Goal: Task Accomplishment & Management: Use online tool/utility

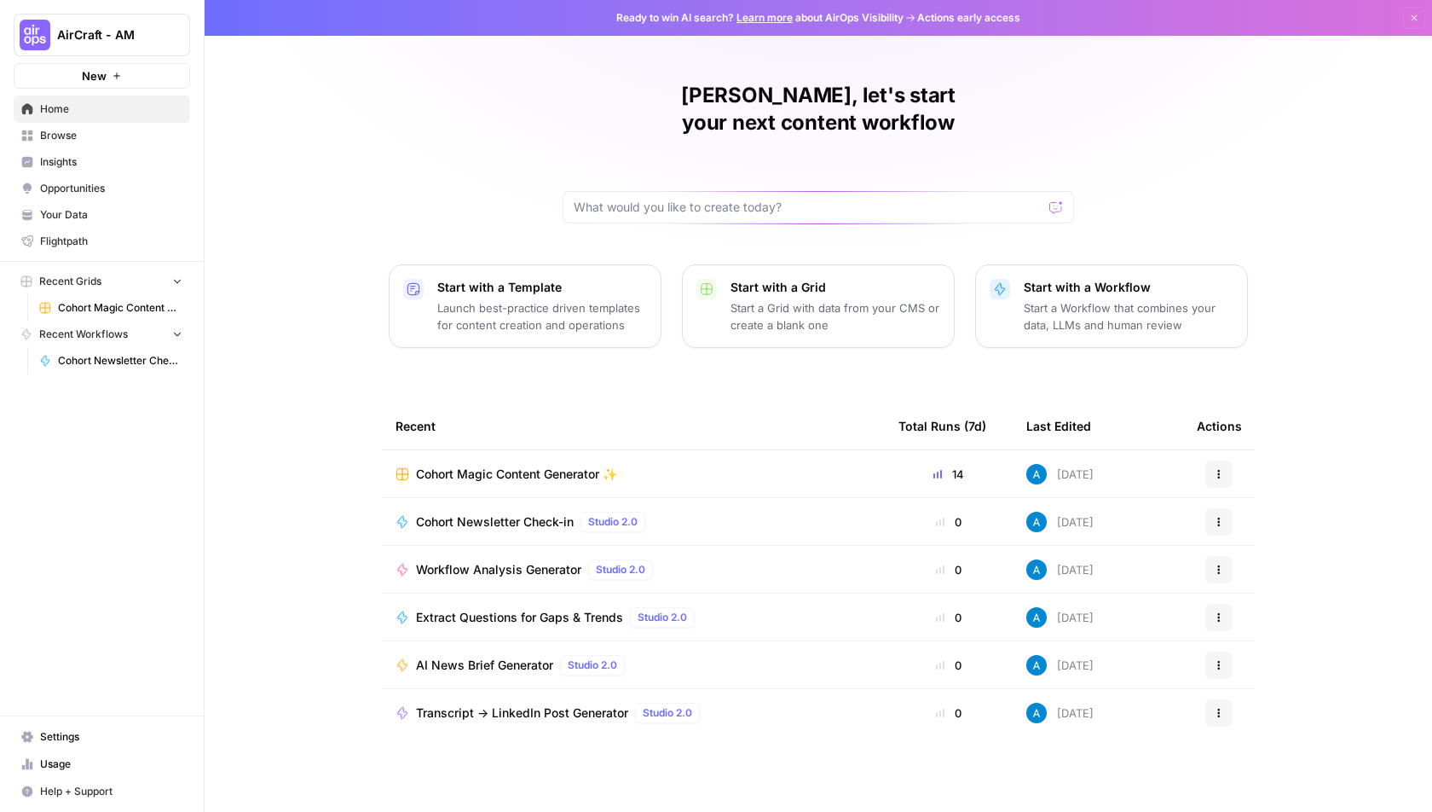
click at [124, 27] on span "AirCraft - AM" at bounding box center [108, 34] width 103 height 17
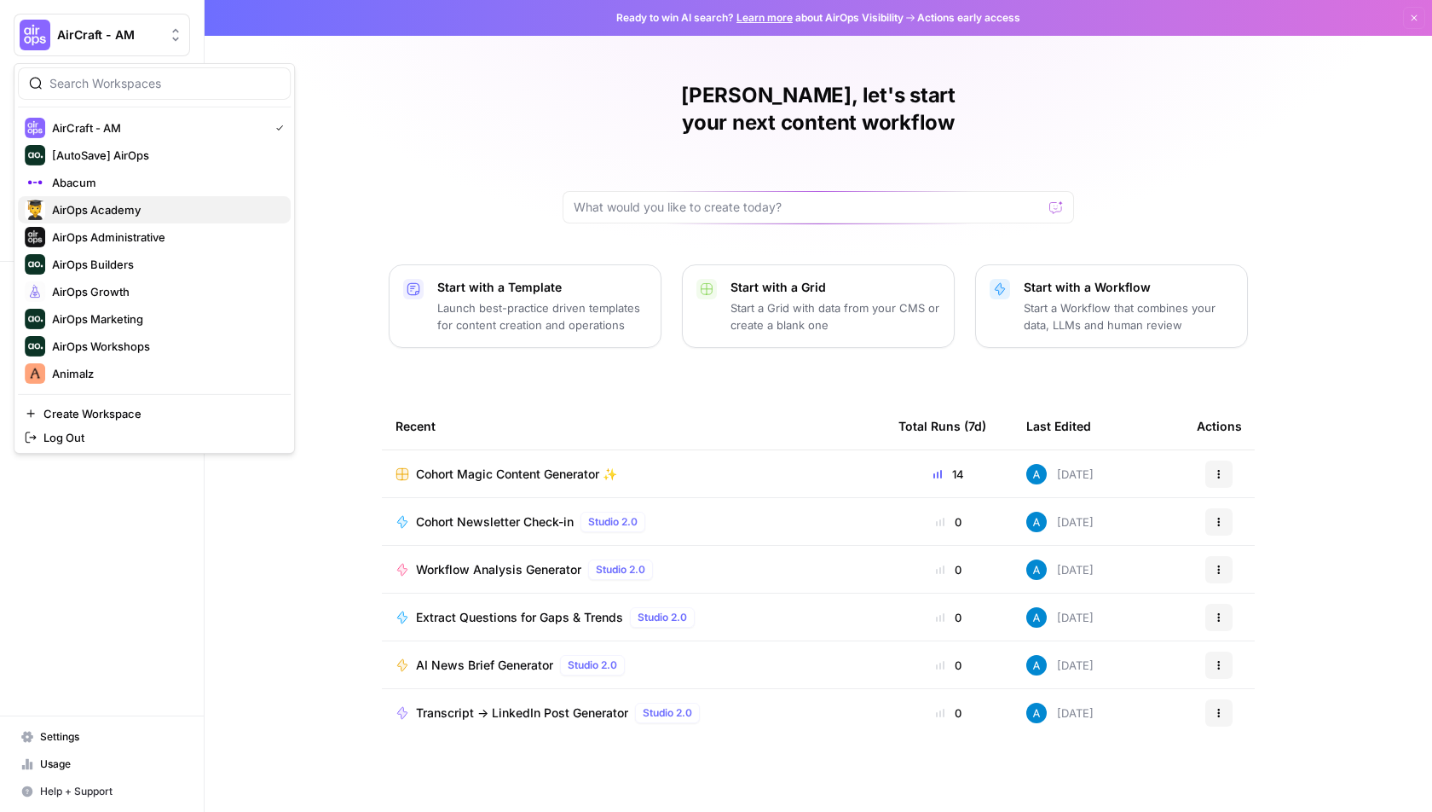
click at [155, 210] on span "AirOps Academy" at bounding box center [164, 209] width 225 height 17
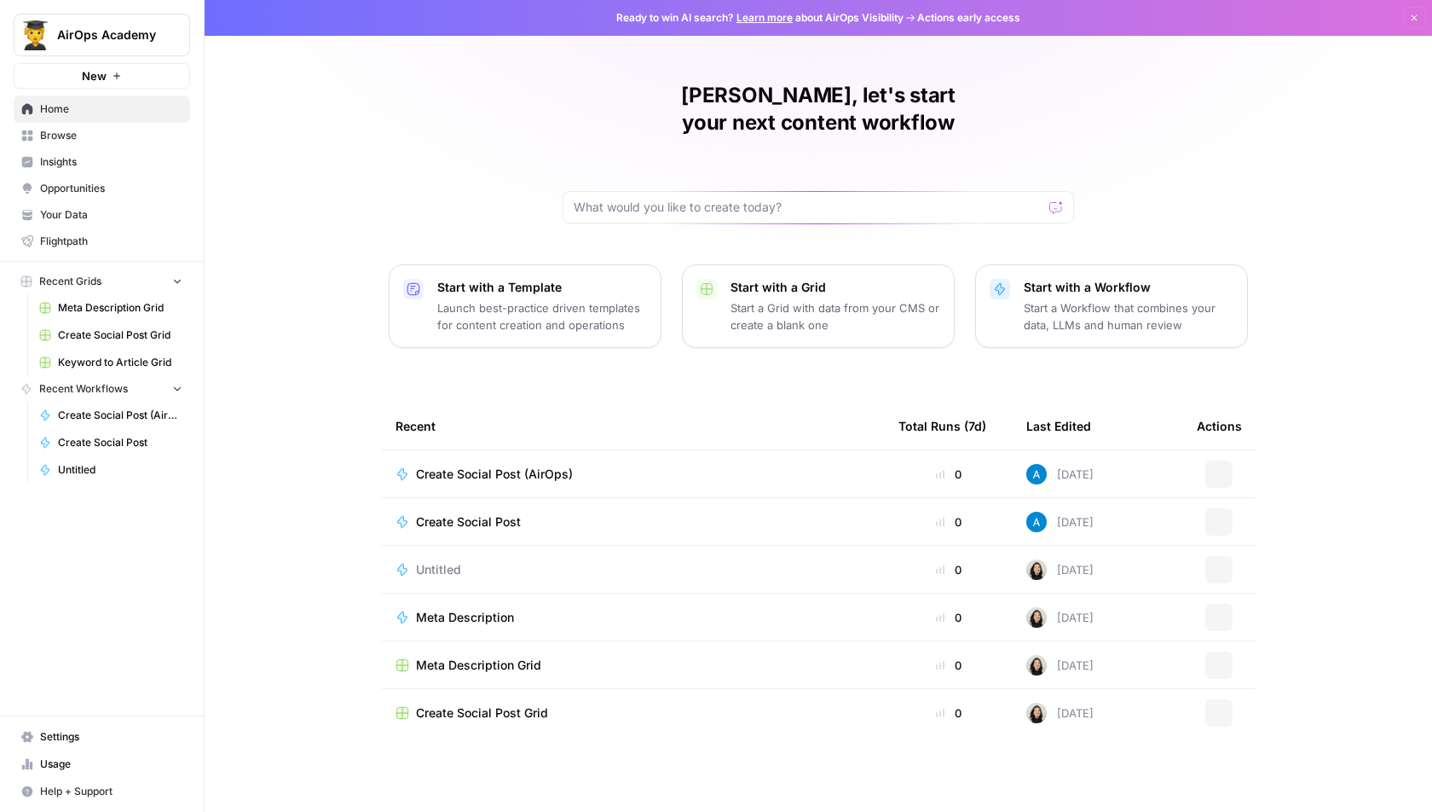
click at [109, 134] on span "Browse" at bounding box center [111, 135] width 142 height 15
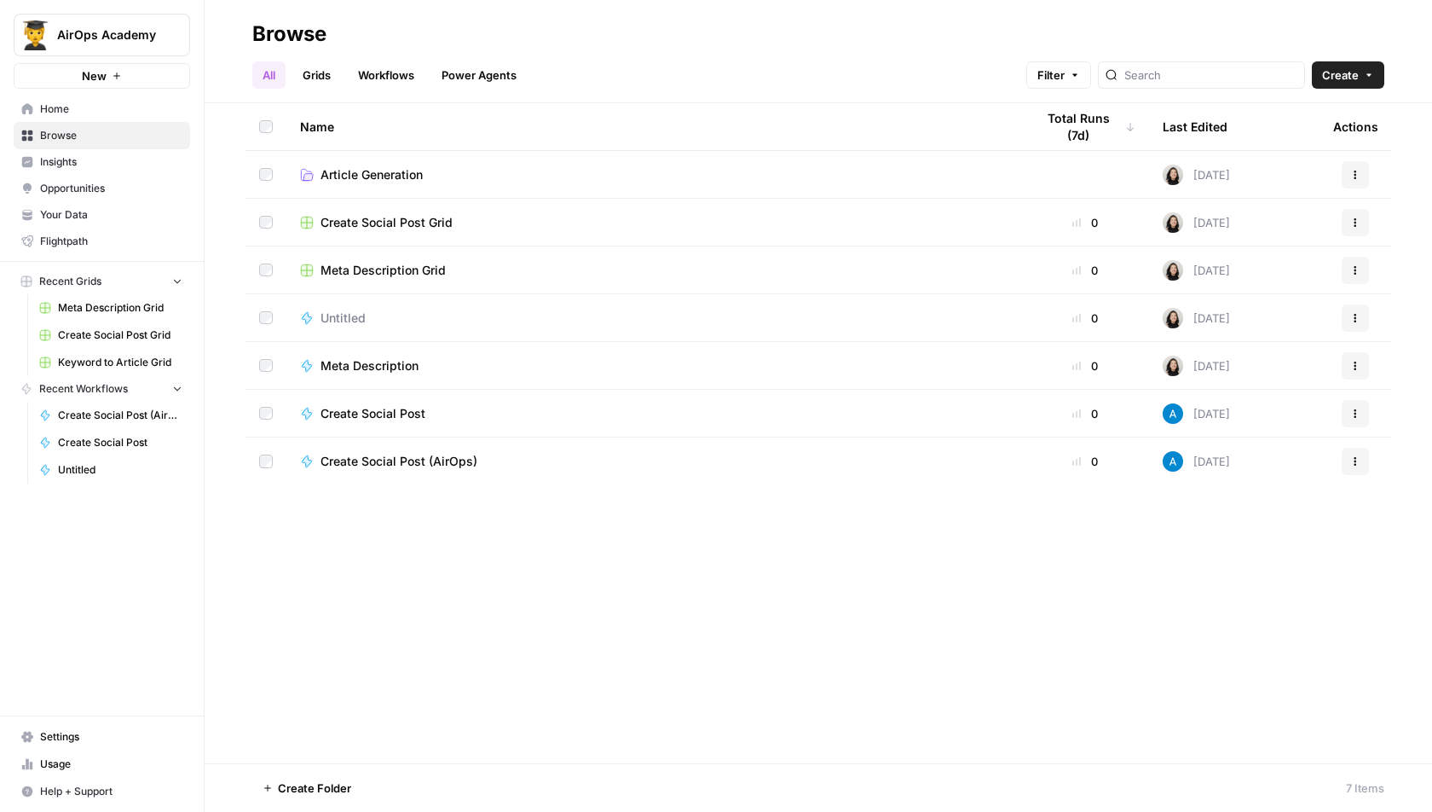
click at [127, 305] on span "Meta Description Grid" at bounding box center [120, 307] width 124 height 15
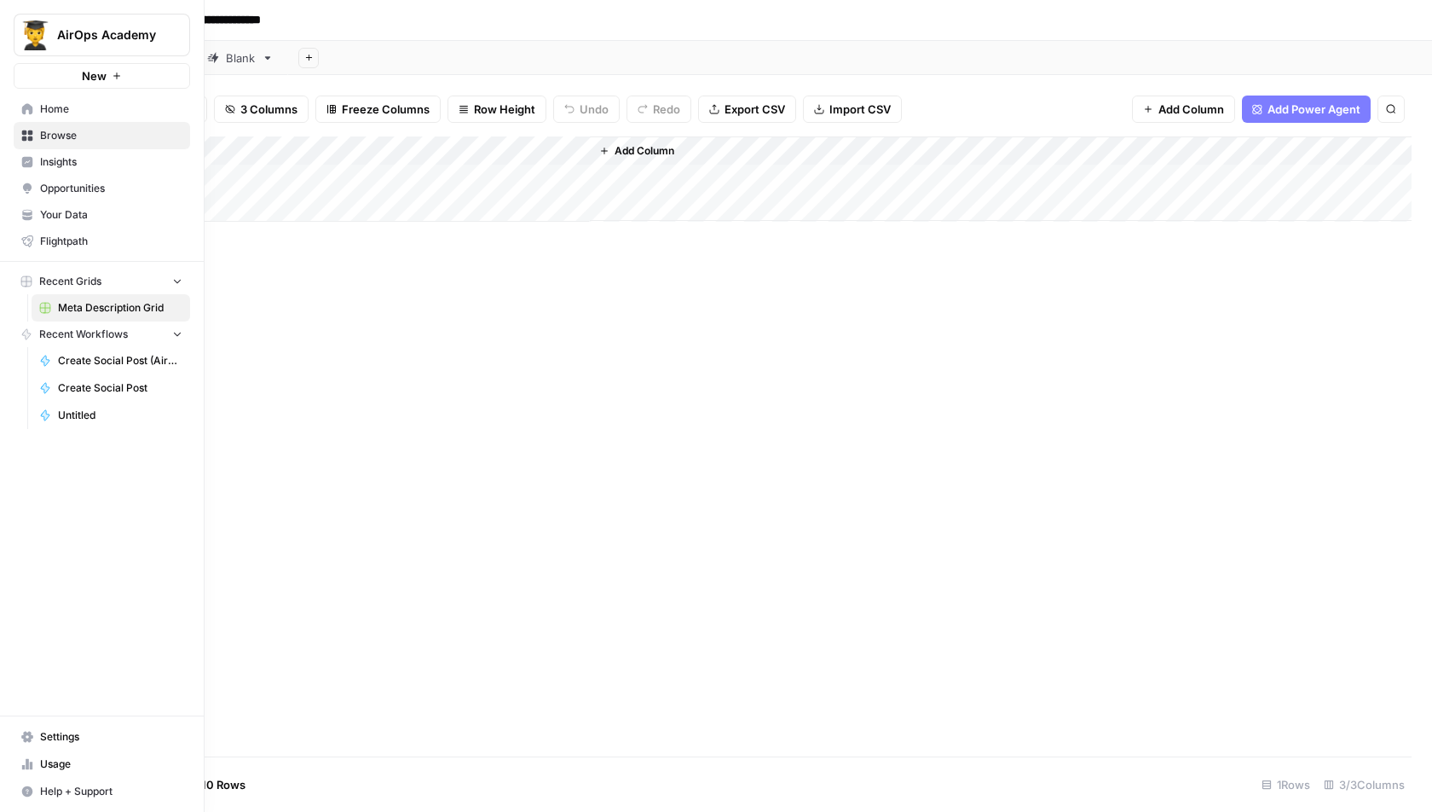
click at [95, 275] on span "Recent Grids" at bounding box center [70, 281] width 62 height 15
click at [87, 289] on button "Recent Grids" at bounding box center [102, 282] width 176 height 26
click at [60, 139] on span "Browse" at bounding box center [111, 135] width 142 height 15
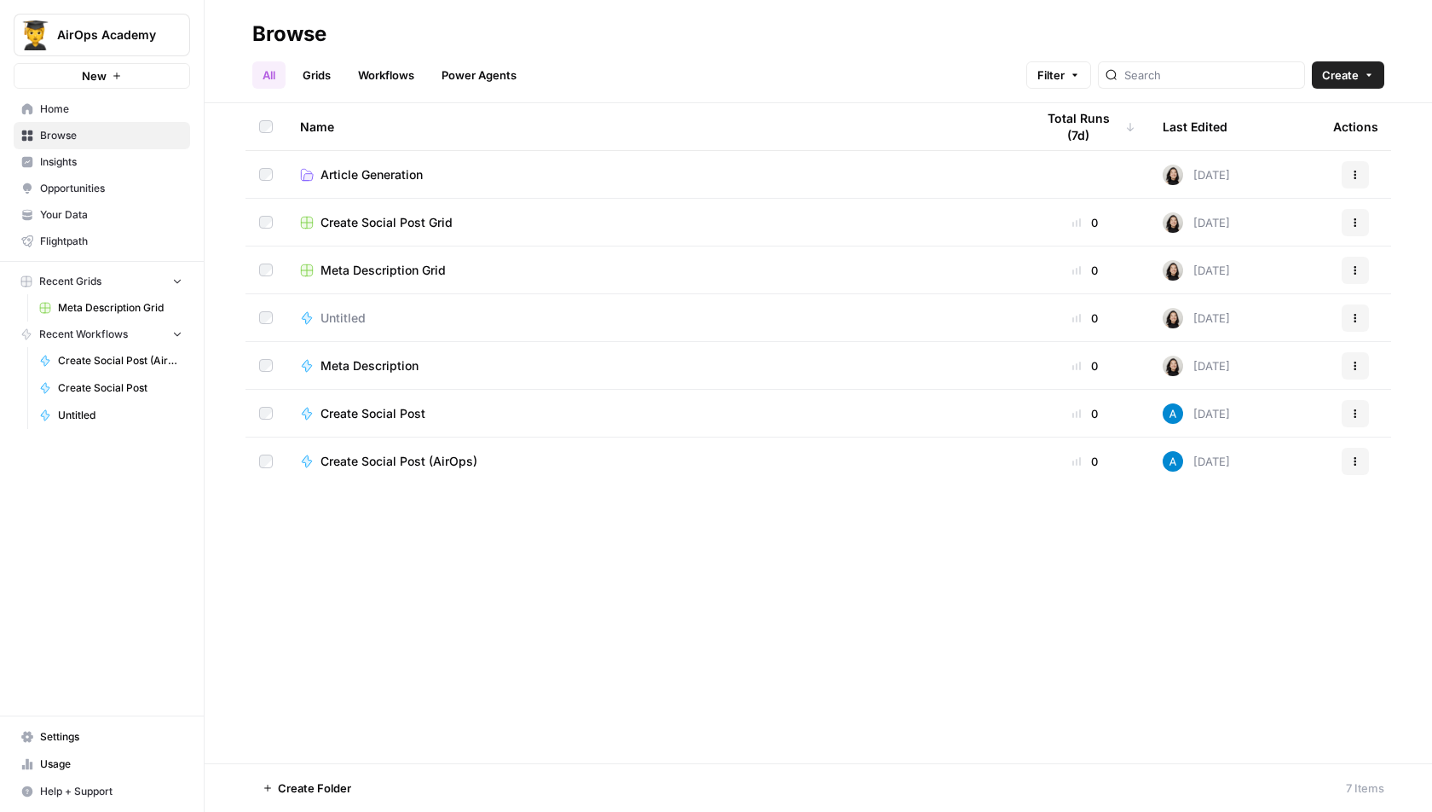
click at [397, 227] on span "Create Social Post Grid" at bounding box center [387, 222] width 132 height 17
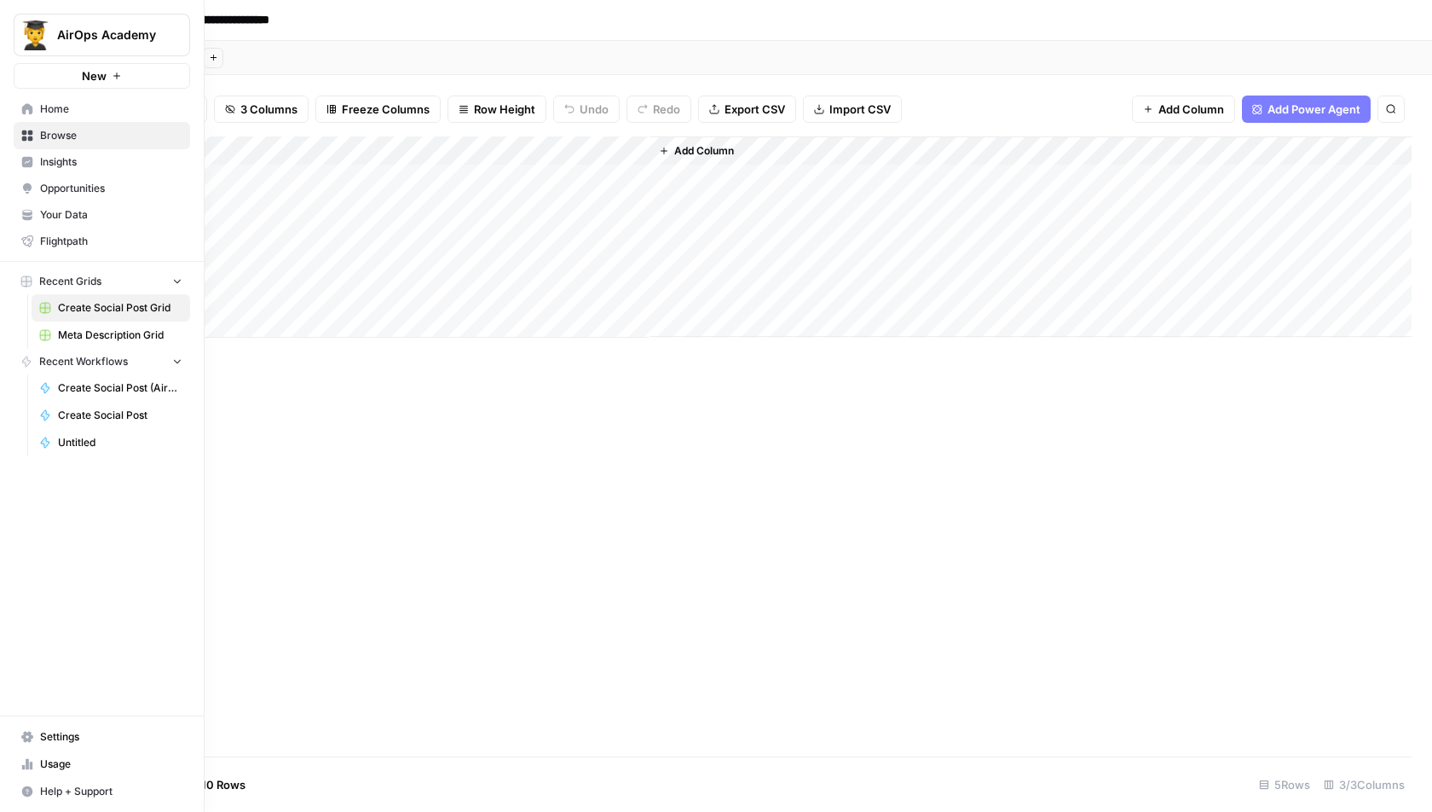
click at [57, 38] on span "AirOps Academy" at bounding box center [108, 34] width 103 height 17
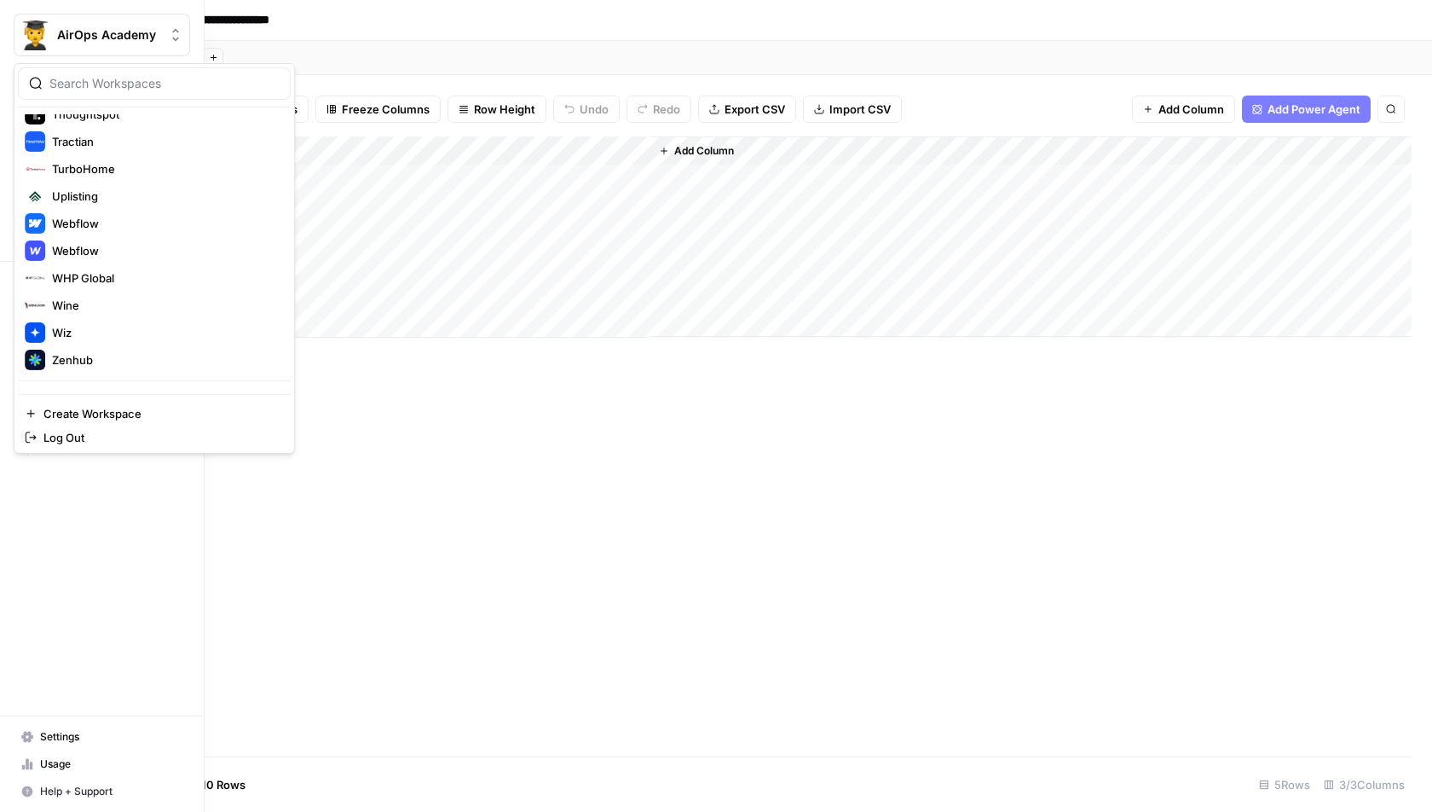
scroll to position [1659, 0]
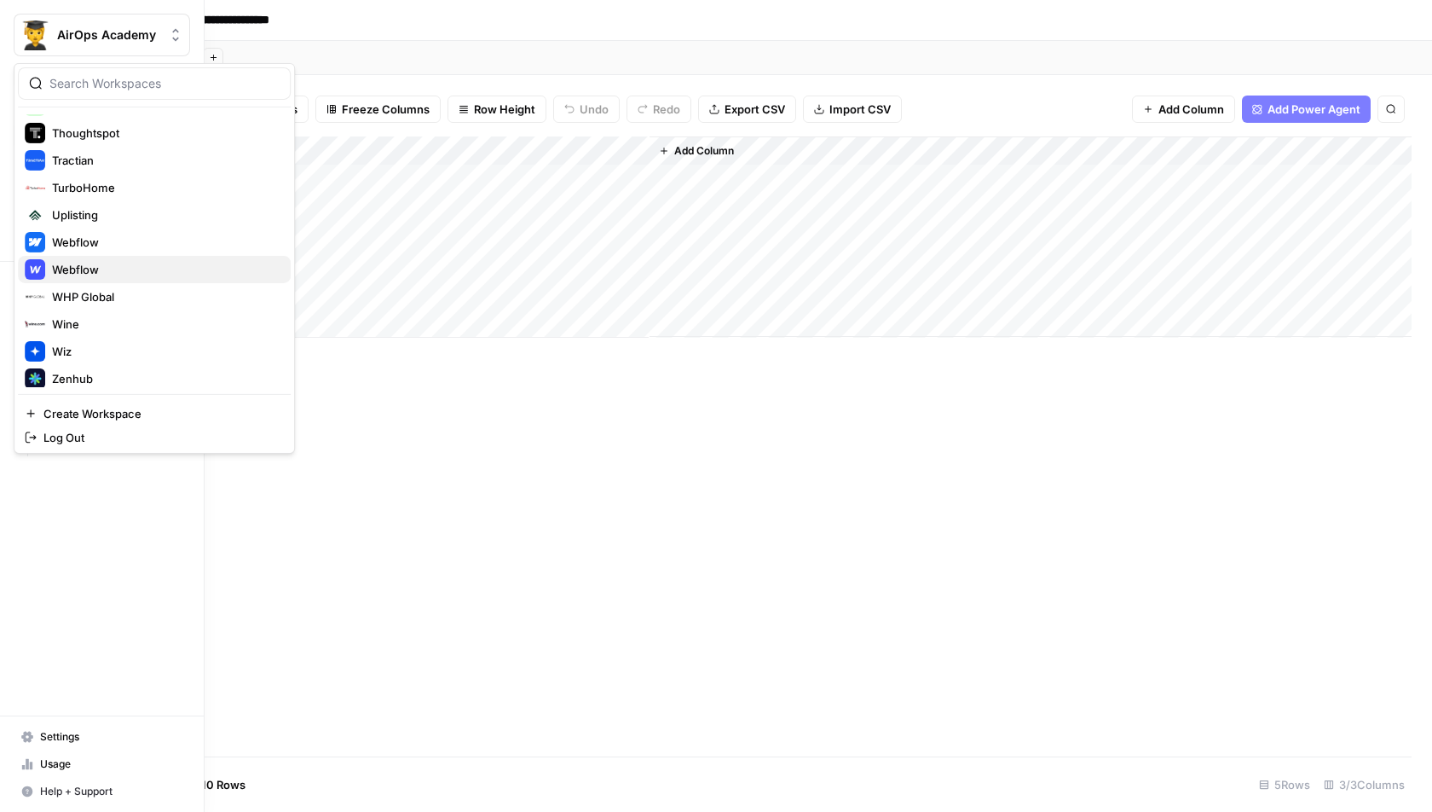
click at [136, 265] on span "Webflow" at bounding box center [164, 269] width 225 height 17
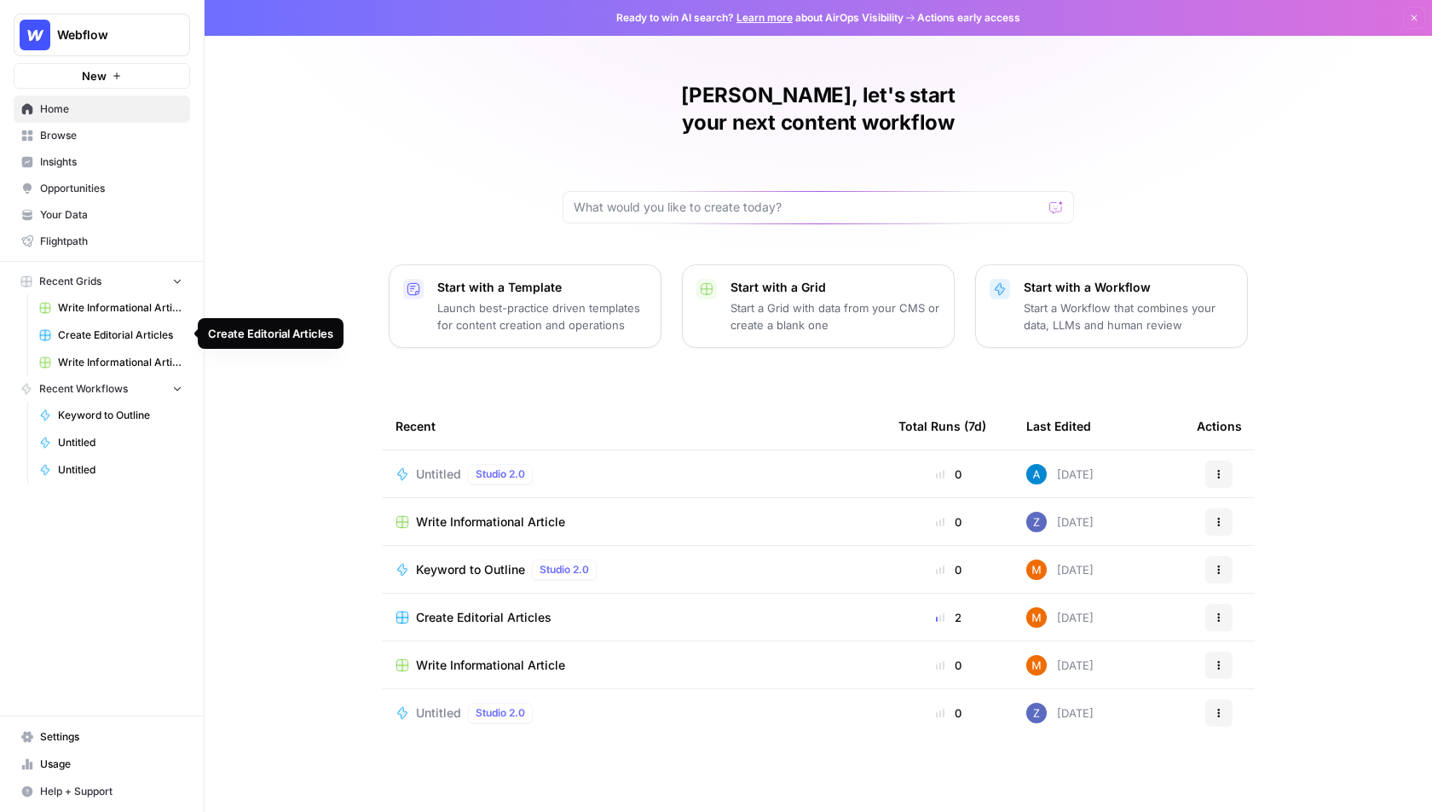
click at [115, 333] on span "Create Editorial Articles" at bounding box center [120, 334] width 124 height 15
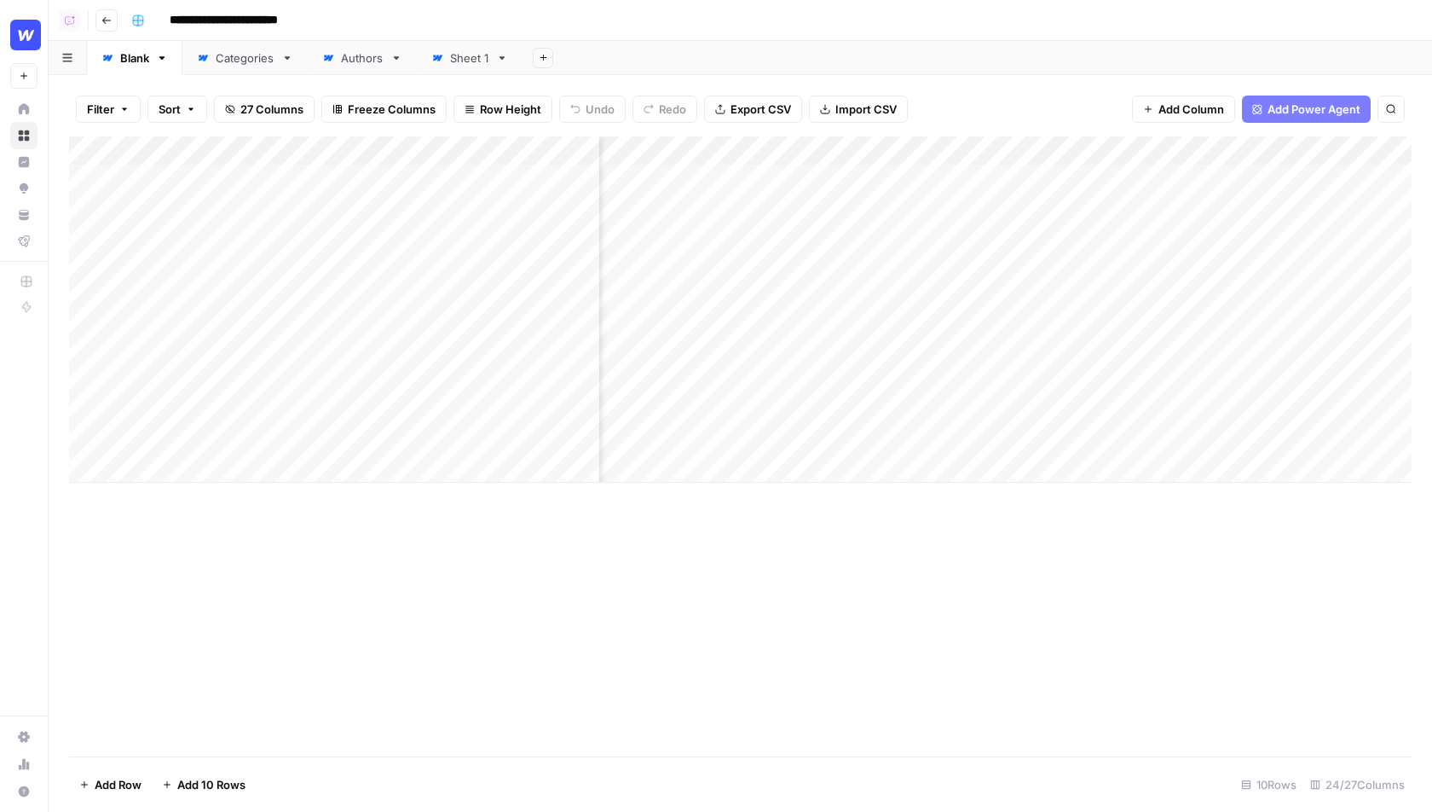
scroll to position [0, 320]
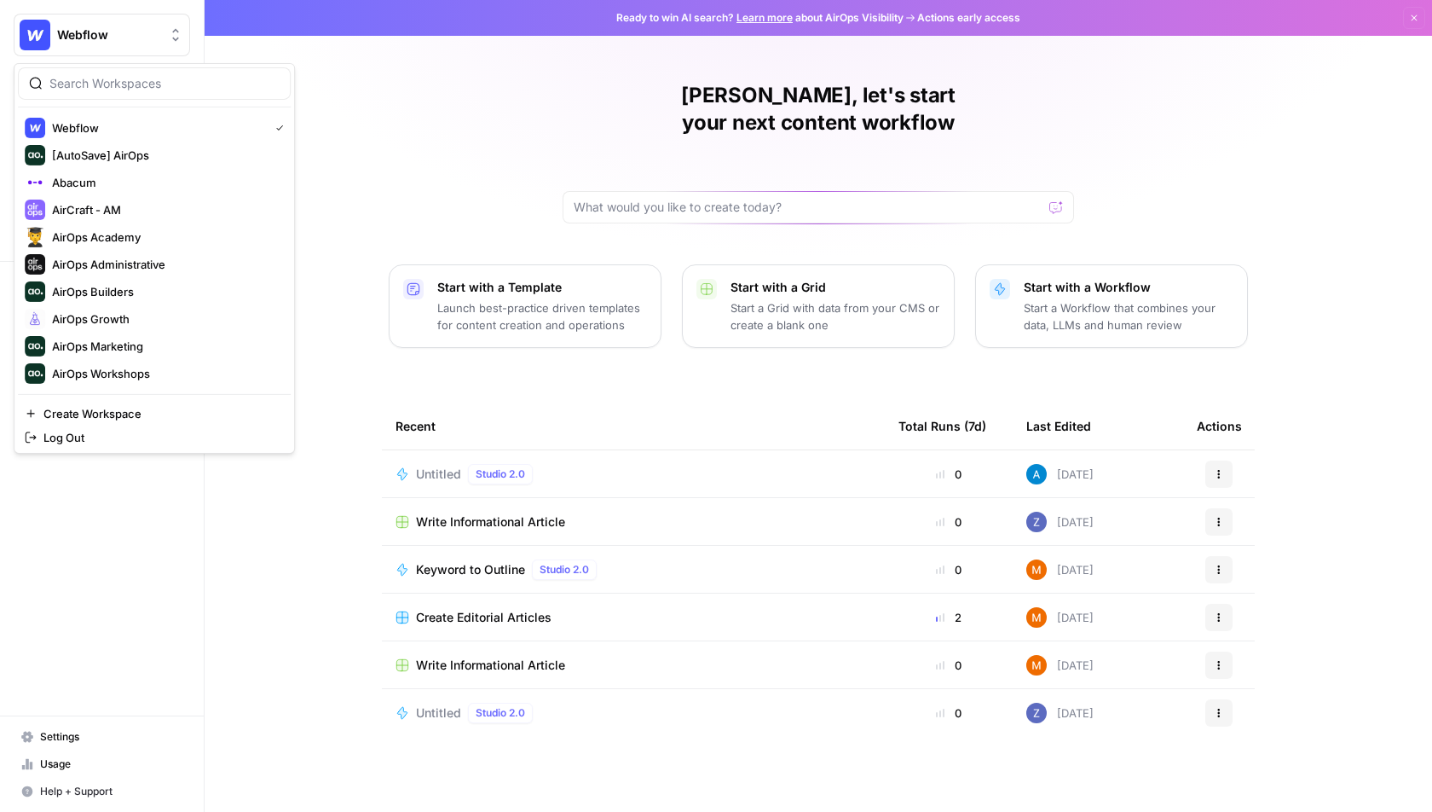
click at [145, 45] on button "Webflow" at bounding box center [102, 35] width 176 height 43
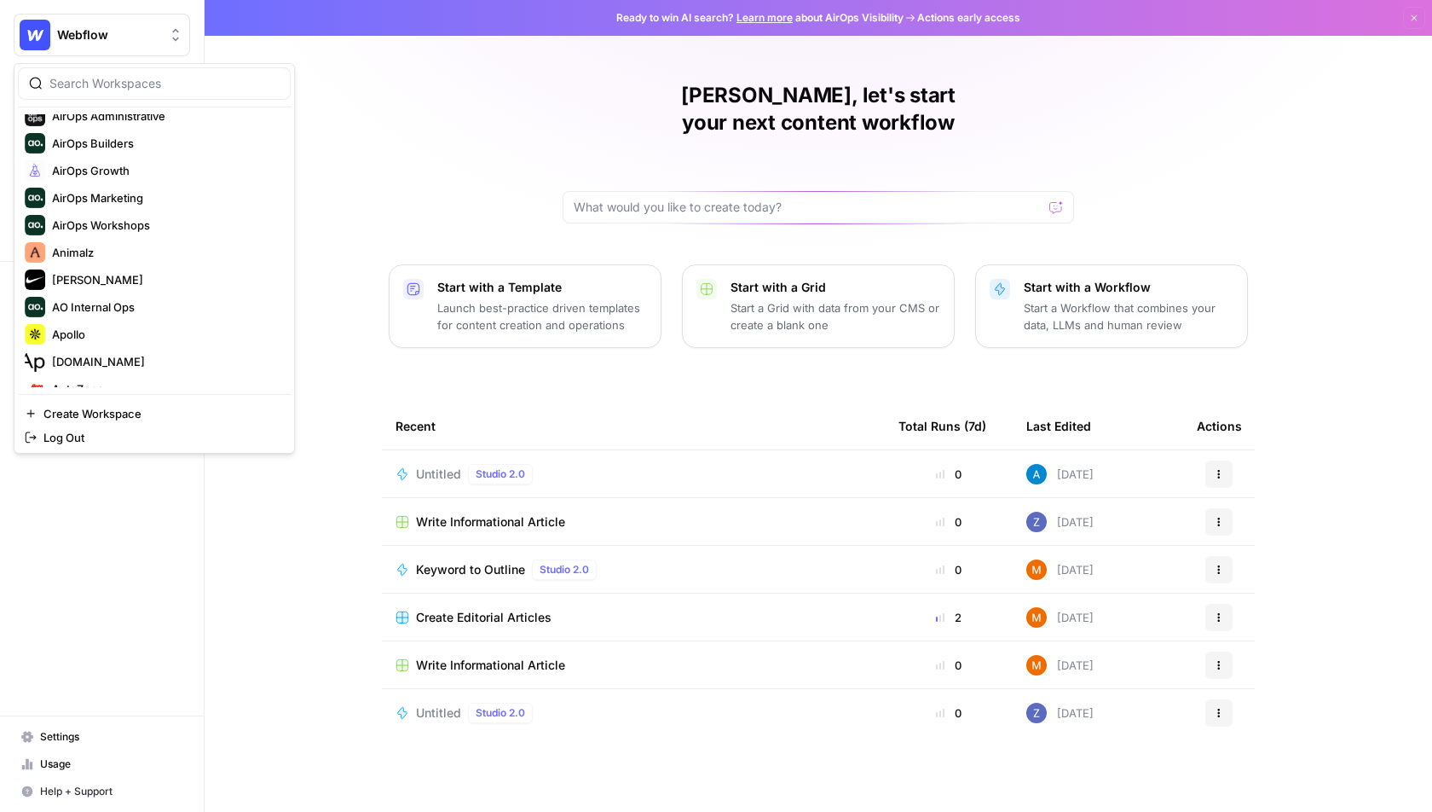
scroll to position [469, 0]
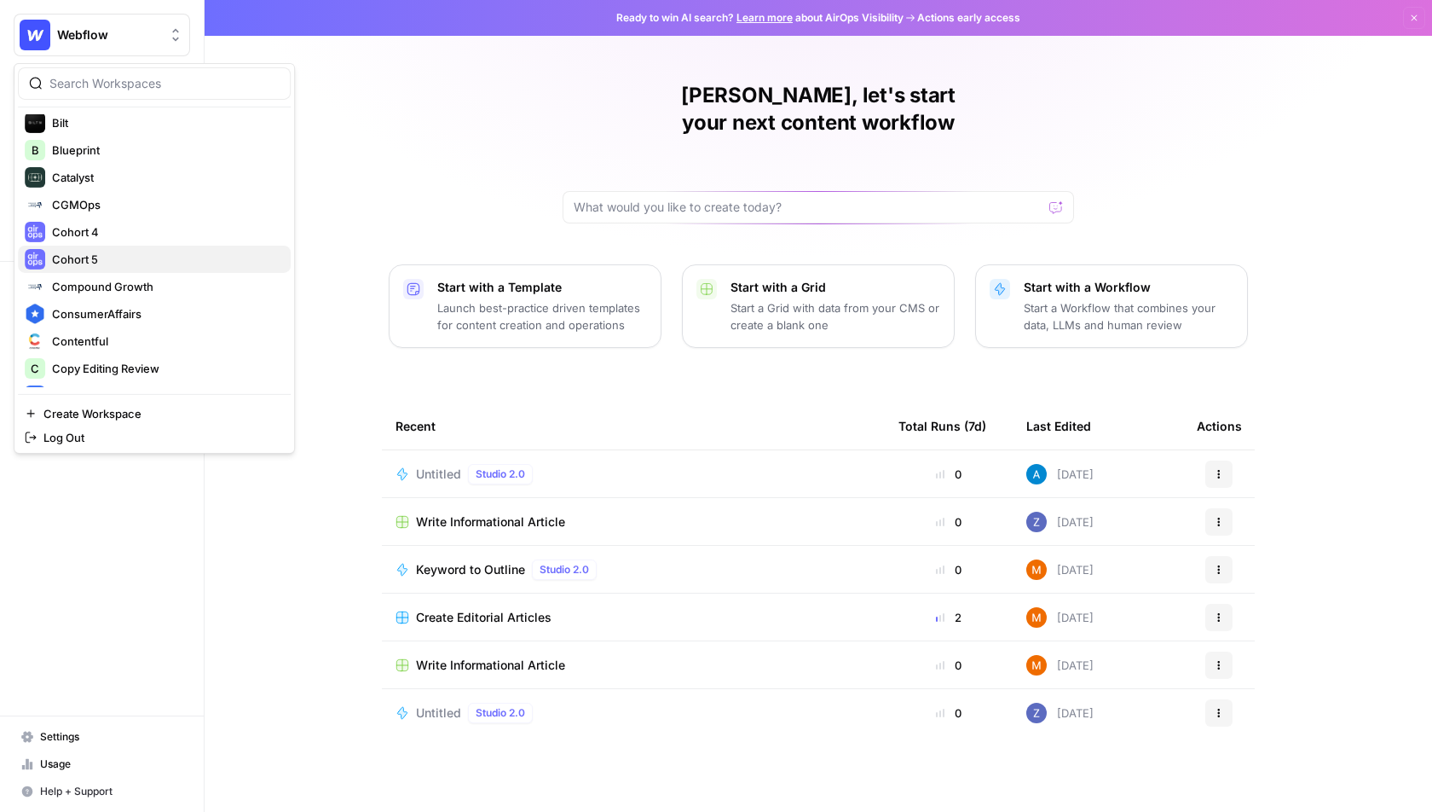
click at [139, 249] on div "Cohort 5" at bounding box center [154, 259] width 259 height 20
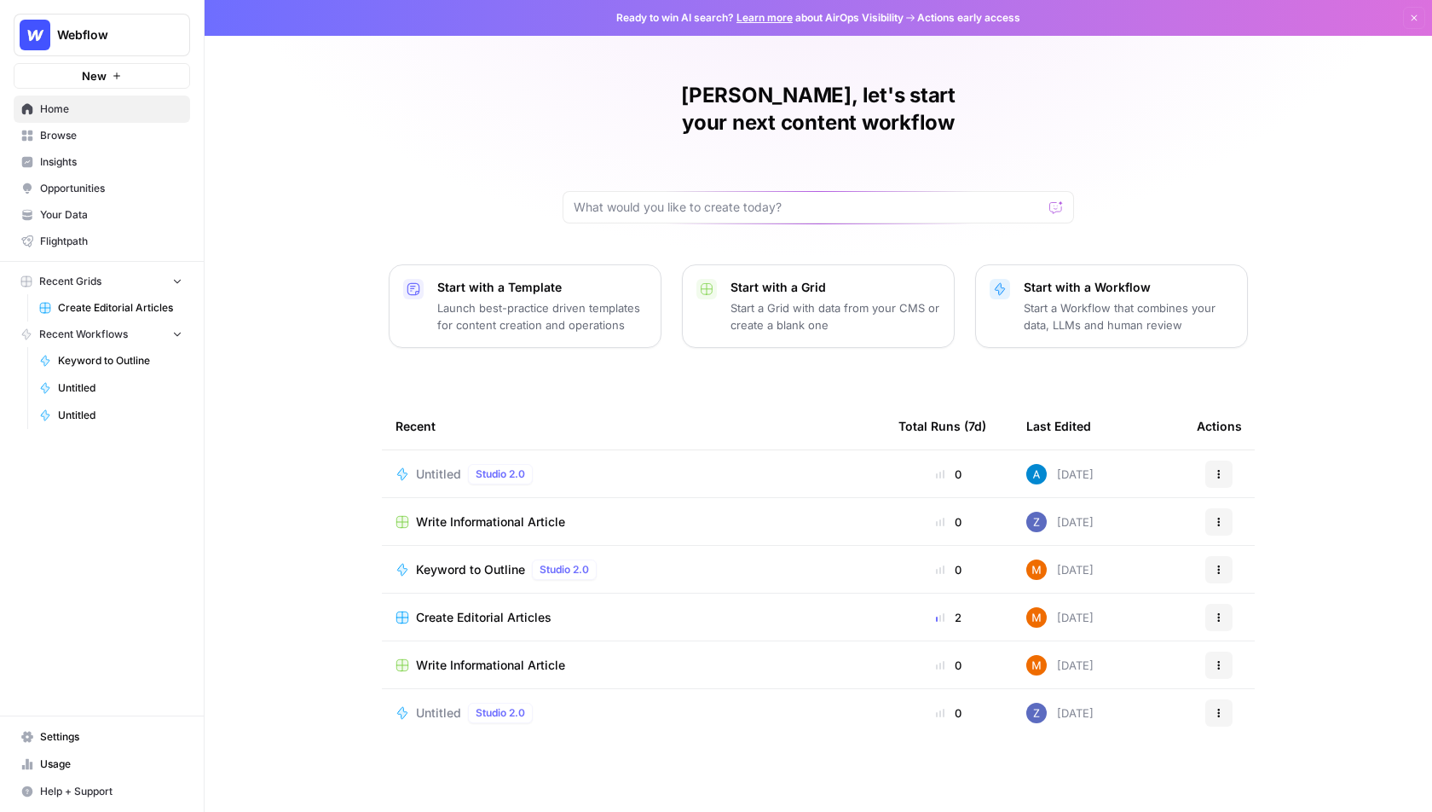
click at [131, 27] on span "Webflow" at bounding box center [108, 34] width 103 height 17
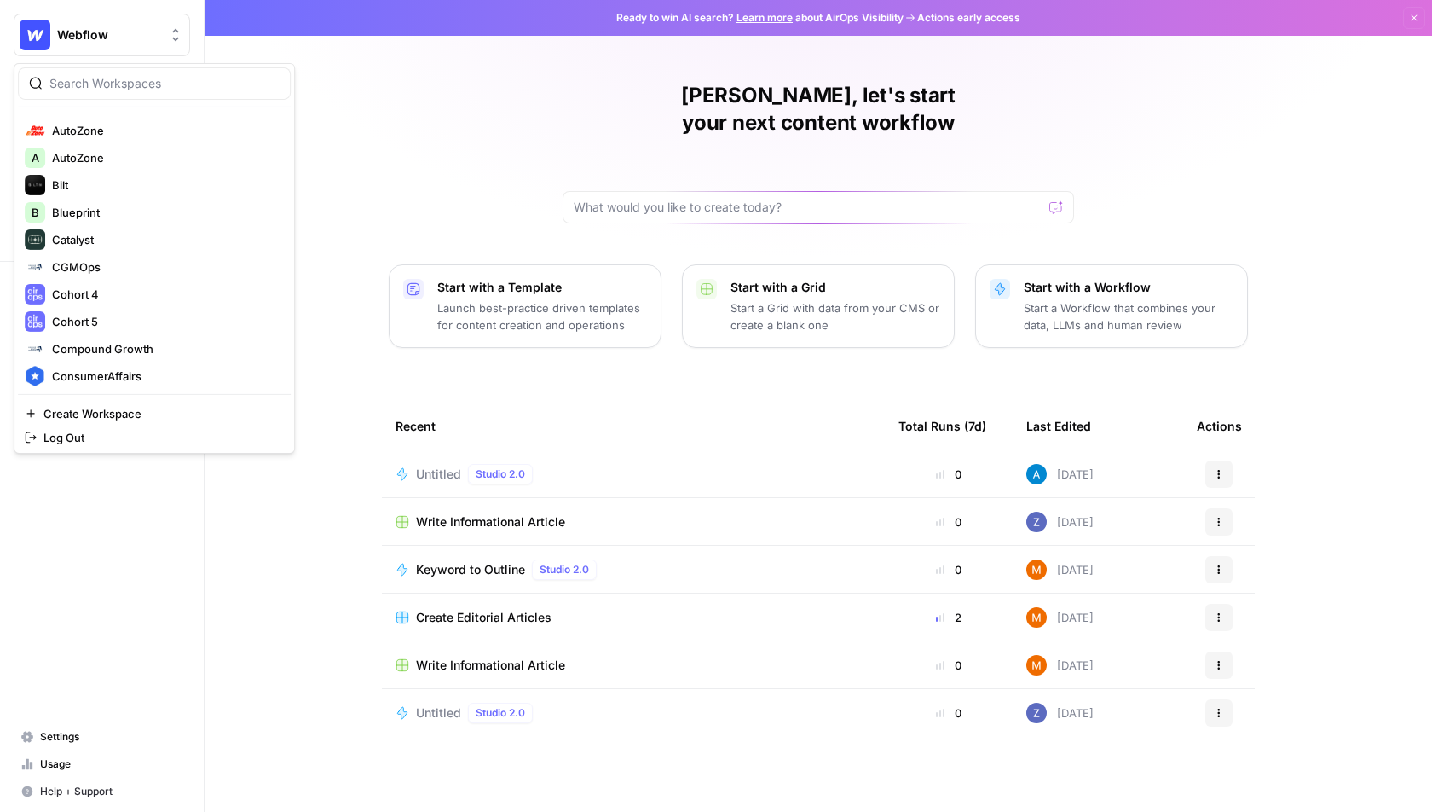
scroll to position [373, 0]
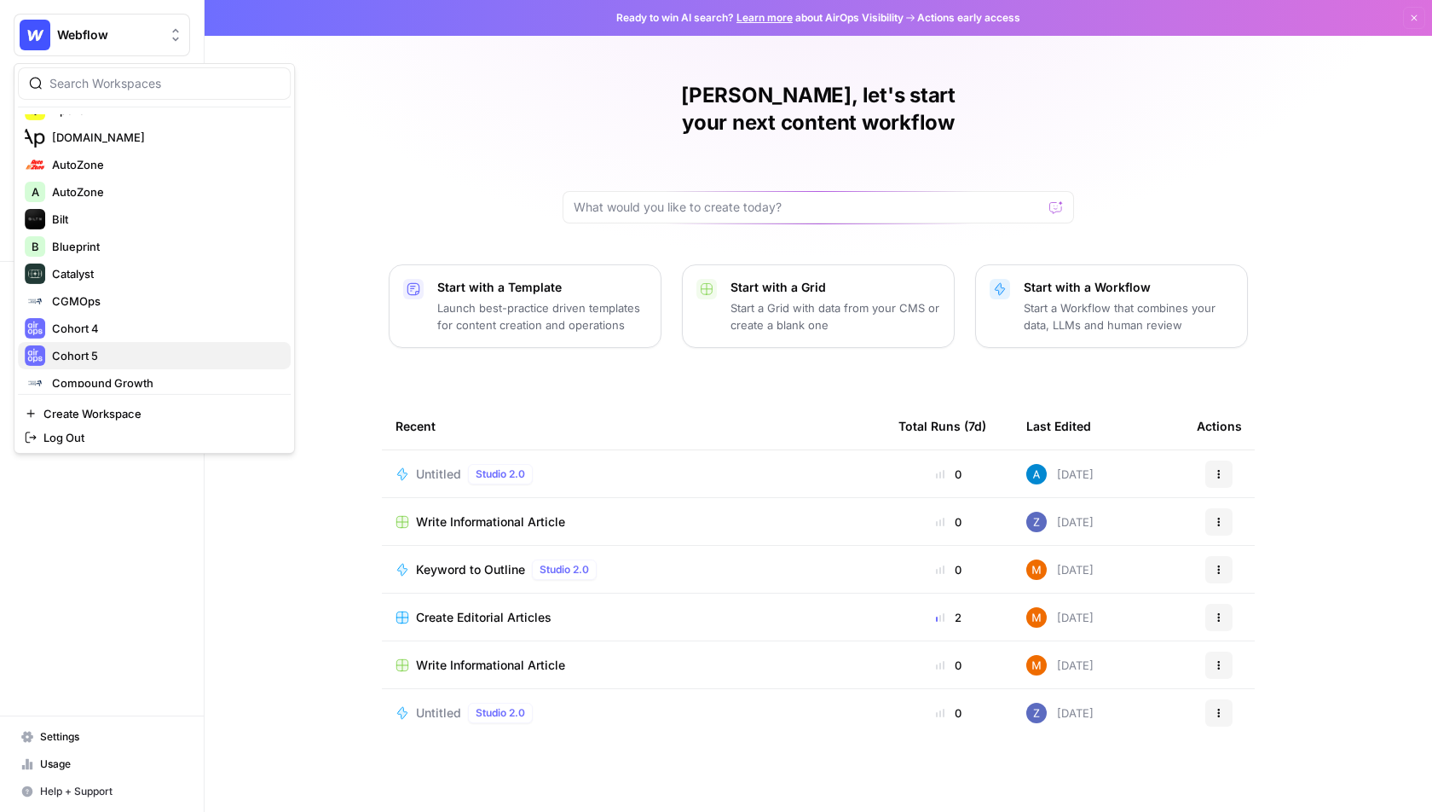
click at [167, 347] on span "Cohort 5" at bounding box center [164, 355] width 225 height 17
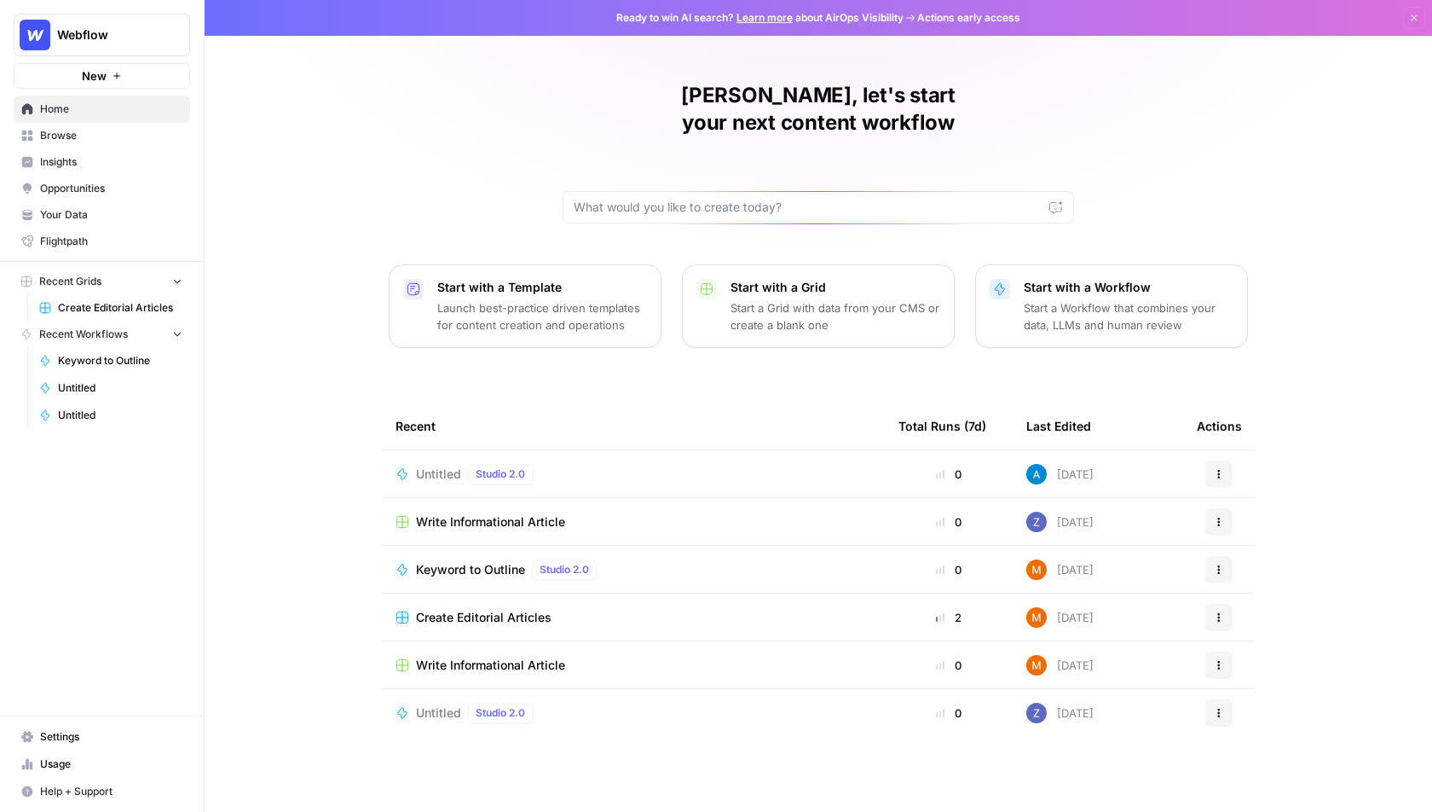
click at [392, 200] on div "Andrea, let's start your next content workflow Start with a Template Launch bes…" at bounding box center [819, 406] width 1228 height 812
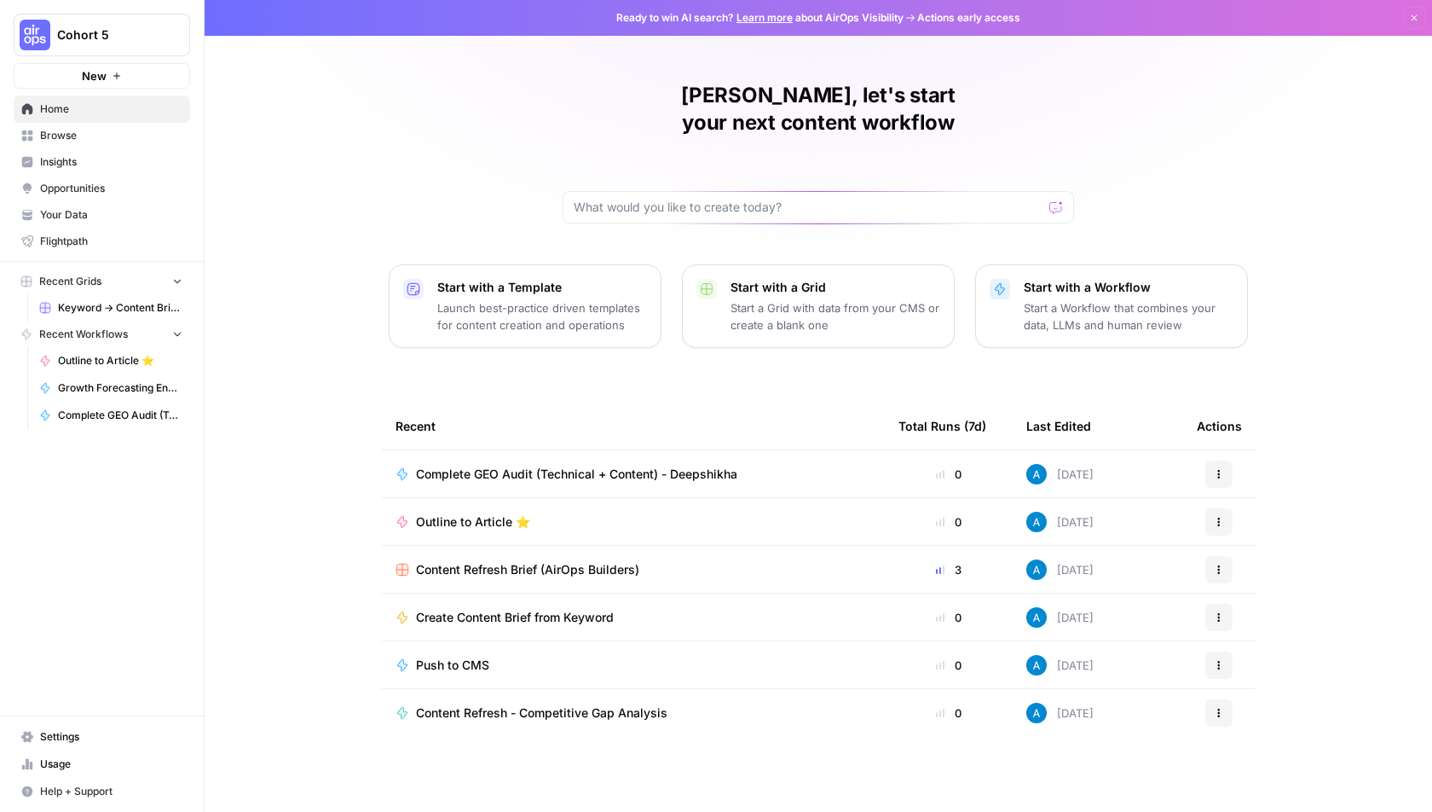
click at [134, 131] on span "Browse" at bounding box center [111, 135] width 142 height 15
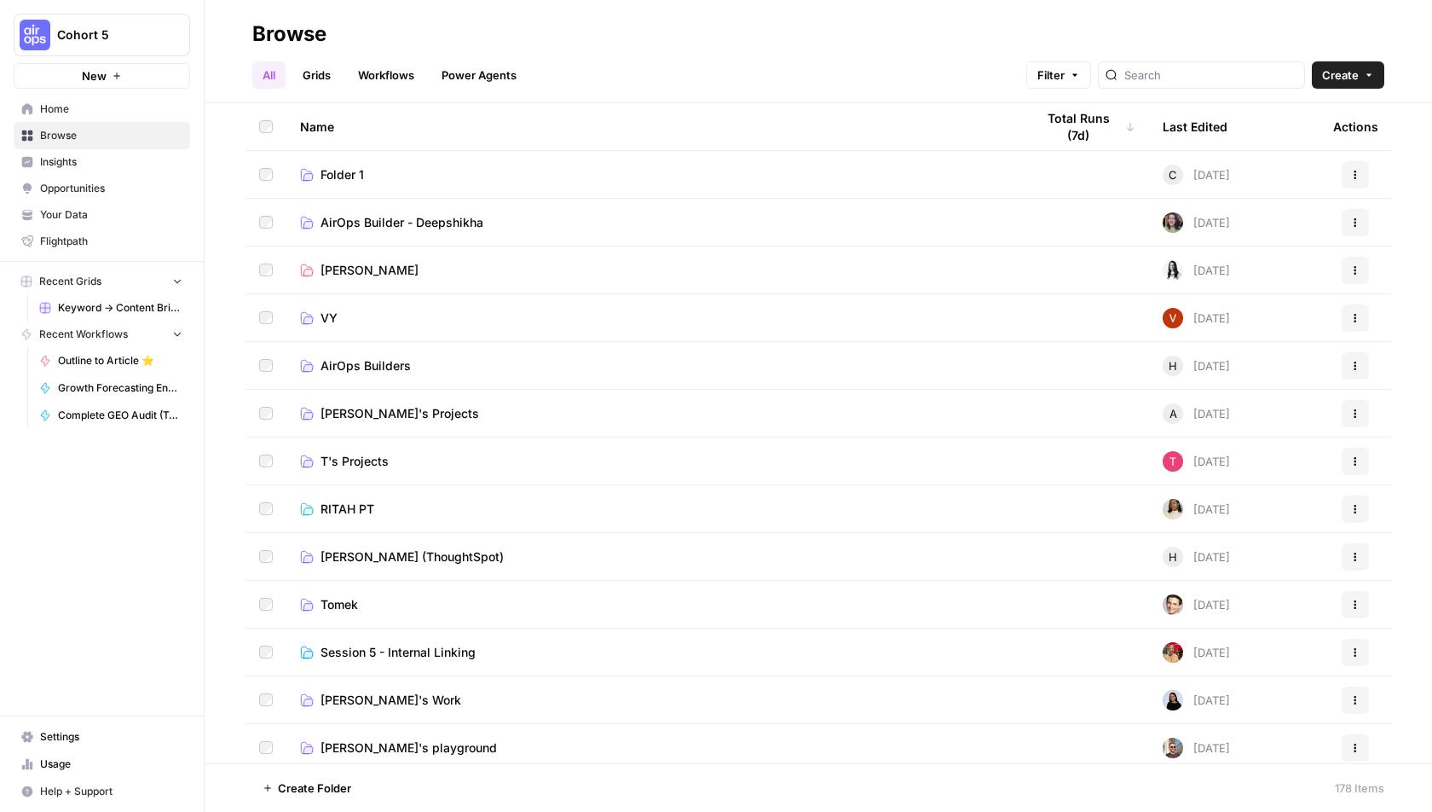
click at [112, 306] on span "Keyword -> Content Brief -> Article" at bounding box center [120, 307] width 124 height 15
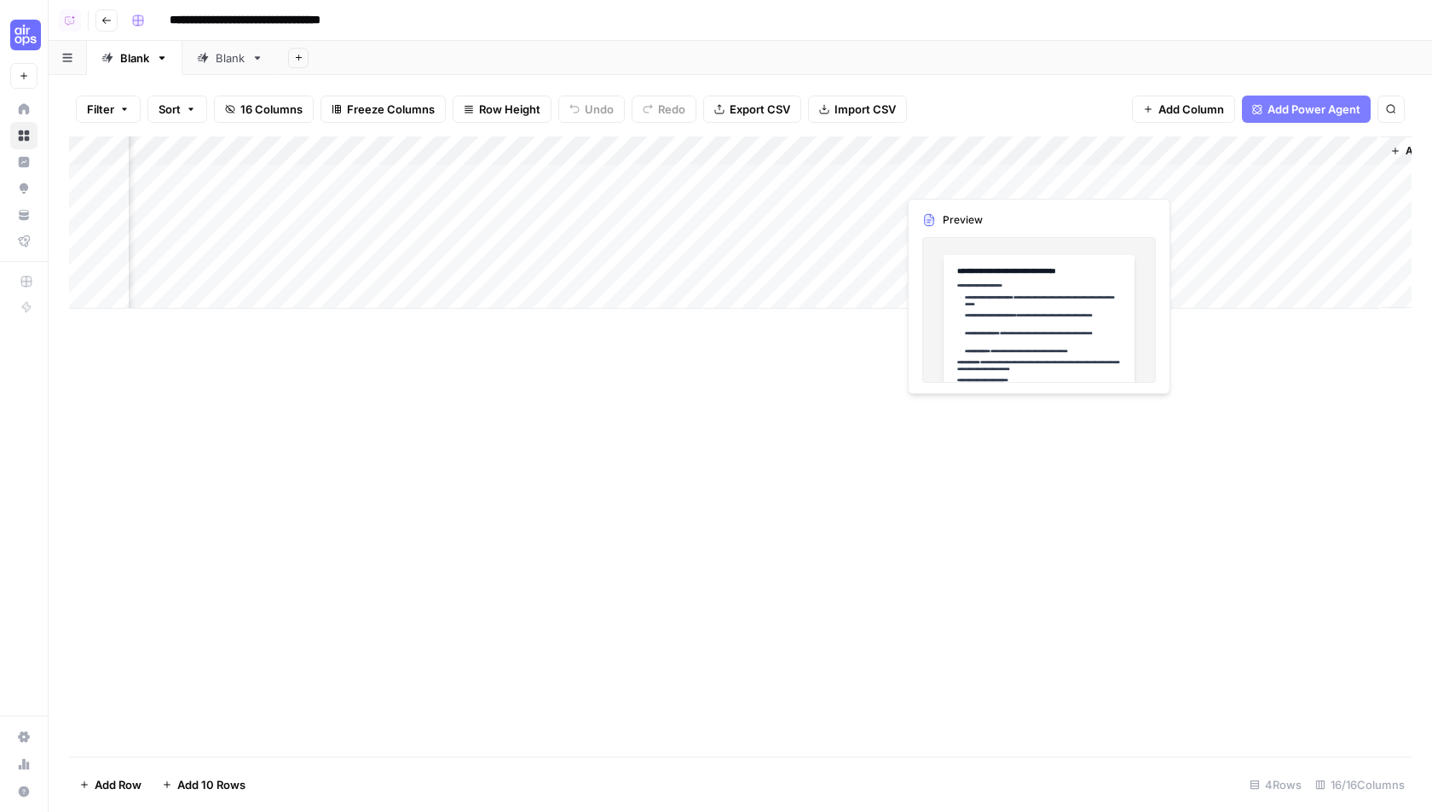
scroll to position [0, 1398]
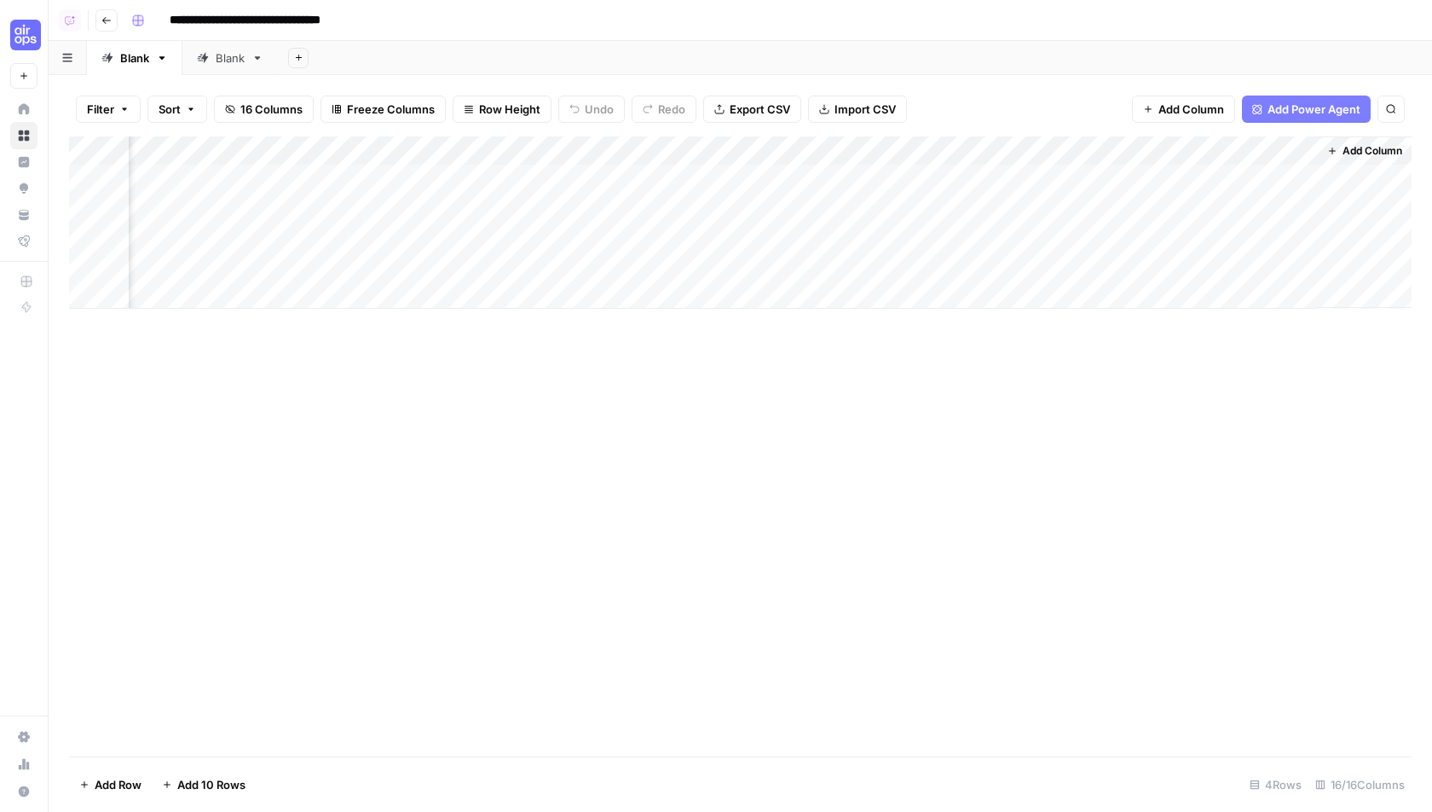
click at [1324, 112] on span "Add Power Agent" at bounding box center [1314, 109] width 93 height 17
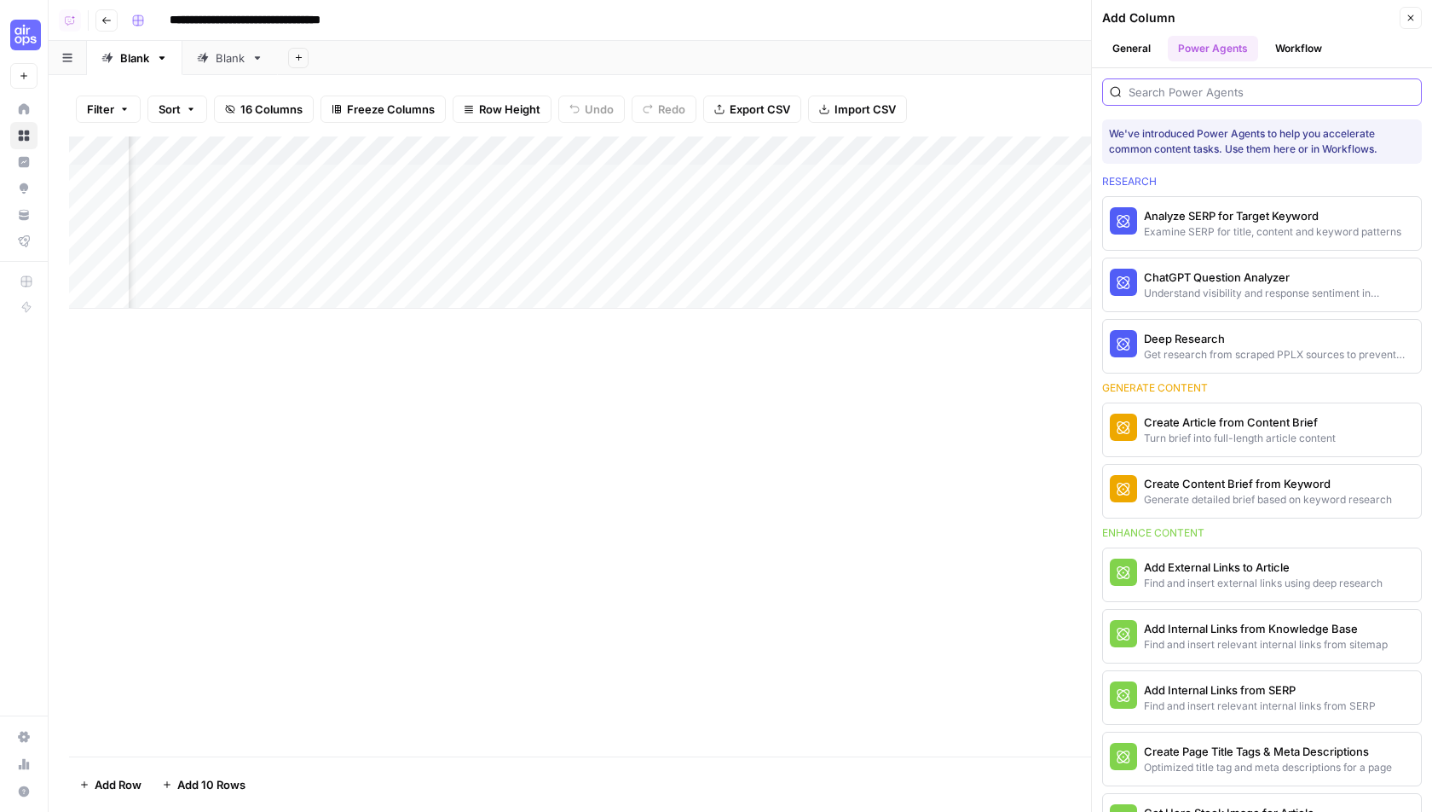
click at [1206, 90] on input "search" at bounding box center [1272, 92] width 286 height 17
click at [1183, 338] on div "Deep Research" at bounding box center [1233, 338] width 179 height 17
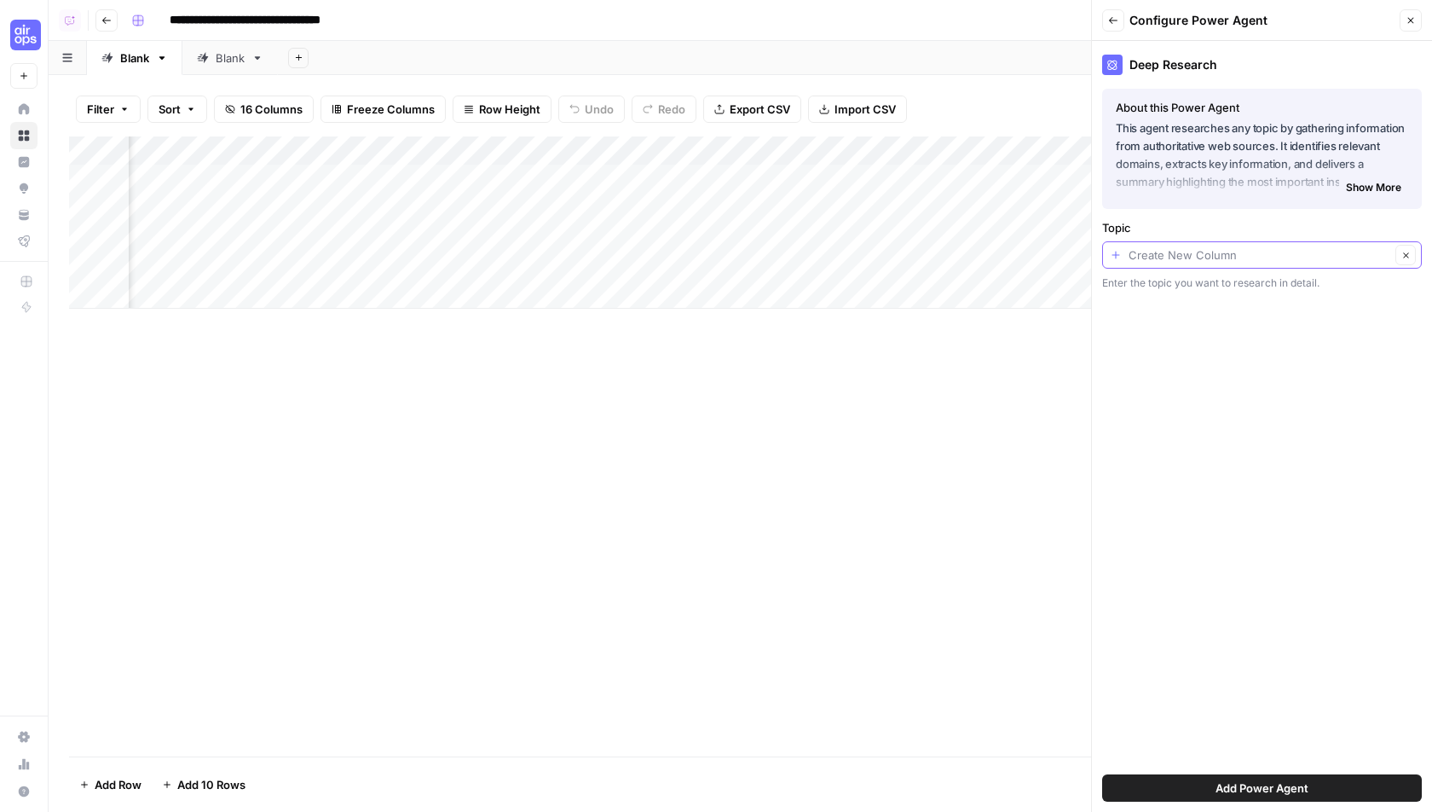
click at [1215, 253] on input "Topic" at bounding box center [1260, 254] width 262 height 17
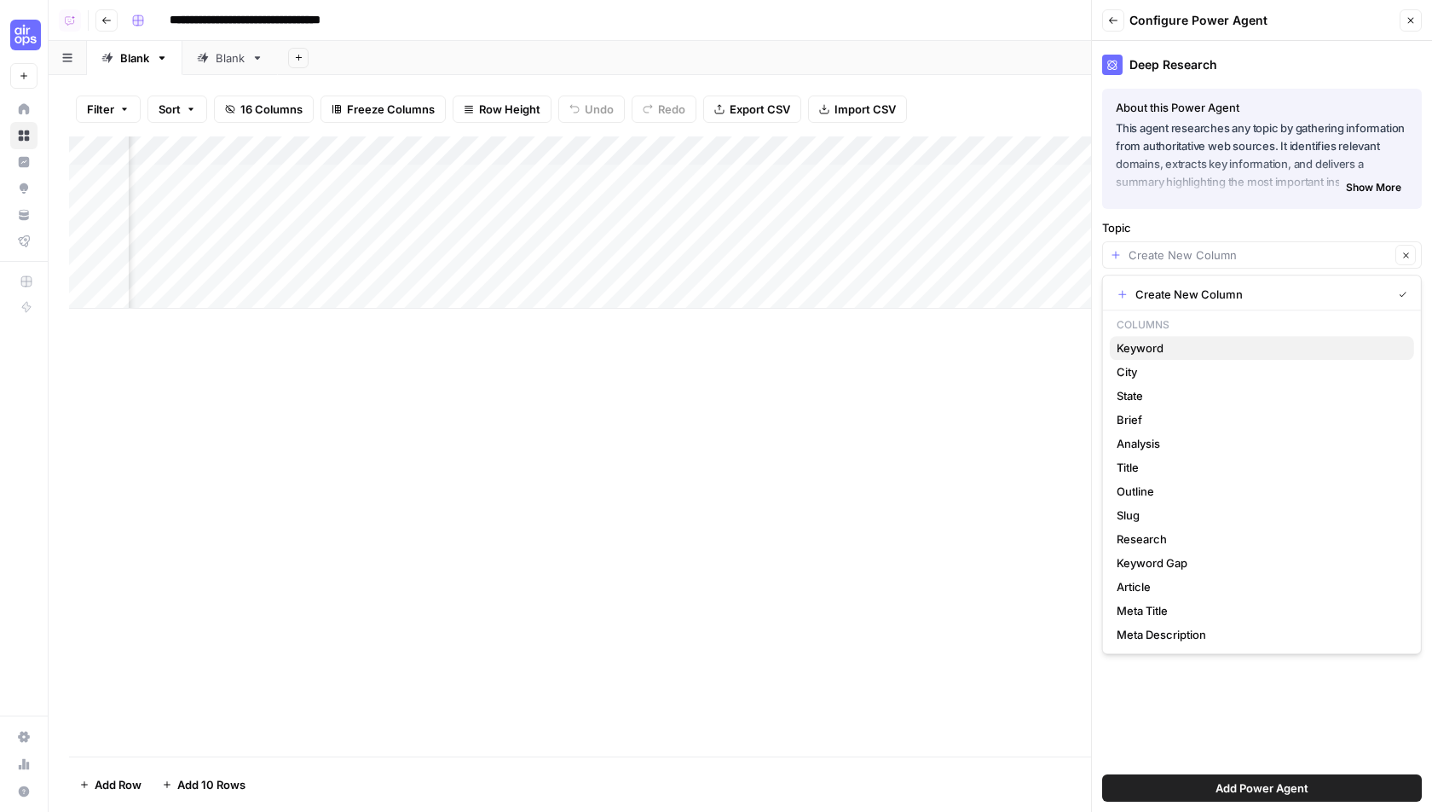
click at [1169, 354] on span "Keyword" at bounding box center [1259, 347] width 284 height 17
type input "Keyword"
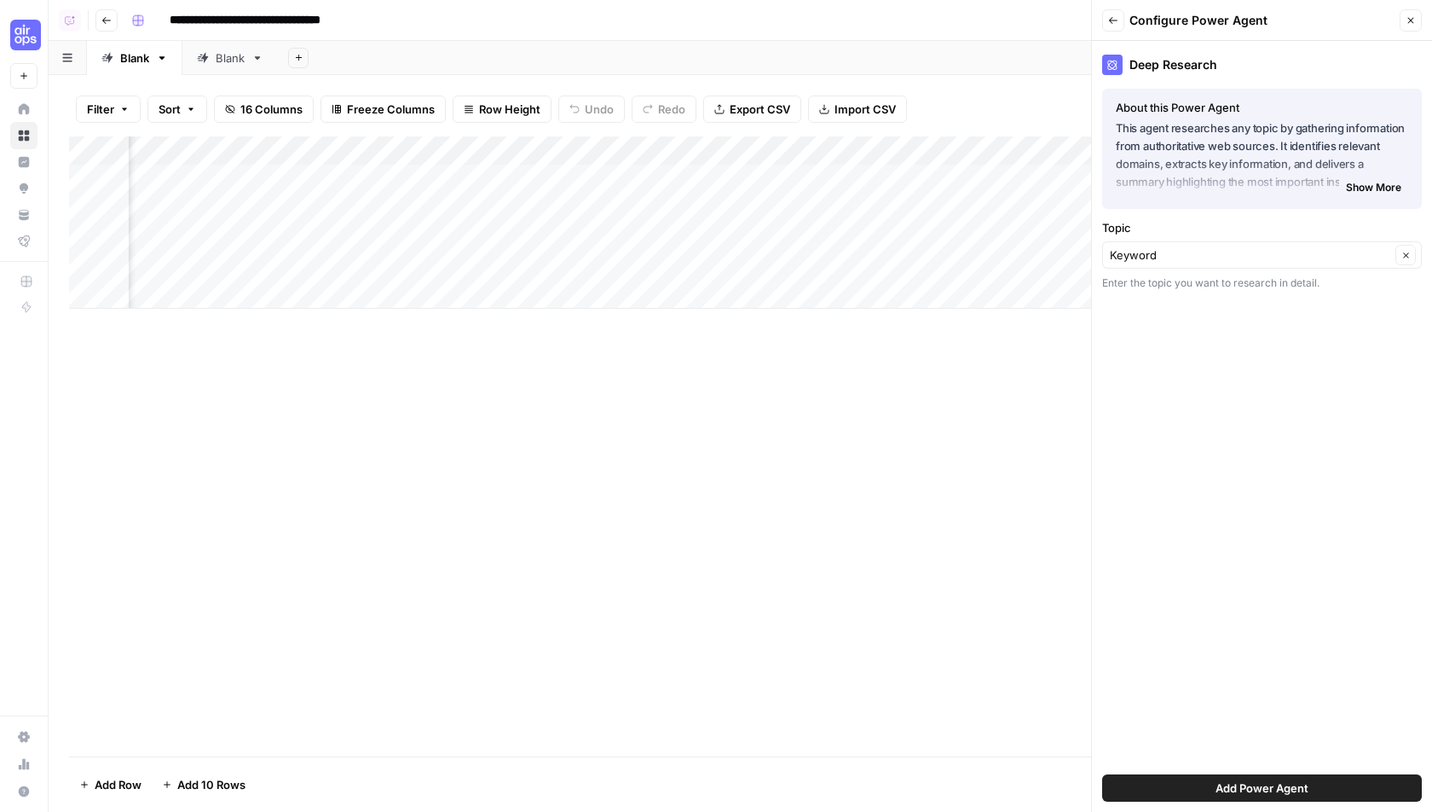
click at [1235, 789] on span "Add Power Agent" at bounding box center [1262, 787] width 93 height 17
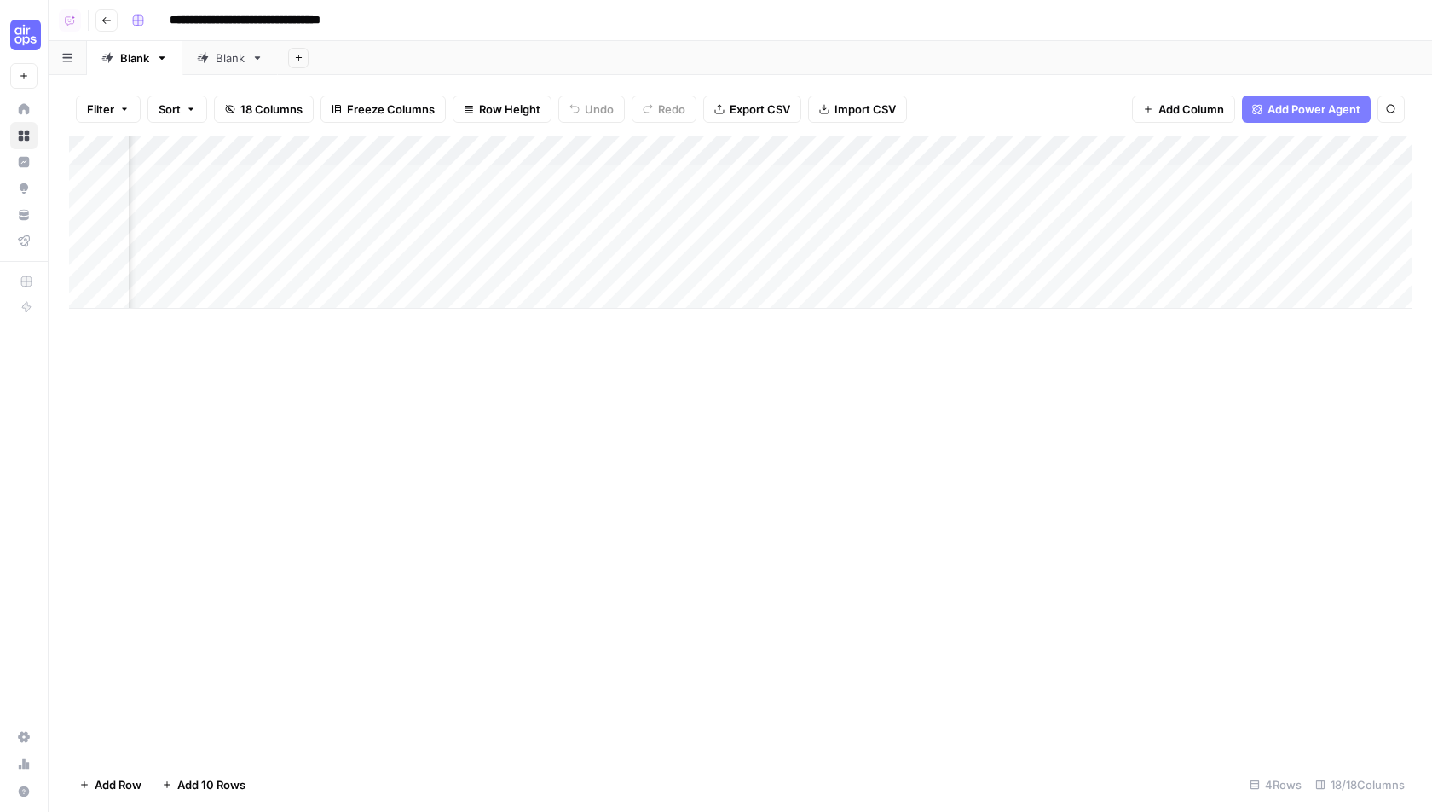
scroll to position [0, 1593]
click at [1199, 152] on div "Add Column" at bounding box center [740, 222] width 1343 height 172
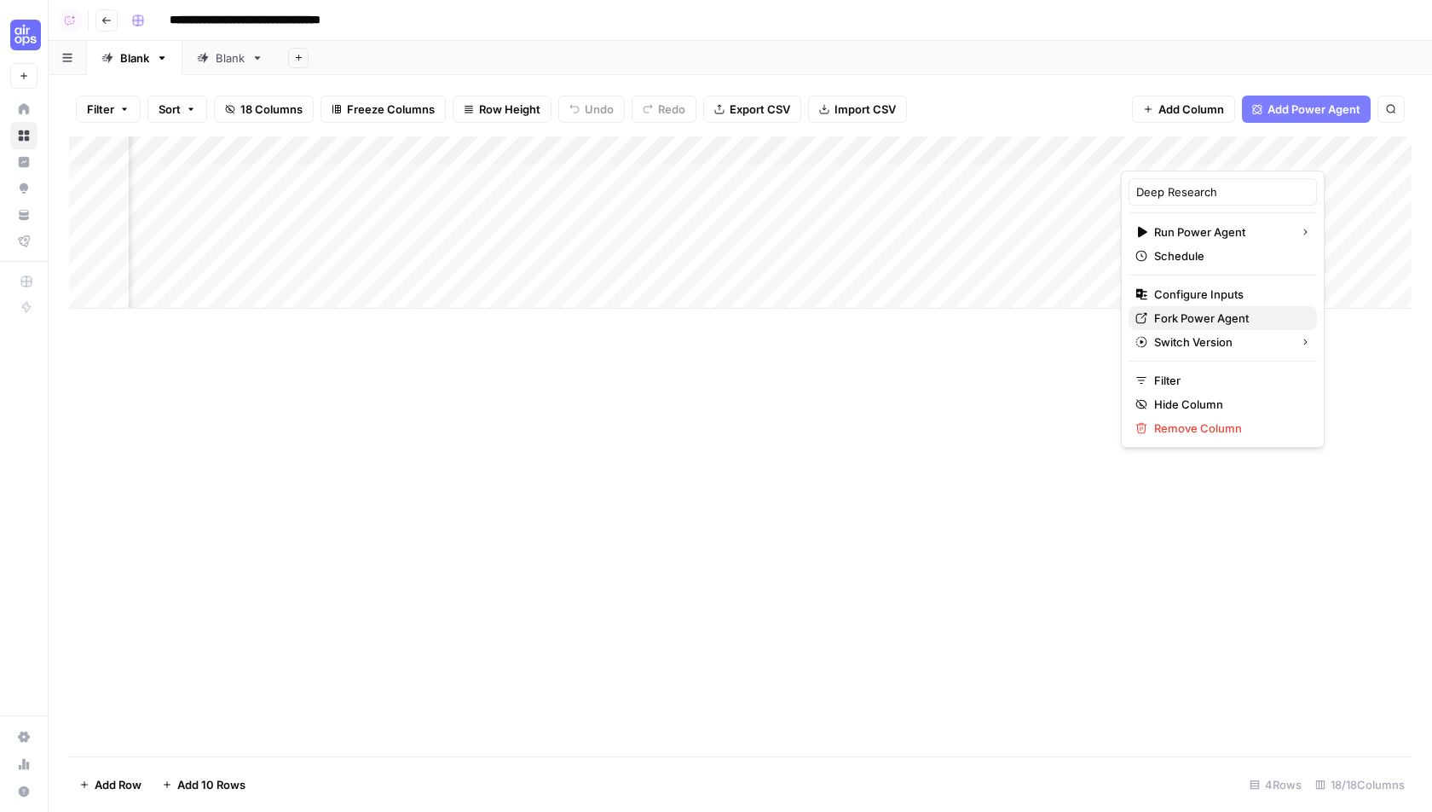
click at [1178, 312] on span "Fork Power Agent" at bounding box center [1228, 317] width 149 height 17
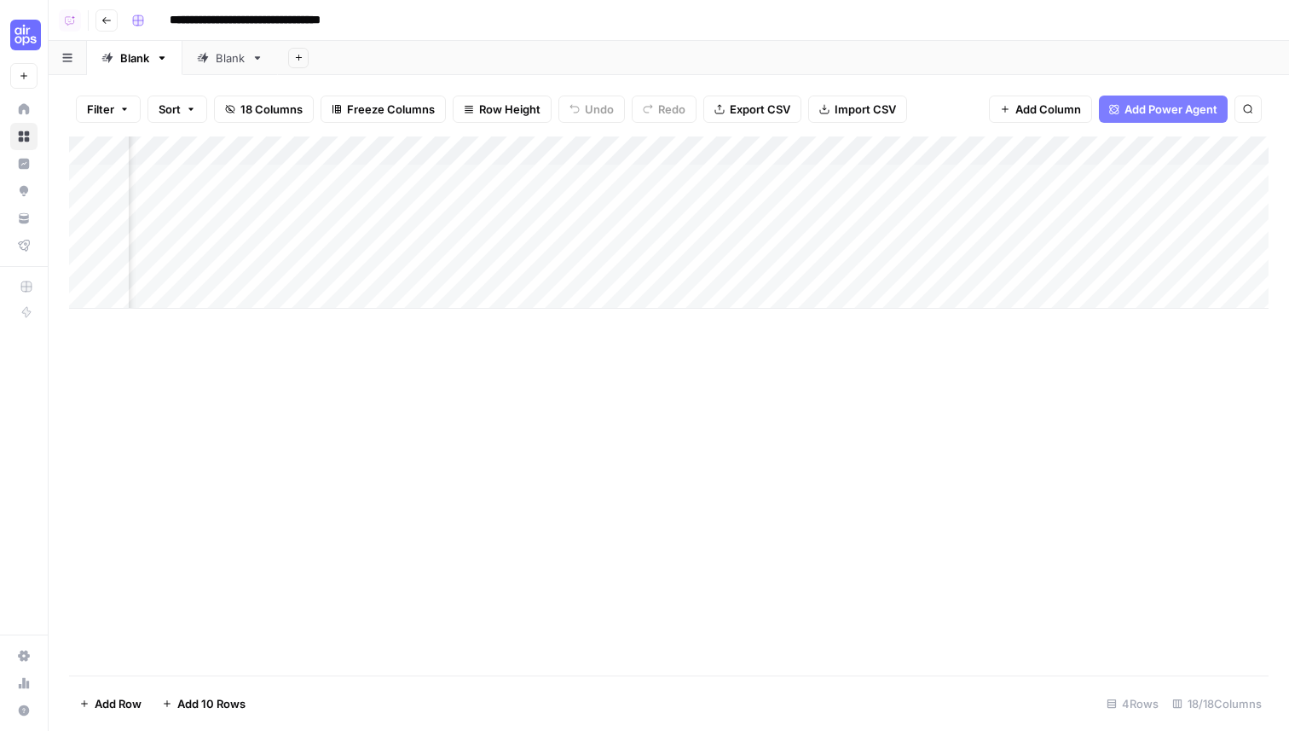
scroll to position [0, 1892]
click at [716, 146] on div "Add Column" at bounding box center [669, 222] width 1200 height 172
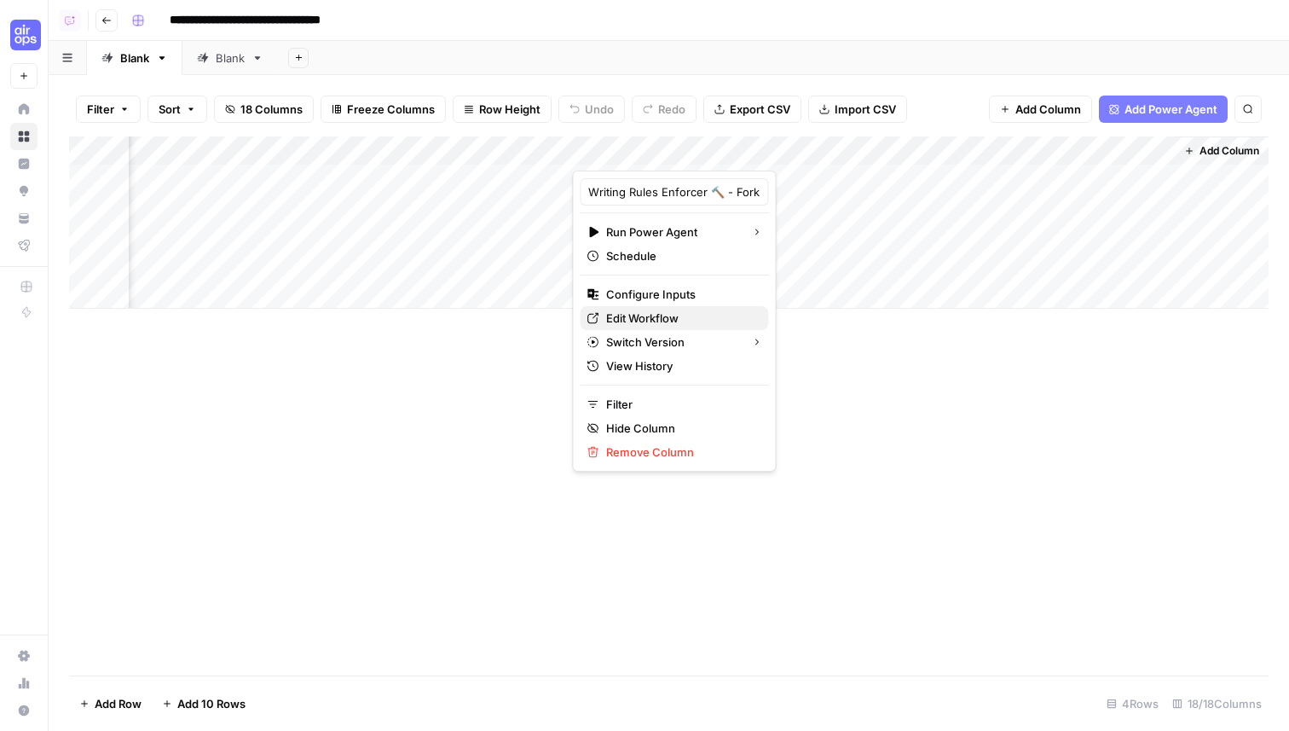
click at [626, 319] on span "Edit Workflow" at bounding box center [680, 317] width 149 height 17
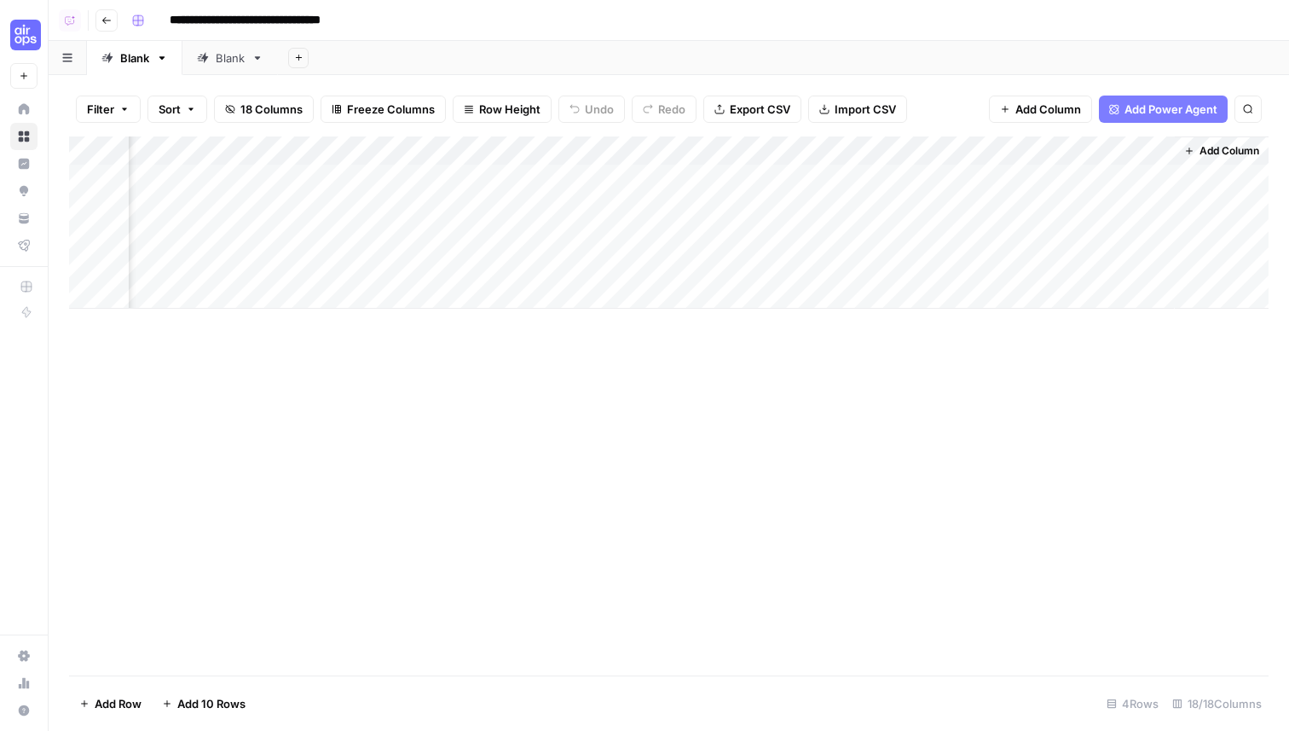
click at [820, 26] on div "**********" at bounding box center [698, 20] width 1148 height 27
click at [293, 428] on div "Add Column" at bounding box center [669, 405] width 1200 height 539
drag, startPoint x: 893, startPoint y: 147, endPoint x: 997, endPoint y: 155, distance: 104.3
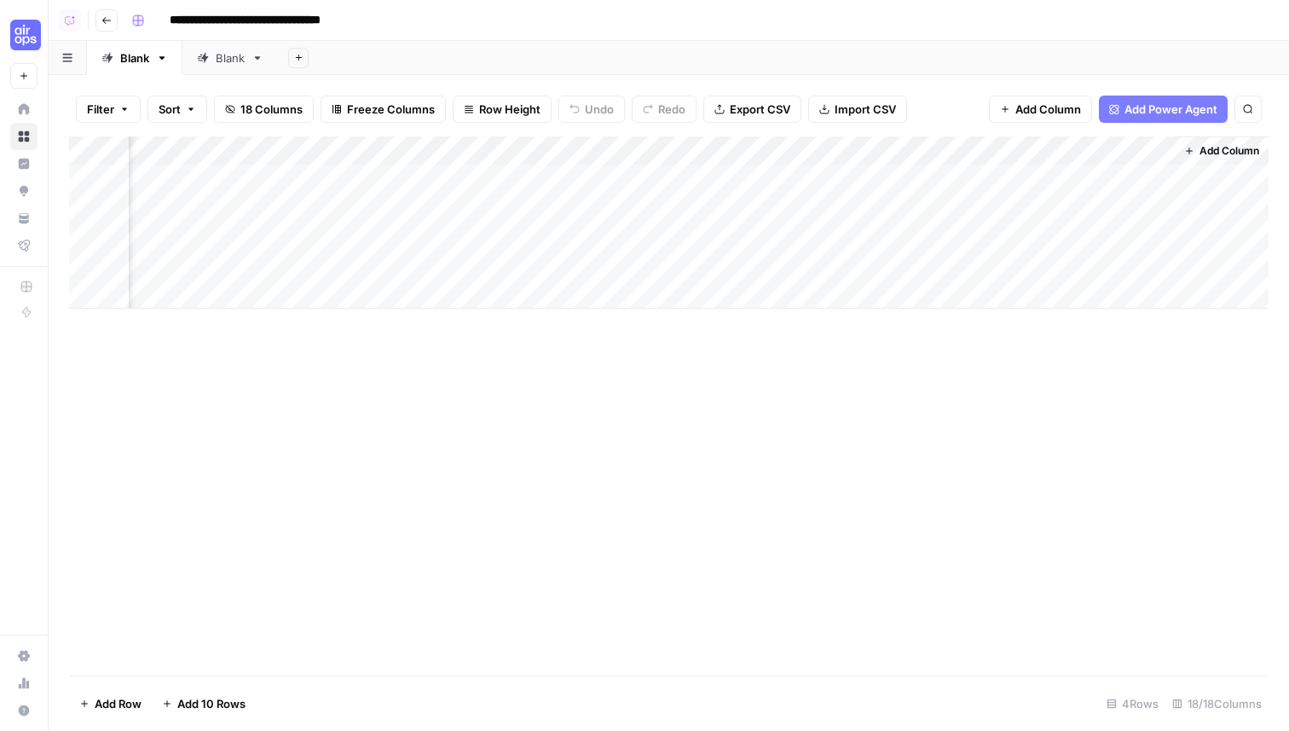
click at [997, 155] on div "Add Column" at bounding box center [669, 222] width 1200 height 172
click at [927, 94] on div "Filter Sort 18 Columns Freeze Columns Row Height Undo Redo Export CSV Import CS…" at bounding box center [669, 109] width 1200 height 55
drag, startPoint x: 934, startPoint y: 158, endPoint x: 471, endPoint y: 169, distance: 463.1
click at [470, 169] on div "Add Column" at bounding box center [669, 222] width 1200 height 172
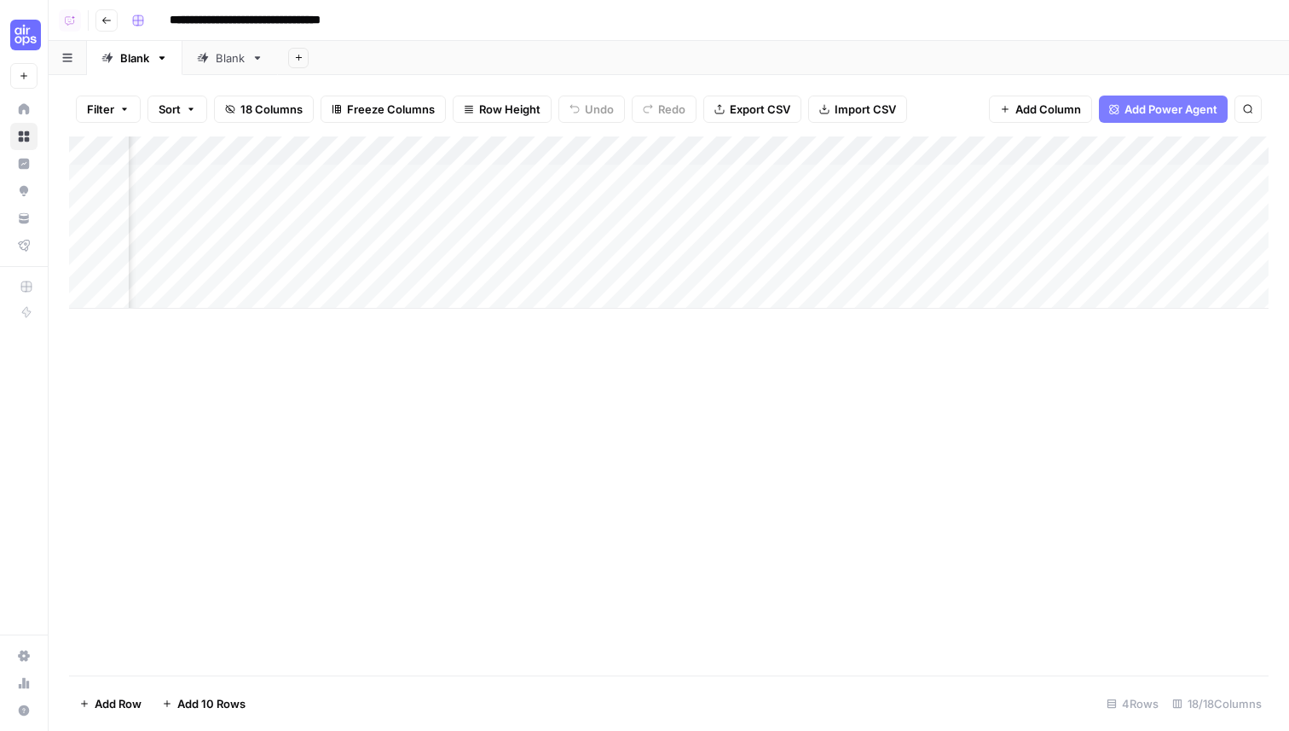
drag, startPoint x: 896, startPoint y: 153, endPoint x: 404, endPoint y: 163, distance: 492.0
click at [404, 163] on div "Add Column" at bounding box center [669, 222] width 1200 height 172
click at [372, 154] on div "Add Column" at bounding box center [669, 222] width 1200 height 172
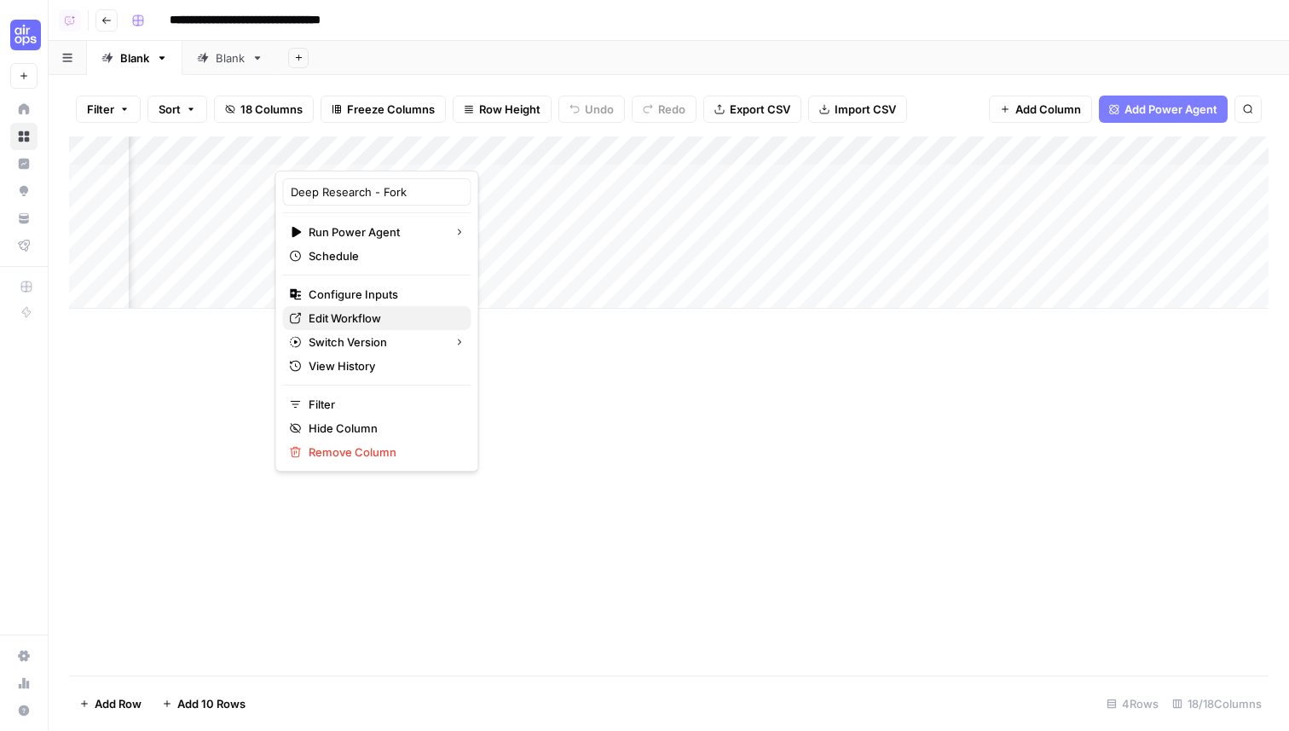
click at [352, 319] on span "Edit Workflow" at bounding box center [383, 317] width 149 height 17
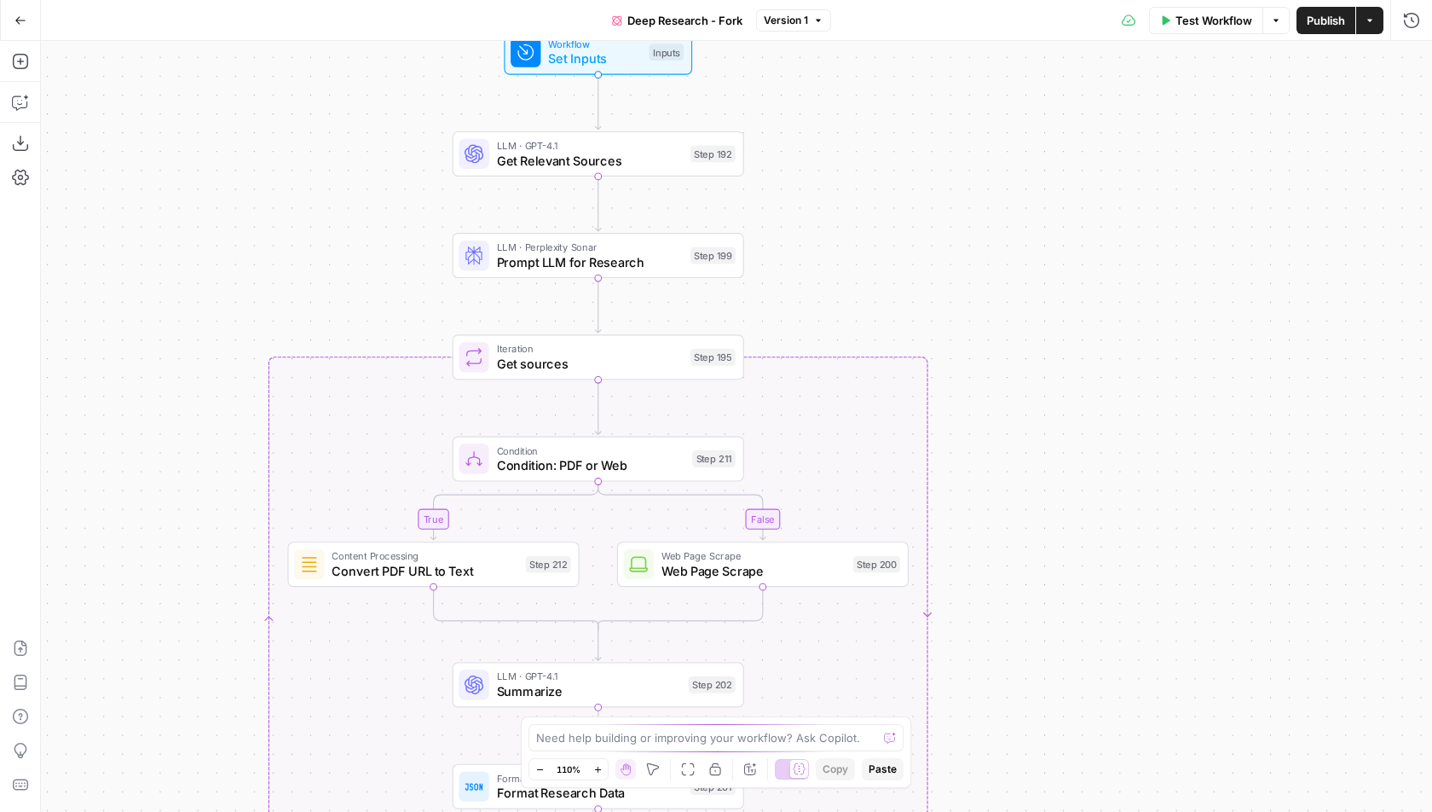
drag, startPoint x: 784, startPoint y: 196, endPoint x: 890, endPoint y: 197, distance: 105.7
click at [890, 197] on div "true false Workflow Set Inputs Inputs LLM · GPT-4.1 Get Relevant Sources Step 1…" at bounding box center [736, 426] width 1391 height 771
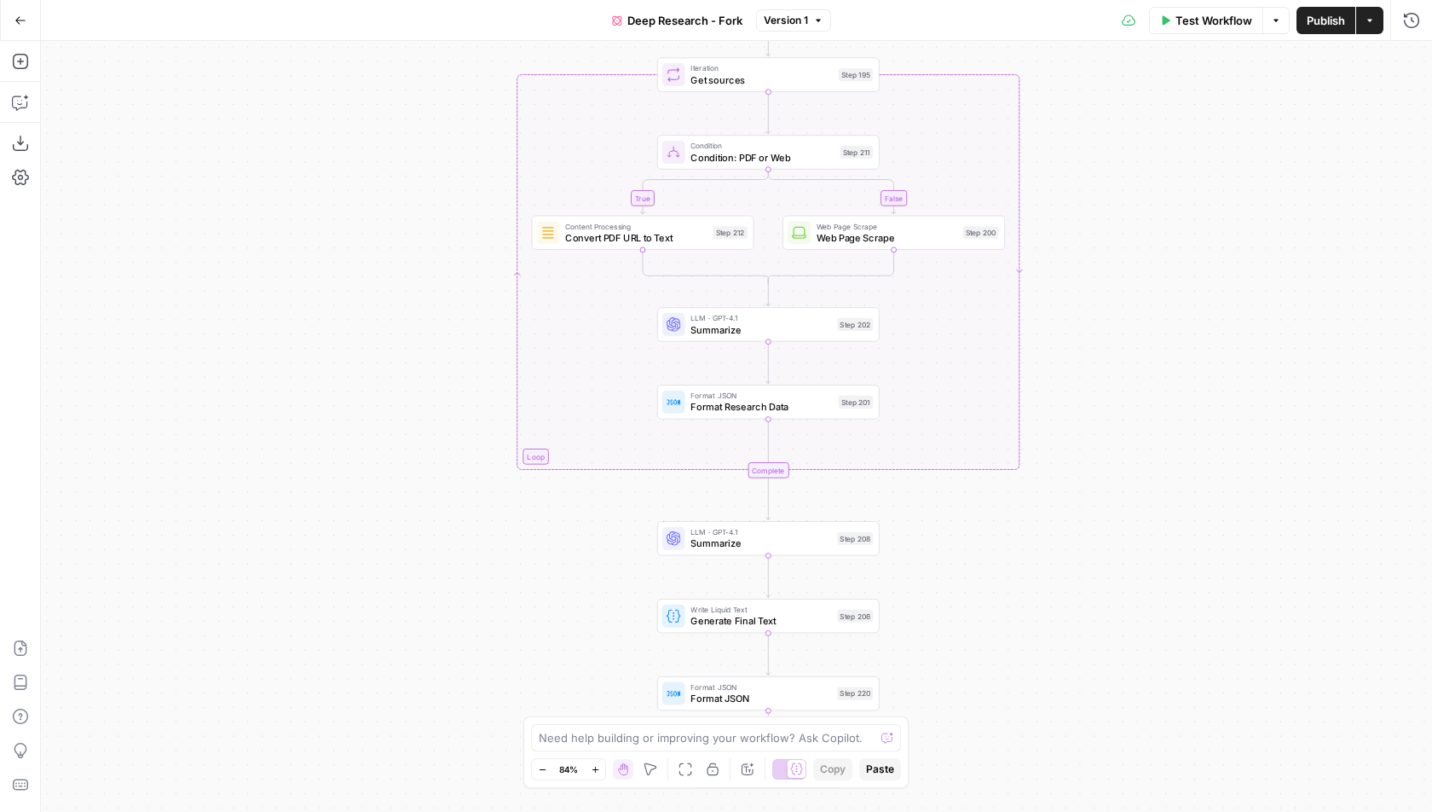
click at [1224, 19] on span "Test Workflow" at bounding box center [1214, 20] width 77 height 17
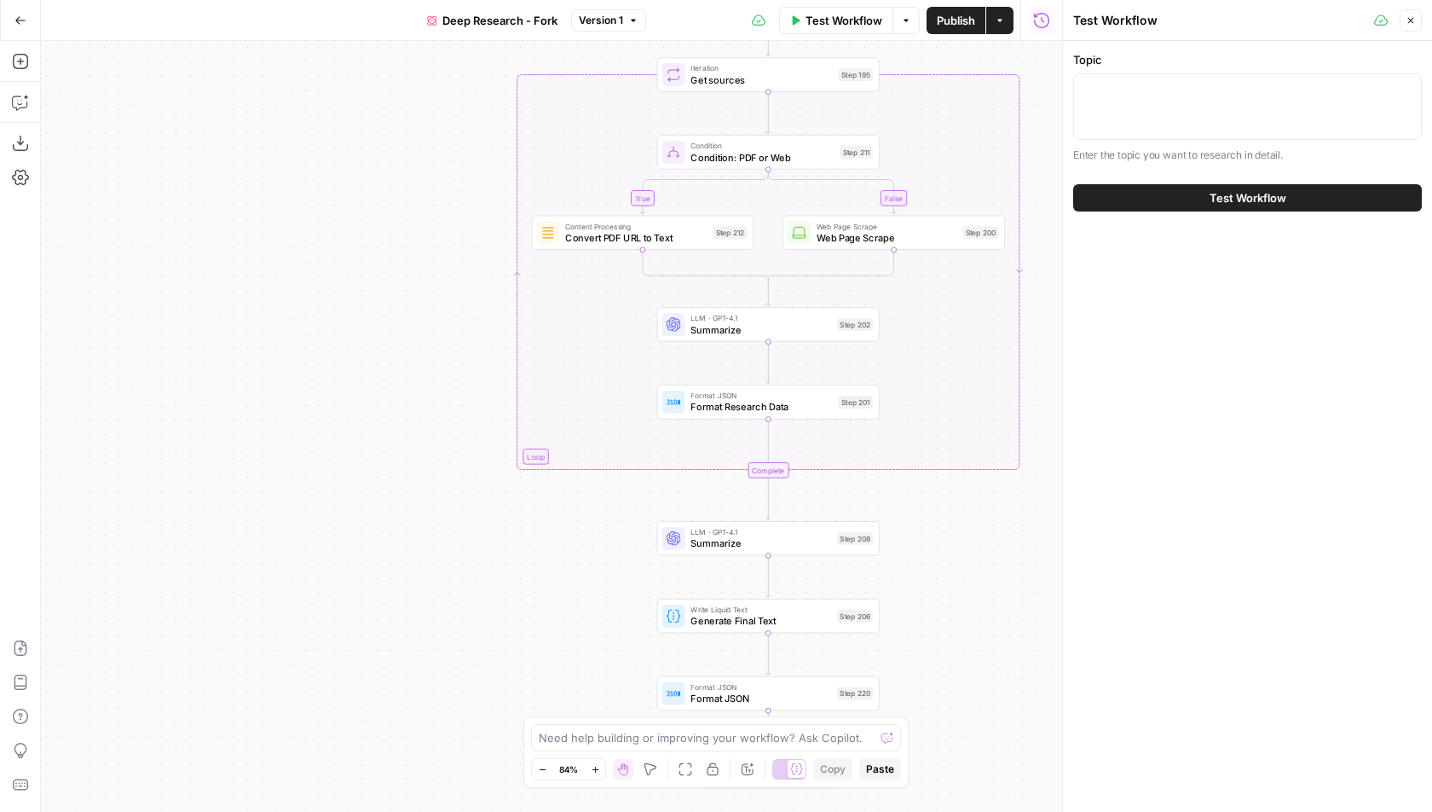
click at [1116, 114] on div at bounding box center [1247, 106] width 349 height 66
type textarea "ai search"
click at [1195, 199] on button "Test Workflow" at bounding box center [1247, 197] width 349 height 27
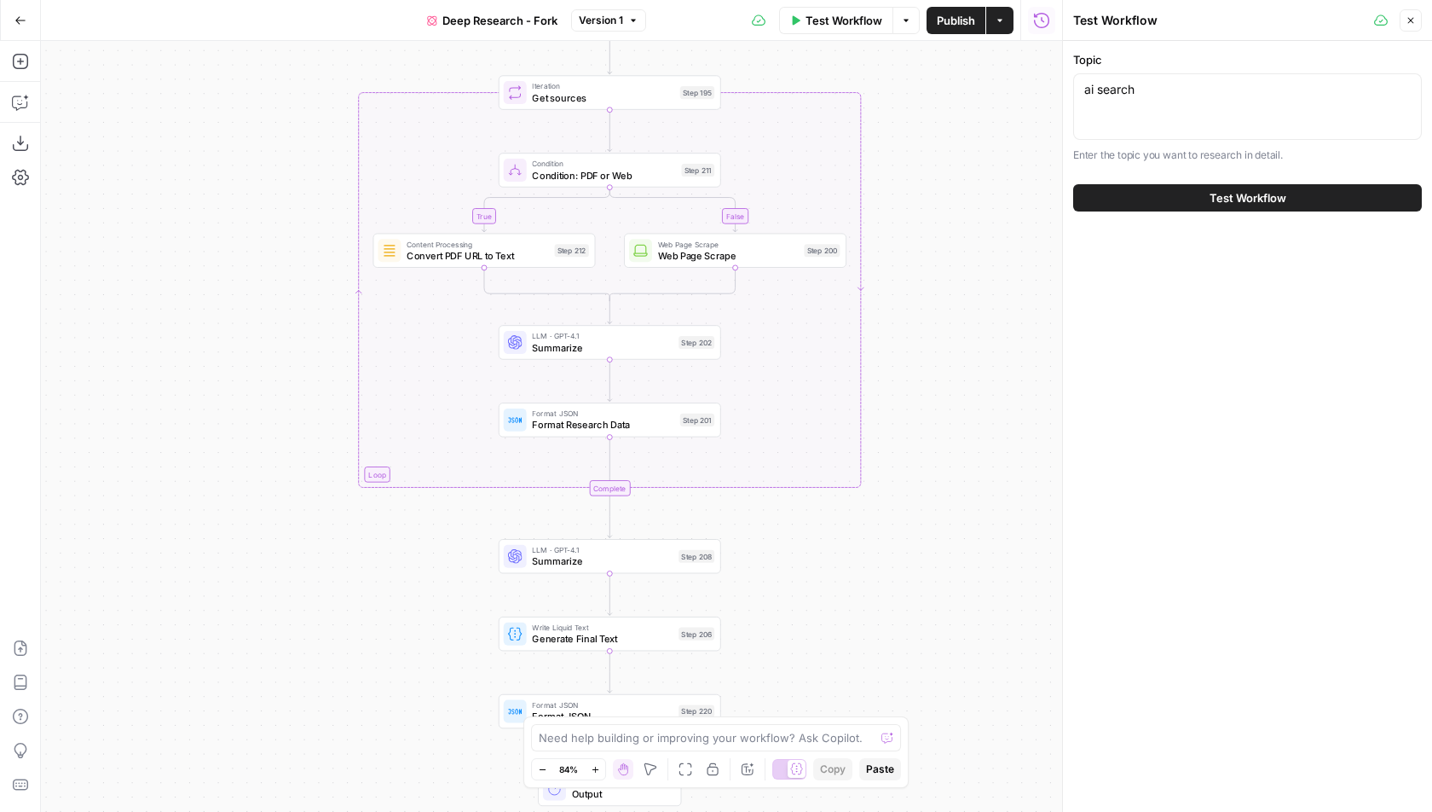
drag, startPoint x: 440, startPoint y: 315, endPoint x: 272, endPoint y: 332, distance: 168.8
click at [272, 332] on div "true false Workflow Set Inputs Inputs LLM · GPT-4.1 Get Relevant Sources Step 1…" at bounding box center [551, 426] width 1021 height 771
click at [1173, 194] on button "Test Workflow" at bounding box center [1247, 197] width 349 height 27
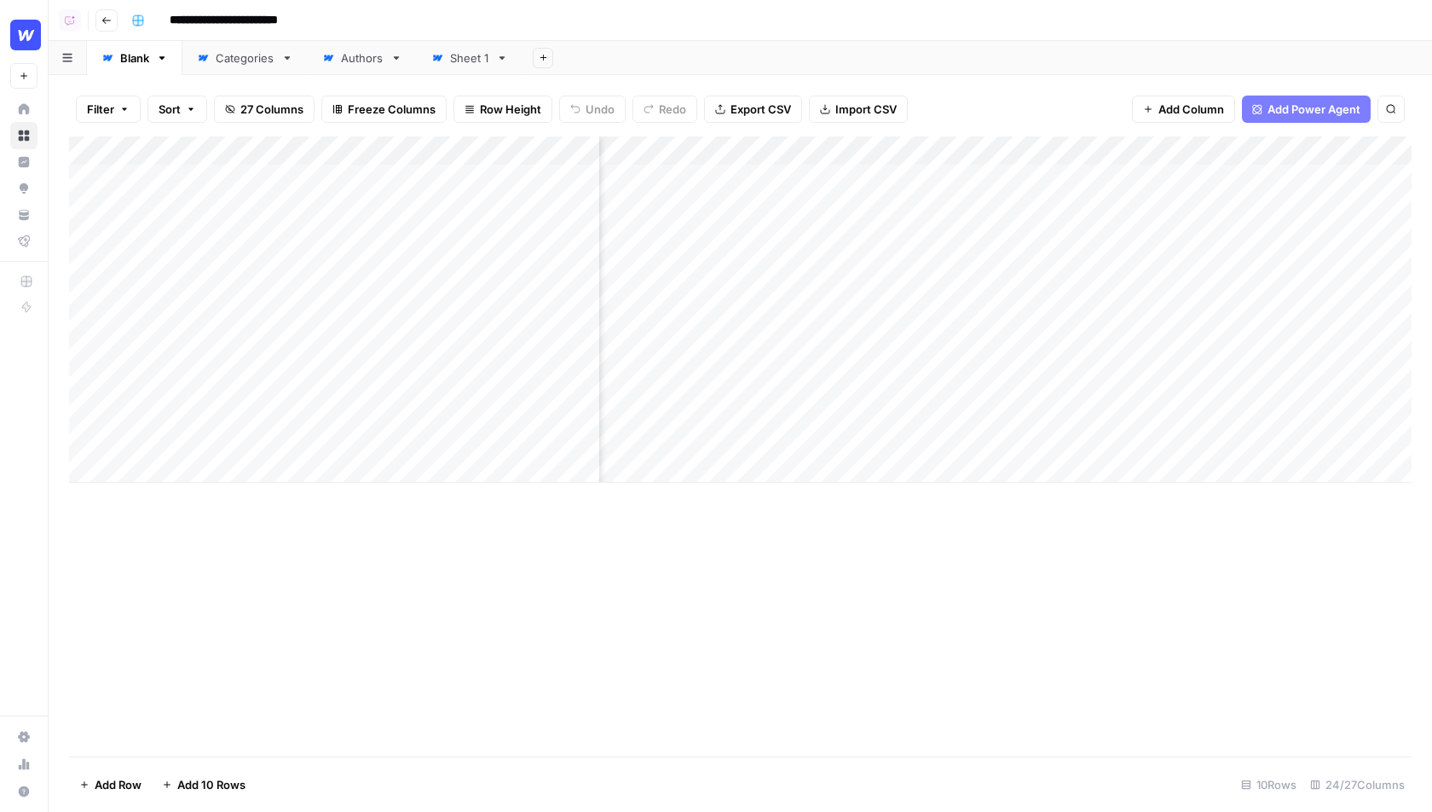
scroll to position [0, 320]
click at [855, 40] on header "**********" at bounding box center [741, 20] width 1384 height 41
click at [634, 48] on div "Add Sheet" at bounding box center [978, 58] width 910 height 34
click at [213, 546] on div "Add Column" at bounding box center [740, 446] width 1343 height 620
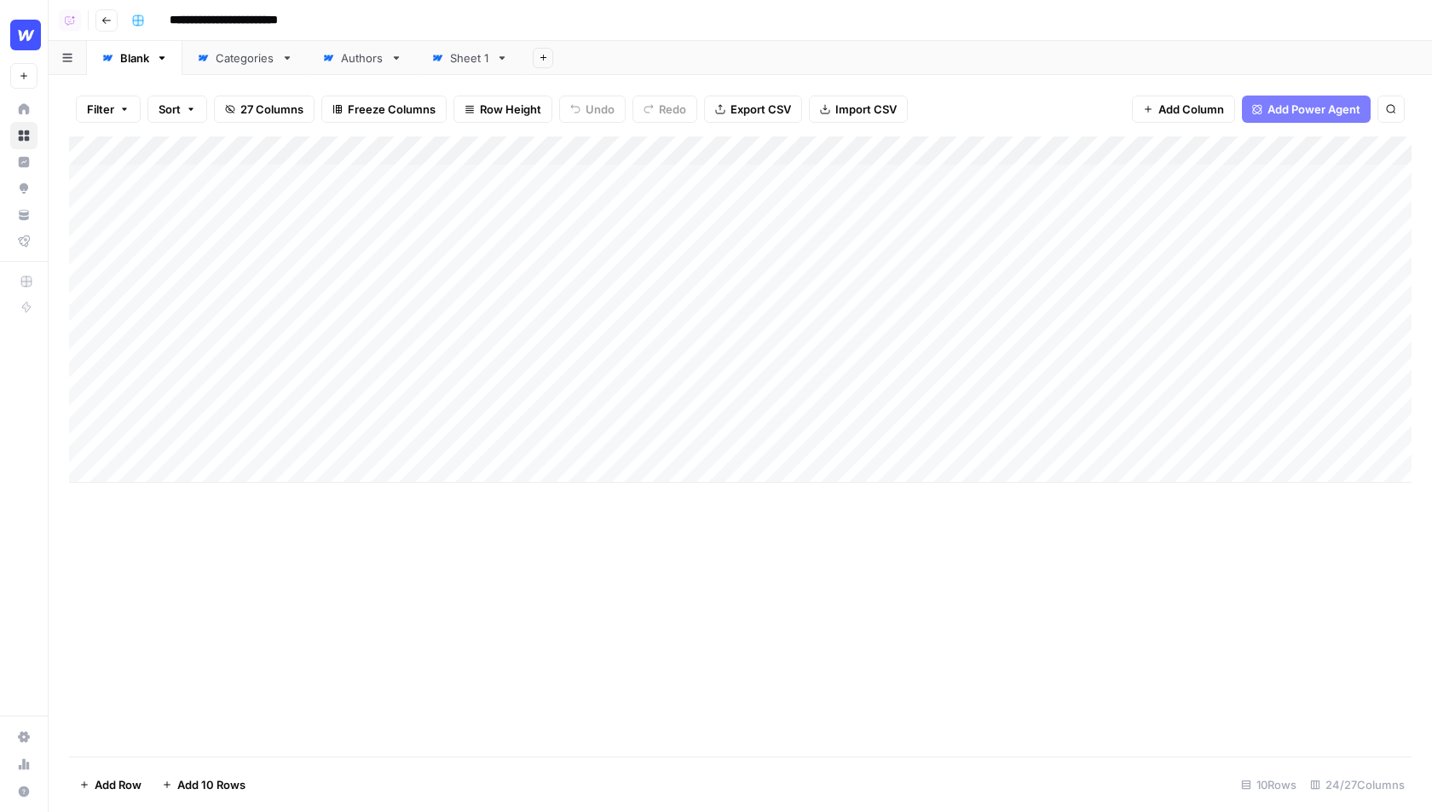
click at [392, 301] on div "Add Column" at bounding box center [740, 309] width 1343 height 346
click at [417, 570] on div "Add Column" at bounding box center [740, 446] width 1343 height 620
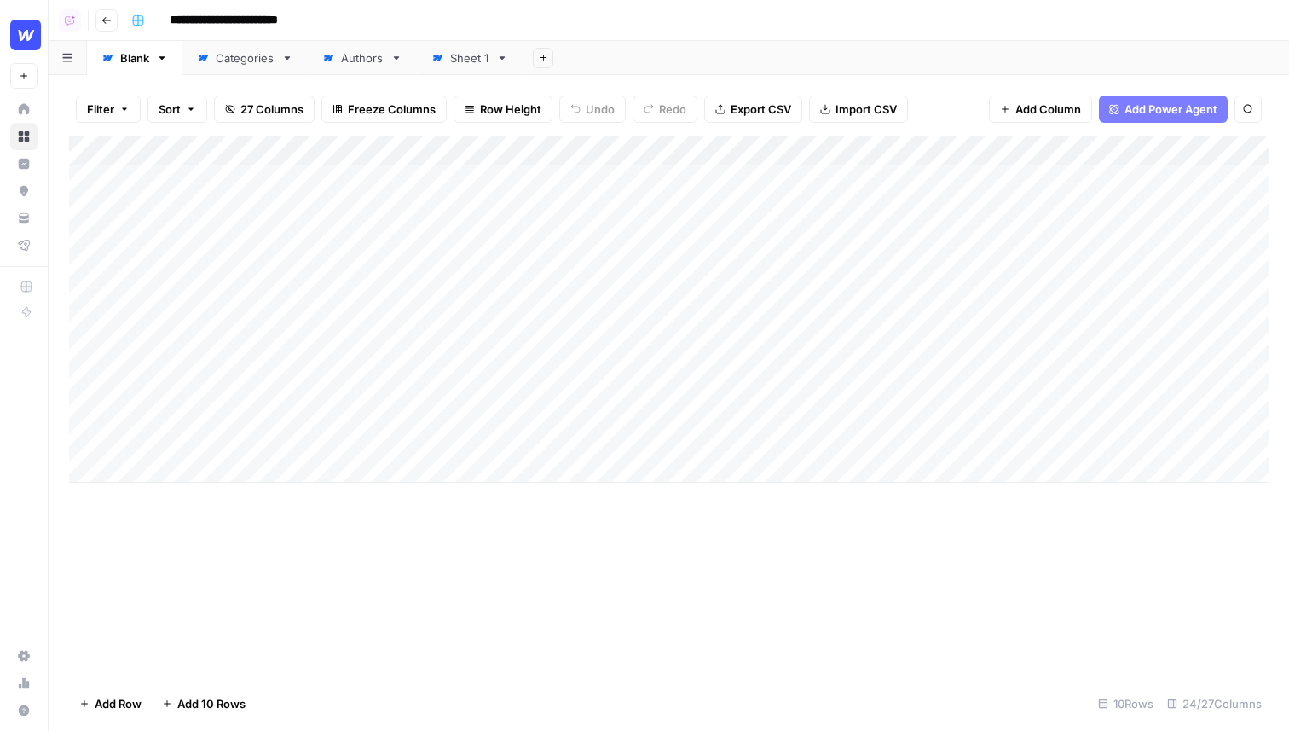
click at [697, 56] on div "Add Sheet" at bounding box center [906, 58] width 766 height 34
click at [423, 150] on div "Add Column" at bounding box center [669, 309] width 1200 height 346
click at [756, 615] on div "Add Column" at bounding box center [669, 405] width 1200 height 539
click at [1036, 104] on span "Add Column" at bounding box center [1048, 109] width 66 height 17
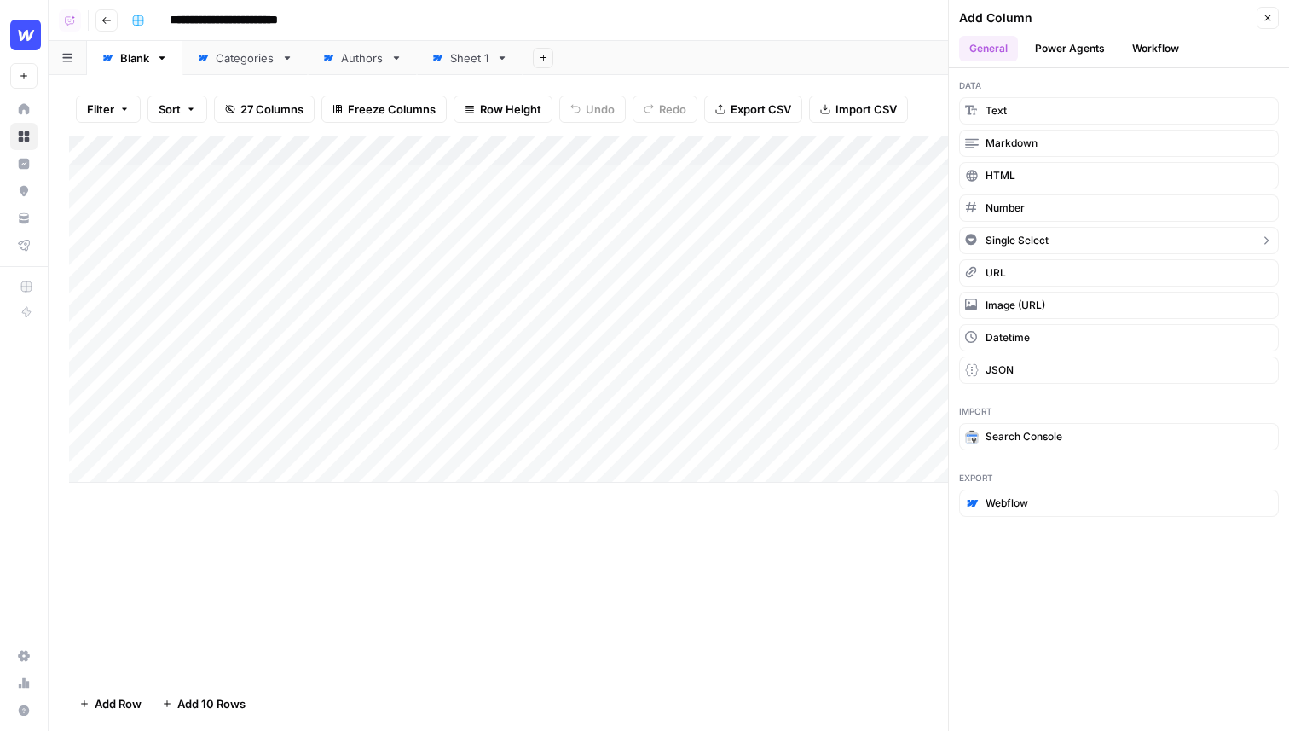
click at [1036, 234] on span "Single Select" at bounding box center [1017, 240] width 63 height 15
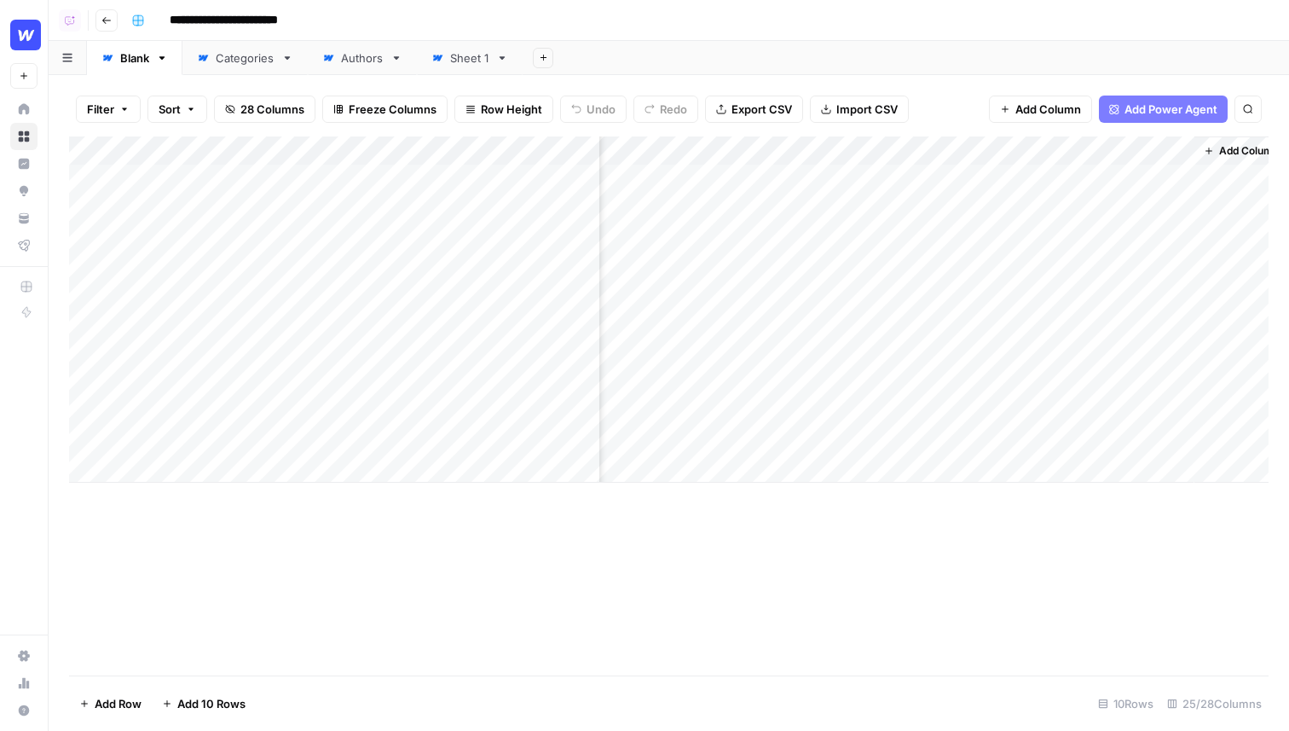
scroll to position [0, 2962]
click at [1106, 157] on div "Add Column" at bounding box center [669, 309] width 1200 height 346
click at [1141, 246] on input "Add Option" at bounding box center [1155, 252] width 173 height 17
type input "[MEDICAL_DATA]"
click at [1057, 254] on button "Change color" at bounding box center [1051, 252] width 20 height 20
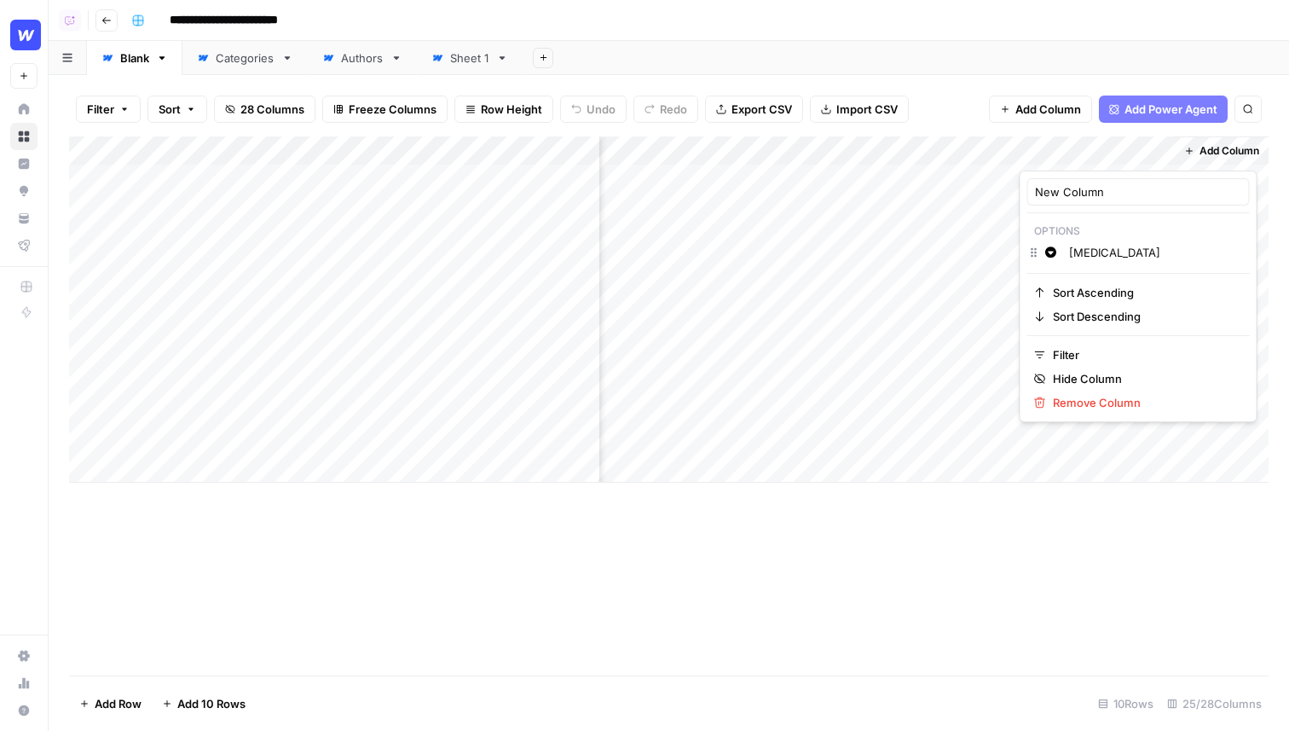
click at [1130, 257] on input "Option 2" at bounding box center [1155, 252] width 173 height 17
click at [1136, 152] on div at bounding box center [1097, 153] width 154 height 34
click at [1159, 151] on div at bounding box center [1097, 153] width 154 height 34
click at [904, 597] on div "Add Column" at bounding box center [669, 405] width 1200 height 539
click at [1115, 145] on div "Add Column" at bounding box center [669, 309] width 1200 height 346
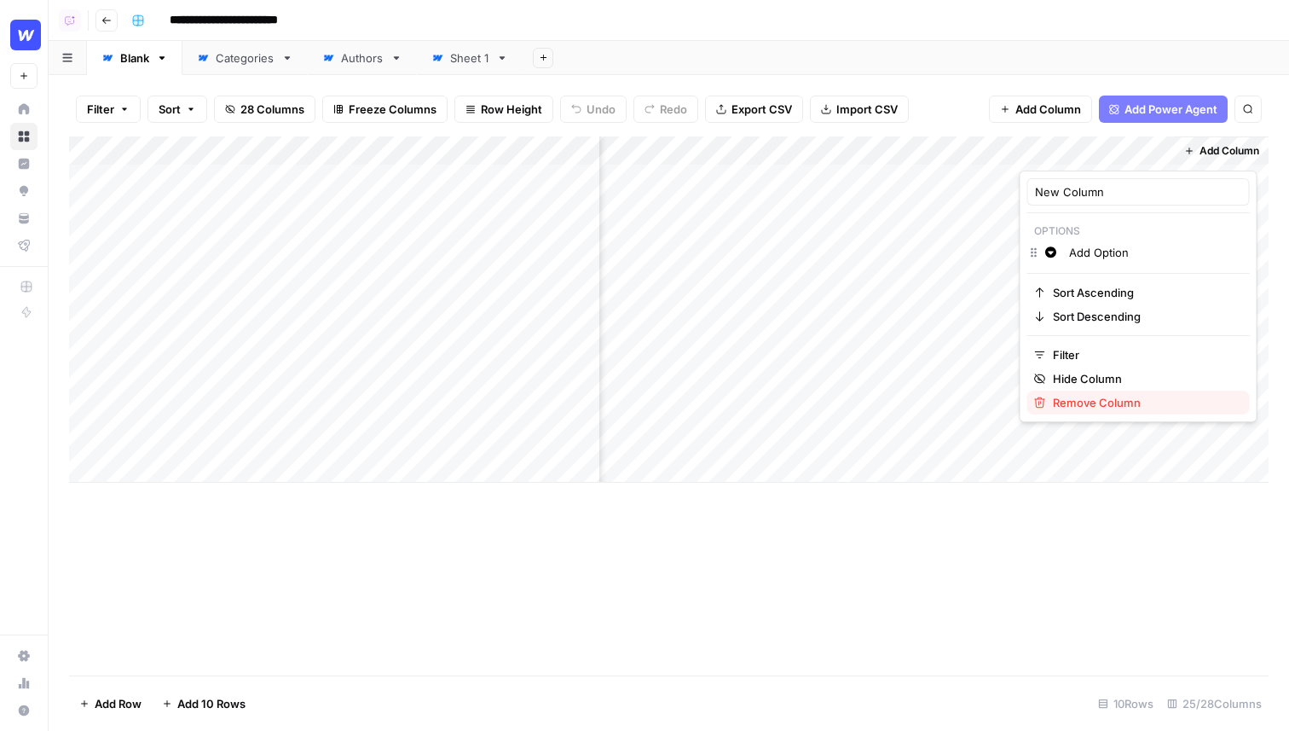
click at [1065, 402] on span "Remove Column" at bounding box center [1144, 402] width 183 height 17
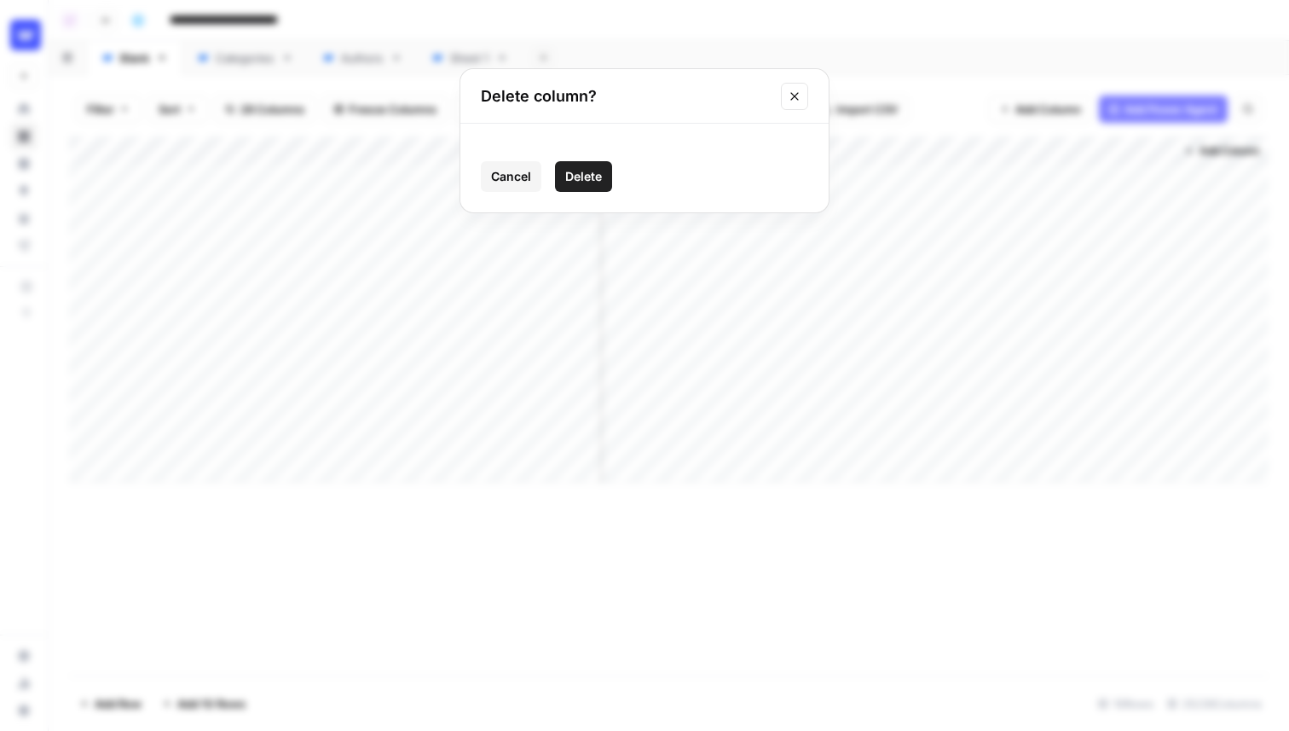
click at [598, 174] on span "Delete" at bounding box center [583, 176] width 37 height 17
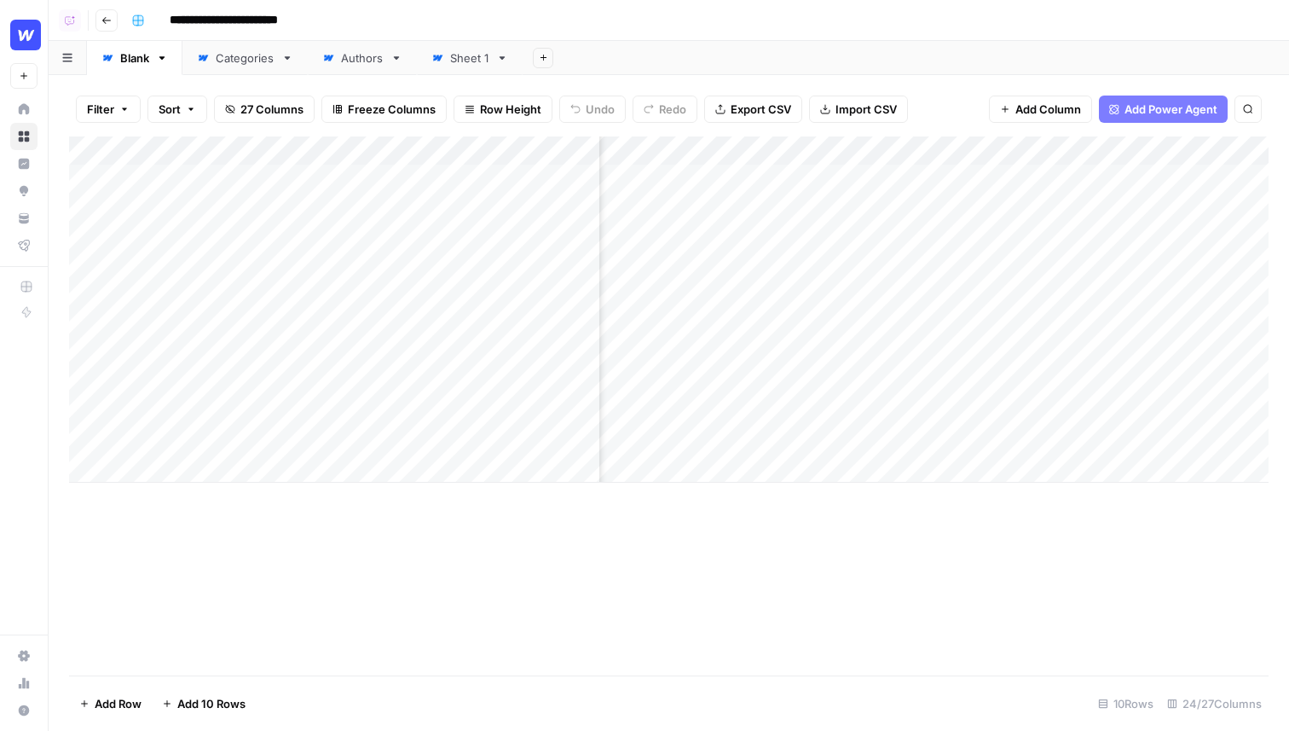
scroll to position [0, 0]
click at [537, 153] on div "Add Column" at bounding box center [669, 309] width 1200 height 346
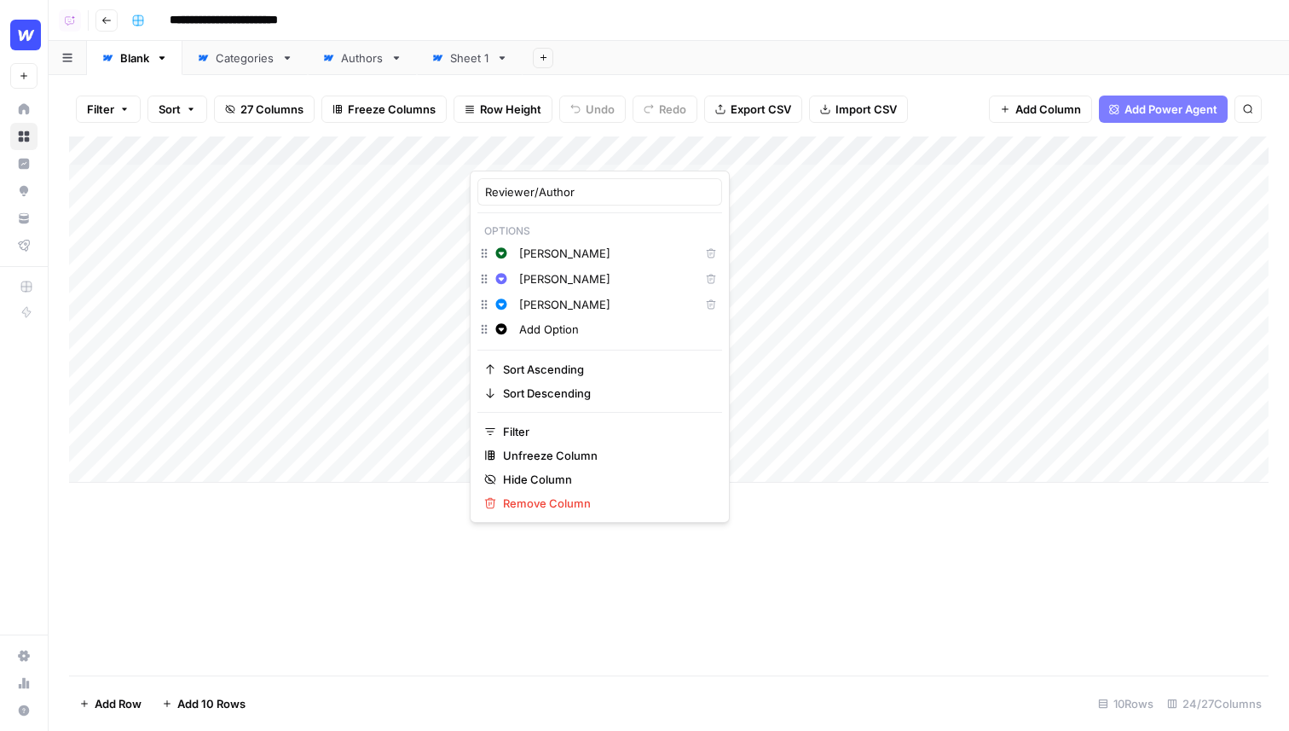
click at [664, 63] on div "Add Sheet" at bounding box center [906, 58] width 766 height 34
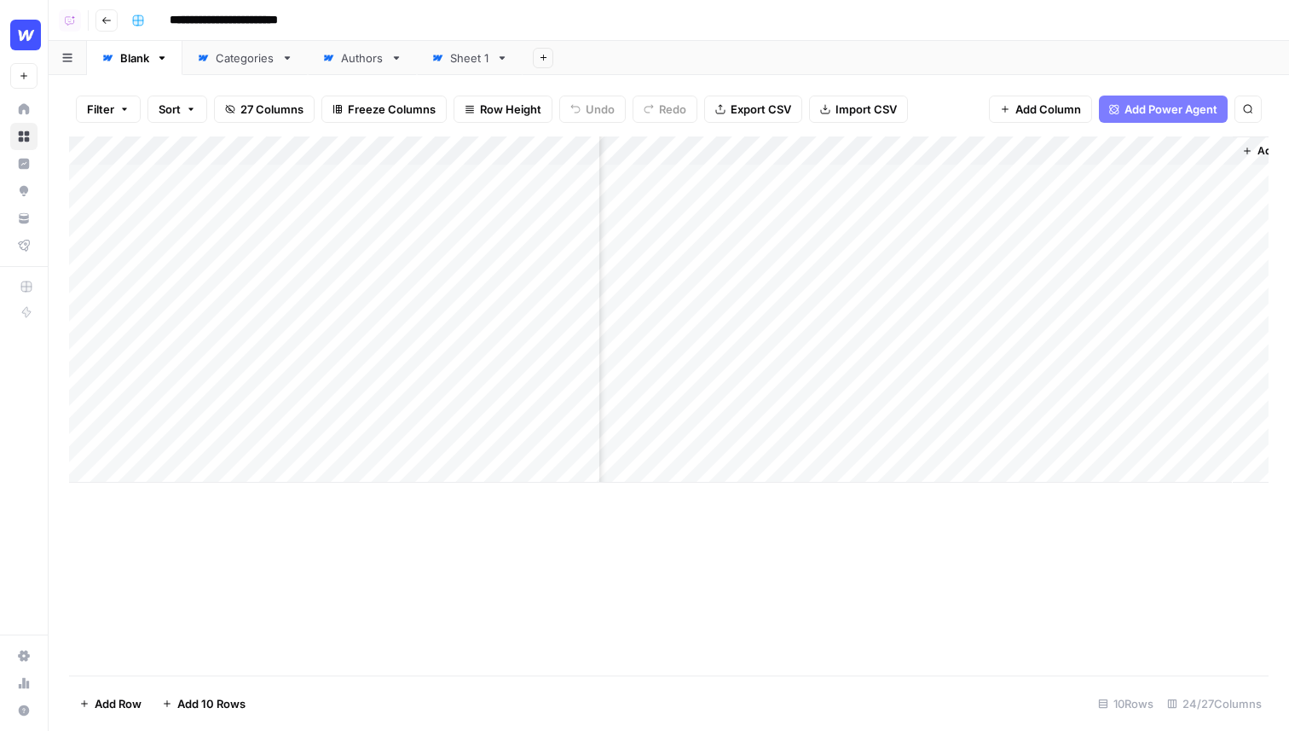
scroll to position [0, 2808]
click at [1051, 107] on span "Add Column" at bounding box center [1048, 109] width 66 height 17
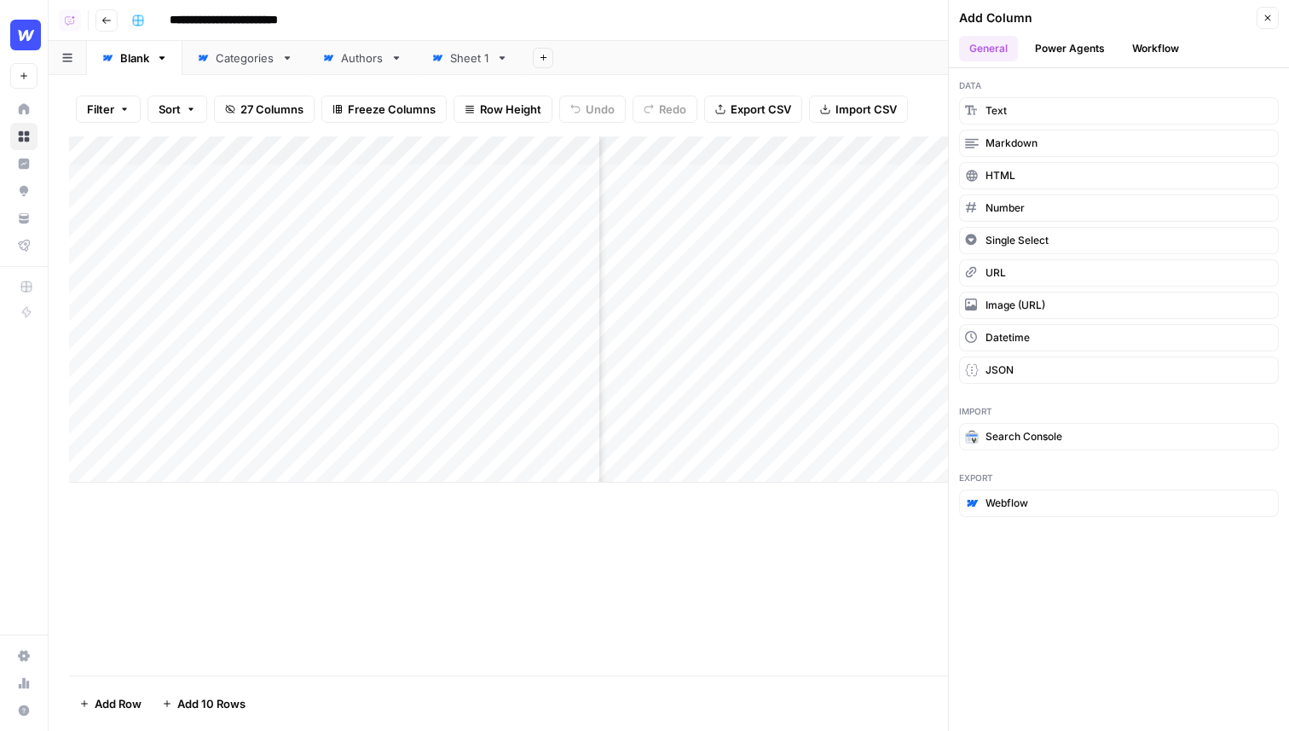
click at [1270, 20] on icon "button" at bounding box center [1268, 18] width 6 height 6
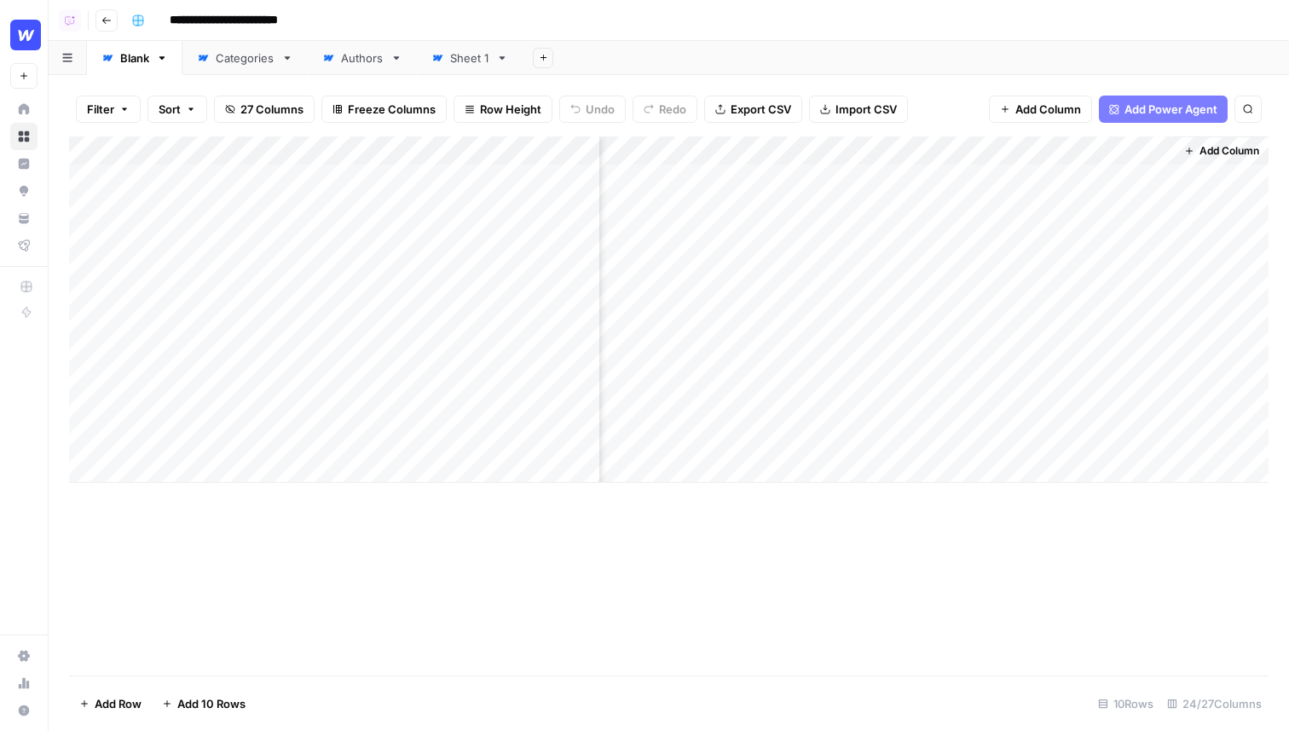
click at [751, 148] on div "Add Column" at bounding box center [669, 309] width 1200 height 346
click at [950, 70] on div "Add Sheet" at bounding box center [906, 58] width 766 height 34
click at [1026, 112] on span "Add Column" at bounding box center [1048, 109] width 66 height 17
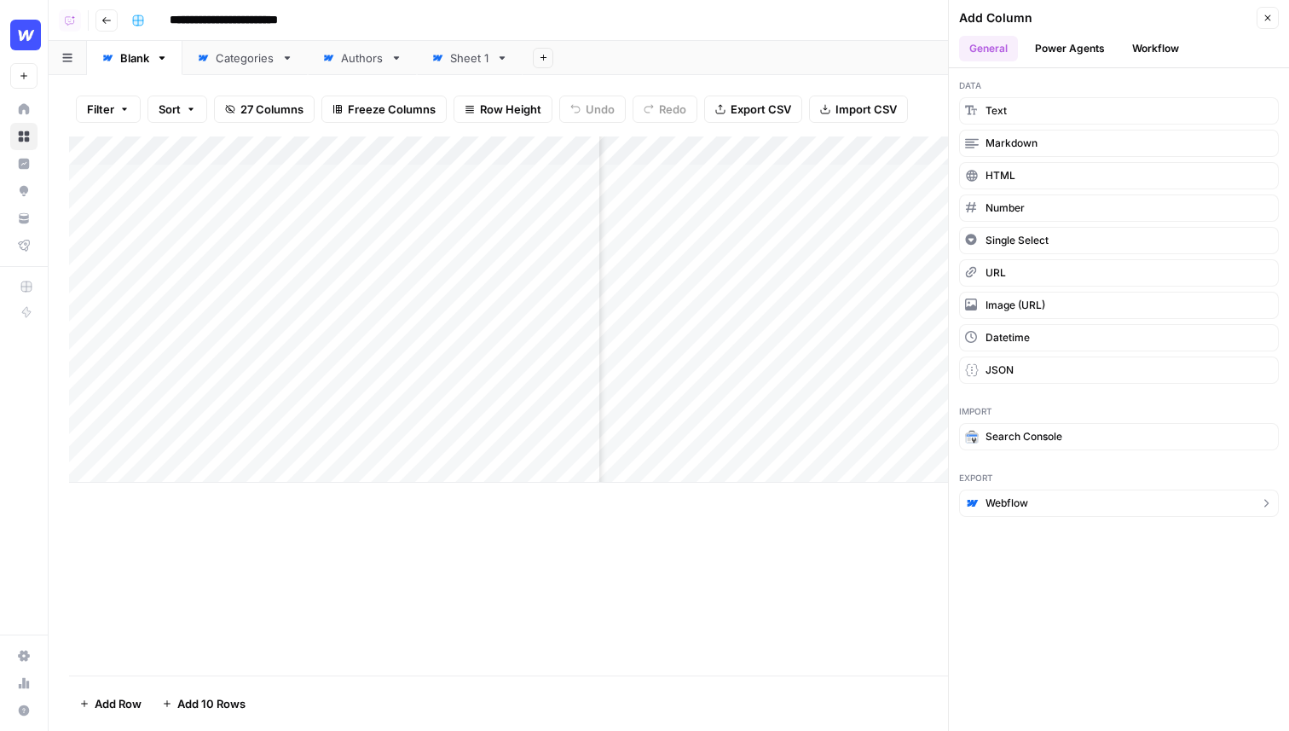
click at [1030, 498] on button "Webflow" at bounding box center [1119, 502] width 320 height 27
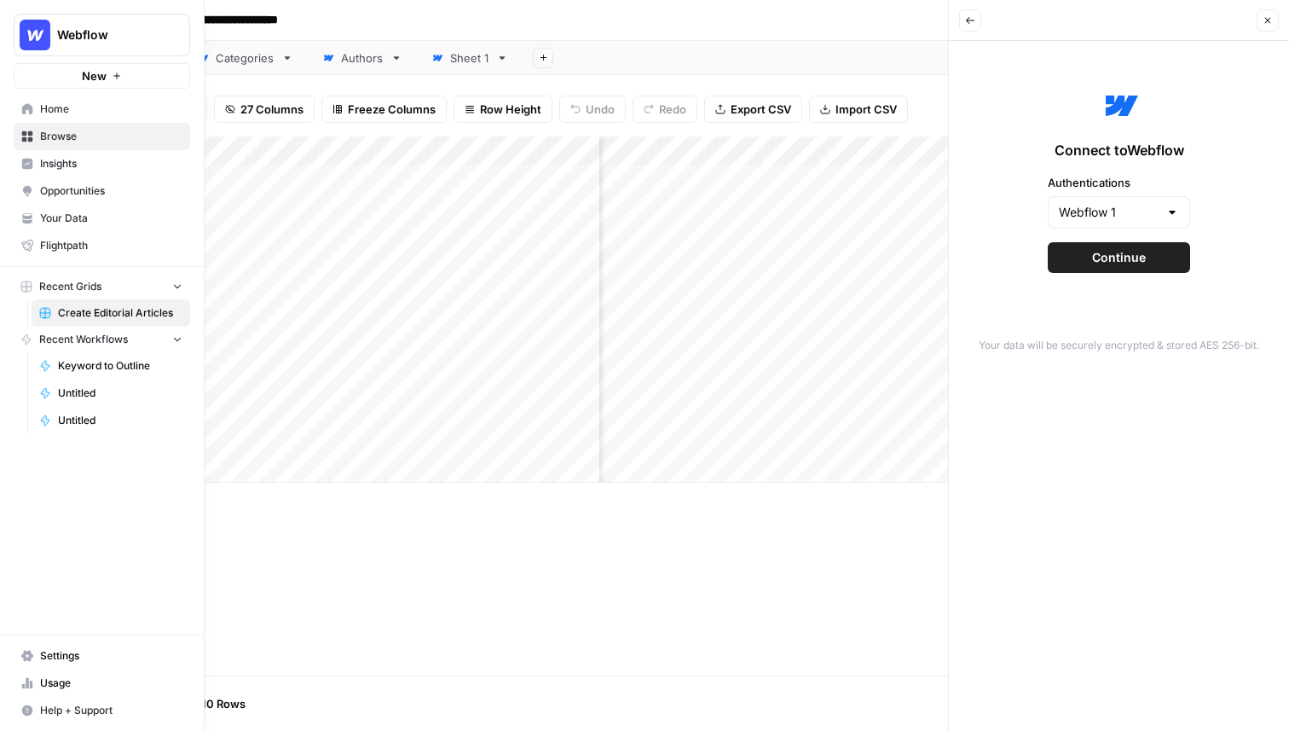
click at [76, 222] on span "Your Data" at bounding box center [111, 218] width 142 height 15
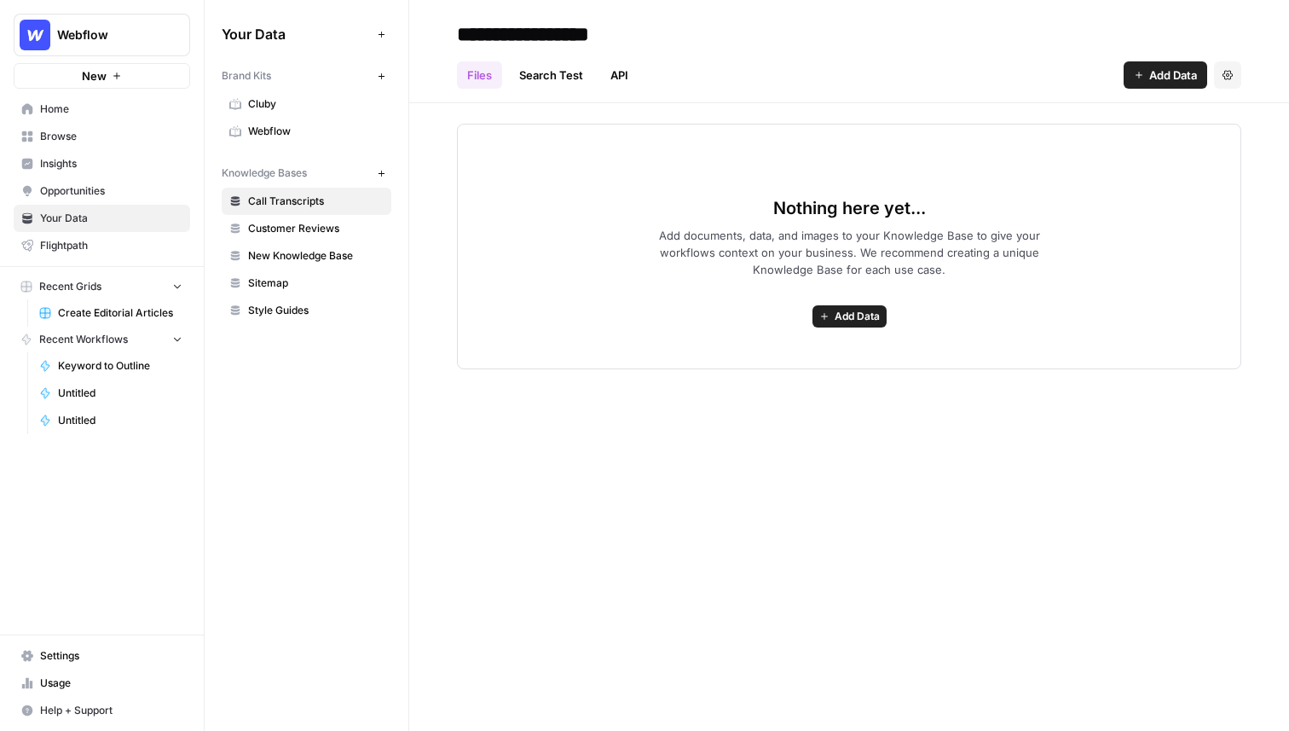
click at [43, 117] on link "Home" at bounding box center [102, 108] width 176 height 27
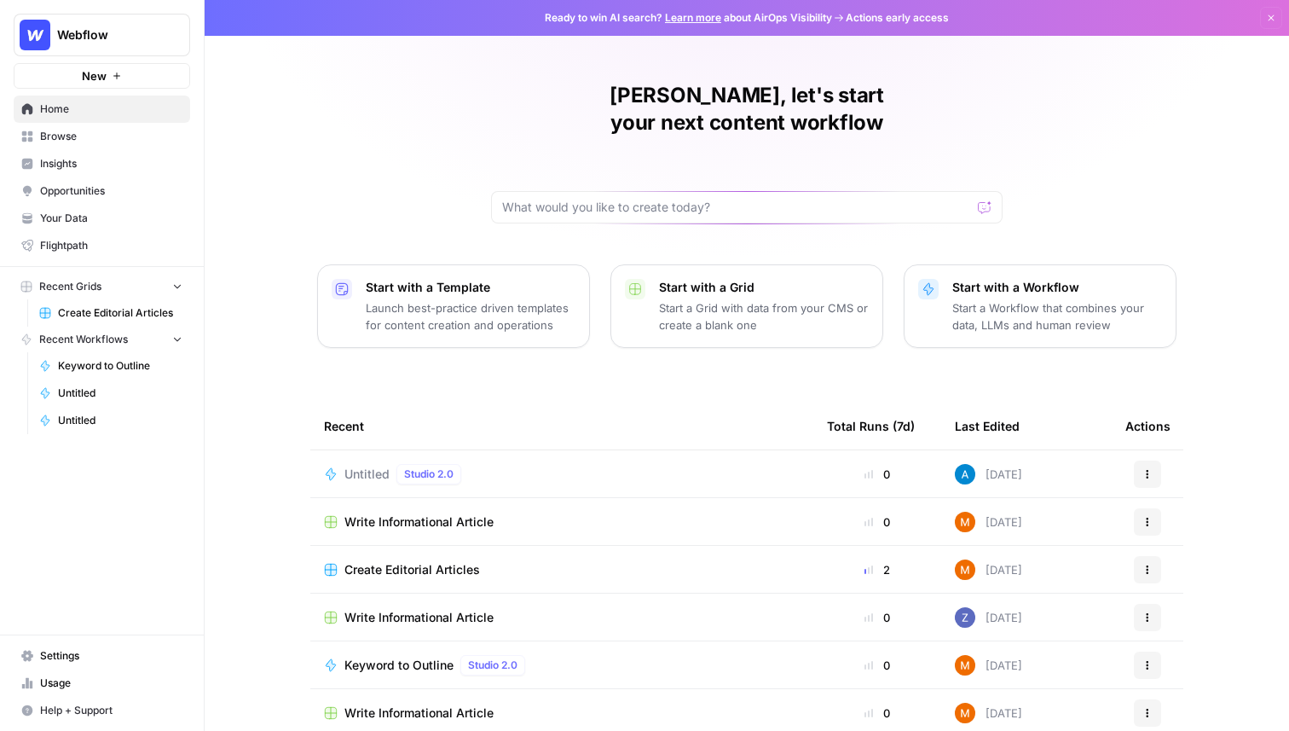
click at [40, 133] on span "Browse" at bounding box center [111, 136] width 142 height 15
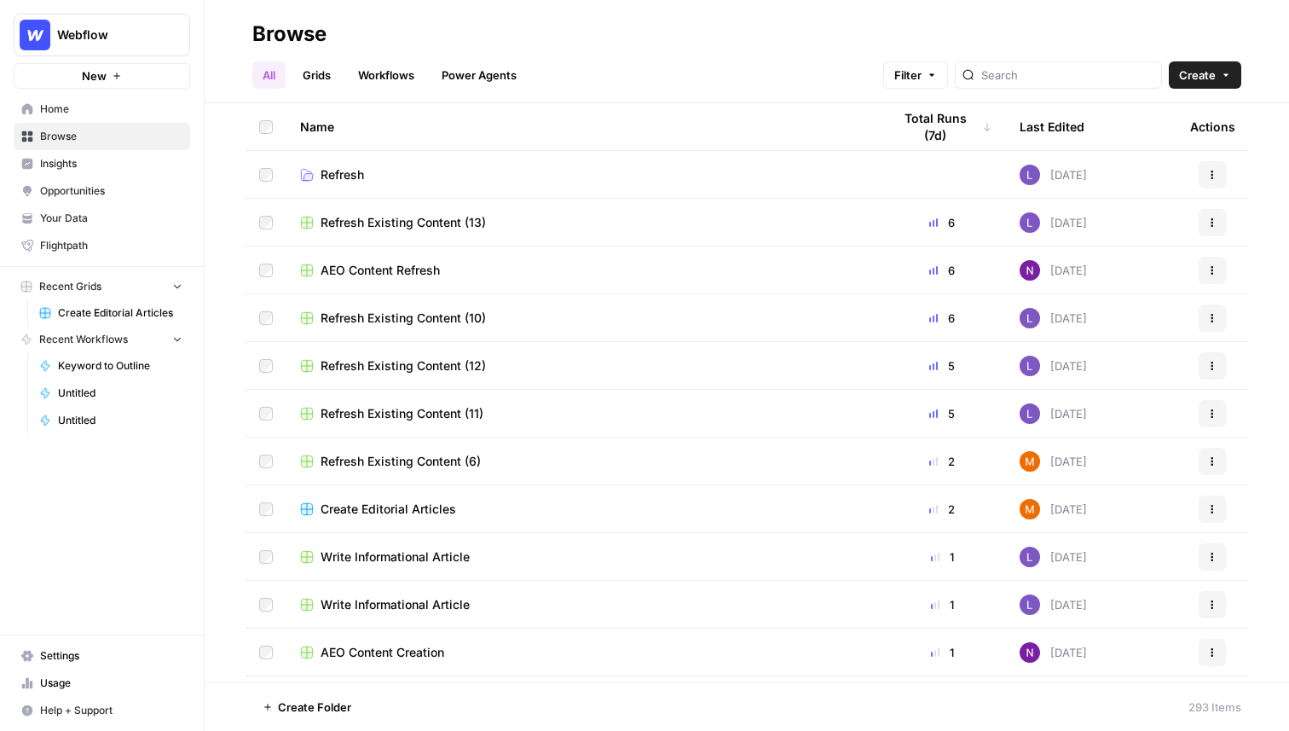
click at [71, 171] on span "Insights" at bounding box center [111, 163] width 142 height 15
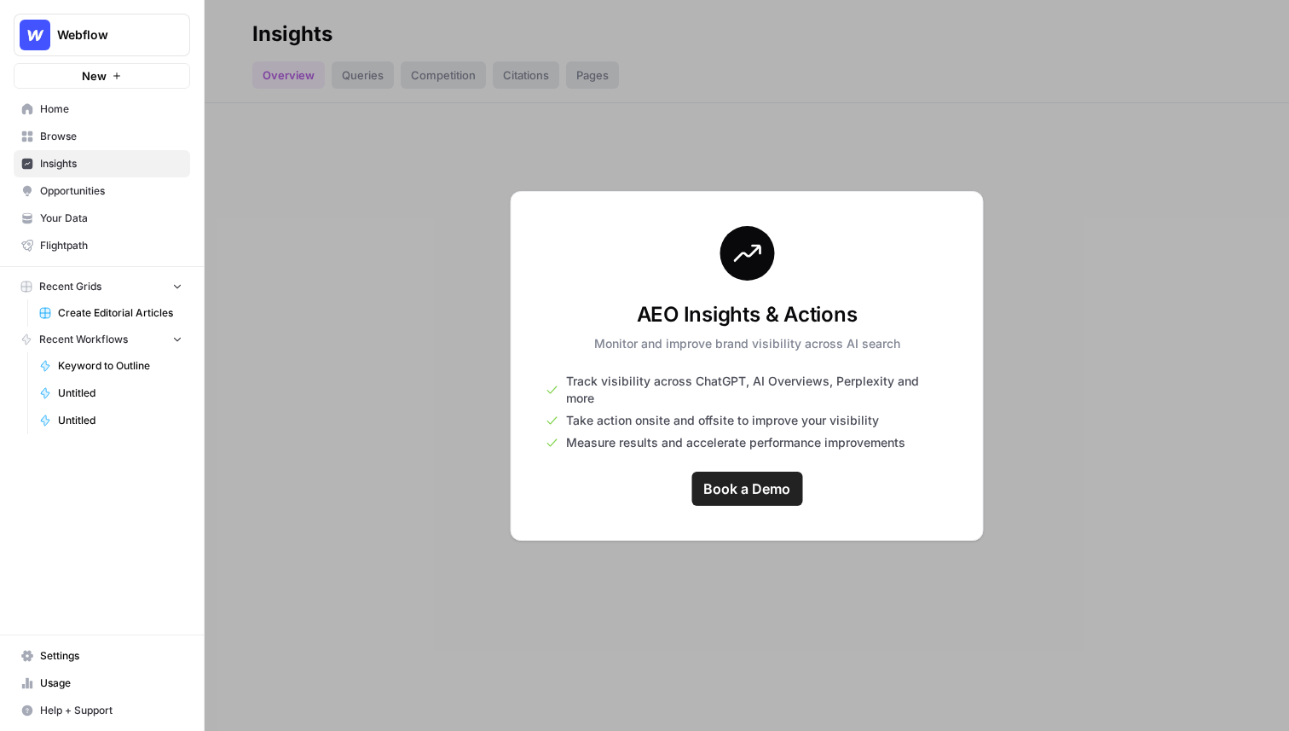
click at [69, 200] on link "Opportunities" at bounding box center [102, 190] width 176 height 27
click at [55, 210] on link "Your Data" at bounding box center [102, 218] width 176 height 27
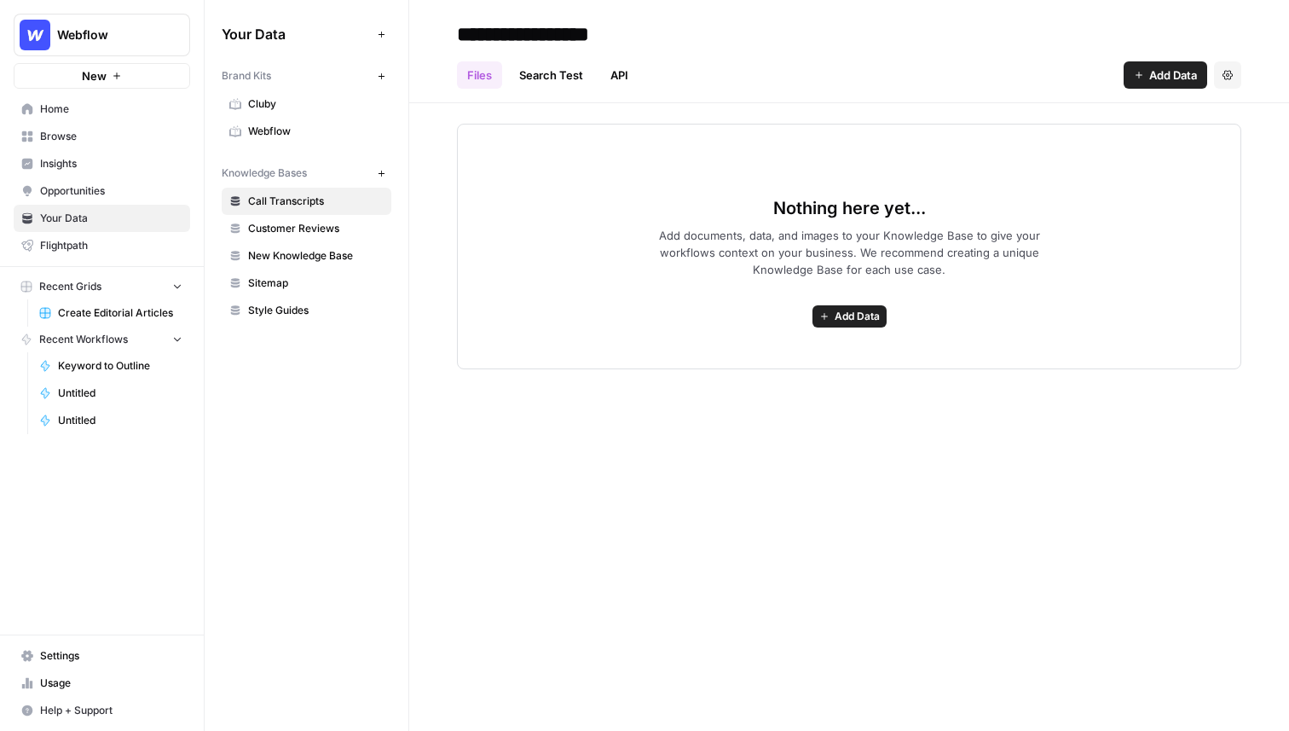
click at [78, 141] on span "Browse" at bounding box center [111, 136] width 142 height 15
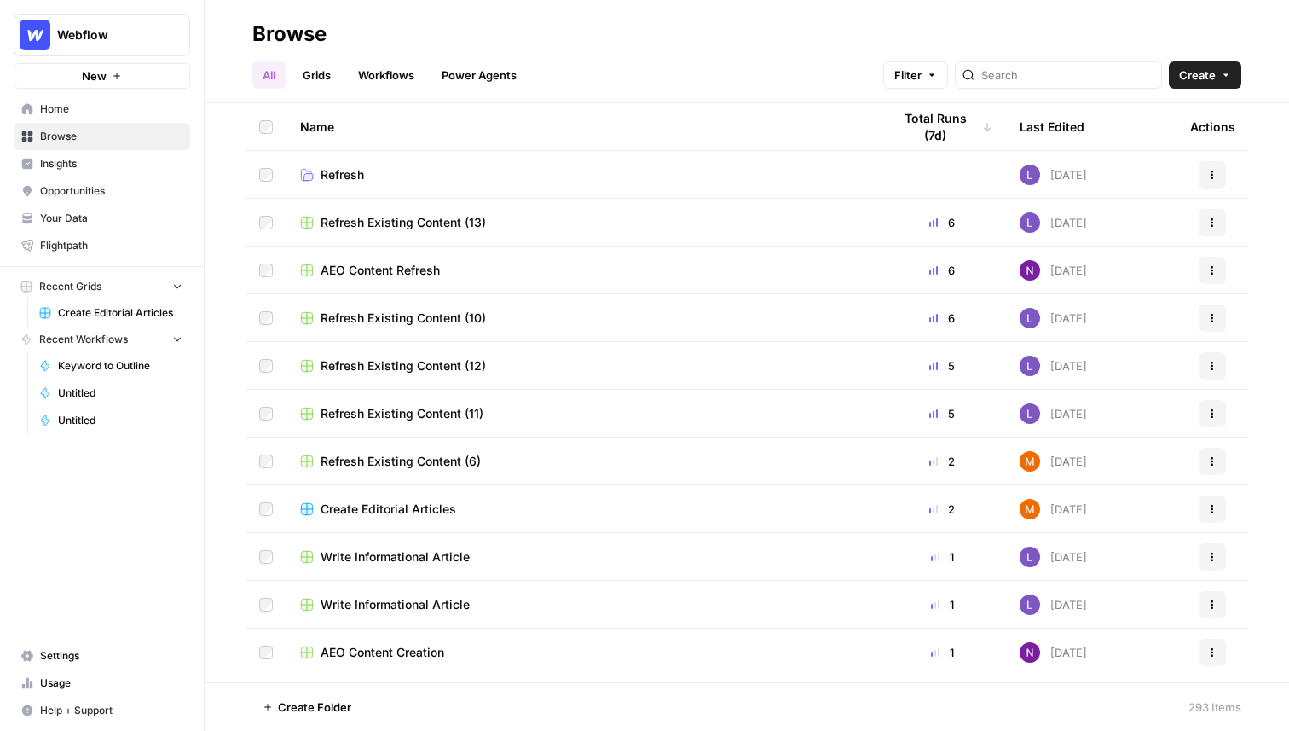
click at [98, 662] on span "Settings" at bounding box center [111, 655] width 142 height 15
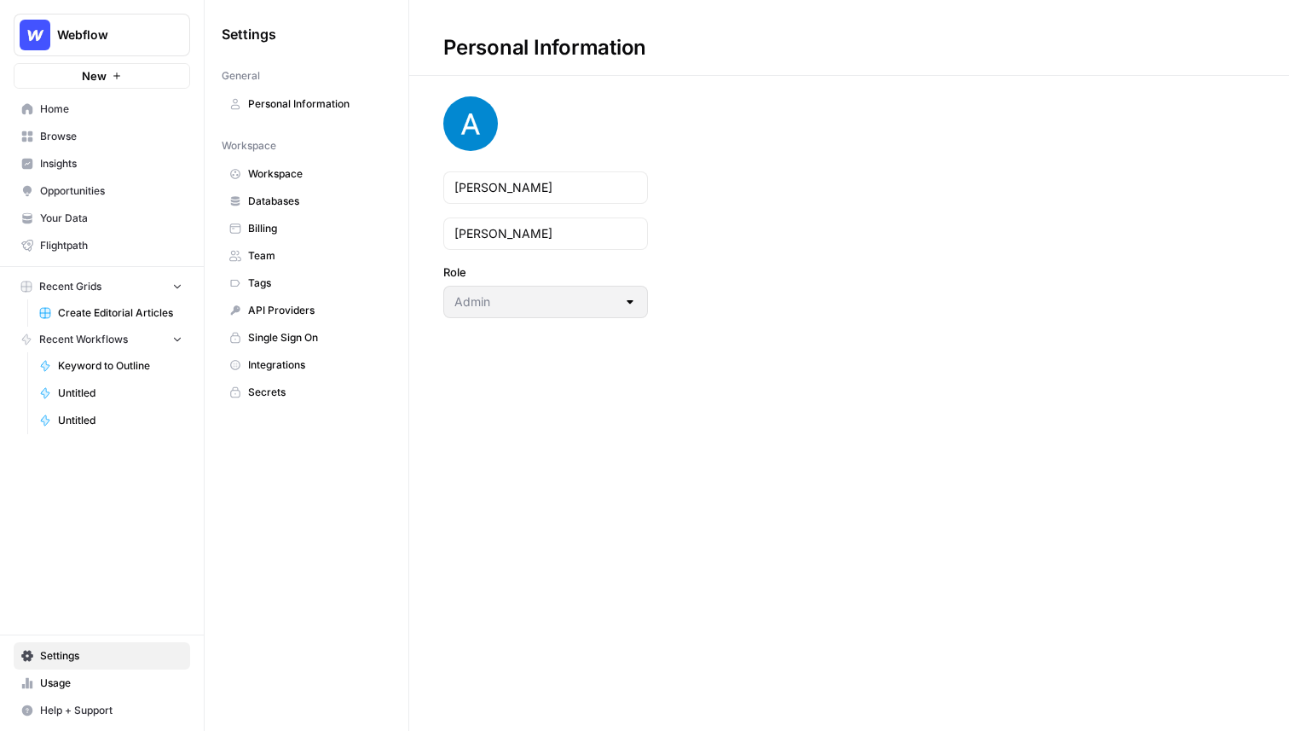
click at [327, 369] on span "Integrations" at bounding box center [316, 364] width 136 height 15
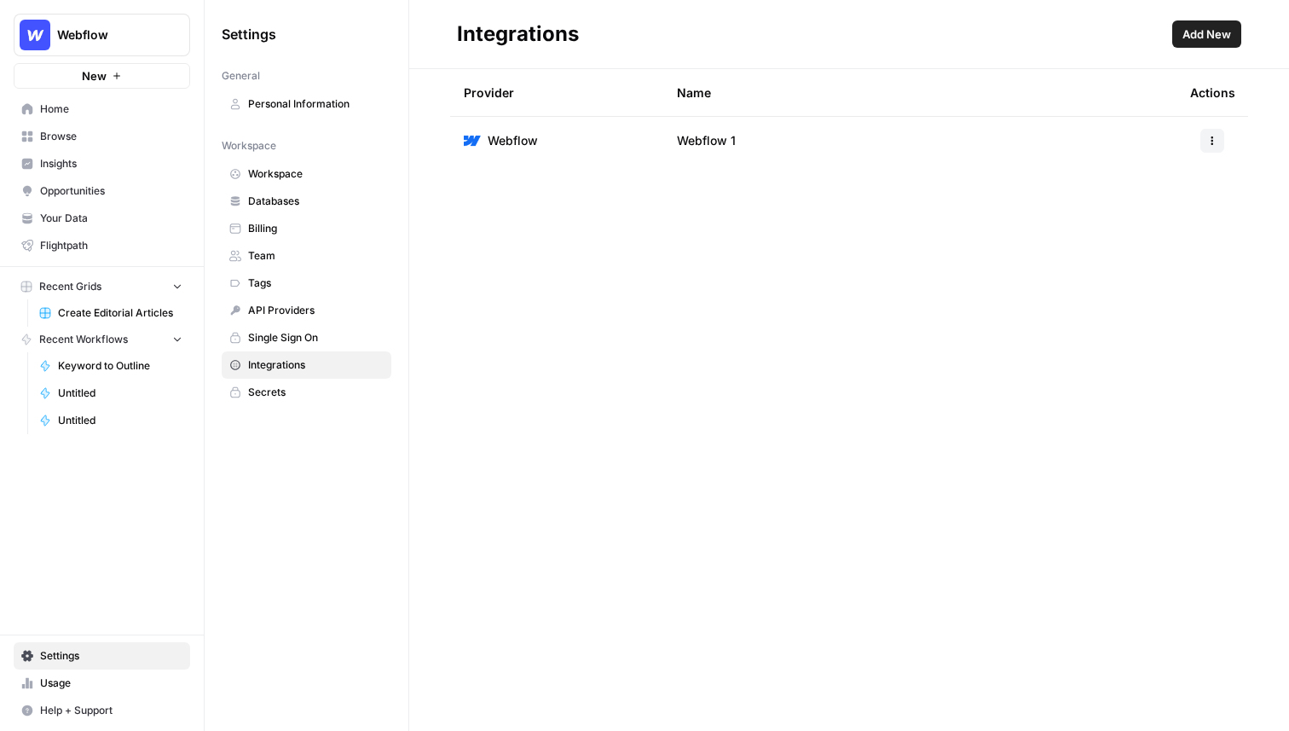
click at [1215, 38] on span "Add New" at bounding box center [1207, 34] width 49 height 17
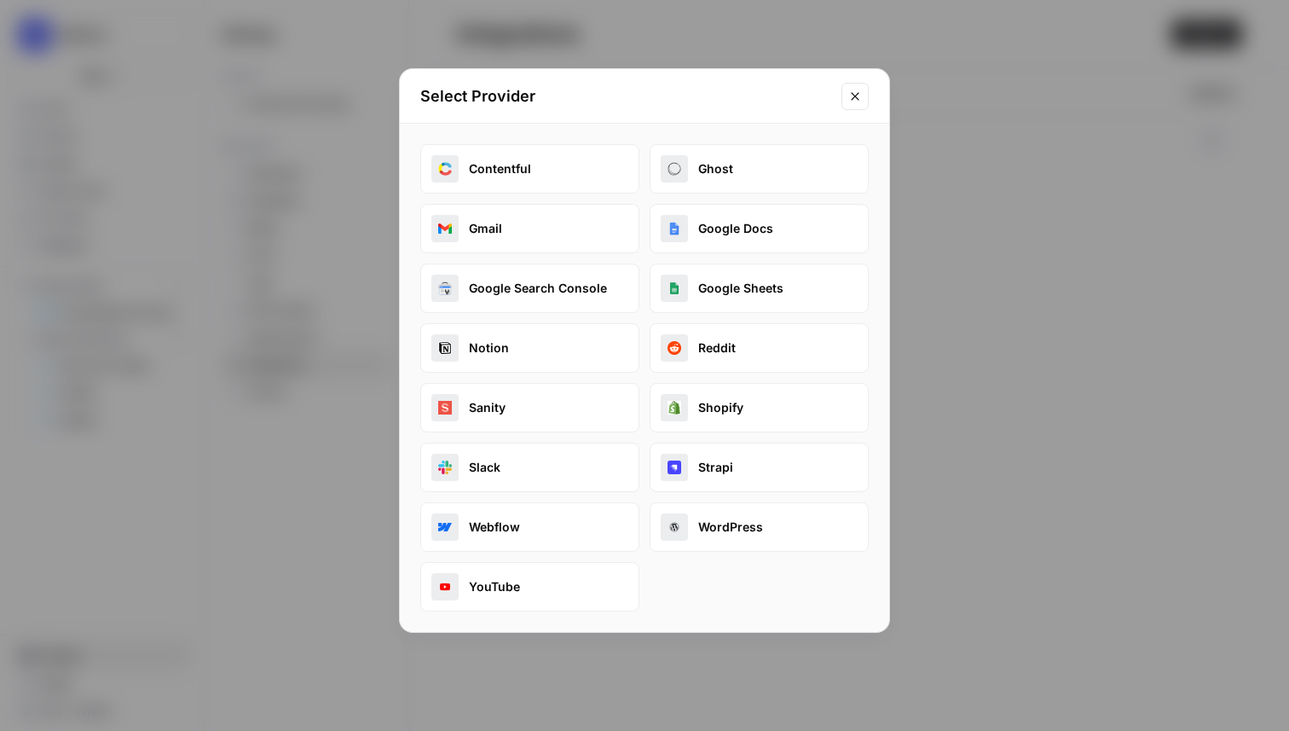
click at [853, 99] on icon "Close modal" at bounding box center [855, 97] width 14 height 14
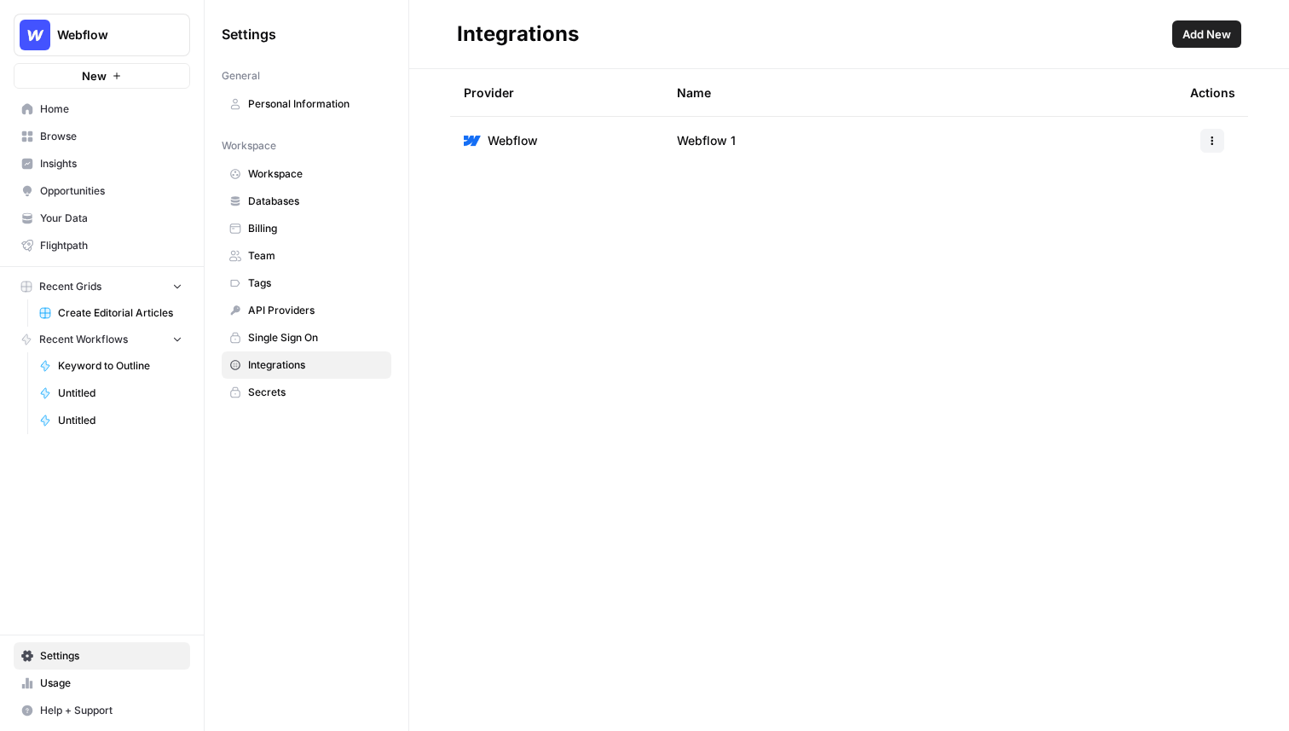
click at [249, 388] on span "Secrets" at bounding box center [316, 392] width 136 height 15
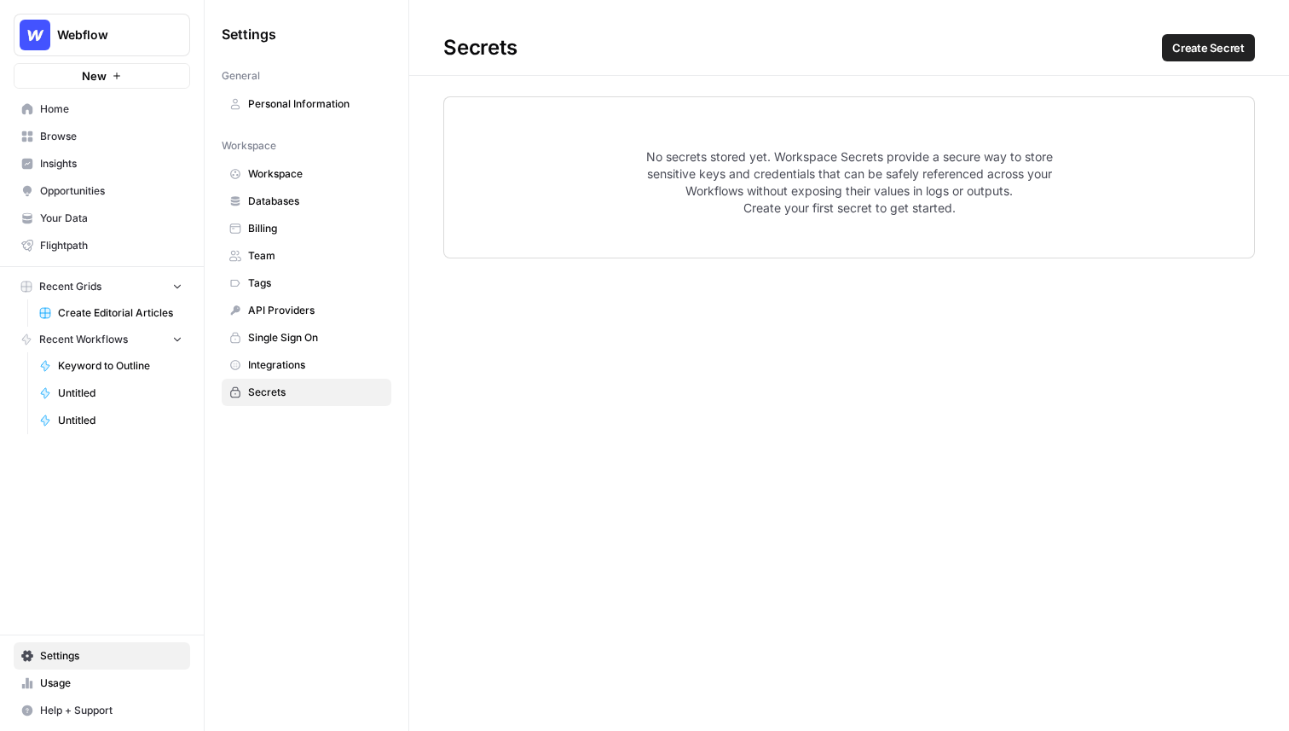
click at [84, 684] on span "Usage" at bounding box center [111, 682] width 142 height 15
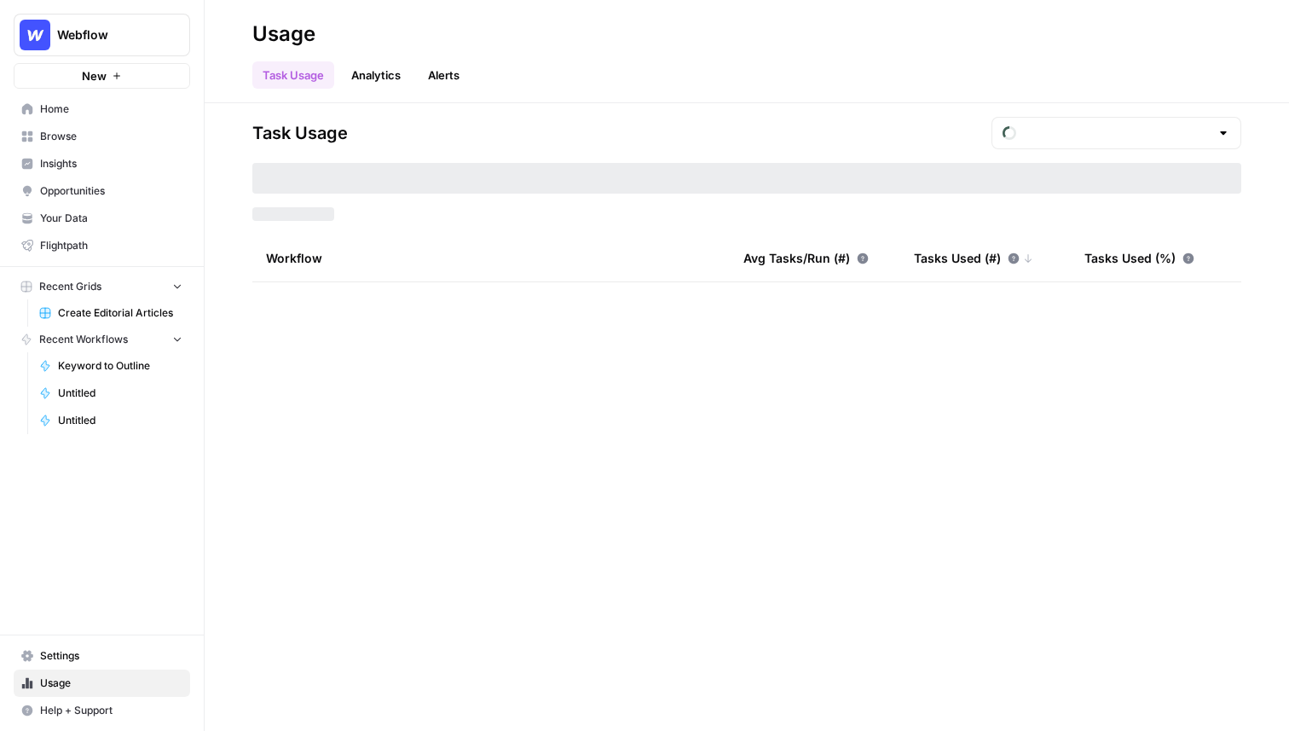
type input "September Tasks"
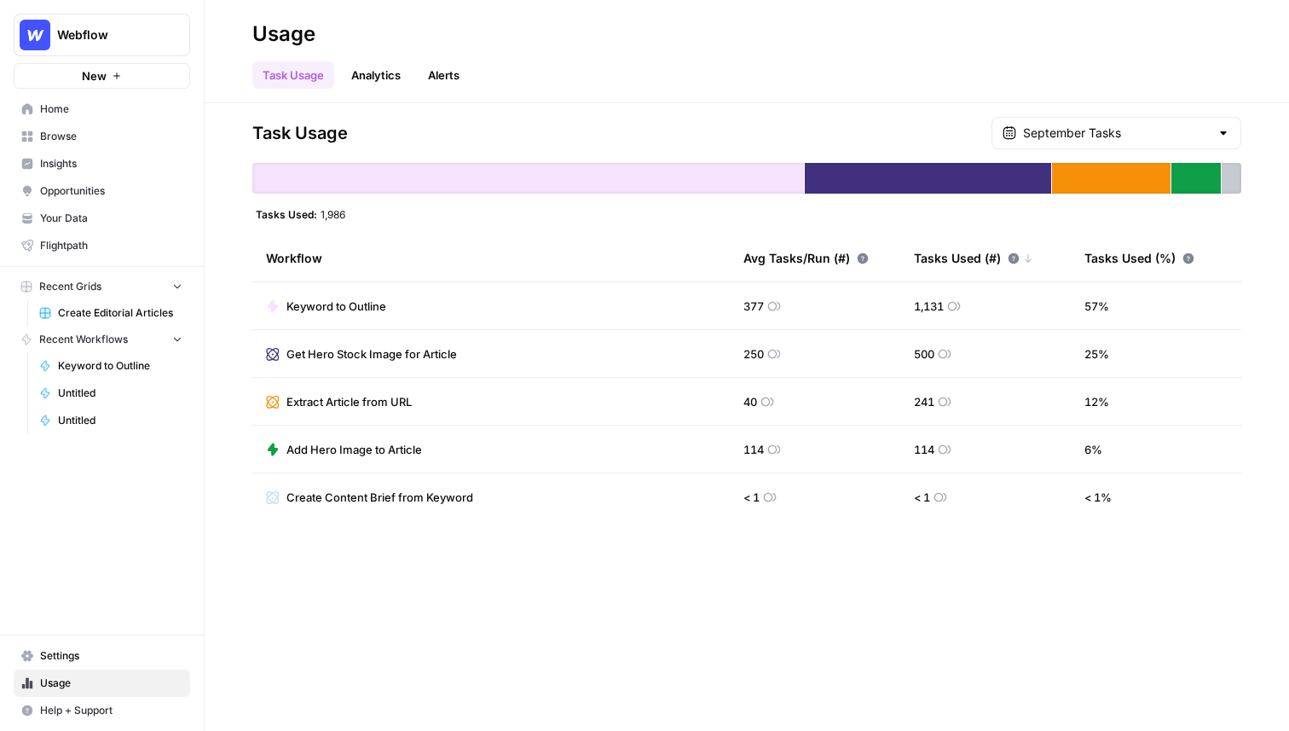
click at [388, 77] on link "Analytics" at bounding box center [376, 74] width 70 height 27
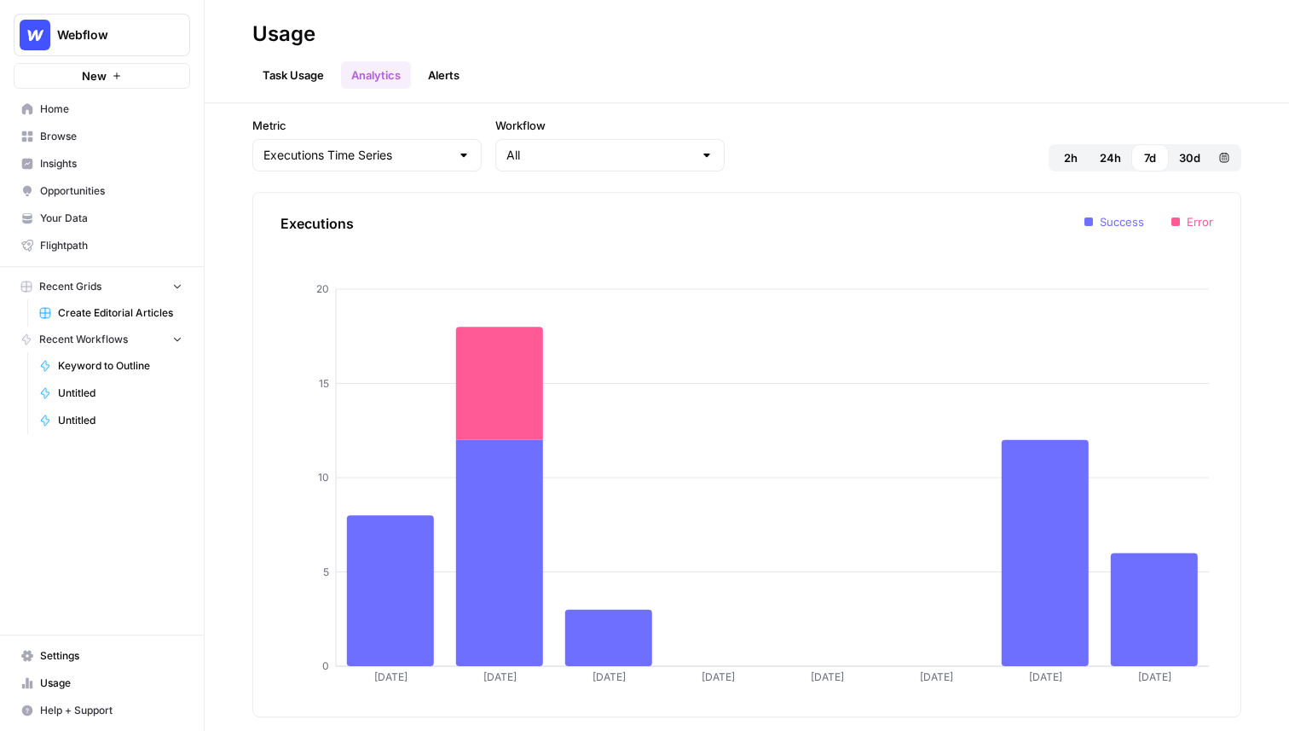
click at [309, 78] on link "Task Usage" at bounding box center [293, 74] width 82 height 27
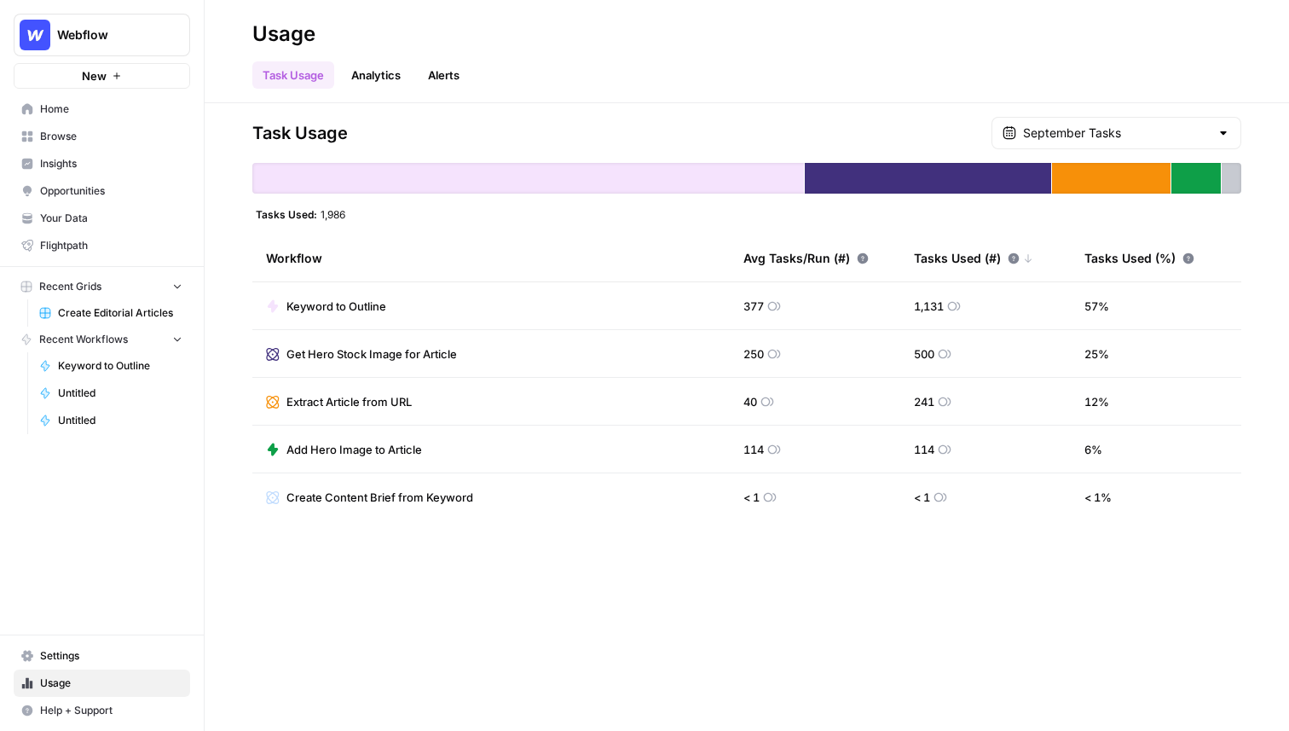
click at [83, 142] on span "Browse" at bounding box center [111, 136] width 142 height 15
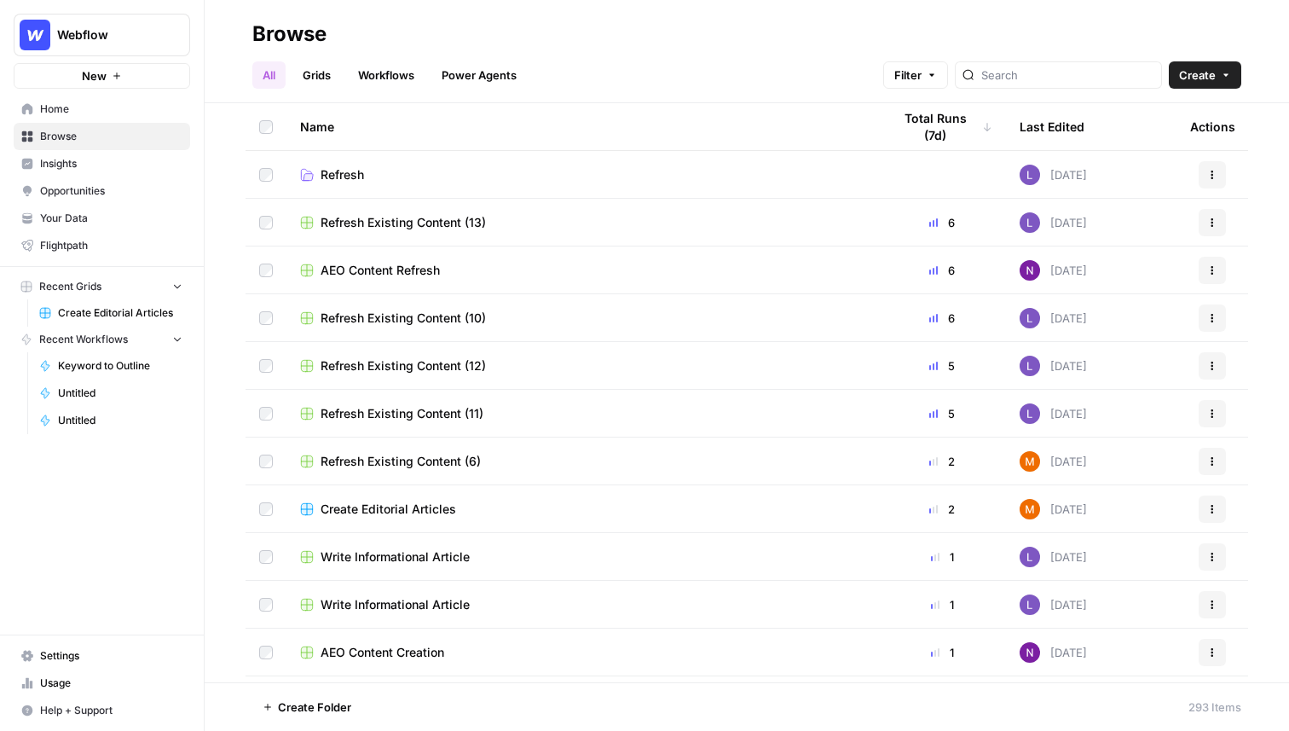
click at [83, 307] on span "Create Editorial Articles" at bounding box center [120, 312] width 124 height 15
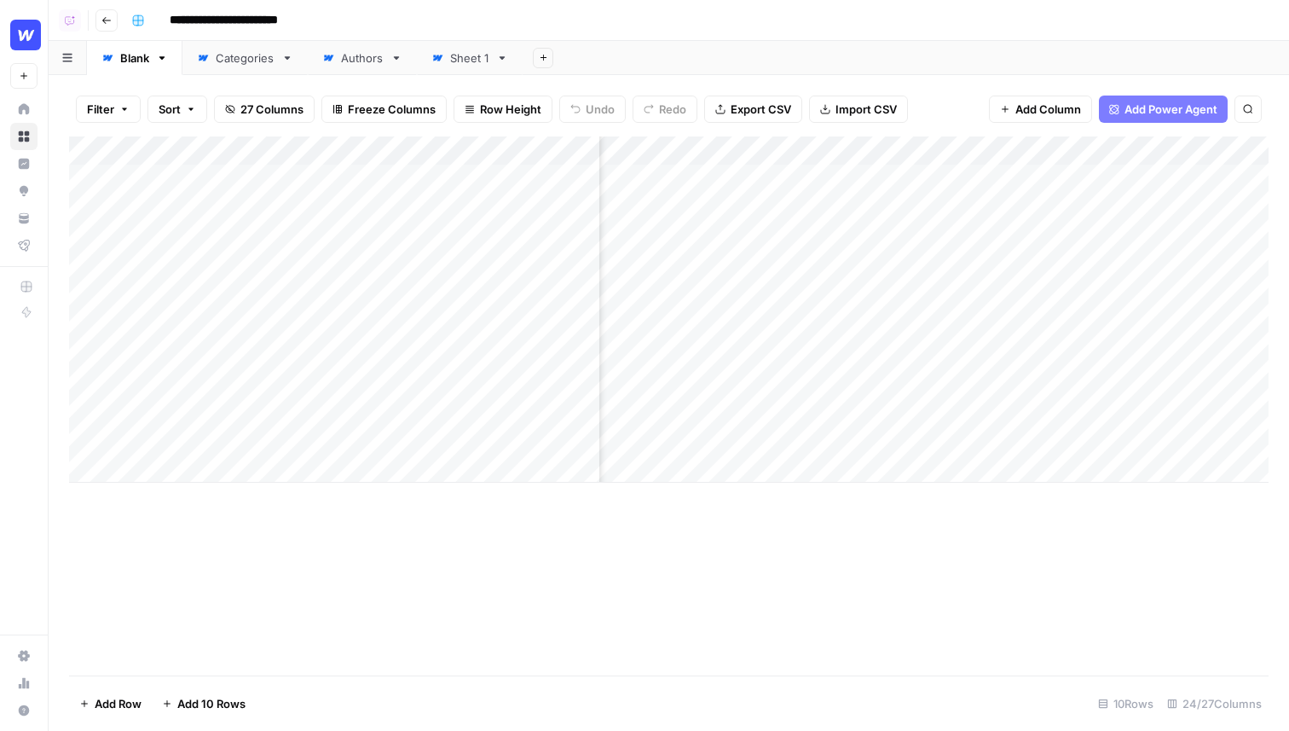
scroll to position [0, 2808]
click at [1031, 101] on span "Add Column" at bounding box center [1048, 109] width 66 height 17
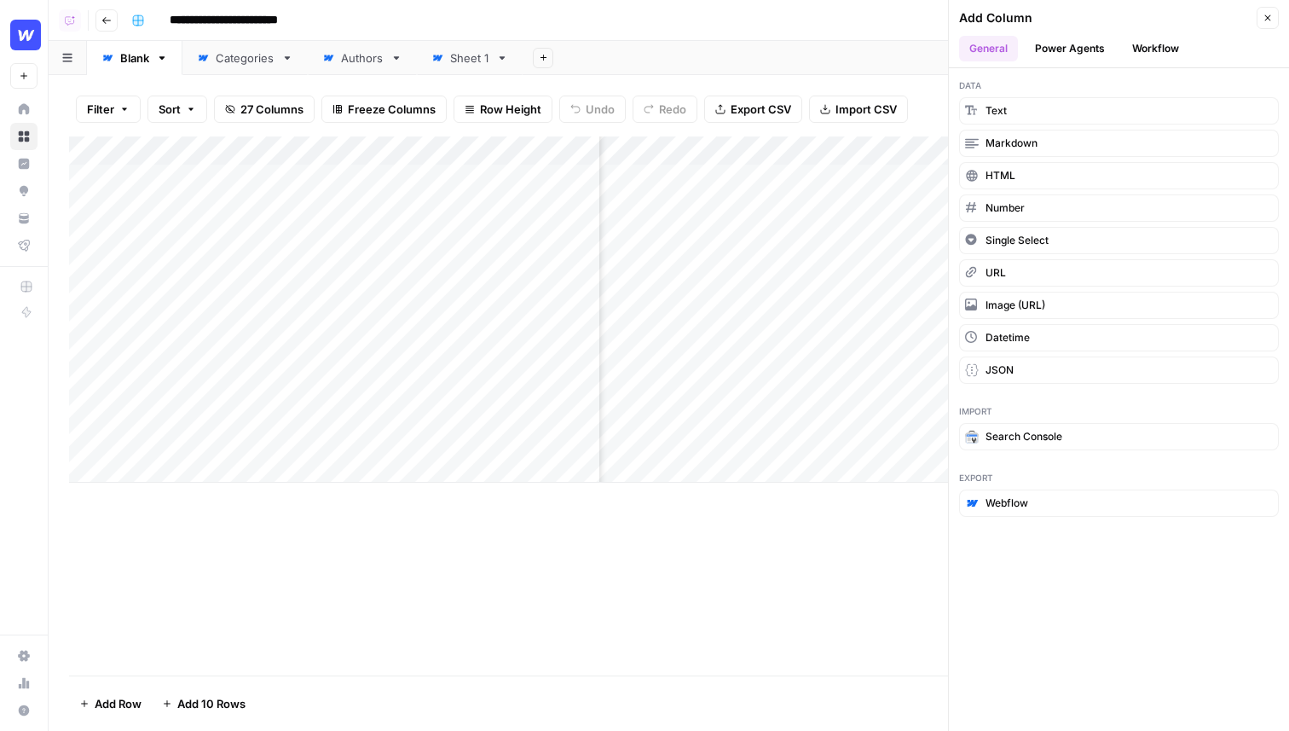
click at [1263, 20] on icon "button" at bounding box center [1268, 18] width 10 height 10
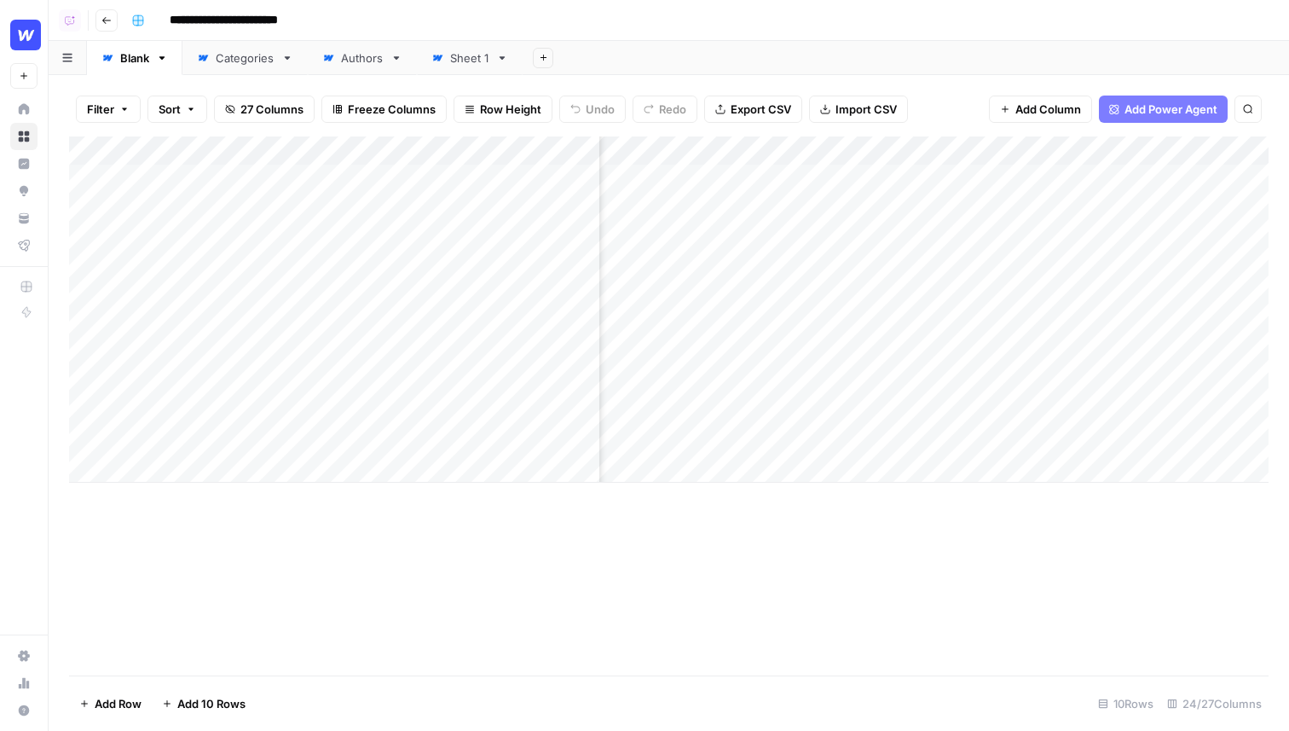
scroll to position [0, 0]
click at [717, 50] on div "Add Sheet" at bounding box center [906, 58] width 766 height 34
click at [117, 111] on button "Filter" at bounding box center [108, 108] width 65 height 27
click at [245, 541] on div "Add Column" at bounding box center [669, 405] width 1200 height 539
click at [116, 114] on button "Filter" at bounding box center [108, 108] width 65 height 27
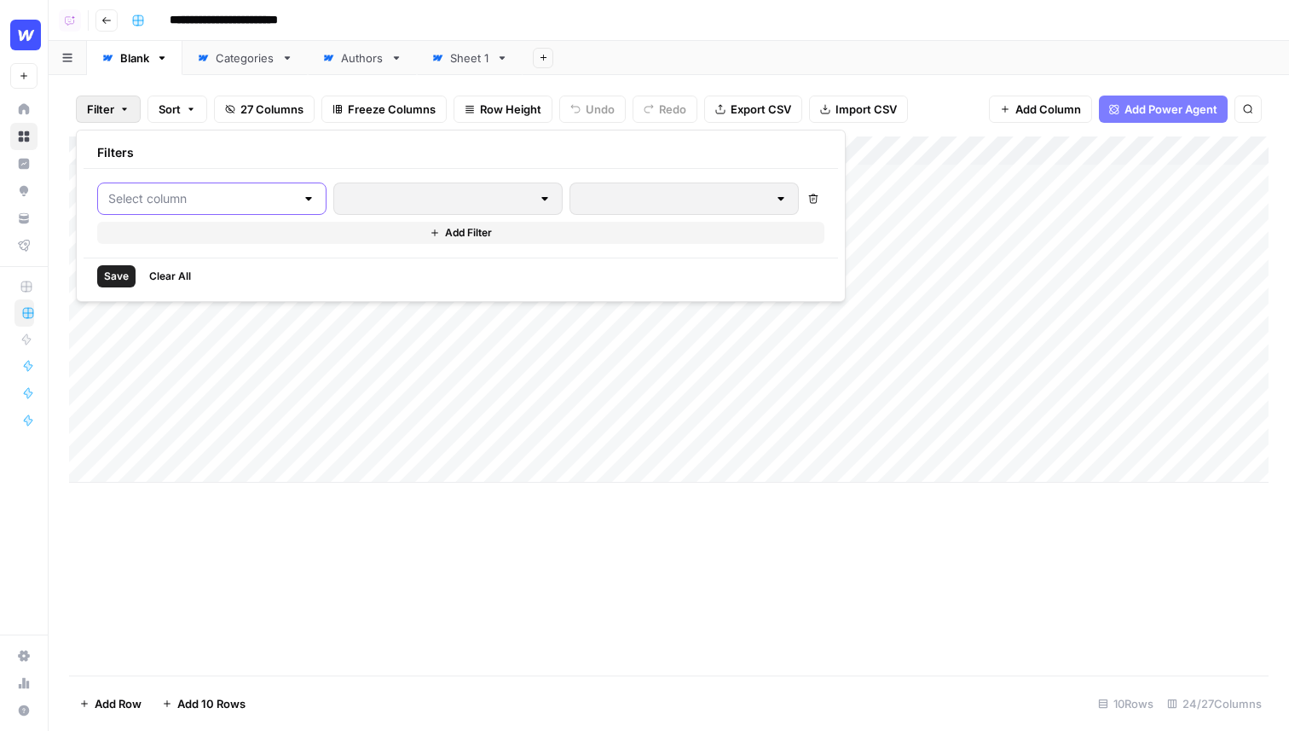
click at [151, 197] on input "text" at bounding box center [201, 198] width 187 height 17
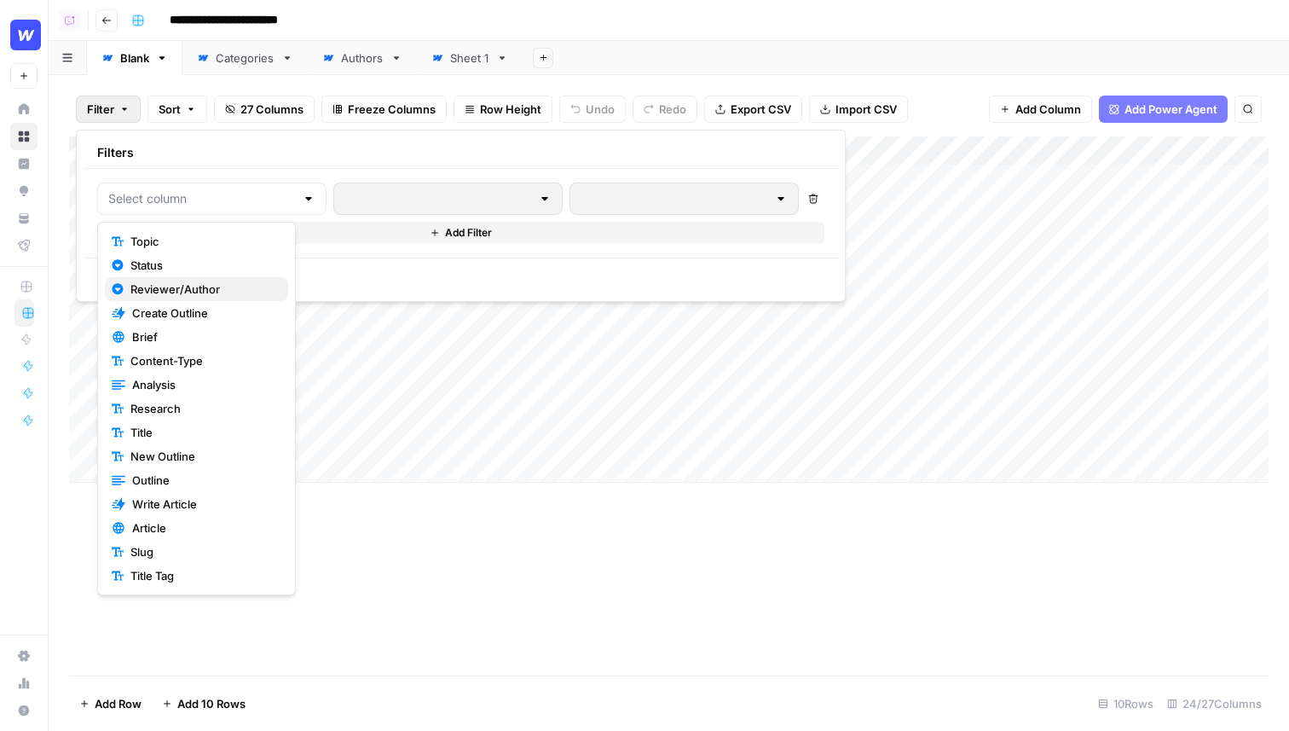
click at [161, 293] on span "Reviewer/Author" at bounding box center [202, 288] width 144 height 17
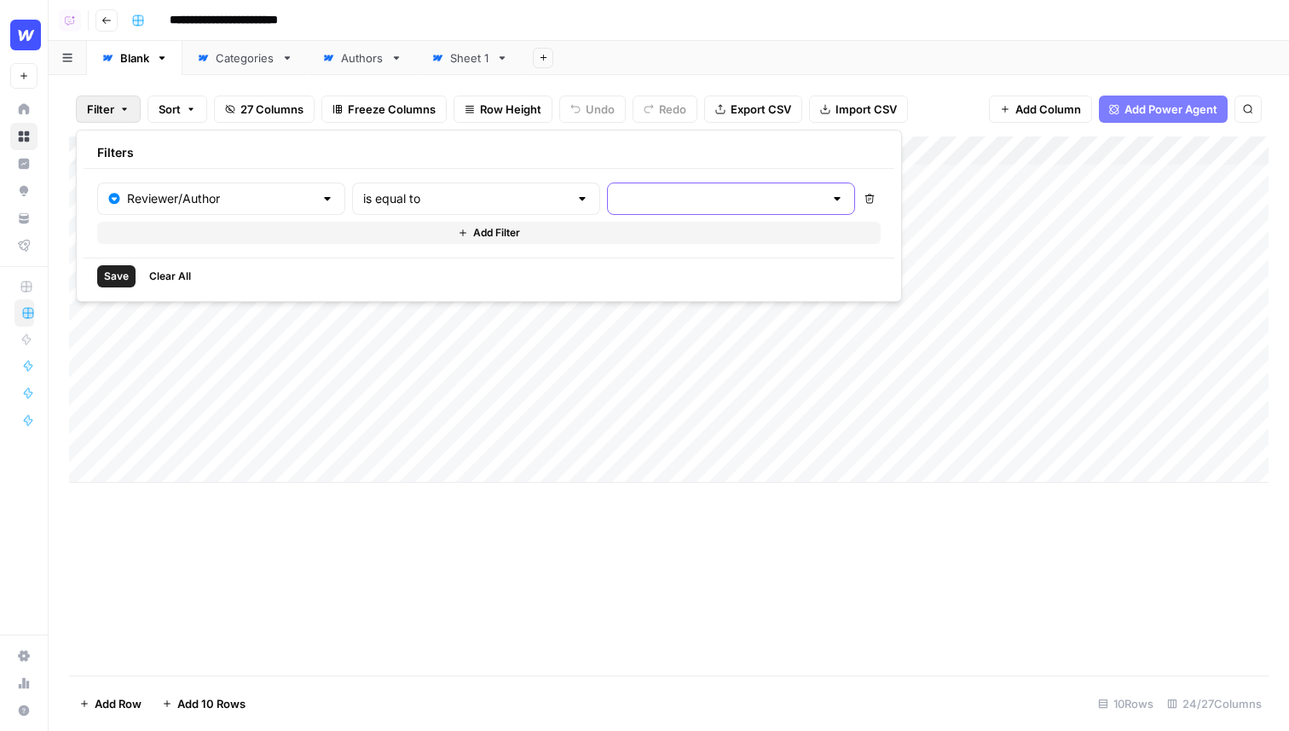
click at [618, 194] on input "text" at bounding box center [720, 198] width 205 height 17
click at [589, 262] on span "Pam" at bounding box center [614, 265] width 142 height 17
type input "Pam"
click at [111, 269] on span "Save" at bounding box center [116, 276] width 25 height 15
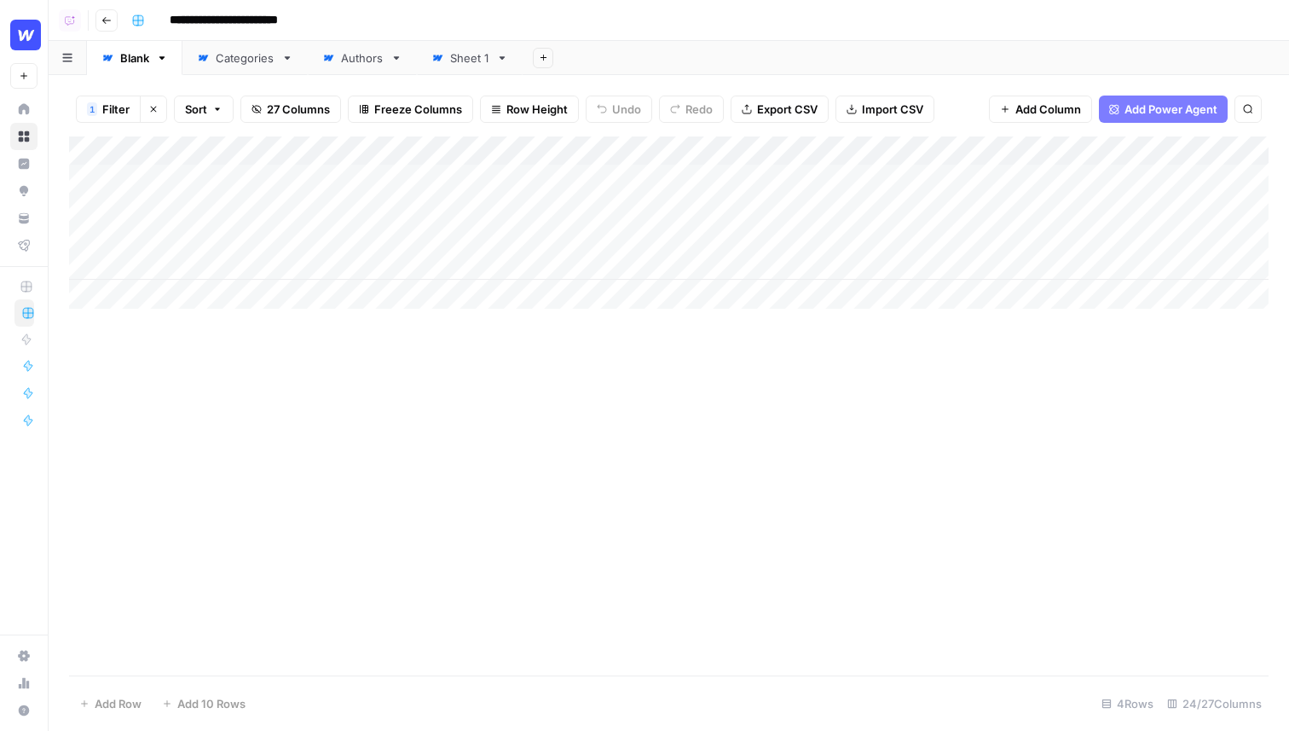
click at [216, 97] on button "Sort" at bounding box center [204, 108] width 60 height 27
click at [371, 191] on div at bounding box center [339, 195] width 207 height 27
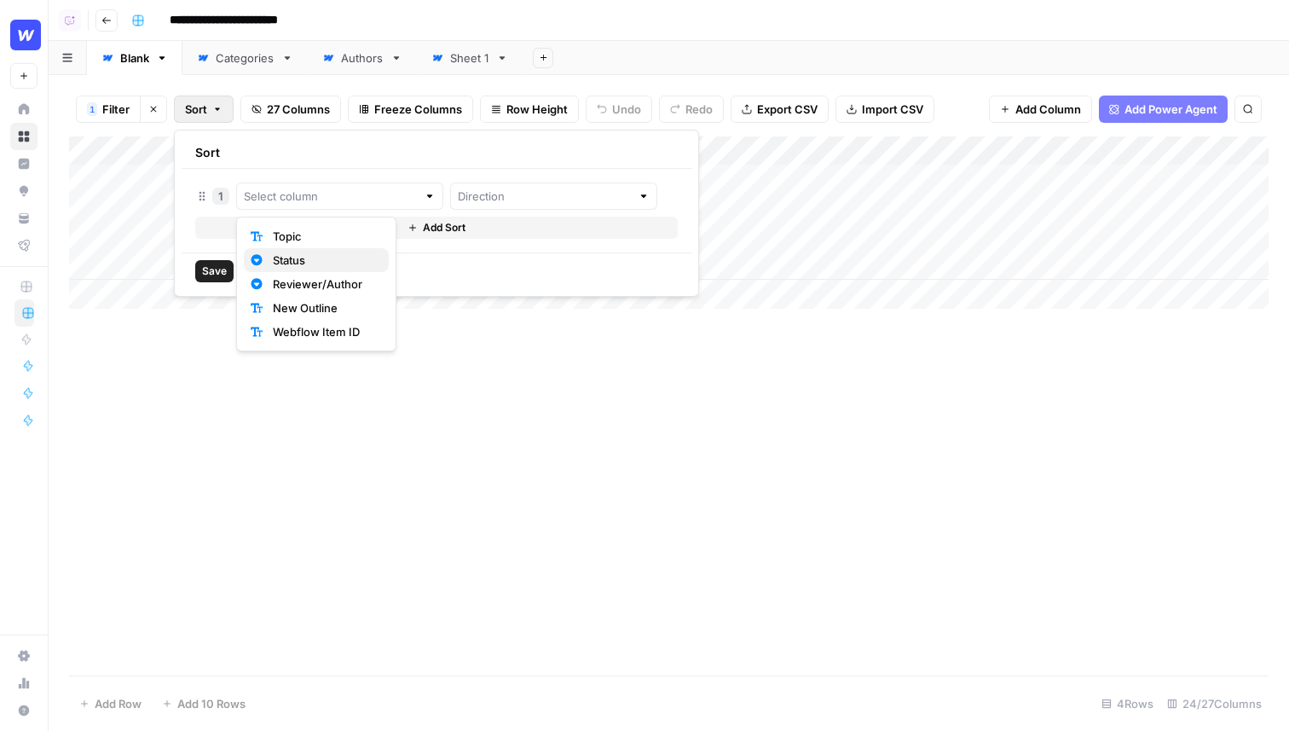
click at [306, 262] on span "Status" at bounding box center [324, 260] width 102 height 17
type input "Status"
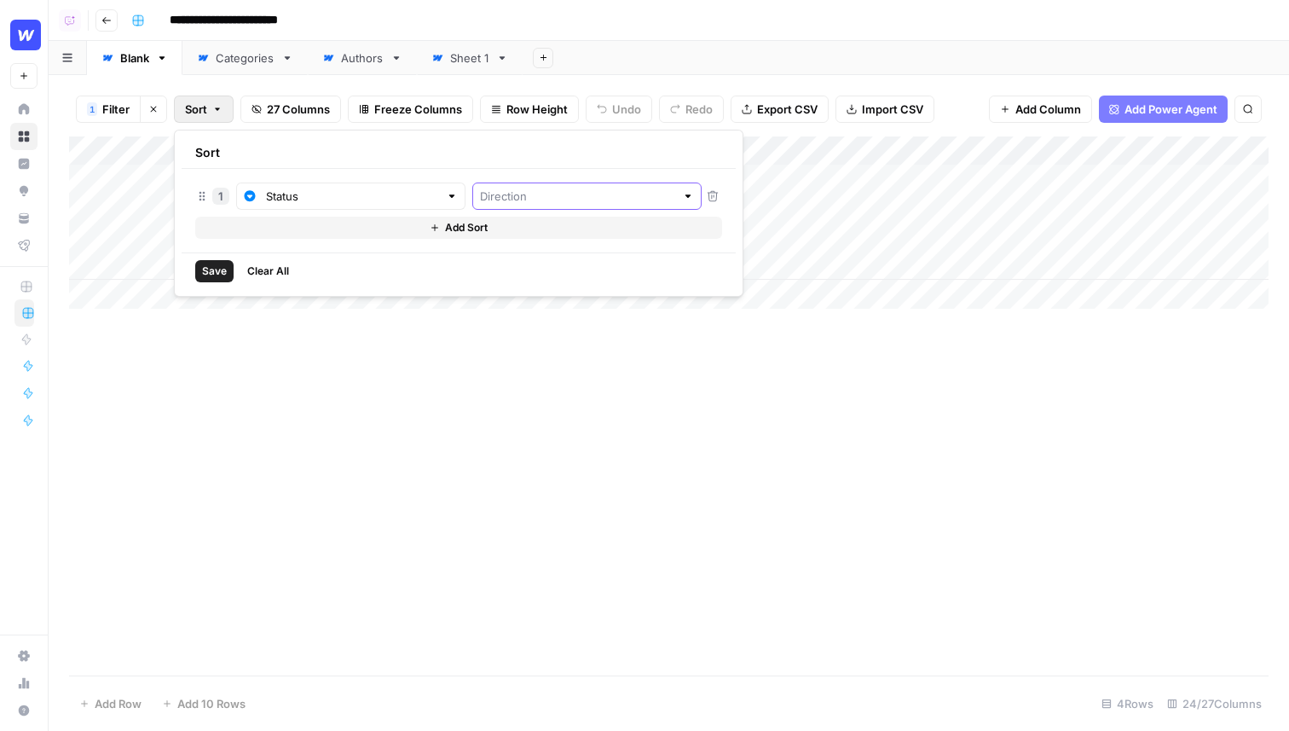
click at [521, 196] on input "text" at bounding box center [577, 196] width 195 height 17
click at [470, 233] on span "Ascending" at bounding box center [513, 236] width 147 height 17
type input "Ascending"
click at [213, 267] on span "Save" at bounding box center [214, 270] width 25 height 15
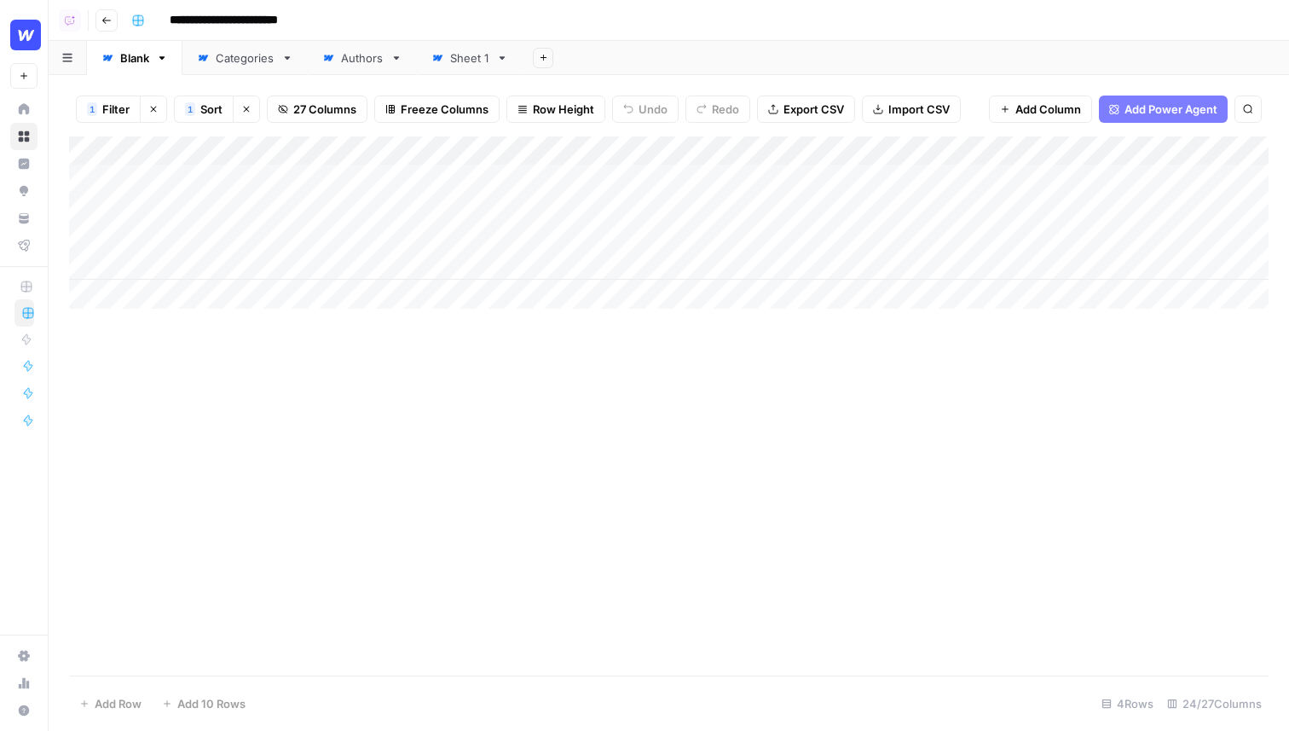
click at [247, 106] on icon "button" at bounding box center [246, 109] width 10 height 10
click at [157, 106] on icon "button" at bounding box center [153, 109] width 10 height 10
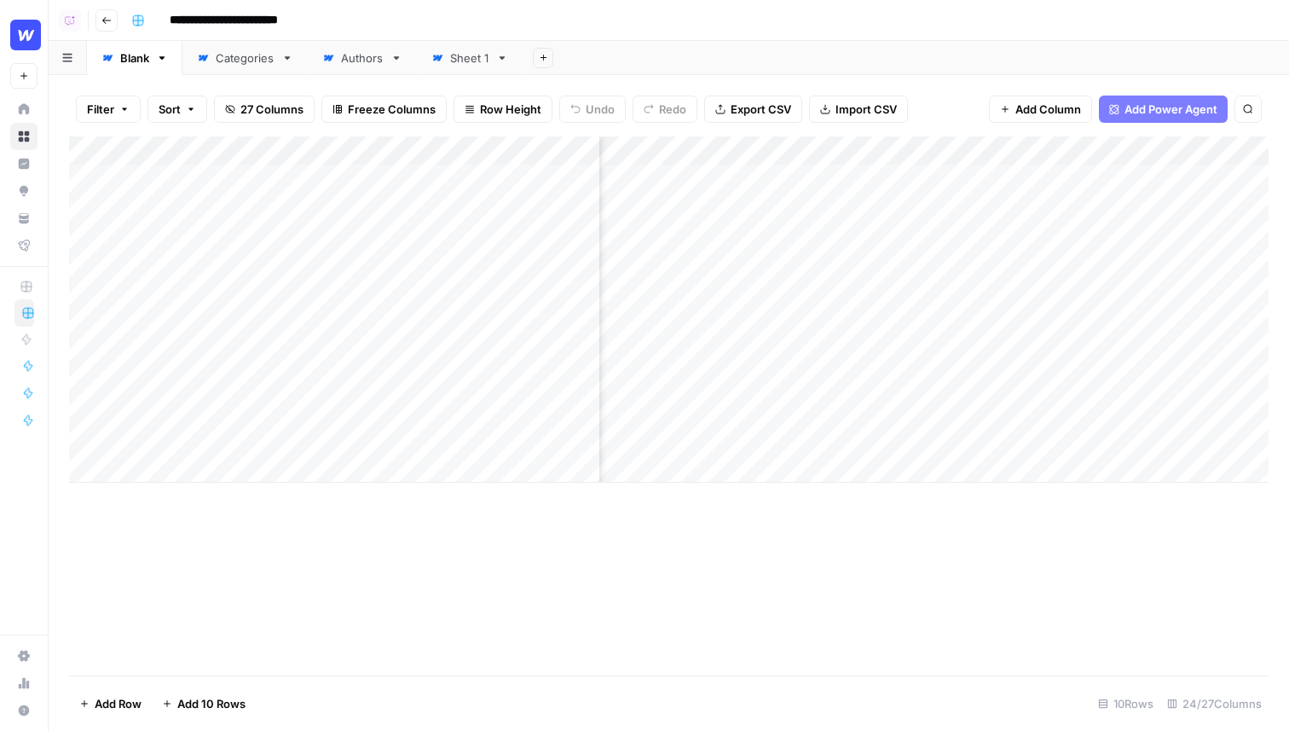
scroll to position [0, 1734]
click at [124, 109] on icon "button" at bounding box center [124, 109] width 5 height 3
click at [156, 197] on input "text" at bounding box center [201, 198] width 187 height 17
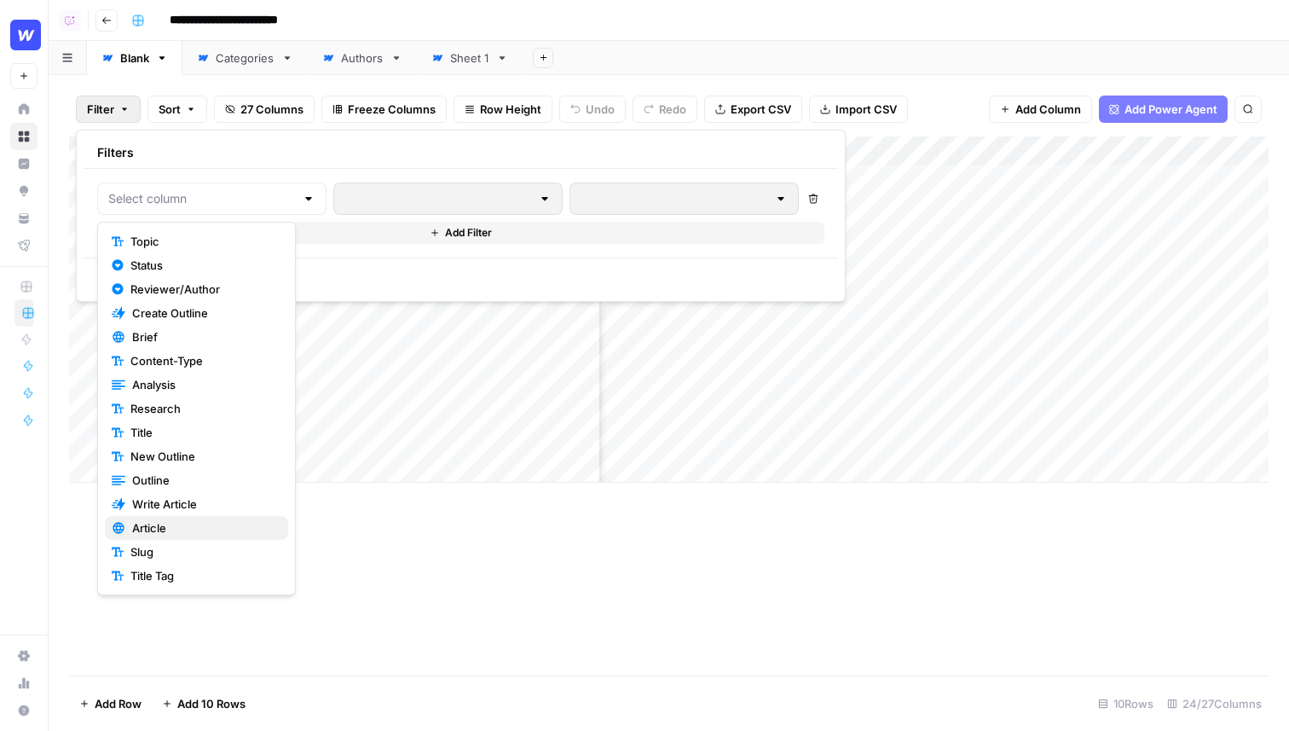
click at [185, 520] on span "Article" at bounding box center [203, 527] width 142 height 17
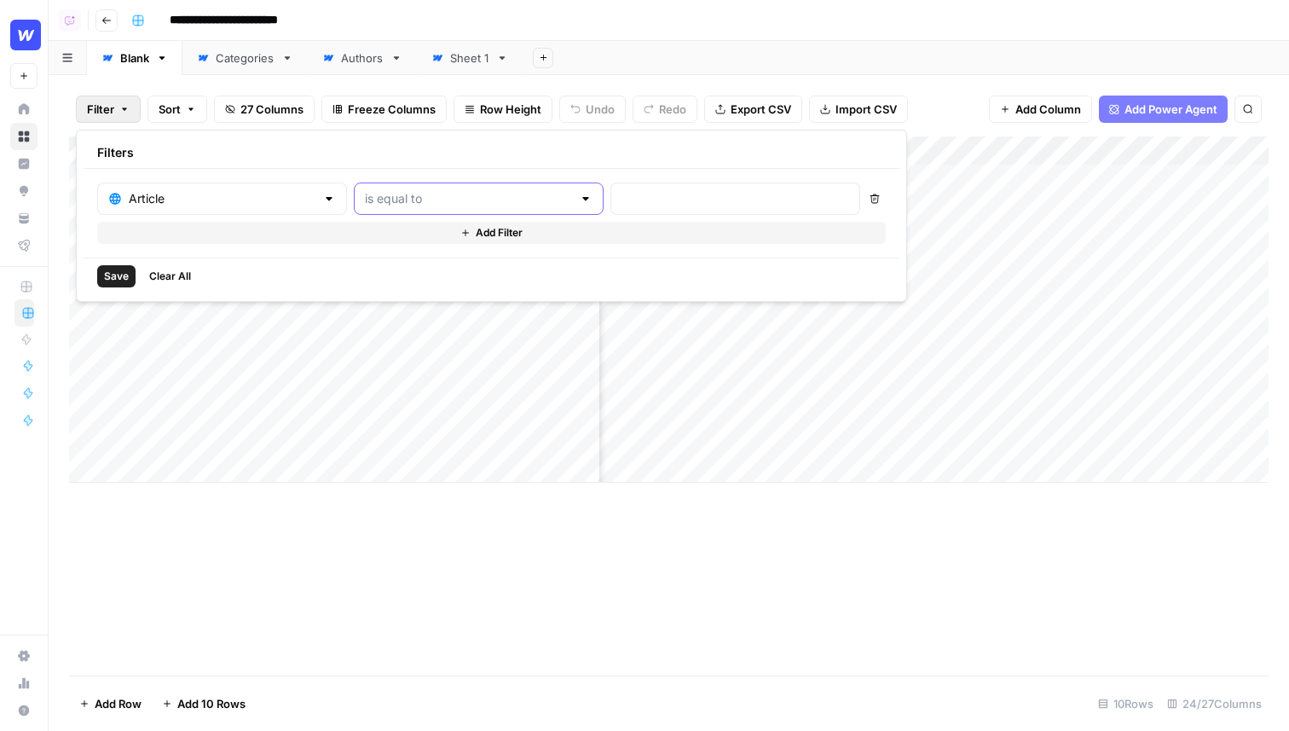
click at [400, 198] on input "text" at bounding box center [468, 198] width 207 height 17
click at [389, 290] on span "contains" at bounding box center [398, 288] width 163 height 17
type input "contains"
click at [622, 199] on input "text" at bounding box center [736, 198] width 228 height 17
type input "ai search"
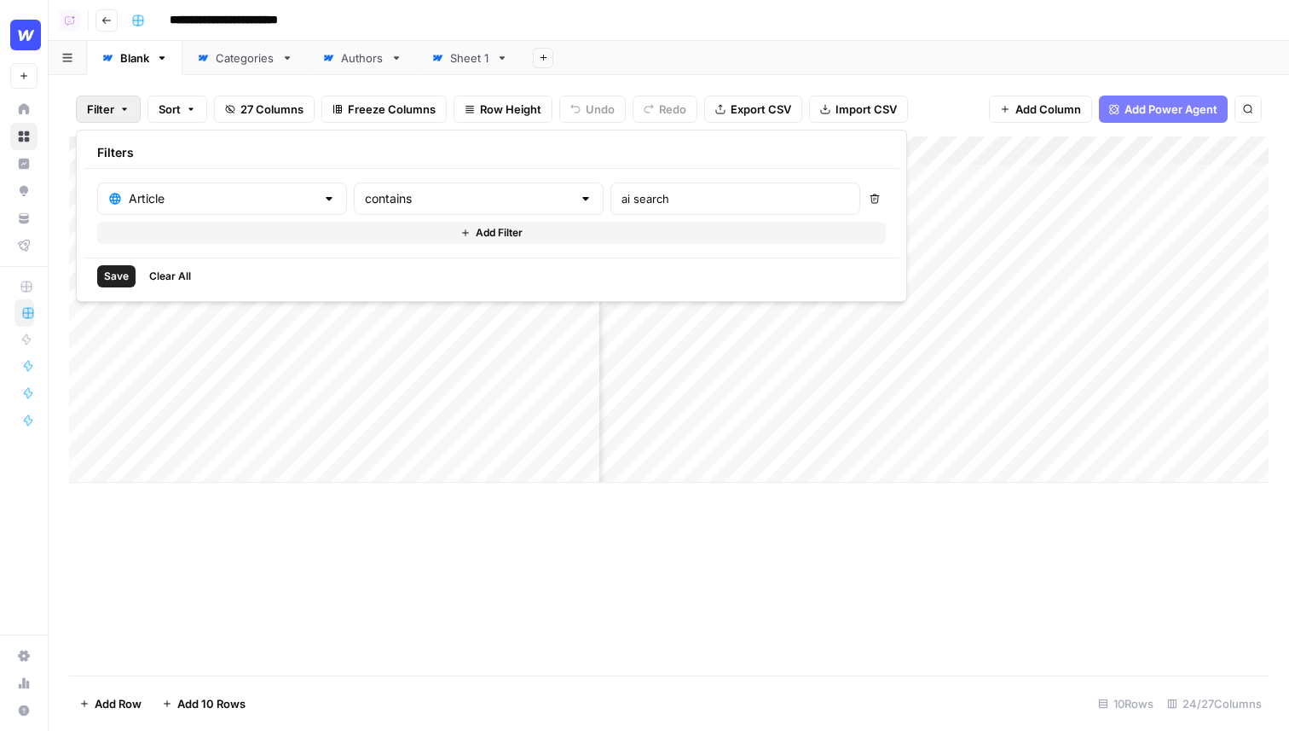
click at [119, 277] on span "Save" at bounding box center [116, 276] width 25 height 15
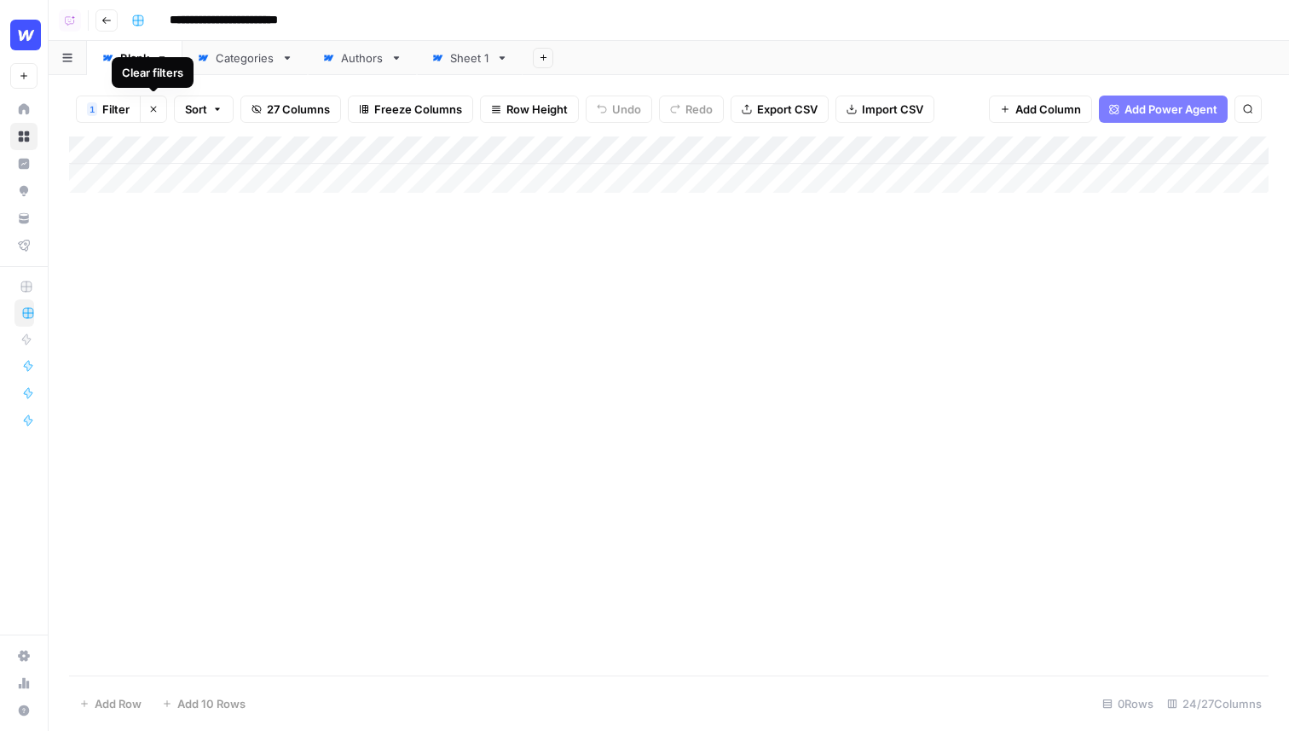
click at [151, 107] on icon "button" at bounding box center [153, 109] width 10 height 10
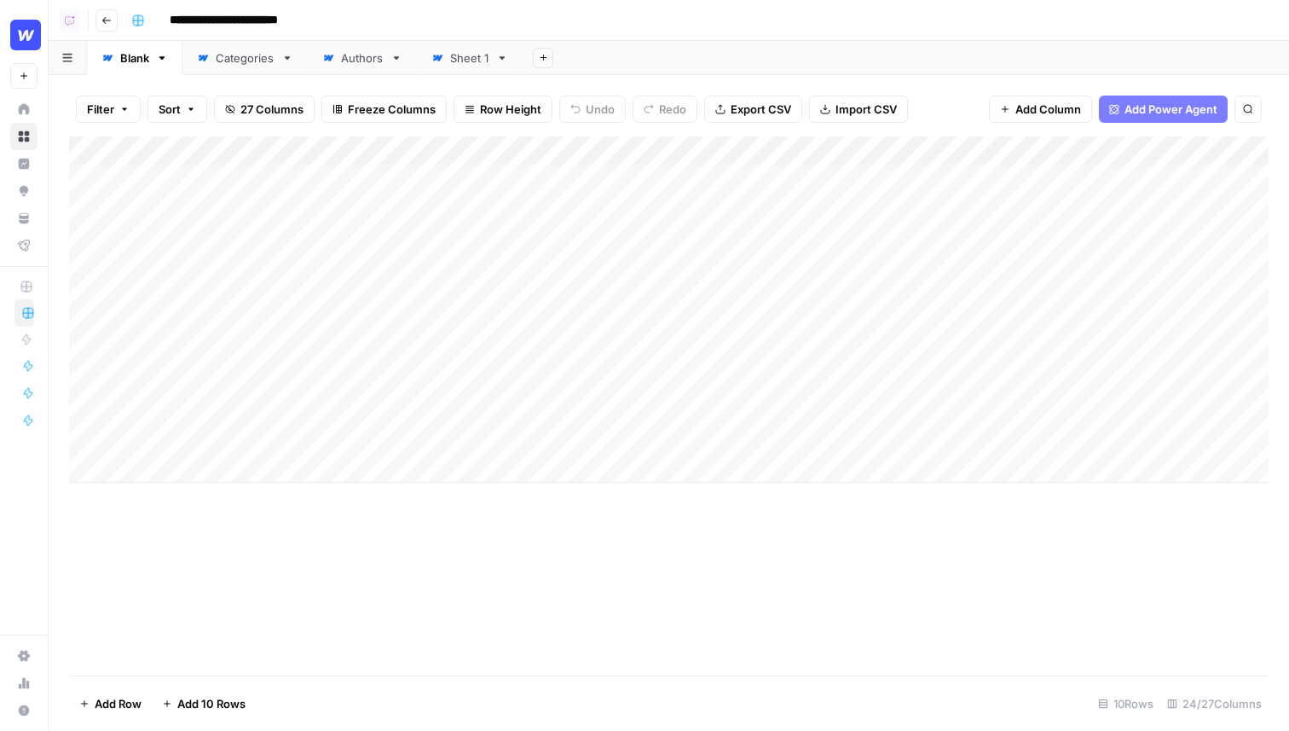
click at [119, 114] on button "Filter" at bounding box center [108, 108] width 65 height 27
click at [244, 190] on input "text" at bounding box center [201, 198] width 187 height 17
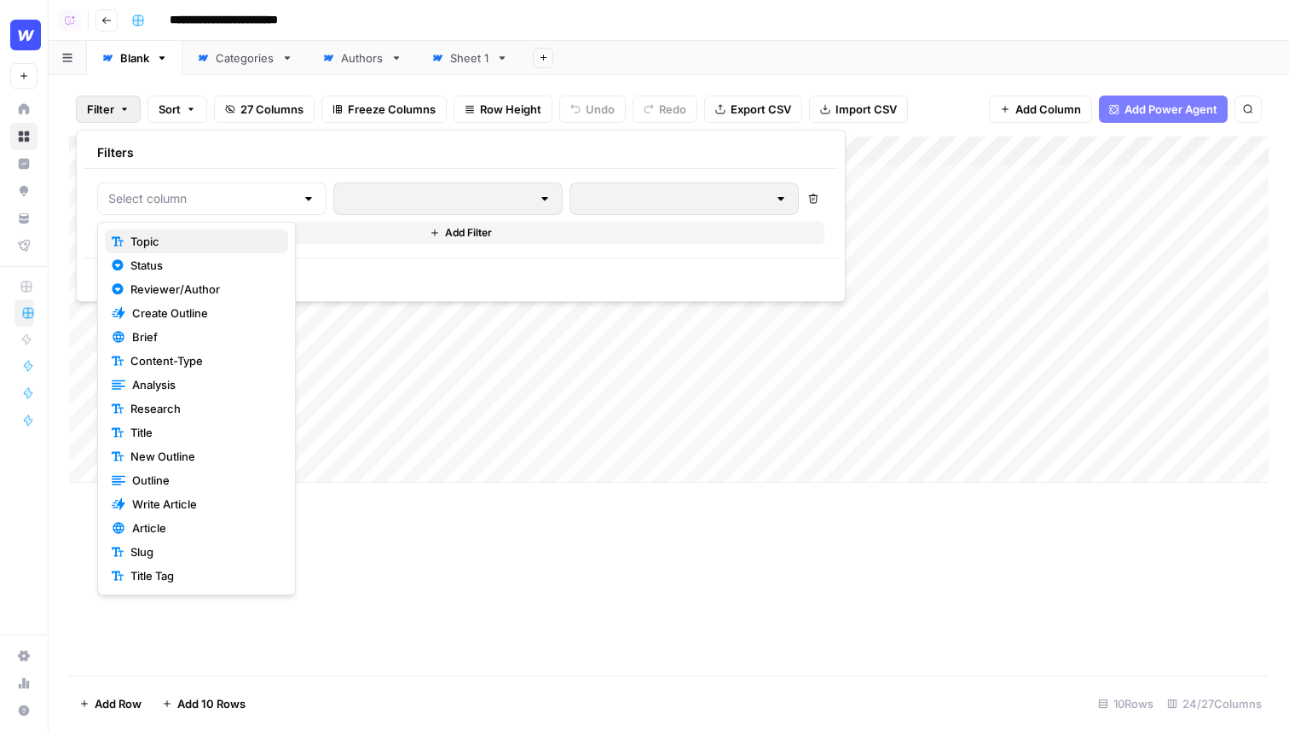
click at [211, 246] on span "Topic" at bounding box center [202, 241] width 144 height 17
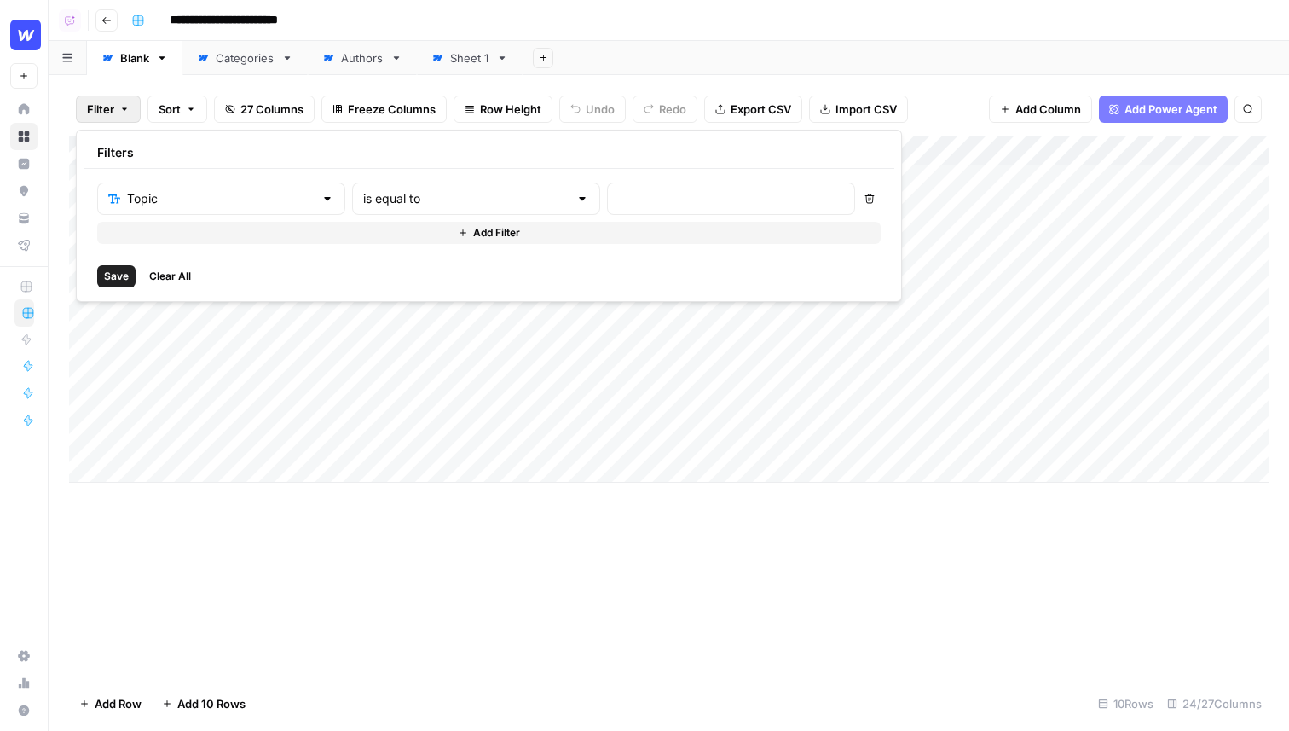
click at [434, 182] on div "Topic is equal to Delete Add Filter" at bounding box center [489, 213] width 811 height 89
click at [425, 195] on input "text" at bounding box center [465, 198] width 205 height 17
click at [200, 579] on div "Add Column" at bounding box center [669, 405] width 1200 height 539
click at [179, 117] on span "Sort" at bounding box center [170, 109] width 22 height 17
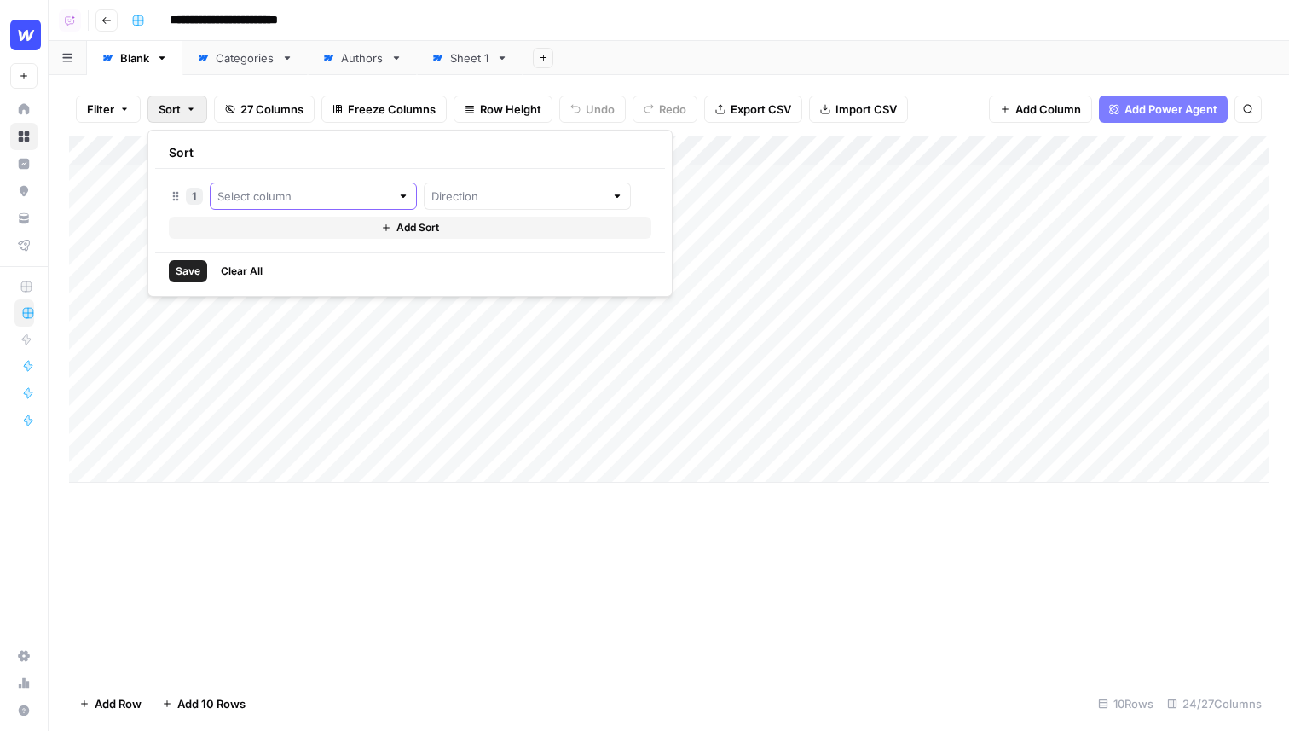
click at [281, 195] on input "text" at bounding box center [303, 196] width 173 height 17
click at [260, 113] on span "27 Columns" at bounding box center [271, 109] width 63 height 17
click at [645, 552] on div "Add Column" at bounding box center [669, 405] width 1200 height 539
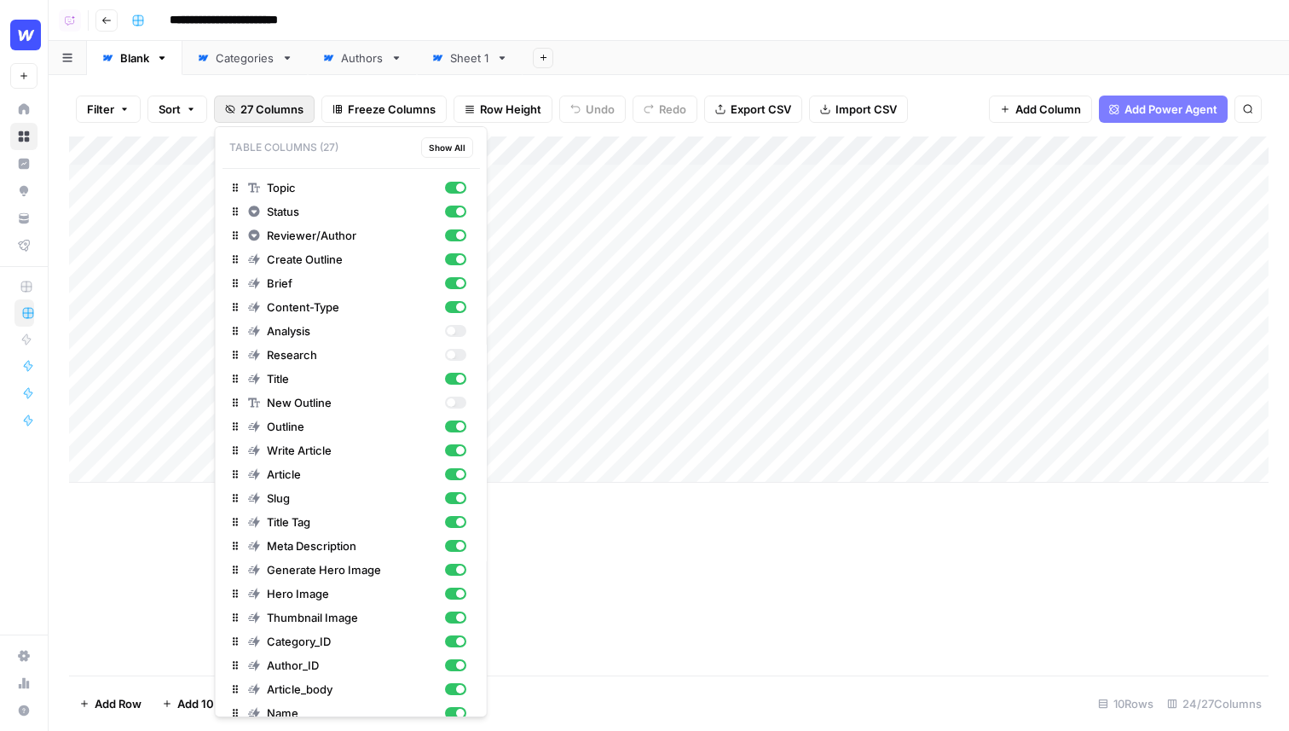
click at [277, 111] on span "27 Columns" at bounding box center [271, 109] width 63 height 17
click at [460, 191] on div "button" at bounding box center [460, 187] width 9 height 9
click at [460, 211] on div "button" at bounding box center [460, 211] width 9 height 9
click at [460, 239] on div "button" at bounding box center [460, 235] width 9 height 9
click at [457, 261] on div "button" at bounding box center [460, 259] width 9 height 9
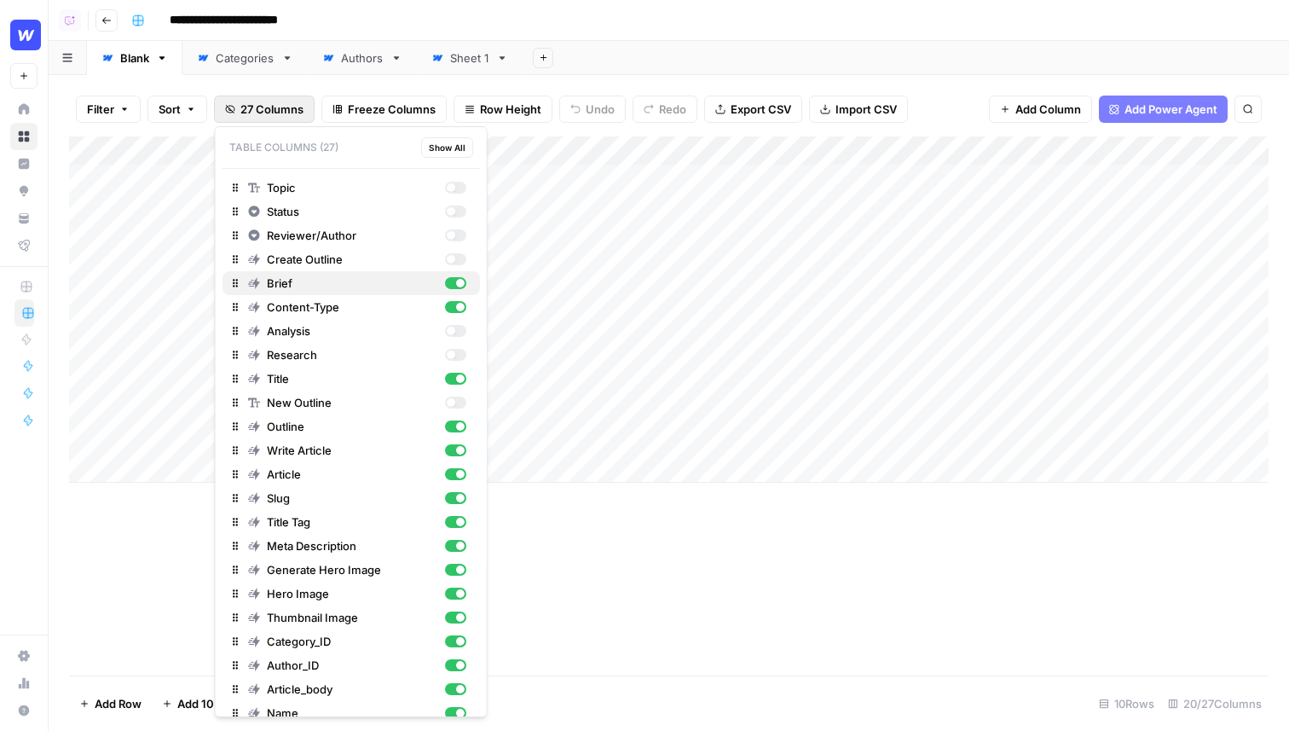
click at [457, 282] on div "button" at bounding box center [460, 283] width 9 height 9
click at [454, 309] on div "button" at bounding box center [454, 307] width 21 height 12
click at [590, 523] on div "Add Column" at bounding box center [669, 405] width 1200 height 539
click at [299, 102] on span "27 Columns" at bounding box center [271, 109] width 63 height 17
click at [453, 182] on div "button" at bounding box center [454, 188] width 21 height 12
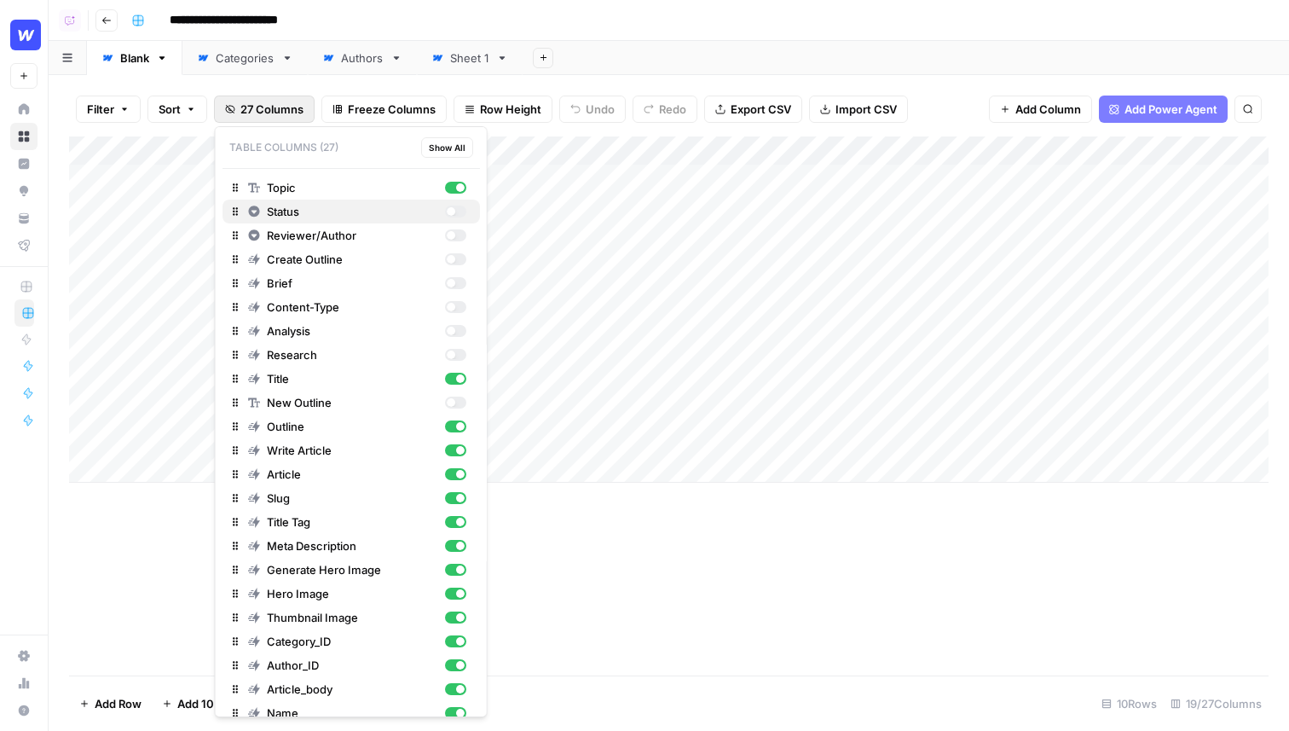
click at [453, 207] on div "button" at bounding box center [450, 211] width 9 height 9
click at [456, 231] on div "button" at bounding box center [454, 235] width 21 height 12
click at [455, 255] on div "button" at bounding box center [454, 259] width 21 height 12
click at [455, 283] on div "button" at bounding box center [454, 283] width 21 height 12
click at [455, 309] on div "button" at bounding box center [454, 307] width 21 height 12
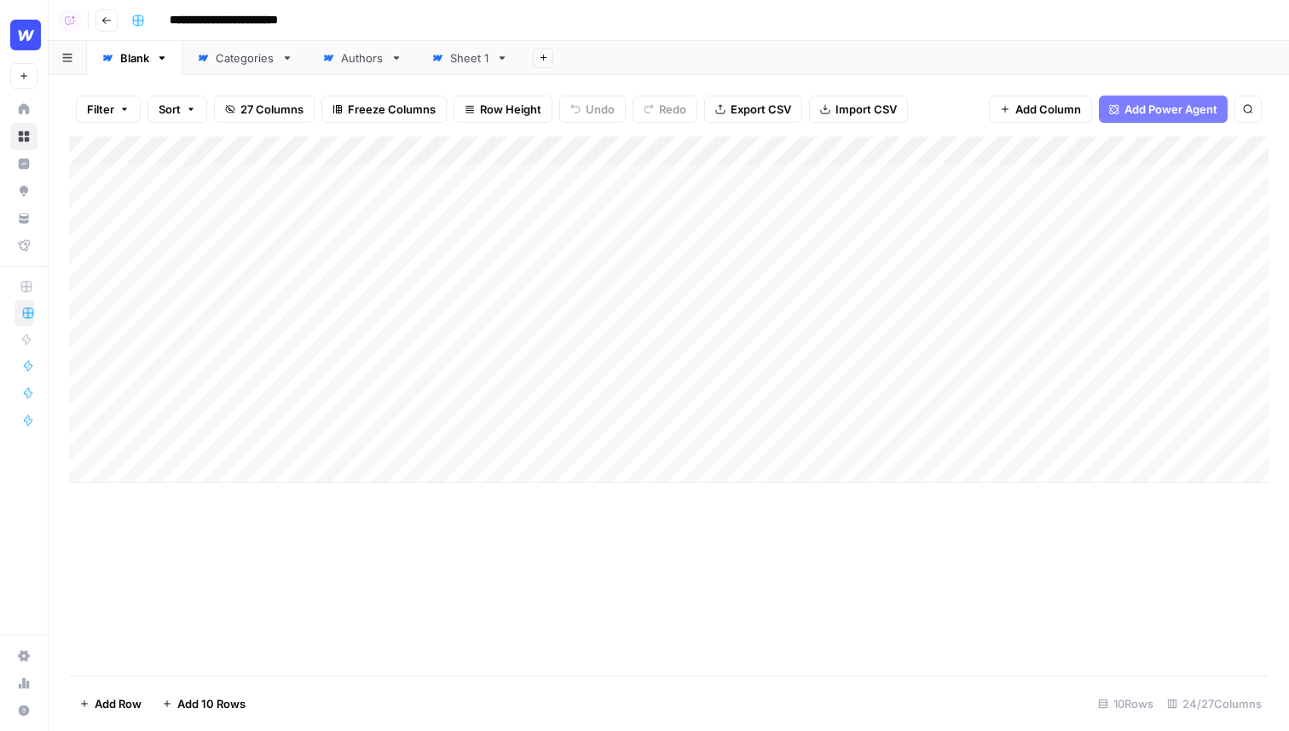
click at [528, 516] on div "Add Column" at bounding box center [669, 405] width 1200 height 539
click at [414, 110] on span "Freeze Columns" at bounding box center [392, 109] width 88 height 17
click at [430, 170] on span "First 1 Column" at bounding box center [408, 167] width 142 height 17
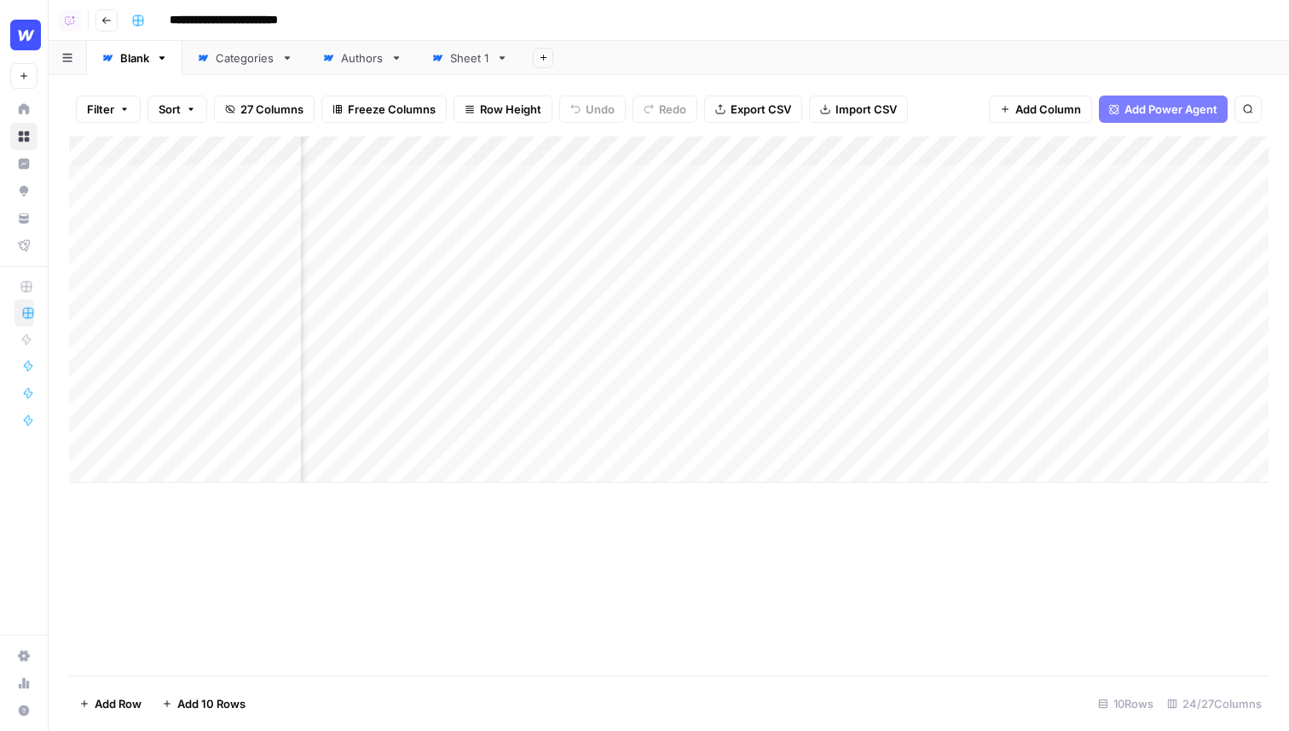
click at [593, 175] on div "Add Column" at bounding box center [669, 309] width 1200 height 346
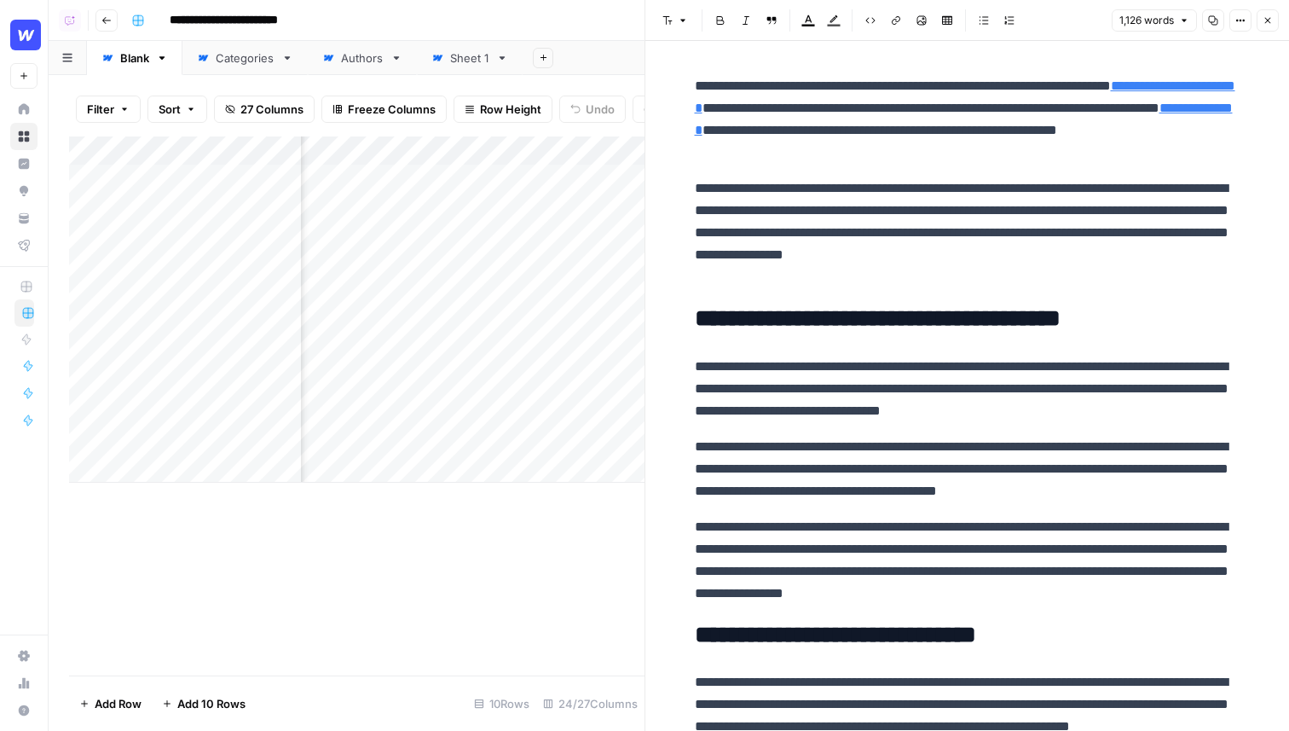
click at [1271, 20] on icon "button" at bounding box center [1268, 20] width 10 height 10
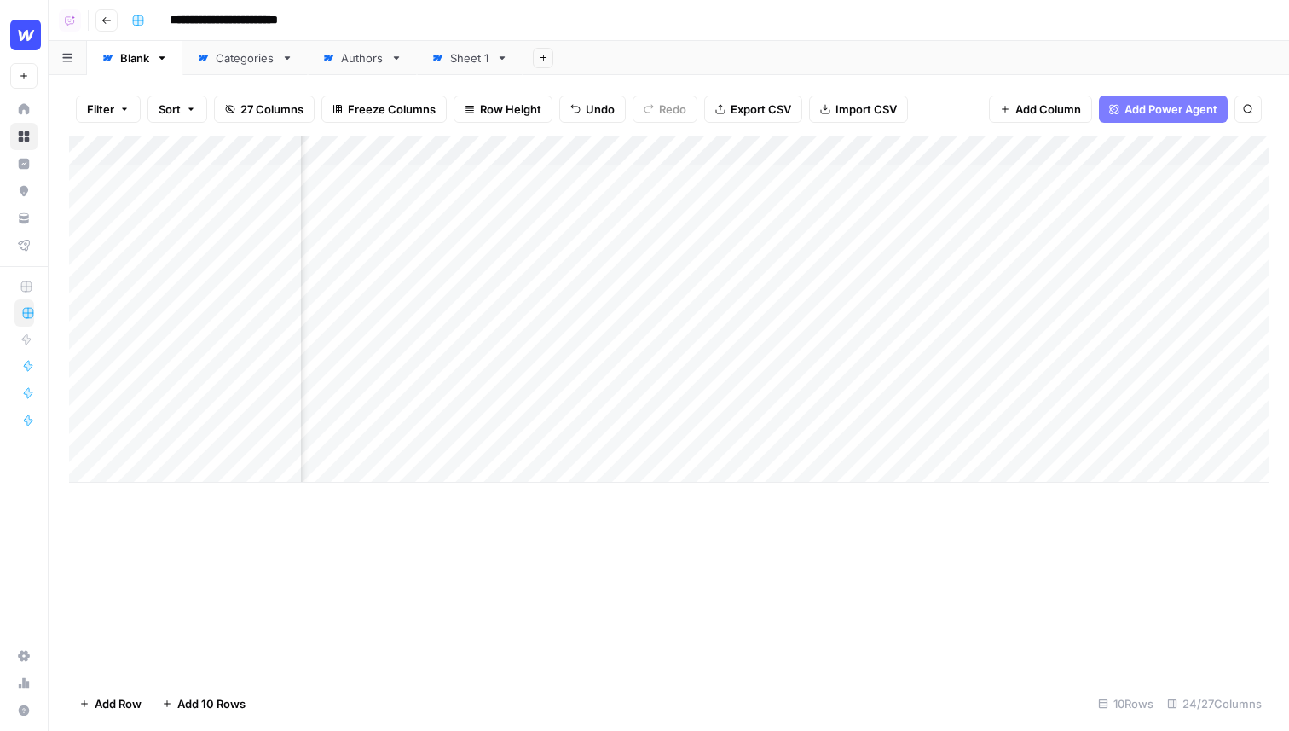
click at [382, 103] on span "Freeze Columns" at bounding box center [392, 109] width 88 height 17
click at [404, 216] on span "First 3 Columns" at bounding box center [408, 215] width 142 height 17
click at [500, 104] on span "Row Height" at bounding box center [510, 109] width 61 height 17
click at [516, 186] on span "Medium" at bounding box center [547, 191] width 123 height 17
click at [521, 104] on span "Row Height" at bounding box center [510, 109] width 61 height 17
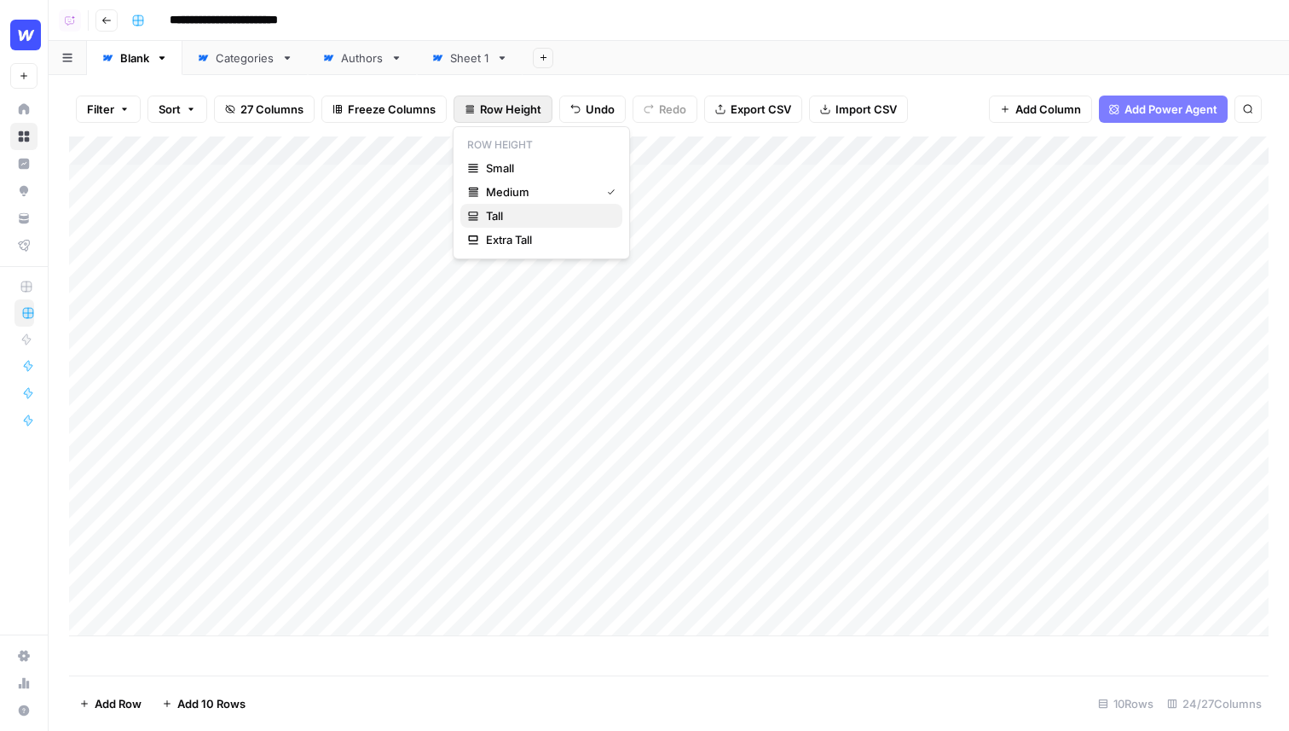
click at [529, 217] on span "Tall" at bounding box center [547, 215] width 123 height 17
click at [512, 107] on span "Row Height" at bounding box center [510, 109] width 61 height 17
click at [524, 170] on span "Small" at bounding box center [547, 167] width 123 height 17
click at [678, 68] on div "Add Sheet" at bounding box center [906, 58] width 766 height 34
click at [1249, 113] on icon "button" at bounding box center [1248, 109] width 10 height 10
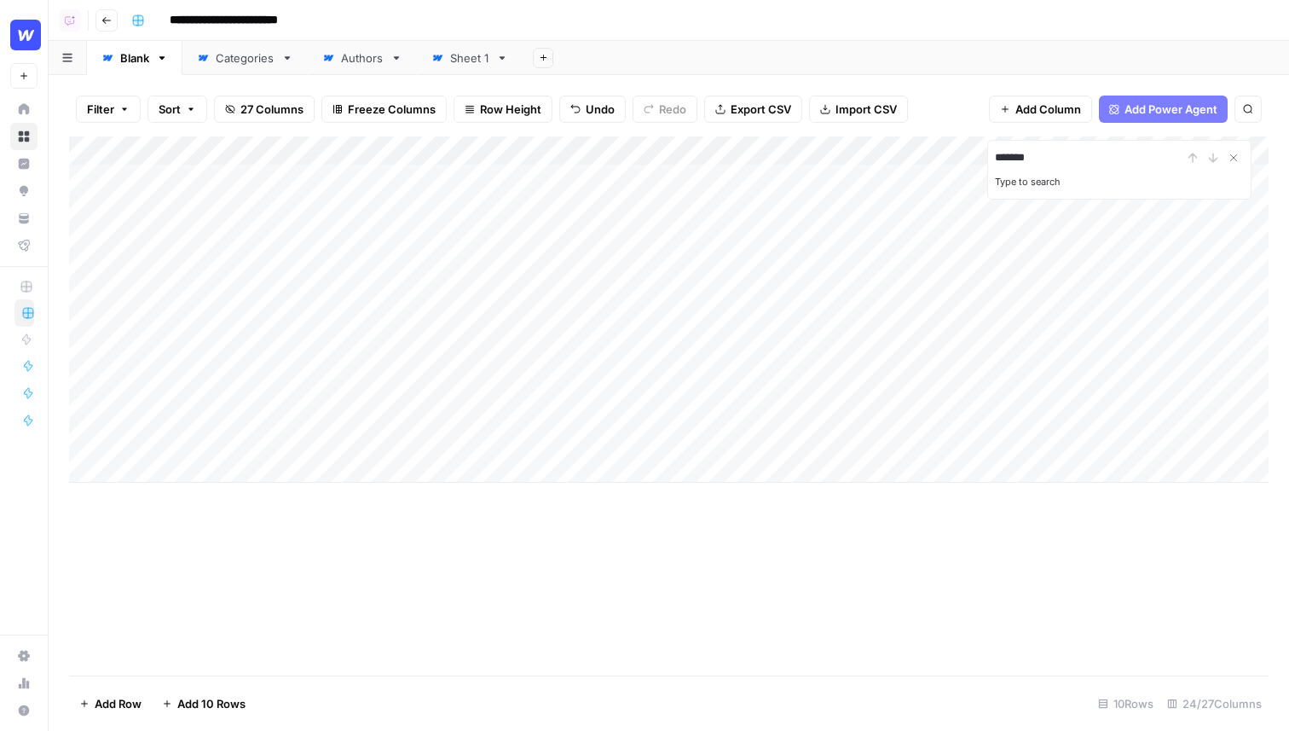
type input "*******"
click at [1031, 45] on div "Add Sheet" at bounding box center [906, 58] width 766 height 34
click at [1231, 160] on icon "Close Search" at bounding box center [1234, 158] width 14 height 14
click at [1028, 55] on div "Add Sheet" at bounding box center [906, 58] width 766 height 34
click at [475, 538] on div "Add Column" at bounding box center [669, 405] width 1200 height 539
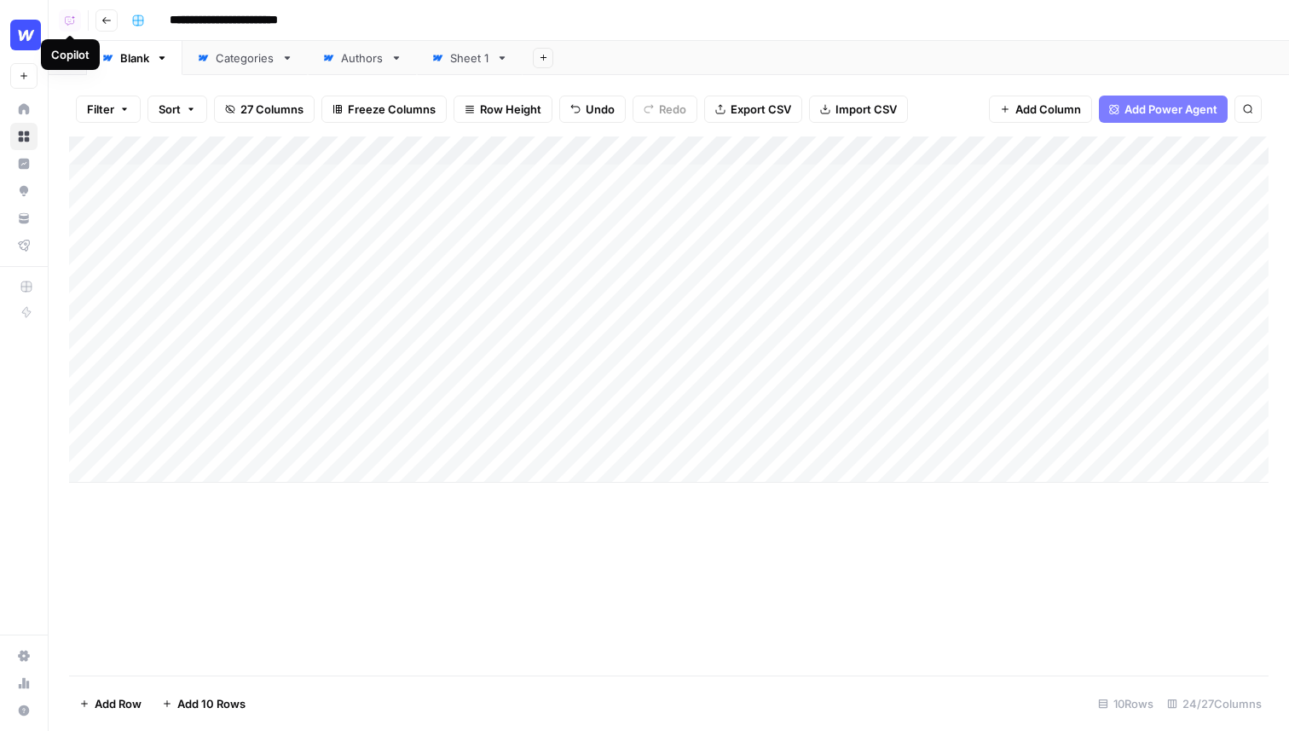
click at [73, 21] on icon "button" at bounding box center [69, 20] width 9 height 9
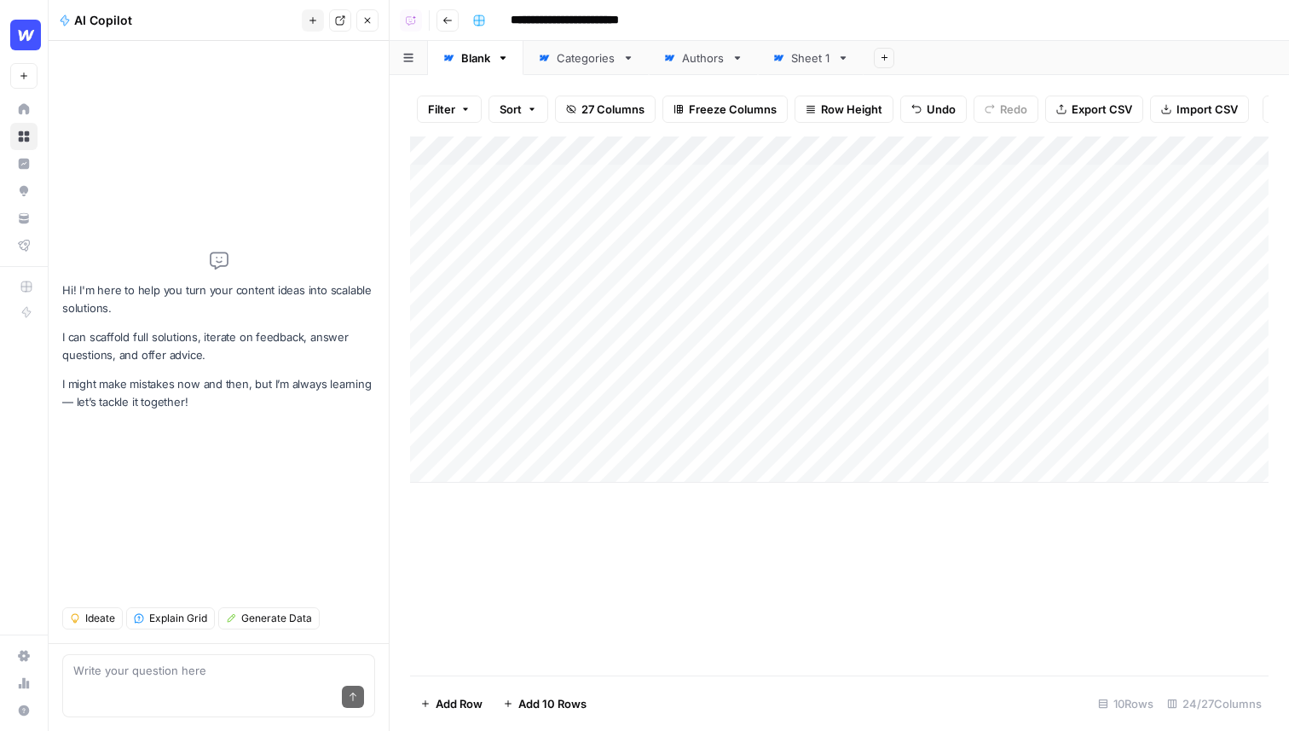
click at [222, 481] on div "Hi! I'm here to help you turn your content ideas into scalable solutions. I can…" at bounding box center [218, 331] width 313 height 552
click at [187, 613] on span "Explain Grid" at bounding box center [178, 617] width 58 height 15
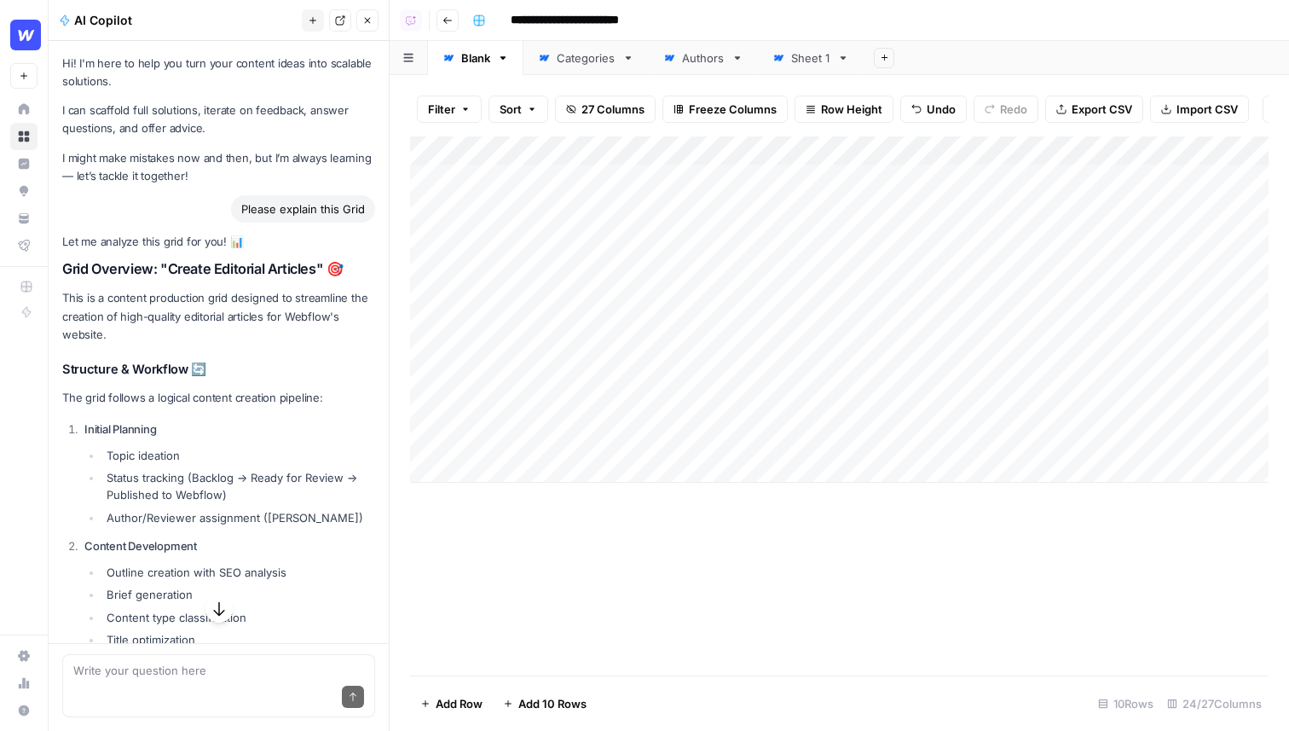
click at [600, 554] on div "Add Column" at bounding box center [839, 405] width 859 height 539
click at [797, 24] on div "**********" at bounding box center [868, 20] width 807 height 27
click at [367, 23] on icon "button" at bounding box center [367, 20] width 10 height 10
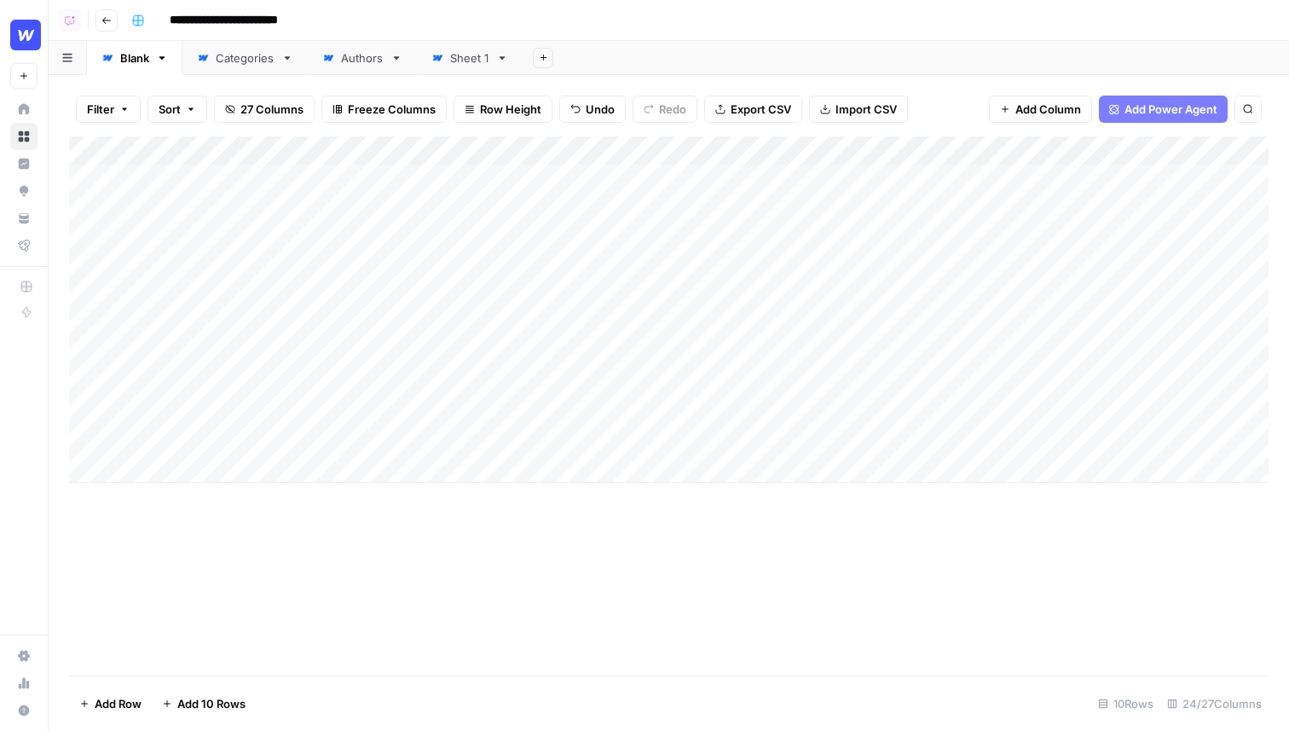
click at [722, 47] on div "Add Sheet" at bounding box center [906, 58] width 766 height 34
click at [874, 49] on div "Add Sheet" at bounding box center [906, 58] width 766 height 34
click at [885, 58] on div "Add Sheet" at bounding box center [906, 58] width 766 height 34
click at [1213, 157] on span "Add Column" at bounding box center [1230, 150] width 60 height 15
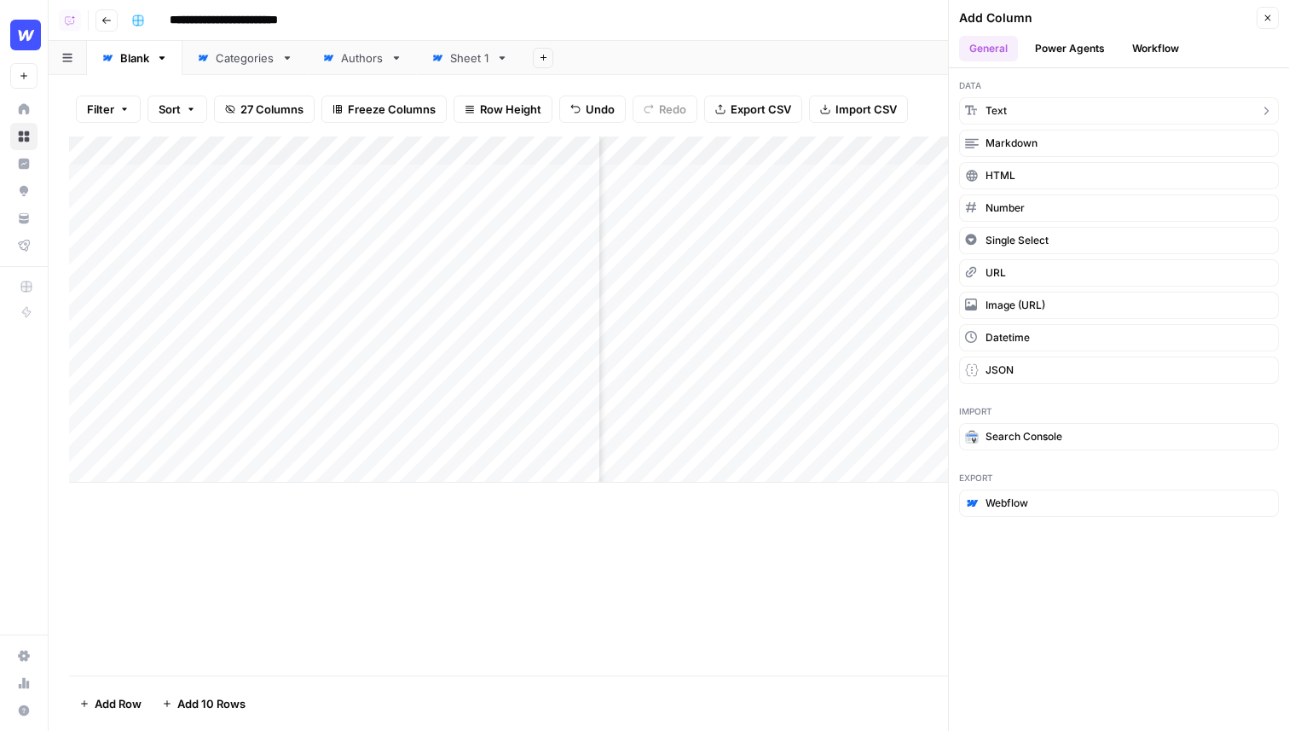
click at [1080, 122] on button "Text" at bounding box center [1119, 110] width 320 height 27
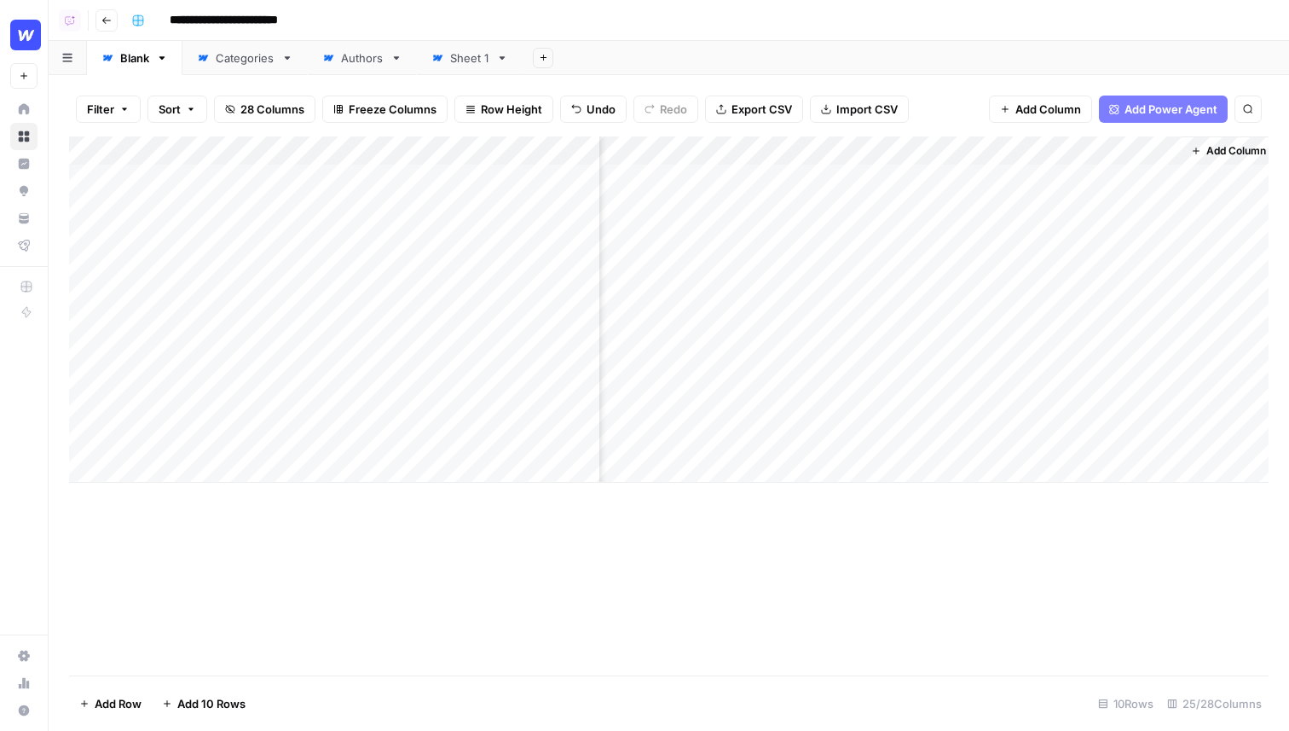
scroll to position [0, 3054]
click at [1043, 149] on div "Add Column" at bounding box center [669, 309] width 1200 height 346
click at [996, 194] on input "New Column" at bounding box center [1029, 191] width 173 height 17
type input "Feedback"
click at [839, 593] on div "Add Column" at bounding box center [669, 405] width 1200 height 539
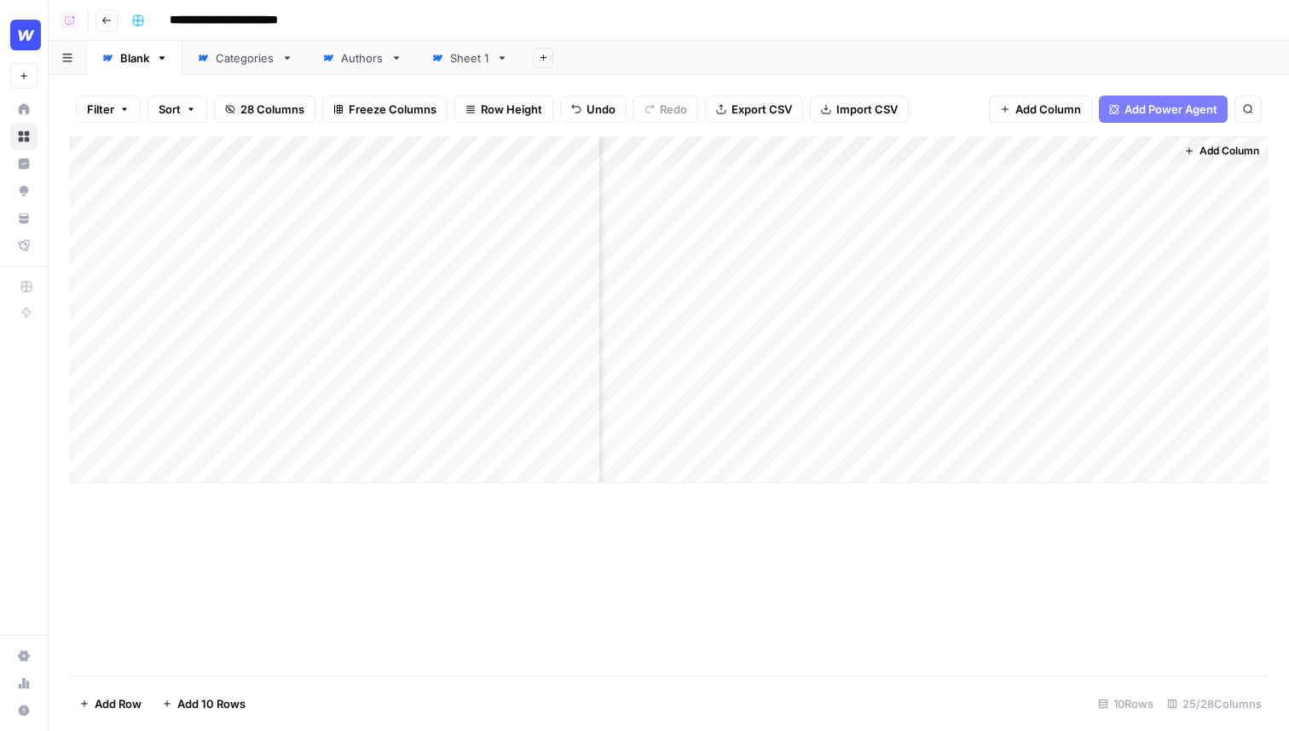
click at [982, 176] on div "Add Column" at bounding box center [669, 309] width 1200 height 346
click at [853, 549] on div "Add Column" at bounding box center [669, 405] width 1200 height 539
click at [969, 179] on div "Add Column" at bounding box center [669, 309] width 1200 height 346
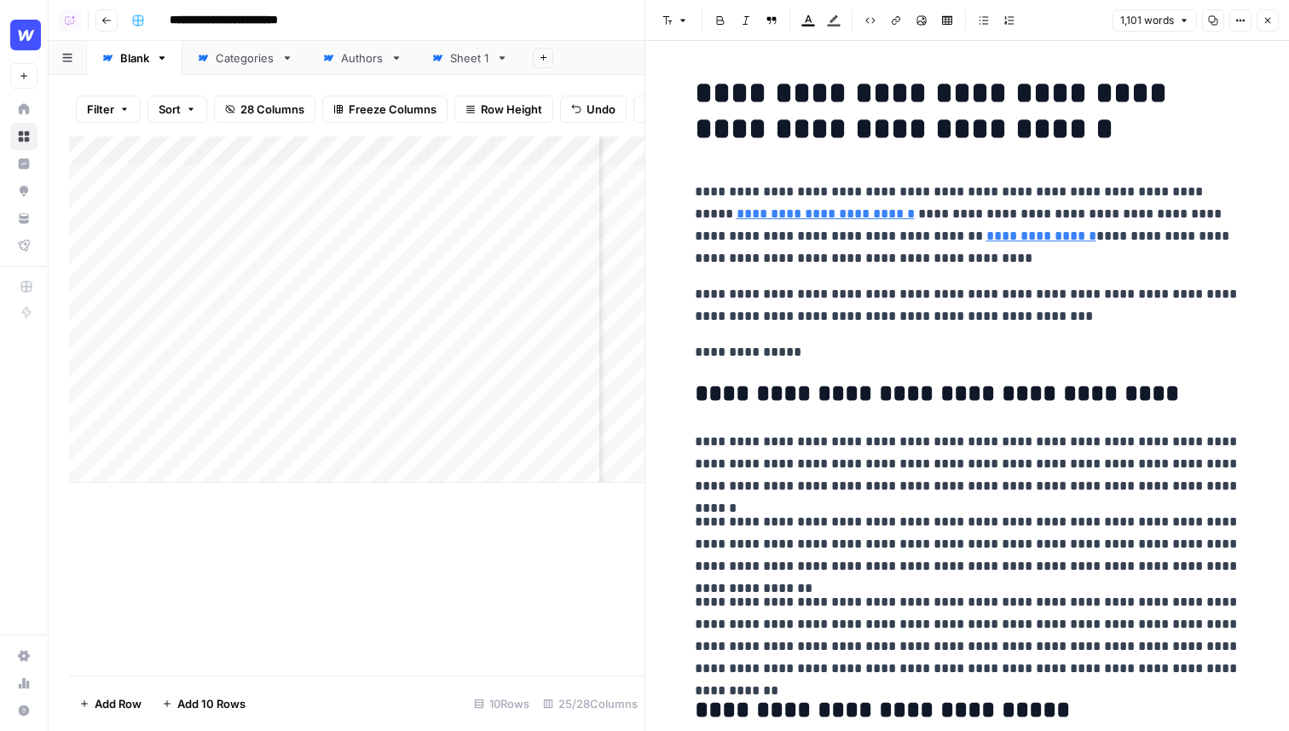
click at [728, 349] on p "**********" at bounding box center [968, 352] width 546 height 22
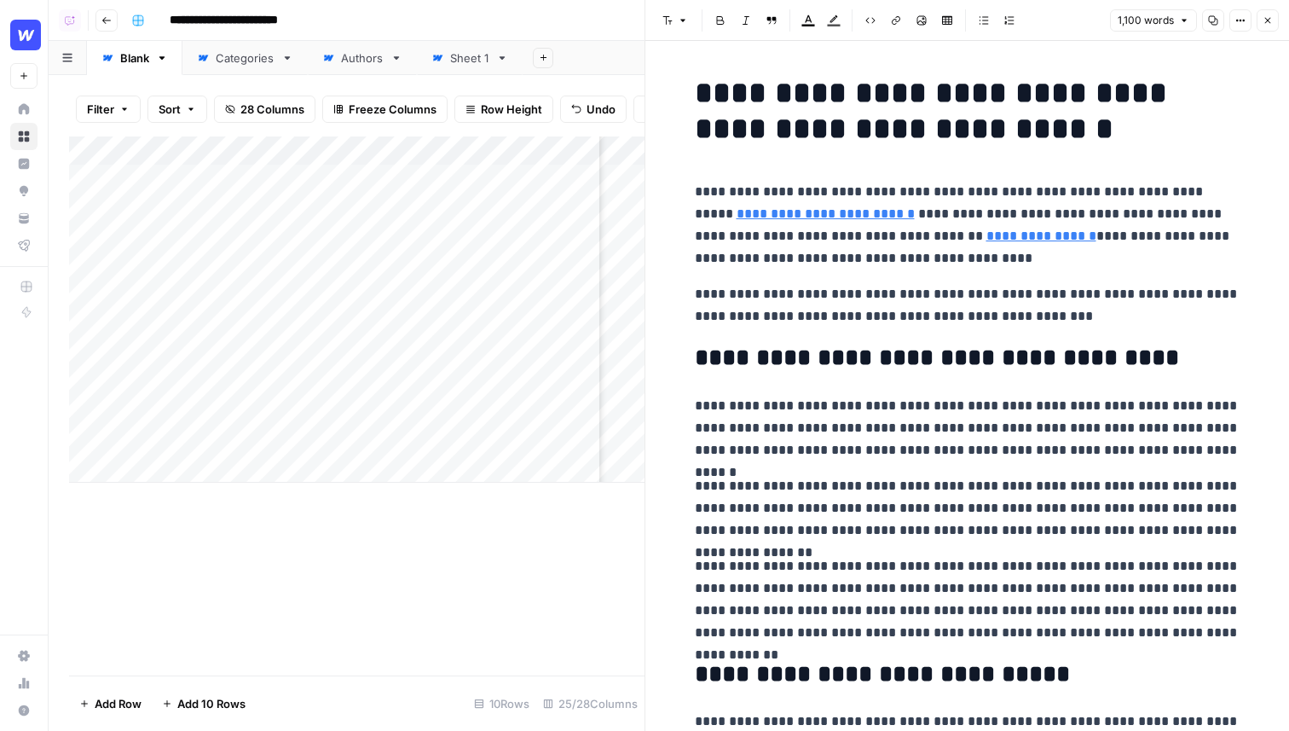
click at [715, 318] on p "**********" at bounding box center [968, 305] width 546 height 44
click at [720, 321] on p "**********" at bounding box center [968, 305] width 546 height 44
drag, startPoint x: 1046, startPoint y: 314, endPoint x: 689, endPoint y: 194, distance: 376.9
click at [814, 348] on span "Shortcuts" at bounding box center [816, 345] width 48 height 15
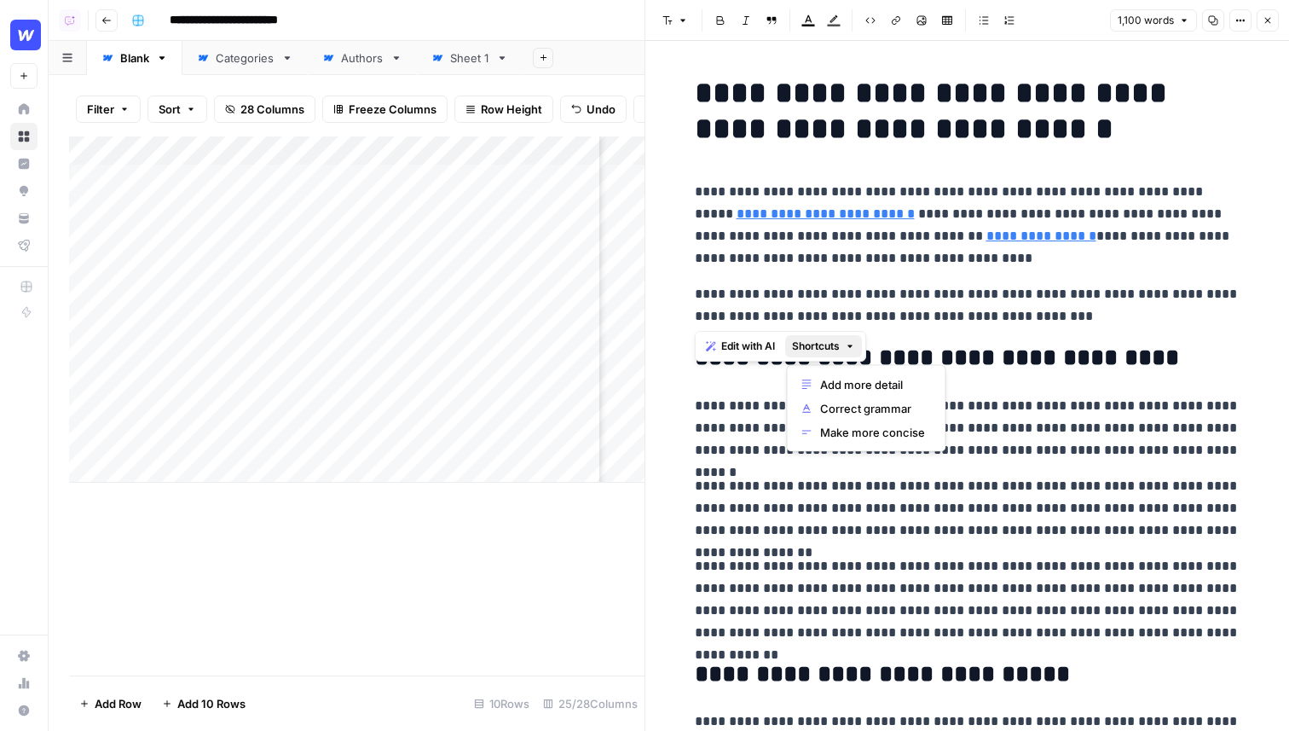
click at [737, 345] on span "Edit with AI" at bounding box center [748, 345] width 54 height 15
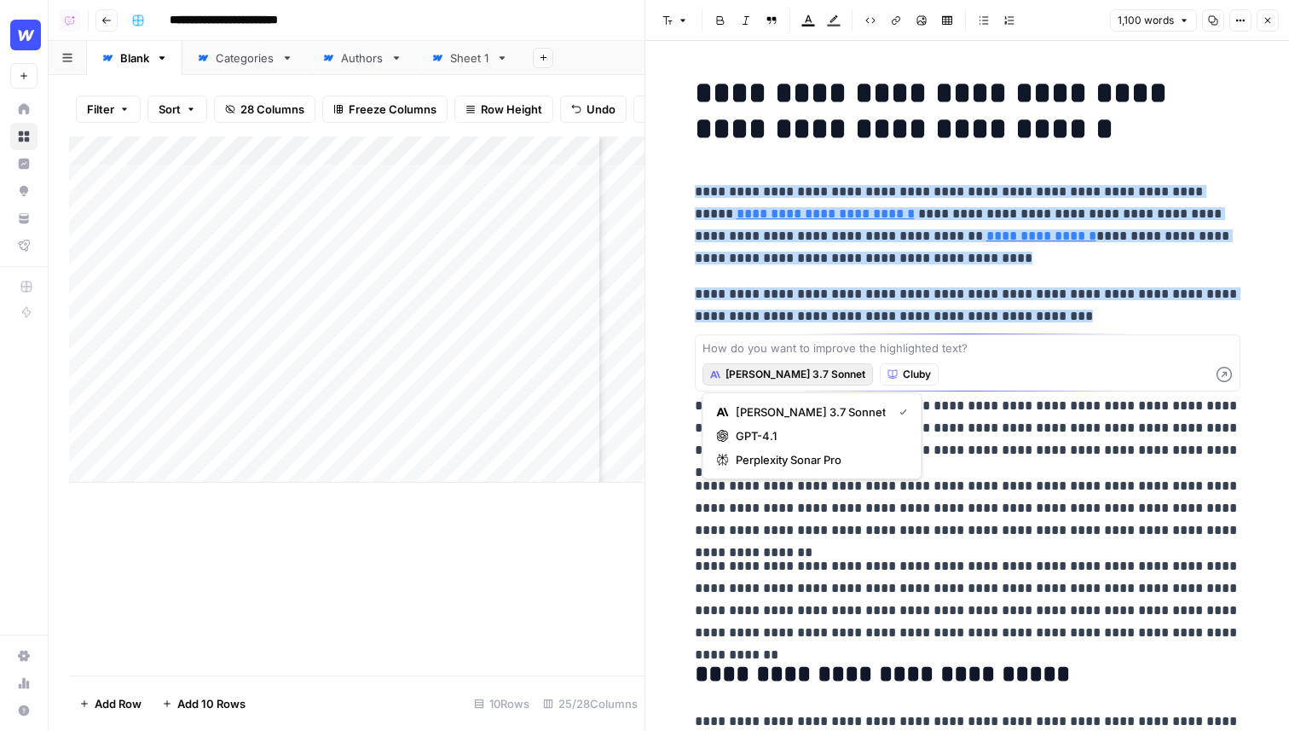
click at [753, 373] on span "Claude 3.7 Sonnet" at bounding box center [796, 374] width 140 height 15
click at [903, 373] on span "Cluby" at bounding box center [917, 374] width 28 height 15
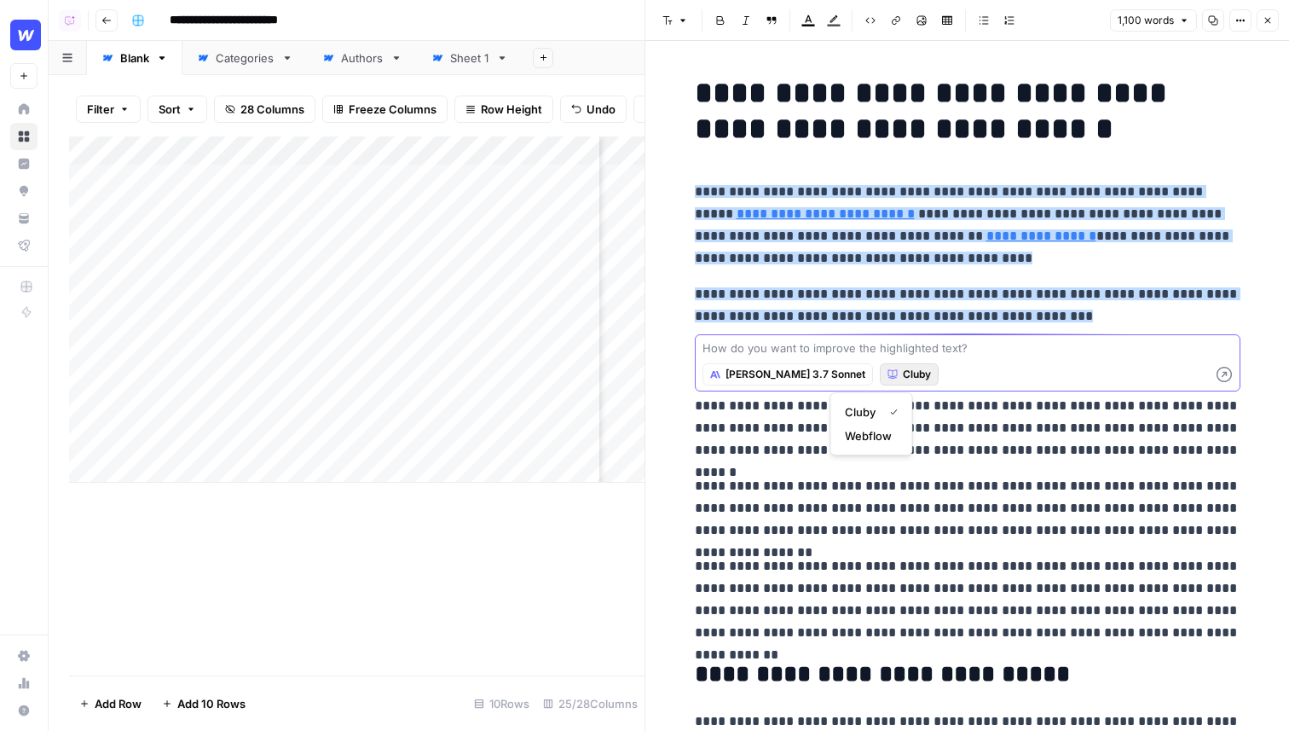
click at [887, 351] on textarea at bounding box center [968, 347] width 530 height 17
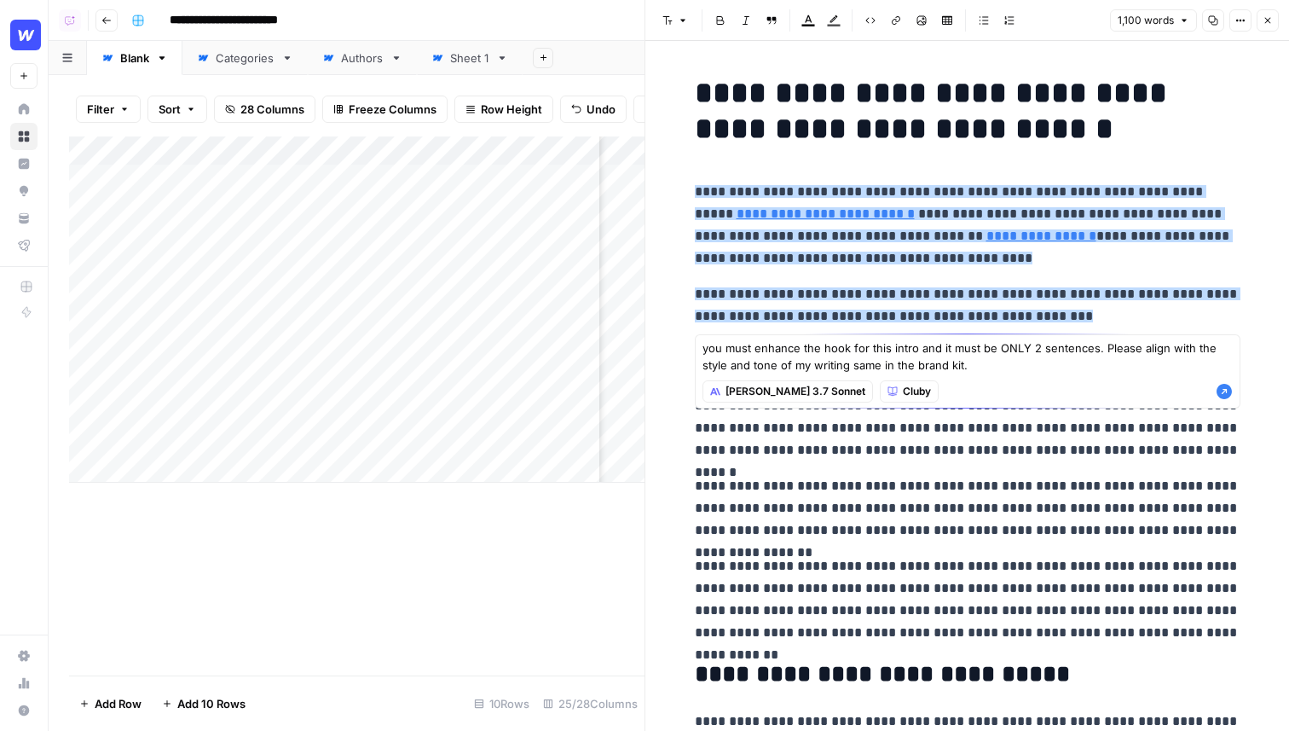
type textarea "you must enhance the hook for this intro and it must be ONLY 2 sentences. Pleas…"
click at [1223, 392] on icon "button" at bounding box center [1224, 391] width 15 height 15
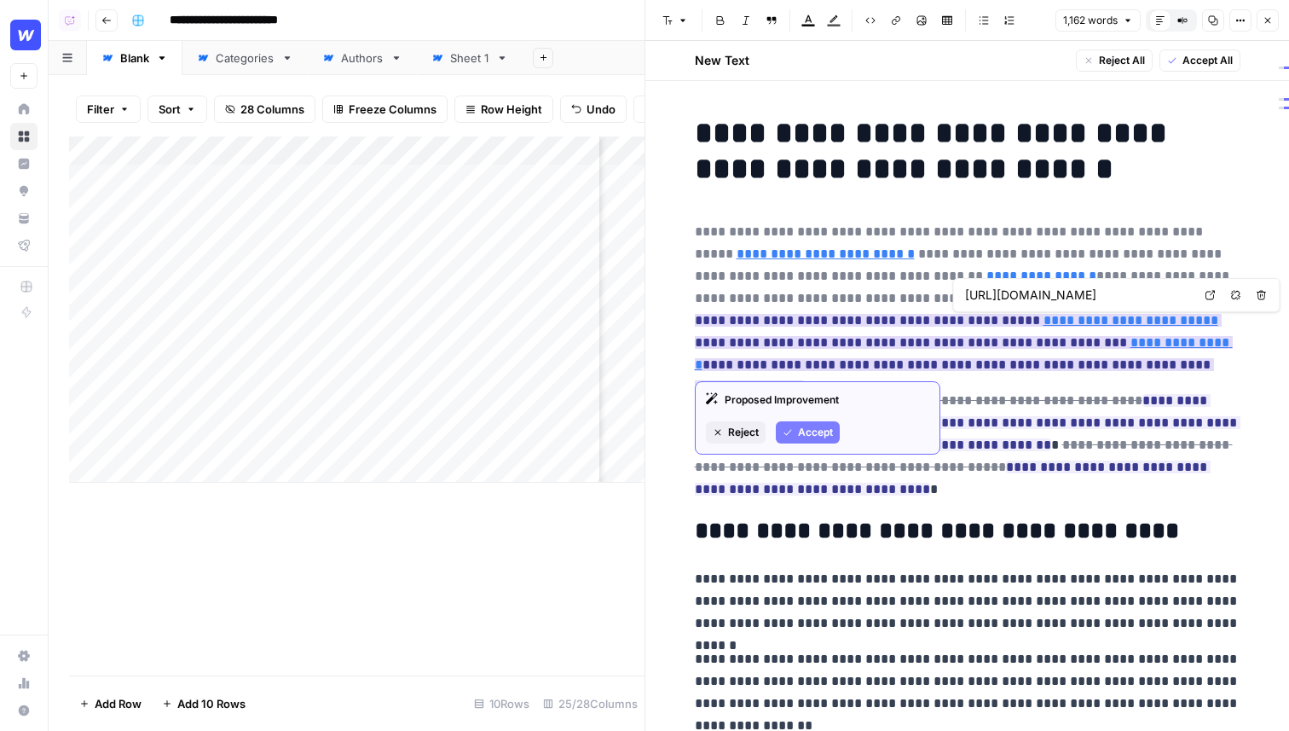
type input "https://webflow.com/blog/5-ways-content-can-improve-your-websites-accessibility…"
click at [808, 432] on span "Accept" at bounding box center [815, 432] width 35 height 15
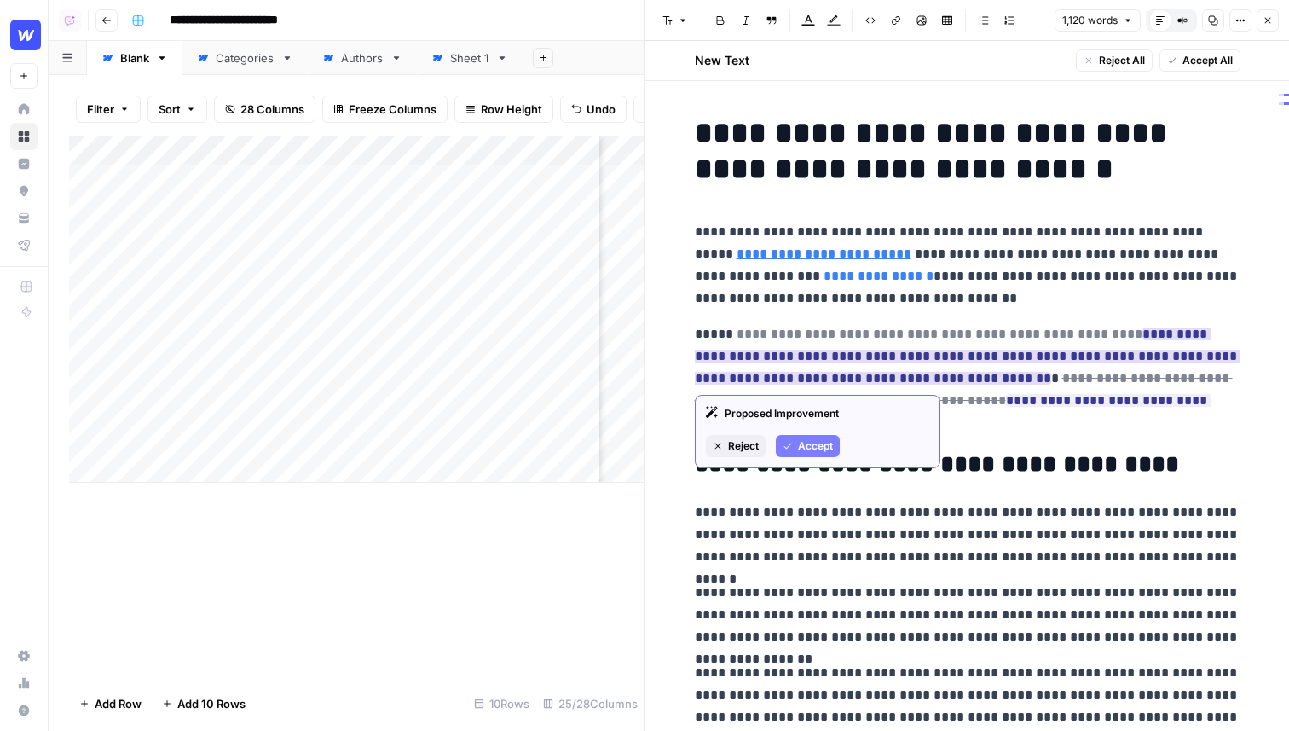
click at [814, 440] on span "Accept" at bounding box center [815, 445] width 35 height 15
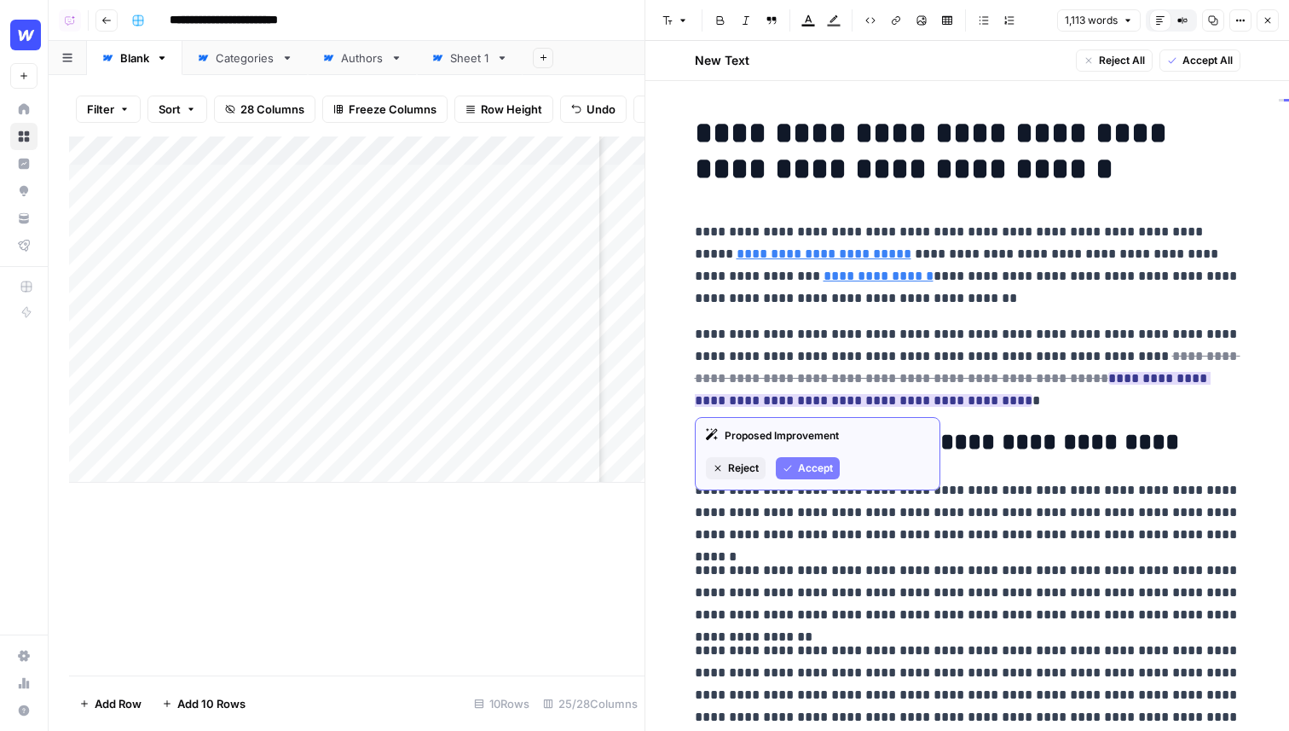
click at [821, 461] on span "Accept" at bounding box center [815, 467] width 35 height 15
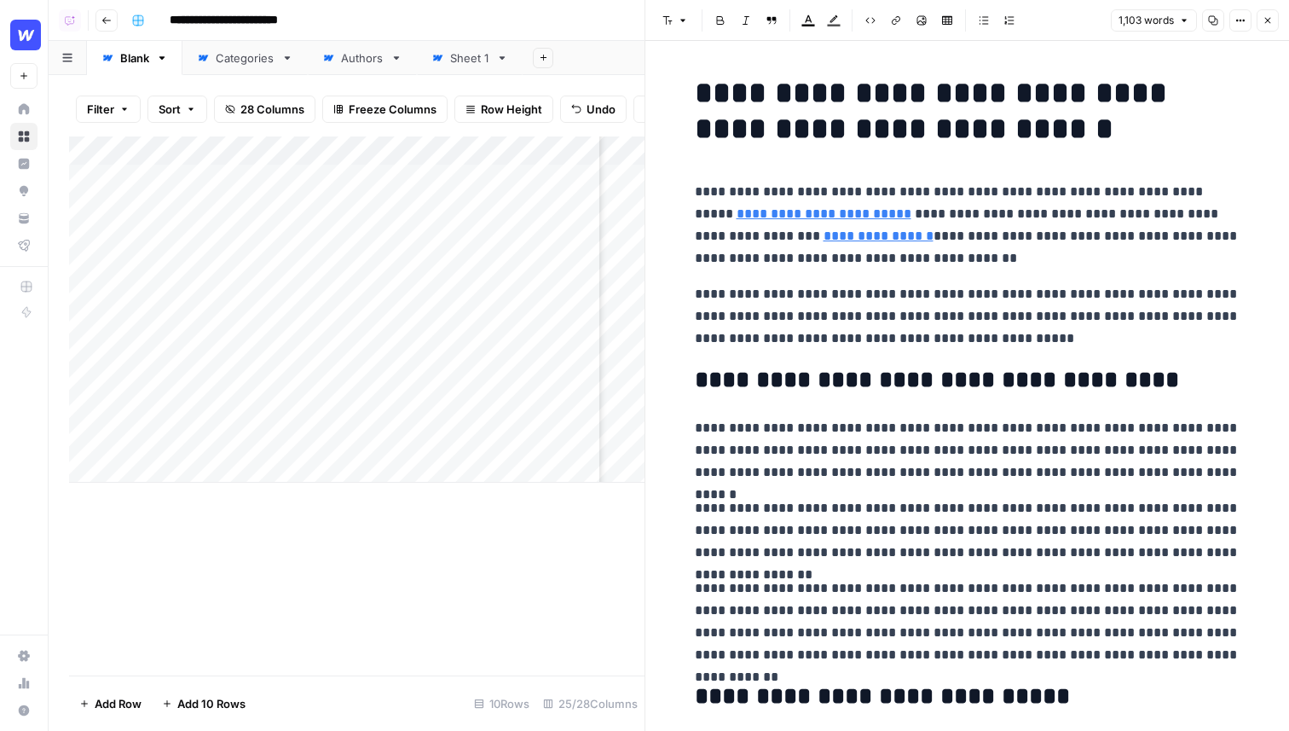
click at [767, 190] on p "**********" at bounding box center [968, 225] width 546 height 89
click at [1062, 220] on p "**********" at bounding box center [968, 225] width 546 height 89
type input "https://webflow.com/blog/5-ways-content-can-improve-your-websites-accessibility…"
click at [962, 262] on p "**********" at bounding box center [968, 225] width 546 height 89
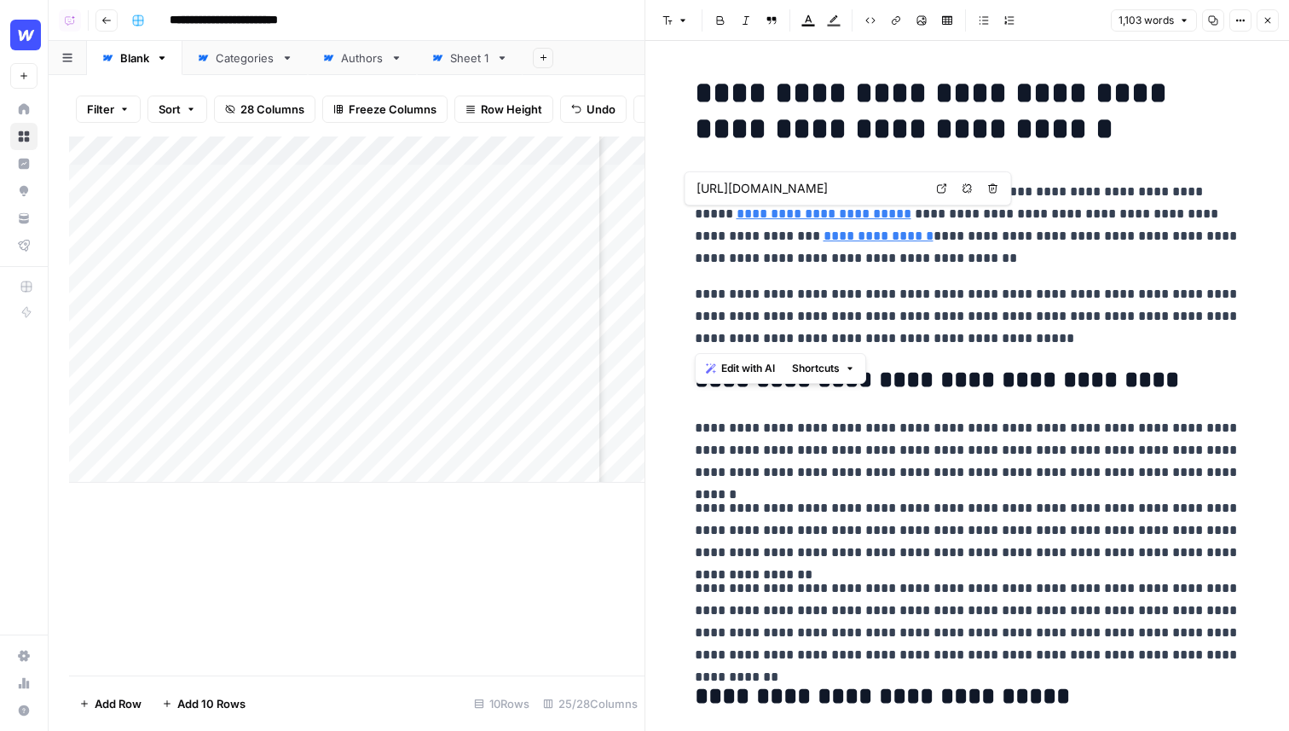
drag, startPoint x: 1030, startPoint y: 337, endPoint x: 690, endPoint y: 178, distance: 375.3
click at [690, 178] on body "**********" at bounding box center [644, 365] width 1289 height 731
type input "https://webflow.com/blog/5-ways-content-can-improve-your-websites-accessibility…"
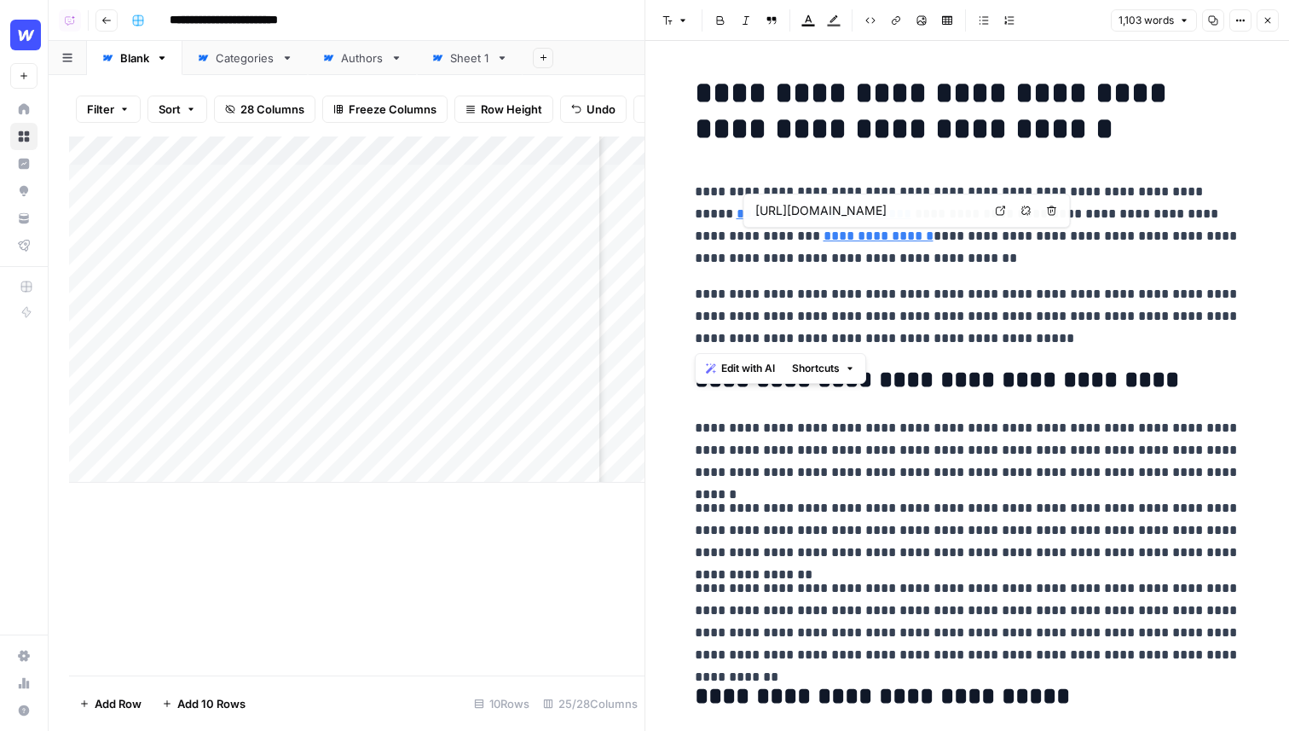
click at [1032, 324] on p "**********" at bounding box center [968, 316] width 546 height 66
drag, startPoint x: 1031, startPoint y: 344, endPoint x: 692, endPoint y: 188, distance: 372.7
click at [840, 372] on span "Shortcuts" at bounding box center [816, 368] width 48 height 15
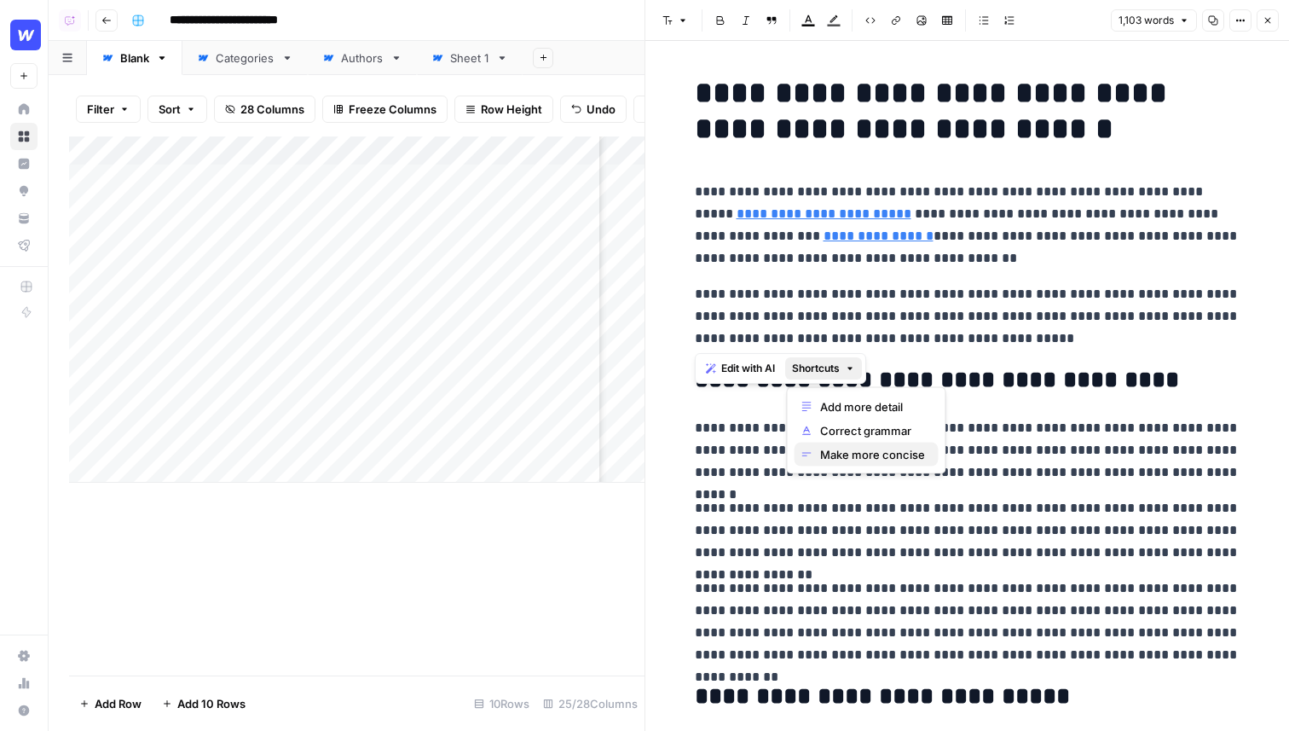
click at [875, 452] on span "Make more concise" at bounding box center [872, 454] width 105 height 17
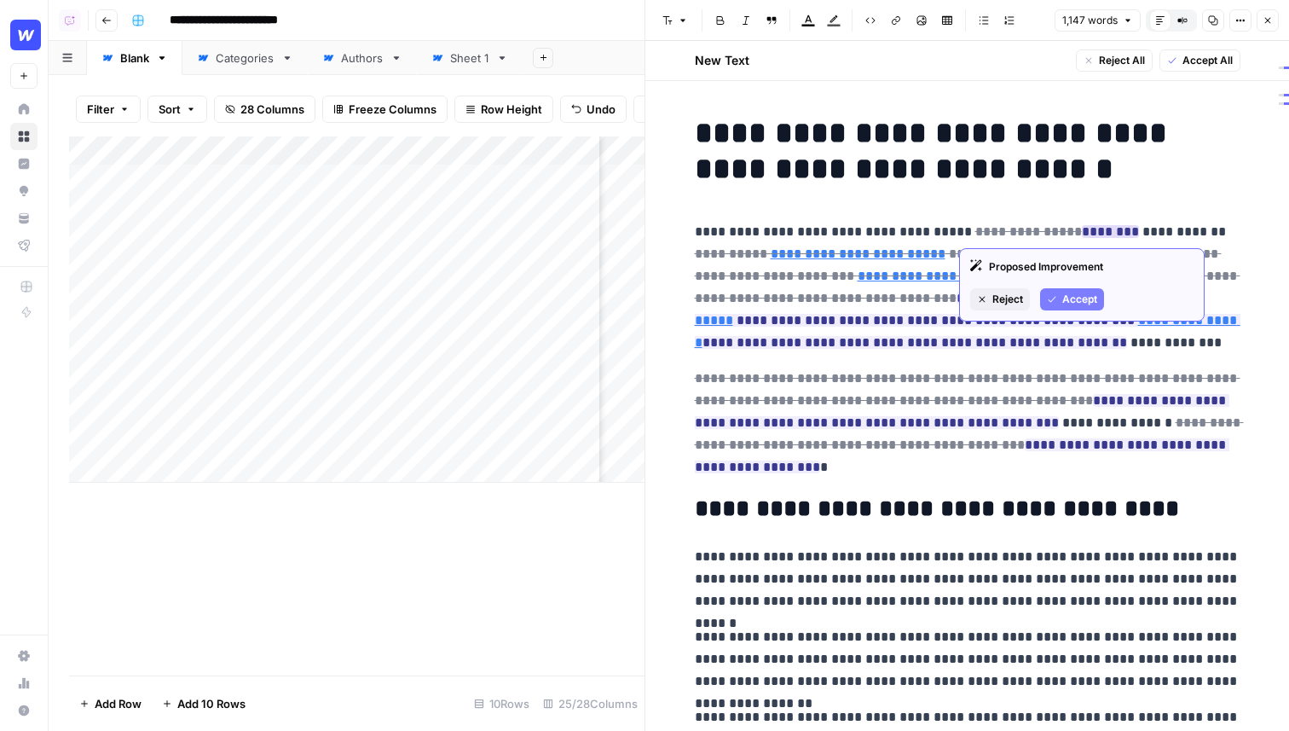
click at [1077, 298] on span "Accept" at bounding box center [1079, 299] width 35 height 15
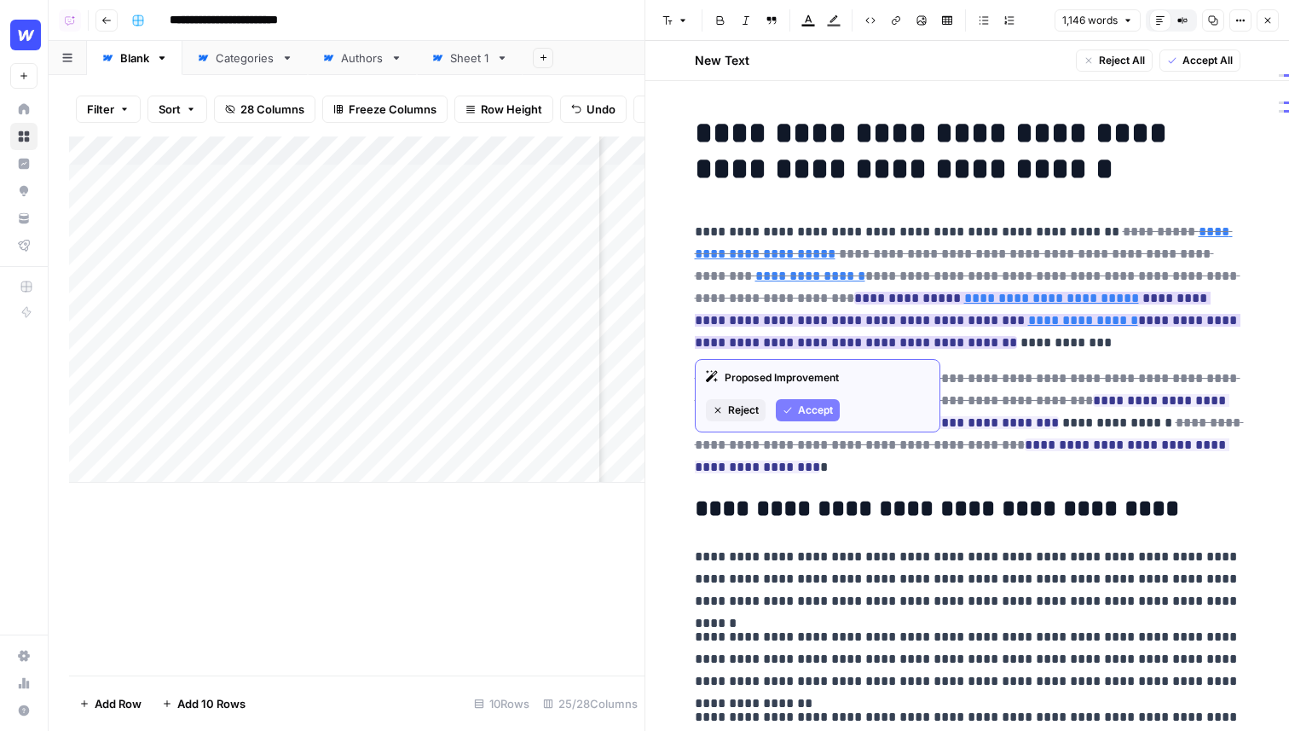
click at [812, 405] on span "Accept" at bounding box center [815, 409] width 35 height 15
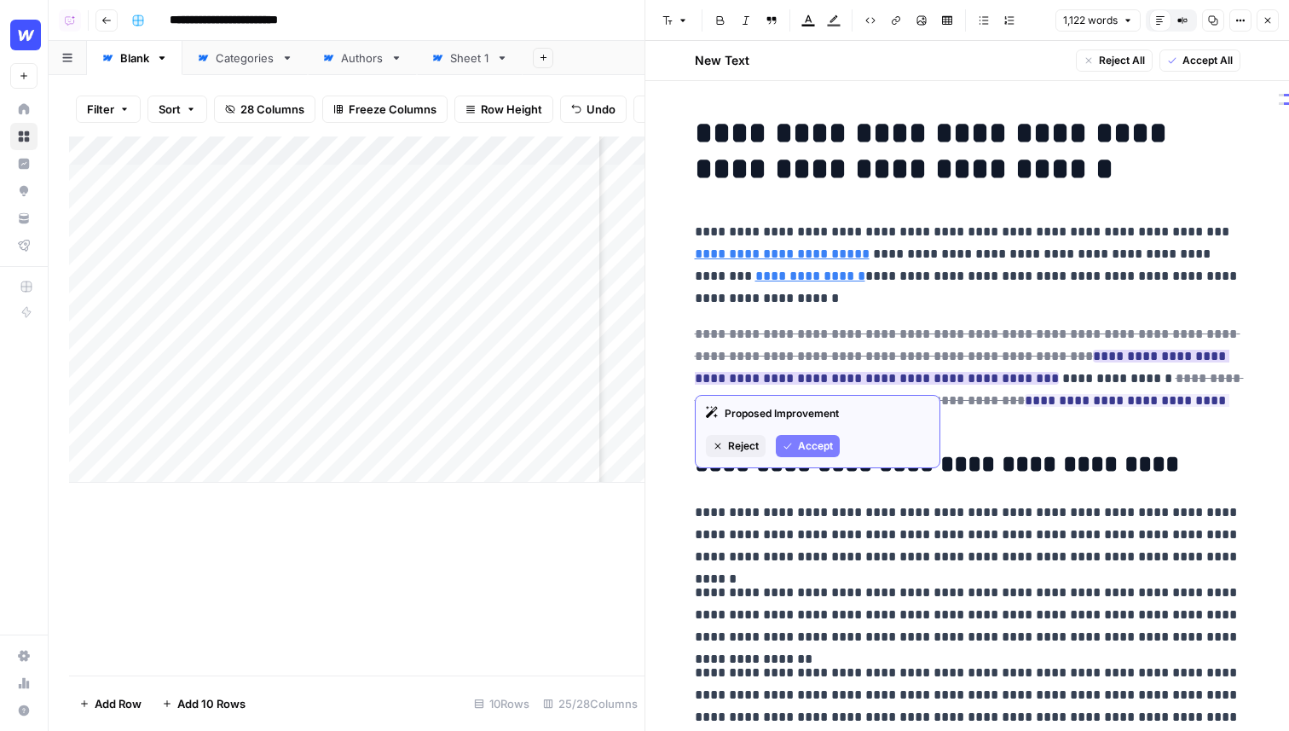
click at [822, 441] on span "Accept" at bounding box center [815, 445] width 35 height 15
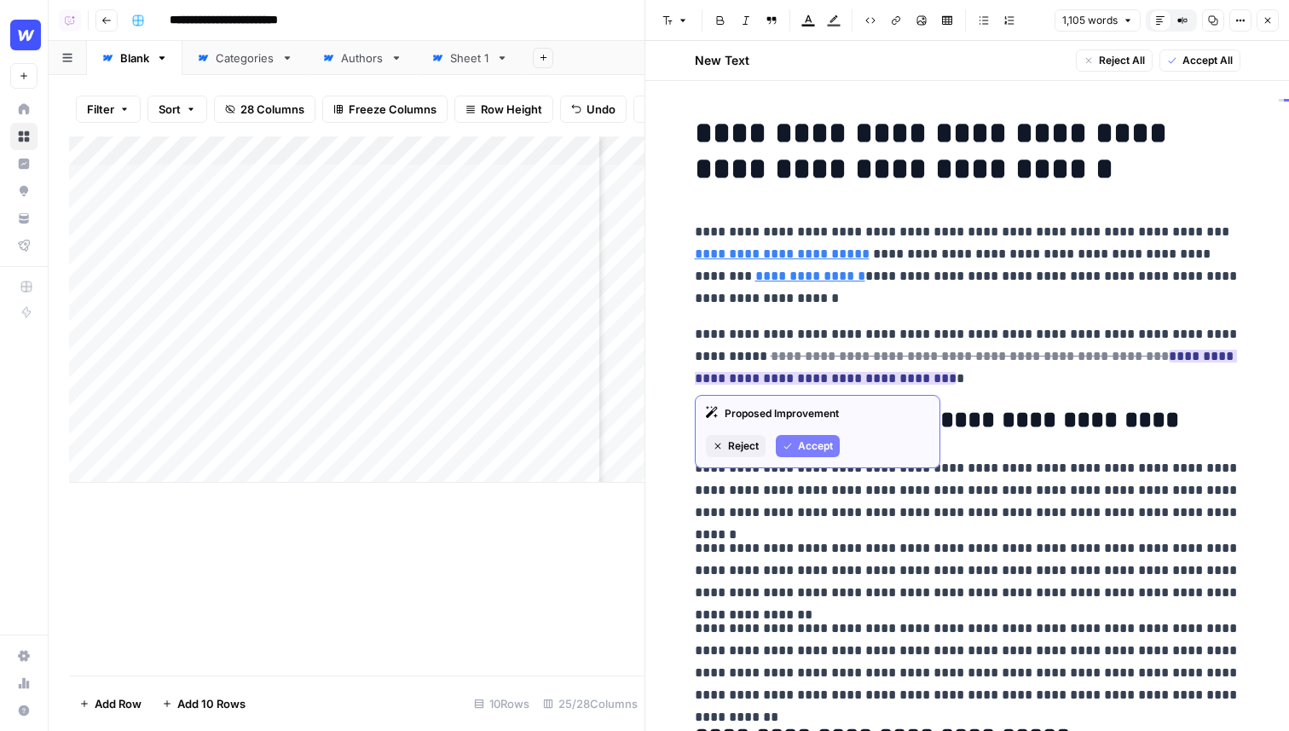
click at [735, 443] on span "Reject" at bounding box center [743, 445] width 31 height 15
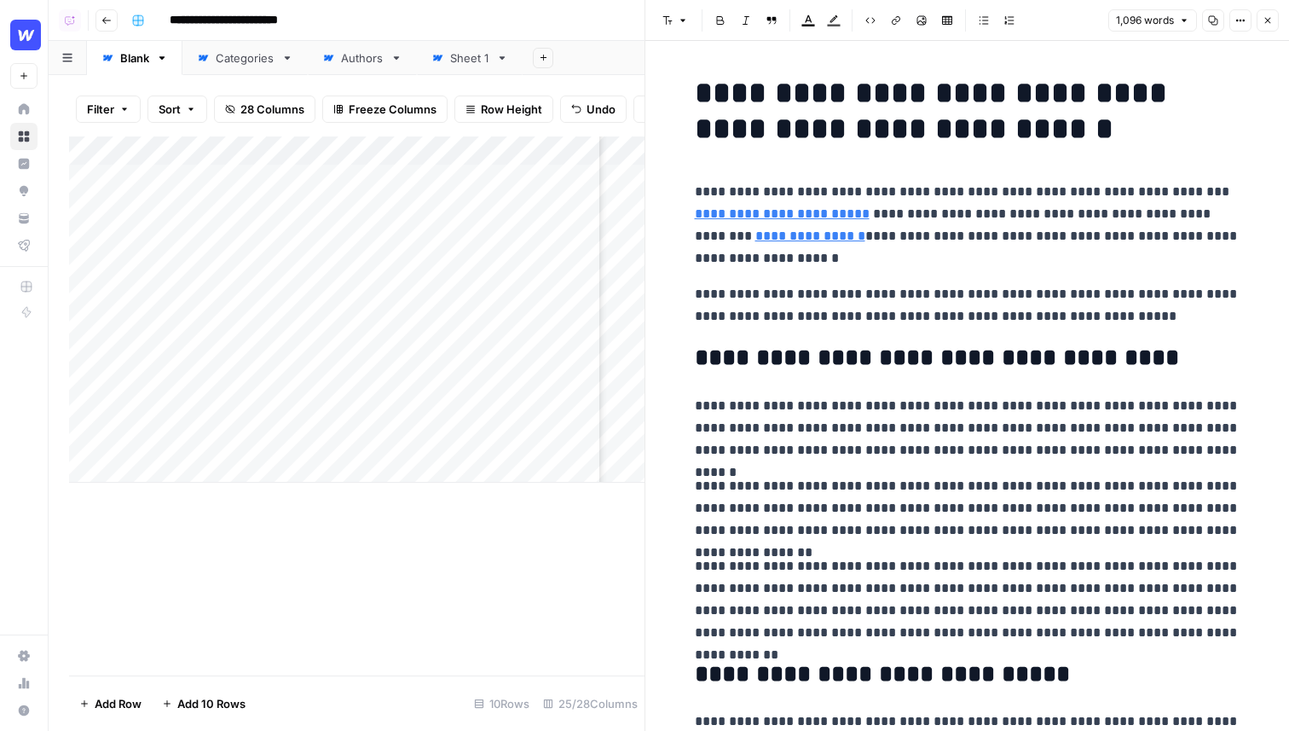
drag, startPoint x: 1107, startPoint y: 311, endPoint x: 617, endPoint y: 319, distance: 489.4
click at [617, 319] on body "**********" at bounding box center [644, 365] width 1289 height 731
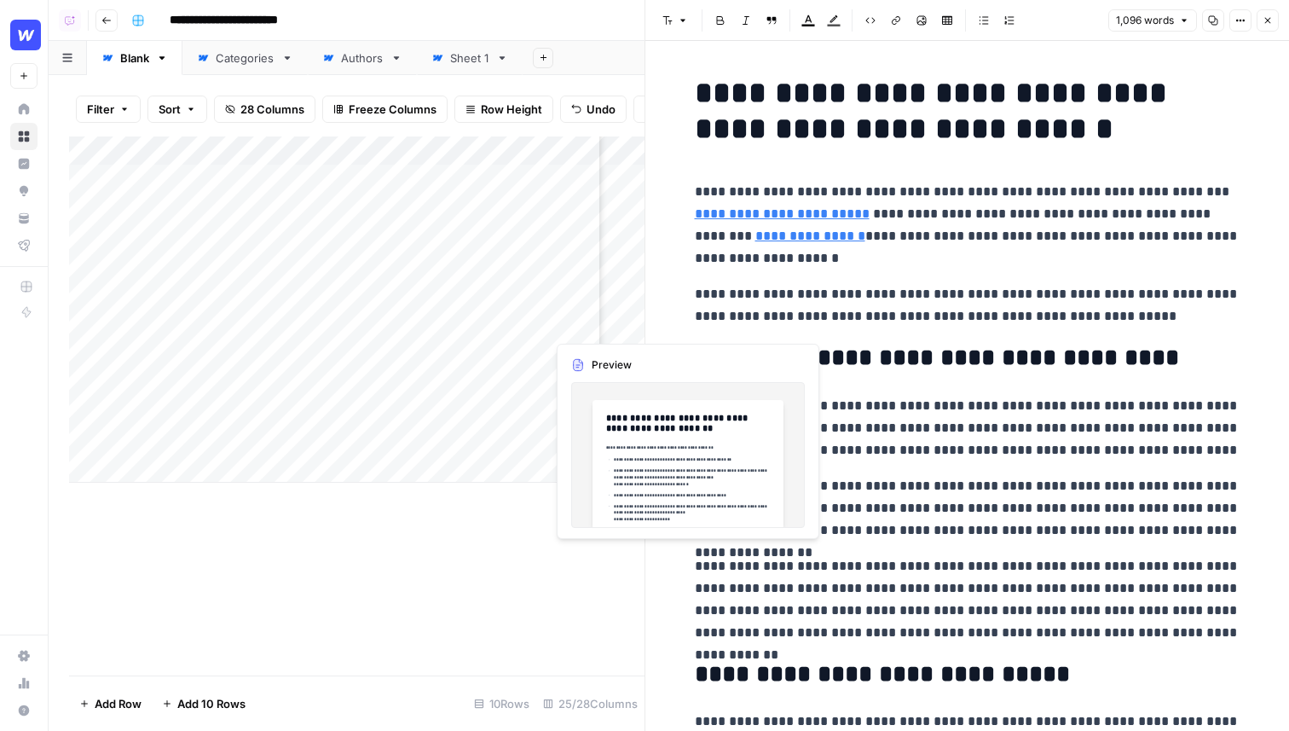
click at [840, 315] on p "**********" at bounding box center [968, 305] width 546 height 44
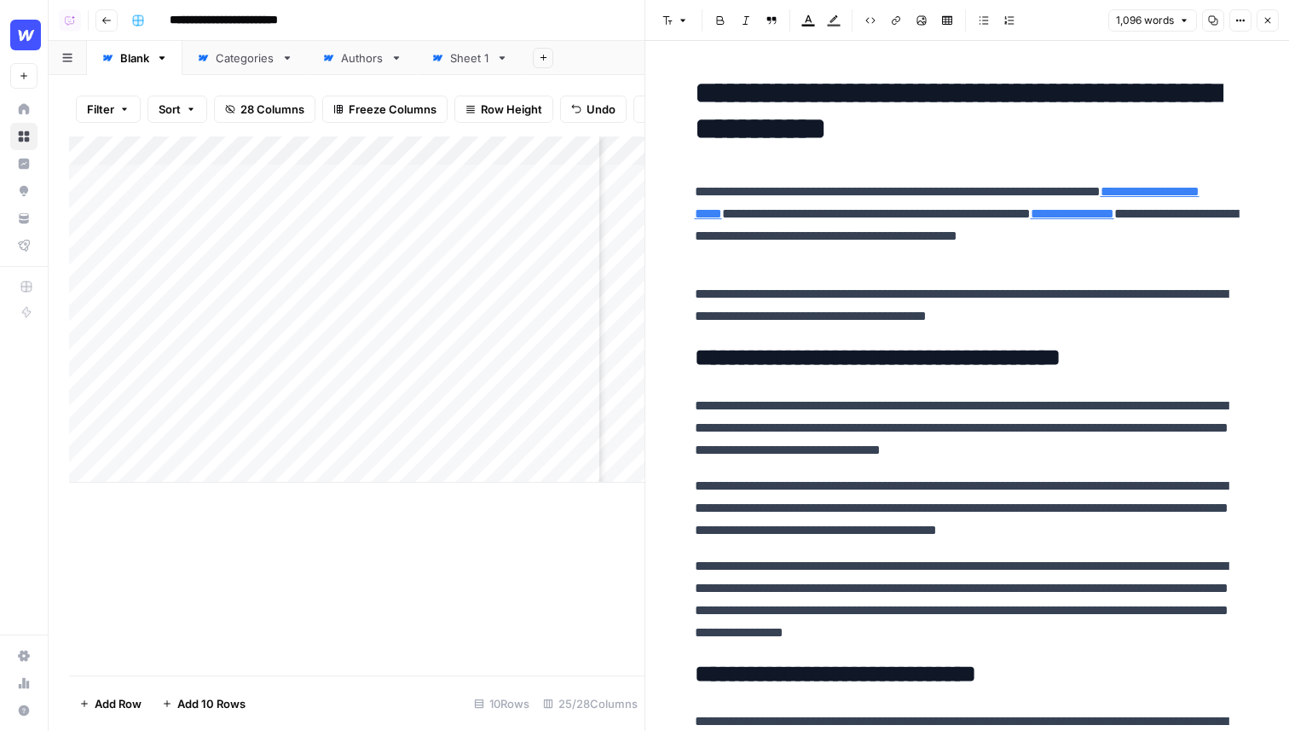
click at [864, 484] on p "**********" at bounding box center [968, 508] width 546 height 66
click at [1269, 19] on icon "button" at bounding box center [1268, 21] width 6 height 6
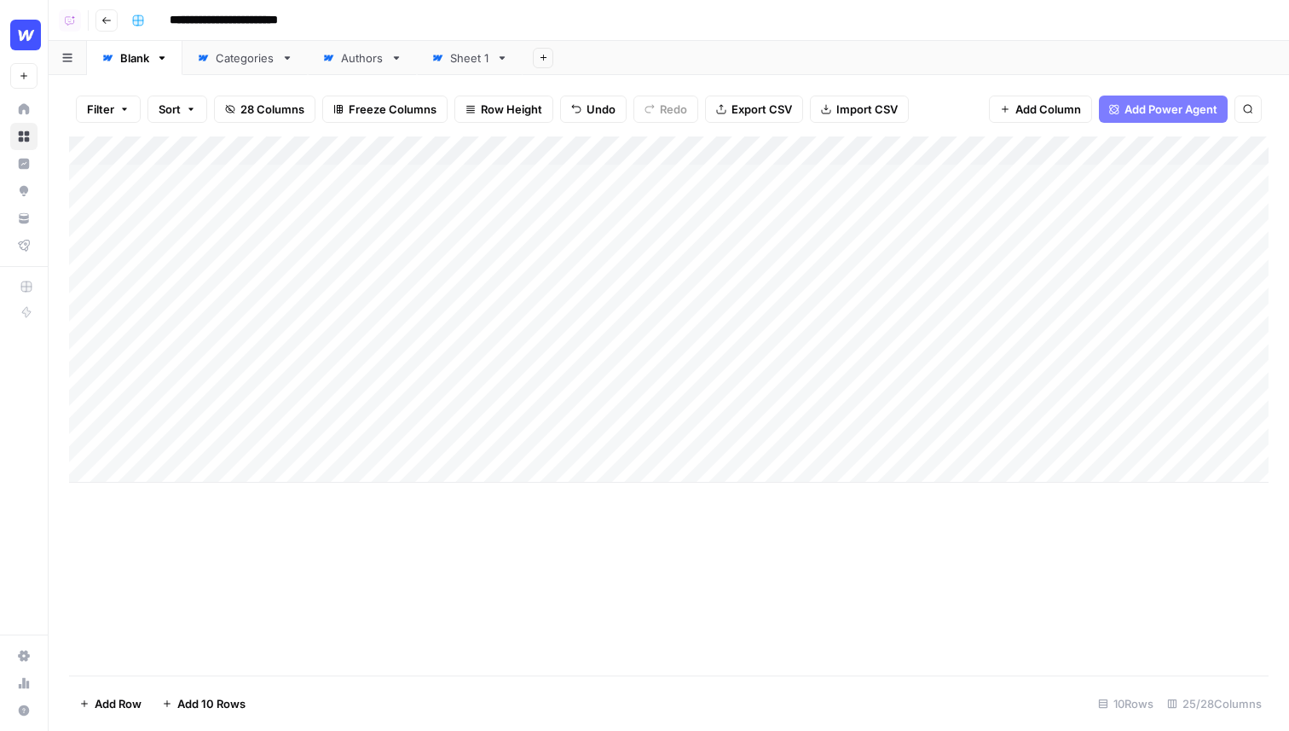
click at [872, 56] on div "Add Sheet" at bounding box center [906, 58] width 766 height 34
click at [1057, 110] on span "Add Column" at bounding box center [1048, 109] width 66 height 17
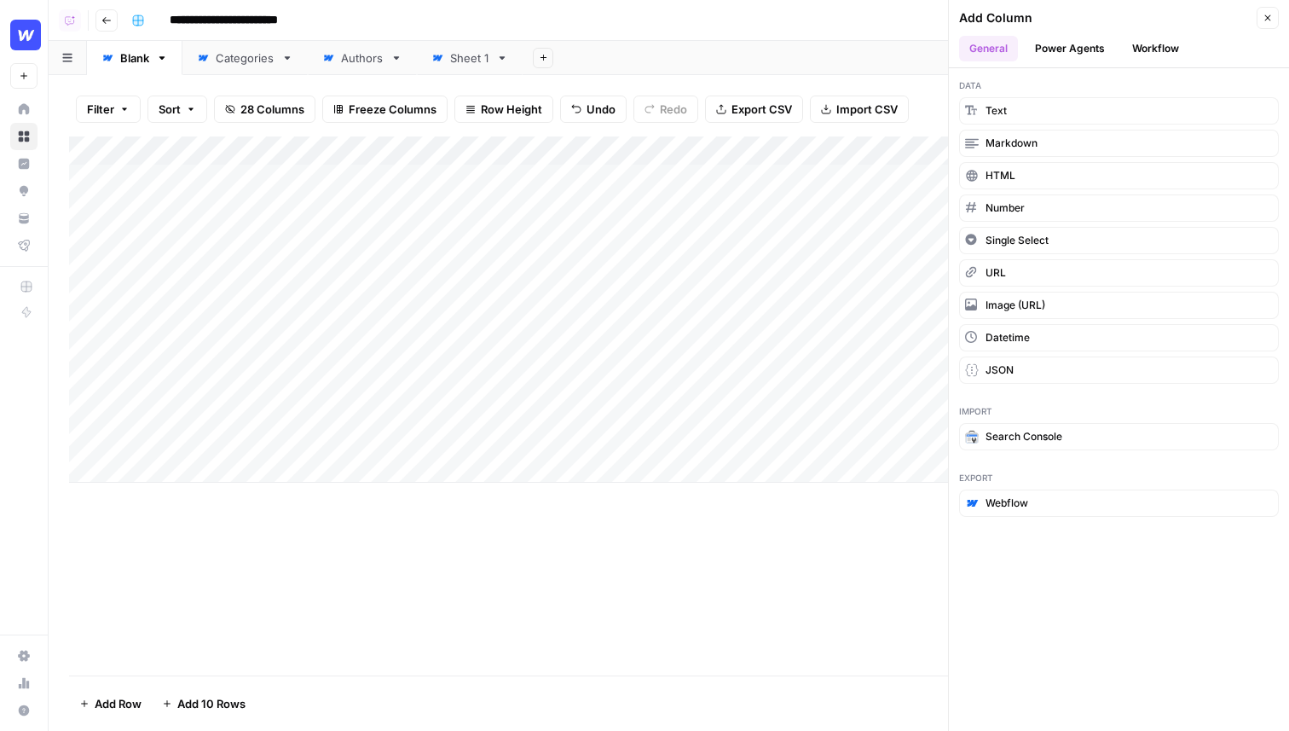
click at [1153, 49] on button "Workflow" at bounding box center [1155, 49] width 67 height 26
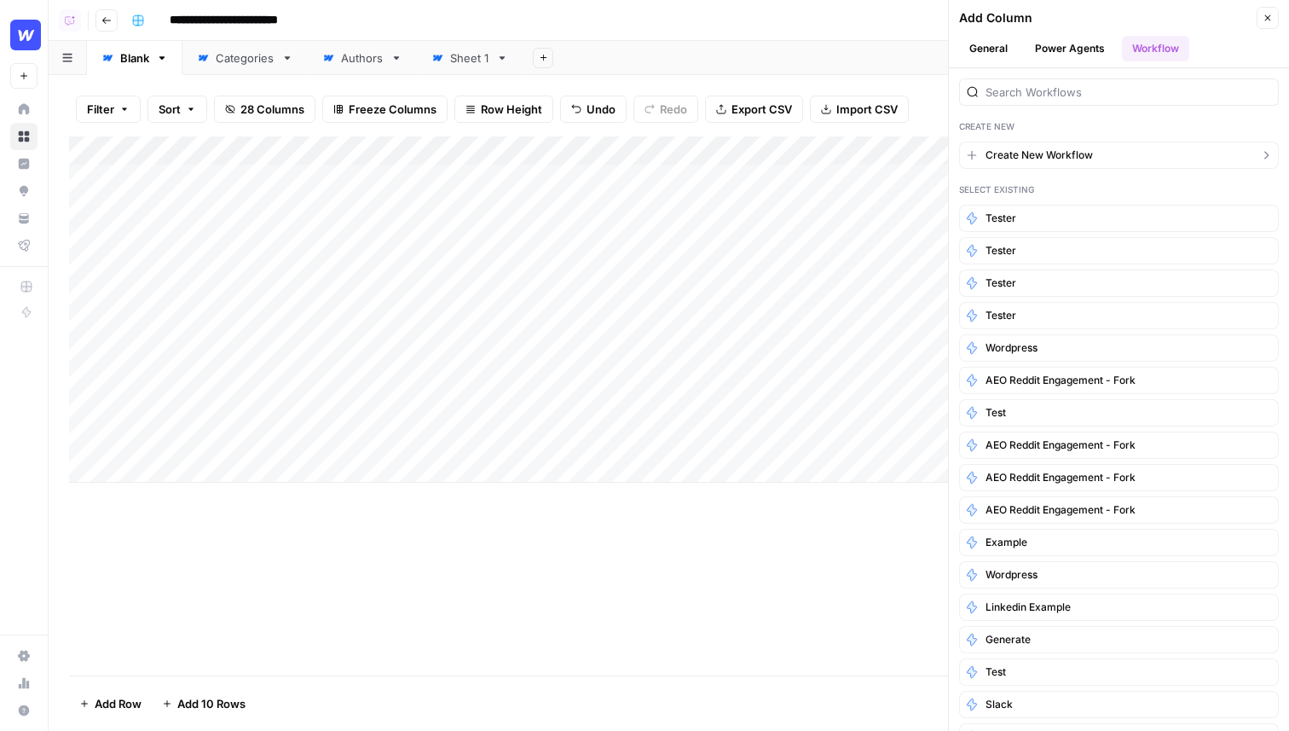
click at [1037, 157] on span "Create New Workflow" at bounding box center [1039, 154] width 107 height 15
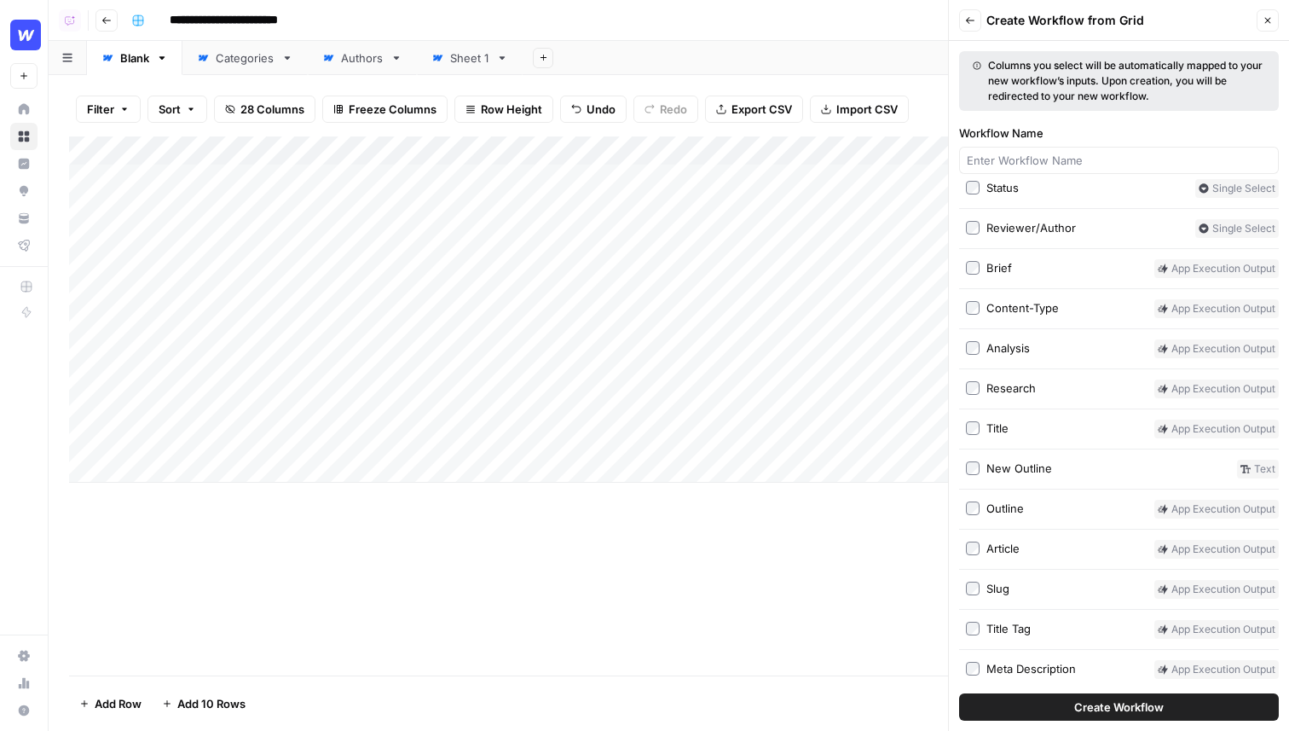
scroll to position [121, 0]
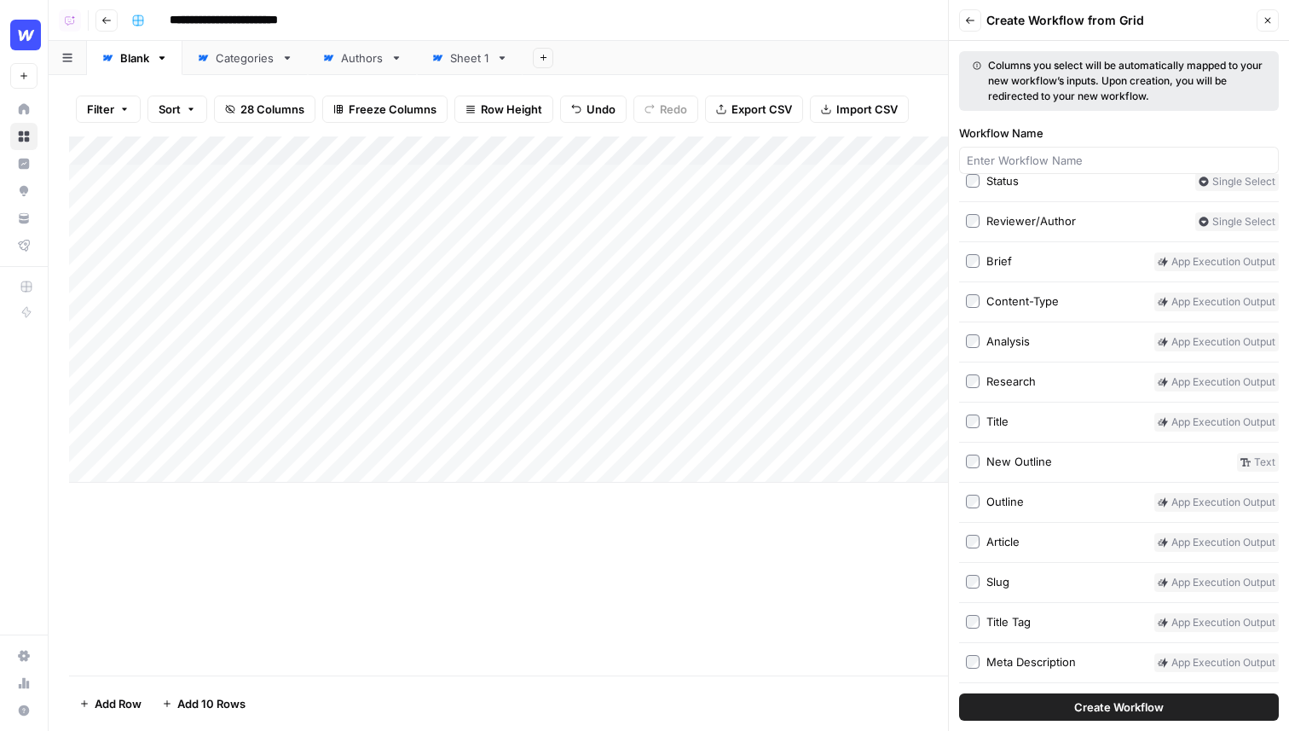
click at [1050, 706] on button "Create Workflow" at bounding box center [1119, 706] width 320 height 27
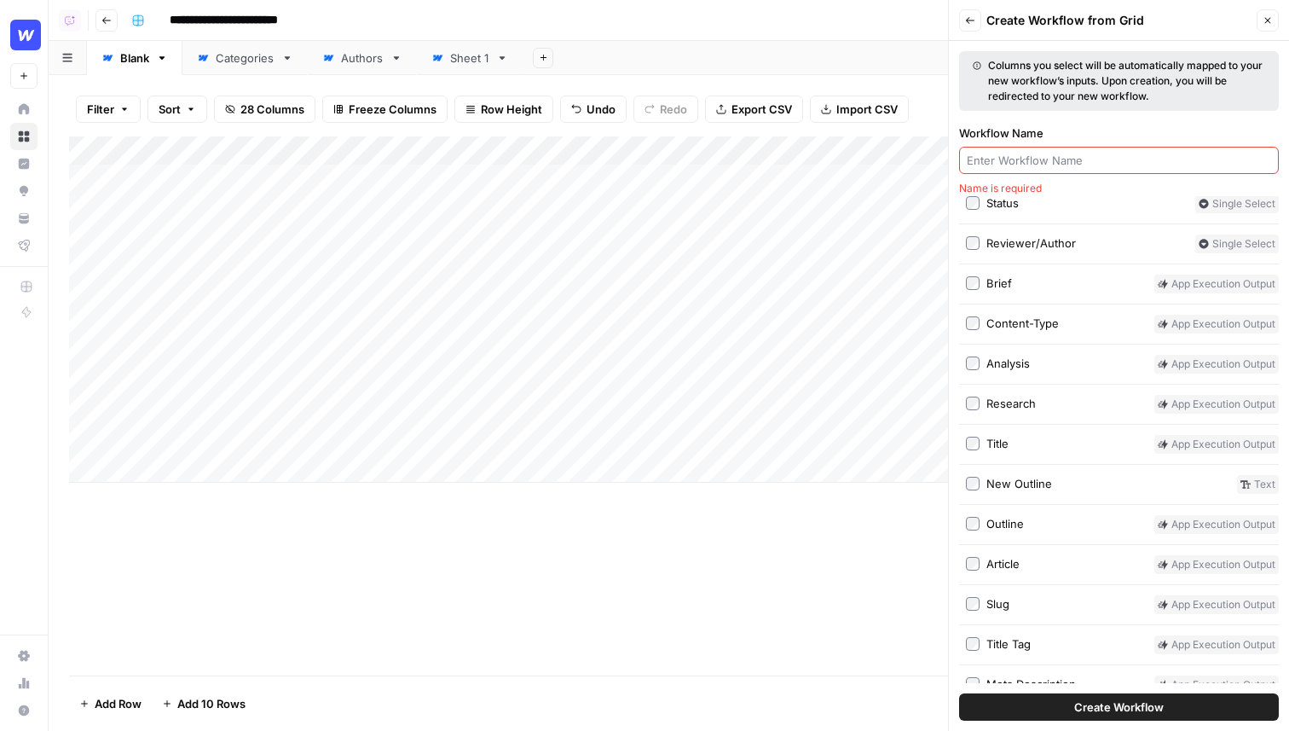
scroll to position [143, 0]
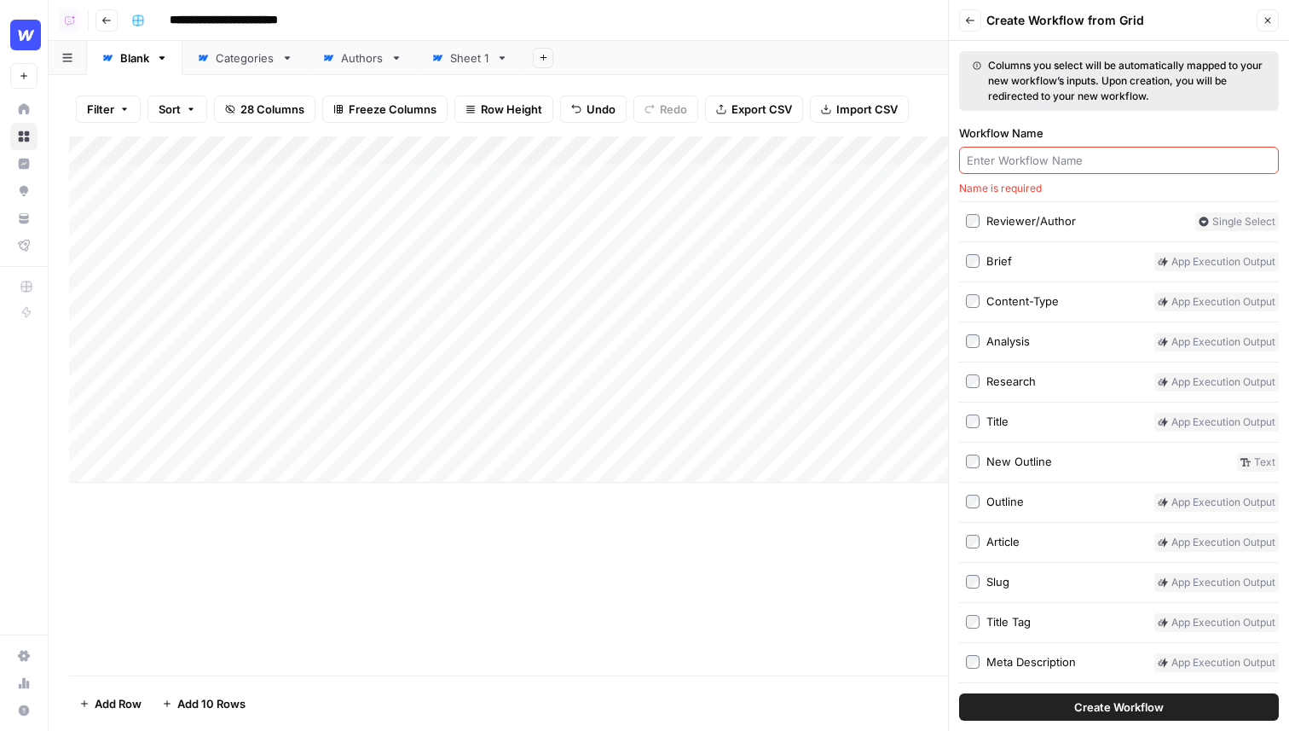
click at [1113, 703] on span "Create Workflow" at bounding box center [1119, 706] width 90 height 17
click at [1031, 156] on input "Workflow Name" at bounding box center [1119, 160] width 304 height 17
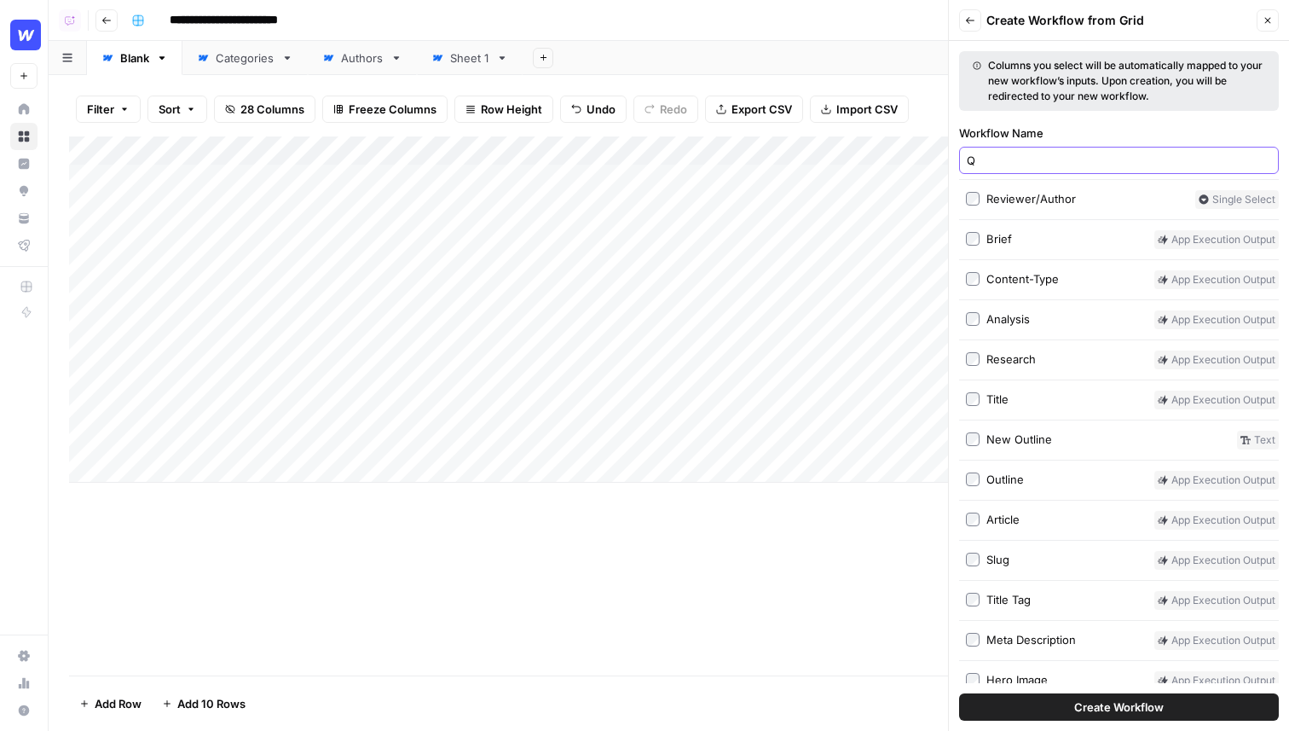
scroll to position [121, 0]
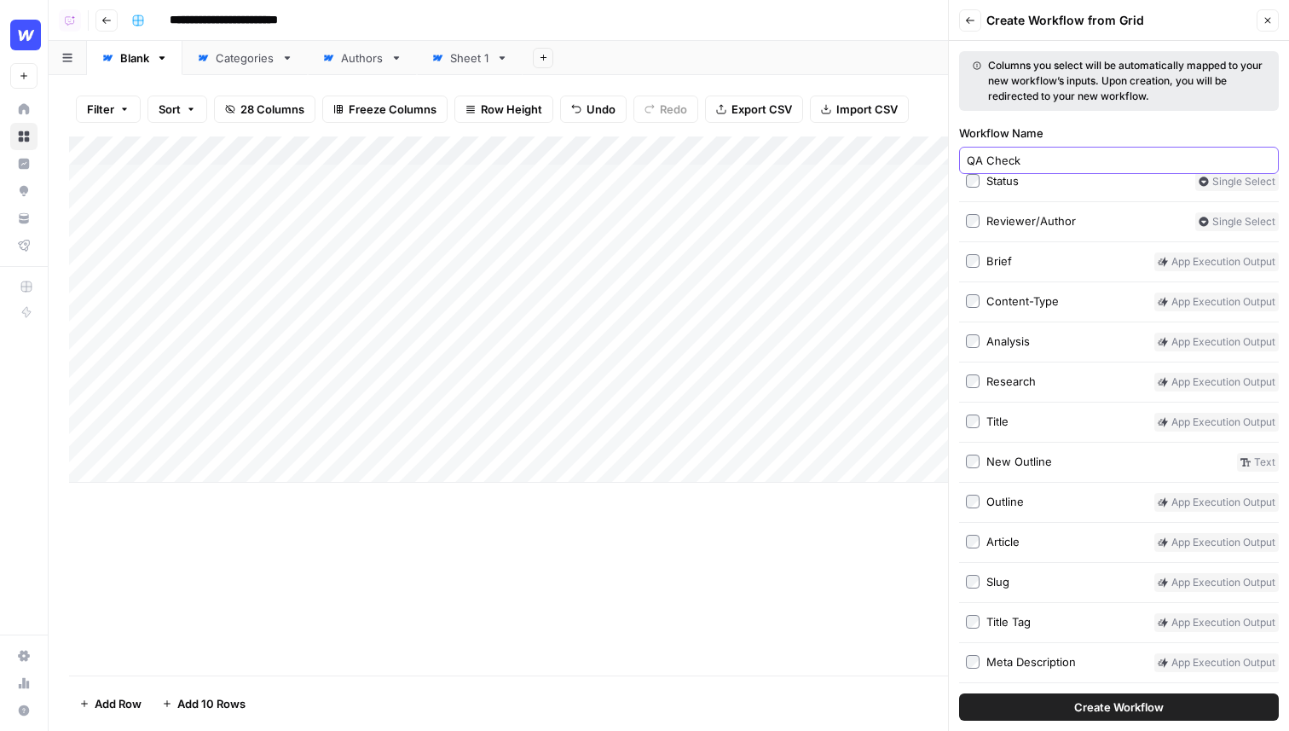
type input "QA Check"
click at [1083, 715] on button "Create Workflow" at bounding box center [1119, 706] width 320 height 27
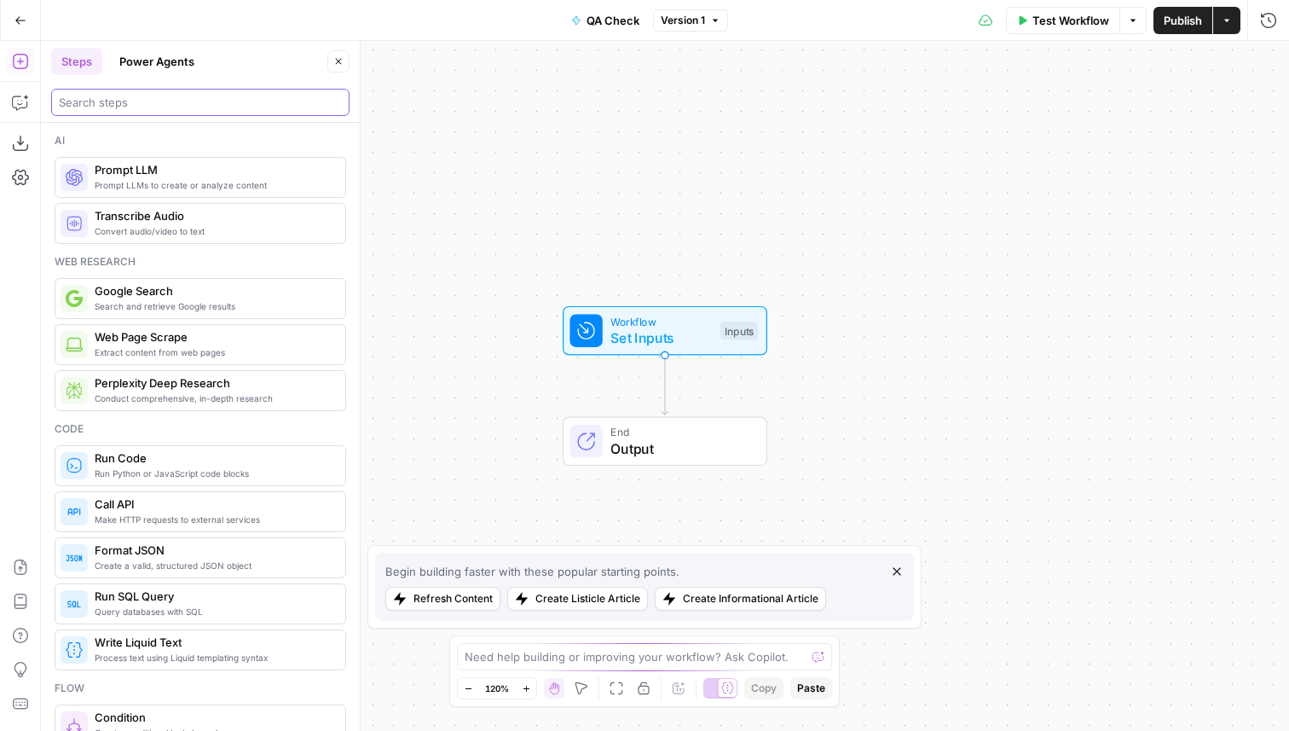
click at [223, 106] on input "search" at bounding box center [200, 102] width 283 height 17
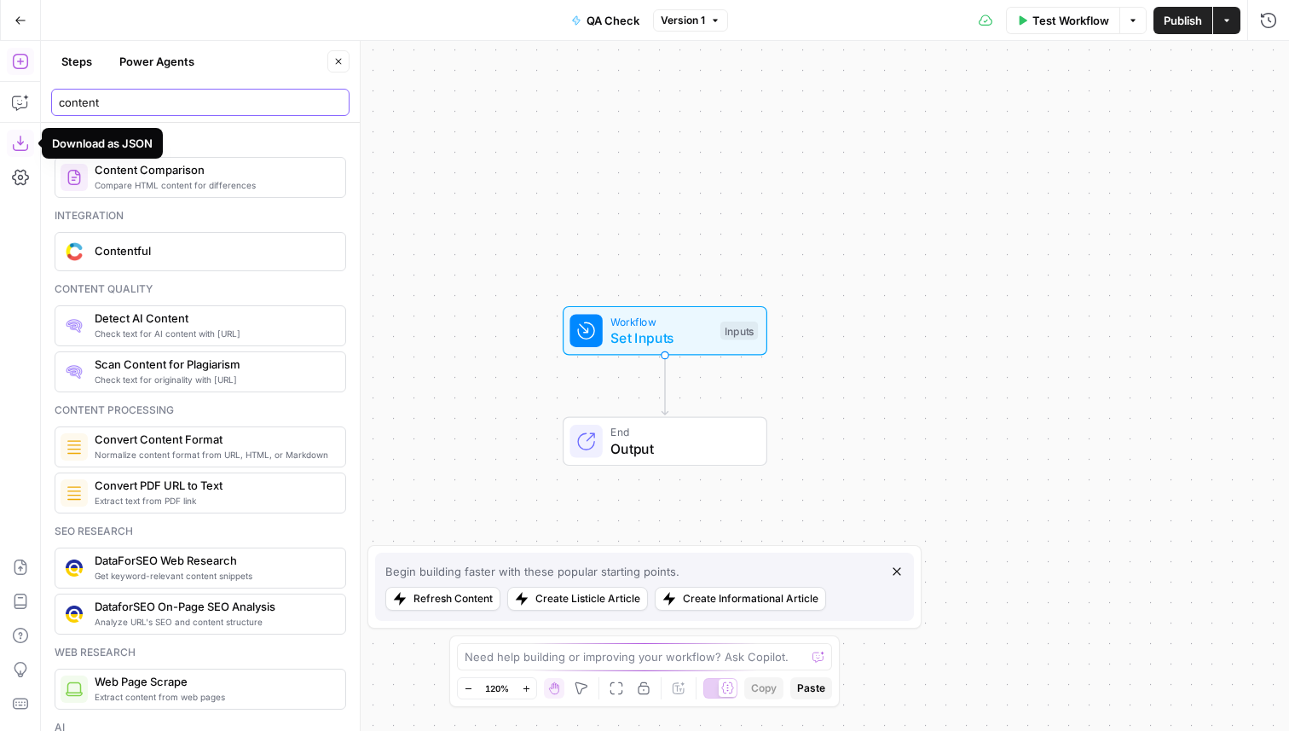
type input "content"
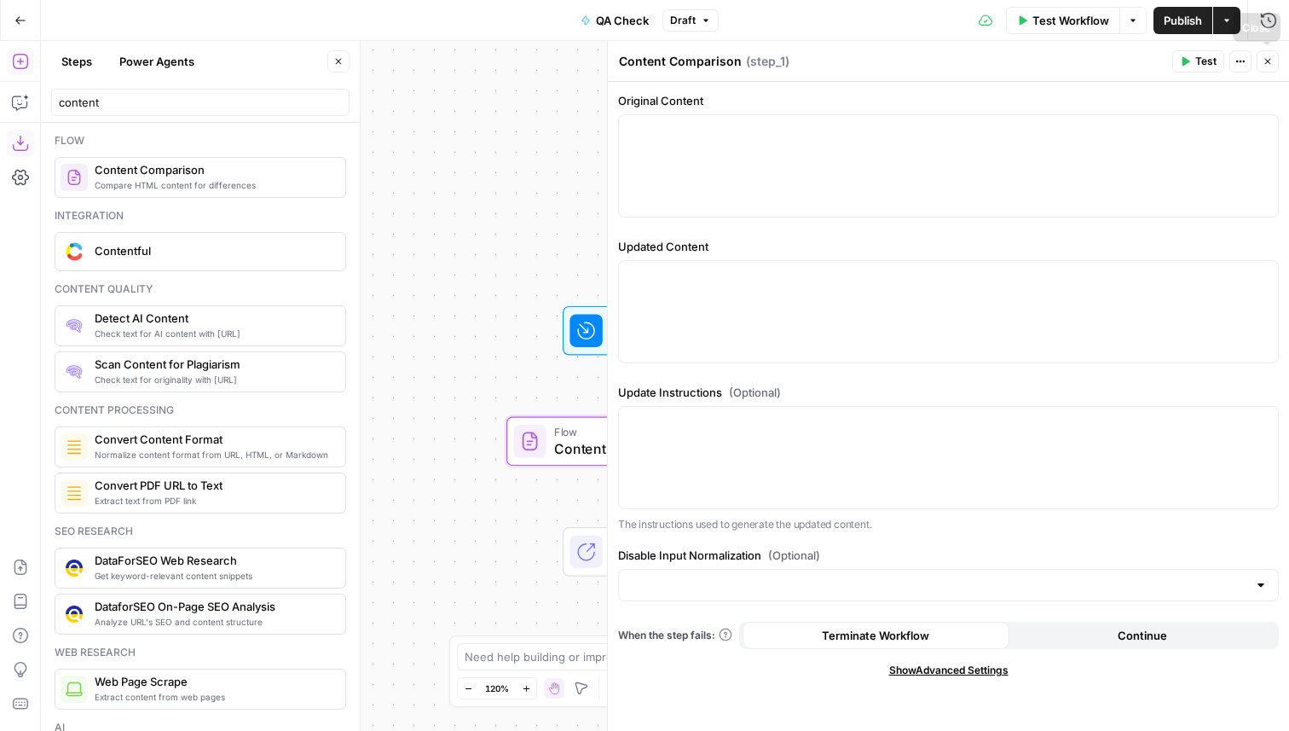
click at [1272, 66] on button "Close" at bounding box center [1268, 61] width 22 height 22
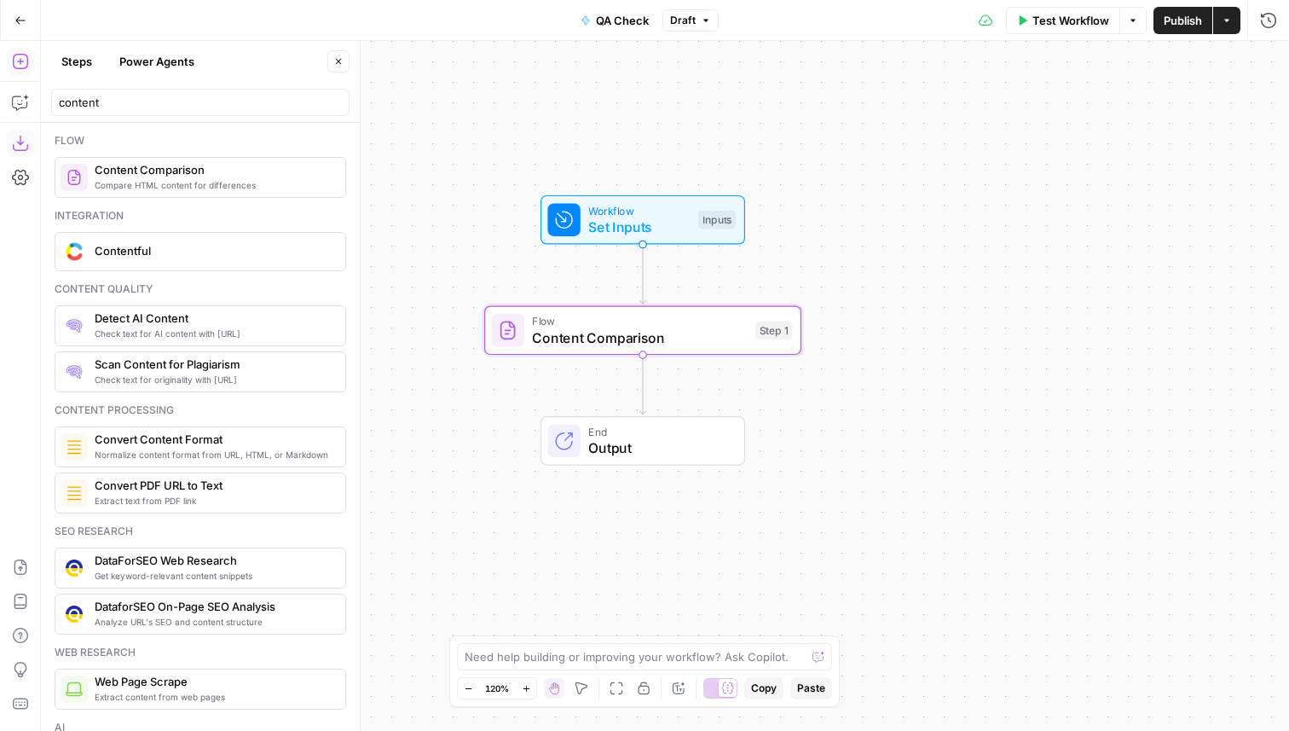
drag, startPoint x: 886, startPoint y: 270, endPoint x: 850, endPoint y: 147, distance: 128.7
click at [850, 147] on div "Workflow Set Inputs Inputs Flow Content Comparison Step 1 End Output" at bounding box center [665, 386] width 1248 height 690
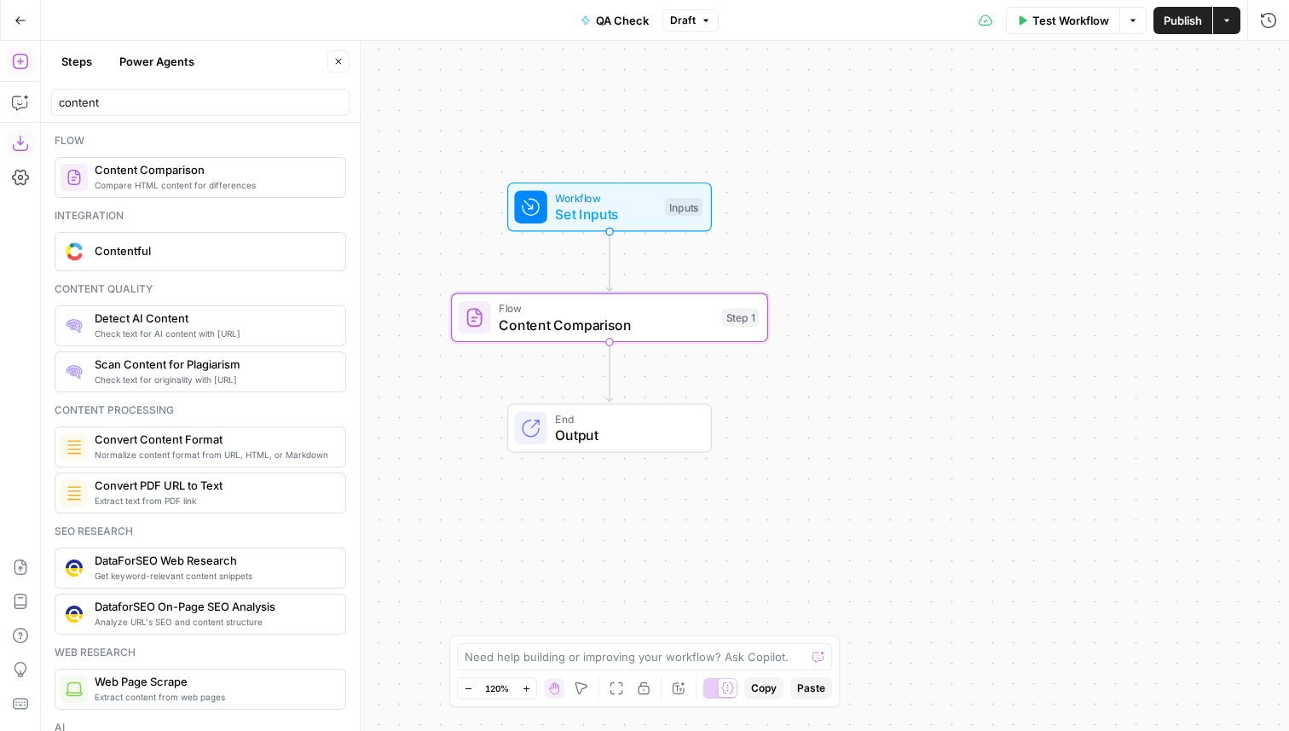
drag, startPoint x: 832, startPoint y: 200, endPoint x: 799, endPoint y: 200, distance: 33.2
click at [799, 200] on div "Workflow Set Inputs Inputs Flow Content Comparison Step 1 End Output" at bounding box center [665, 386] width 1248 height 690
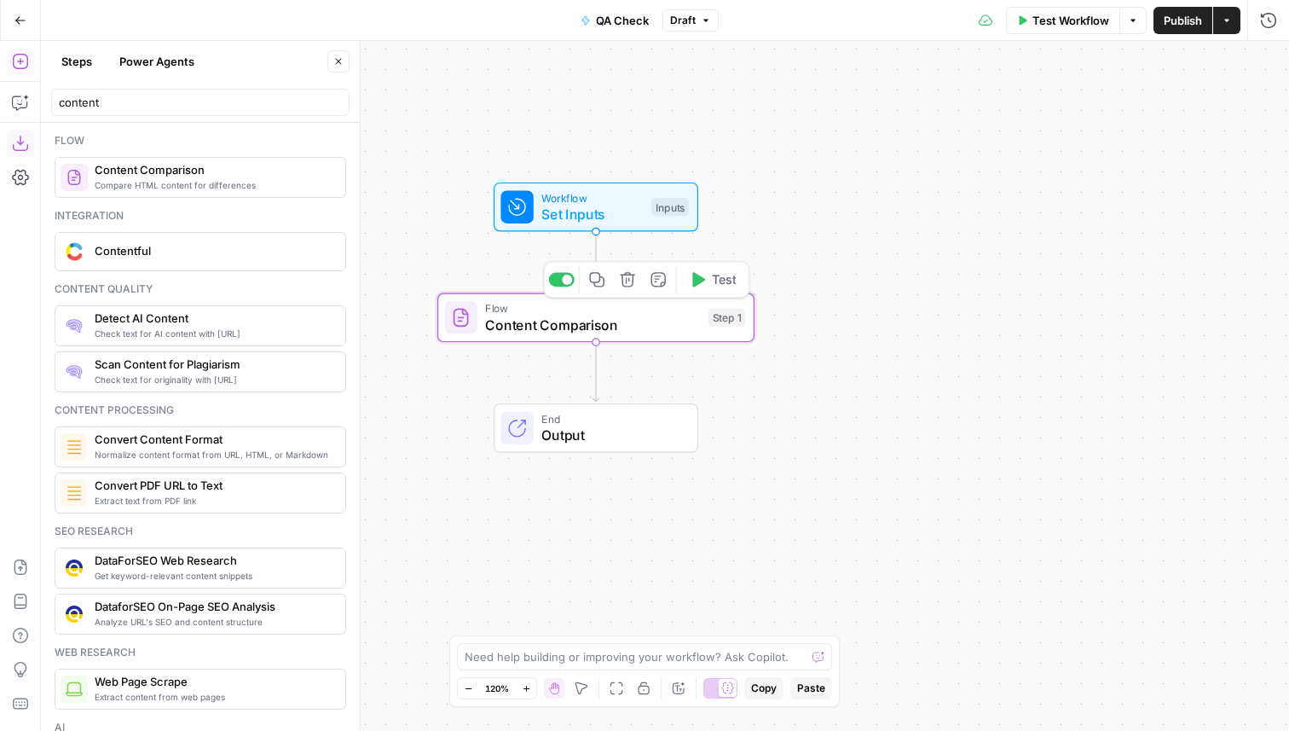
click at [661, 330] on span "Content Comparison" at bounding box center [592, 325] width 215 height 20
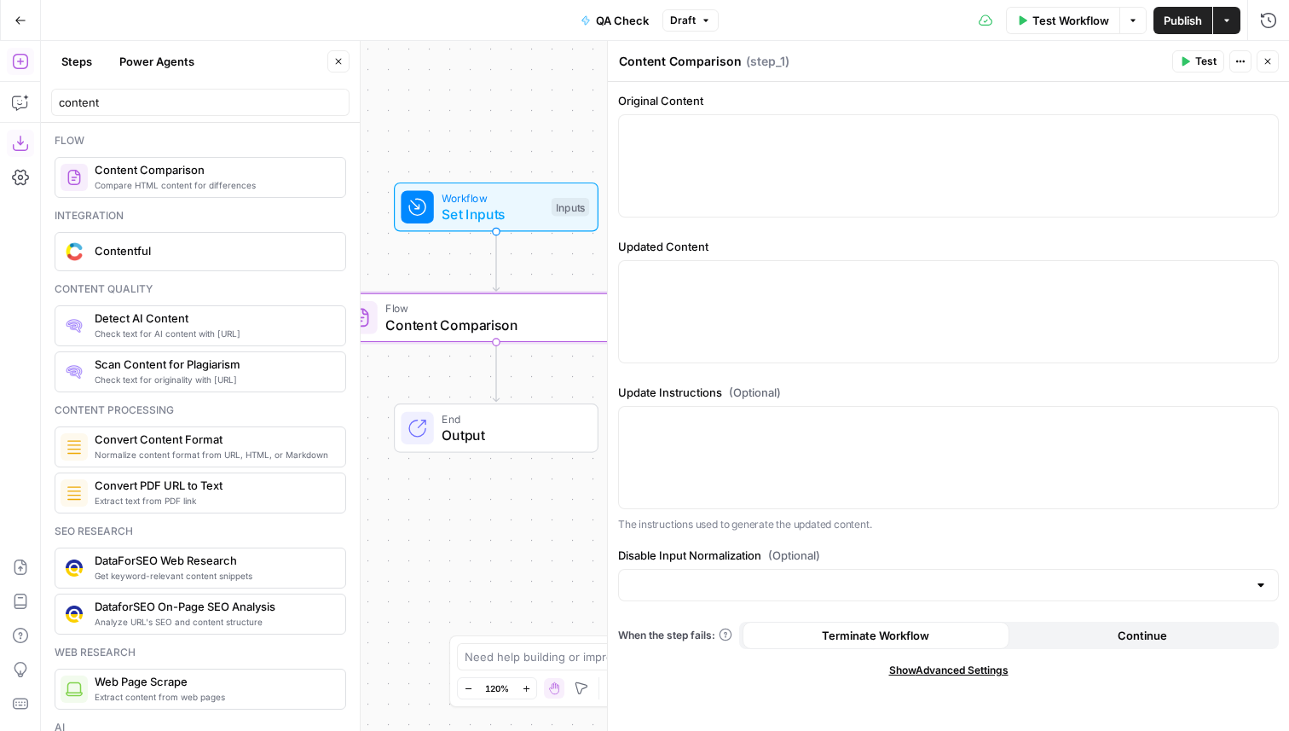
drag, startPoint x: 449, startPoint y: 230, endPoint x: 350, endPoint y: 229, distance: 99.8
click at [350, 229] on body "Webflow New Home Browse Insights Opportunities Your Data Flightpath Recent Grid…" at bounding box center [644, 365] width 1289 height 731
click at [334, 50] on button "Close" at bounding box center [338, 61] width 22 height 22
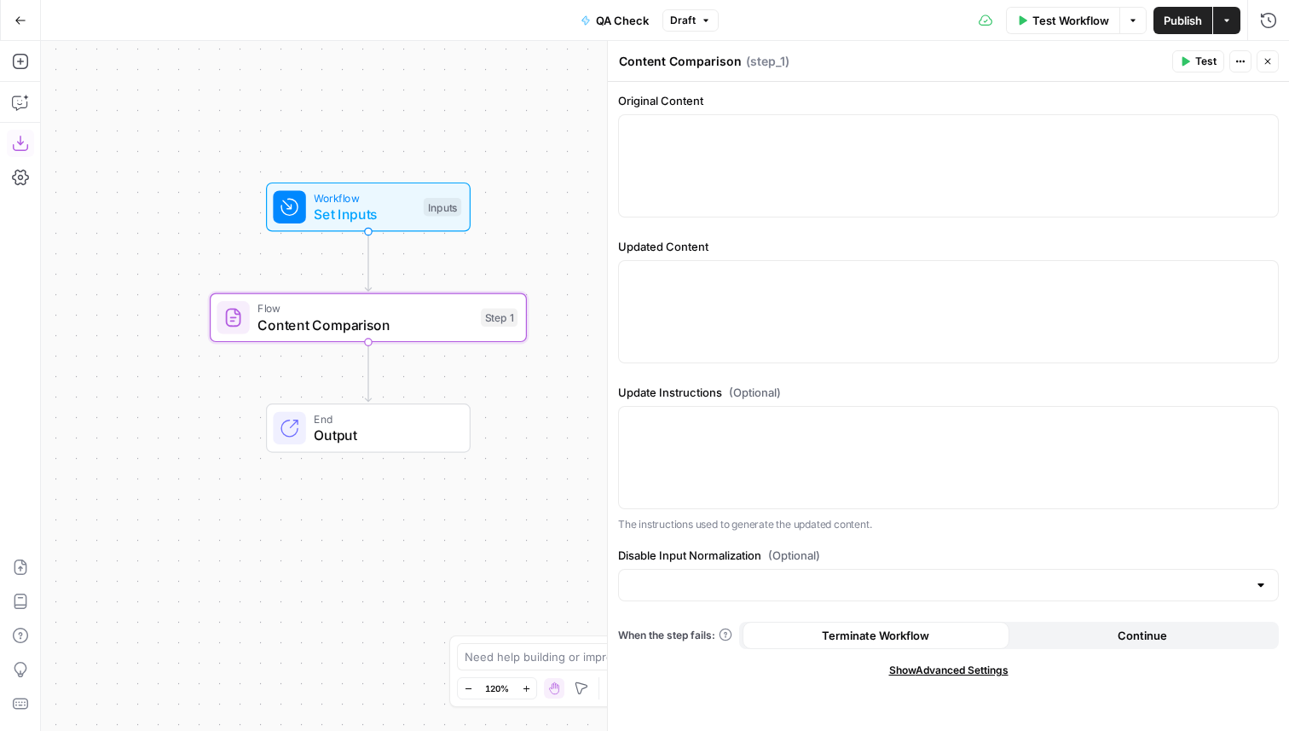
drag, startPoint x: 260, startPoint y: 235, endPoint x: 130, endPoint y: 233, distance: 129.6
click at [130, 234] on div "Workflow Set Inputs Inputs Flow Content Comparison Step 1 End Output" at bounding box center [665, 386] width 1248 height 690
click at [1270, 67] on button "Close" at bounding box center [1268, 61] width 22 height 22
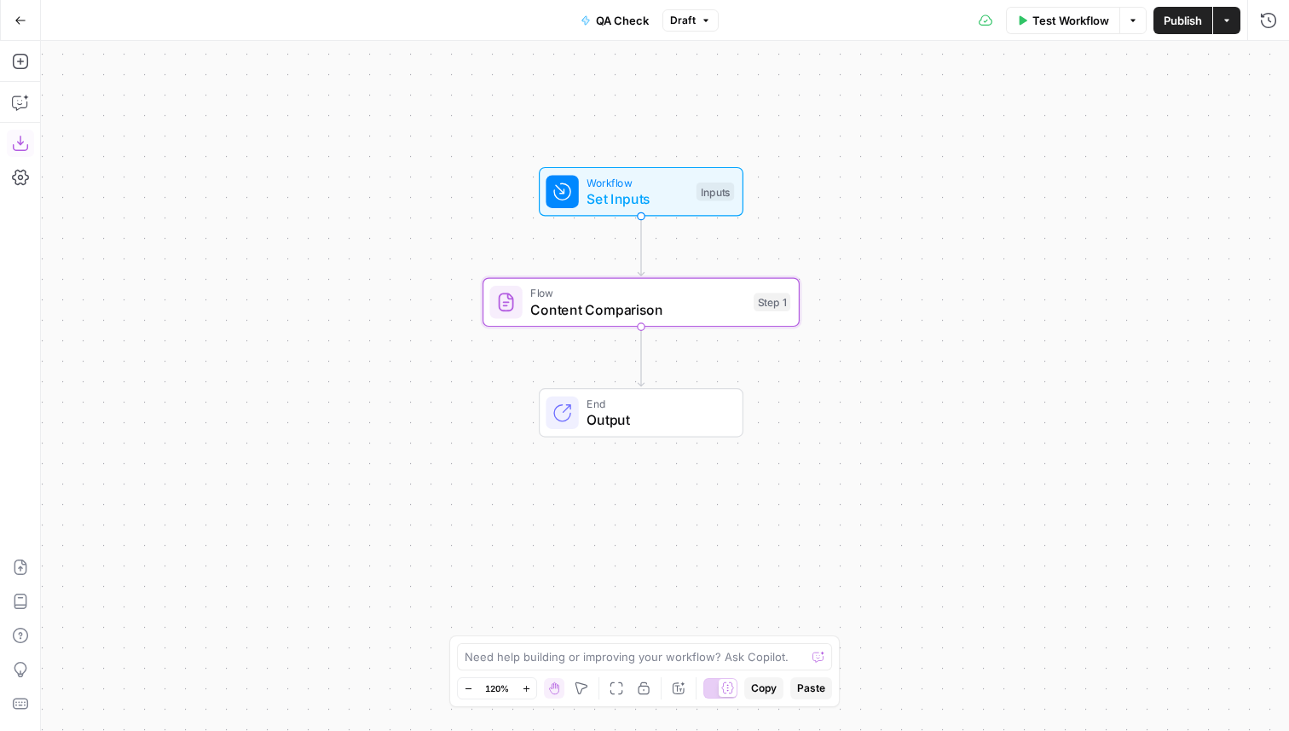
drag, startPoint x: 673, startPoint y: 164, endPoint x: 920, endPoint y: 105, distance: 254.1
click at [920, 105] on div "Workflow Set Inputs Inputs Flow Content Comparison Step 1 End Output" at bounding box center [665, 386] width 1248 height 690
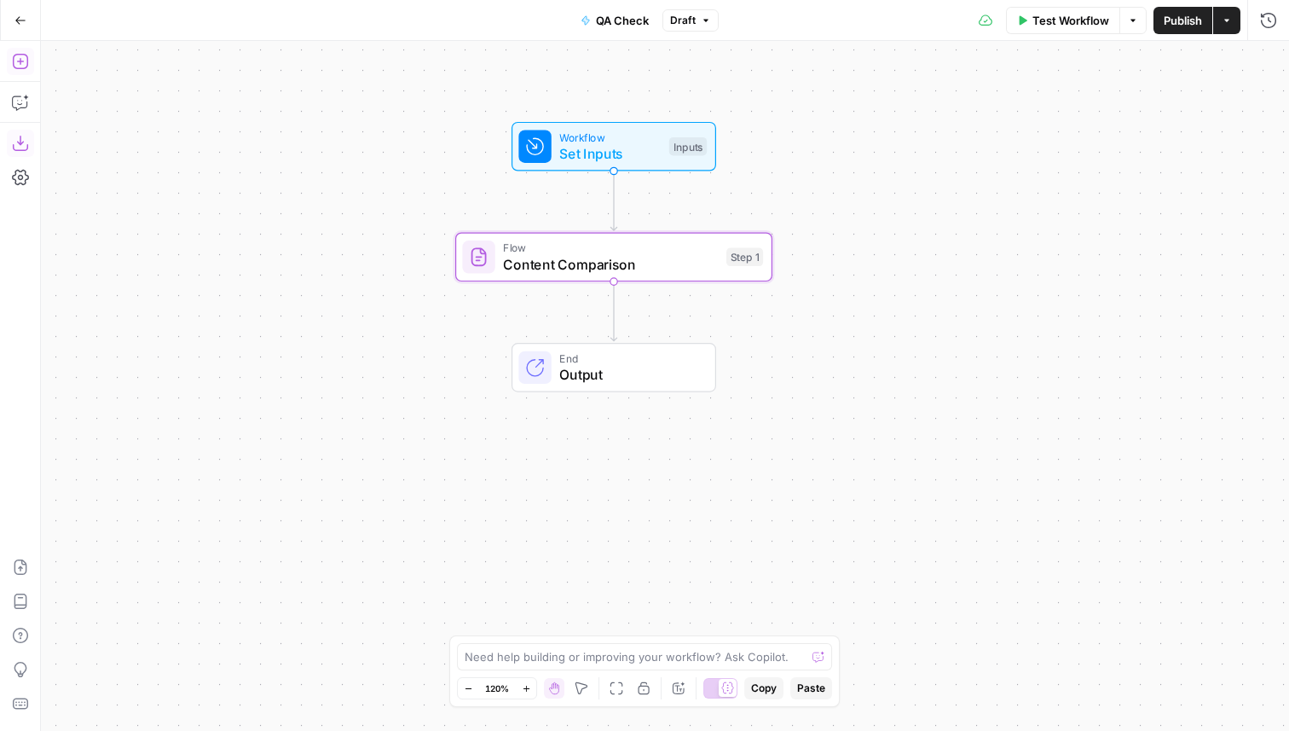
click at [18, 48] on button "Add Steps" at bounding box center [20, 61] width 27 height 27
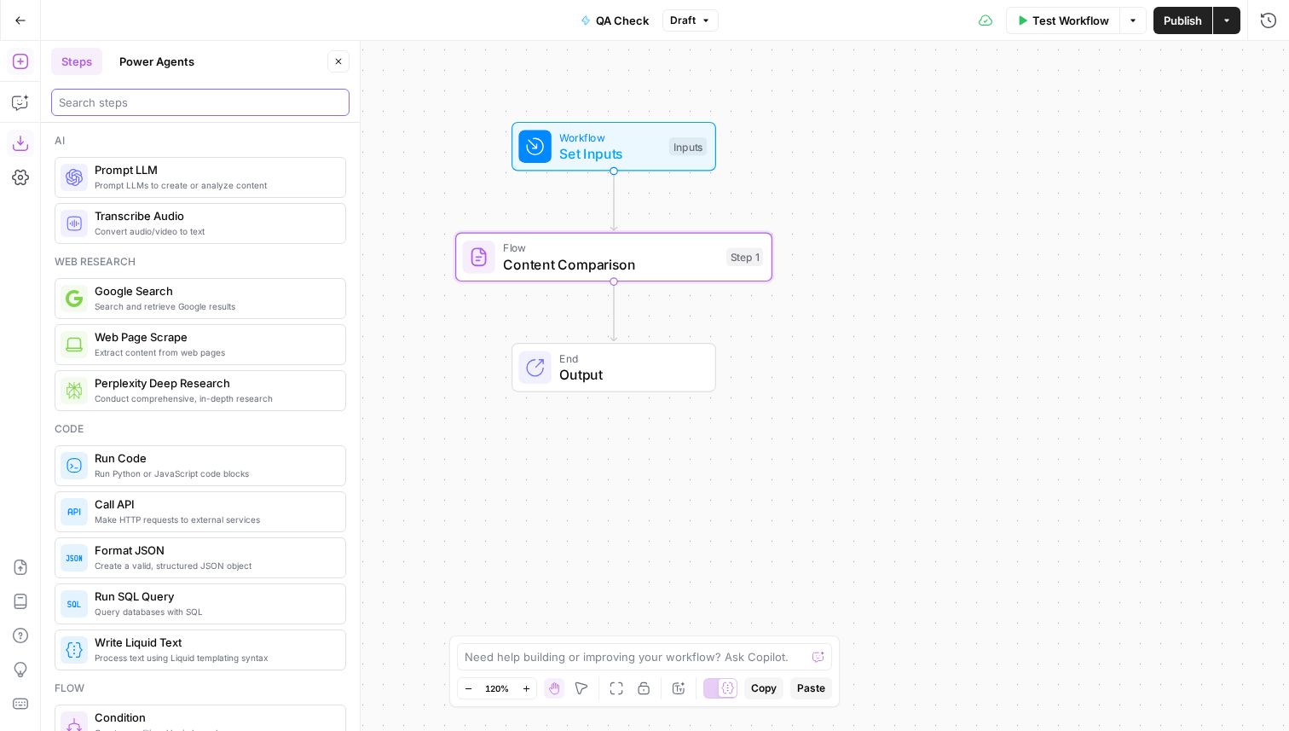
click at [100, 107] on input "search" at bounding box center [200, 102] width 283 height 17
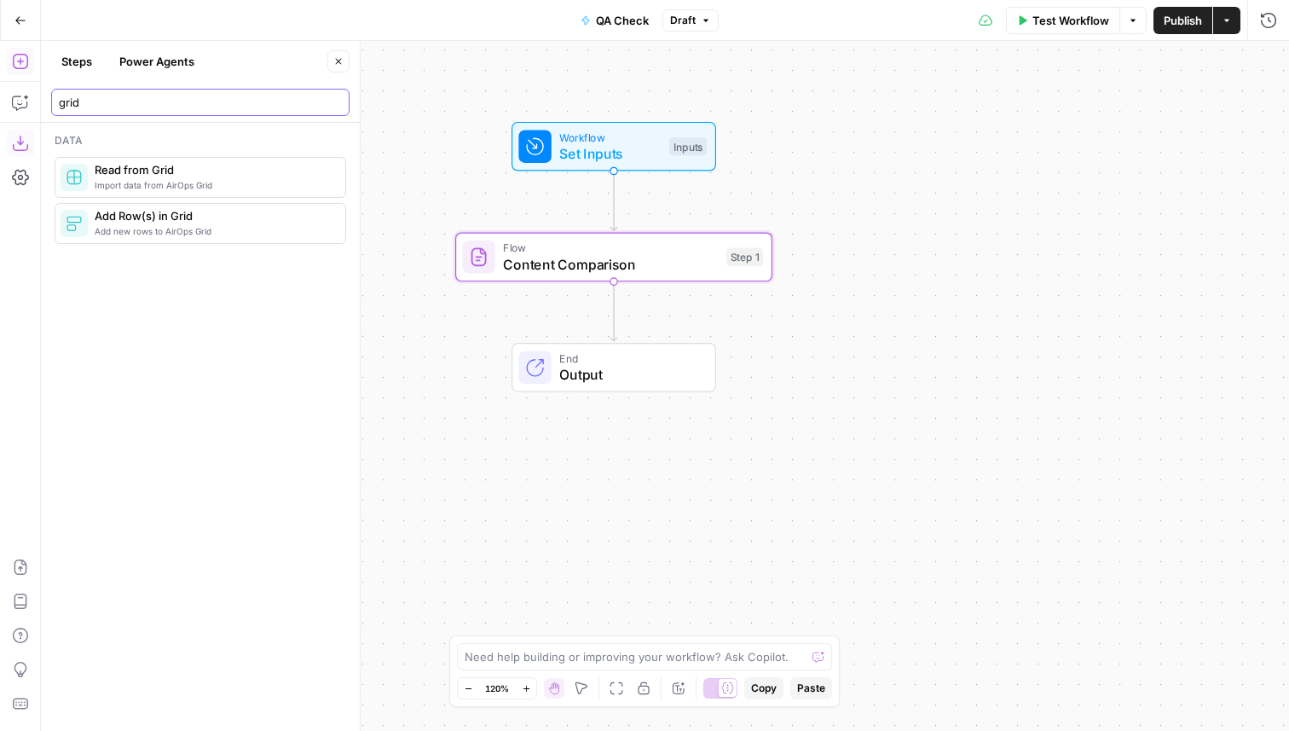
type input "grid"
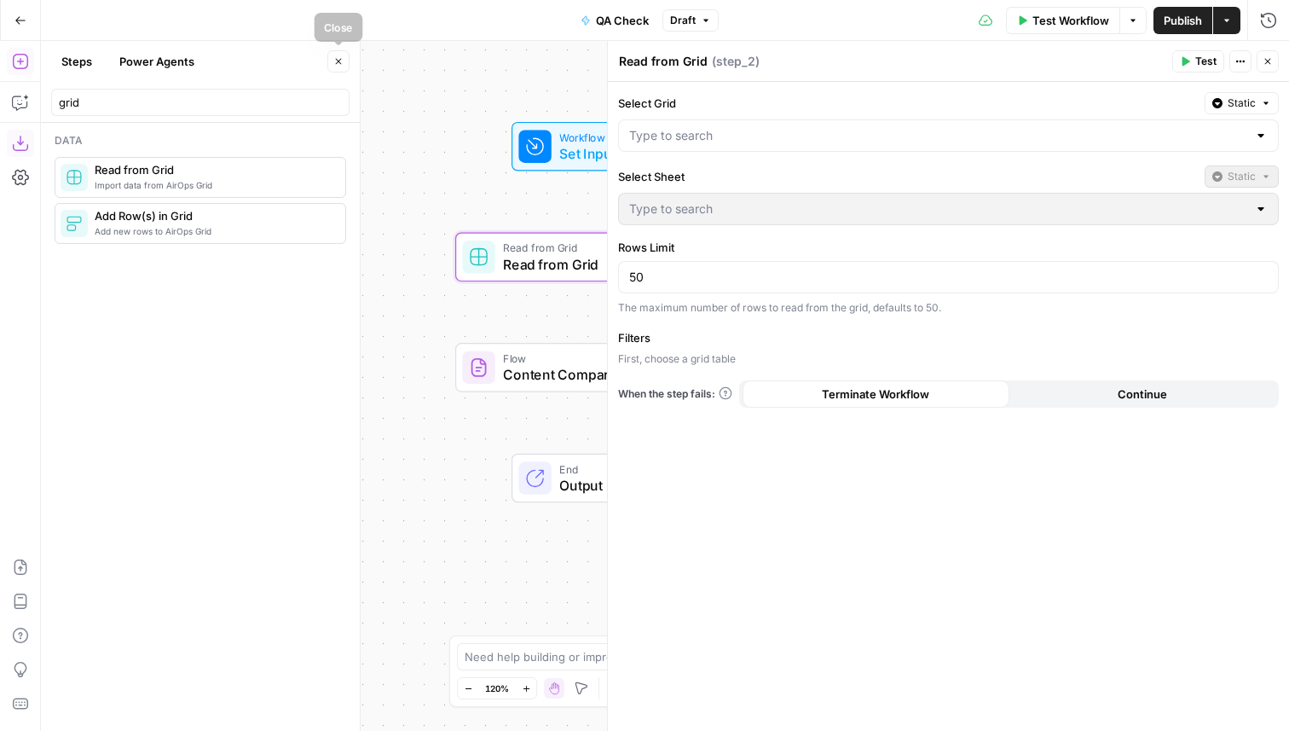
click at [337, 61] on icon "button" at bounding box center [338, 61] width 10 height 10
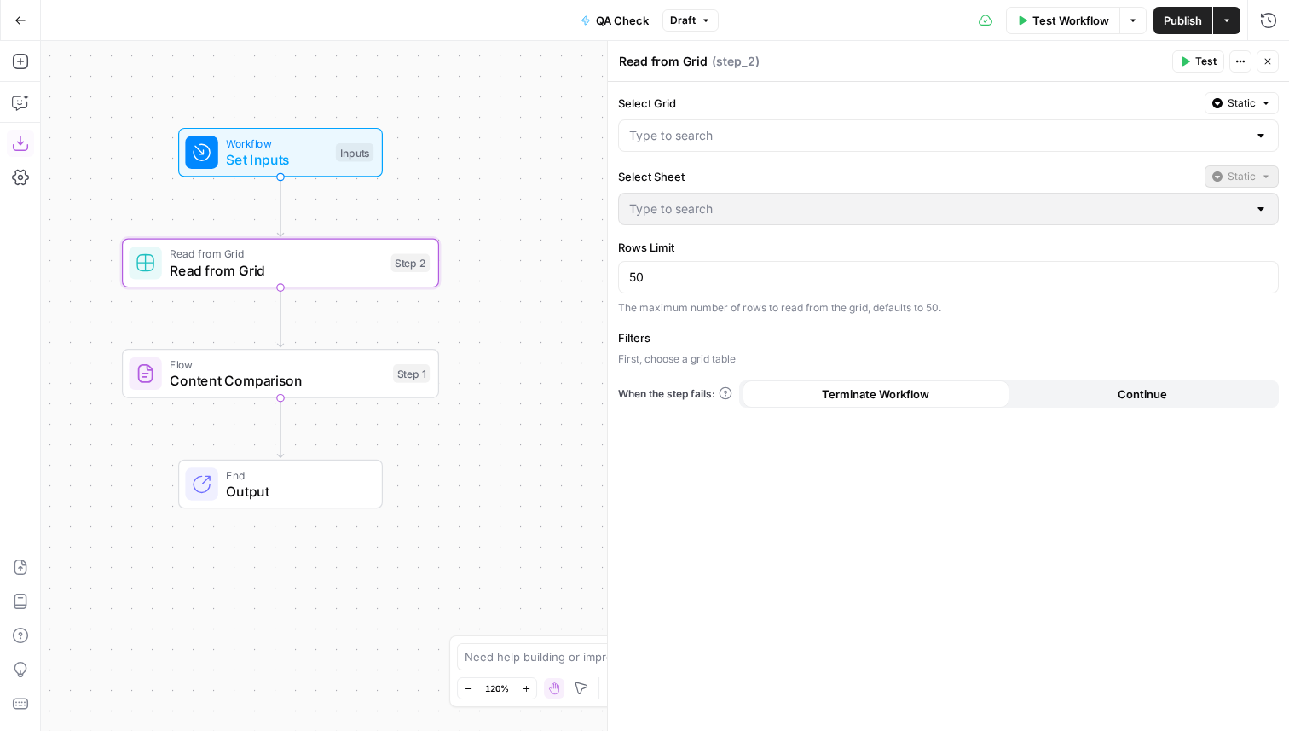
drag, startPoint x: 354, startPoint y: 224, endPoint x: 0, endPoint y: 232, distance: 353.9
click at [0, 232] on div "Add Steps Copilot Download as JSON Settings Import JSON AirOps Academy Help Giv…" at bounding box center [644, 386] width 1289 height 690
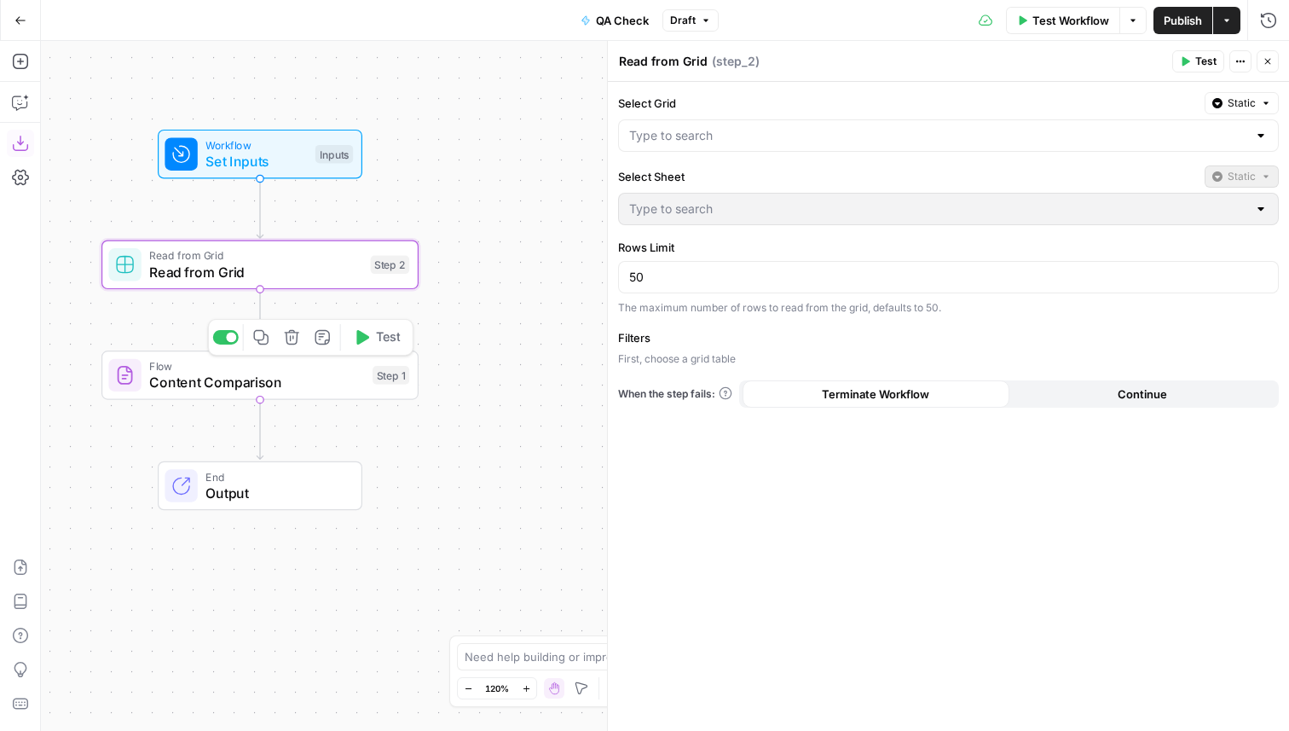
click at [287, 343] on icon "button" at bounding box center [291, 337] width 14 height 14
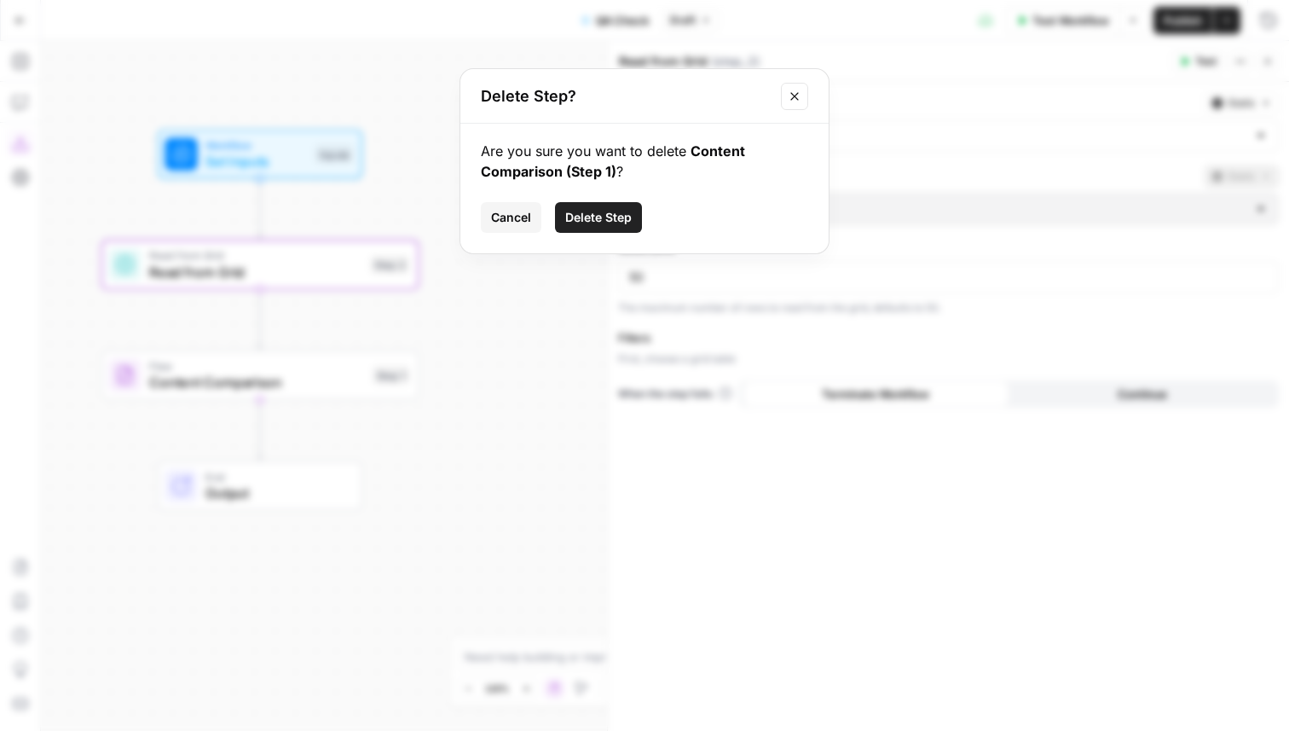
click at [616, 205] on button "Delete Step" at bounding box center [598, 217] width 87 height 31
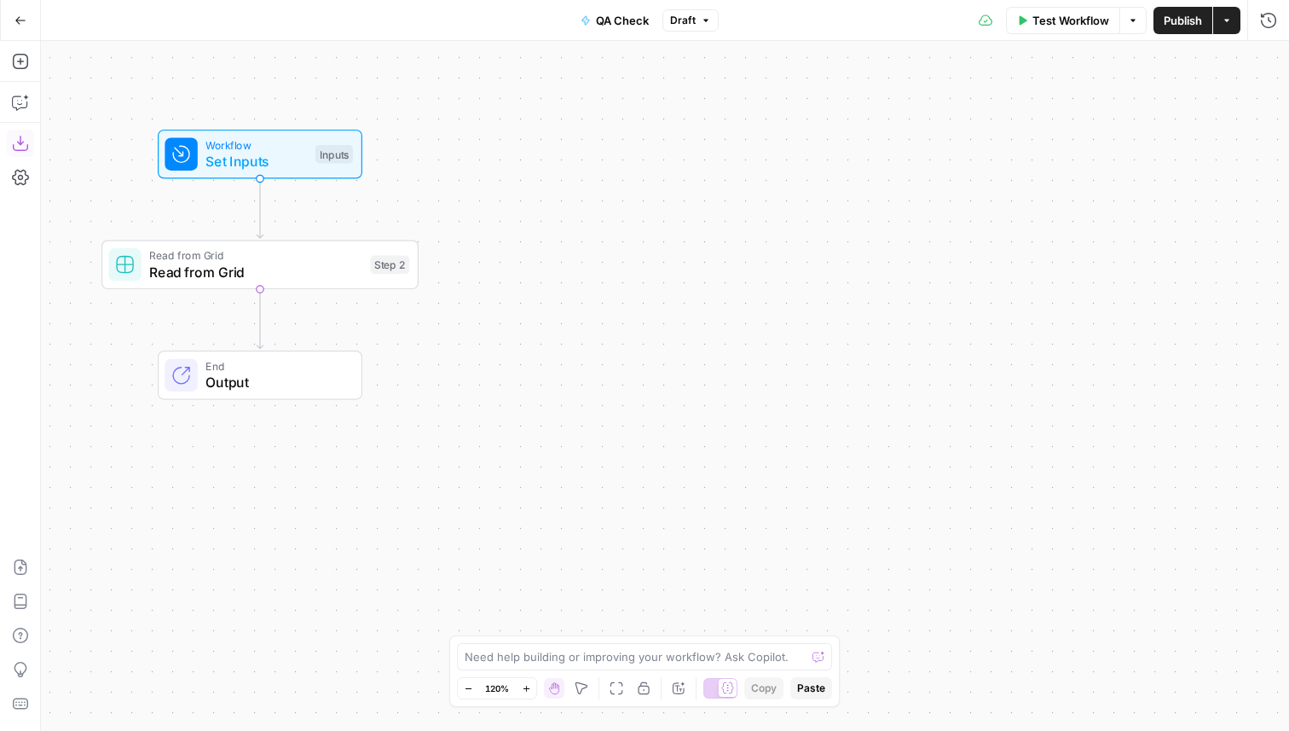
click at [302, 257] on span "Read from Grid" at bounding box center [255, 255] width 213 height 16
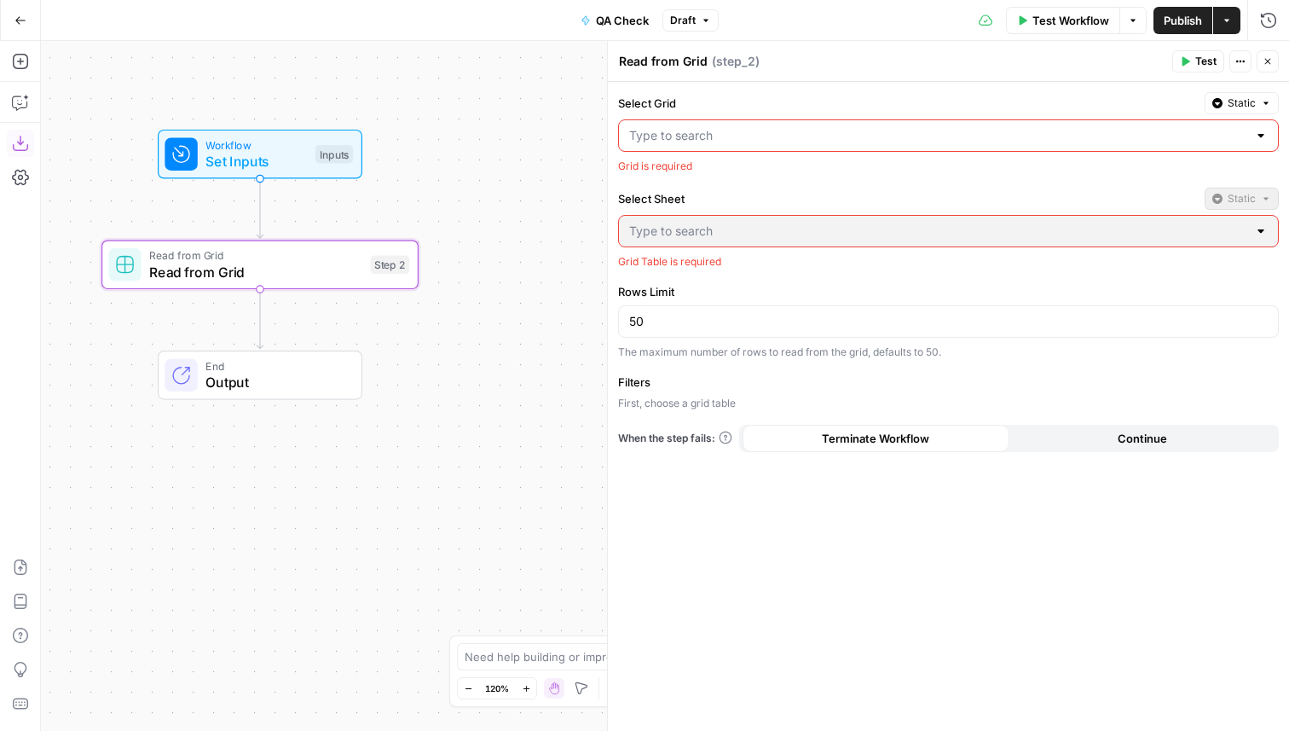
click at [751, 142] on input "Select Grid" at bounding box center [938, 135] width 618 height 17
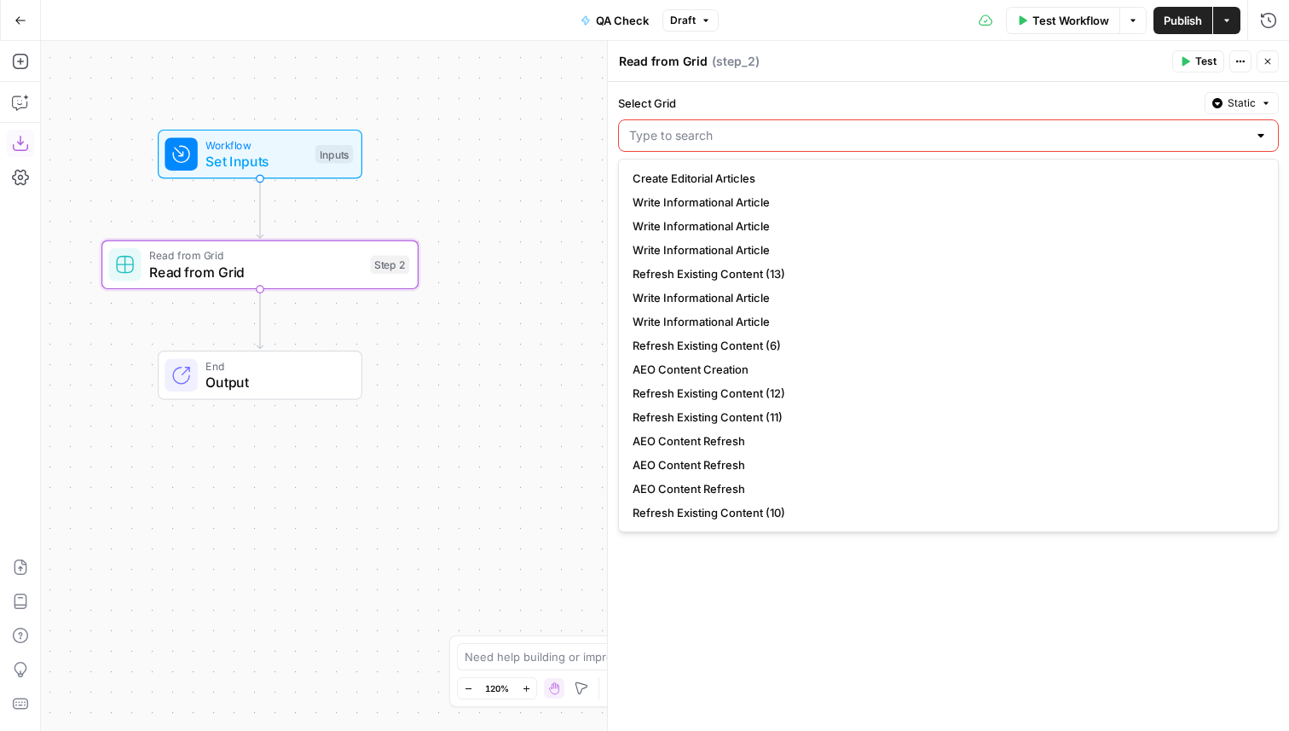
click at [753, 101] on label "Select Grid" at bounding box center [908, 103] width 580 height 17
click at [753, 127] on input "Select Grid" at bounding box center [938, 135] width 618 height 17
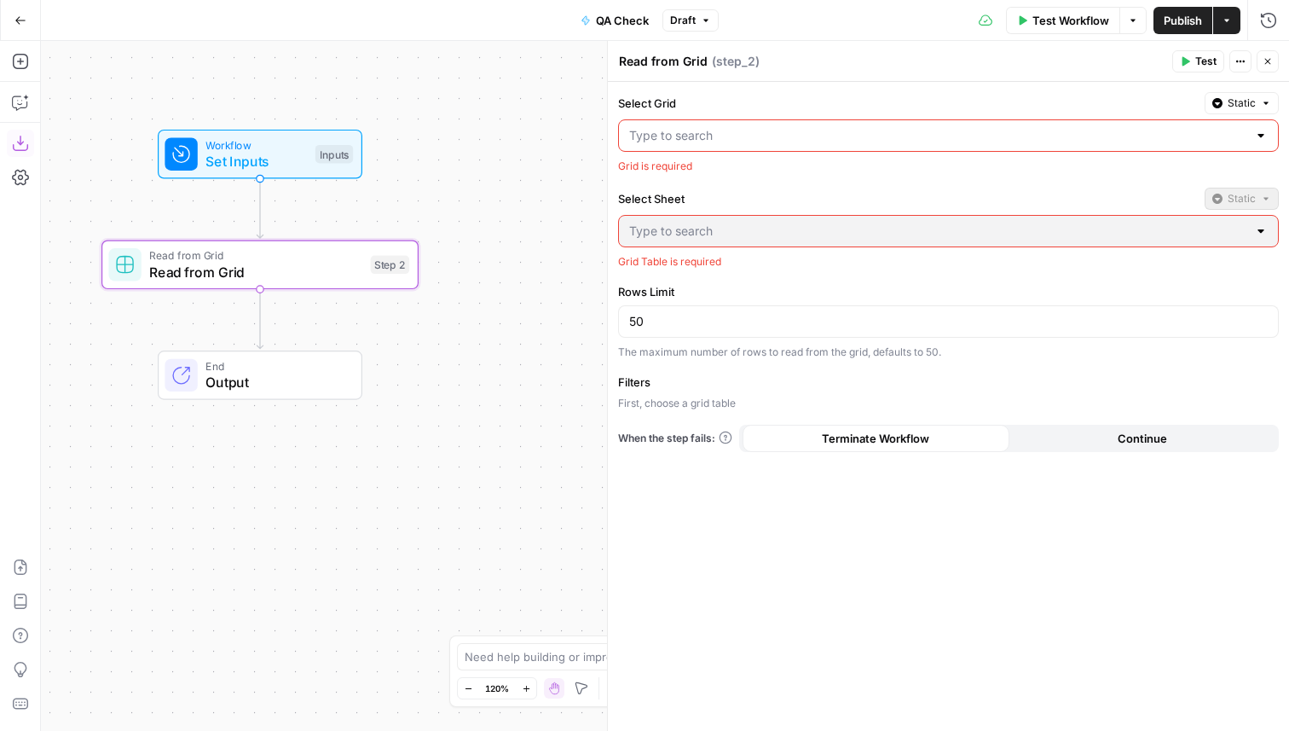
click at [847, 62] on div "Read from Grid Read from Grid ( step_2 )" at bounding box center [892, 61] width 549 height 19
click at [752, 136] on input "Select Grid" at bounding box center [938, 135] width 618 height 17
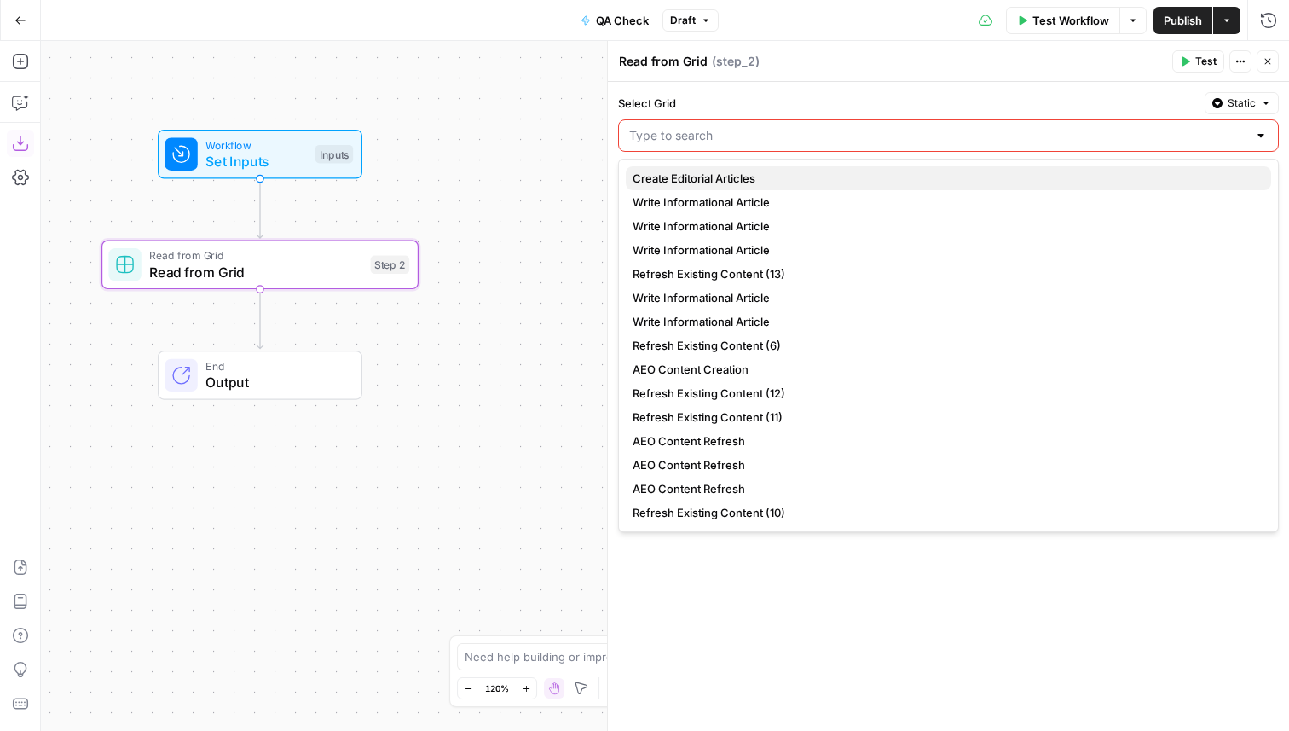
click at [699, 182] on span "Create Editorial Articles" at bounding box center [945, 178] width 625 height 17
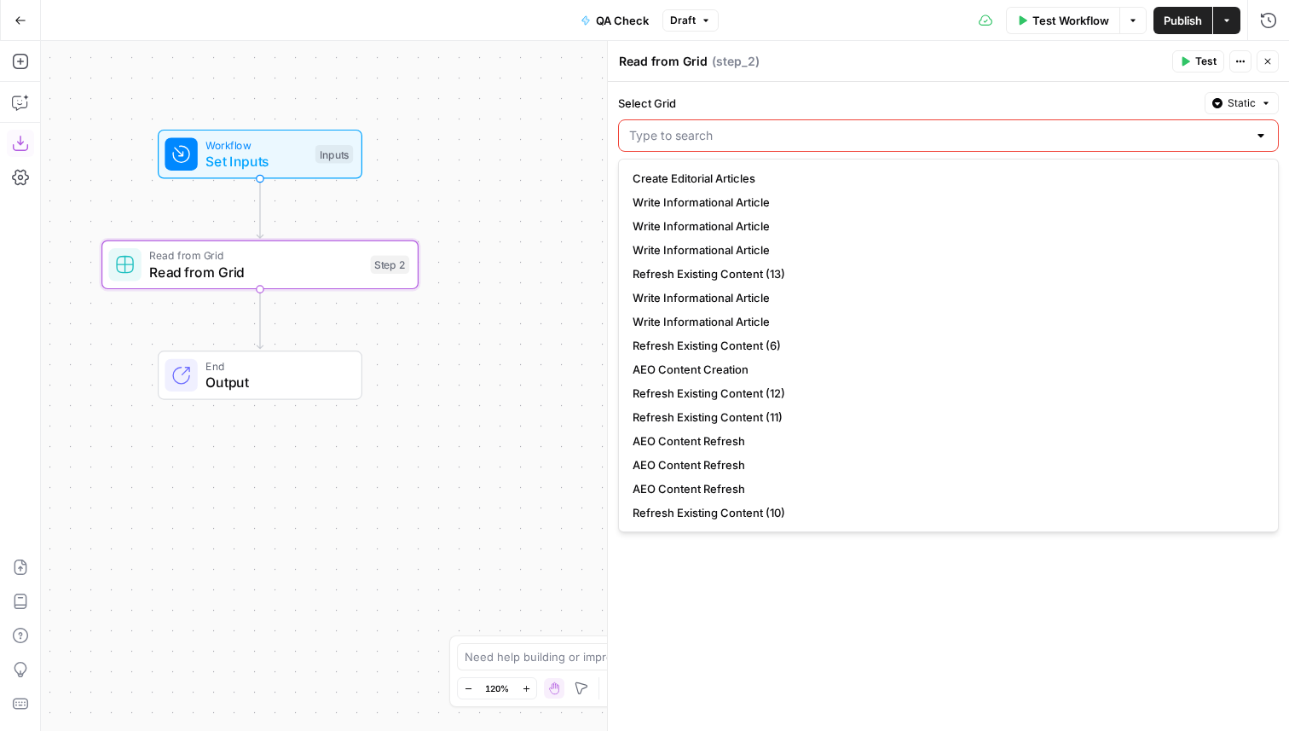
type input "Create Editorial Articles"
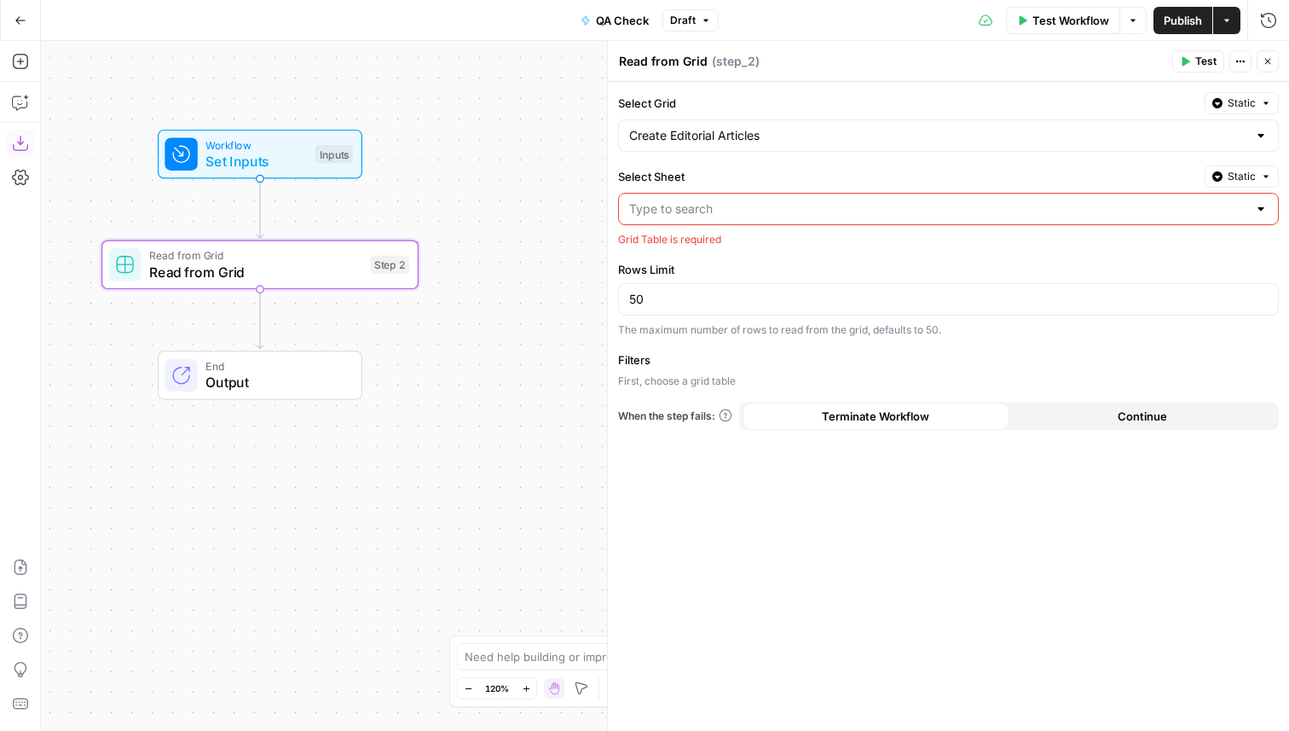
click at [687, 214] on input "Select Sheet" at bounding box center [938, 208] width 618 height 17
click at [687, 245] on span "Blank" at bounding box center [945, 251] width 625 height 17
type input "Blank"
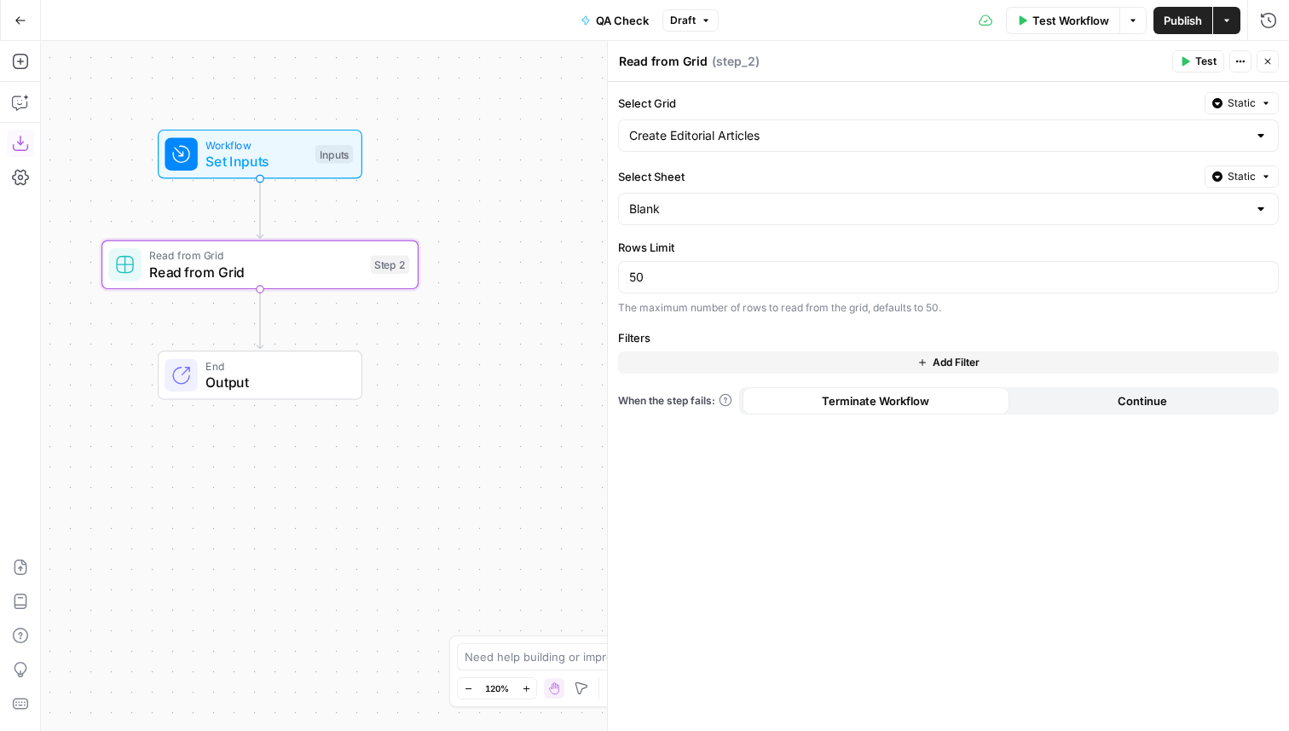
click at [664, 358] on button "Add Filter" at bounding box center [948, 362] width 661 height 22
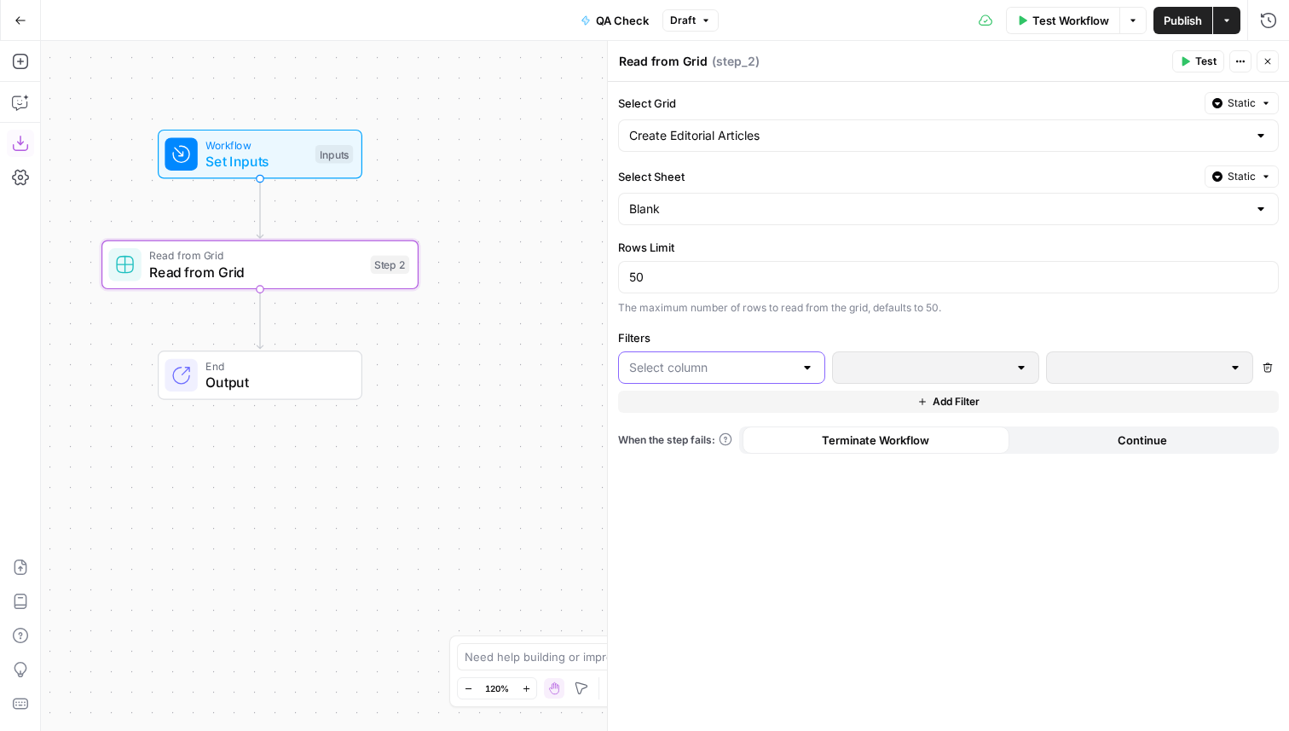
click at [678, 373] on input "text" at bounding box center [711, 367] width 165 height 17
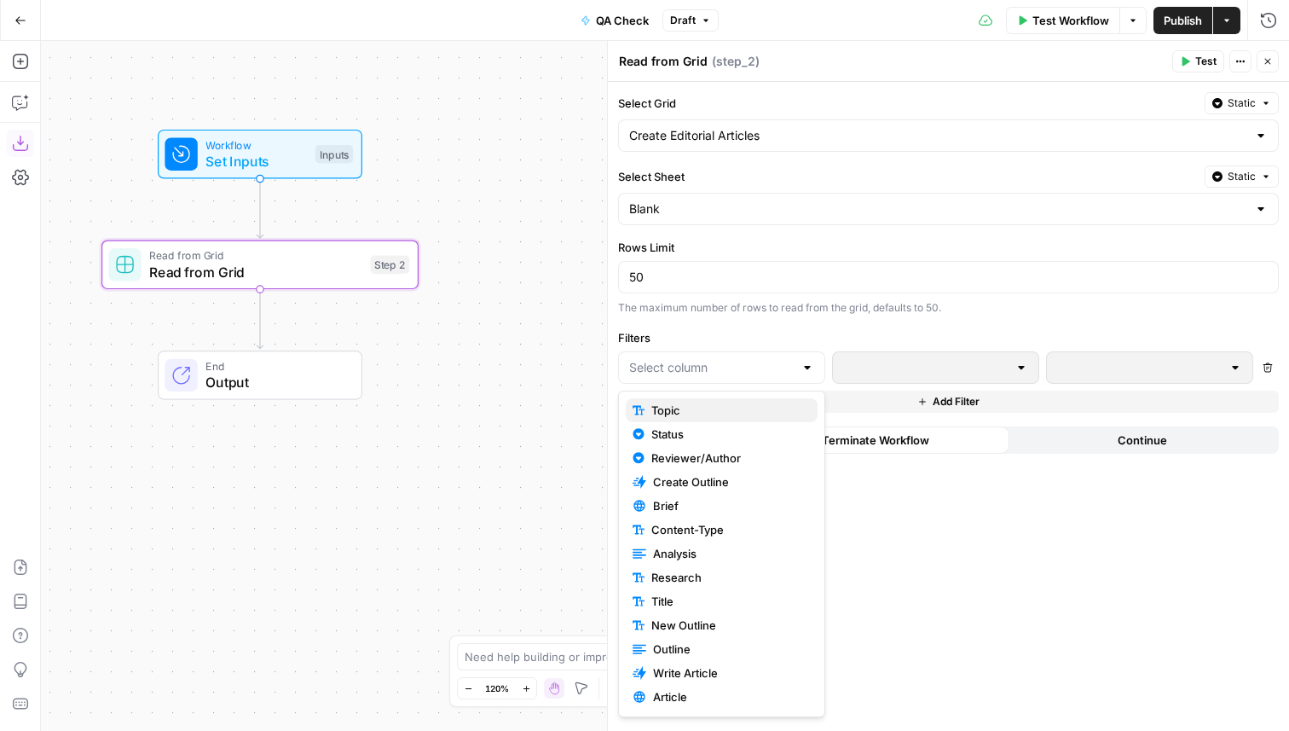
click at [675, 409] on span "Topic" at bounding box center [727, 410] width 153 height 17
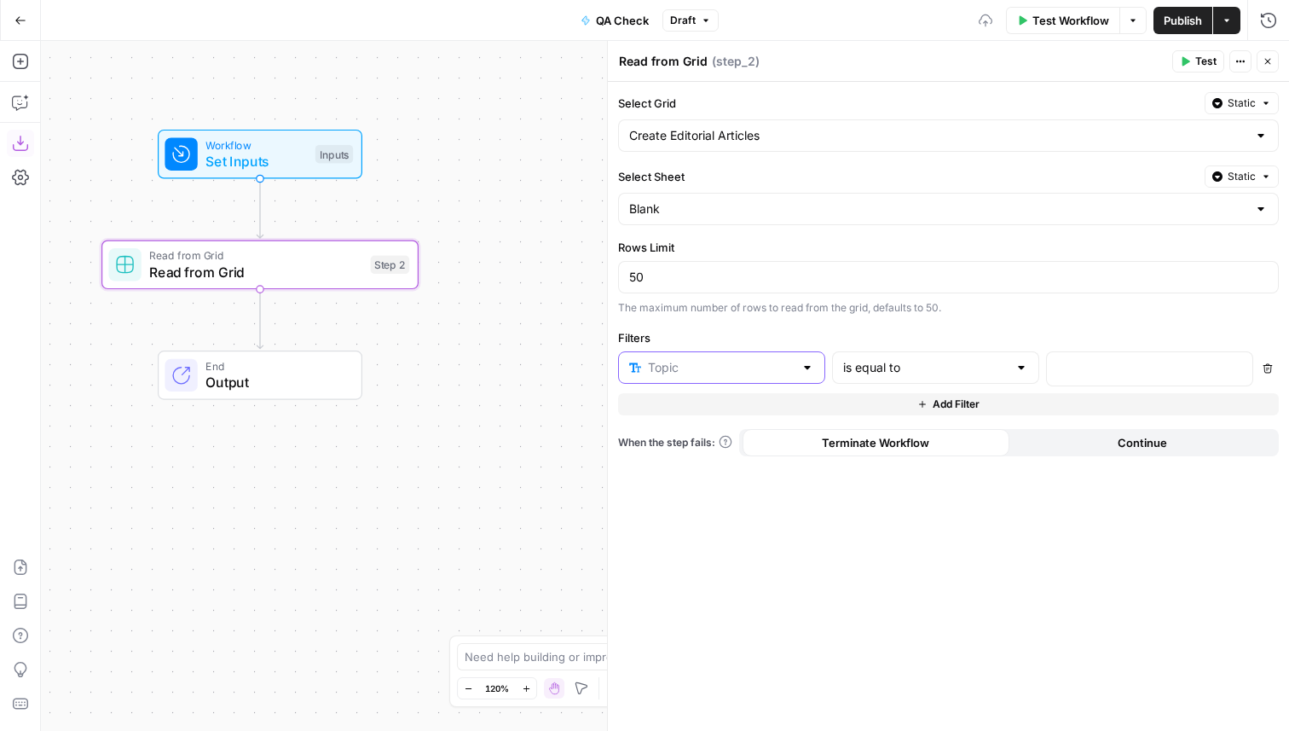
click at [712, 369] on input "text" at bounding box center [721, 367] width 146 height 17
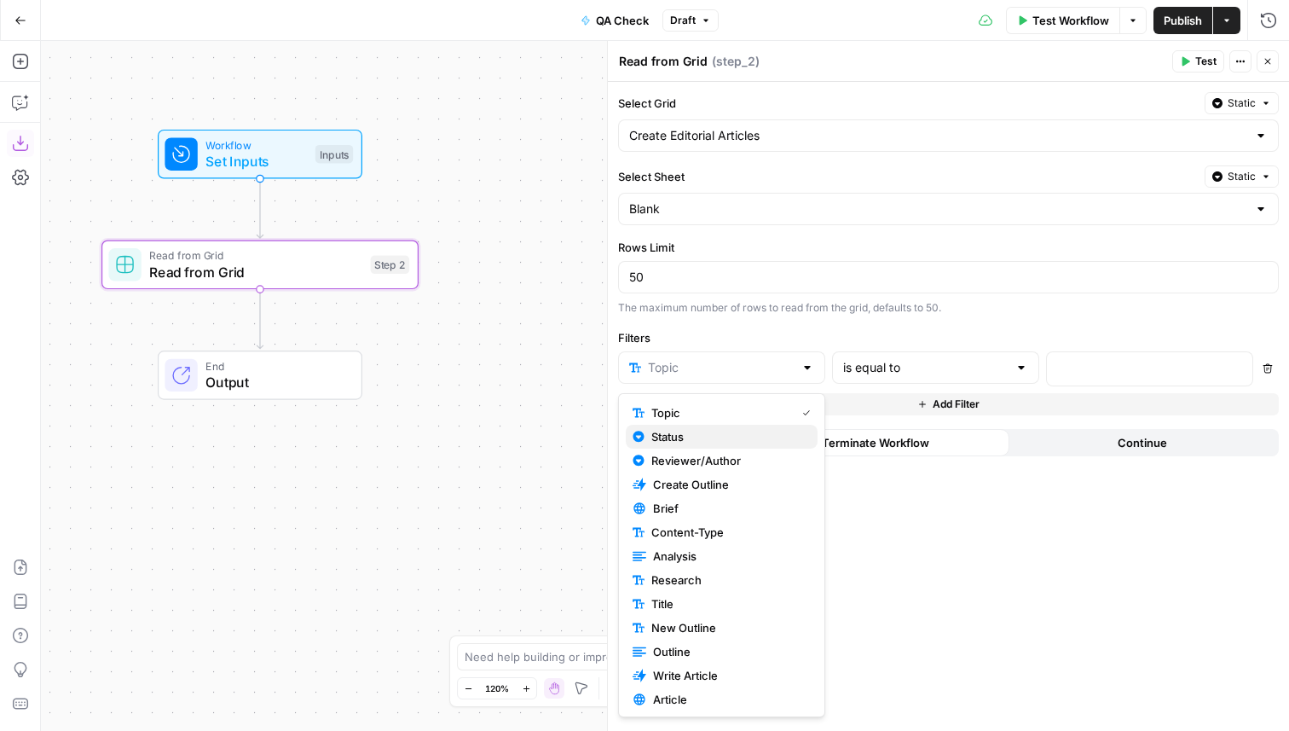
click at [714, 440] on span "Status" at bounding box center [727, 436] width 153 height 17
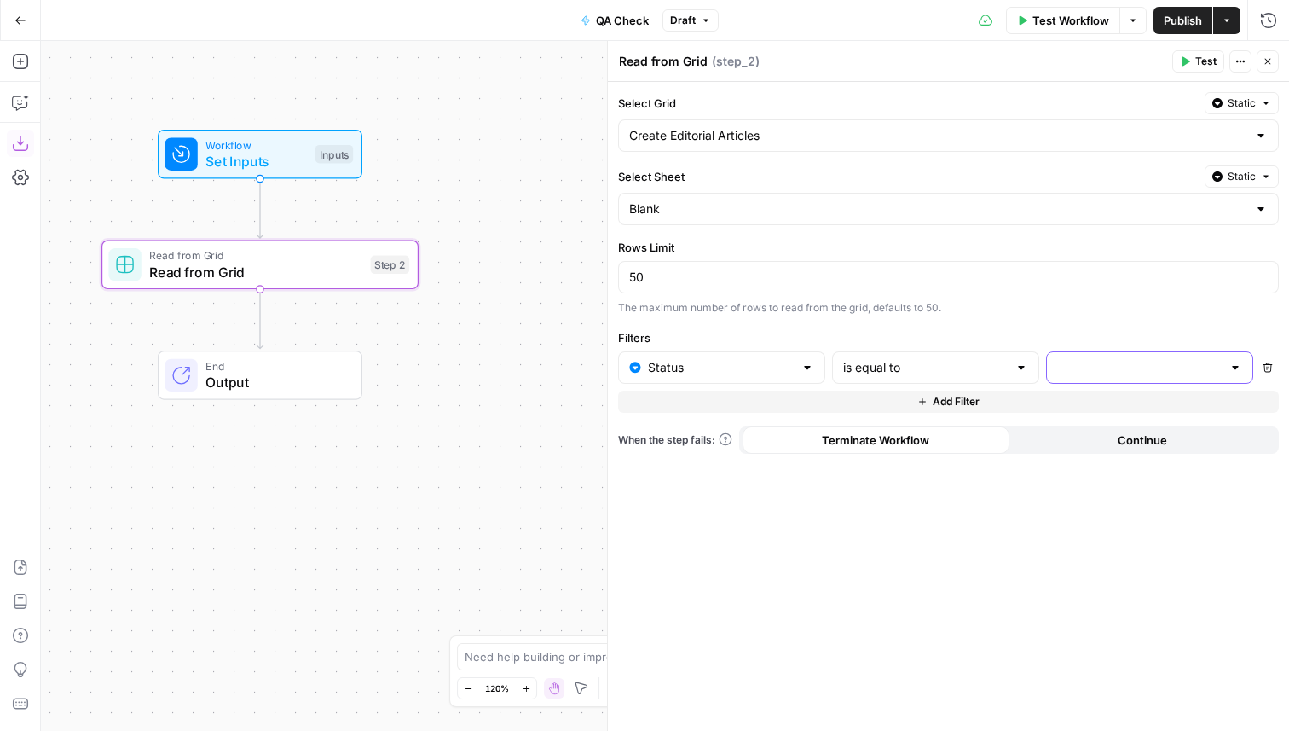
click at [1127, 361] on input "text" at bounding box center [1139, 367] width 165 height 17
click at [1125, 298] on div "Rows Limit 50 The maximum number of rows to read from the grid, defaults to 50." at bounding box center [948, 277] width 661 height 77
click at [1269, 62] on icon "button" at bounding box center [1268, 62] width 6 height 6
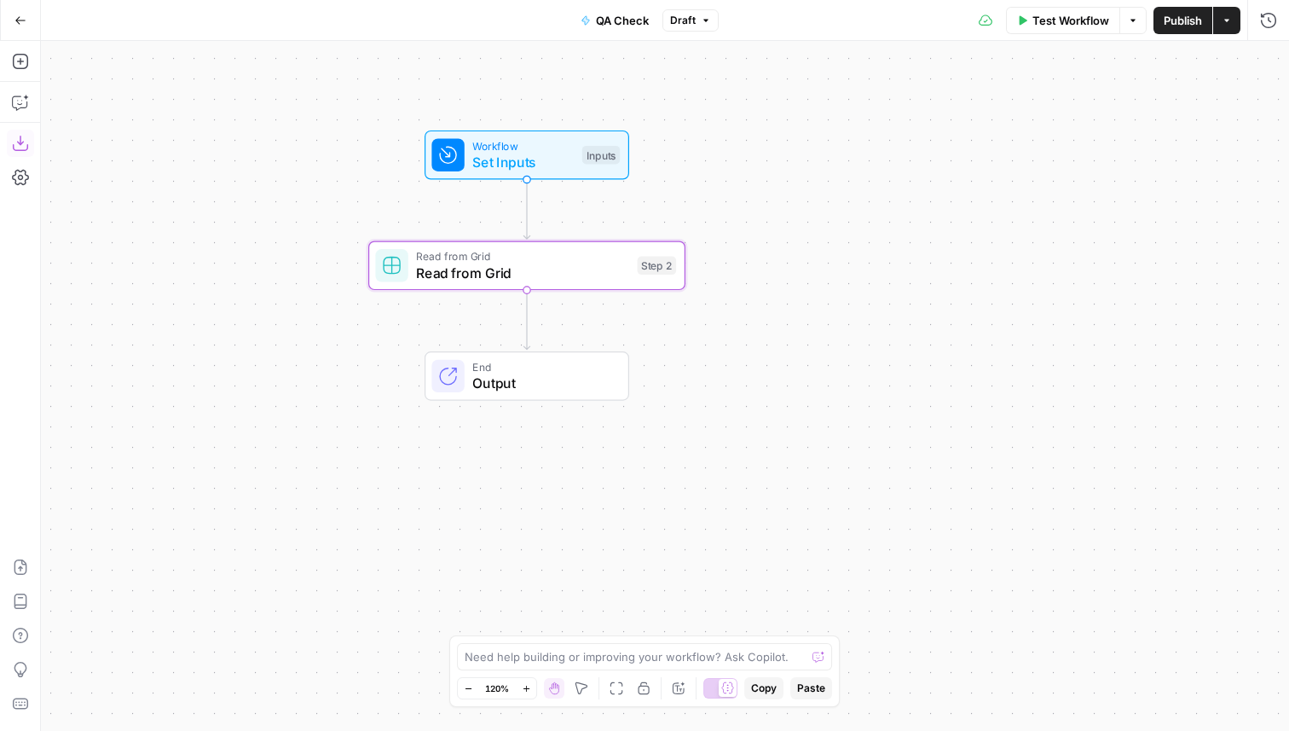
drag, startPoint x: 548, startPoint y: 176, endPoint x: 903, endPoint y: 160, distance: 355.0
click at [903, 160] on div "Workflow Set Inputs Inputs Read from Grid Read from Grid Step 2 End Output" at bounding box center [665, 386] width 1248 height 690
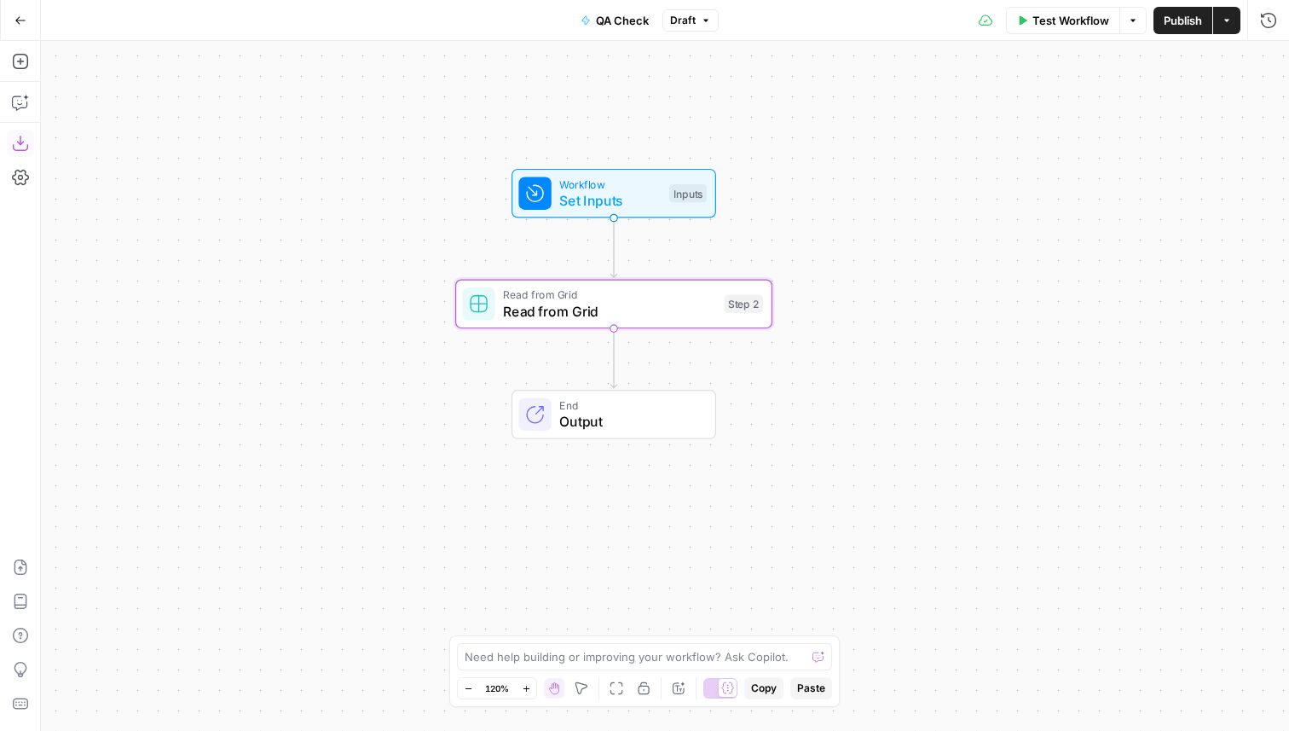
drag, startPoint x: 331, startPoint y: 122, endPoint x: 332, endPoint y: 180, distance: 58.0
click at [333, 180] on div "Workflow Set Inputs Inputs Read from Grid Read from Grid Step 2 End Output" at bounding box center [665, 386] width 1248 height 690
click at [19, 22] on icon "button" at bounding box center [20, 20] width 12 height 12
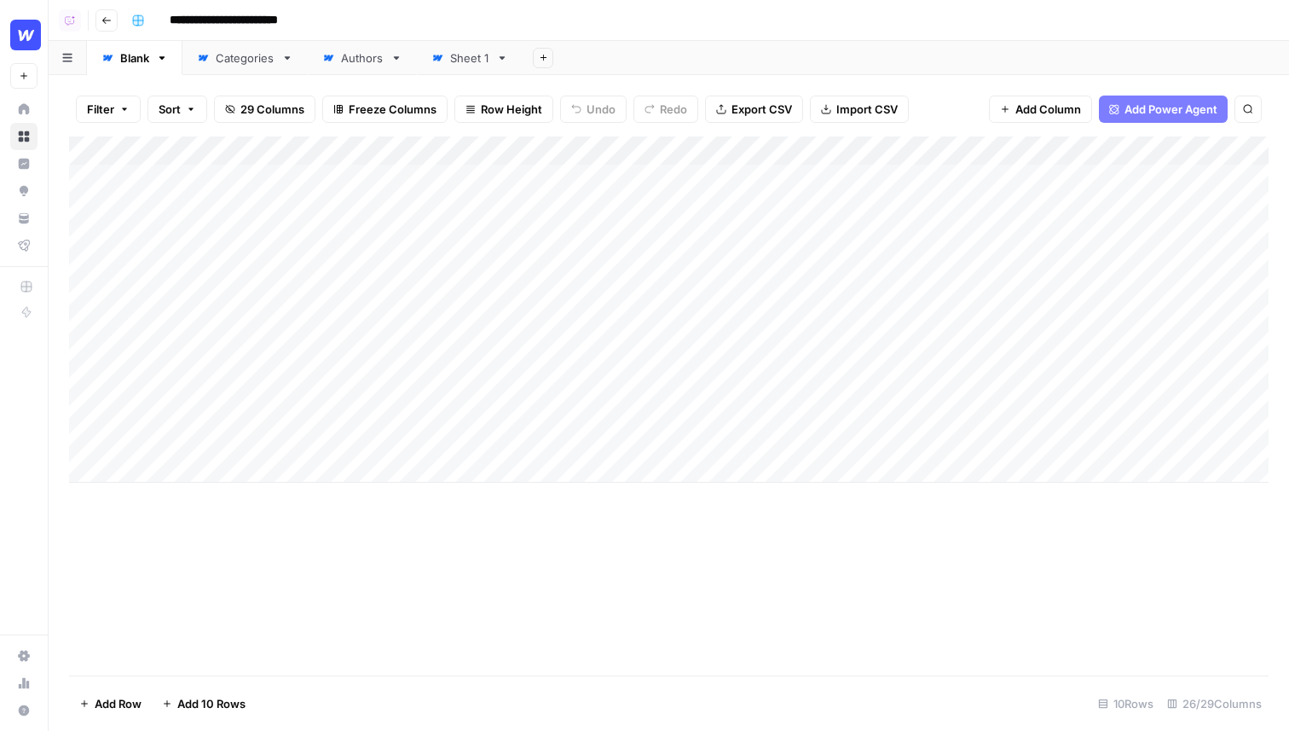
click at [679, 39] on header "**********" at bounding box center [669, 20] width 1240 height 41
click at [686, 44] on div "Add Sheet" at bounding box center [906, 58] width 766 height 34
click at [680, 37] on header "**********" at bounding box center [669, 20] width 1240 height 41
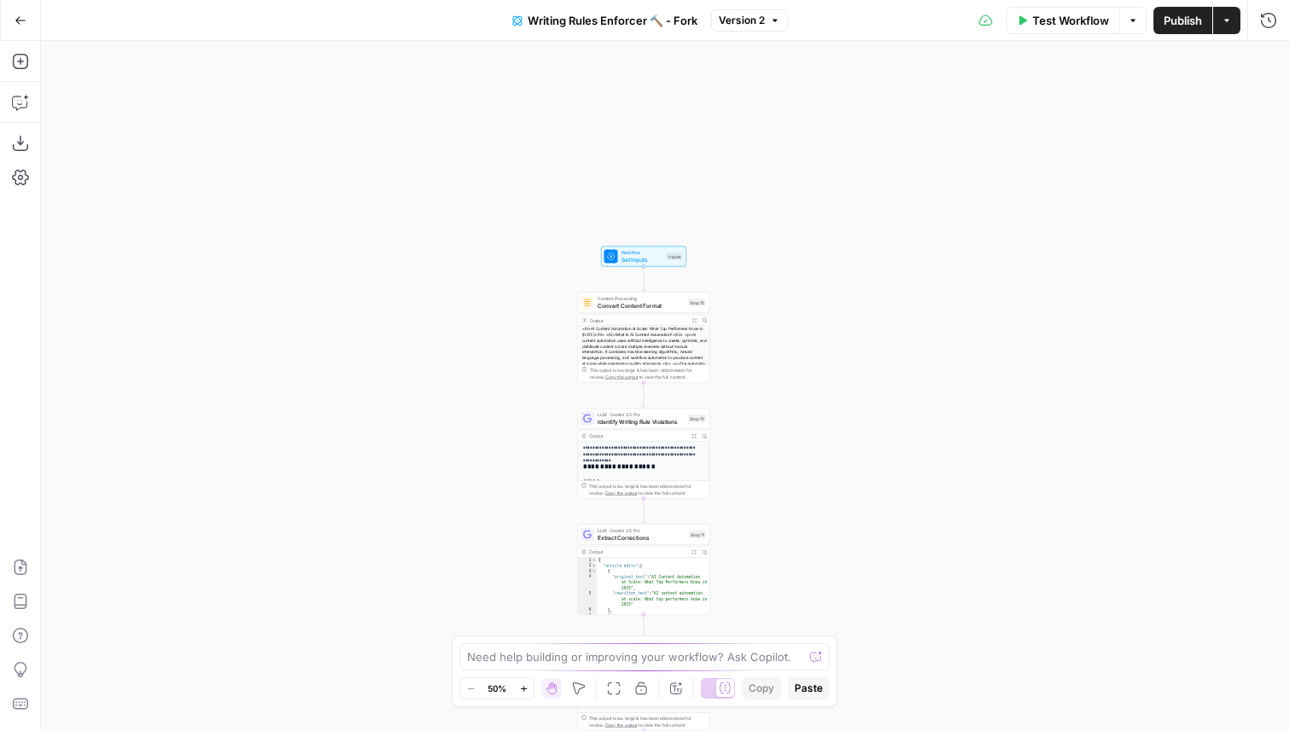
drag, startPoint x: 822, startPoint y: 78, endPoint x: 799, endPoint y: 428, distance: 350.3
click at [800, 428] on div "**********" at bounding box center [665, 386] width 1248 height 690
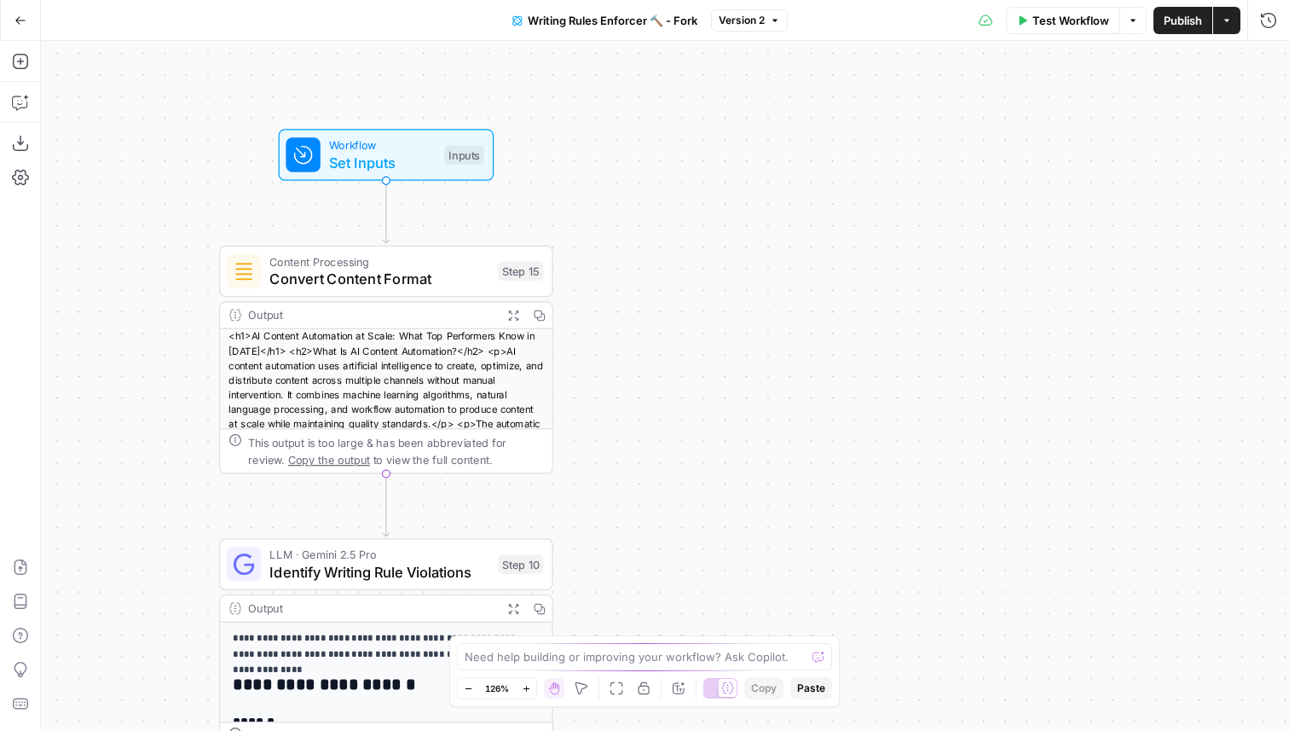
drag, startPoint x: 598, startPoint y: 353, endPoint x: 462, endPoint y: 161, distance: 235.4
click at [462, 161] on div "Workflow Set Inputs Inputs Test Step" at bounding box center [386, 155] width 334 height 52
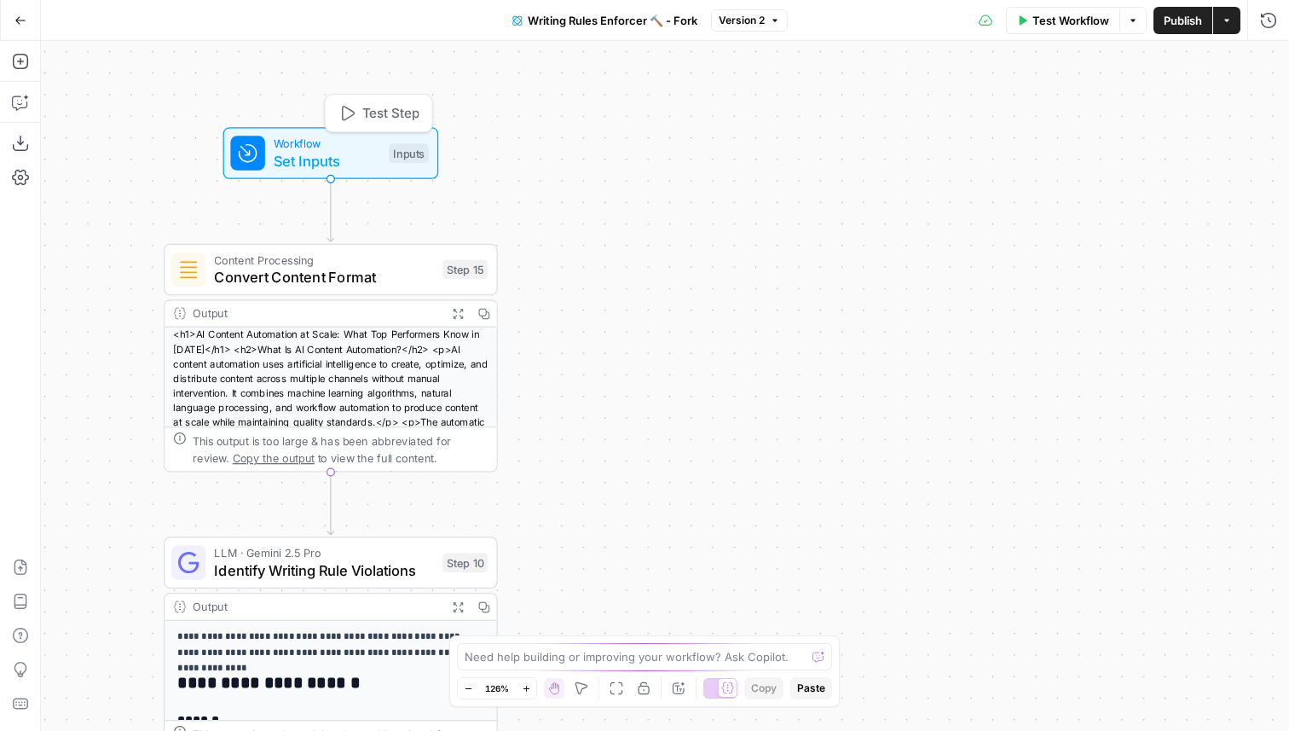
click at [395, 158] on div "Inputs" at bounding box center [409, 153] width 40 height 20
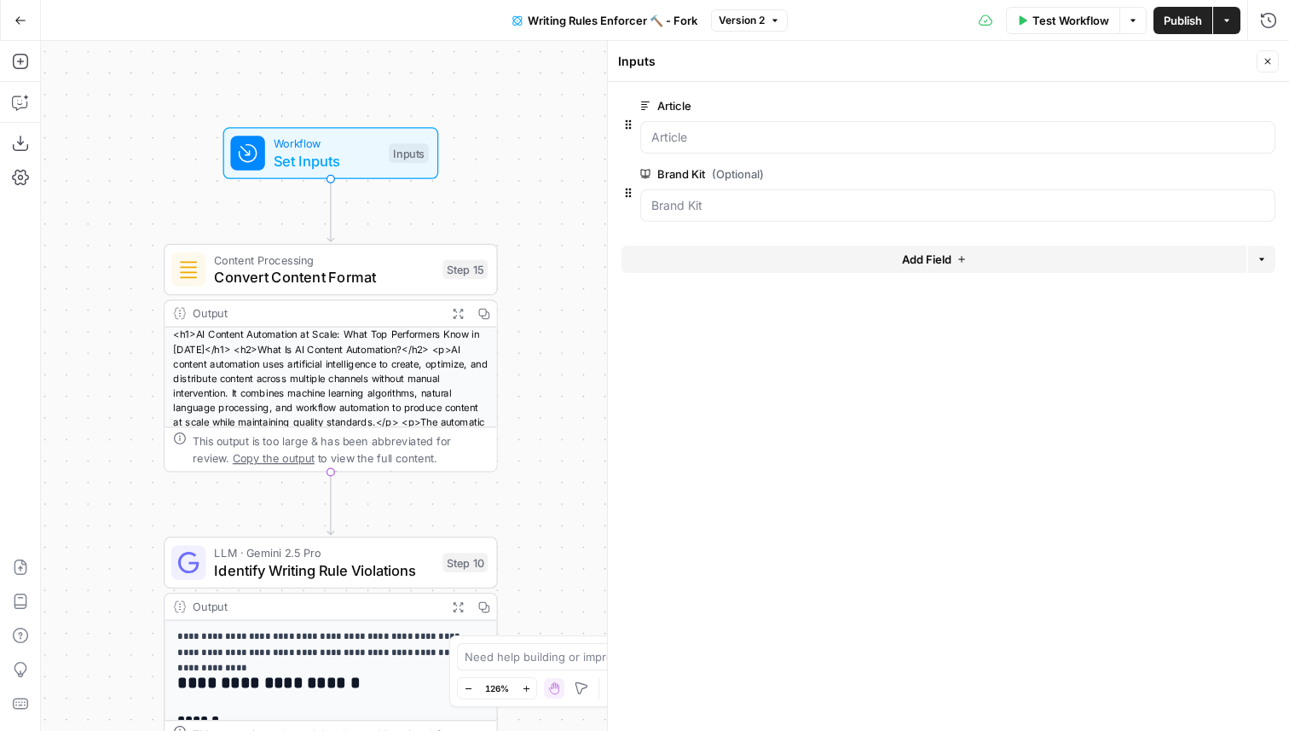
click at [742, 262] on button "Add Field" at bounding box center [934, 259] width 625 height 27
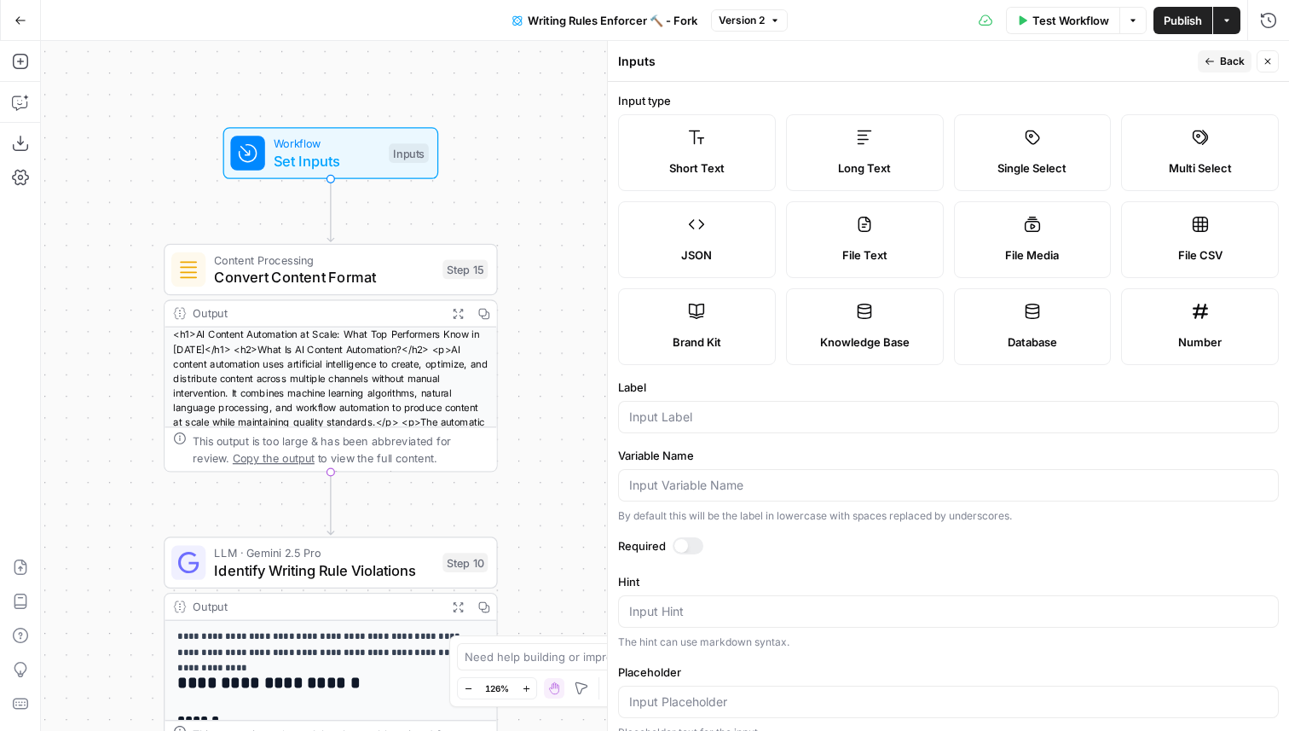
click at [733, 403] on div at bounding box center [948, 417] width 661 height 32
type input "Comments"
click at [1225, 66] on span "Back" at bounding box center [1232, 61] width 25 height 15
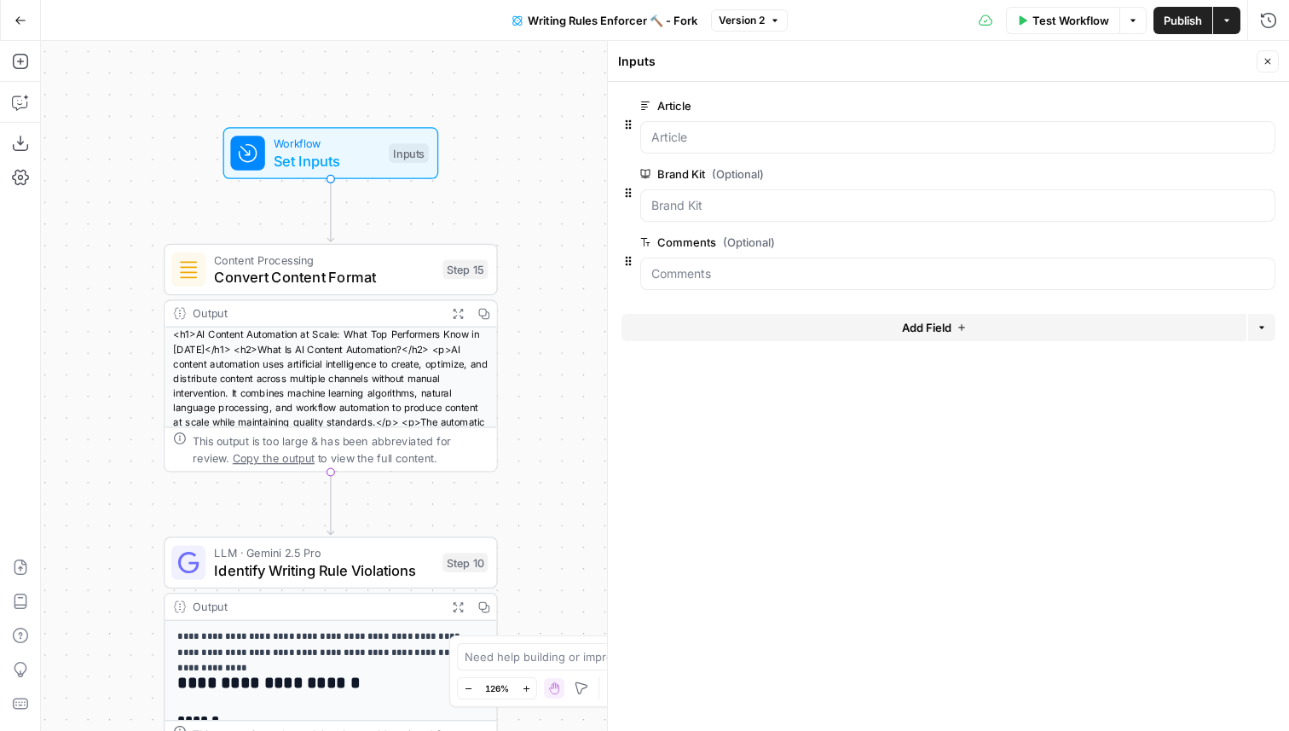
click at [1225, 248] on span "edit field" at bounding box center [1212, 242] width 38 height 14
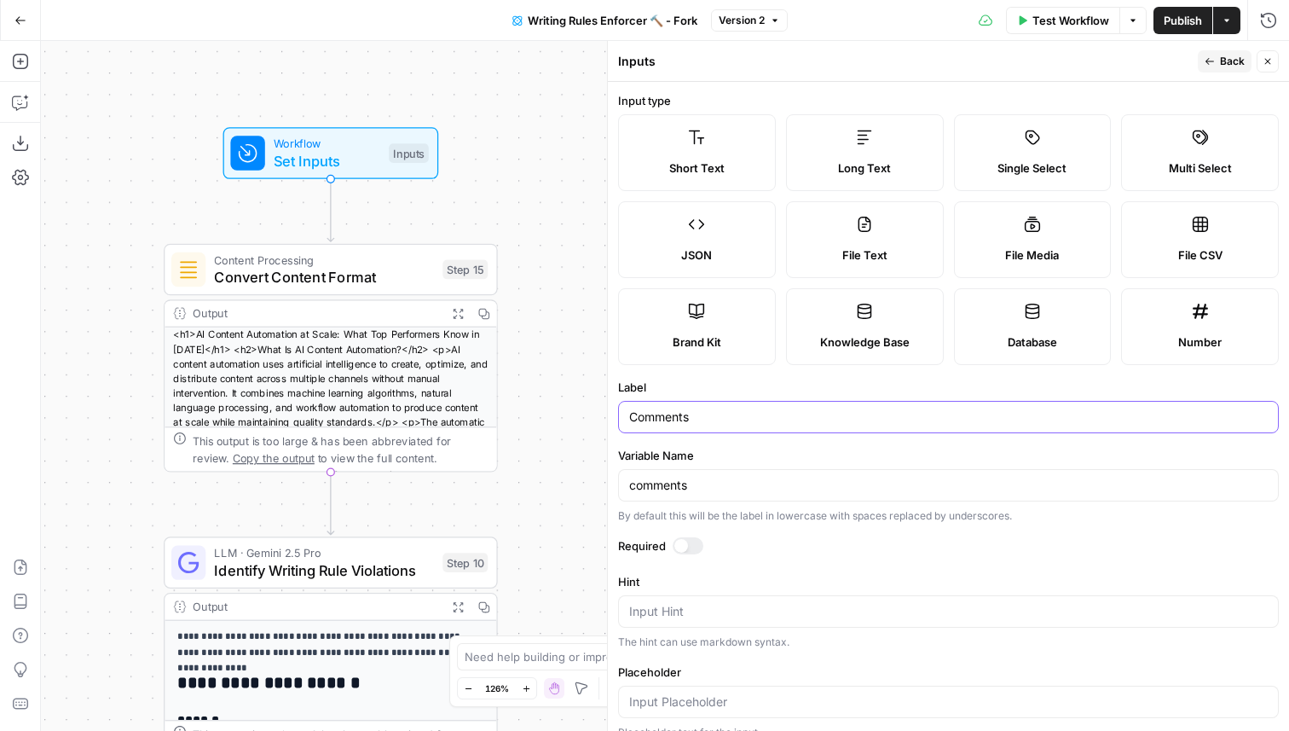
click at [671, 420] on input "Comments" at bounding box center [948, 416] width 639 height 17
type input "Feedback Comments"
click at [1217, 58] on button "Back" at bounding box center [1225, 61] width 54 height 22
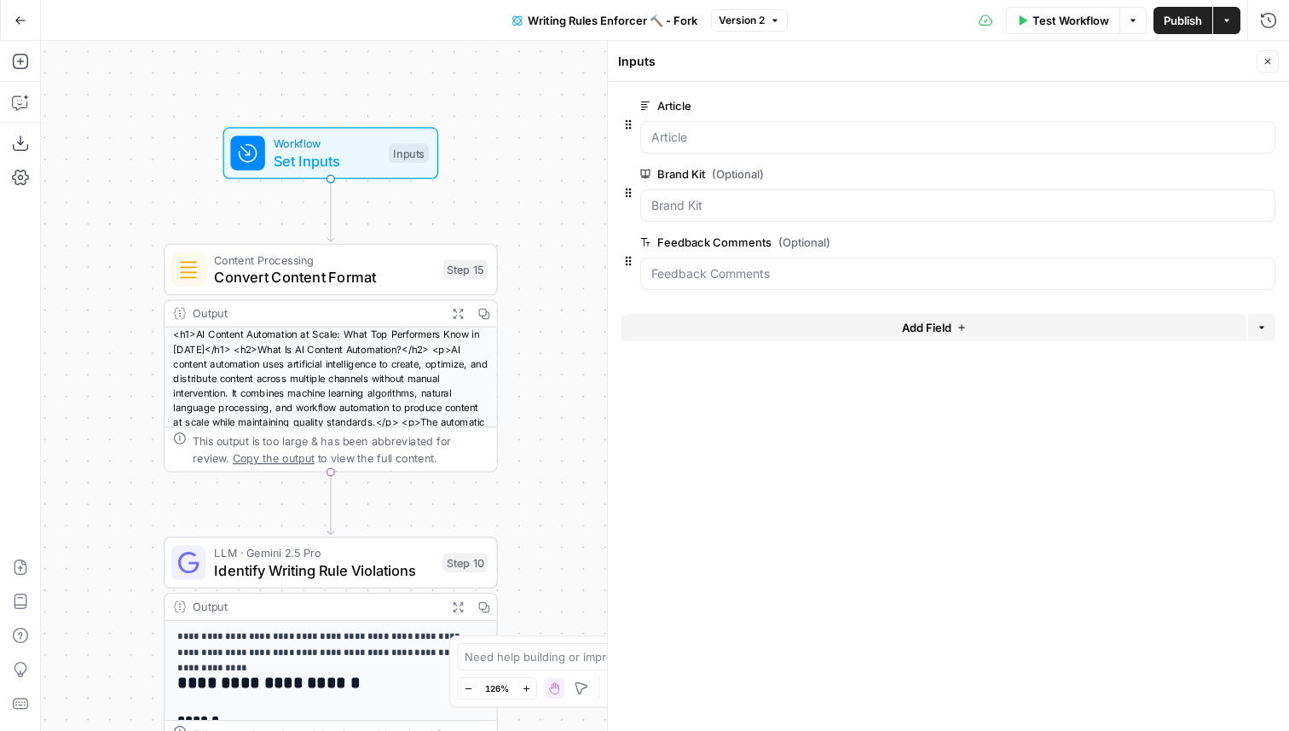
click at [1272, 66] on icon "button" at bounding box center [1268, 61] width 10 height 10
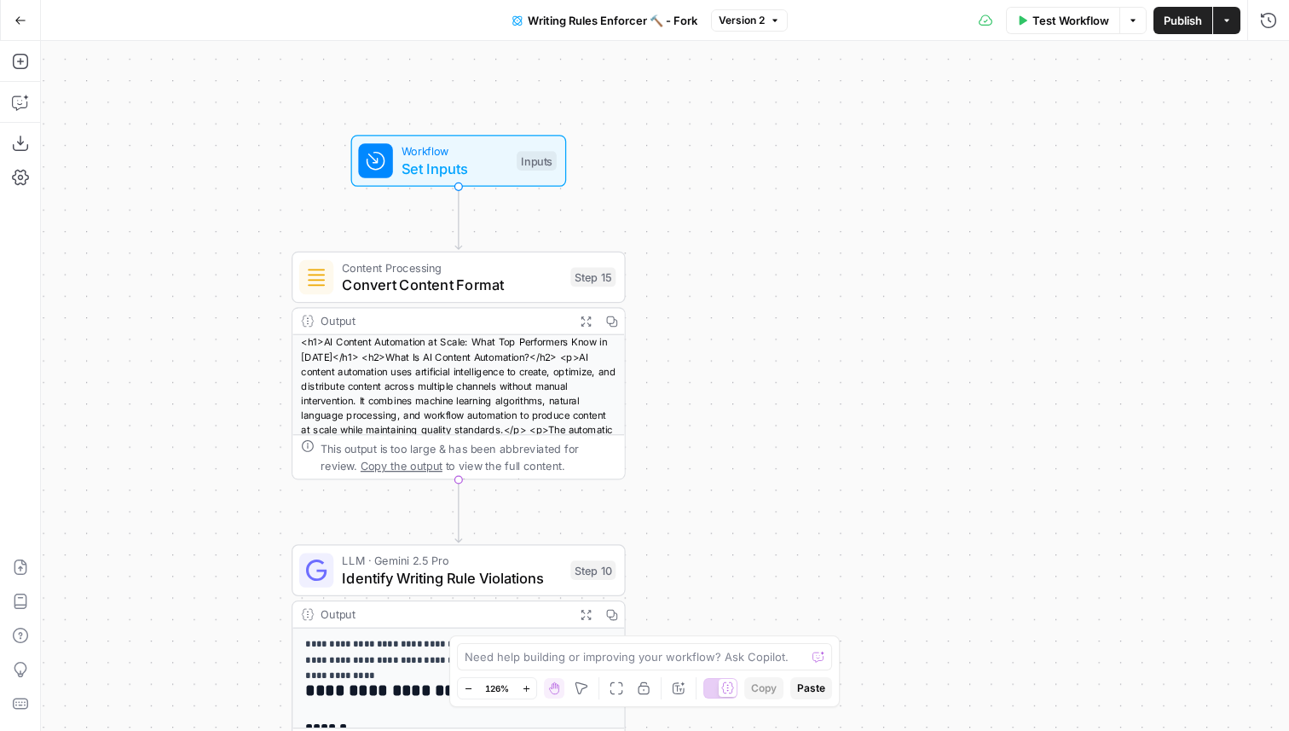
drag, startPoint x: 632, startPoint y: 338, endPoint x: 755, endPoint y: 346, distance: 123.0
click at [756, 346] on div "**********" at bounding box center [665, 386] width 1248 height 690
click at [456, 165] on span "Set Inputs" at bounding box center [451, 168] width 107 height 21
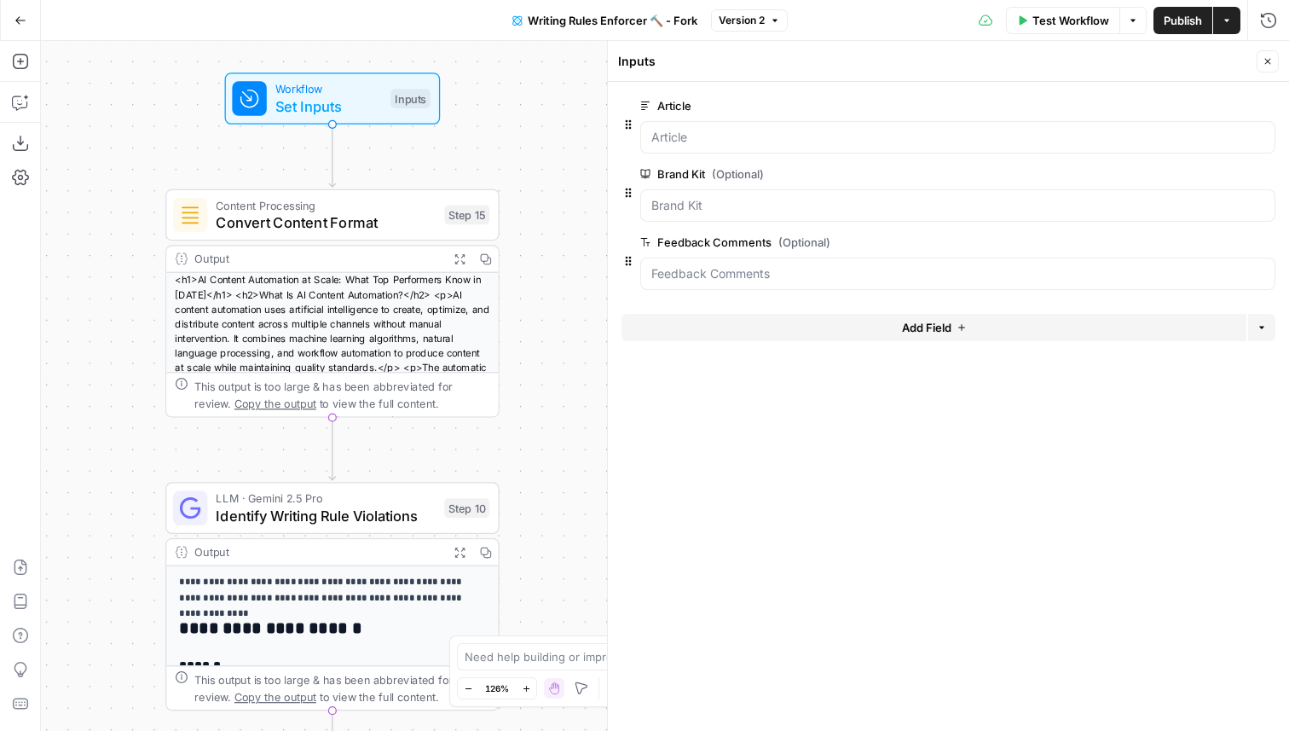
drag, startPoint x: 539, startPoint y: 207, endPoint x: 422, endPoint y: 145, distance: 132.3
click at [423, 145] on div "**********" at bounding box center [665, 386] width 1248 height 690
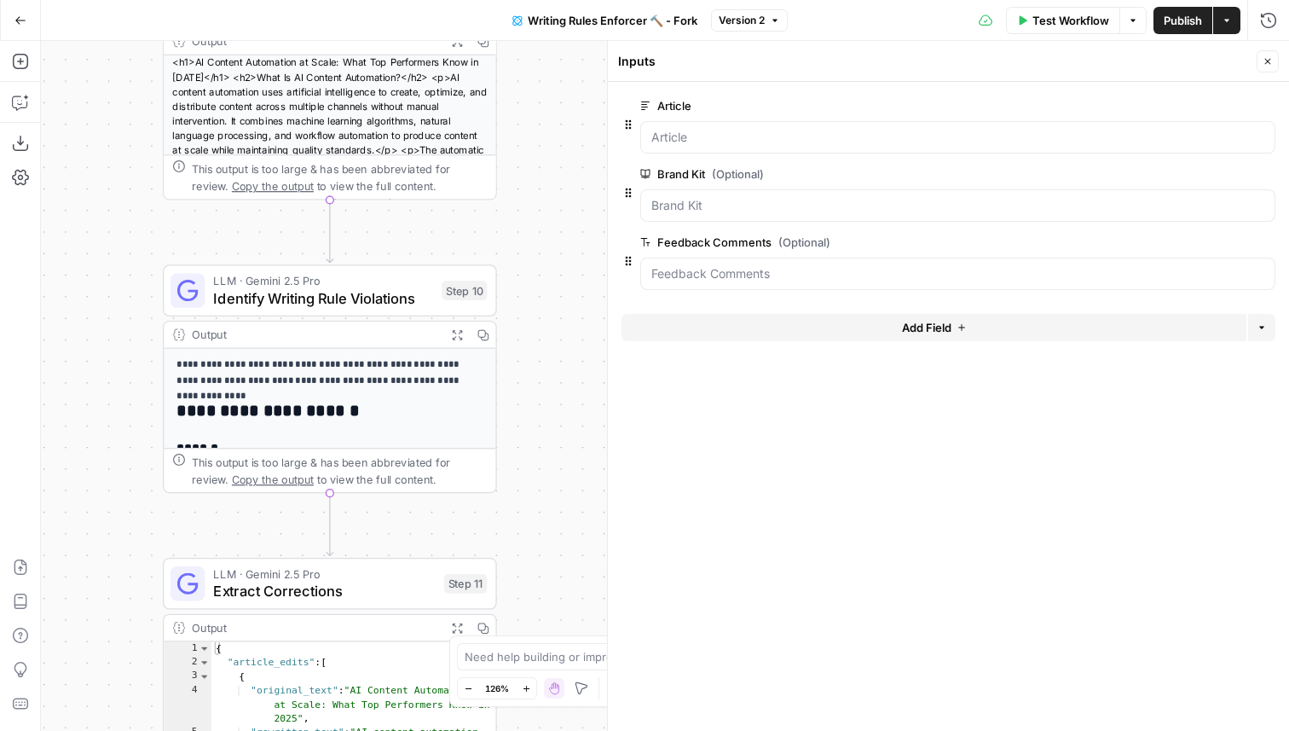
drag, startPoint x: 528, startPoint y: 421, endPoint x: 525, endPoint y: 209, distance: 212.3
click at [526, 207] on div "**********" at bounding box center [665, 386] width 1248 height 690
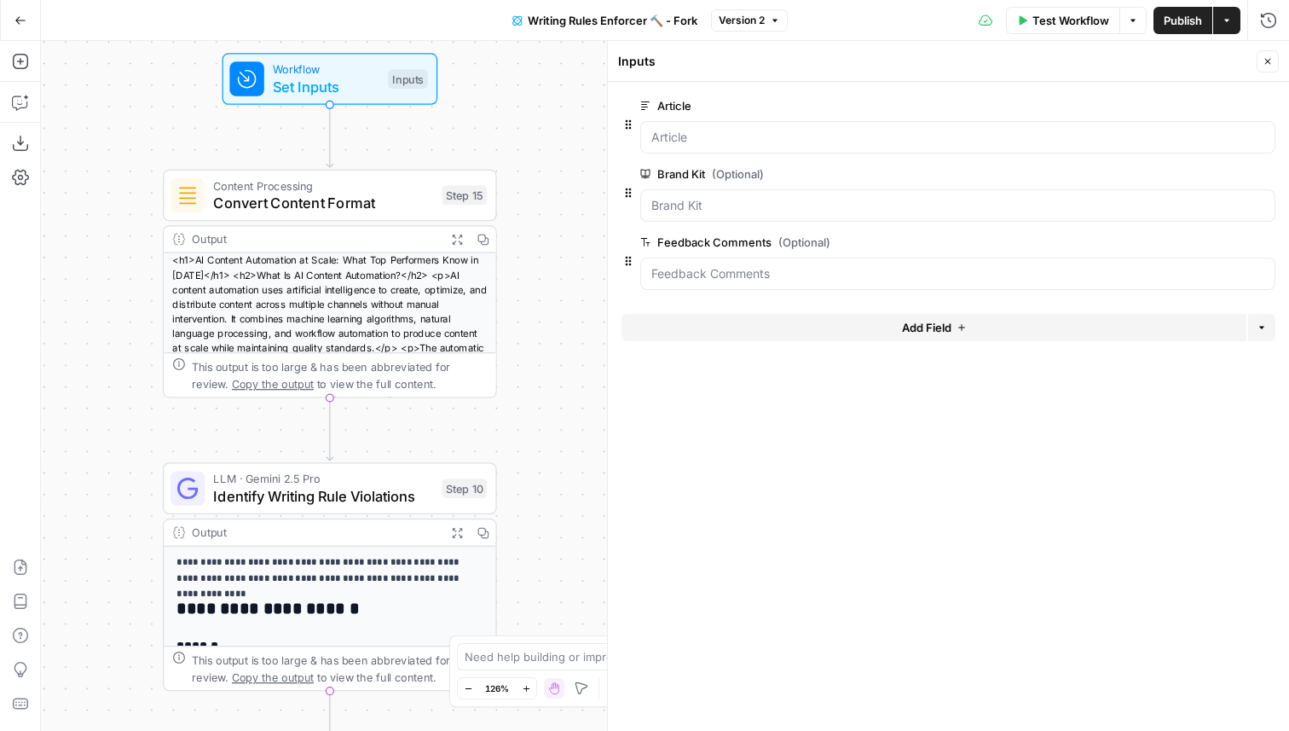
drag, startPoint x: 533, startPoint y: 130, endPoint x: 531, endPoint y: 342, distance: 212.3
click at [533, 341] on div "**********" at bounding box center [665, 386] width 1248 height 690
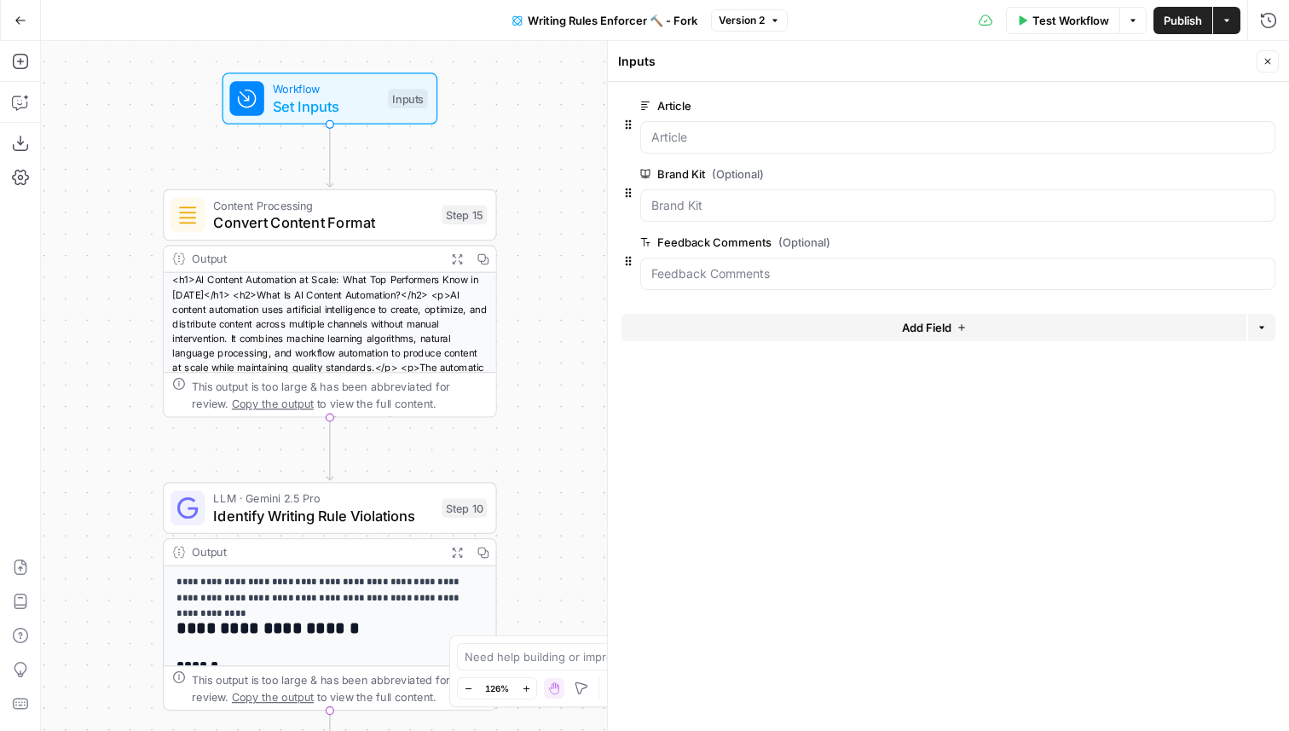
drag, startPoint x: 519, startPoint y: 118, endPoint x: 518, endPoint y: 191, distance: 73.3
click at [519, 191] on div "**********" at bounding box center [665, 386] width 1248 height 690
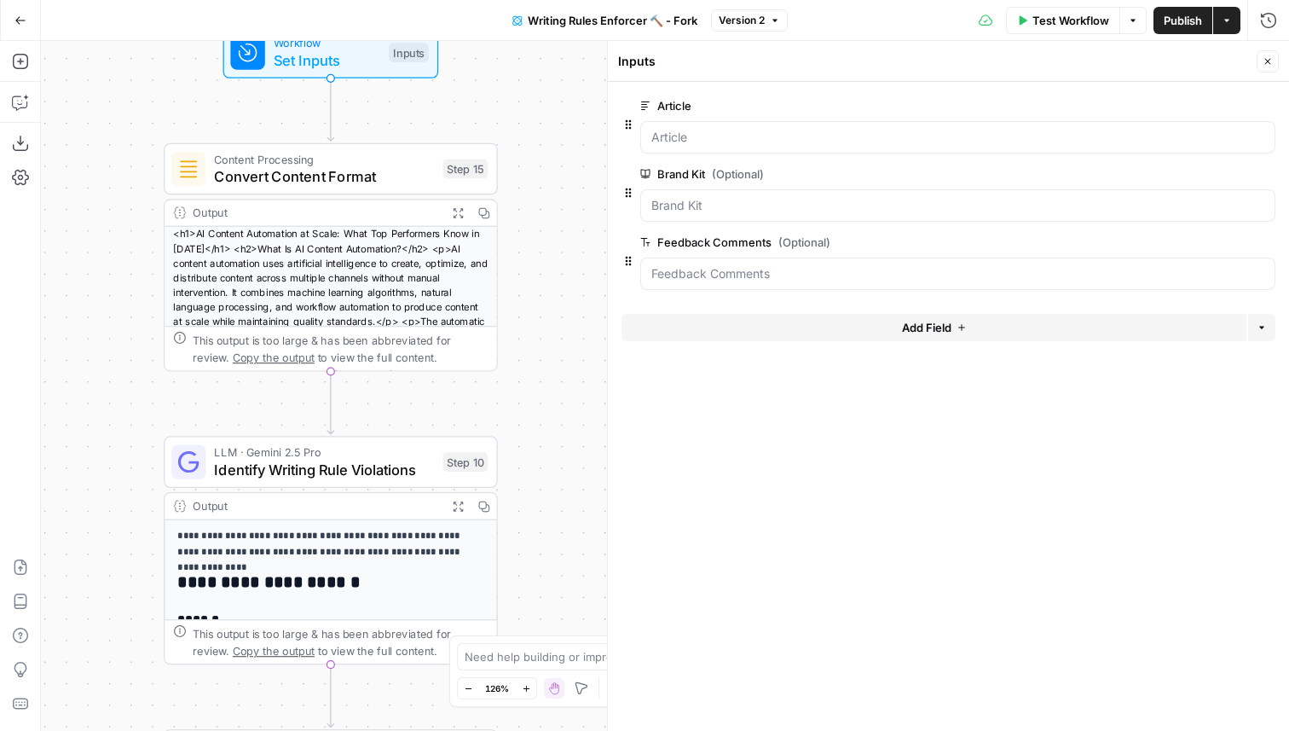
drag, startPoint x: 544, startPoint y: 409, endPoint x: 542, endPoint y: 193, distance: 216.6
click at [542, 193] on div "**********" at bounding box center [665, 386] width 1248 height 690
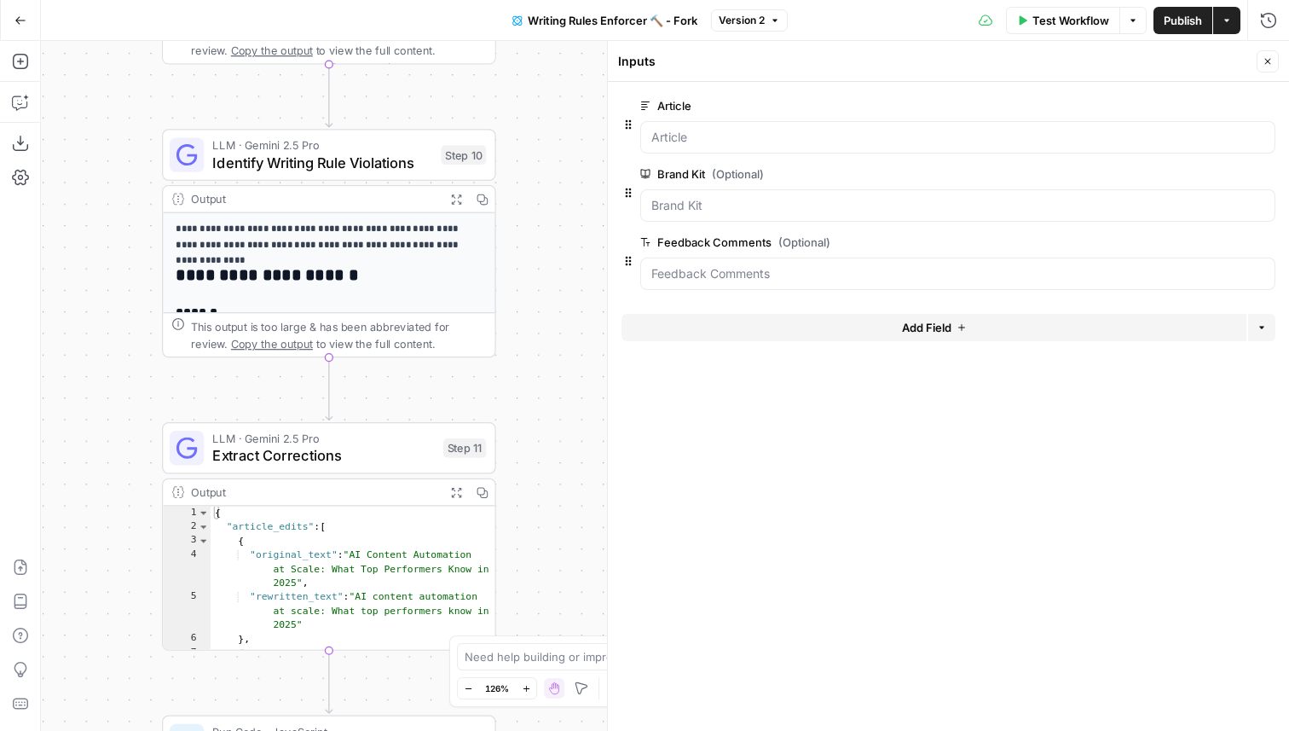
drag, startPoint x: 561, startPoint y: 381, endPoint x: 561, endPoint y: 217, distance: 163.7
click at [561, 217] on div "**********" at bounding box center [665, 386] width 1248 height 690
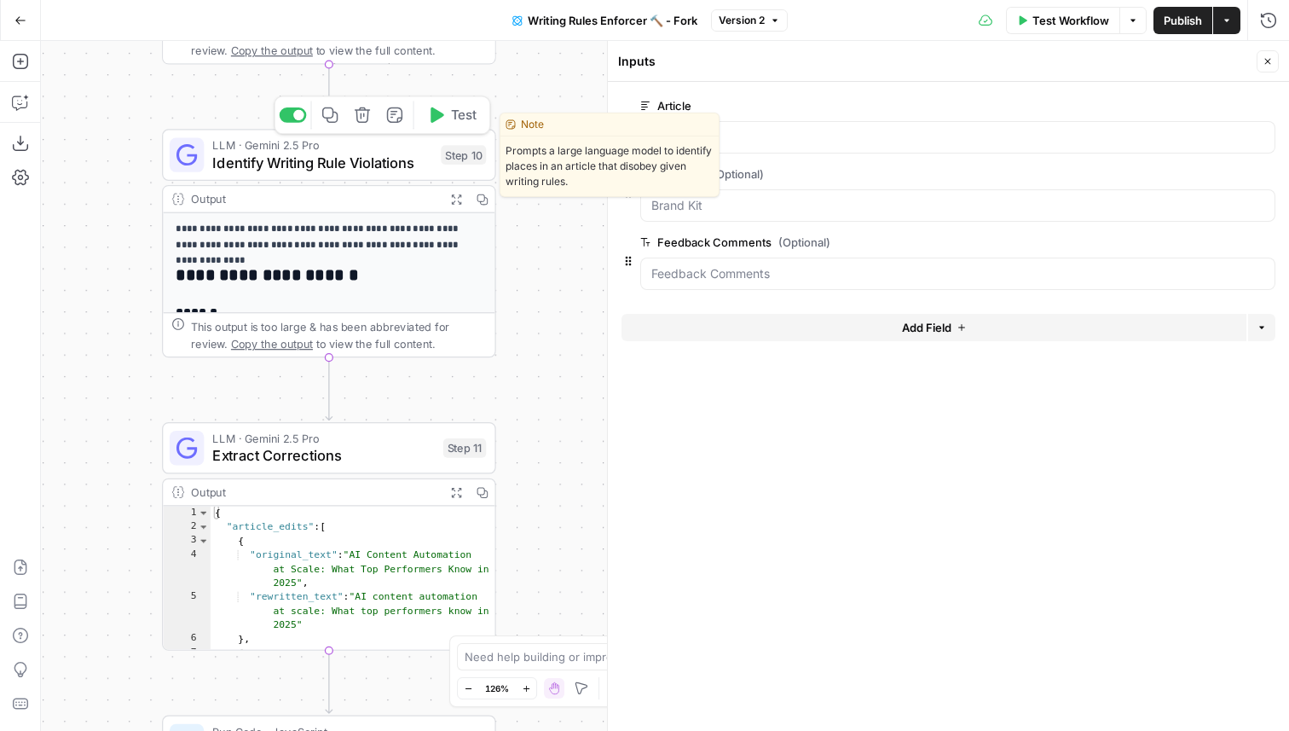
click at [338, 165] on span "Identify Writing Rule Violations" at bounding box center [322, 162] width 220 height 21
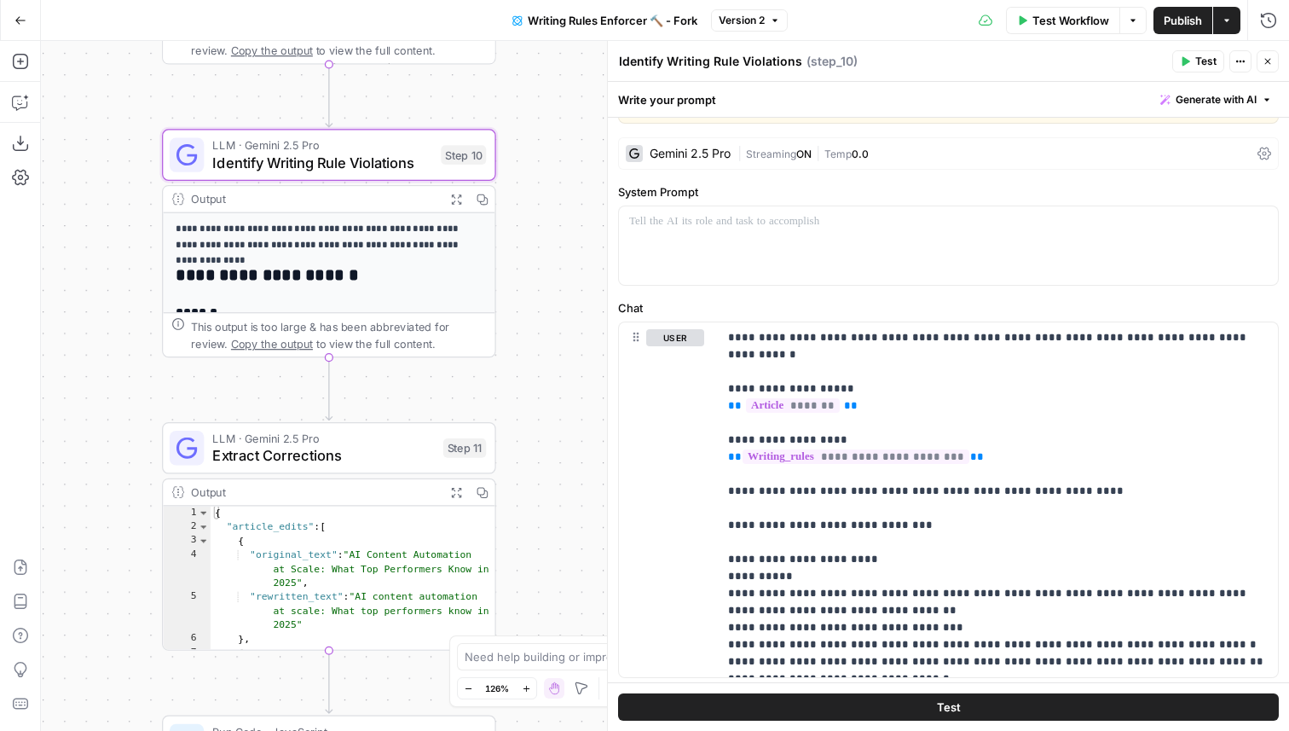
scroll to position [43, 0]
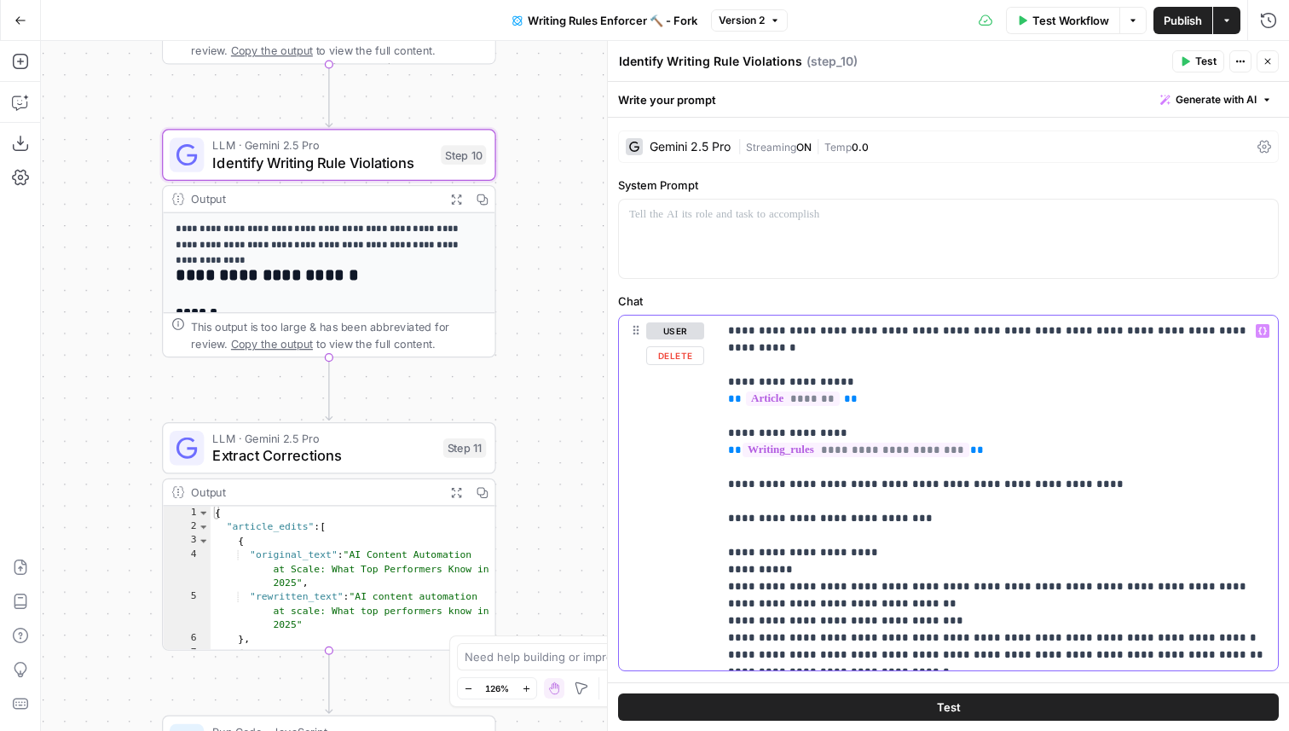
click at [1223, 333] on p "**********" at bounding box center [998, 492] width 540 height 341
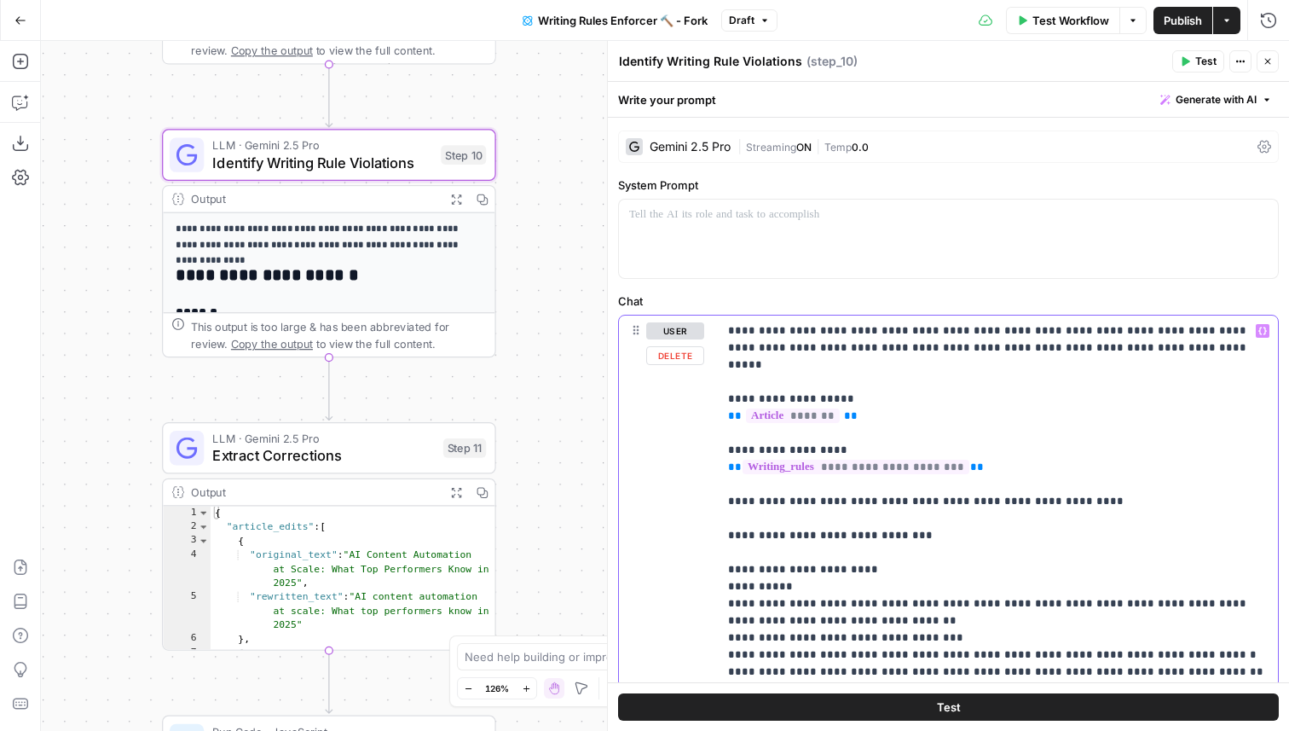
drag, startPoint x: 1210, startPoint y: 332, endPoint x: 1208, endPoint y: 350, distance: 18.0
click at [1208, 350] on p "**********" at bounding box center [998, 501] width 540 height 358
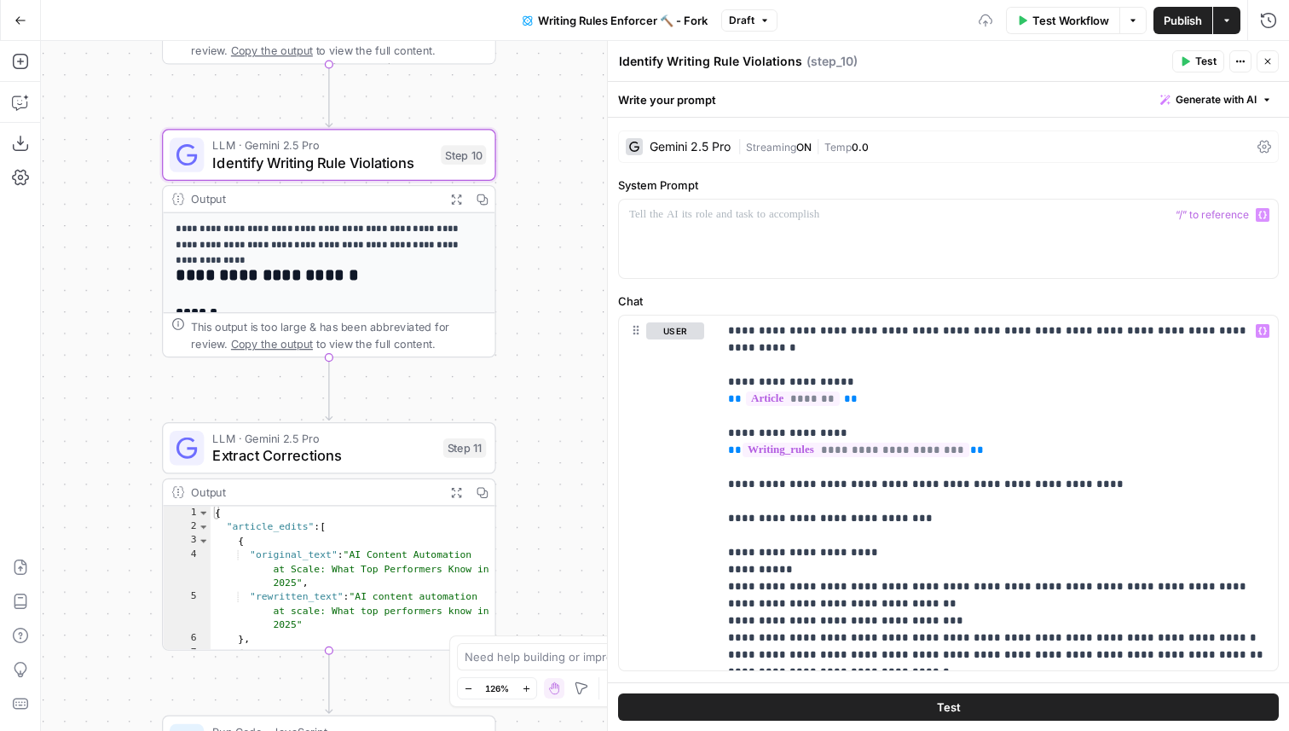
click at [1012, 298] on label "Chat" at bounding box center [948, 300] width 661 height 17
click at [970, 188] on label "System Prompt" at bounding box center [948, 184] width 661 height 17
click at [1269, 63] on icon "button" at bounding box center [1268, 61] width 10 height 10
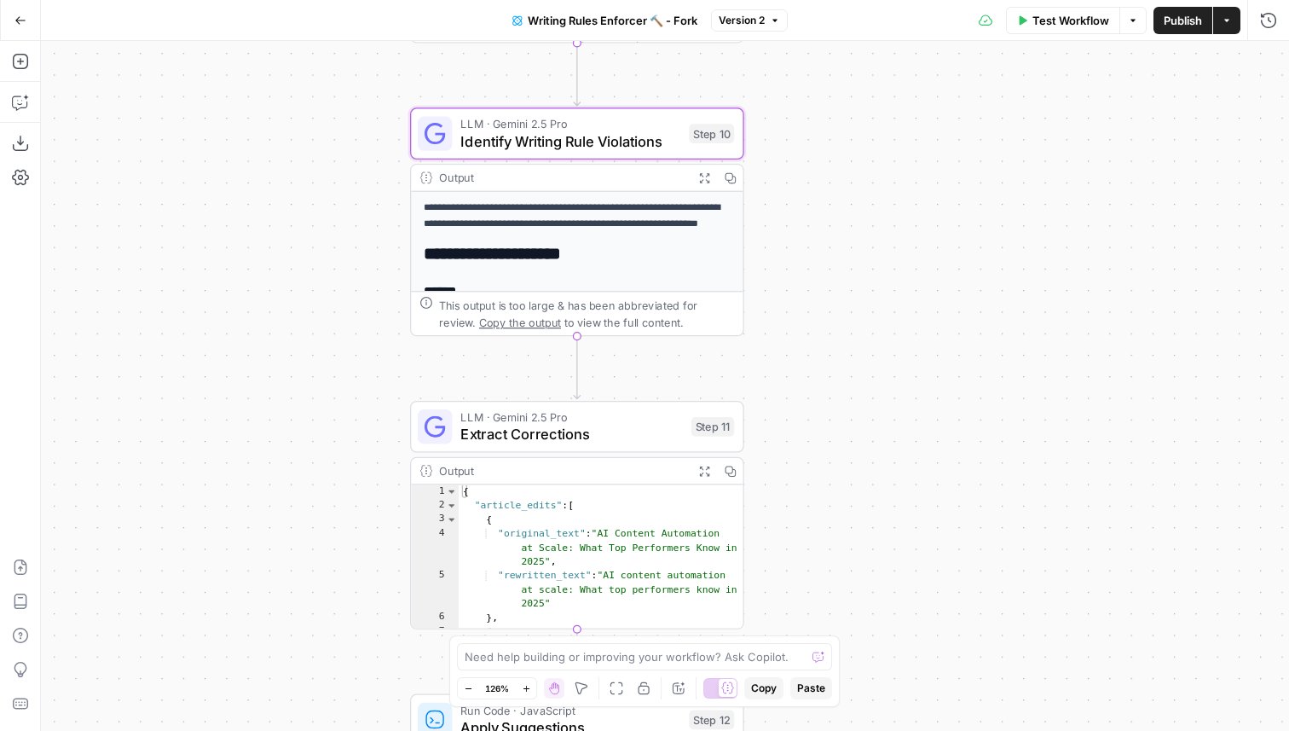
drag, startPoint x: 604, startPoint y: 160, endPoint x: 876, endPoint y: 130, distance: 272.8
click at [876, 130] on div "**********" at bounding box center [665, 386] width 1248 height 690
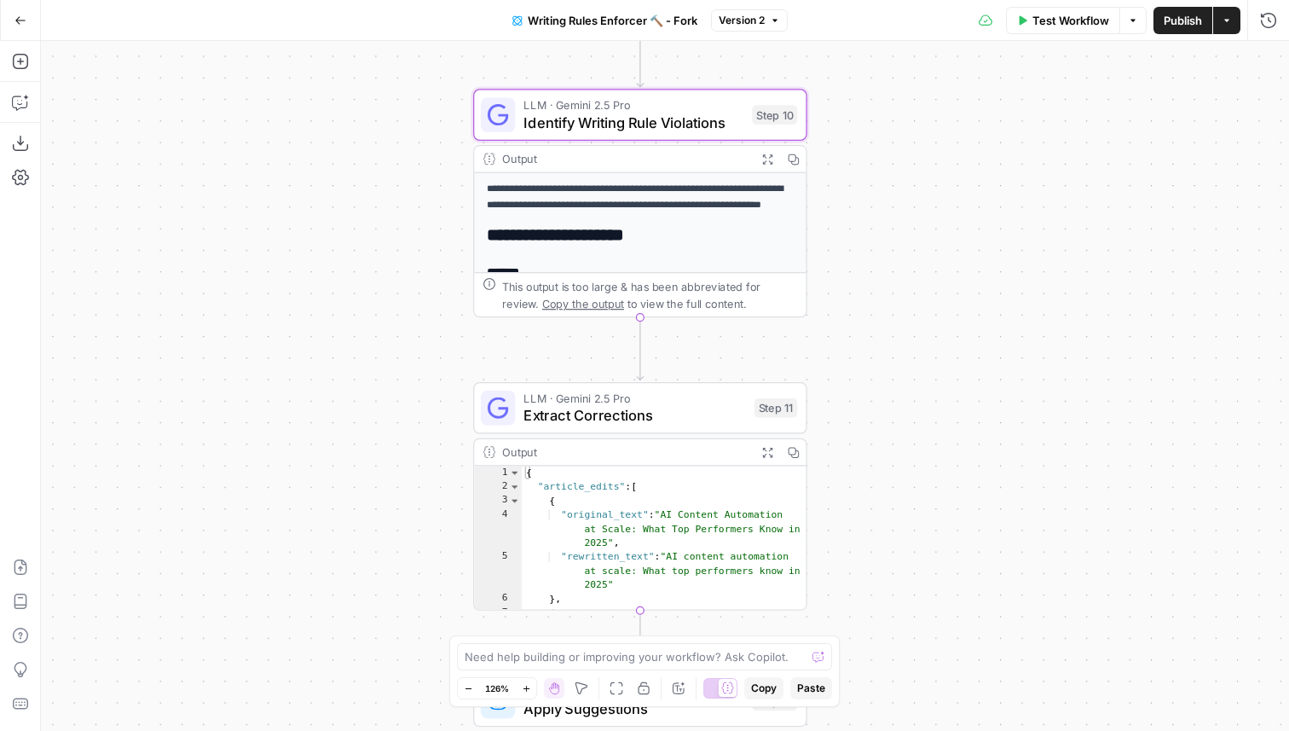
drag, startPoint x: 275, startPoint y: 257, endPoint x: 315, endPoint y: 247, distance: 41.2
click at [315, 247] on div "**********" at bounding box center [665, 386] width 1248 height 690
click at [8, 21] on button "Go Back" at bounding box center [20, 20] width 31 height 31
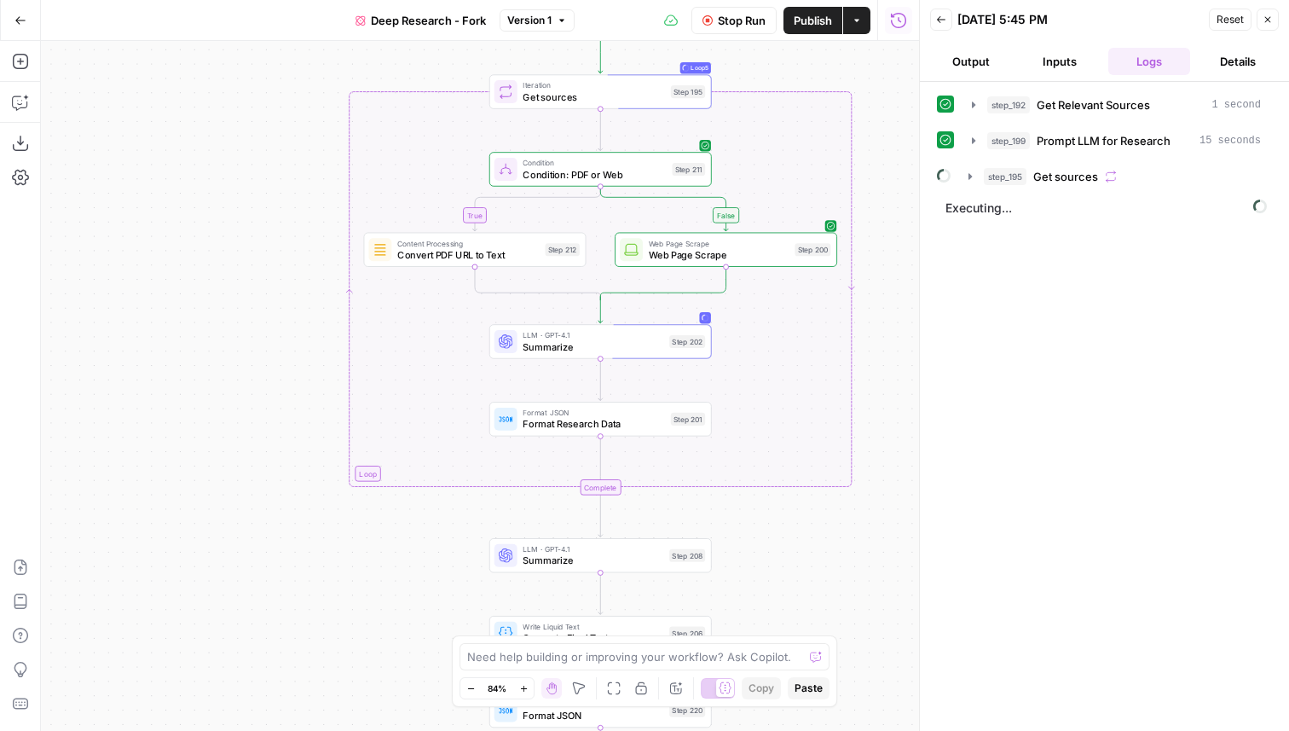
drag, startPoint x: 883, startPoint y: 194, endPoint x: 761, endPoint y: 405, distance: 243.3
click at [762, 407] on div "true false Workflow Set Inputs Inputs LLM · GPT-4.1 Get Relevant Sources Step 1…" at bounding box center [480, 386] width 878 height 690
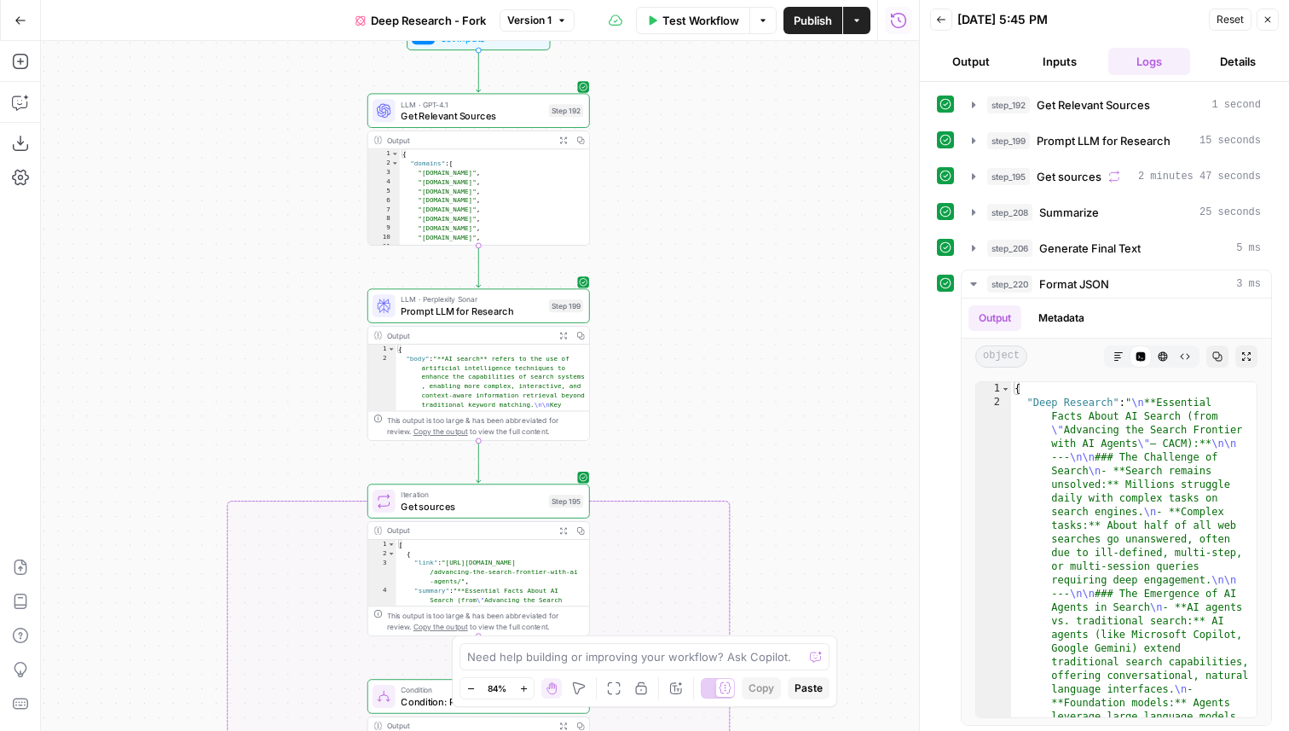
drag, startPoint x: 711, startPoint y: 205, endPoint x: 710, endPoint y: 375, distance: 170.5
click at [710, 375] on div "true false Workflow Set Inputs Inputs LLM · GPT-4.1 Get Relevant Sources Step 1…" at bounding box center [480, 386] width 878 height 690
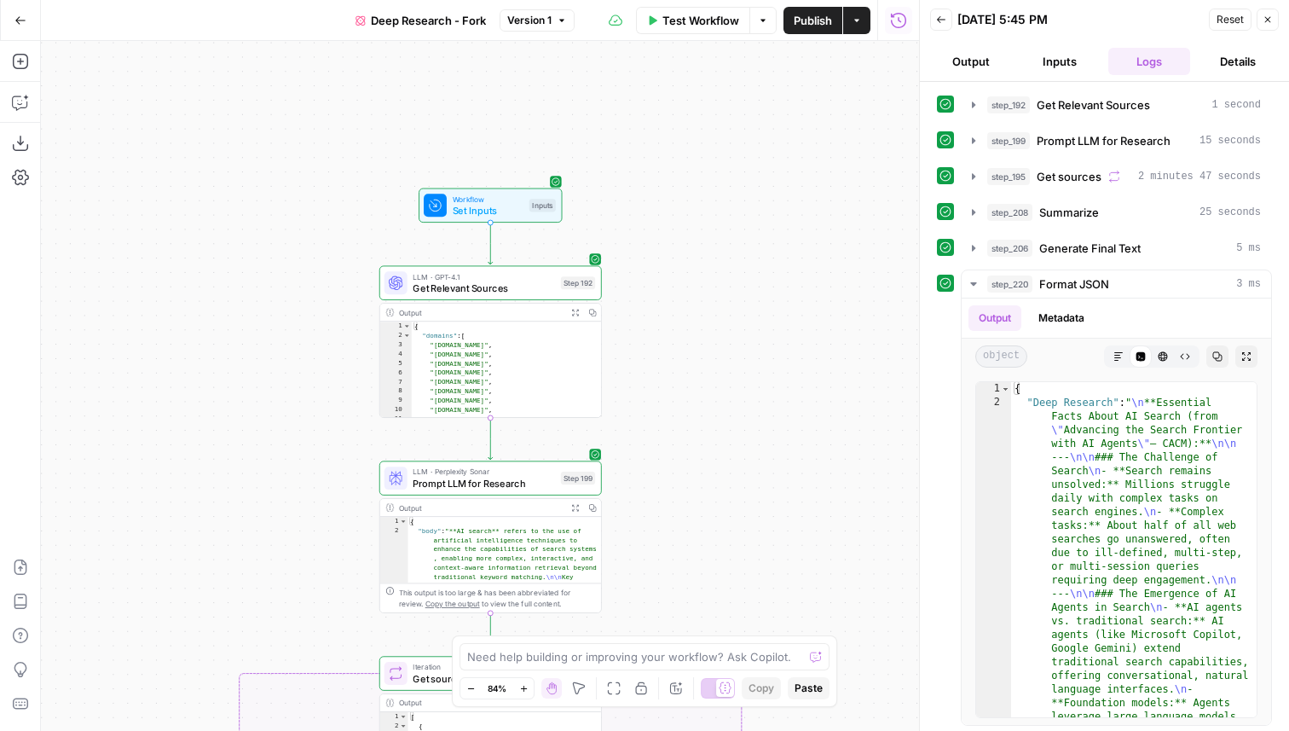
drag, startPoint x: 699, startPoint y: 168, endPoint x: 703, endPoint y: 335, distance: 167.1
click at [704, 336] on div "true false Workflow Set Inputs Inputs LLM · GPT-4.1 Get Relevant Sources Step 1…" at bounding box center [480, 386] width 878 height 690
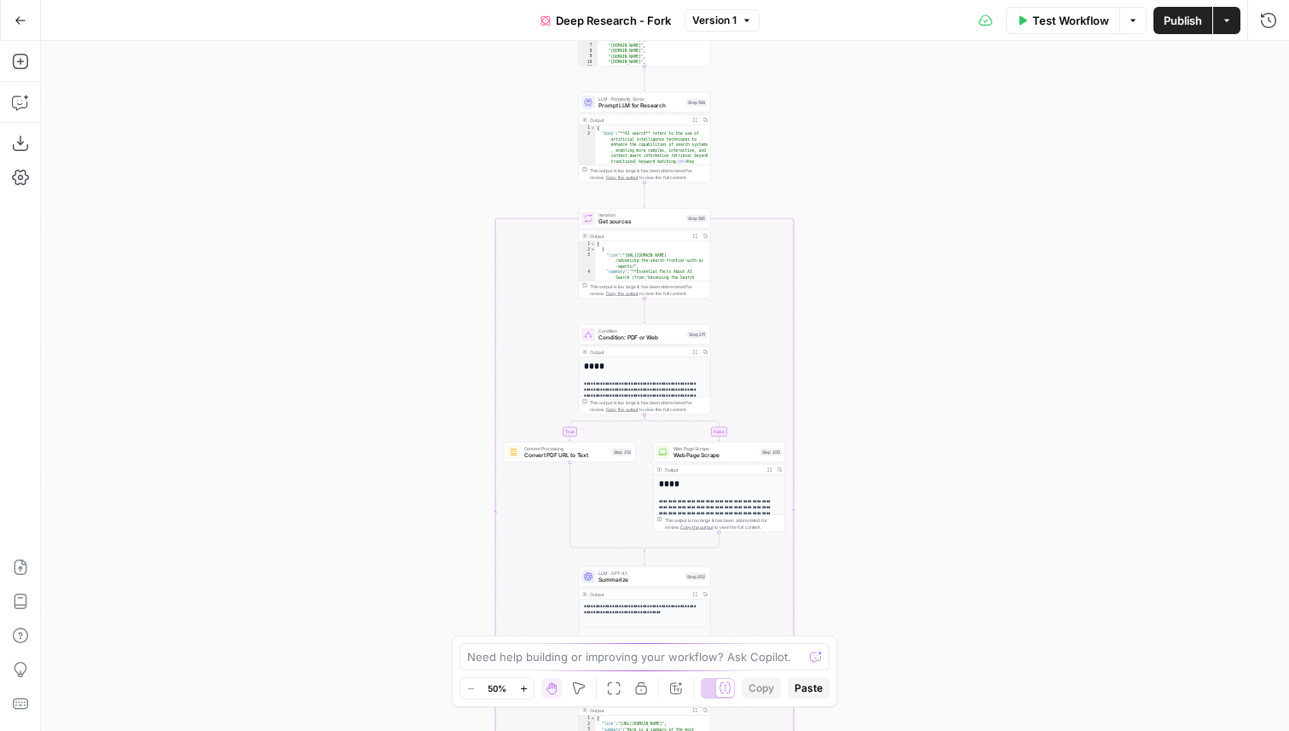
drag, startPoint x: 882, startPoint y: 115, endPoint x: 845, endPoint y: 385, distance: 272.9
click at [846, 385] on div "true false Workflow Set Inputs Inputs LLM · GPT-4.1 Get Relevant Sources Step 1…" at bounding box center [665, 386] width 1248 height 690
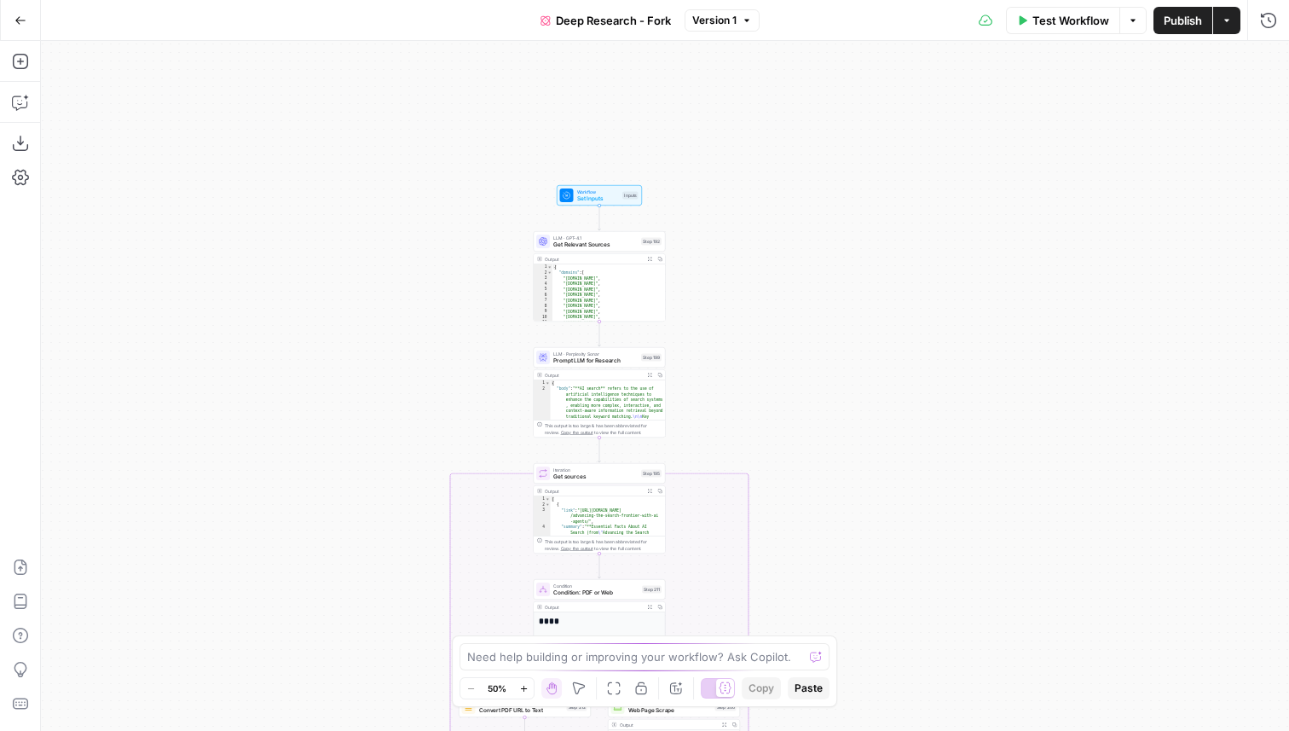
drag, startPoint x: 879, startPoint y: 220, endPoint x: 850, endPoint y: 396, distance: 178.0
click at [850, 396] on div "true false Workflow Set Inputs Inputs LLM · GPT-4.1 Get Relevant Sources Step 1…" at bounding box center [665, 386] width 1248 height 690
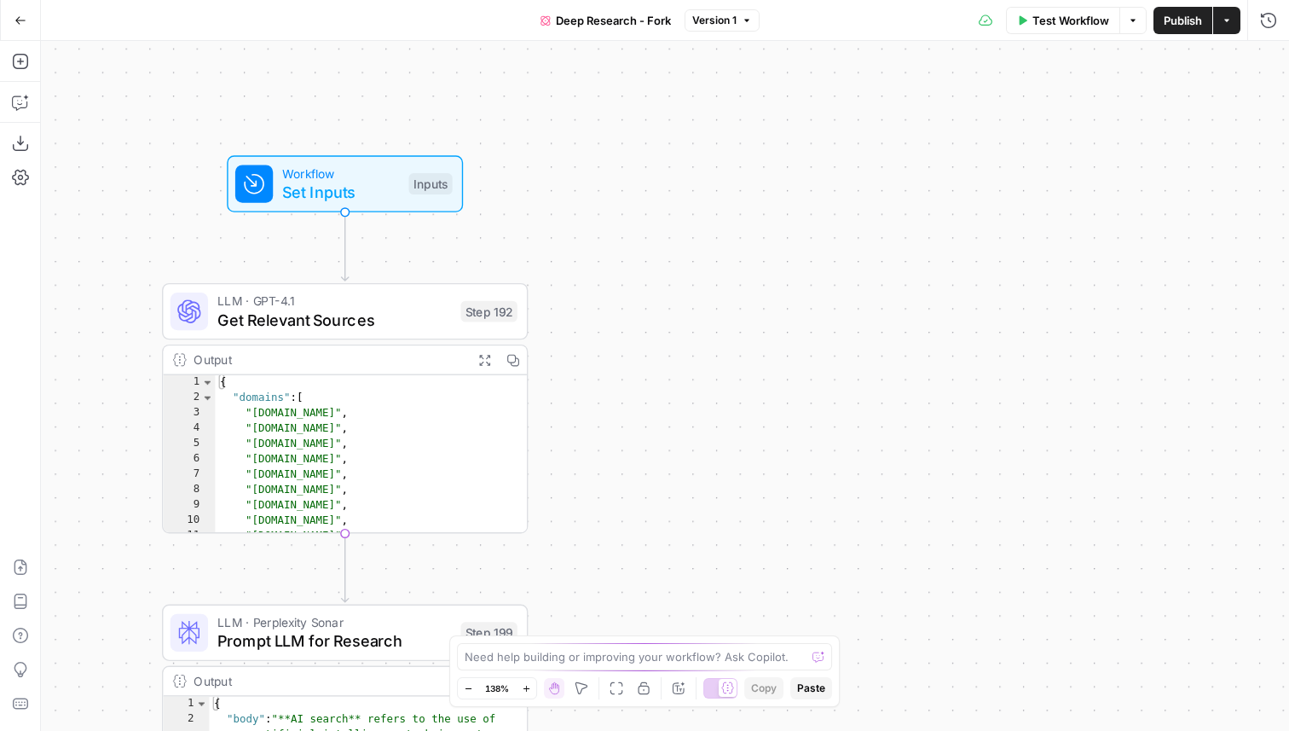
drag, startPoint x: 523, startPoint y: 312, endPoint x: 528, endPoint y: 161, distance: 151.0
click at [528, 161] on div "true false Workflow Set Inputs Inputs LLM · GPT-4.1 Get Relevant Sources Step 1…" at bounding box center [665, 386] width 1248 height 690
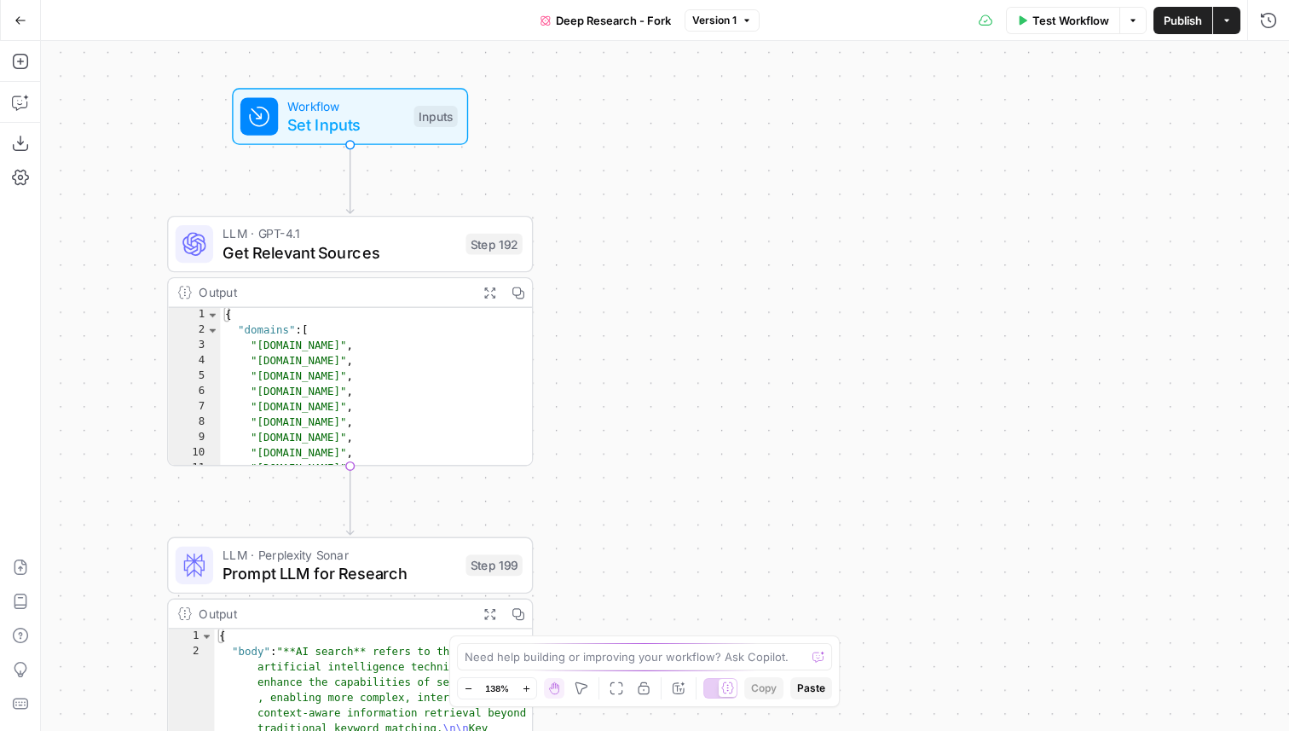
click at [382, 124] on span "Set Inputs" at bounding box center [345, 125] width 117 height 24
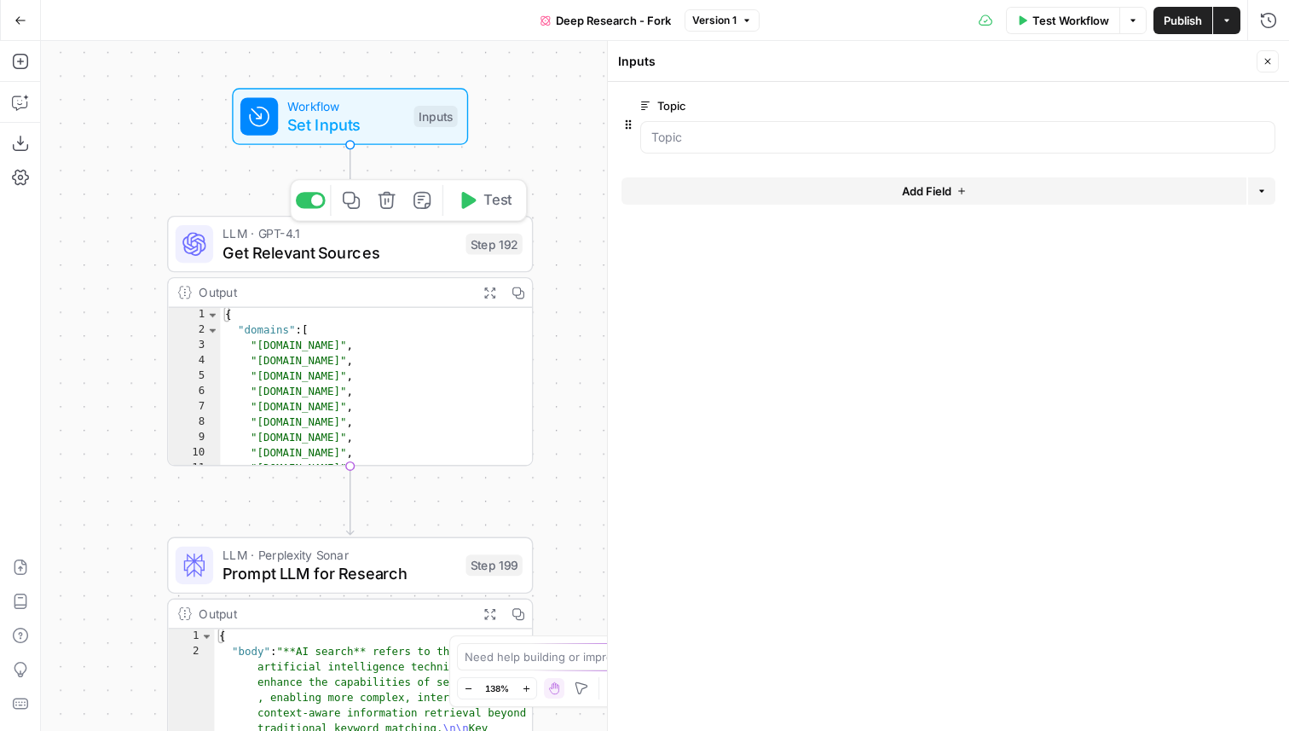
click at [340, 257] on span "Get Relevant Sources" at bounding box center [340, 252] width 234 height 24
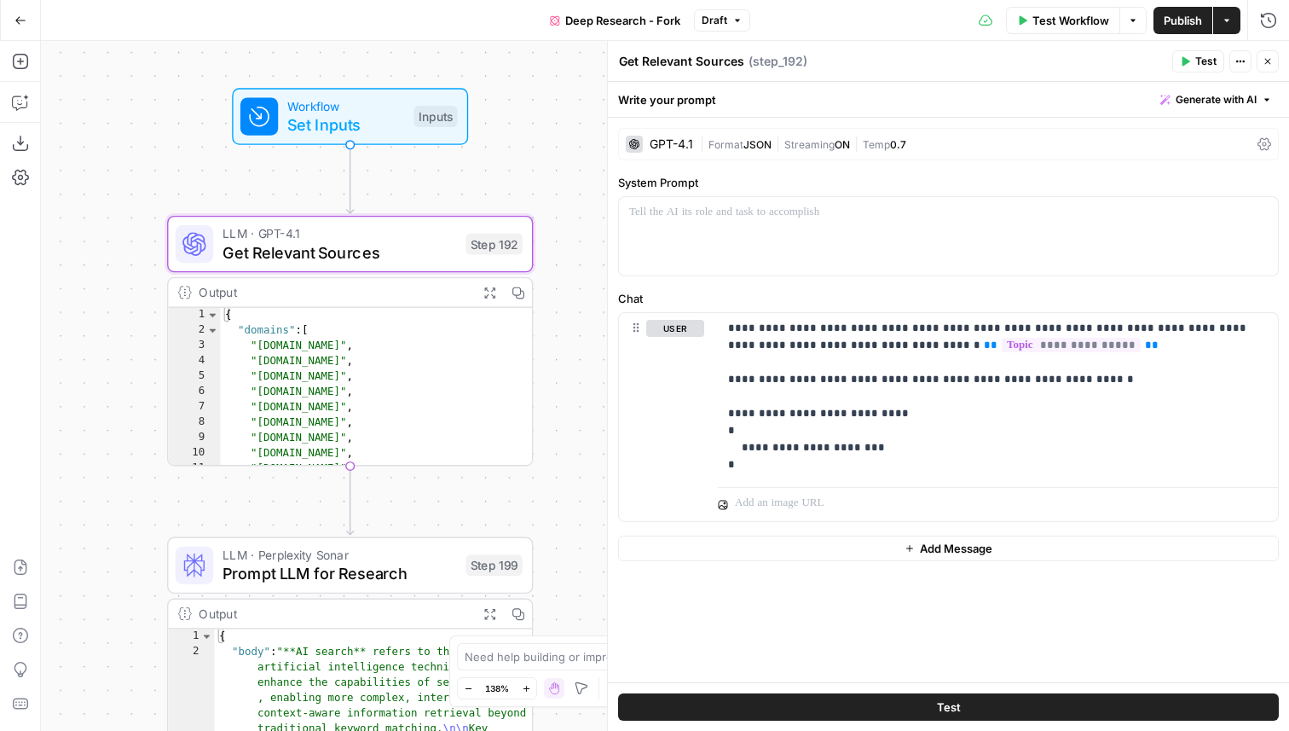
click at [667, 147] on div "GPT-4.1" at bounding box center [671, 144] width 43 height 12
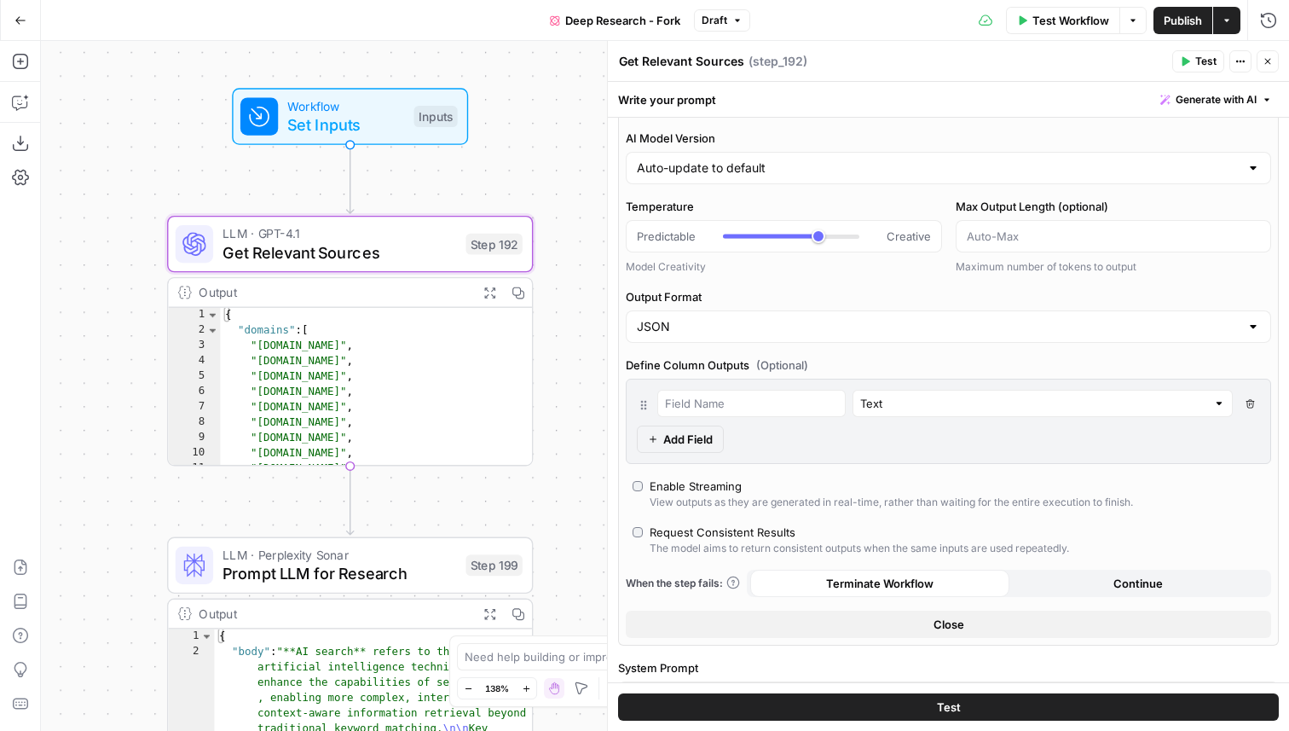
scroll to position [84, 0]
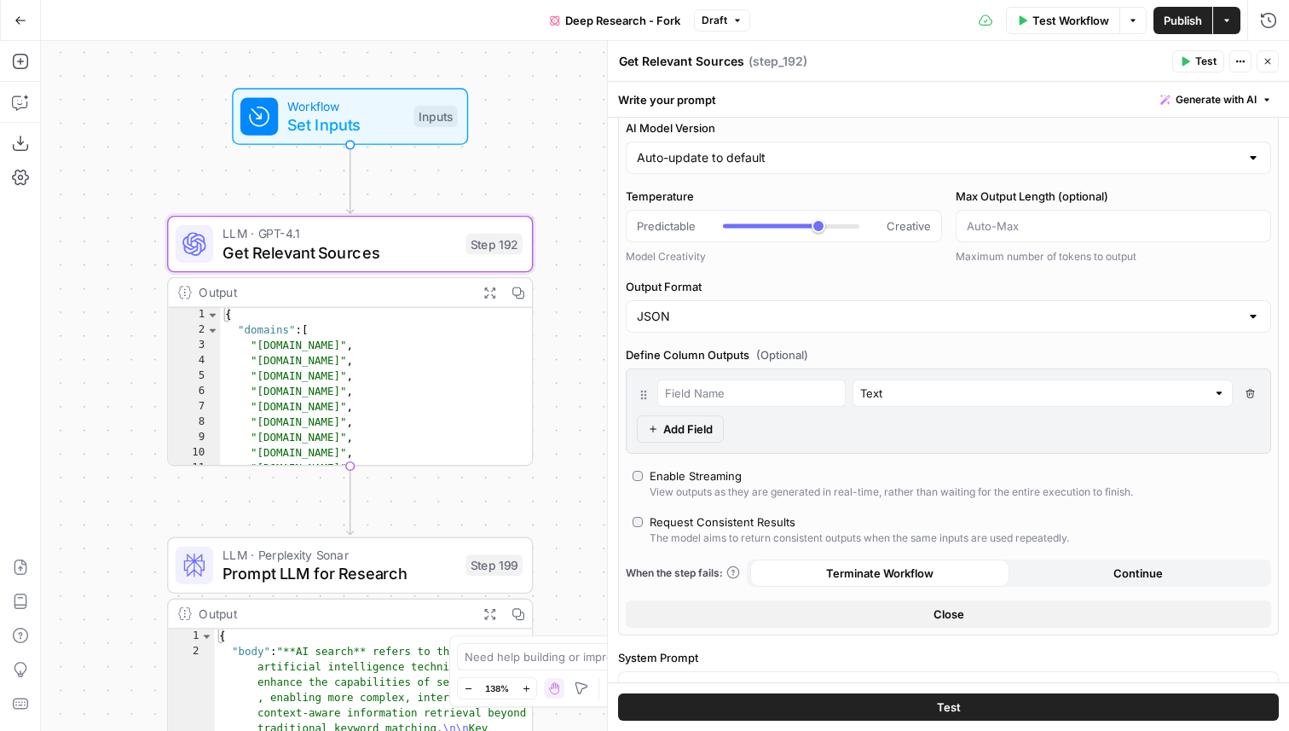
click at [845, 618] on button "Close" at bounding box center [948, 613] width 645 height 27
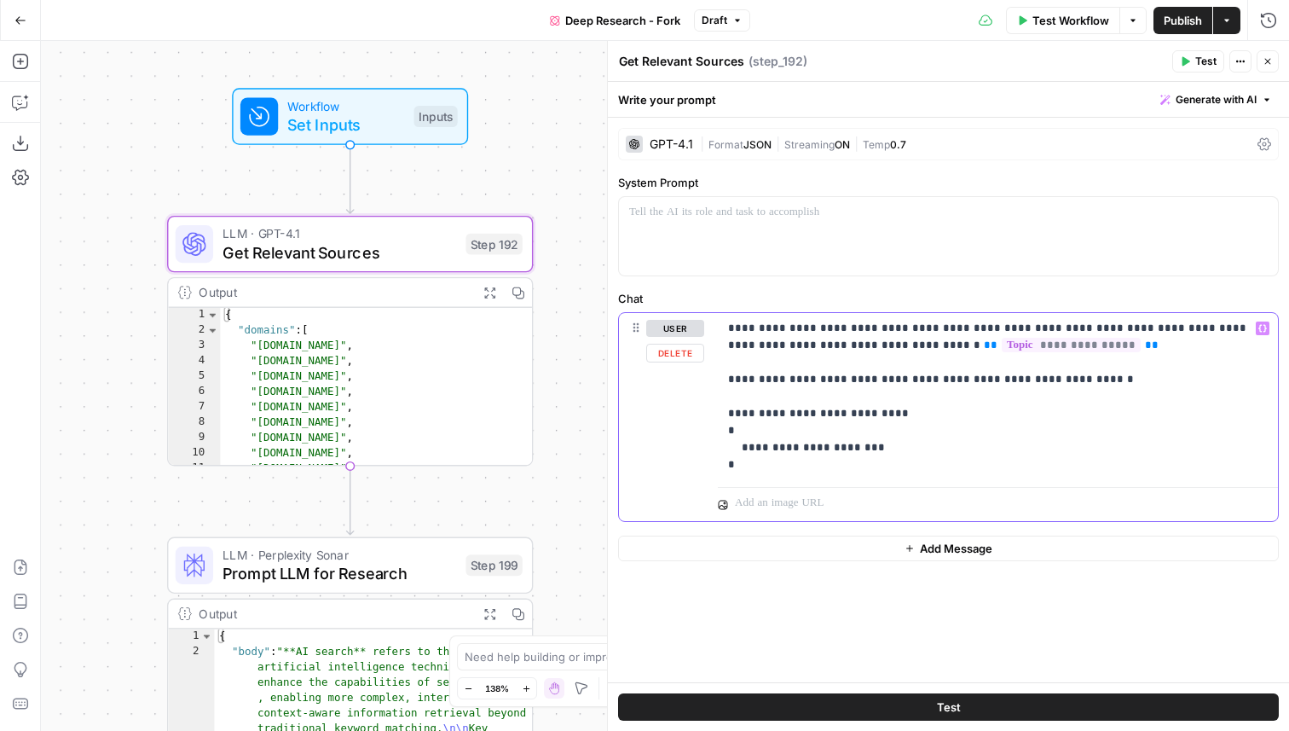
click at [856, 448] on p "**********" at bounding box center [998, 396] width 540 height 153
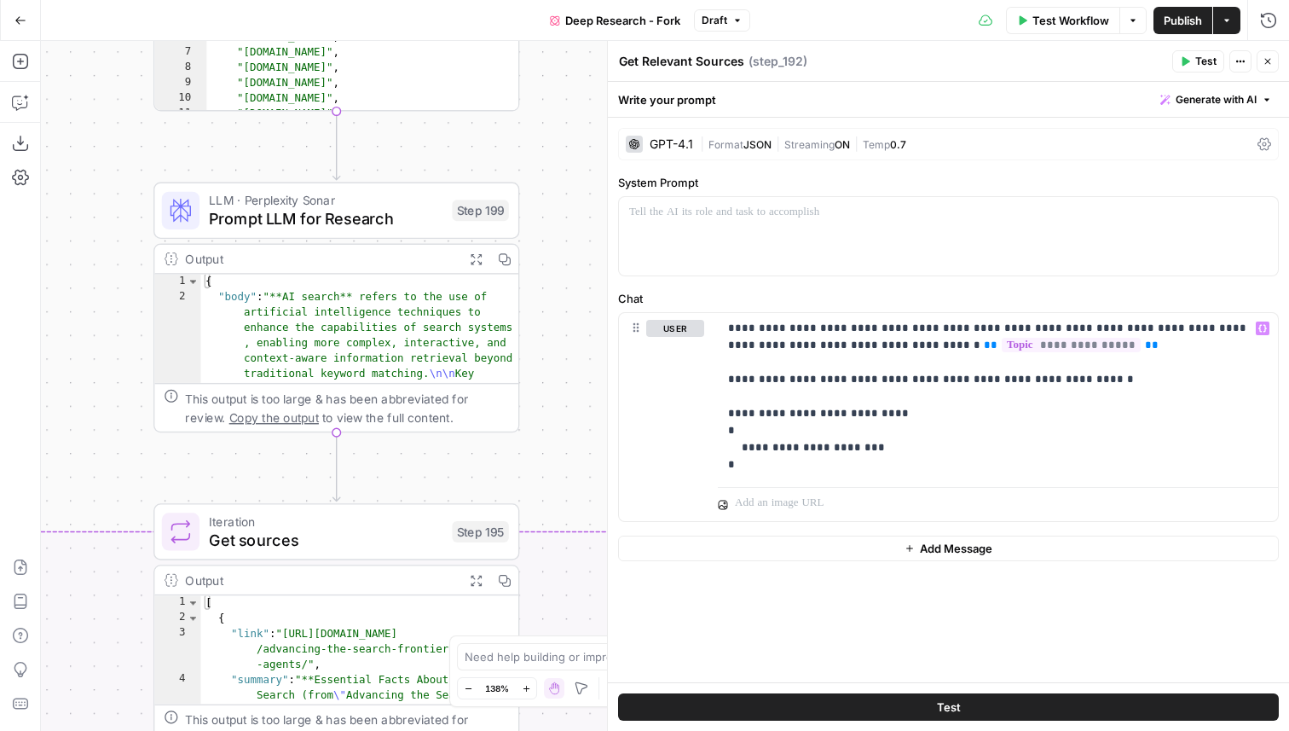
drag, startPoint x: 564, startPoint y: 514, endPoint x: 550, endPoint y: 144, distance: 370.3
click at [550, 143] on div "true false Workflow Set Inputs Inputs LLM · GPT-4.1 Get Relevant Sources Step 1…" at bounding box center [665, 386] width 1248 height 690
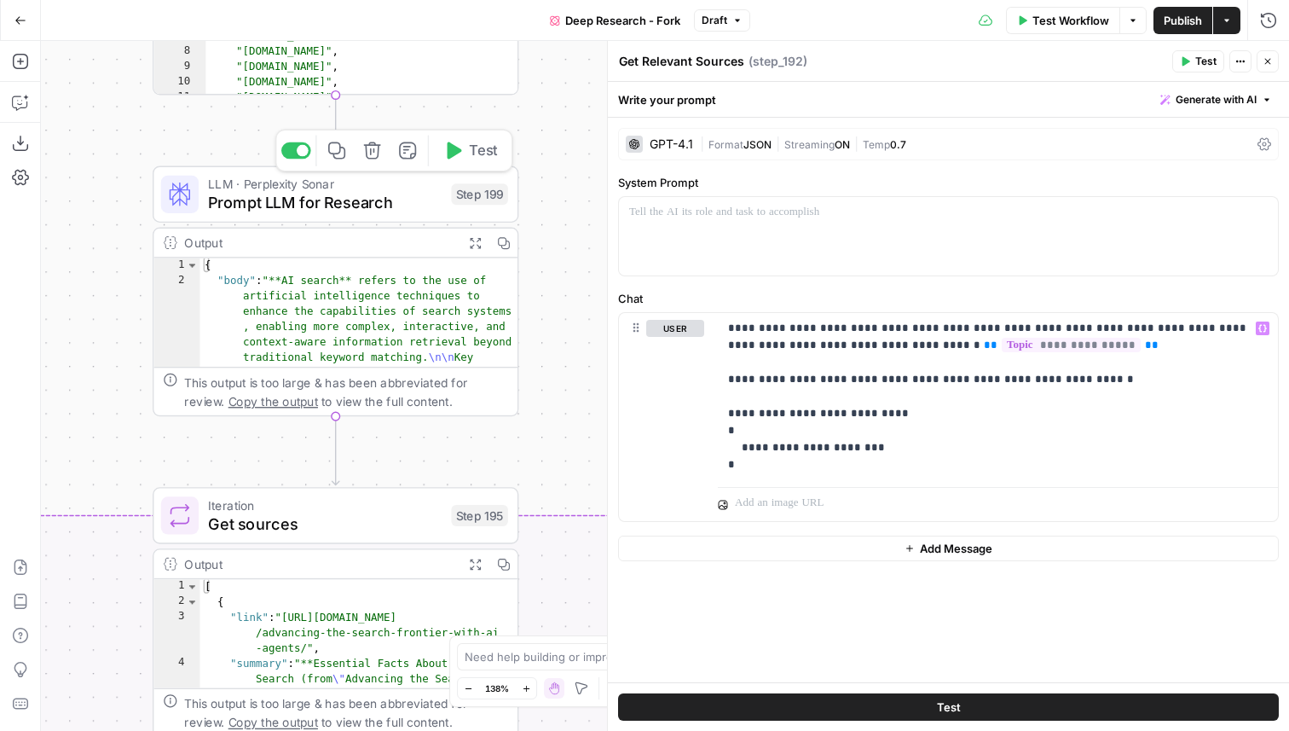
click at [314, 207] on span "Prompt LLM for Research" at bounding box center [325, 203] width 234 height 24
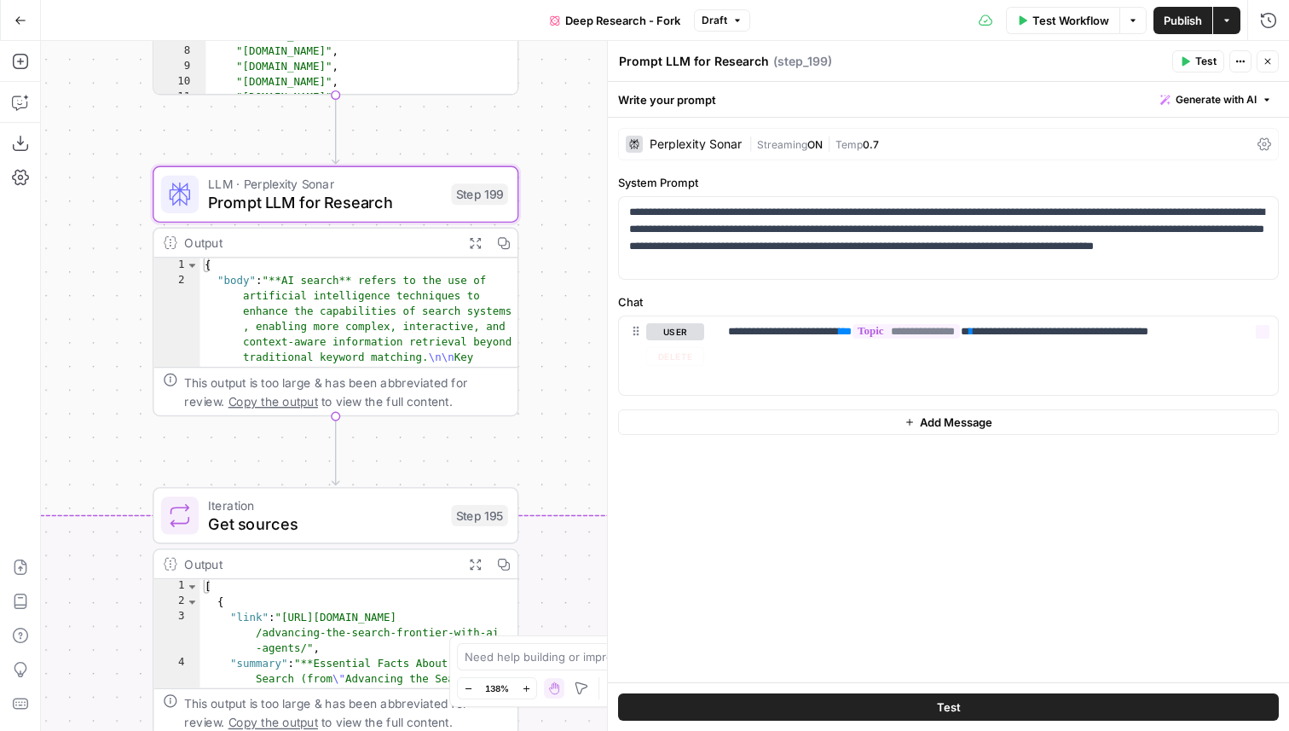
click at [765, 587] on div "**********" at bounding box center [948, 400] width 681 height 564
click at [697, 139] on div "Perplexity Sonar" at bounding box center [696, 144] width 92 height 12
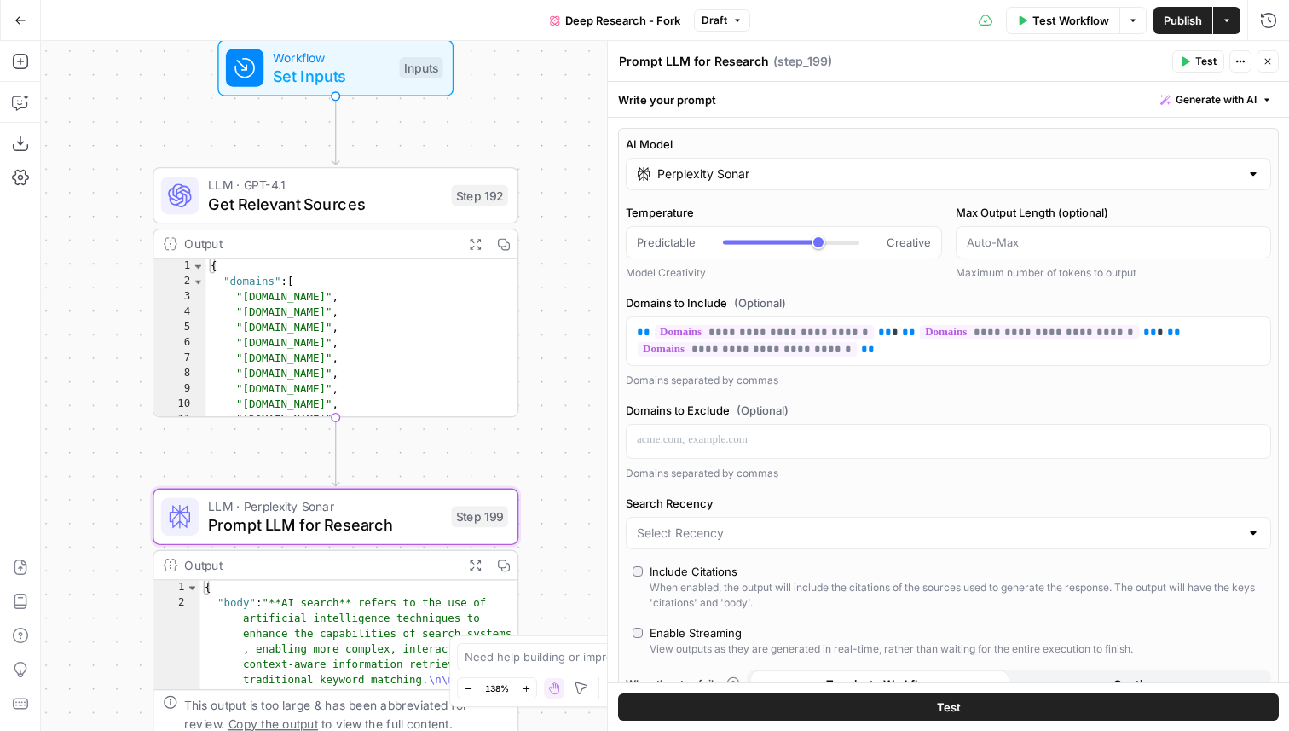
drag, startPoint x: 583, startPoint y: 174, endPoint x: 582, endPoint y: 483, distance: 308.6
click at [582, 483] on div "true false Workflow Set Inputs Inputs LLM · GPT-4.1 Get Relevant Sources Step 1…" at bounding box center [665, 386] width 1248 height 690
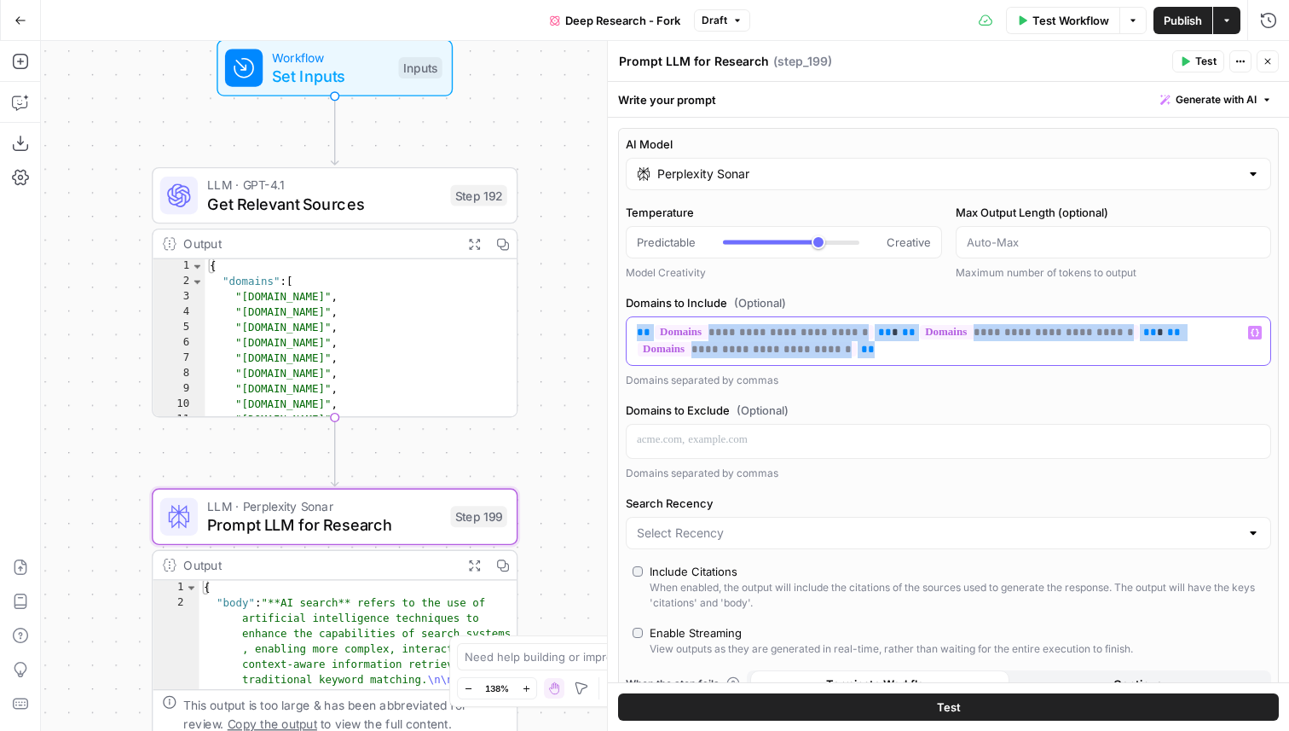
drag, startPoint x: 884, startPoint y: 348, endPoint x: 633, endPoint y: 326, distance: 252.5
click at [633, 326] on div "**********" at bounding box center [949, 341] width 644 height 48
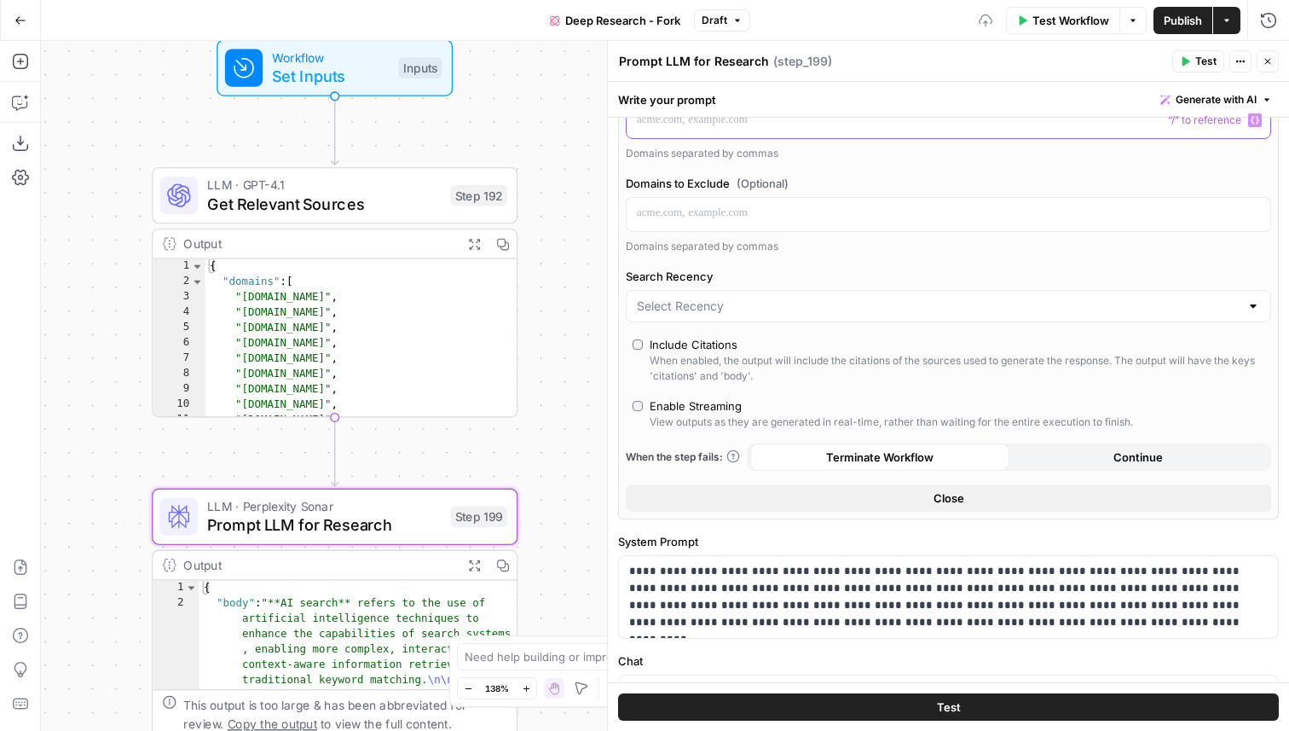
scroll to position [334, 0]
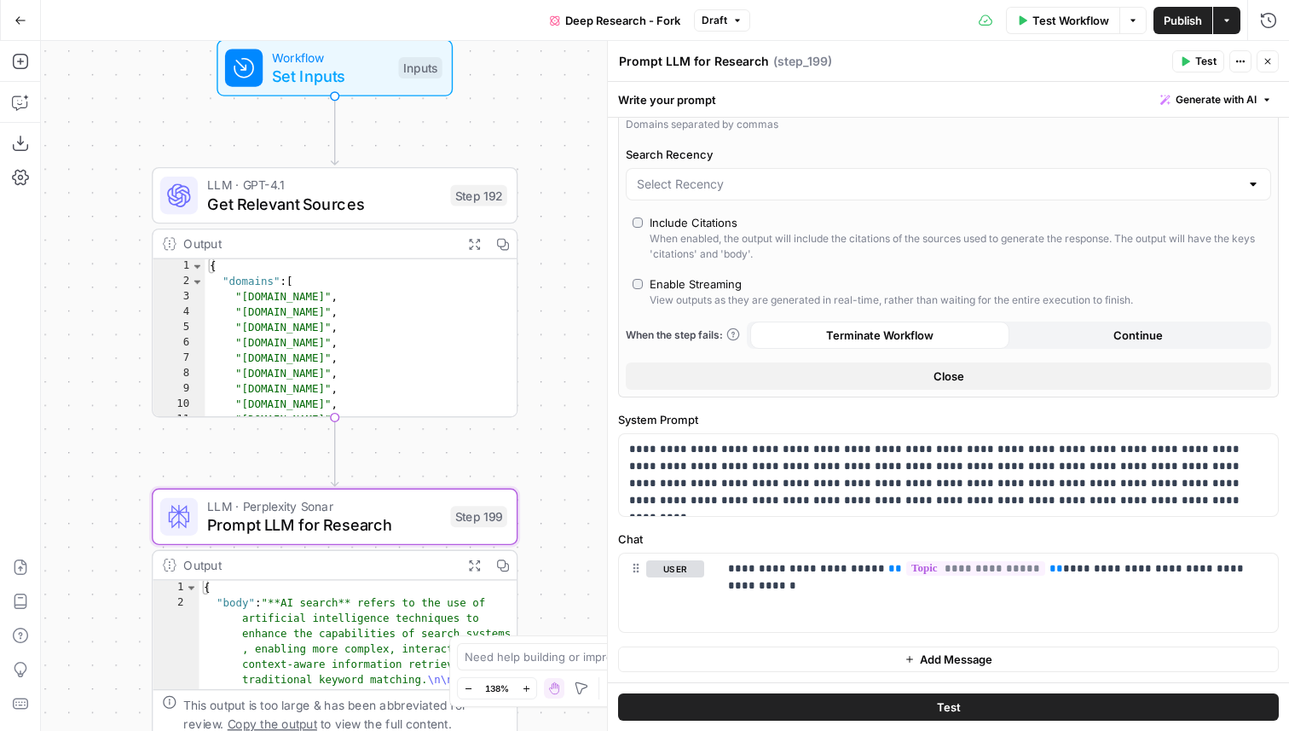
click at [957, 376] on span "Close" at bounding box center [949, 375] width 31 height 17
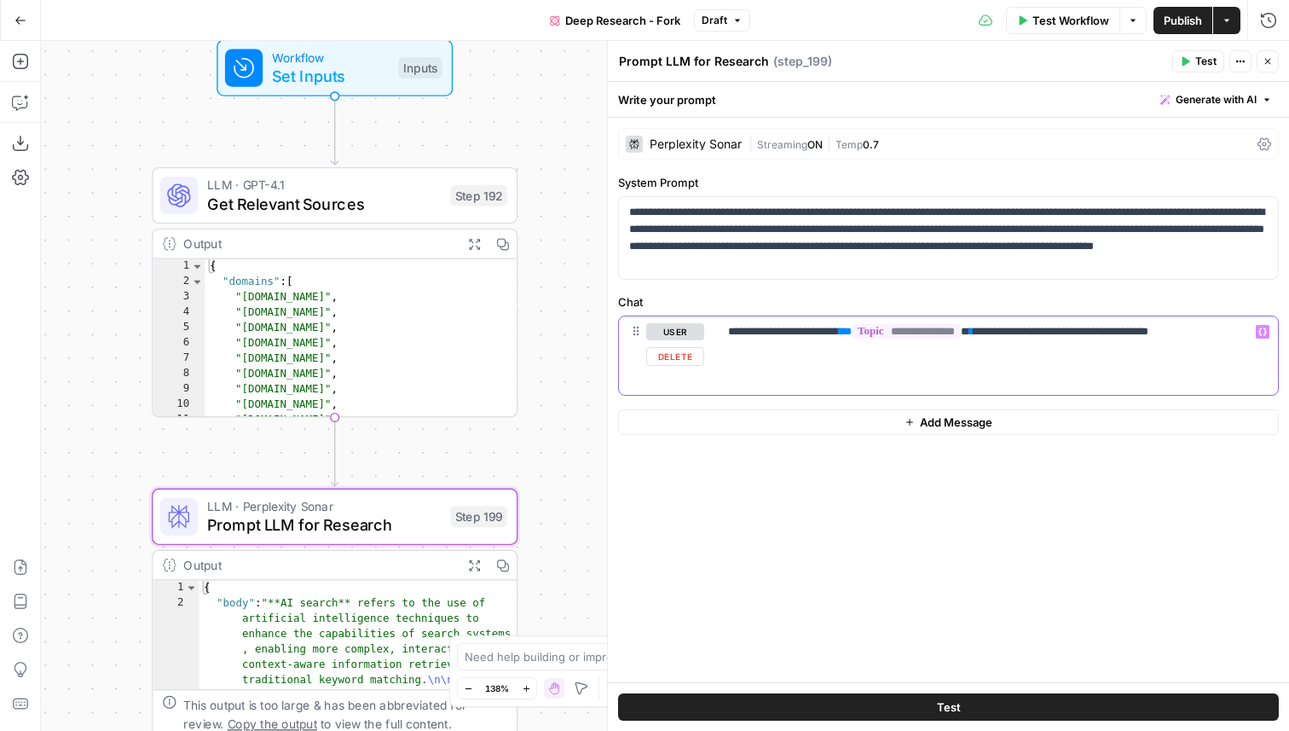
click at [942, 358] on div "**********" at bounding box center [998, 355] width 560 height 78
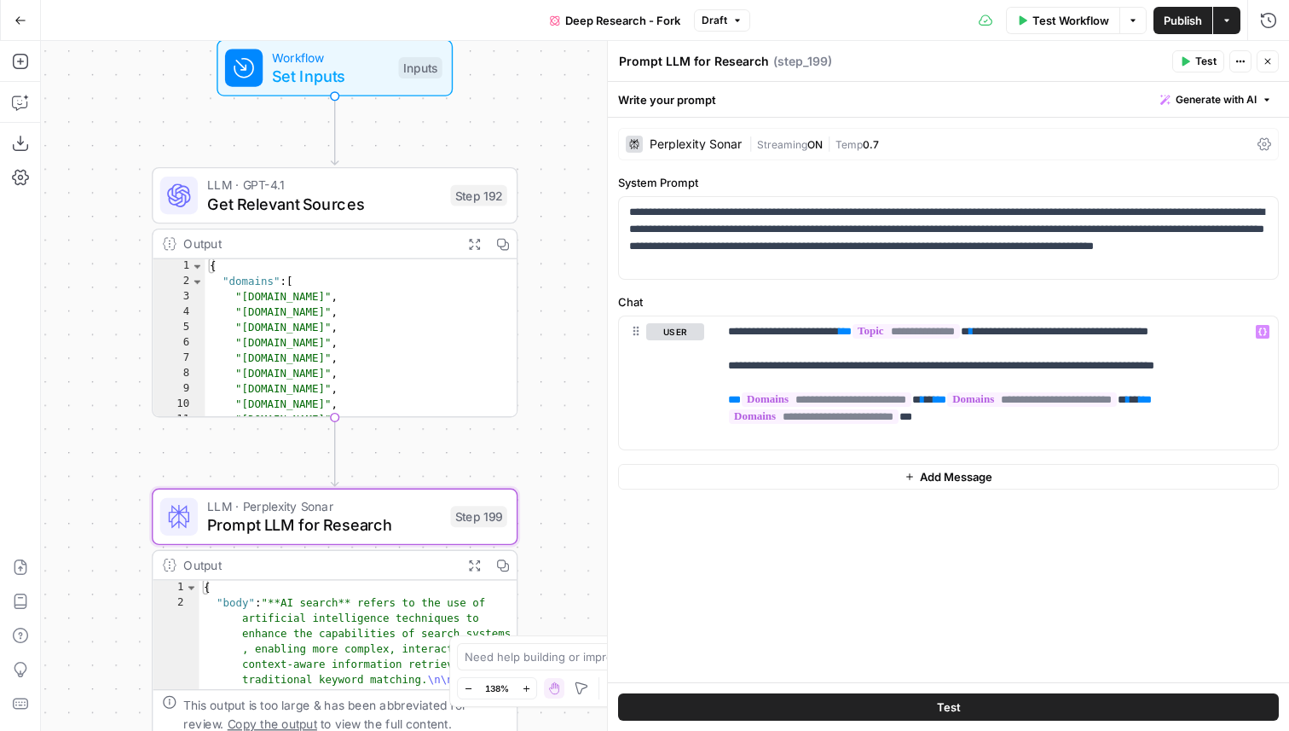
click at [682, 136] on div "Perplexity Sonar" at bounding box center [684, 144] width 116 height 17
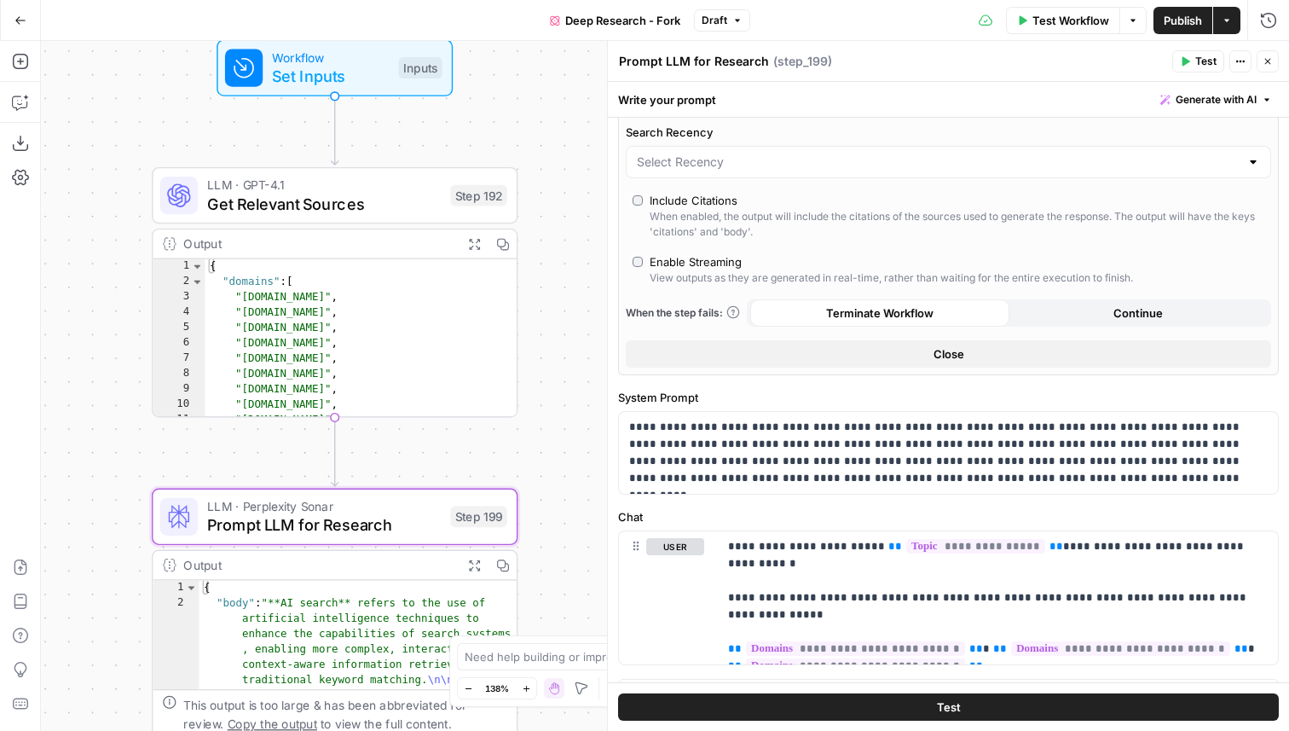
scroll to position [388, 0]
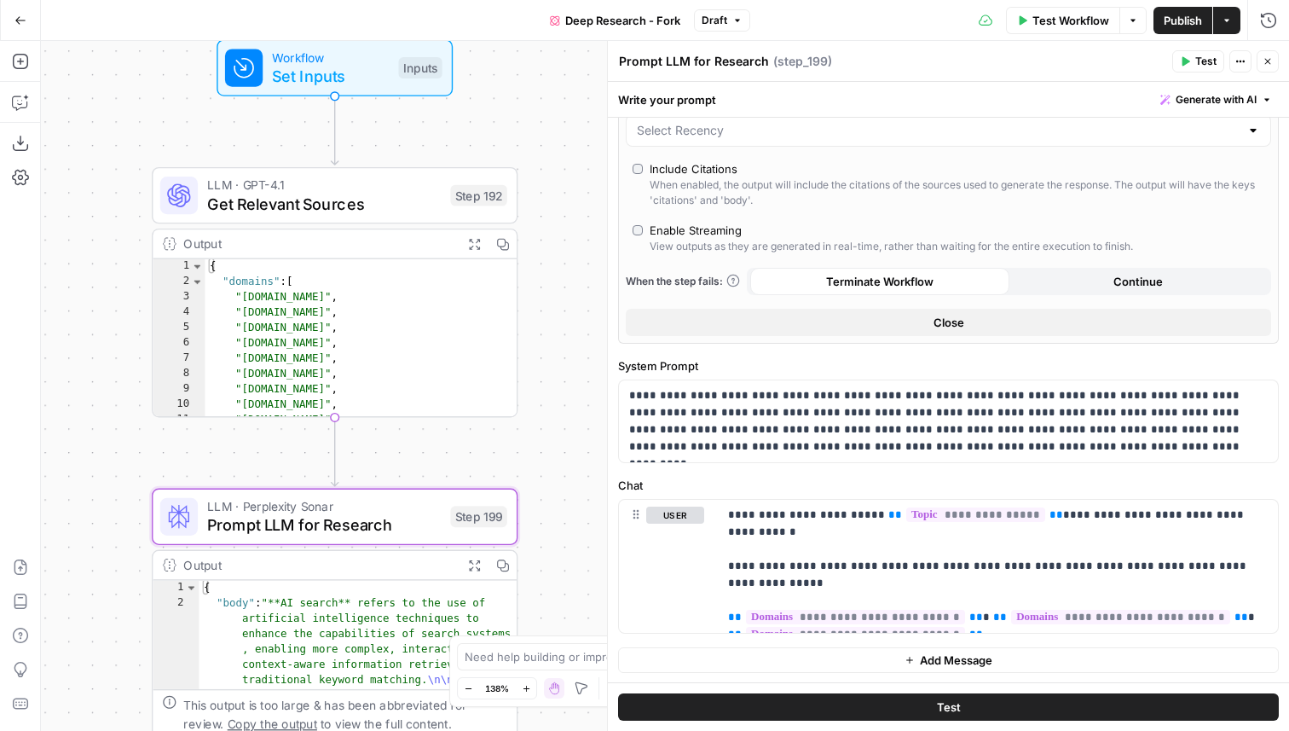
click at [979, 325] on button "Close" at bounding box center [948, 322] width 645 height 27
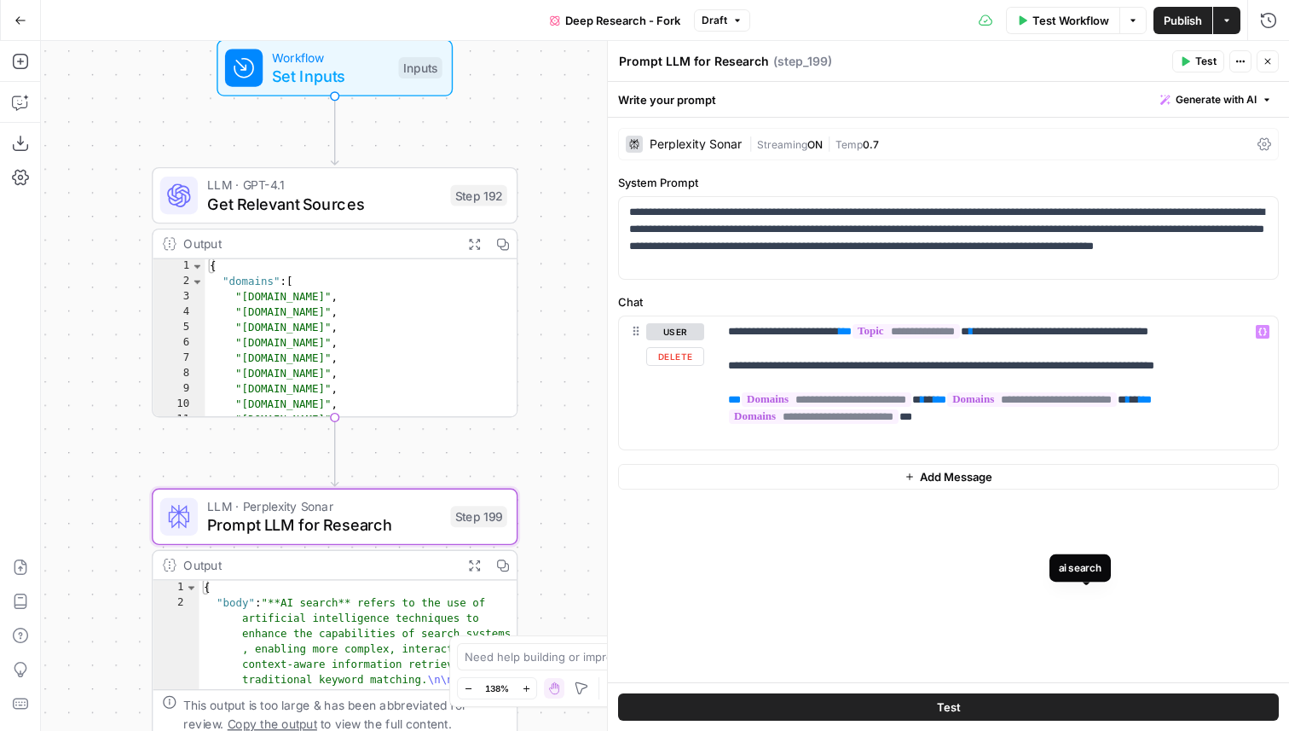
scroll to position [0, 0]
click at [705, 153] on div "Perplexity Sonar | Streaming ON | Temp 0.7" at bounding box center [948, 144] width 661 height 32
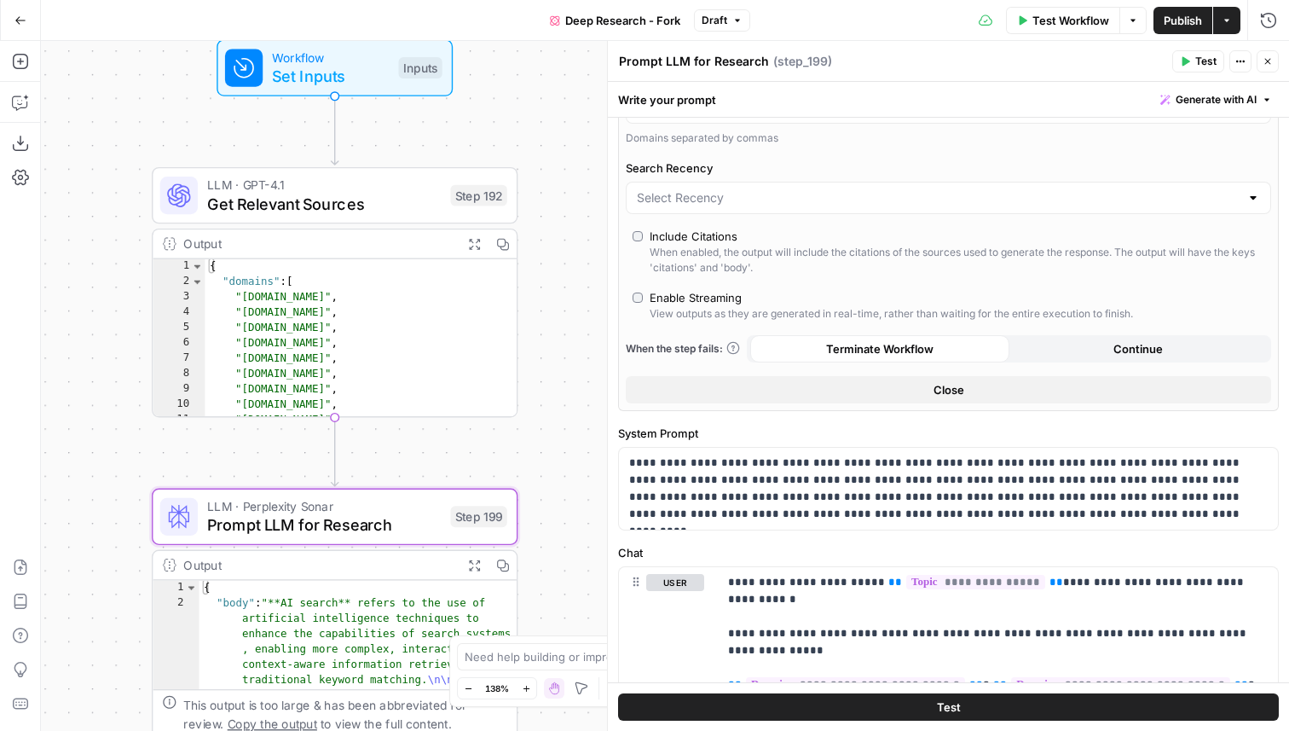
scroll to position [333, 0]
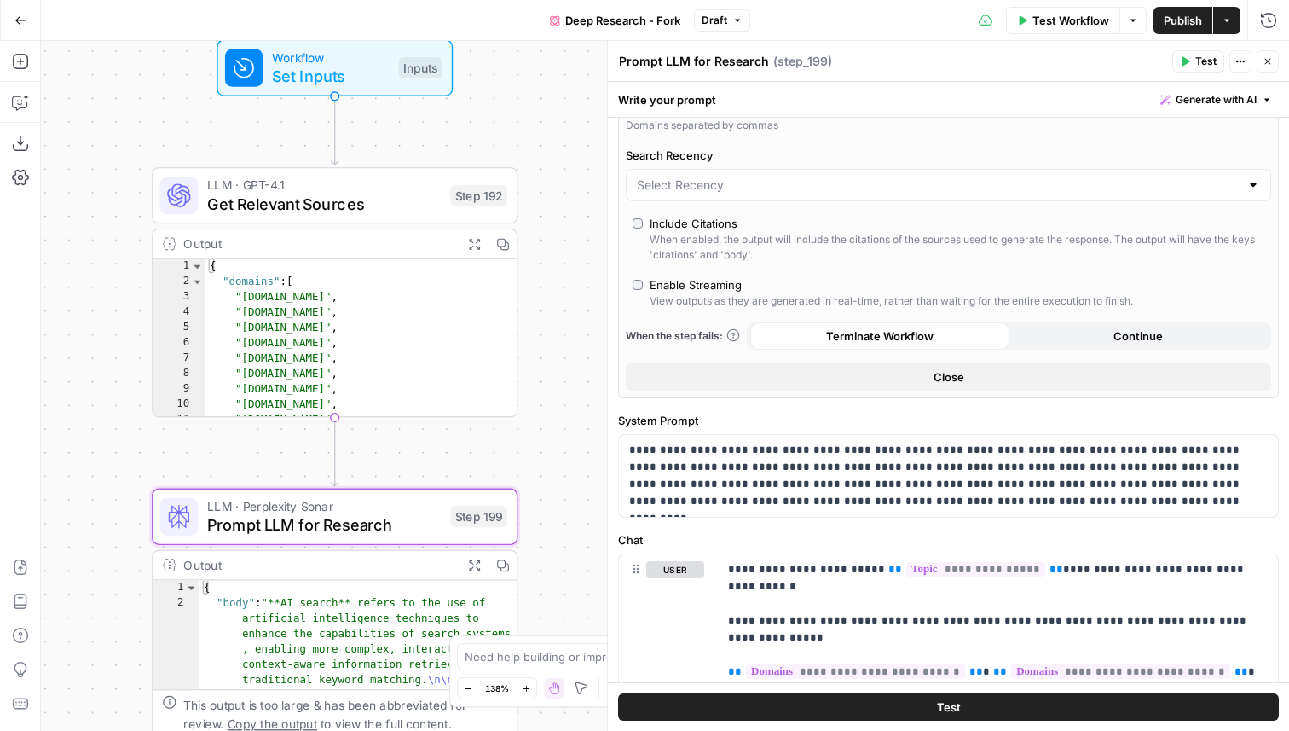
click at [735, 369] on button "Close" at bounding box center [948, 376] width 645 height 27
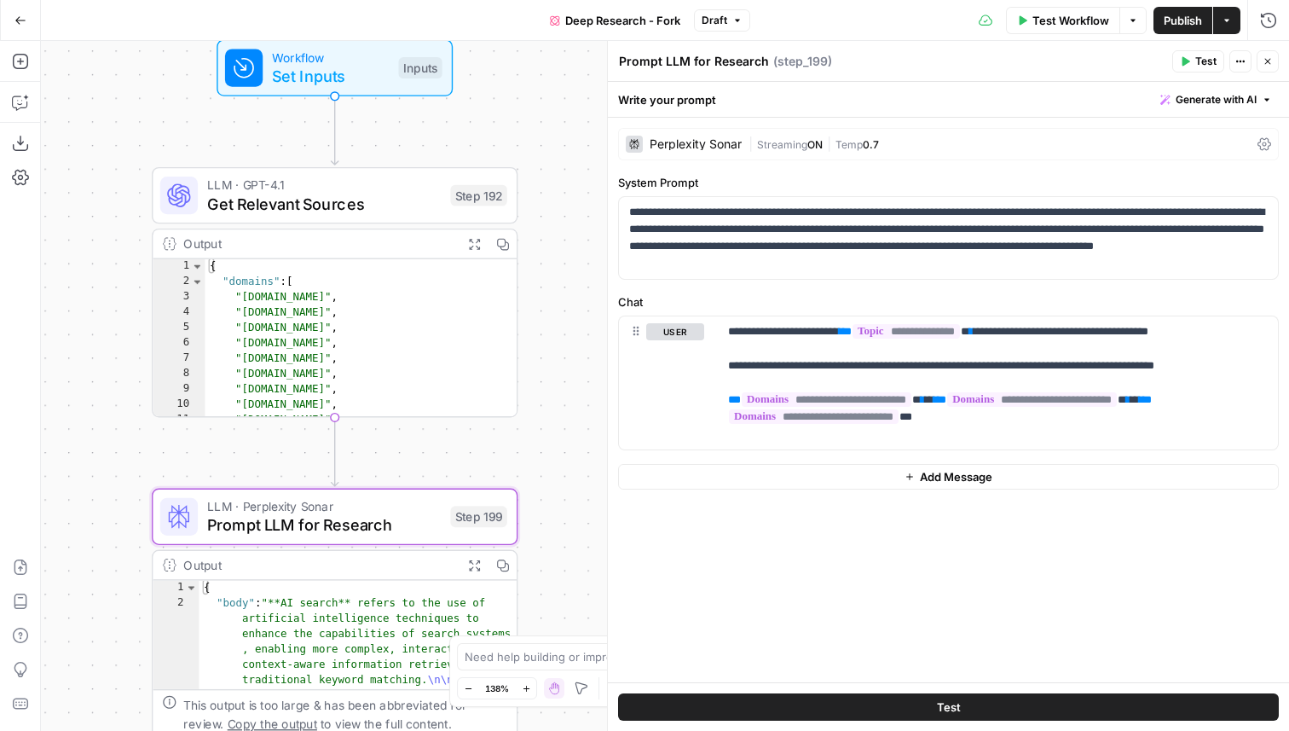
scroll to position [0, 0]
click at [966, 418] on p "**********" at bounding box center [998, 382] width 540 height 119
click at [946, 422] on span "**" at bounding box center [940, 416] width 13 height 11
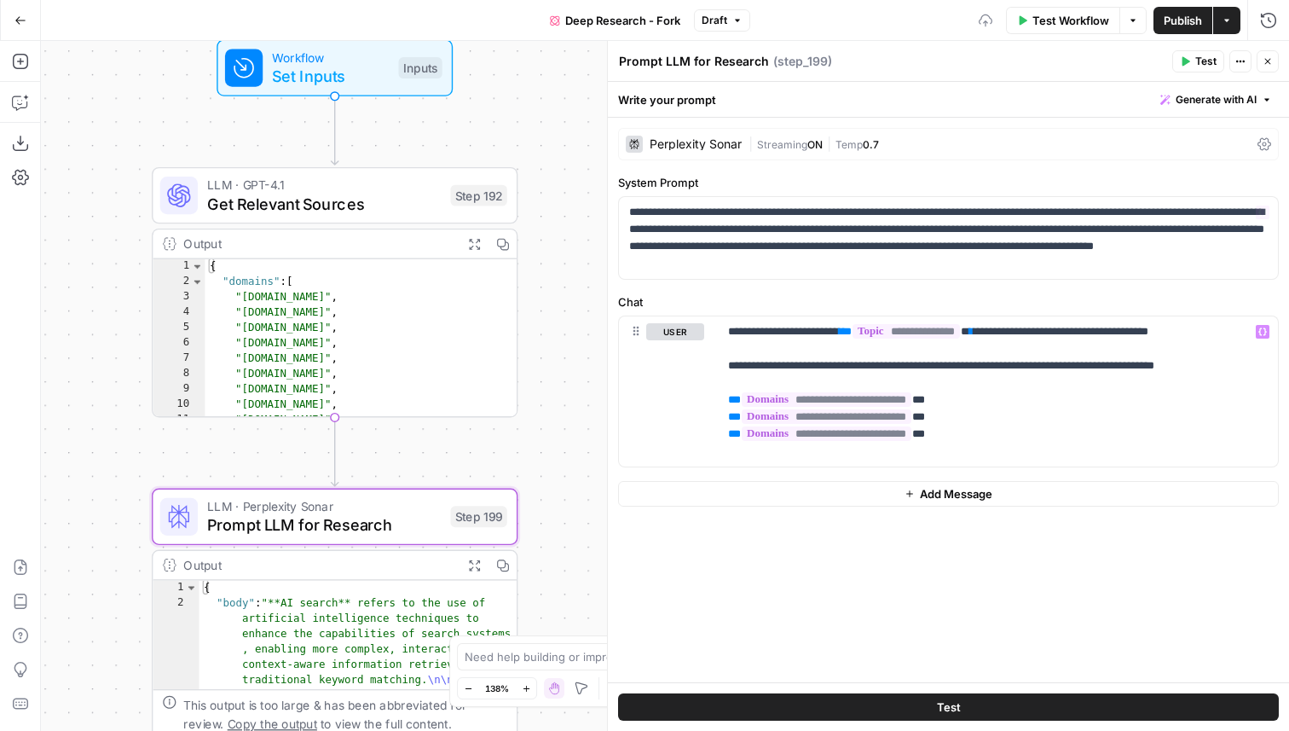
click at [648, 138] on div "Perplexity Sonar" at bounding box center [684, 144] width 116 height 17
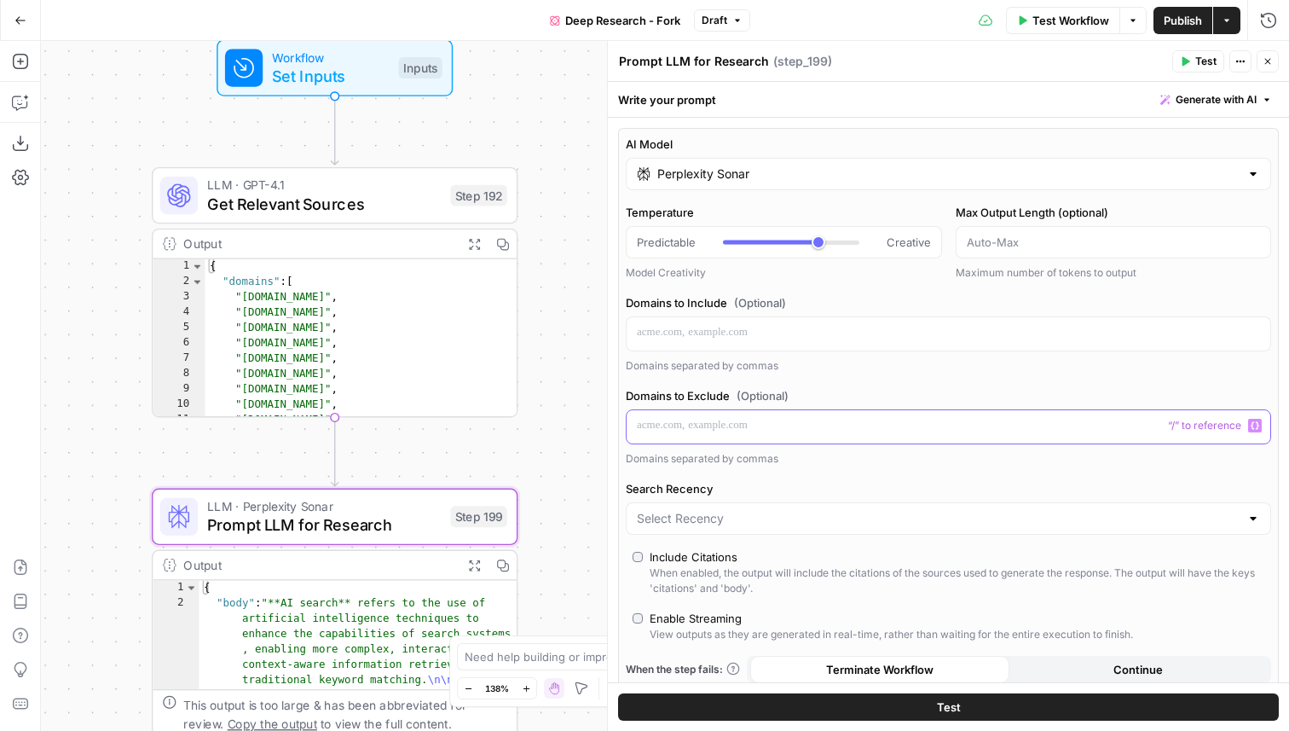
click at [733, 436] on div at bounding box center [949, 426] width 644 height 33
click at [699, 429] on p "*" at bounding box center [948, 425] width 623 height 17
click at [769, 431] on p "**" at bounding box center [948, 425] width 623 height 17
click at [1261, 66] on button "Close" at bounding box center [1268, 61] width 22 height 22
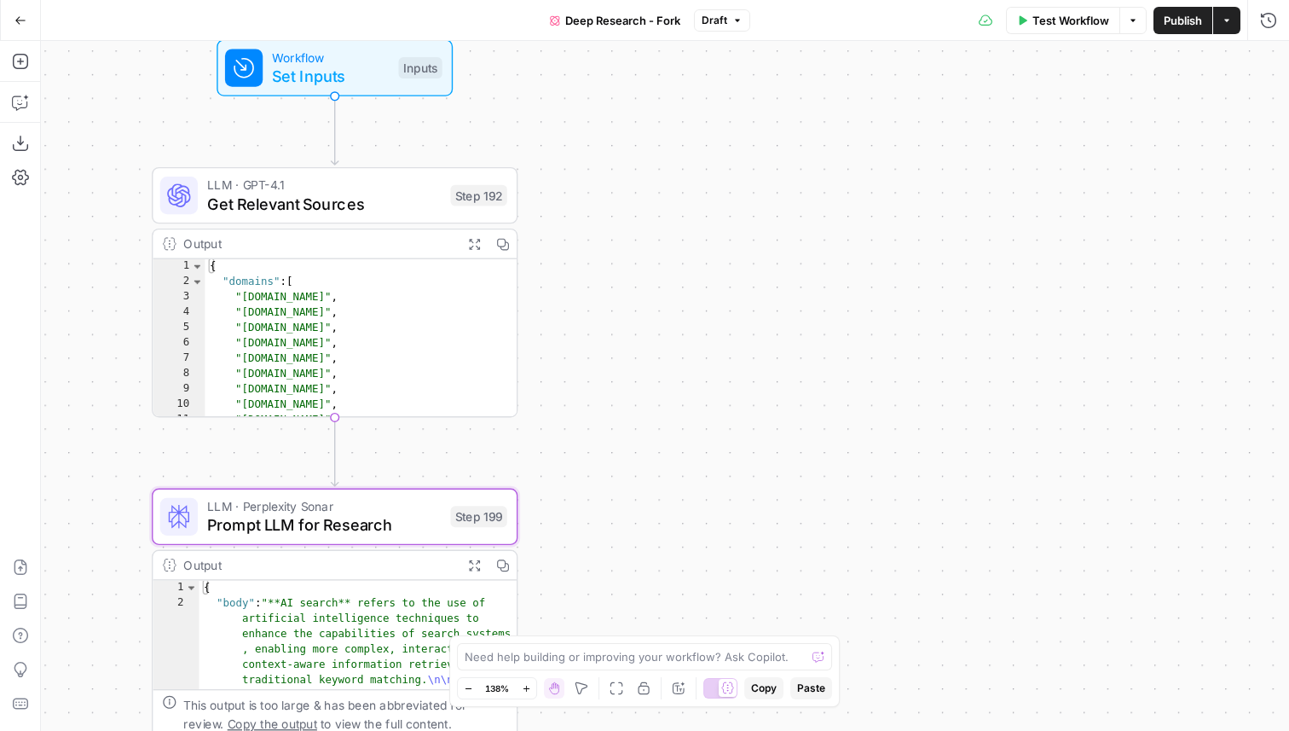
click at [346, 77] on span "Set Inputs" at bounding box center [330, 76] width 117 height 24
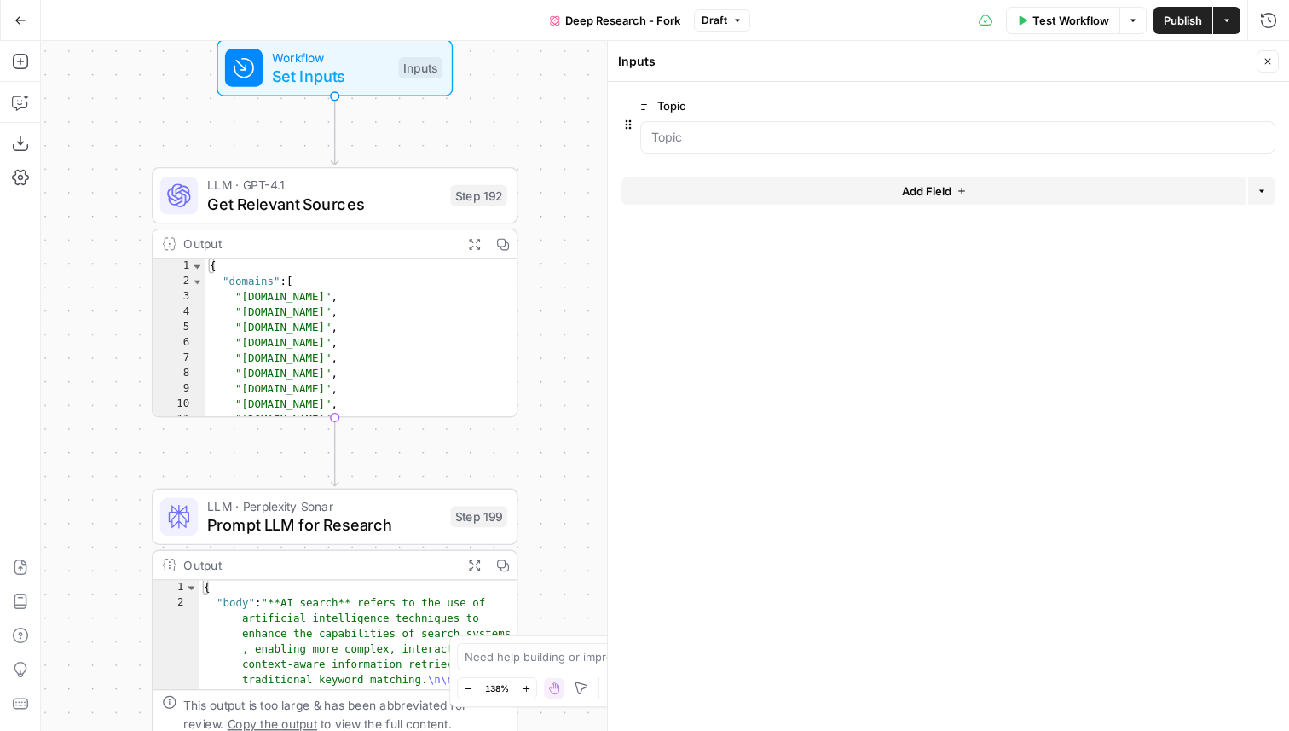
click at [675, 189] on button "Add Field" at bounding box center [934, 190] width 625 height 27
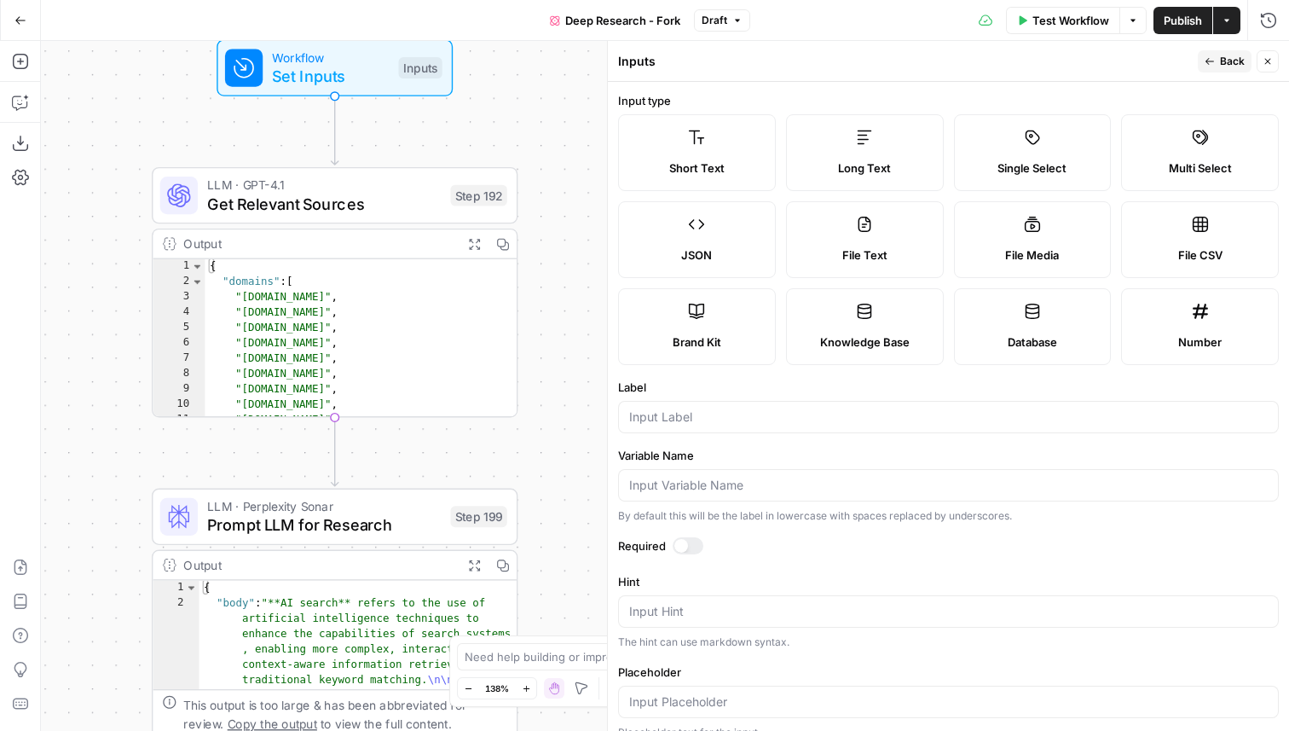
click at [743, 338] on div "Brand Kit" at bounding box center [697, 341] width 129 height 17
click at [687, 416] on input "Label" at bounding box center [948, 416] width 639 height 17
type input "Brand Kit"
click at [1236, 61] on span "Back" at bounding box center [1232, 61] width 25 height 15
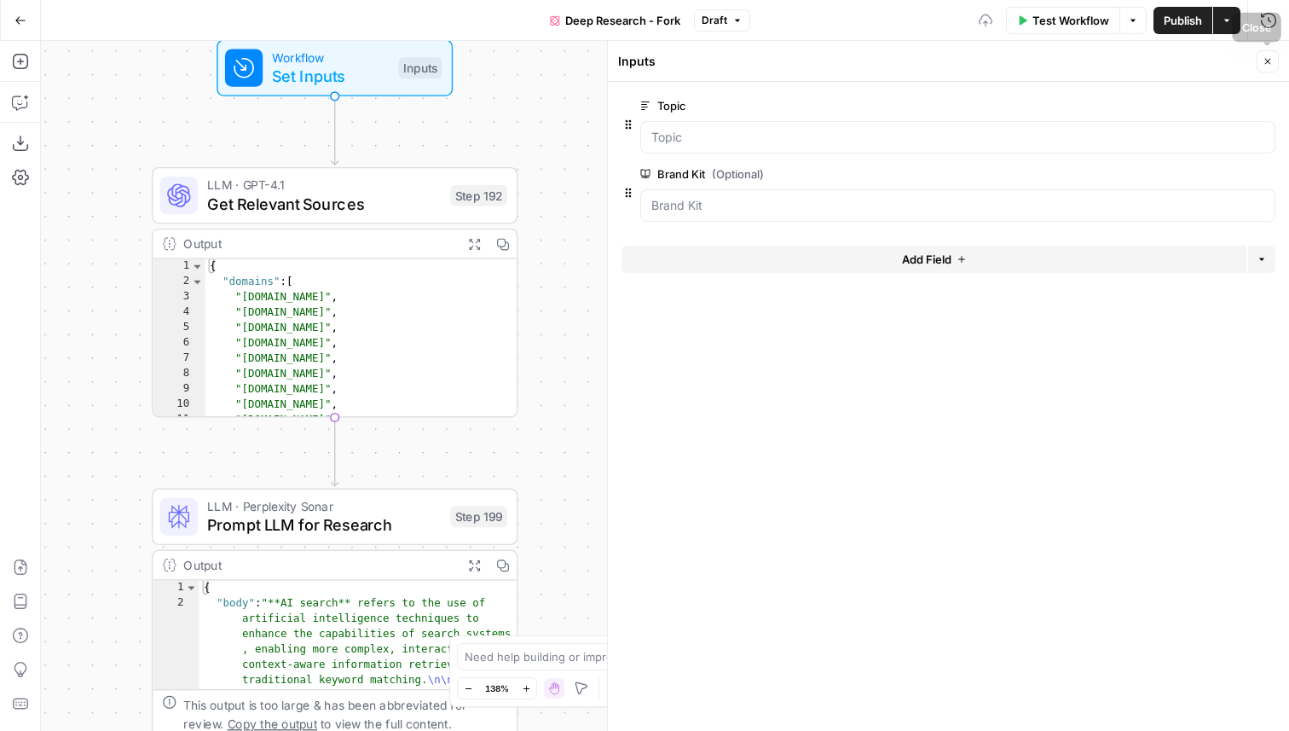
click at [1269, 63] on icon "button" at bounding box center [1268, 61] width 10 height 10
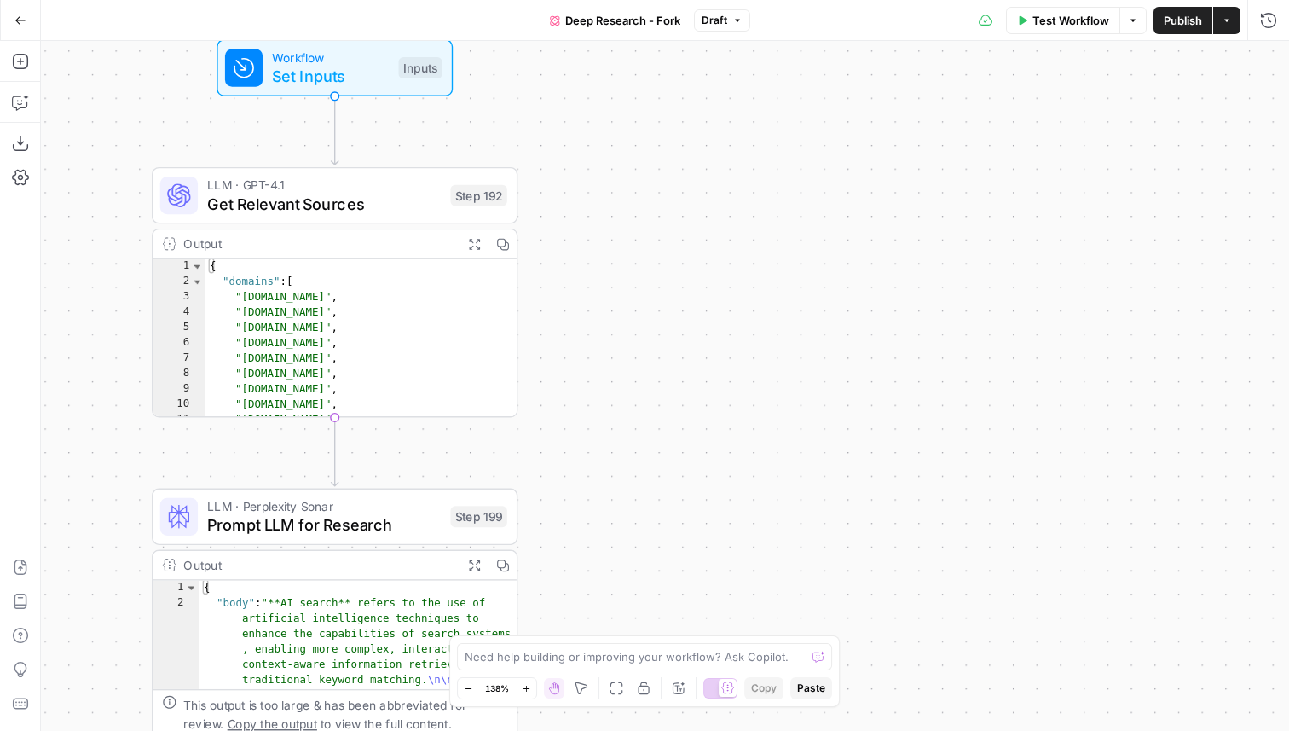
click at [391, 186] on span "LLM · GPT-4.1" at bounding box center [324, 185] width 234 height 19
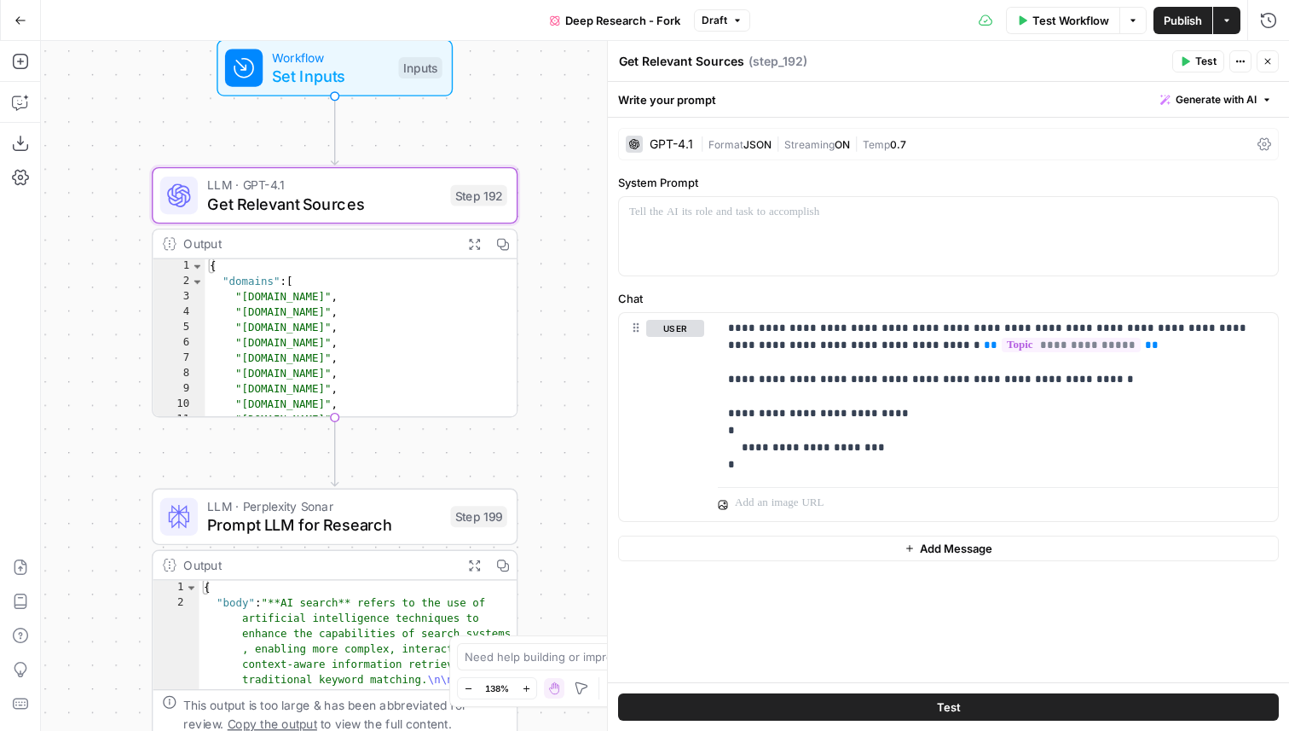
click at [679, 138] on div "GPT-4.1" at bounding box center [671, 144] width 43 height 12
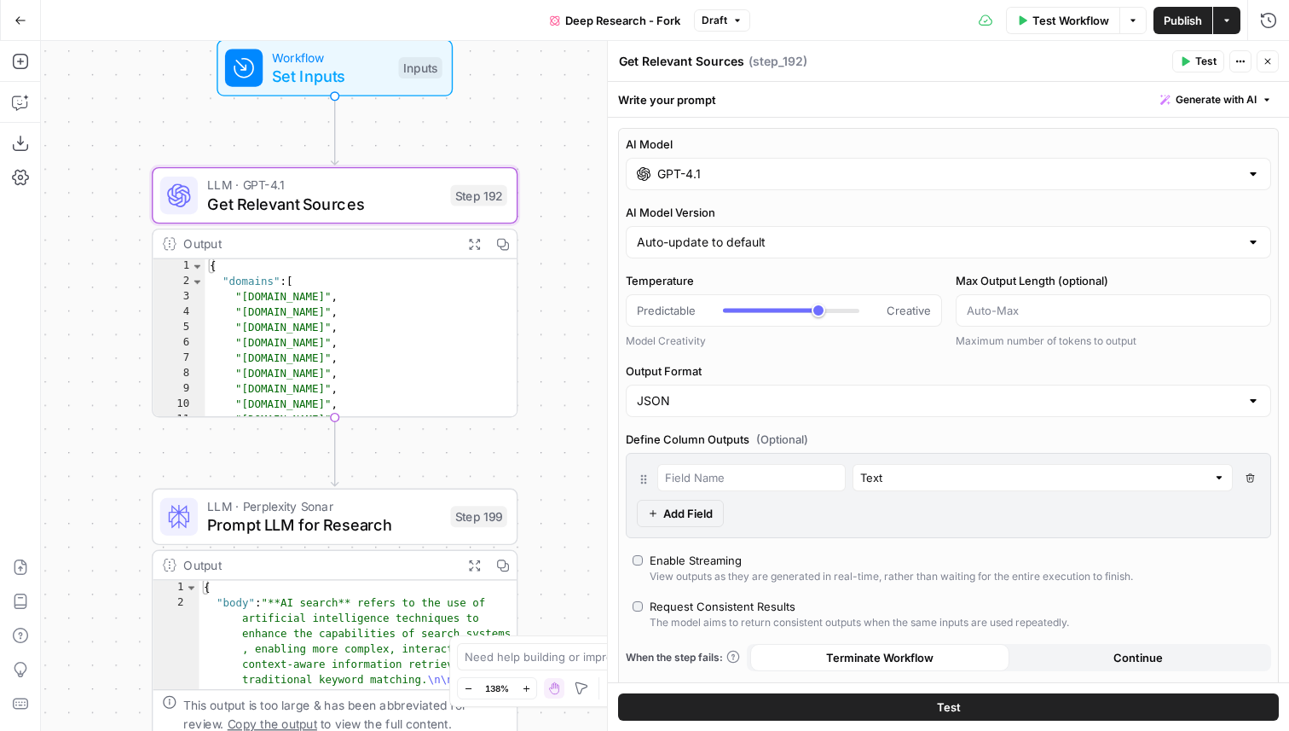
click at [350, 518] on span "Prompt LLM for Research" at bounding box center [324, 525] width 234 height 24
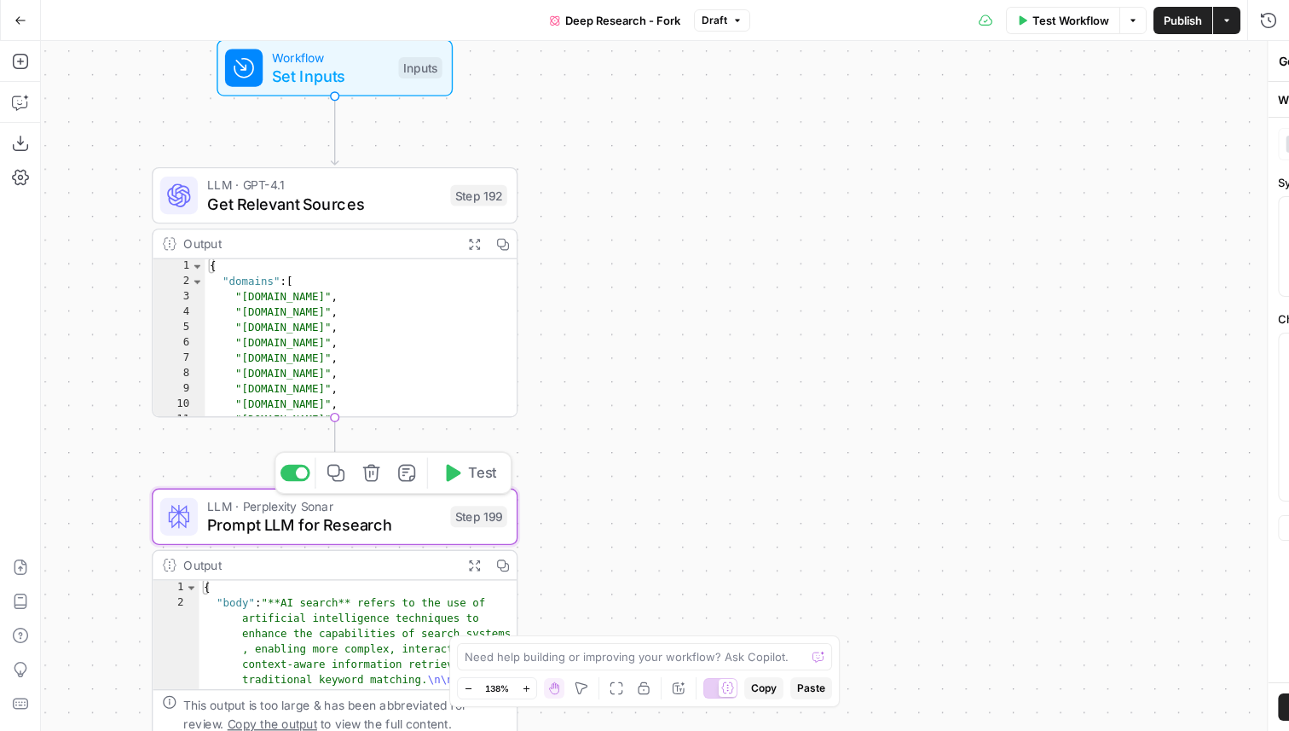
type textarea "Prompt LLM for Research"
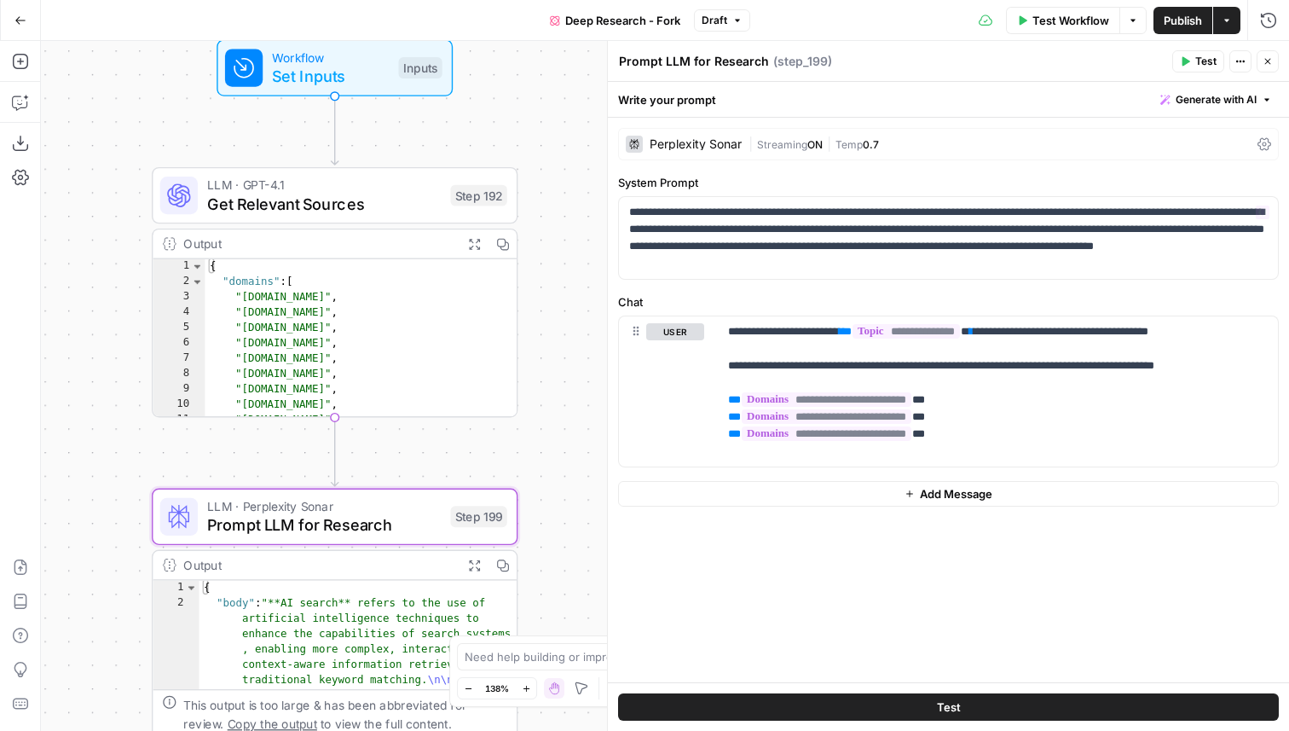
click at [714, 132] on div "Perplexity Sonar | Streaming ON | Temp 0.7" at bounding box center [948, 144] width 661 height 32
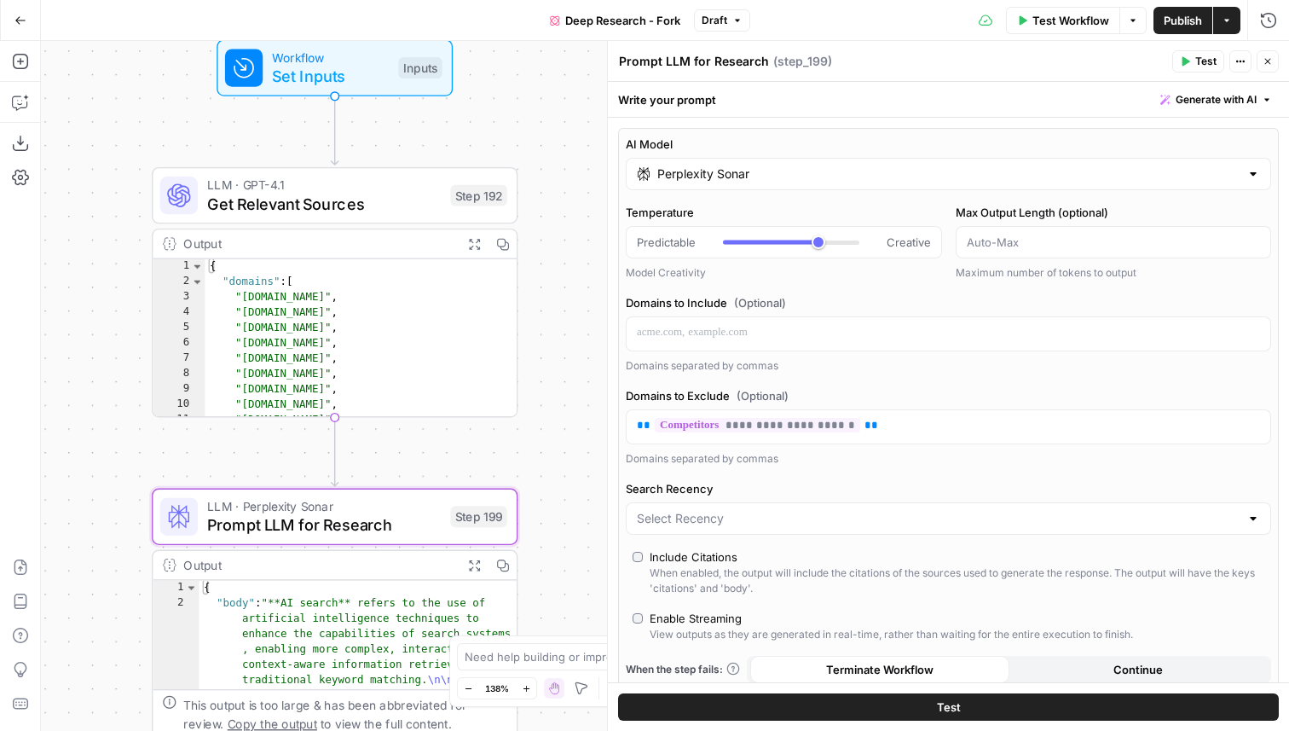
click at [1268, 65] on icon "button" at bounding box center [1268, 61] width 10 height 10
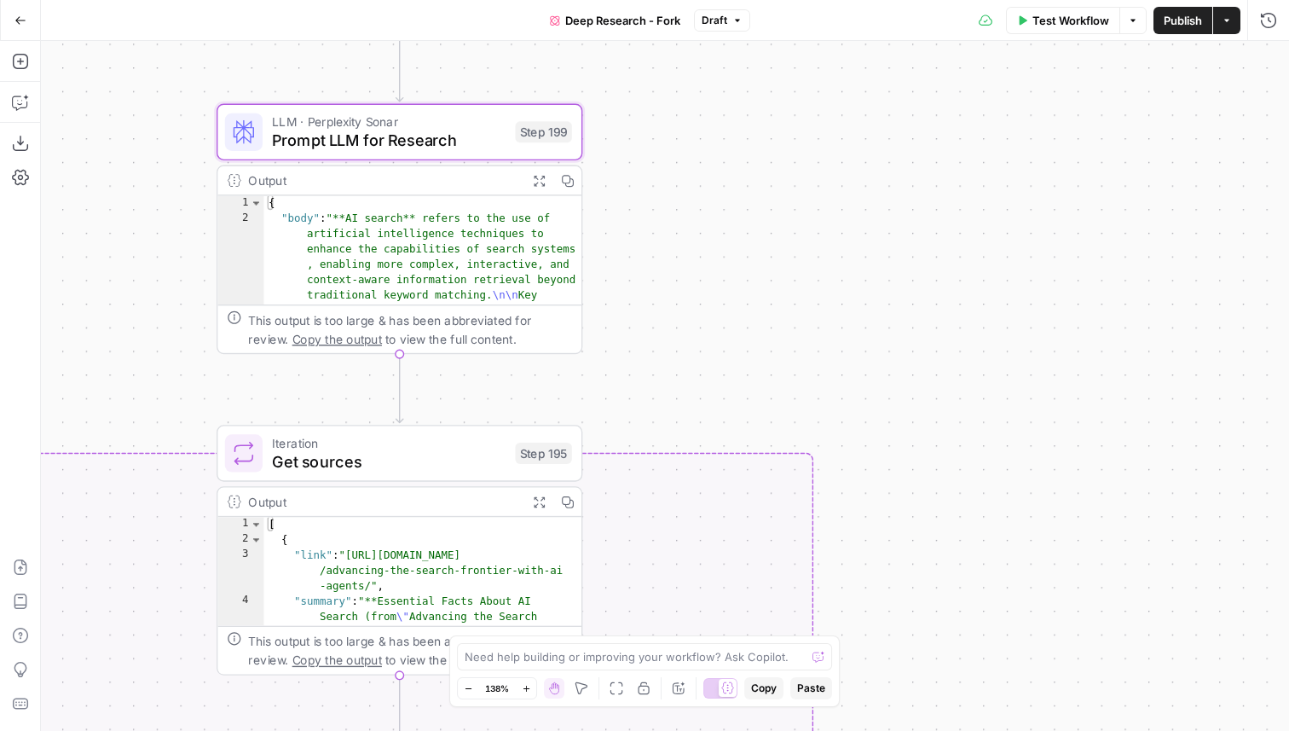
drag, startPoint x: 663, startPoint y: 506, endPoint x: 728, endPoint y: 120, distance: 391.6
click at [728, 120] on div "true false Workflow Set Inputs Inputs LLM · GPT-4.1 Get Relevant Sources Step 1…" at bounding box center [665, 386] width 1248 height 690
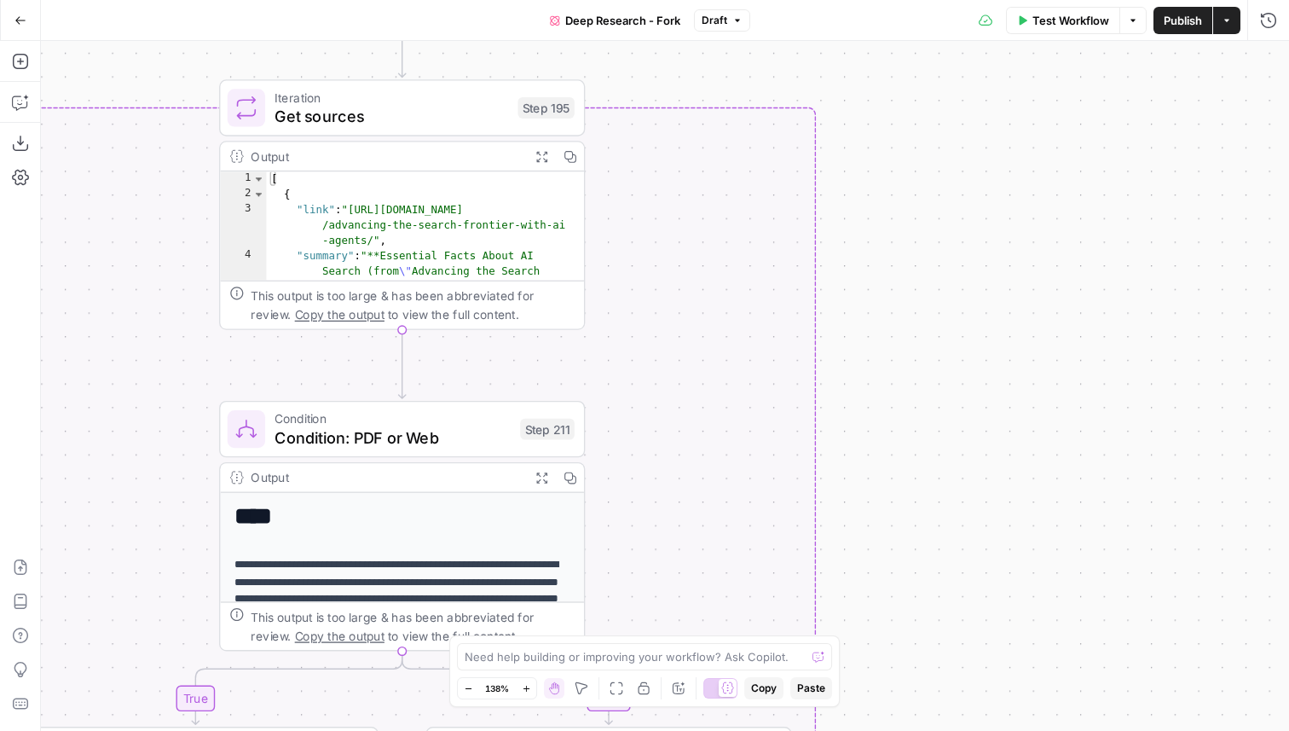
drag, startPoint x: 643, startPoint y: 382, endPoint x: 646, endPoint y: 38, distance: 344.5
click at [645, 38] on div "Go Back Deep Research - Fork Draft Test Workflow Options Publish Actions Run Hi…" at bounding box center [644, 365] width 1289 height 731
click at [457, 109] on span "Get sources" at bounding box center [391, 115] width 234 height 24
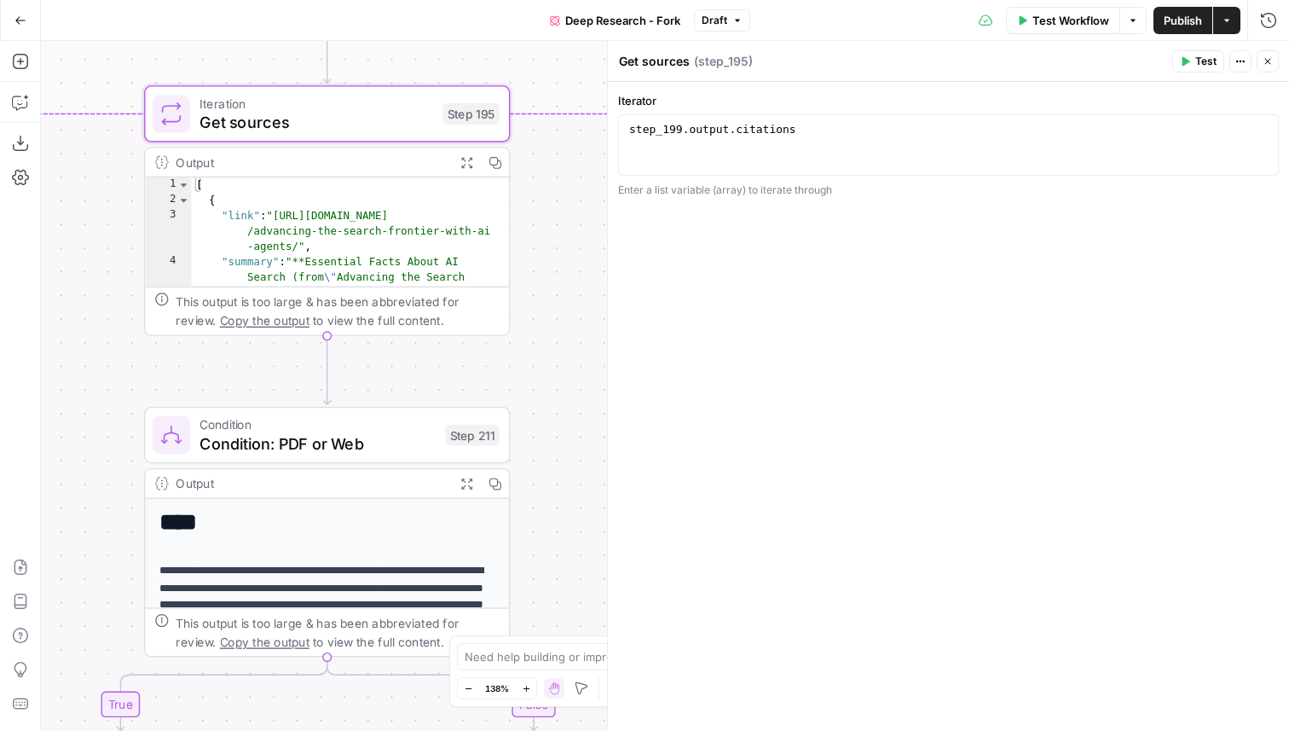
drag, startPoint x: 165, startPoint y: 81, endPoint x: 68, endPoint y: 108, distance: 100.9
click at [68, 108] on div "true false Workflow Set Inputs Inputs LLM · GPT-4.1 Get Relevant Sources Step 1…" at bounding box center [665, 386] width 1248 height 690
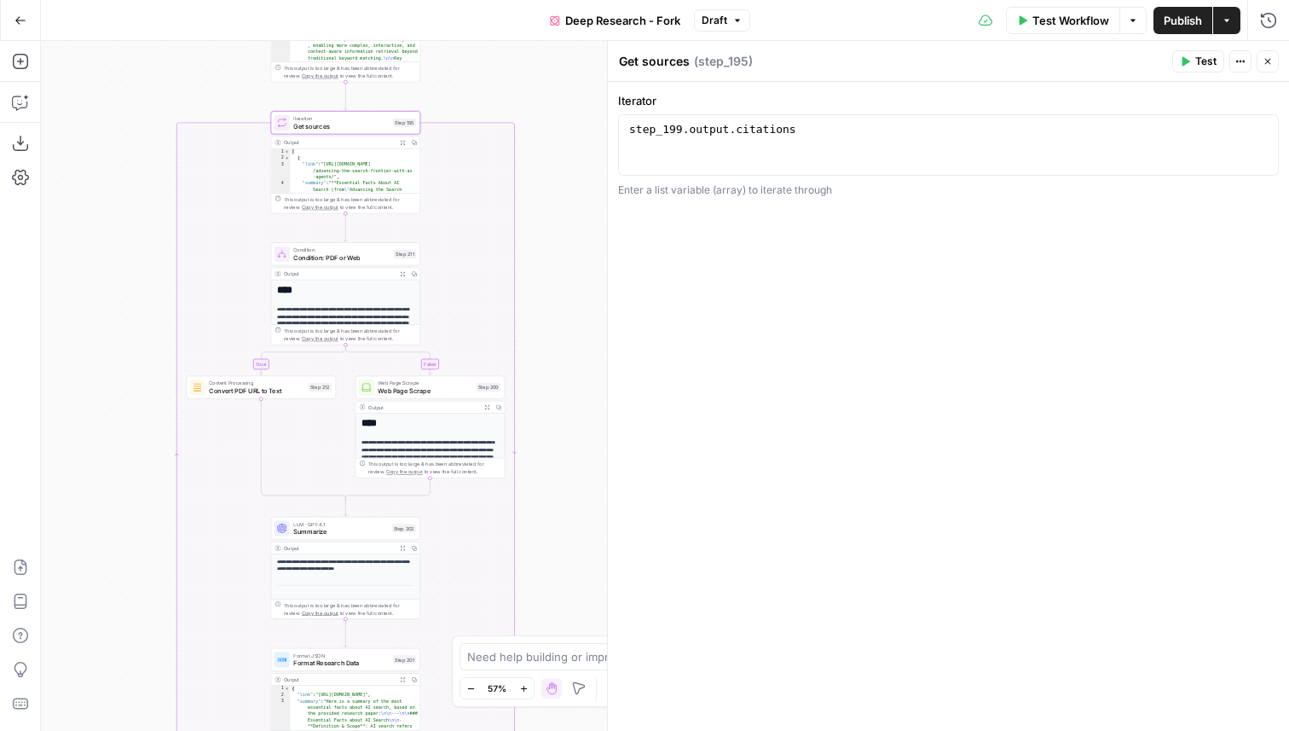
drag, startPoint x: 574, startPoint y: 76, endPoint x: 454, endPoint y: 92, distance: 121.3
click at [454, 92] on div "true false Workflow Set Inputs Inputs LLM · GPT-4.1 Get Relevant Sources Step 1…" at bounding box center [665, 386] width 1248 height 690
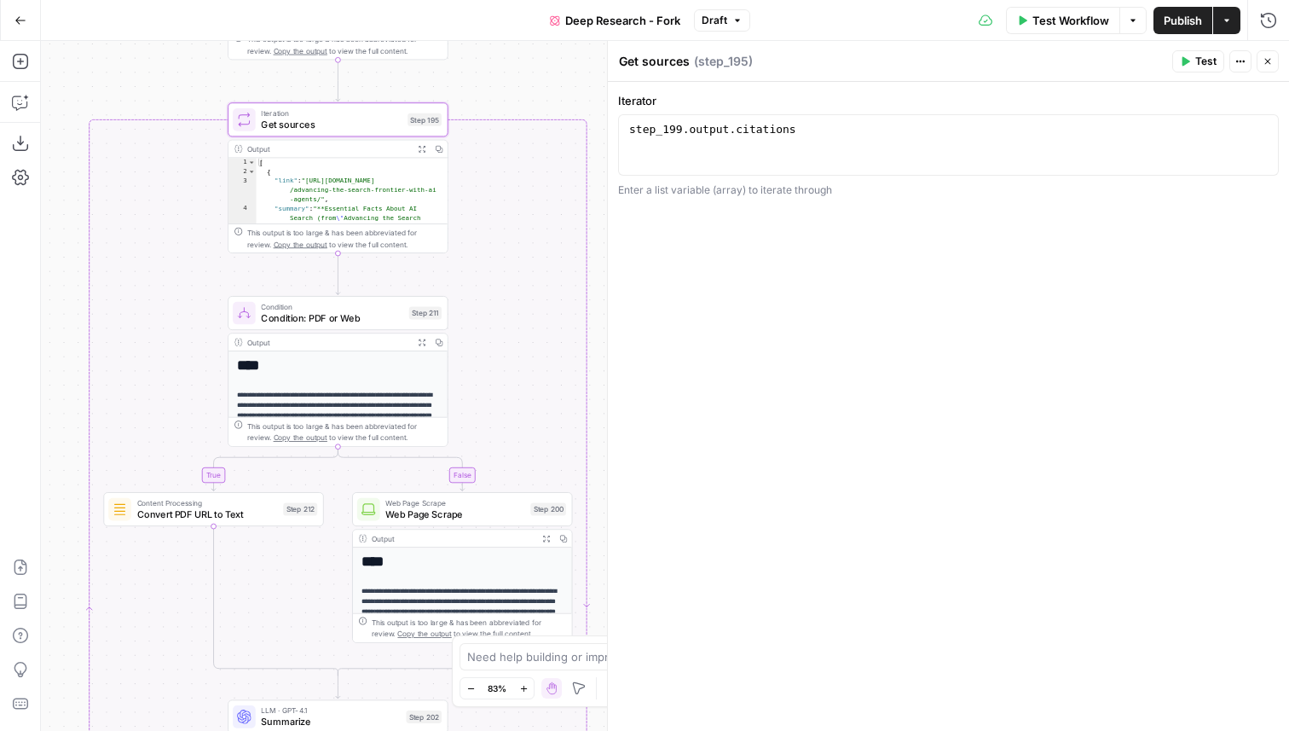
drag, startPoint x: 451, startPoint y: 96, endPoint x: 507, endPoint y: 83, distance: 57.9
click at [508, 83] on div "true false Workflow Set Inputs Inputs LLM · GPT-4.1 Get Relevant Sources Step 1…" at bounding box center [665, 386] width 1248 height 690
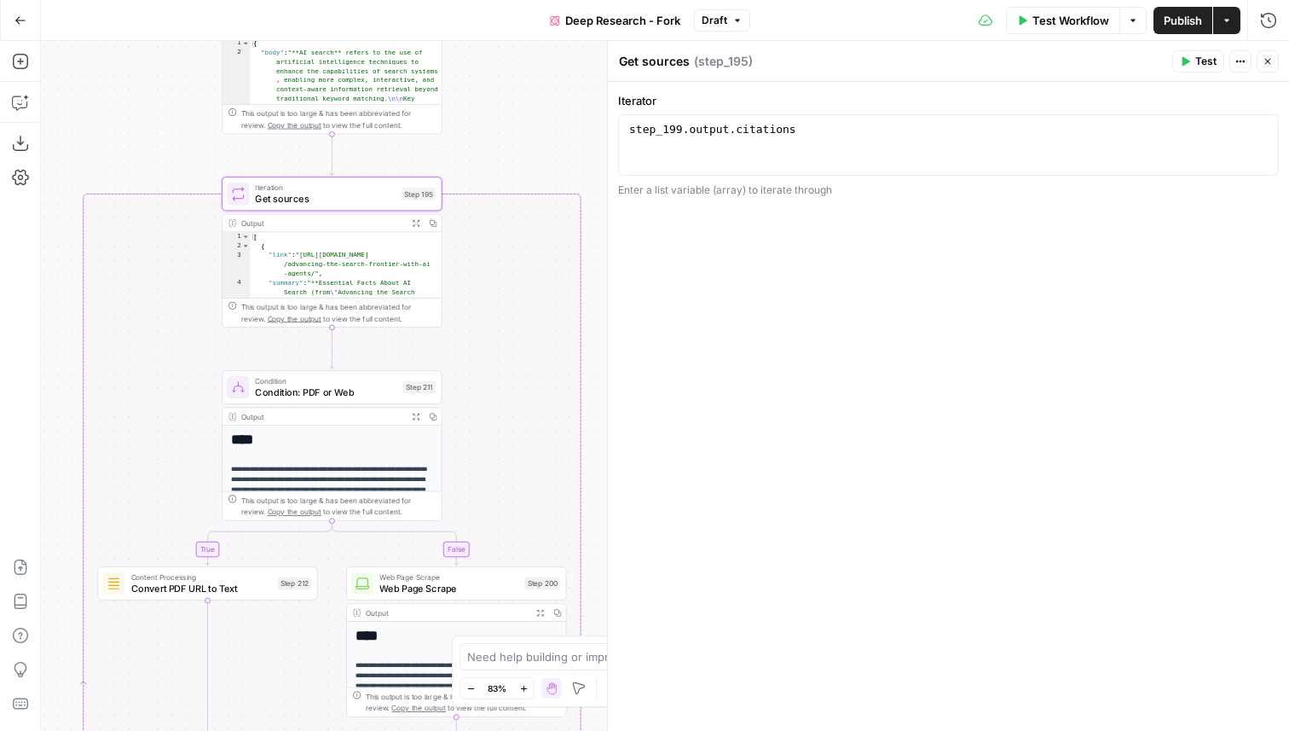
drag, startPoint x: 585, startPoint y: 91, endPoint x: 578, endPoint y: 175, distance: 83.8
click at [578, 175] on div "true false Workflow Set Inputs Inputs LLM · GPT-4.1 Get Relevant Sources Step 1…" at bounding box center [665, 386] width 1248 height 690
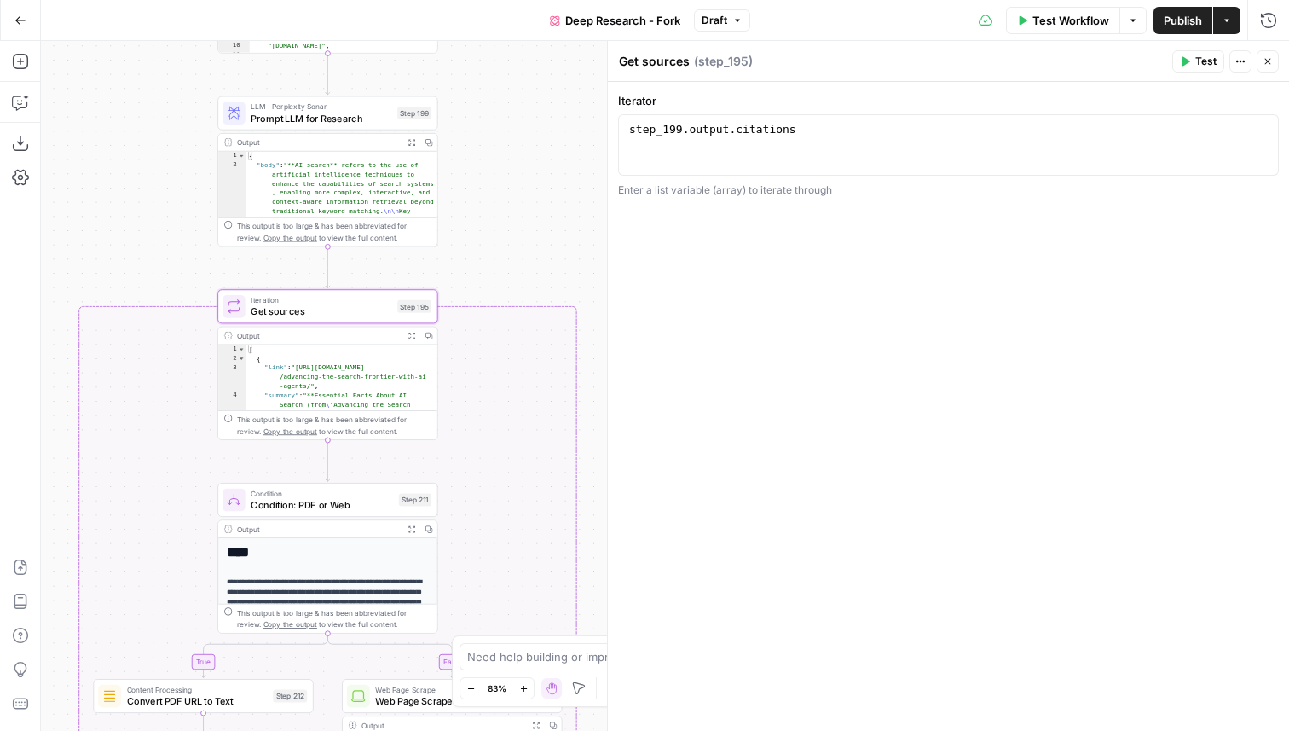
drag, startPoint x: 502, startPoint y: 107, endPoint x: 499, endPoint y: 211, distance: 103.2
click at [499, 211] on div "true false Workflow Set Inputs Inputs LLM · GPT-4.1 Get Relevant Sources Step 1…" at bounding box center [665, 386] width 1248 height 690
type textarea "**********"
click at [766, 130] on div "step_199 . output . citations" at bounding box center [948, 160] width 645 height 77
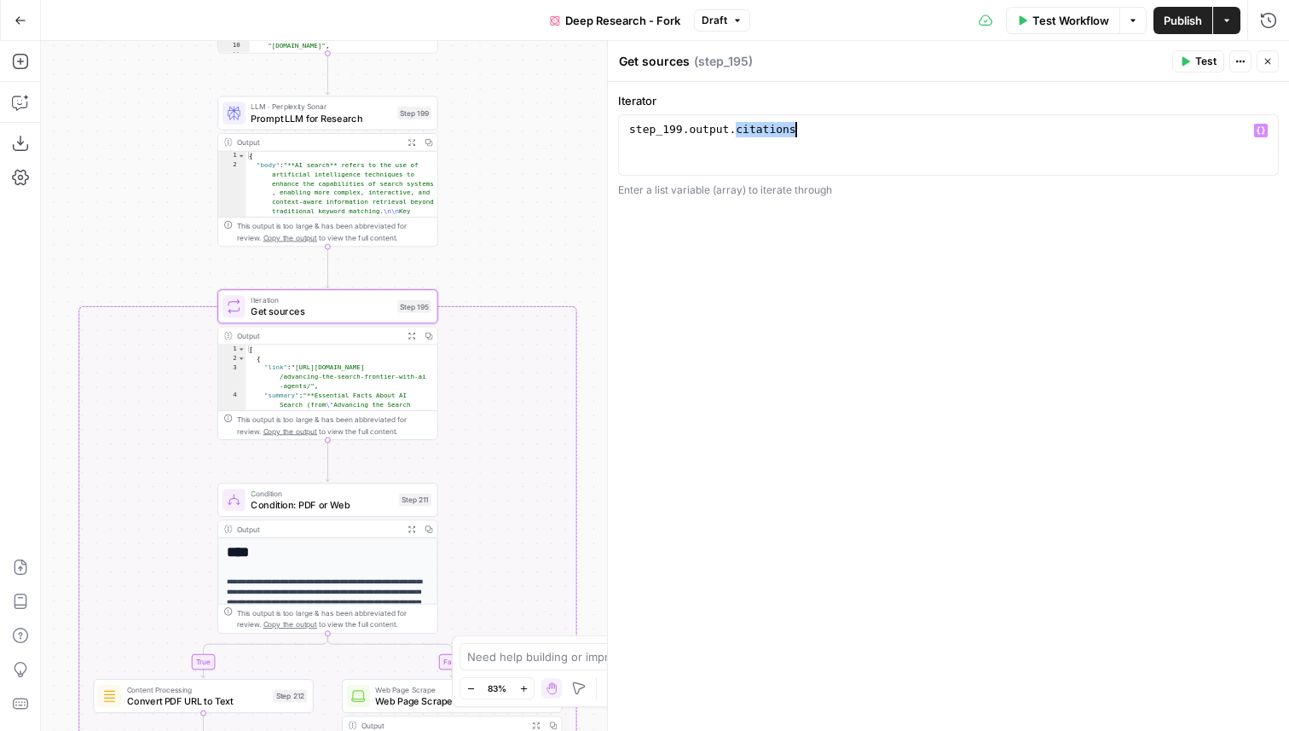
click at [411, 139] on icon "button" at bounding box center [412, 142] width 8 height 8
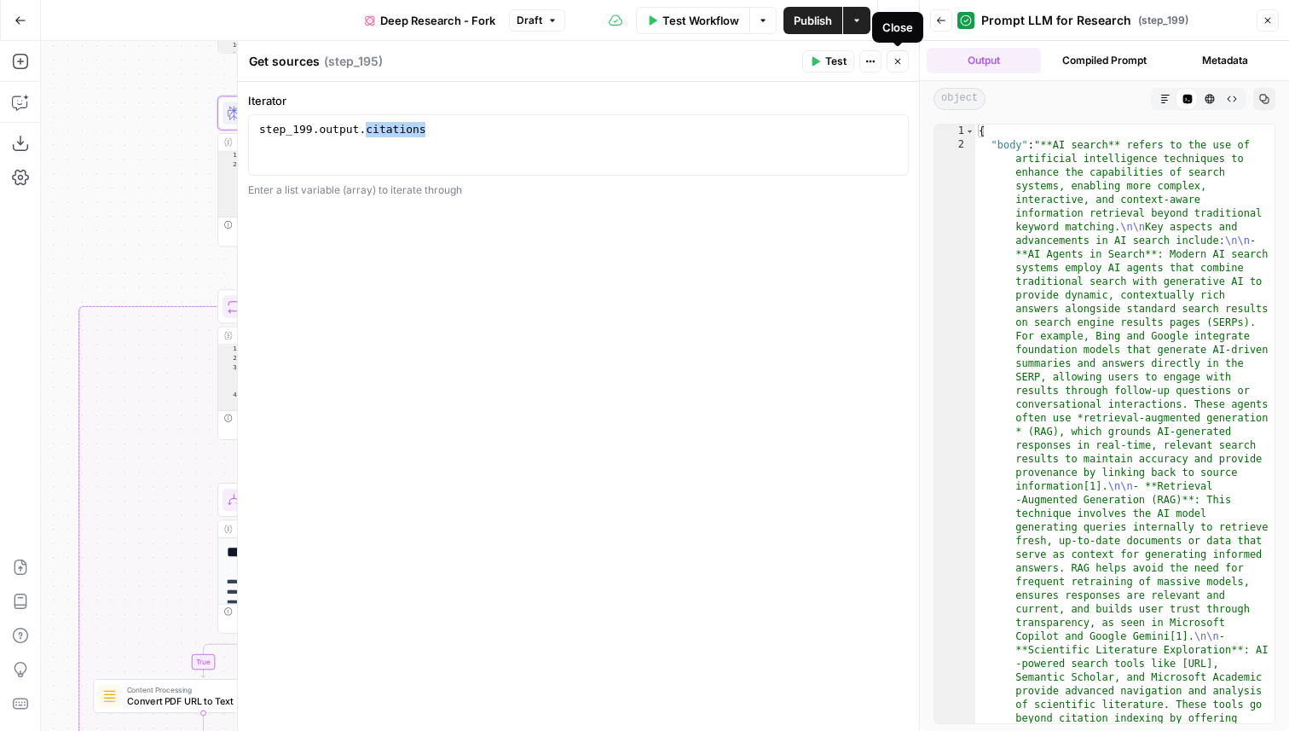
click at [898, 64] on icon "button" at bounding box center [898, 61] width 10 height 10
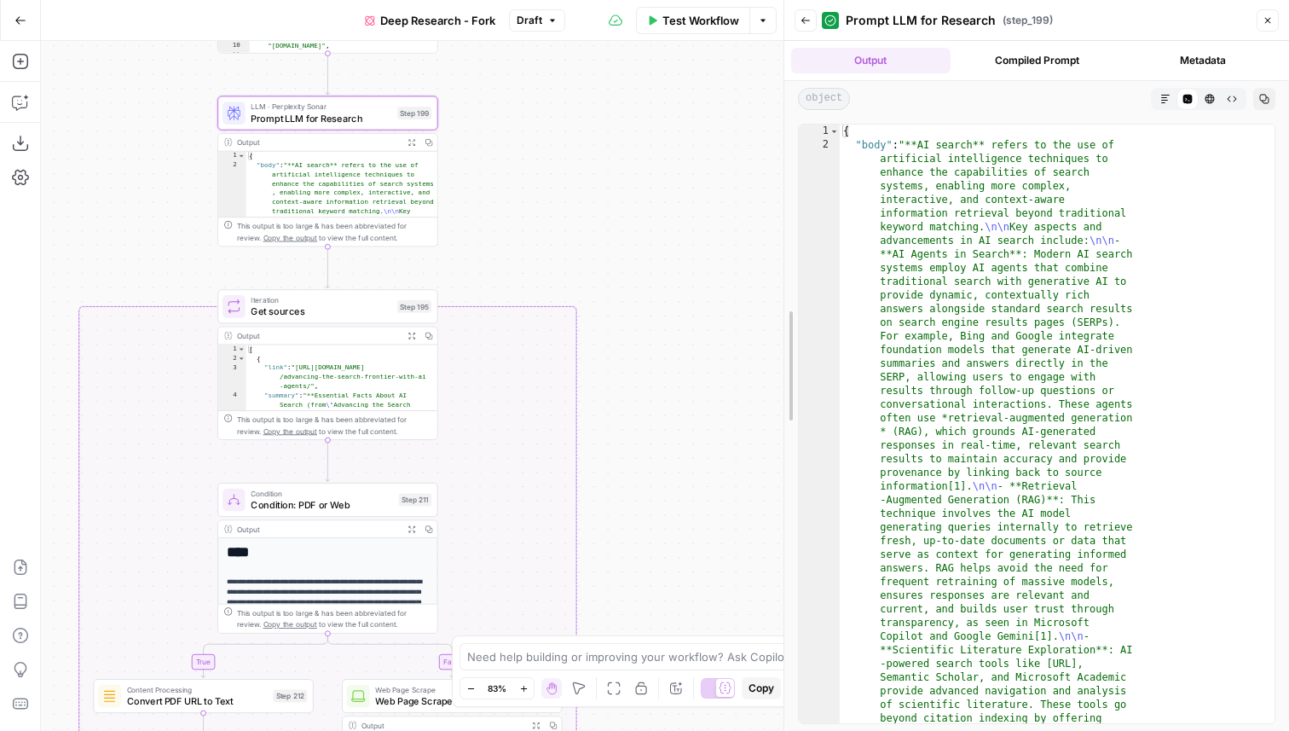
drag, startPoint x: 917, startPoint y: 194, endPoint x: 757, endPoint y: 181, distance: 160.8
click at [776, 181] on div at bounding box center [784, 365] width 17 height 731
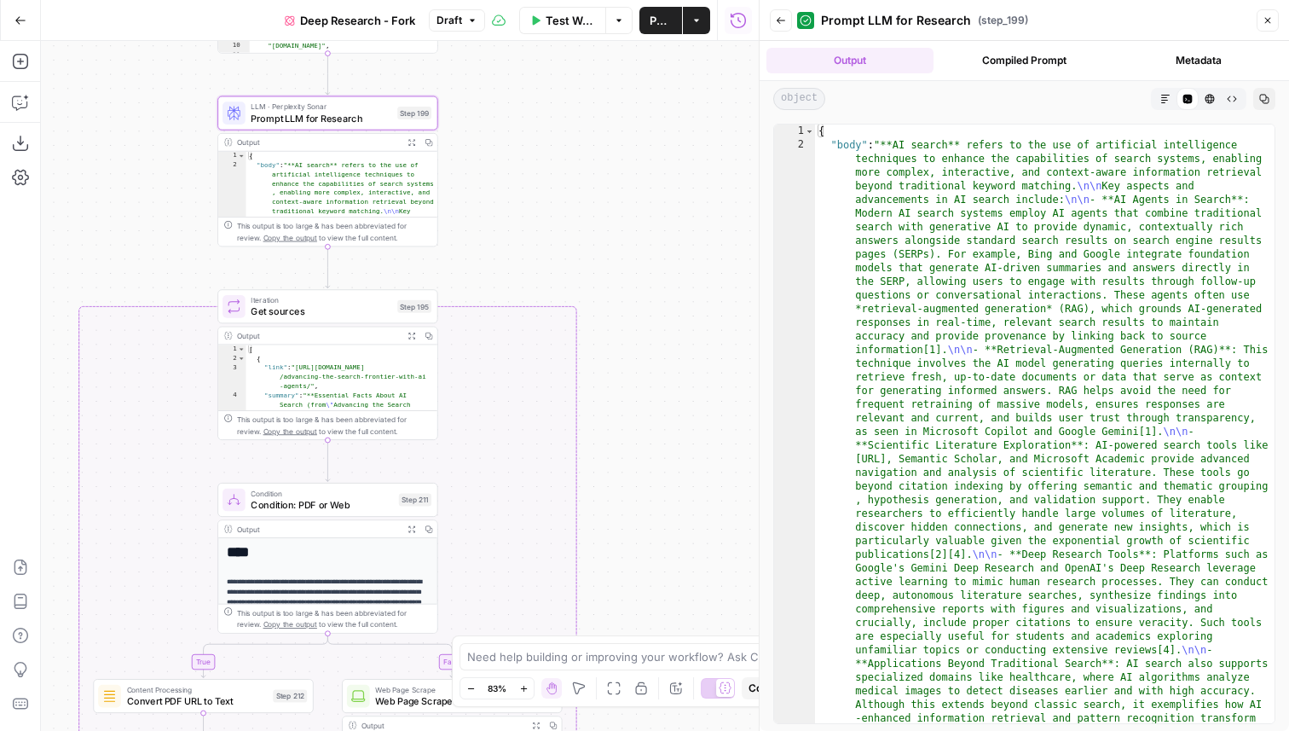
click at [1168, 95] on icon "button" at bounding box center [1165, 99] width 10 height 10
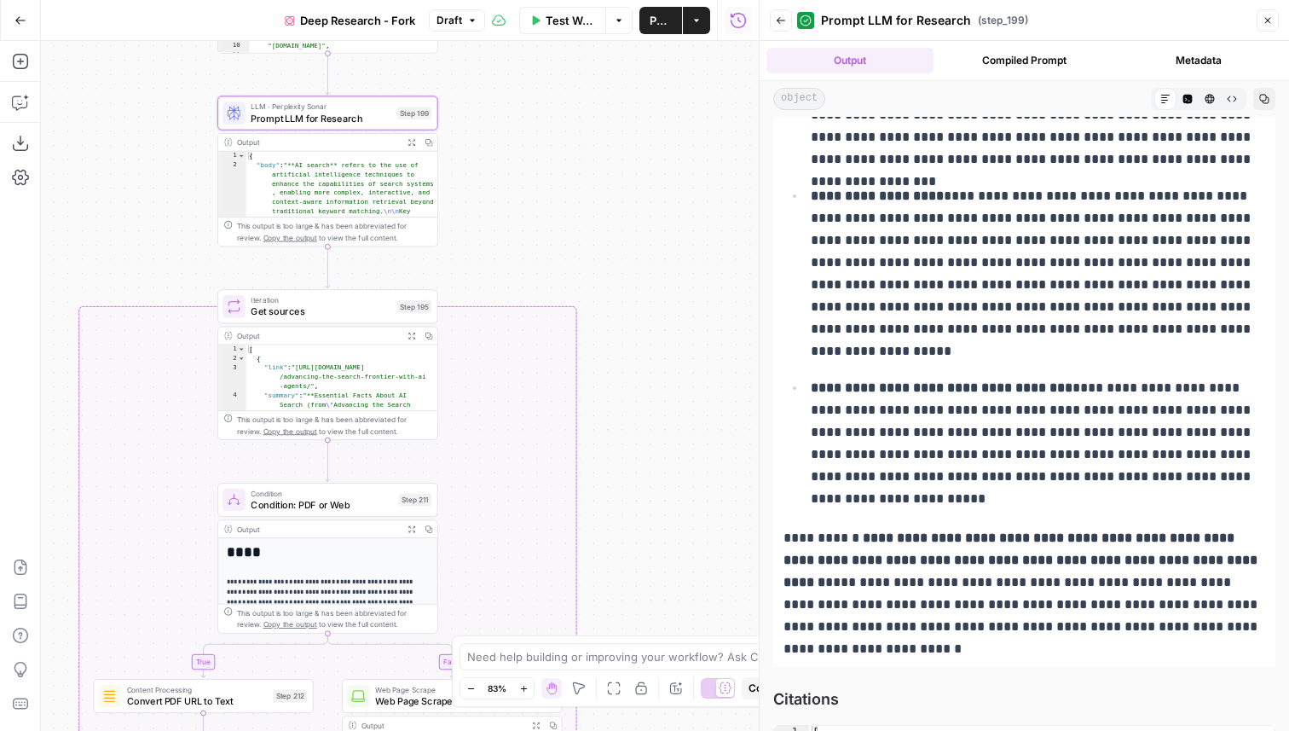
scroll to position [811, 0]
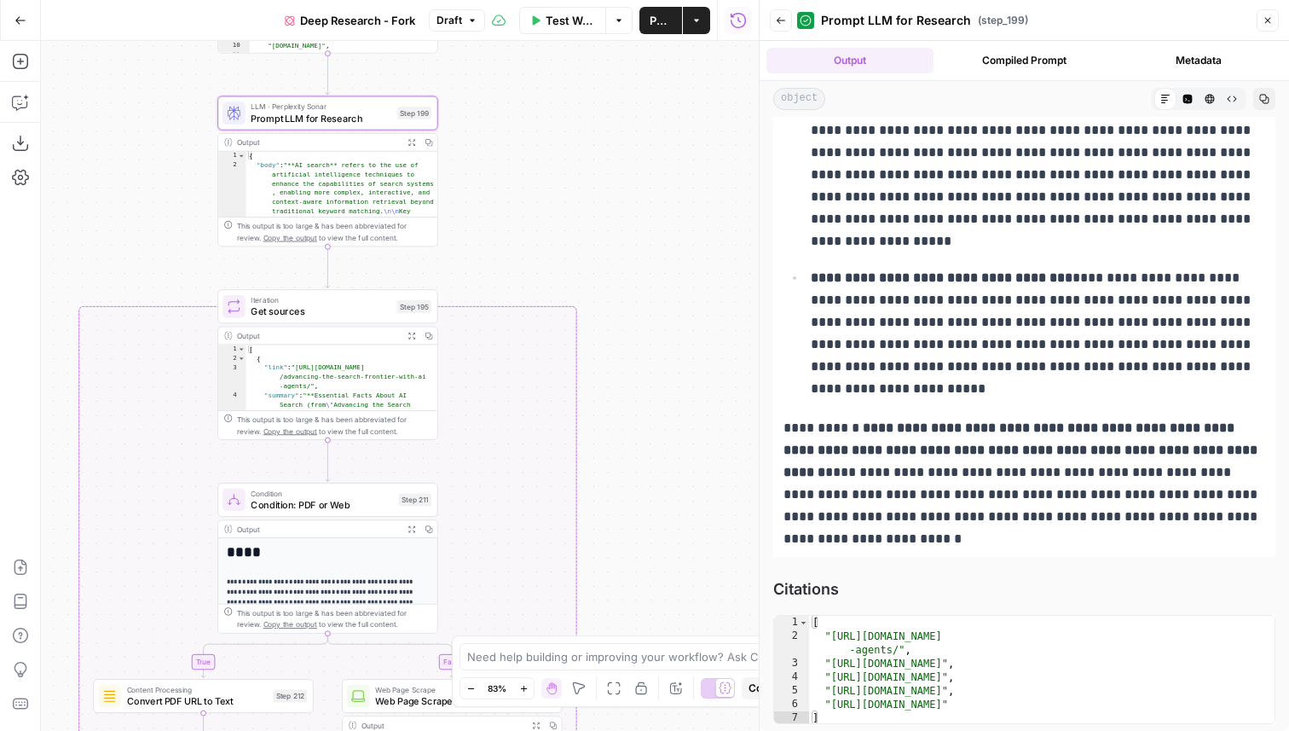
drag, startPoint x: 849, startPoint y: 596, endPoint x: 771, endPoint y: 596, distance: 78.4
click at [771, 596] on div "**********" at bounding box center [1024, 18] width 529 height 1425
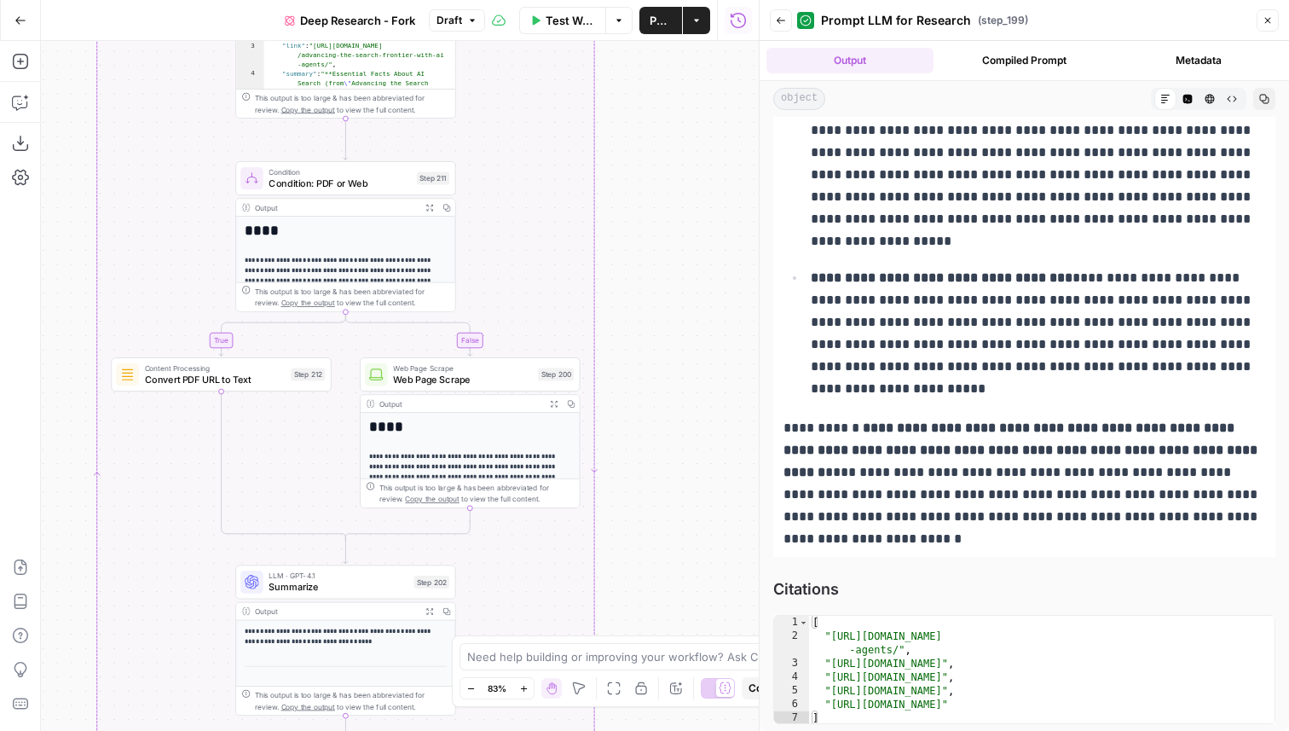
drag, startPoint x: 672, startPoint y: 518, endPoint x: 689, endPoint y: 196, distance: 322.7
click at [690, 196] on div "true false Workflow Set Inputs Inputs LLM · GPT-4.1 Get Relevant Sources Step 1…" at bounding box center [400, 386] width 718 height 690
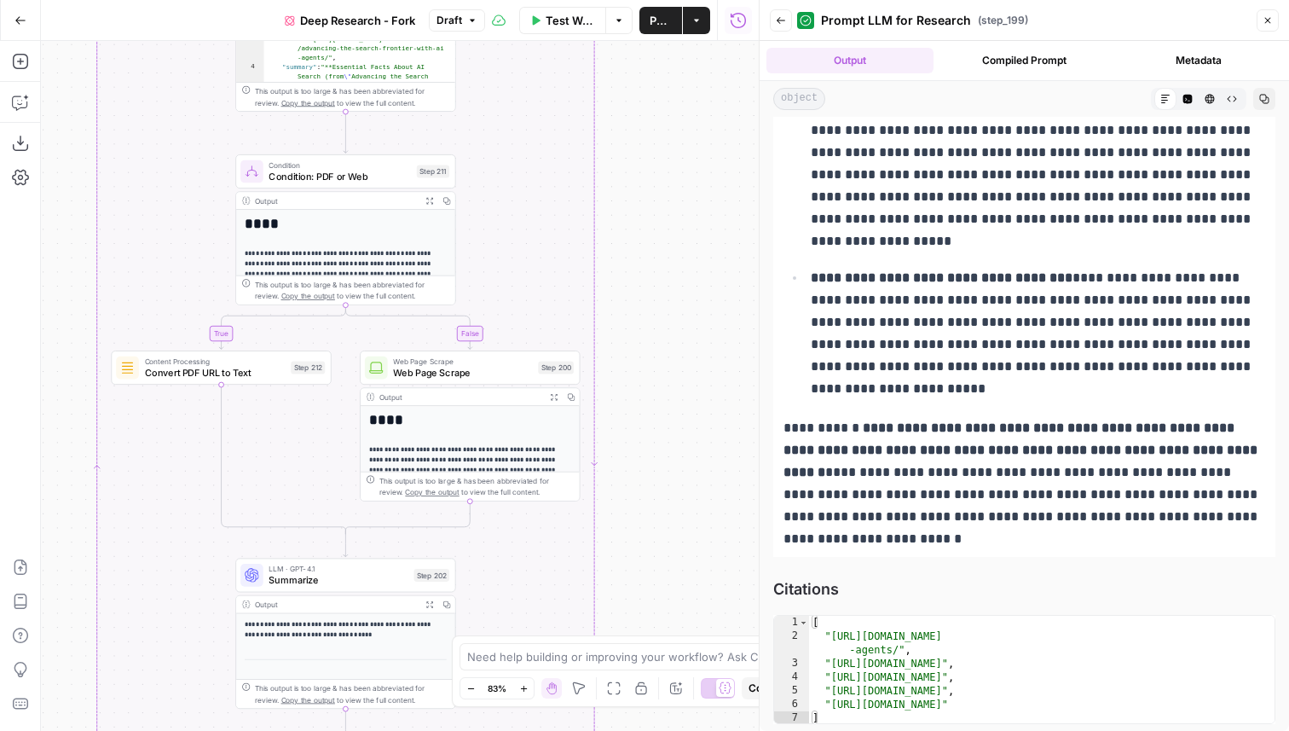
drag, startPoint x: 639, startPoint y: 468, endPoint x: 637, endPoint y: 165, distance: 303.5
click at [639, 166] on div "true false Workflow Set Inputs Inputs LLM · GPT-4.1 Get Relevant Sources Step 1…" at bounding box center [400, 386] width 718 height 690
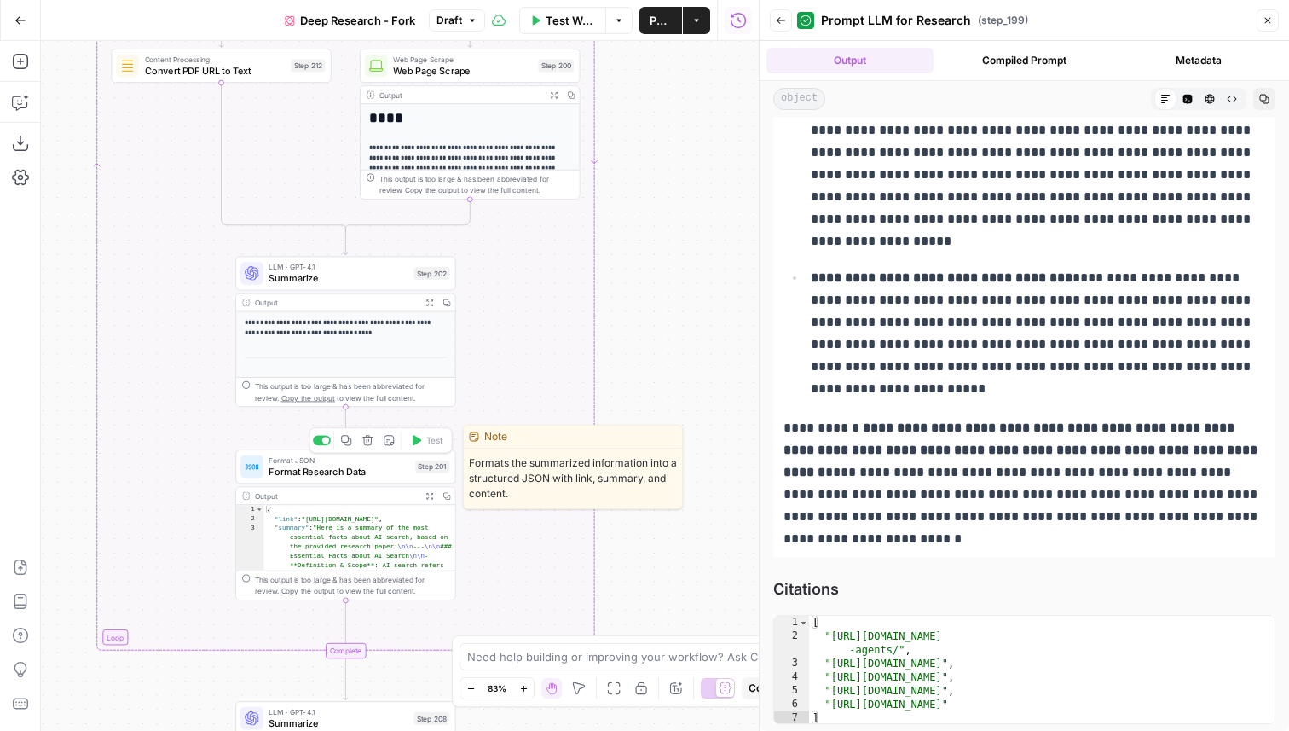
click at [347, 471] on span "Format Research Data" at bounding box center [339, 472] width 141 height 14
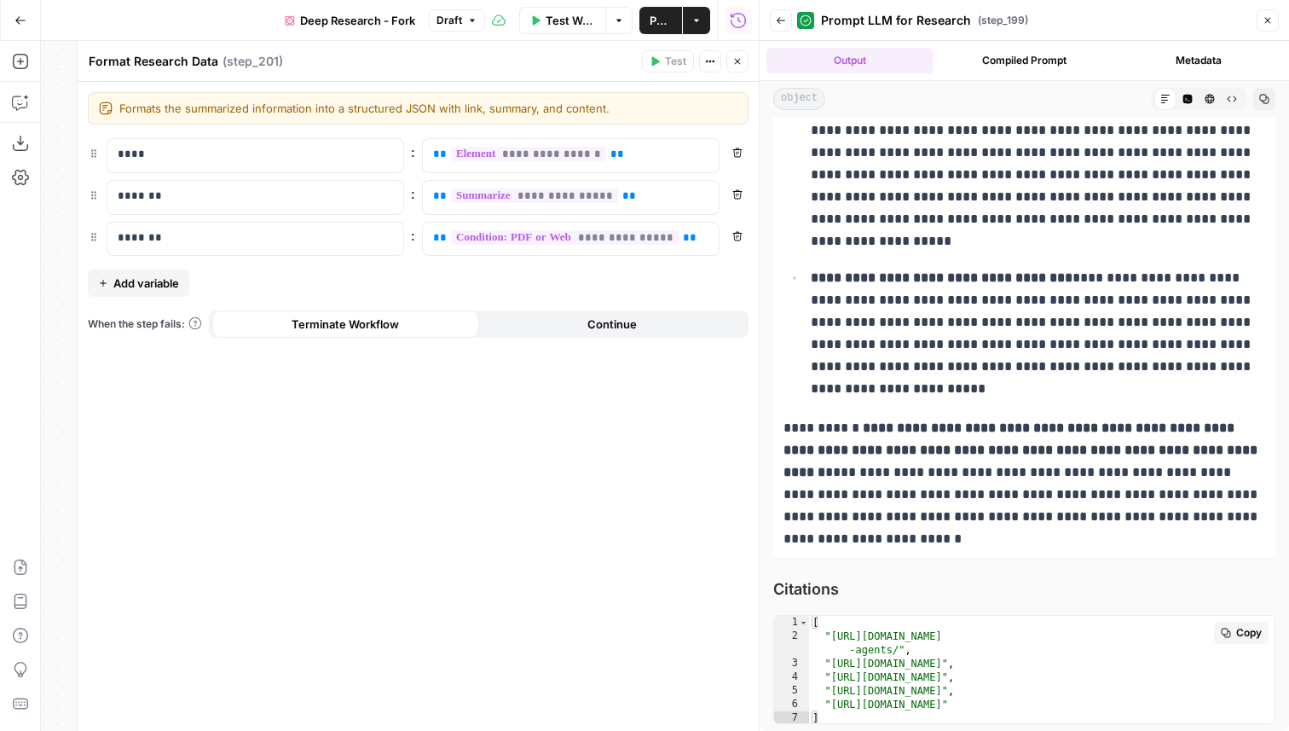
click at [867, 639] on div "[ "https://cacm.acm.org/research/advancing-the-search-frontier-with-ai -agents/…" at bounding box center [1041, 684] width 465 height 136
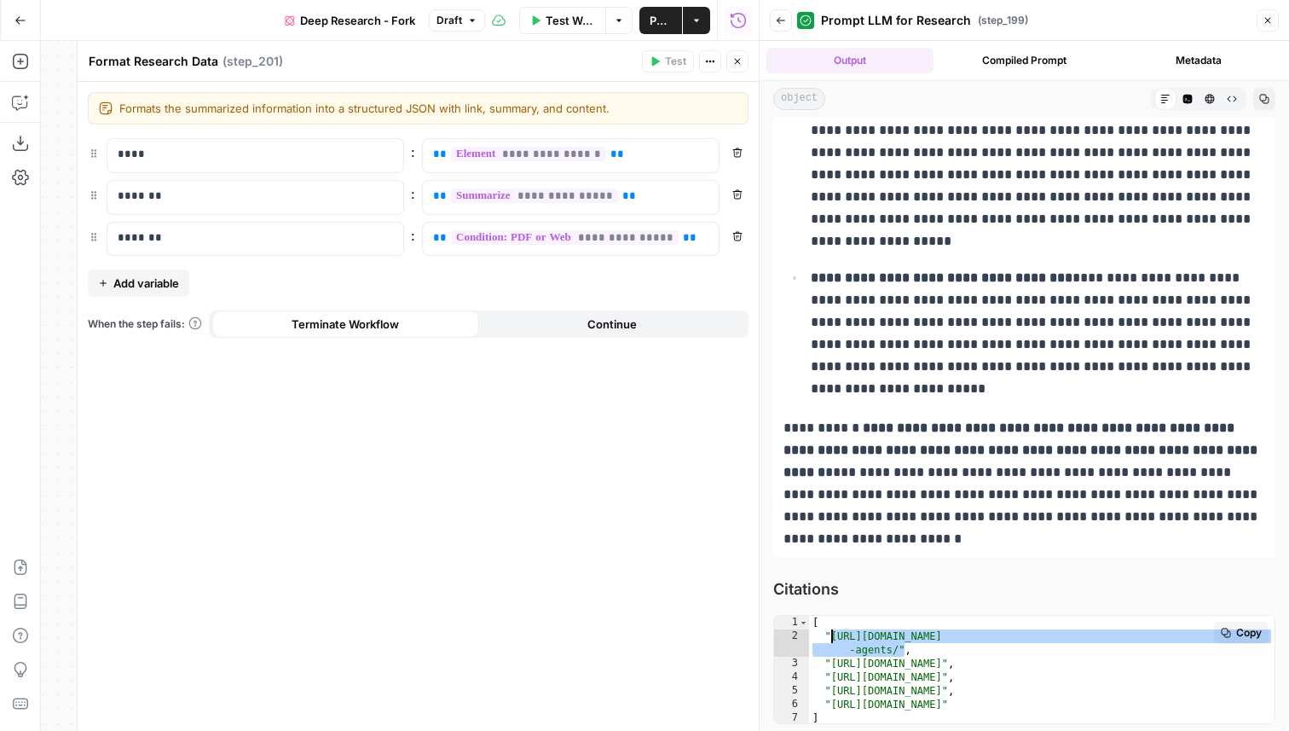
drag, startPoint x: 905, startPoint y: 651, endPoint x: 831, endPoint y: 633, distance: 75.3
click at [831, 633] on div "[ "https://cacm.acm.org/research/advancing-the-search-frontier-with-ai -agents/…" at bounding box center [1041, 684] width 465 height 136
click at [731, 61] on button "Close" at bounding box center [737, 61] width 22 height 22
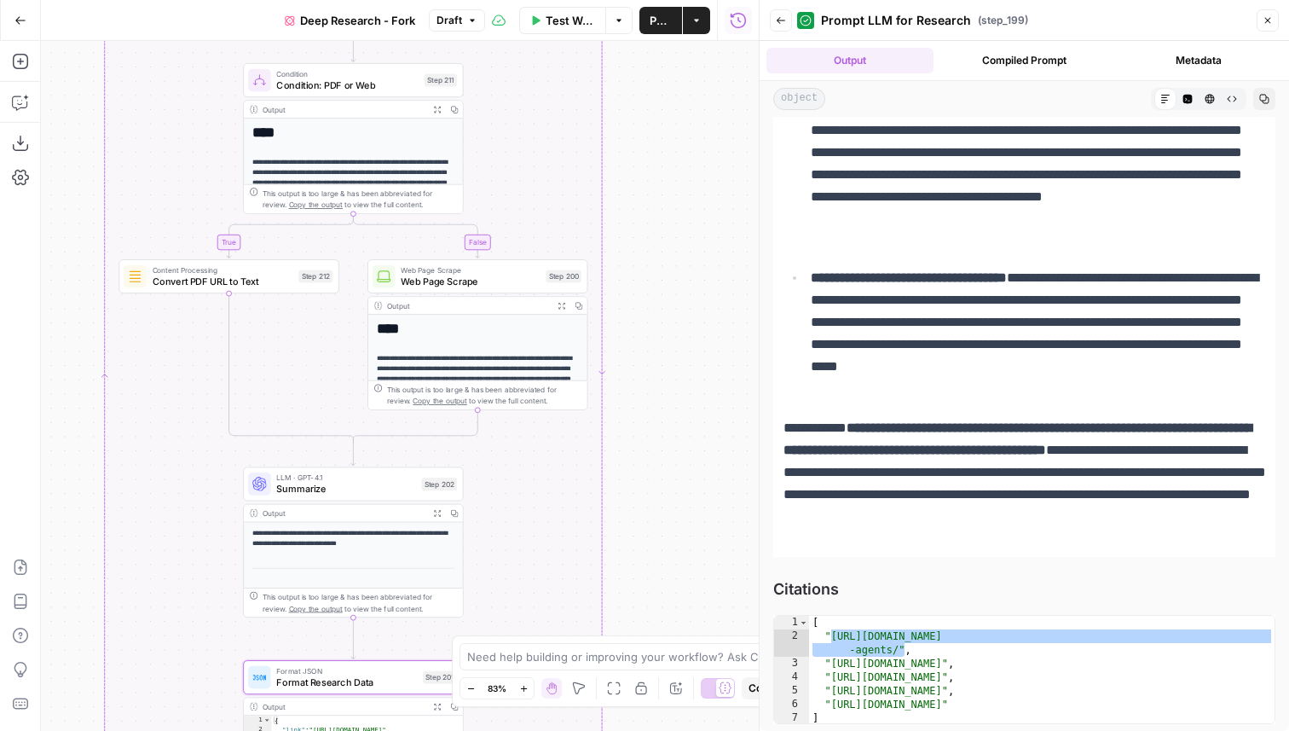
drag, startPoint x: 634, startPoint y: 130, endPoint x: 643, endPoint y: 350, distance: 220.1
click at [643, 350] on div "true false Workflow Set Inputs Inputs LLM · GPT-4.1 Get Relevant Sources Step 1…" at bounding box center [400, 386] width 718 height 690
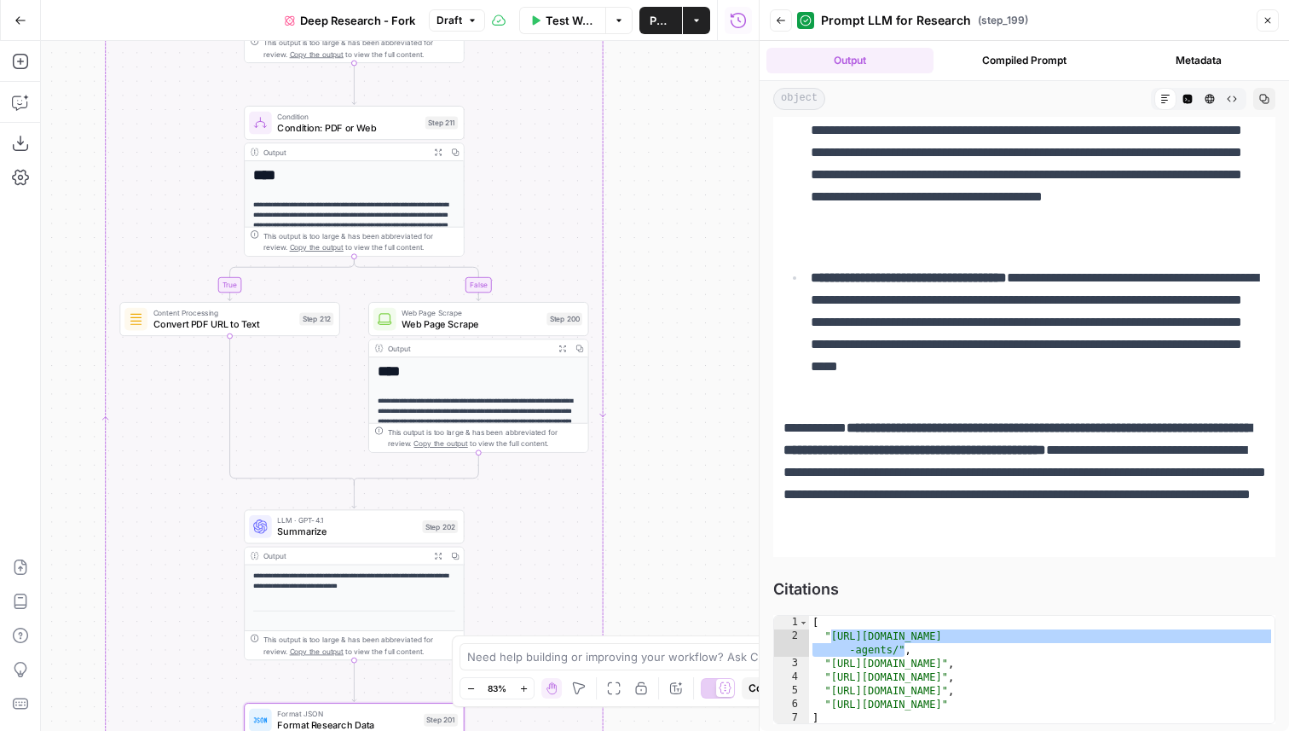
drag, startPoint x: 649, startPoint y: 151, endPoint x: 656, endPoint y: 486, distance: 335.1
click at [656, 486] on div "true false Workflow Set Inputs Inputs LLM · GPT-4.1 Get Relevant Sources Step 1…" at bounding box center [400, 386] width 718 height 690
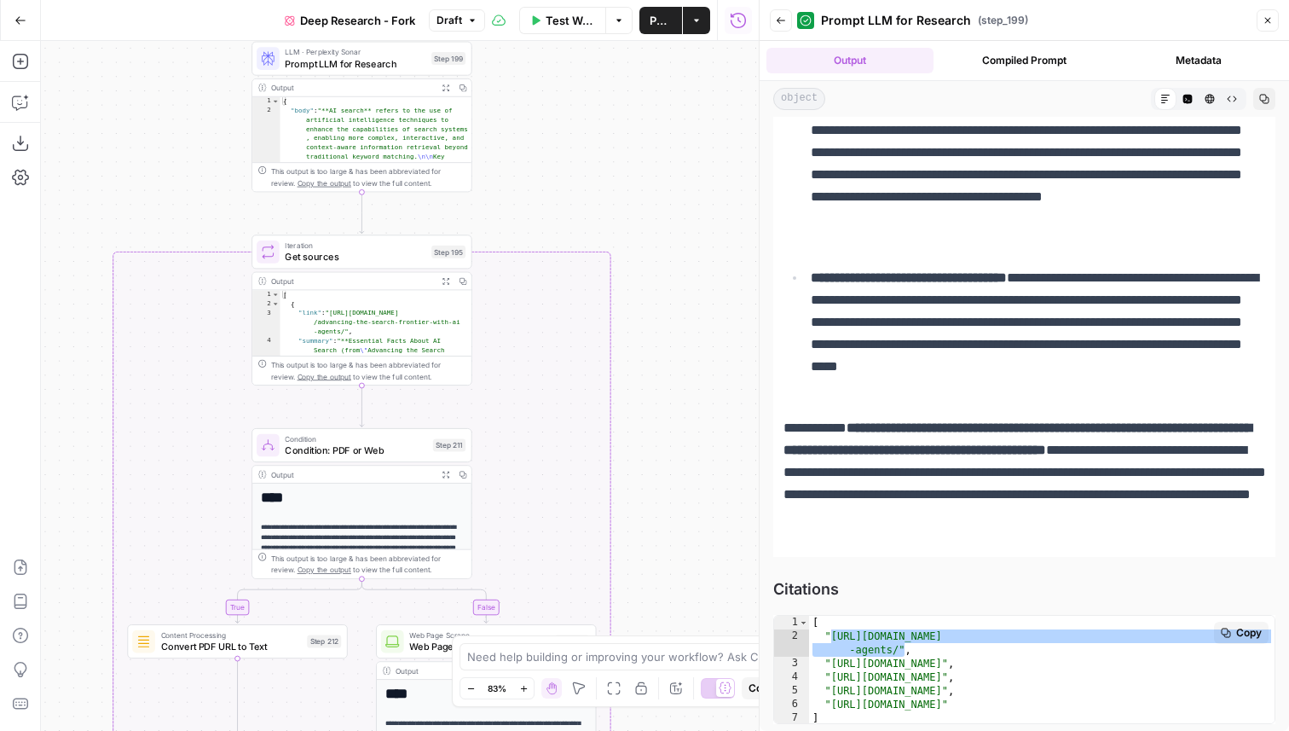
click at [853, 649] on div "[ "https://cacm.acm.org/research/advancing-the-search-frontier-with-ai -agents/…" at bounding box center [1041, 684] width 465 height 136
drag, startPoint x: 912, startPoint y: 649, endPoint x: 824, endPoint y: 639, distance: 88.3
click at [824, 639] on div "[ "https://cacm.acm.org/research/advancing-the-search-frontier-with-ai -agents/…" at bounding box center [1041, 684] width 465 height 136
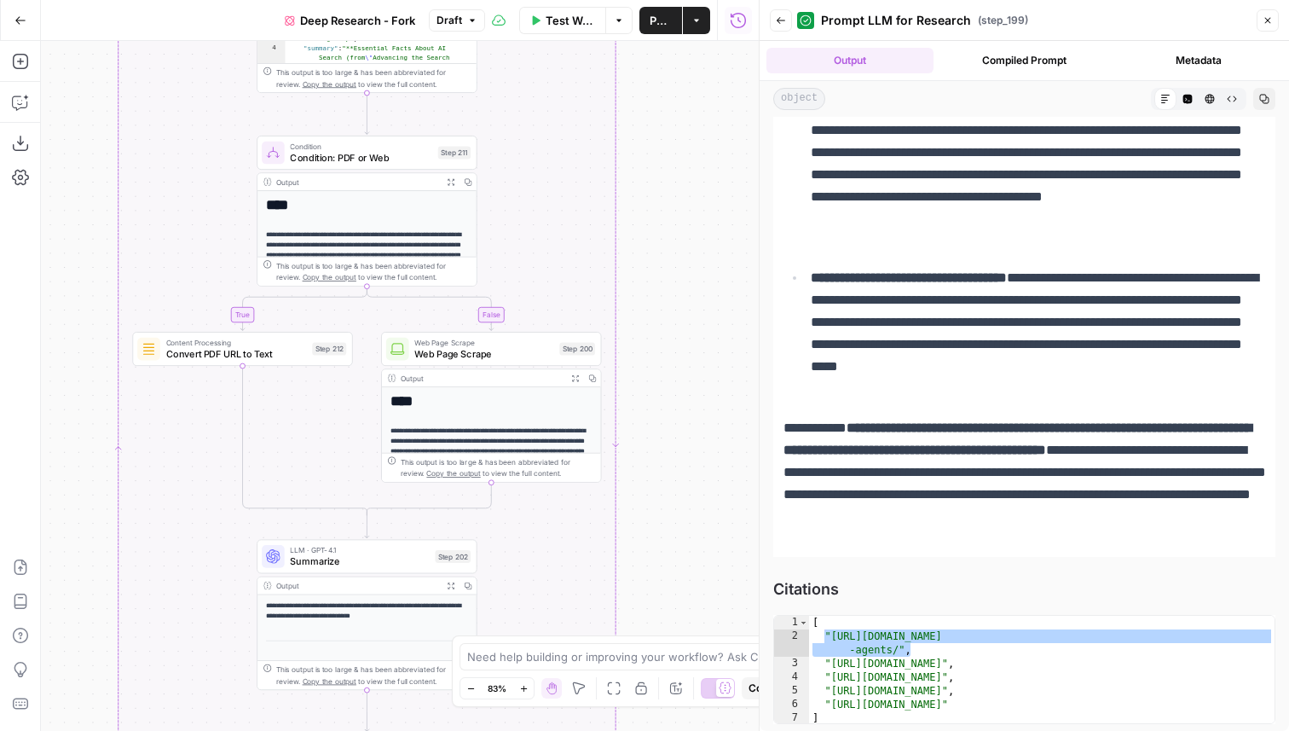
drag, startPoint x: 691, startPoint y: 510, endPoint x: 697, endPoint y: 211, distance: 299.3
click at [697, 211] on div "true false Workflow Set Inputs Inputs LLM · GPT-4.1 Get Relevant Sources Step 1…" at bounding box center [400, 386] width 718 height 690
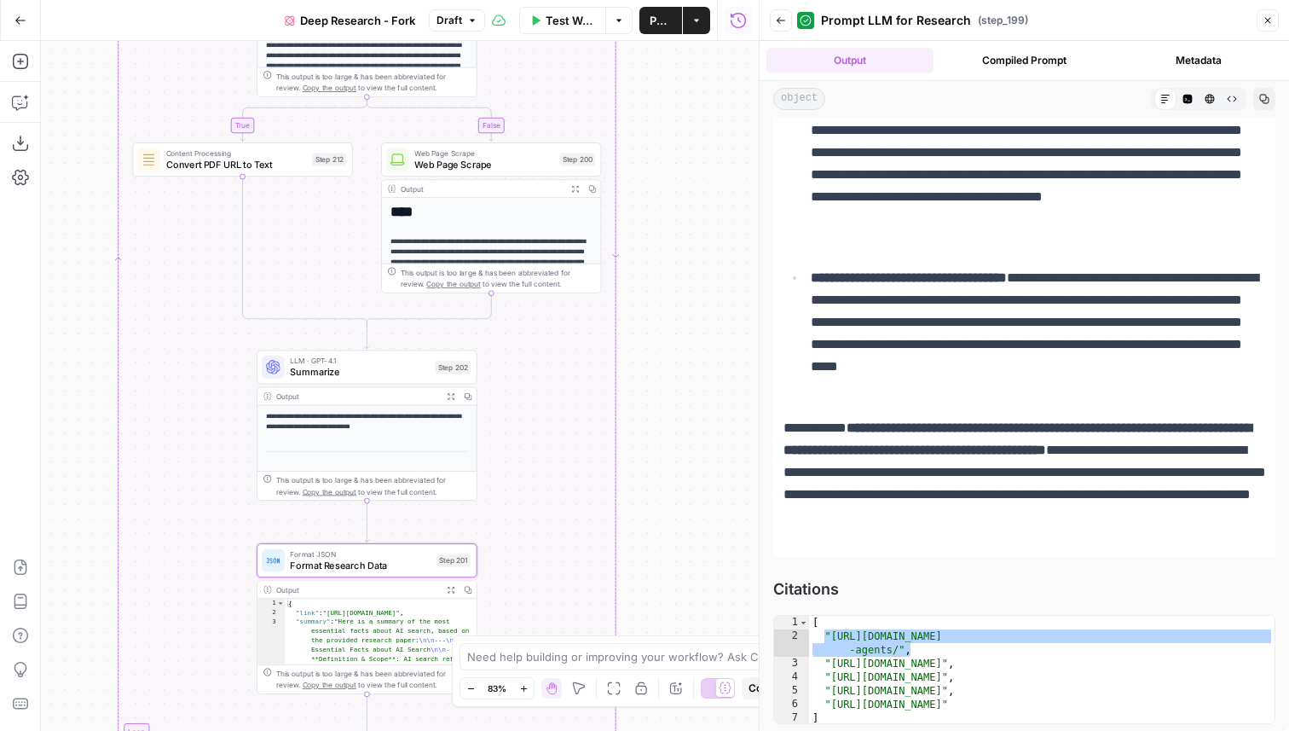
drag, startPoint x: 673, startPoint y: 408, endPoint x: 673, endPoint y: 217, distance: 191.8
click at [673, 217] on div "true false Workflow Set Inputs Inputs LLM · GPT-4.1 Get Relevant Sources Step 1…" at bounding box center [400, 386] width 718 height 690
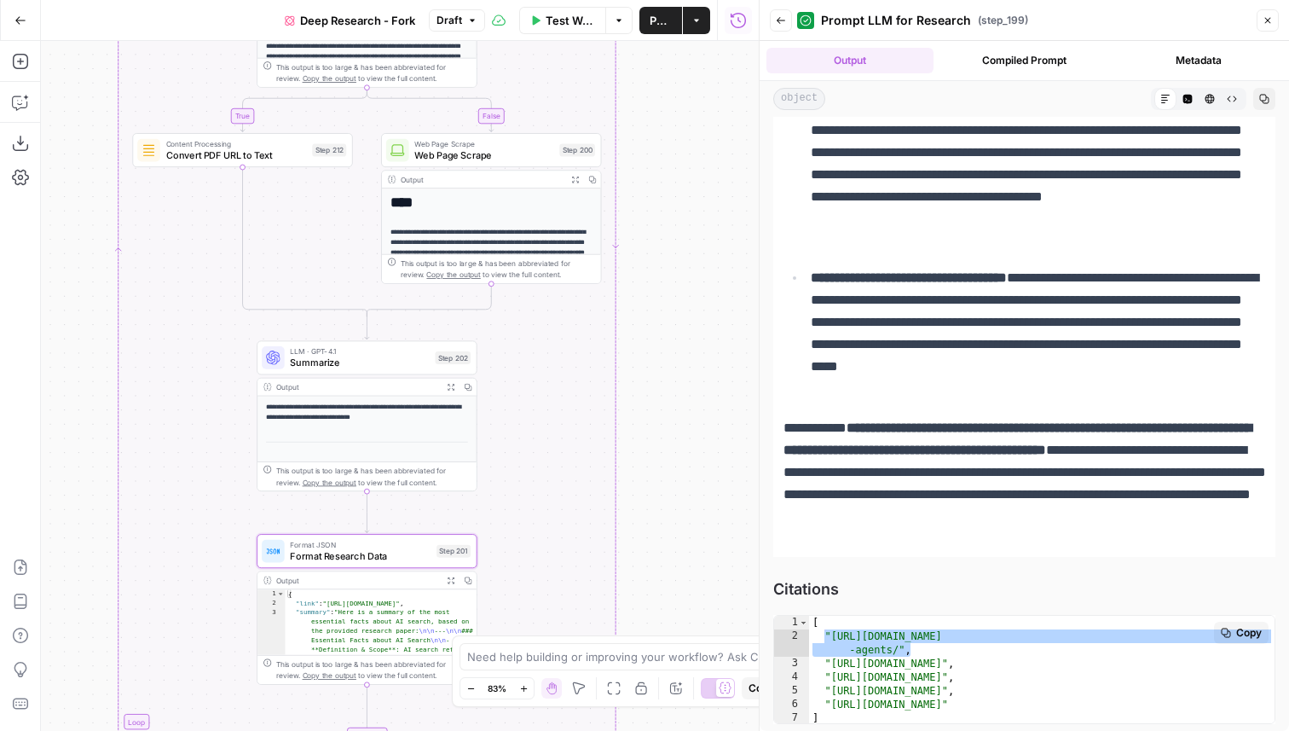
type textarea "**********"
click at [902, 667] on div "[ "https://cacm.acm.org/research/advancing-the-search-frontier-with-ai -agents/…" at bounding box center [1041, 684] width 465 height 136
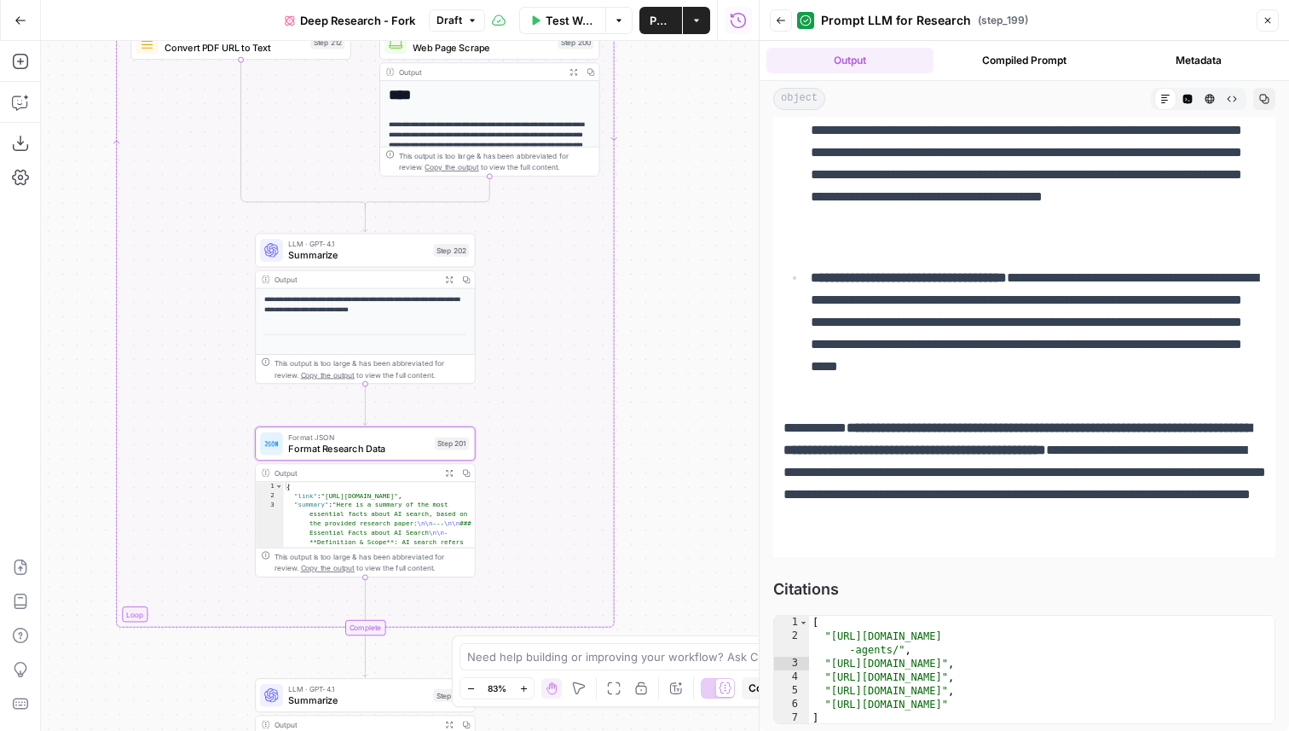
drag, startPoint x: 692, startPoint y: 568, endPoint x: 665, endPoint y: 242, distance: 326.8
click at [665, 243] on div "true false Workflow Set Inputs Inputs LLM · GPT-4.1 Get Relevant Sources Step 1…" at bounding box center [400, 386] width 718 height 690
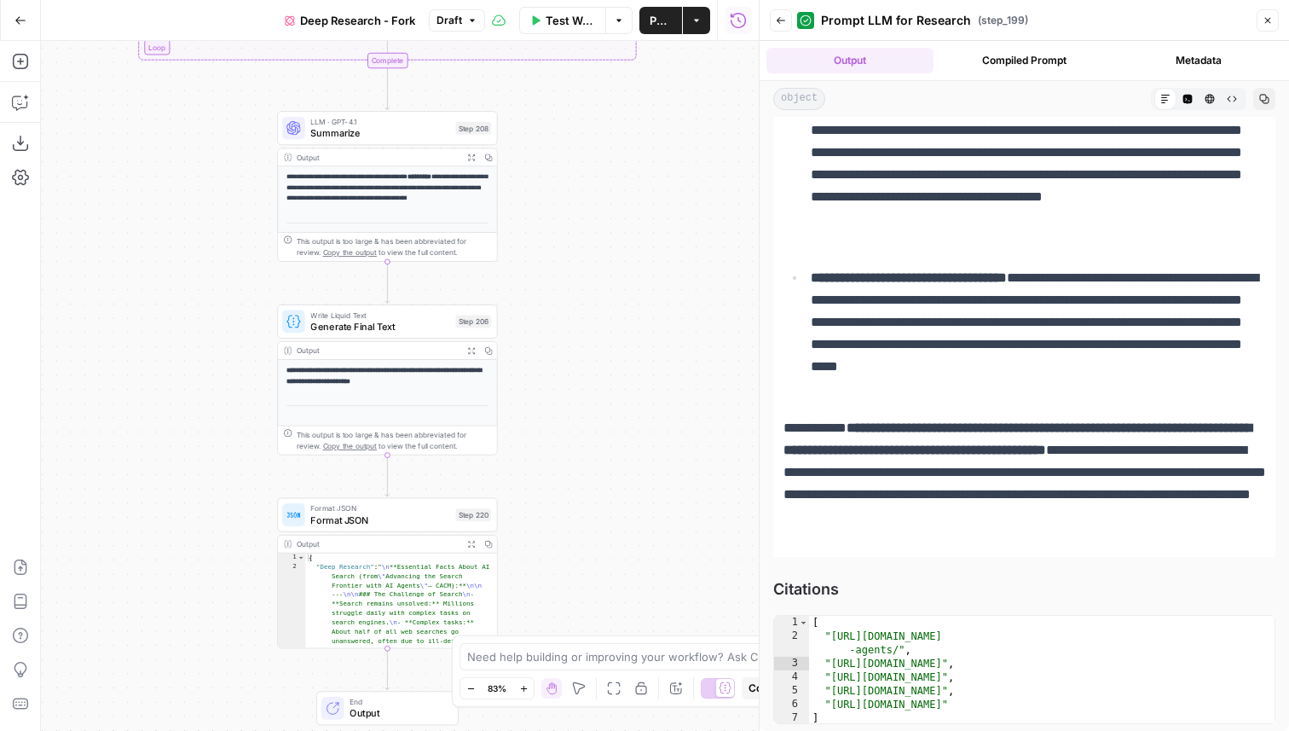
drag, startPoint x: 650, startPoint y: 425, endPoint x: 691, endPoint y: 72, distance: 354.6
click at [691, 72] on div "true false Workflow Set Inputs Inputs LLM · GPT-4.1 Get Relevant Sources Step 1…" at bounding box center [400, 386] width 718 height 690
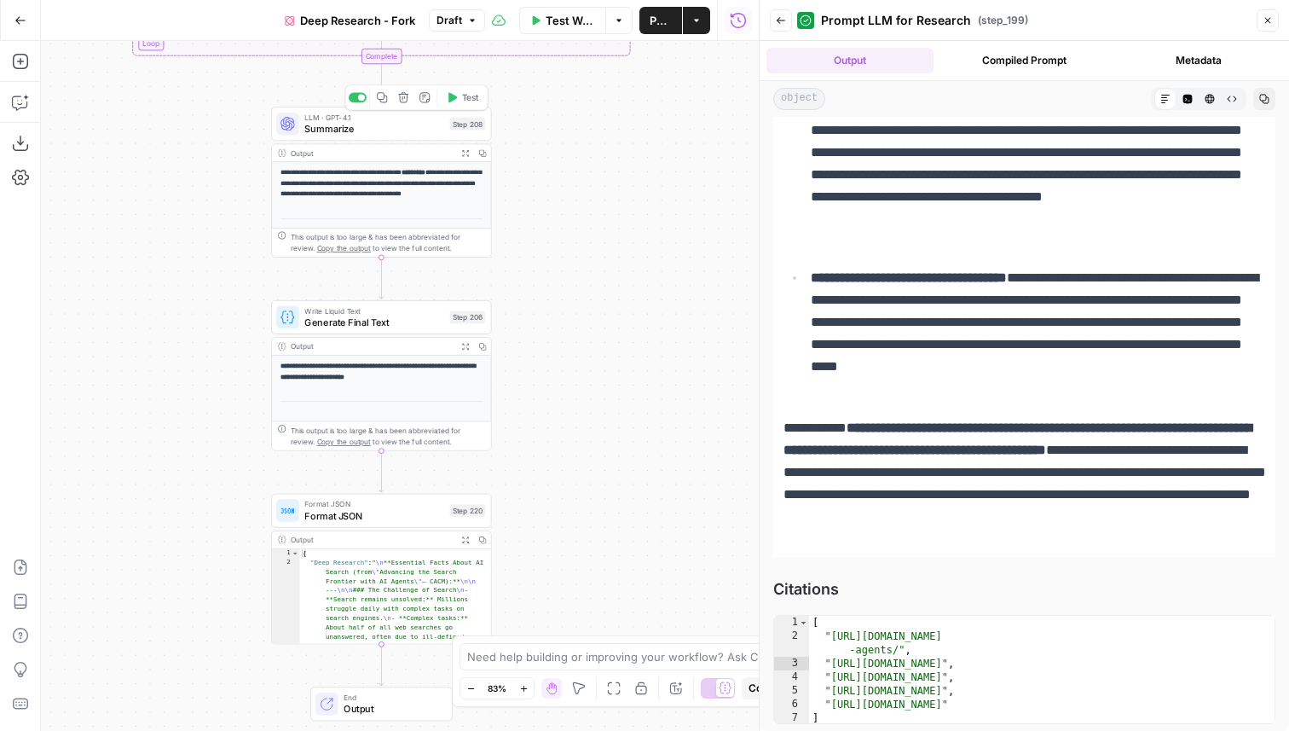
click at [402, 133] on span "Summarize" at bounding box center [373, 129] width 139 height 14
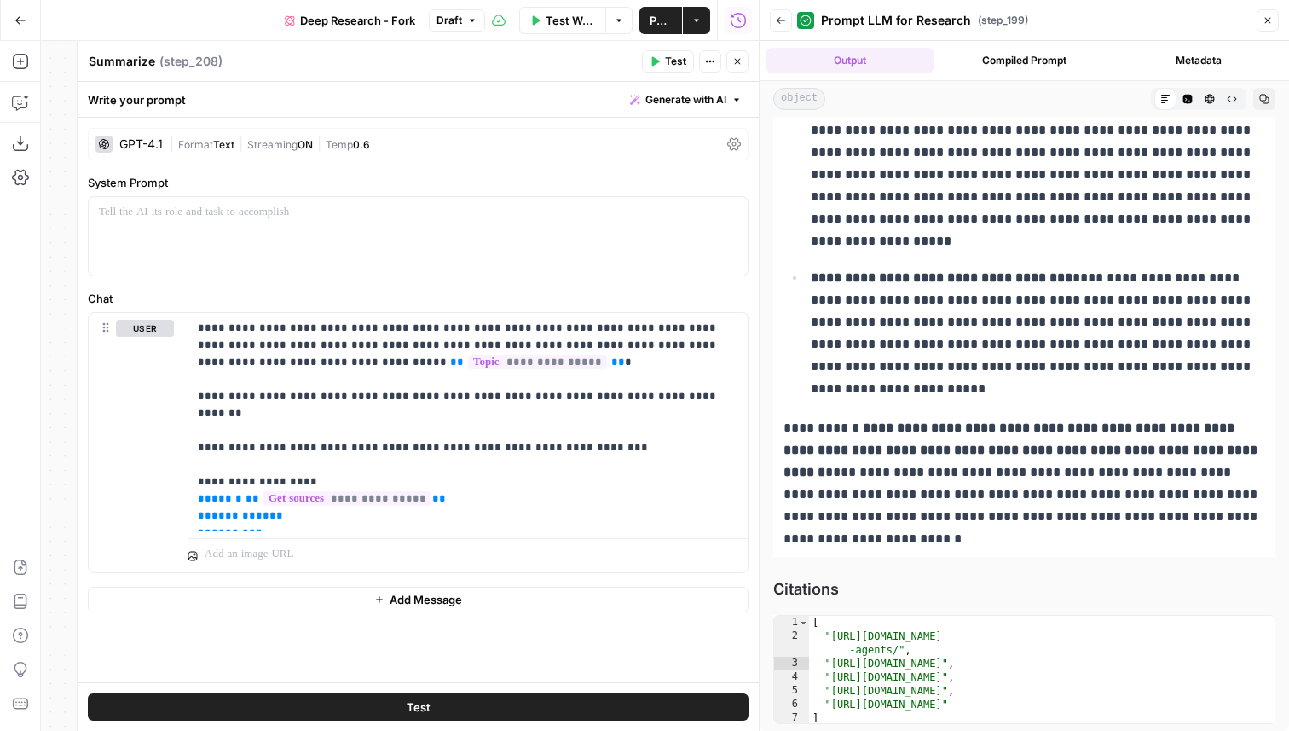
click at [1273, 20] on button "Close" at bounding box center [1268, 20] width 22 height 22
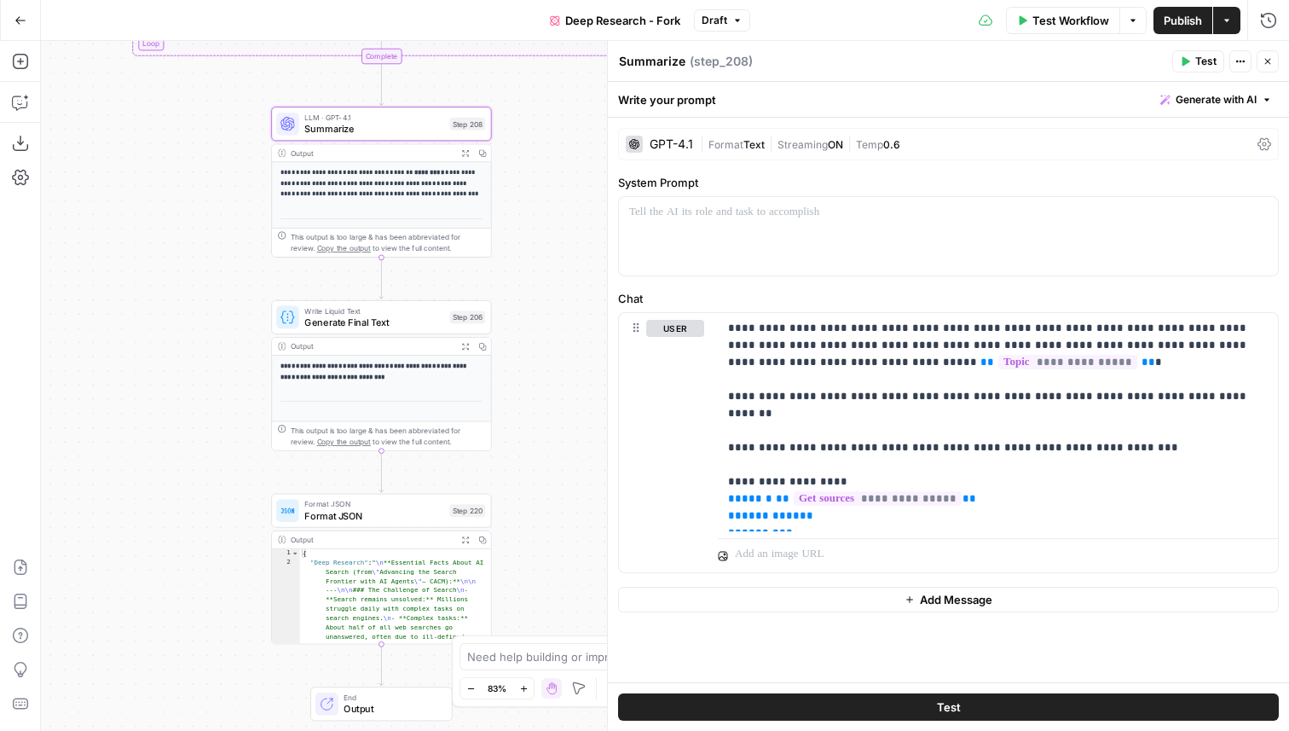
click at [1275, 55] on button "Close" at bounding box center [1268, 61] width 22 height 22
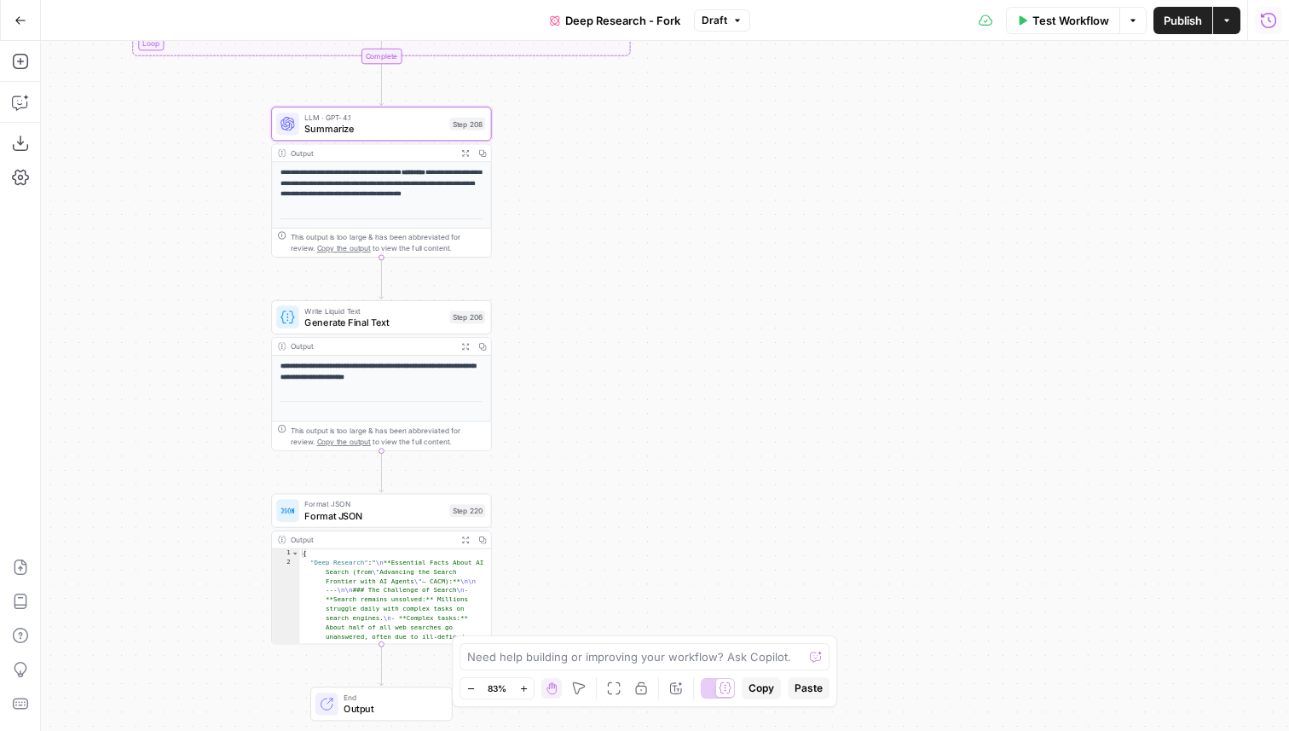
click at [1274, 16] on icon "button" at bounding box center [1268, 20] width 17 height 17
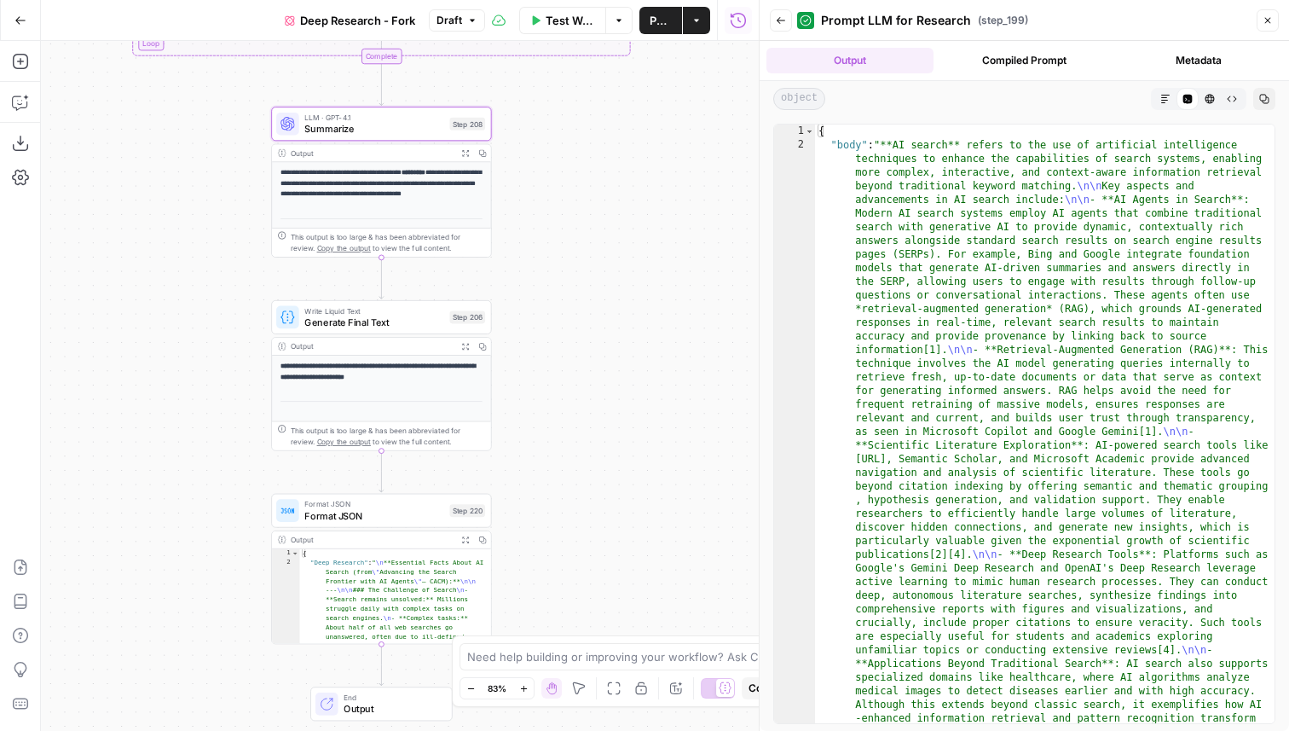
click at [777, 25] on icon "button" at bounding box center [781, 20] width 10 height 10
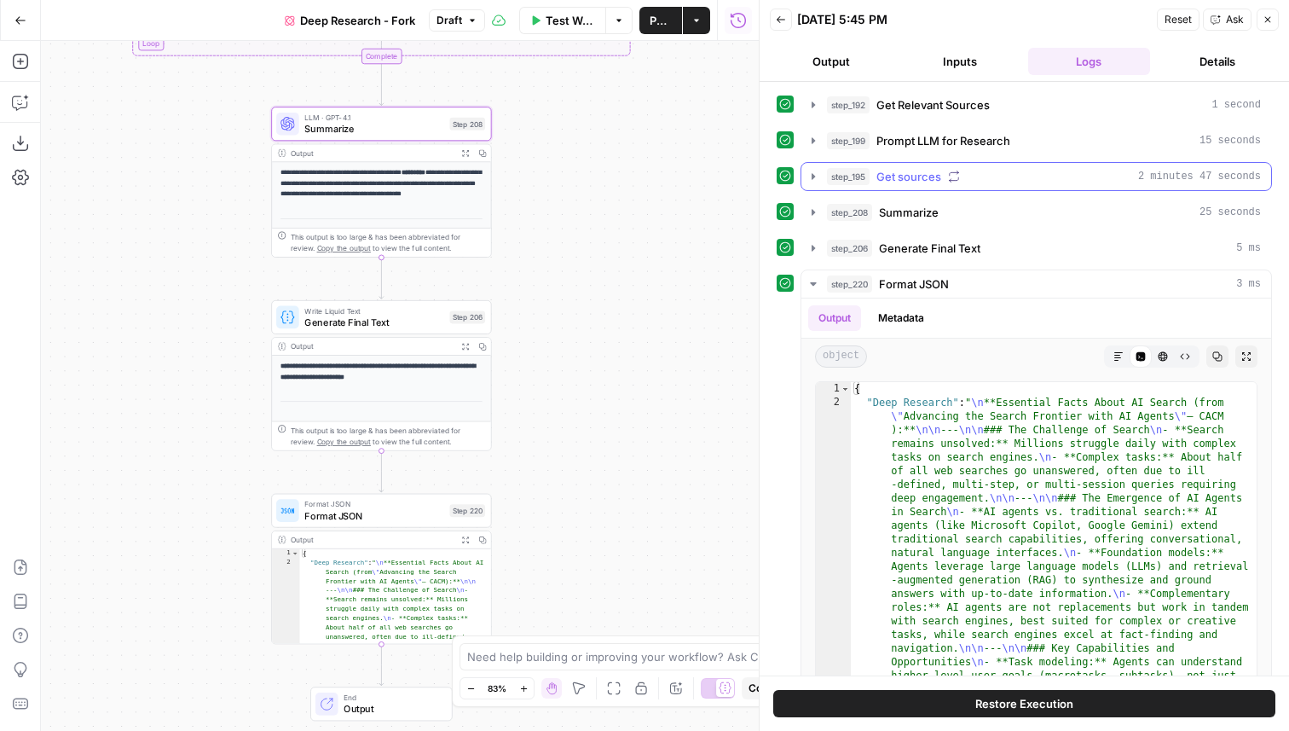
click at [811, 173] on icon "button" at bounding box center [814, 177] width 14 height 14
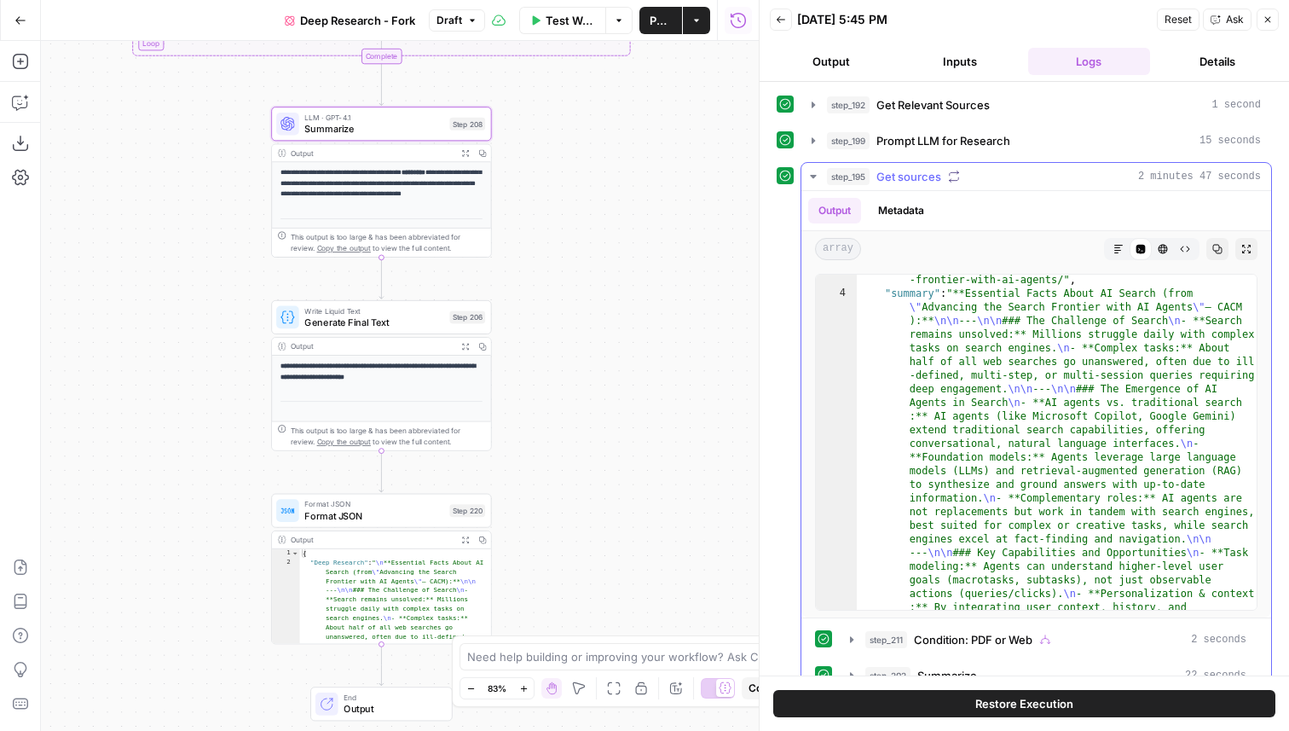
scroll to position [9, 0]
click at [1124, 244] on button "Markdown" at bounding box center [1118, 249] width 22 height 22
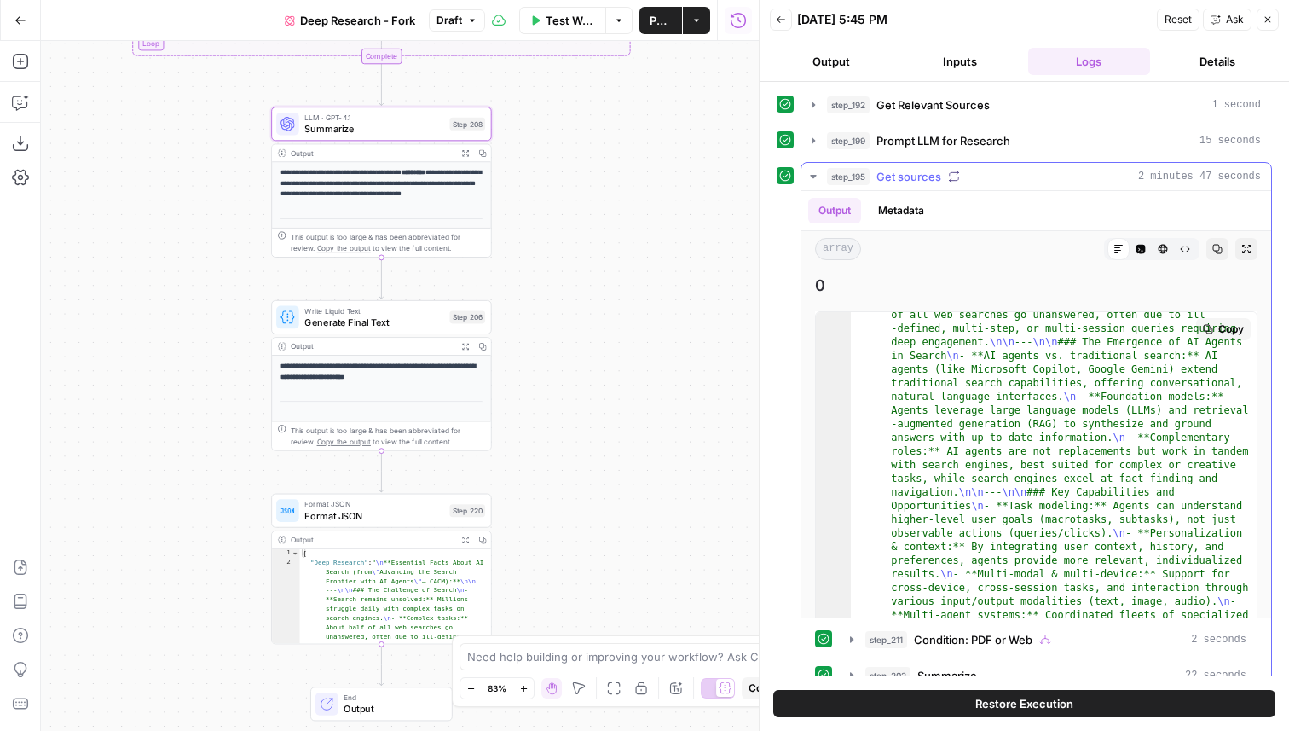
scroll to position [0, 0]
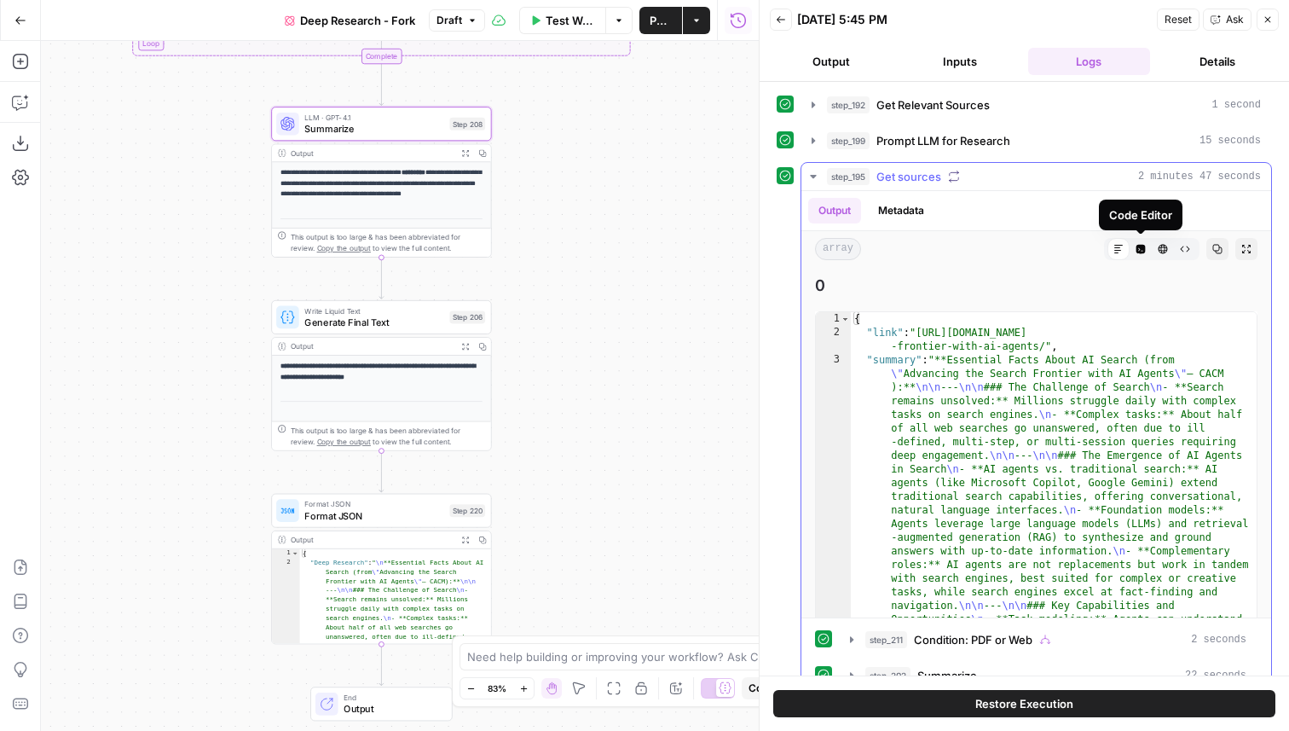
click at [1147, 249] on button "Code Editor" at bounding box center [1141, 249] width 22 height 22
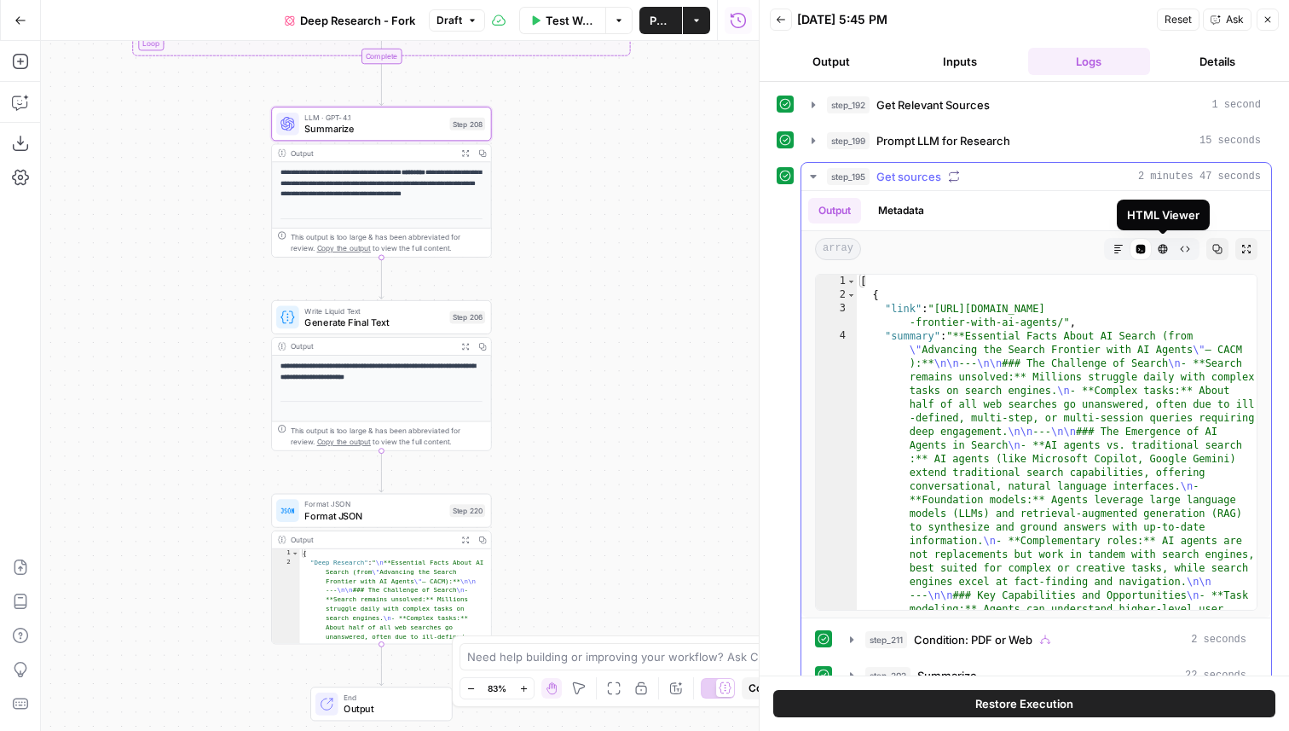
click at [1161, 247] on icon "button" at bounding box center [1163, 249] width 10 height 10
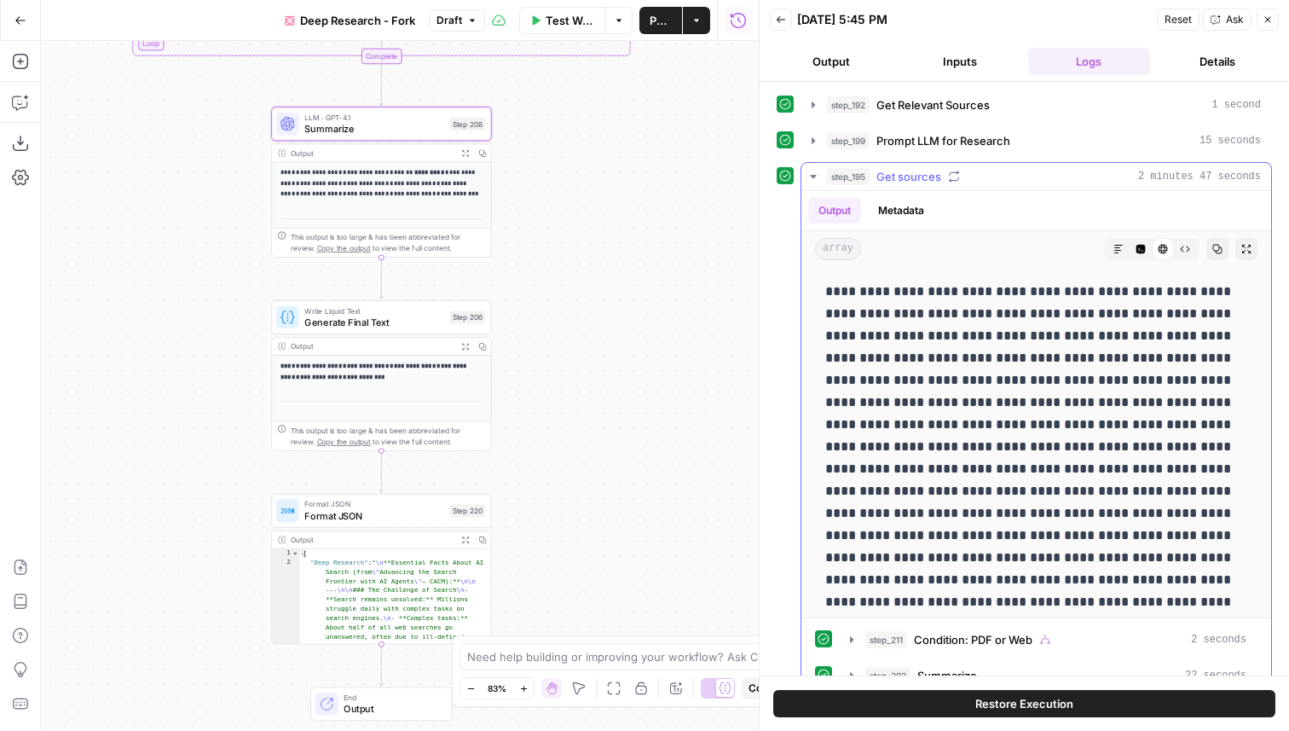
click at [1180, 250] on icon "button" at bounding box center [1185, 249] width 10 height 10
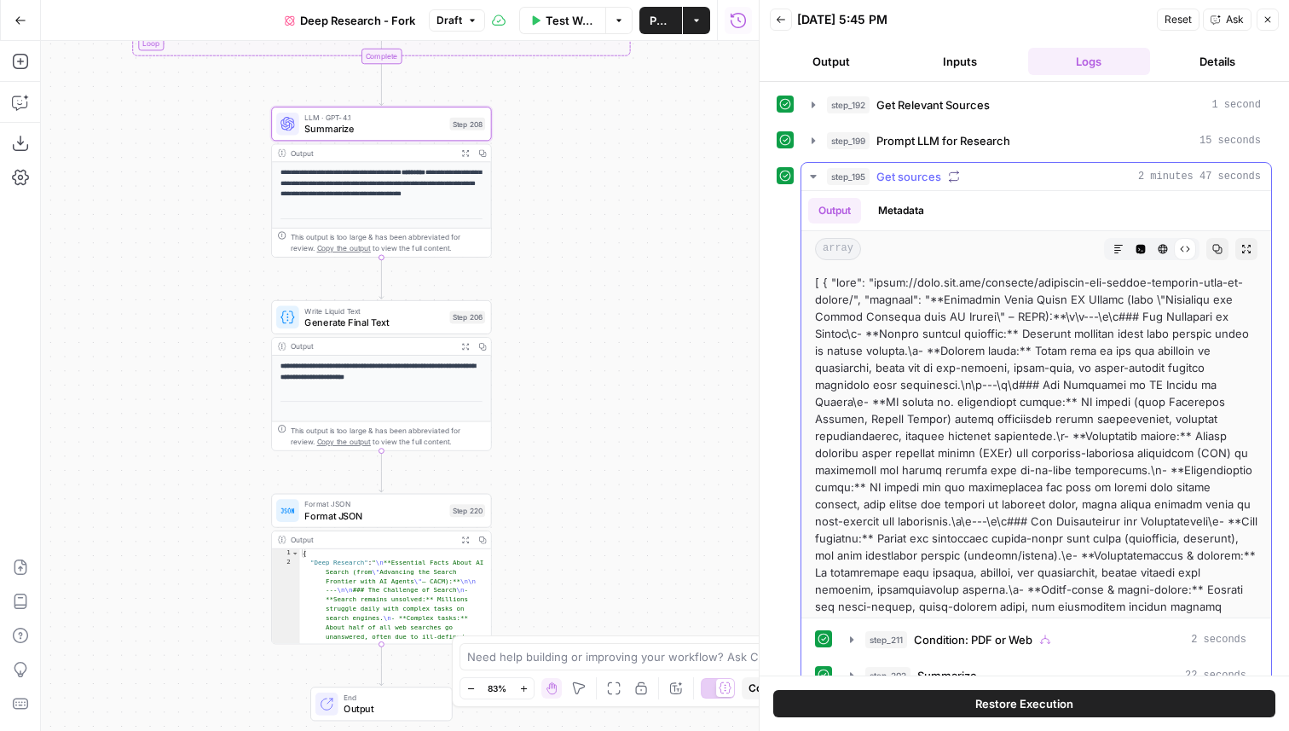
click at [1136, 247] on icon "button" at bounding box center [1140, 249] width 9 height 9
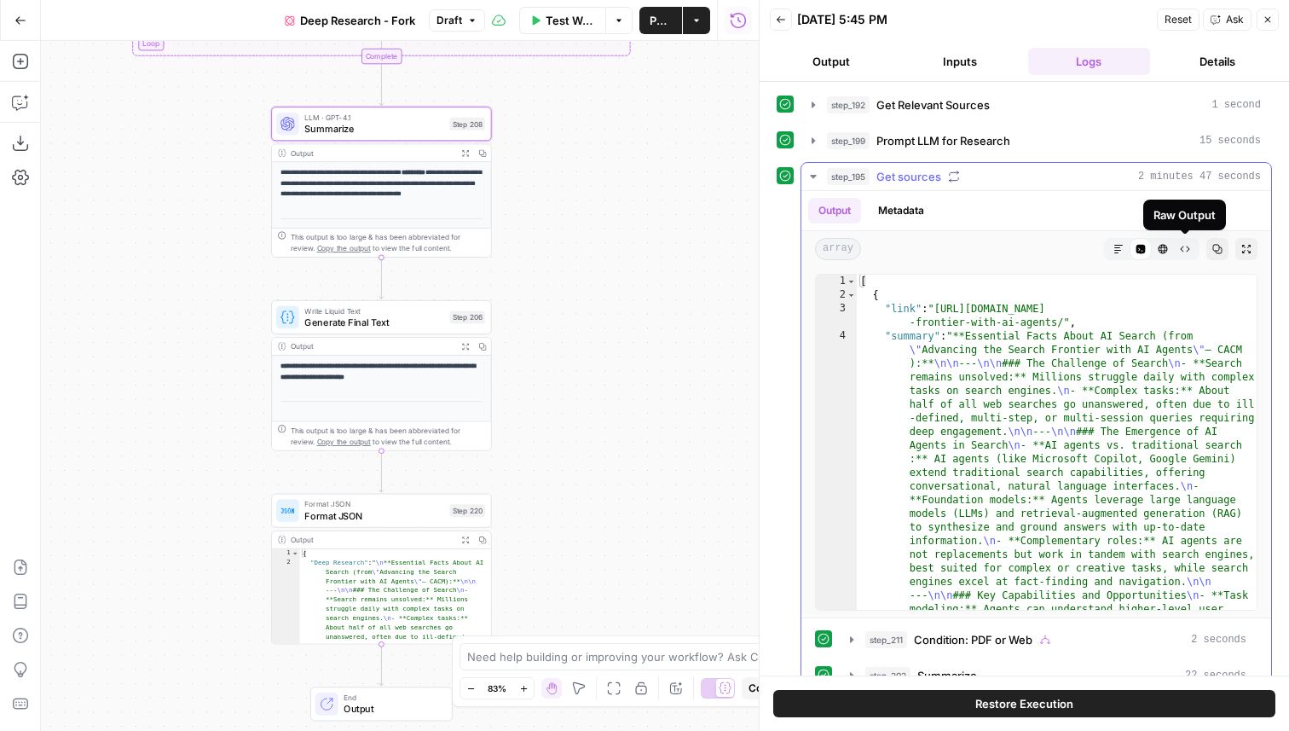
click at [1183, 251] on icon "button" at bounding box center [1185, 249] width 9 height 6
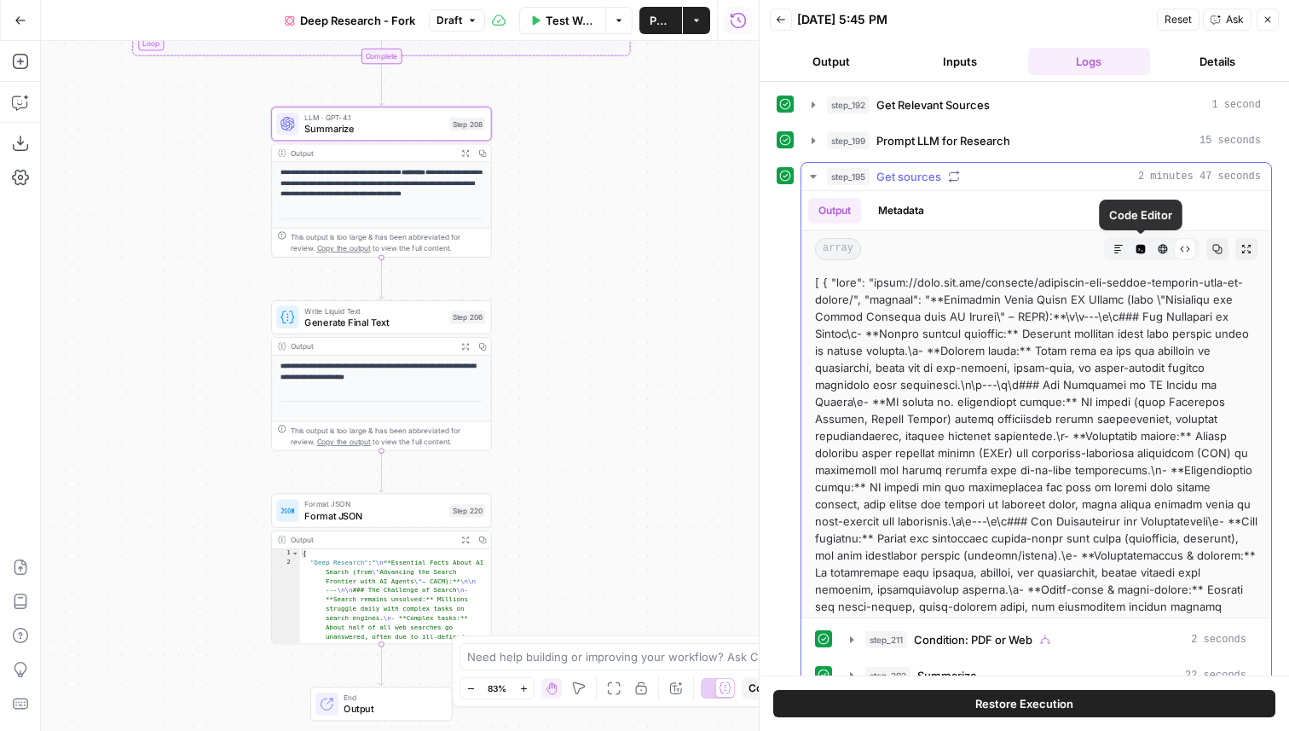
click at [1141, 246] on icon "button" at bounding box center [1140, 249] width 9 height 9
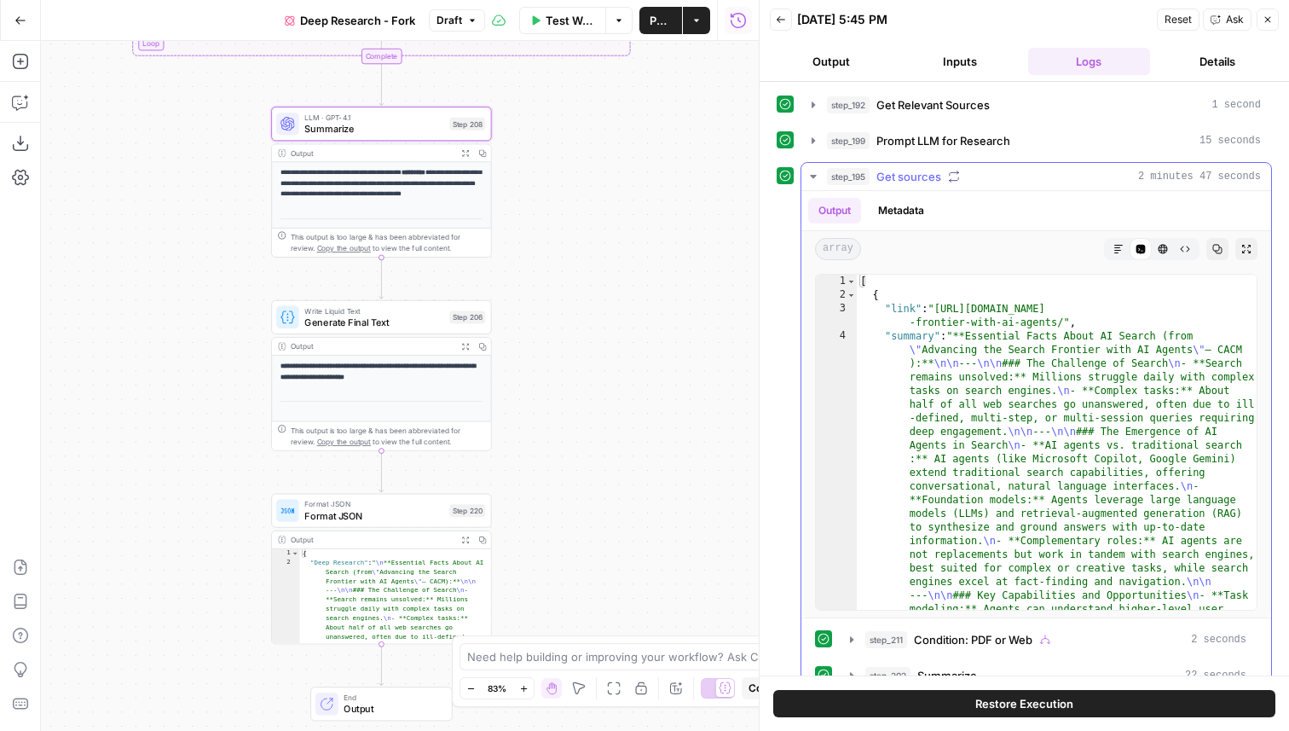
click at [1122, 248] on icon "button" at bounding box center [1118, 249] width 10 height 10
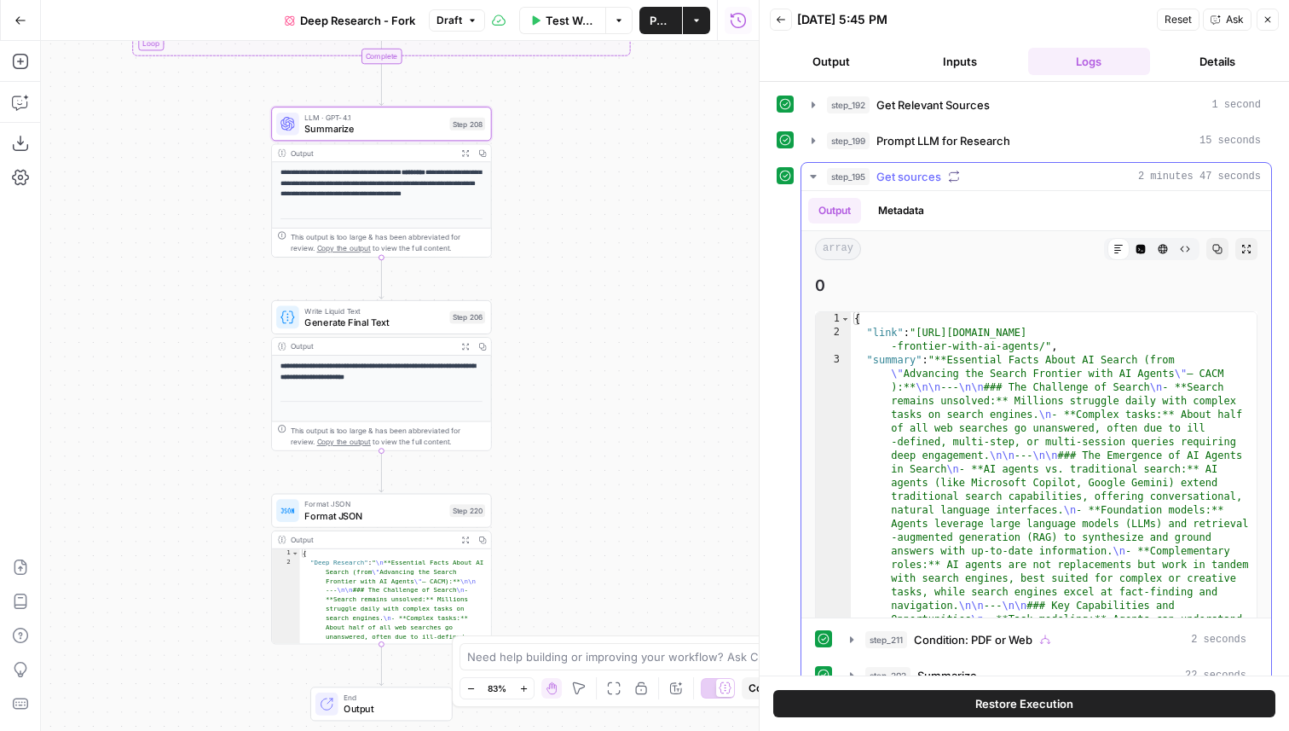
drag, startPoint x: 837, startPoint y: 284, endPoint x: 815, endPoint y: 284, distance: 22.2
click at [815, 284] on span "0" at bounding box center [1036, 286] width 442 height 24
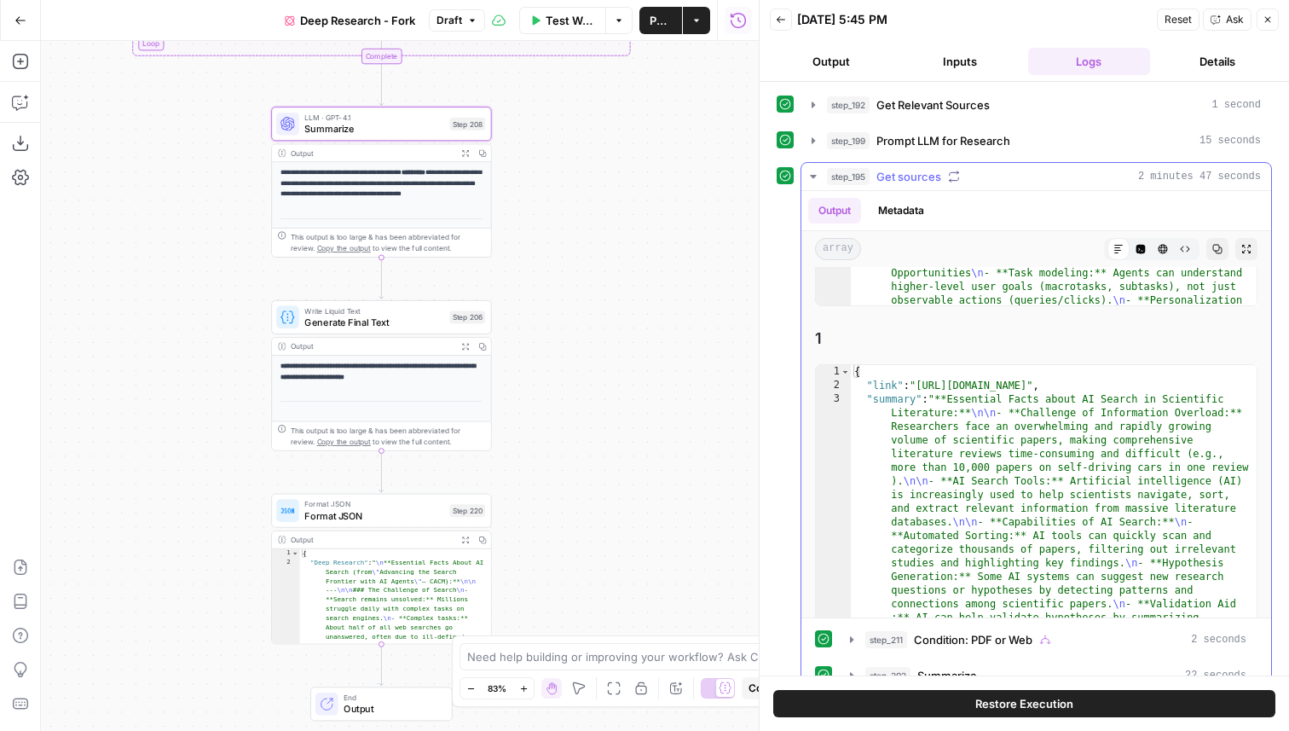
scroll to position [337, 0]
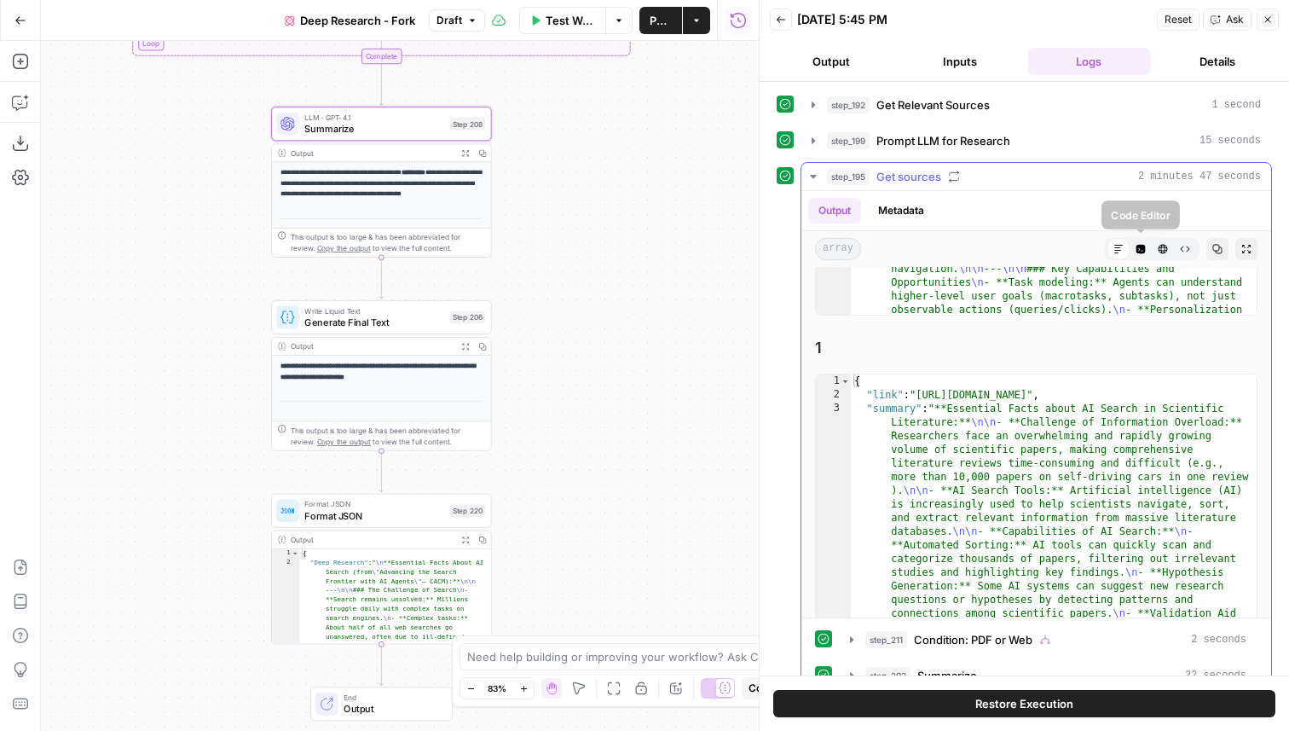
click at [1143, 252] on icon "button" at bounding box center [1140, 249] width 9 height 9
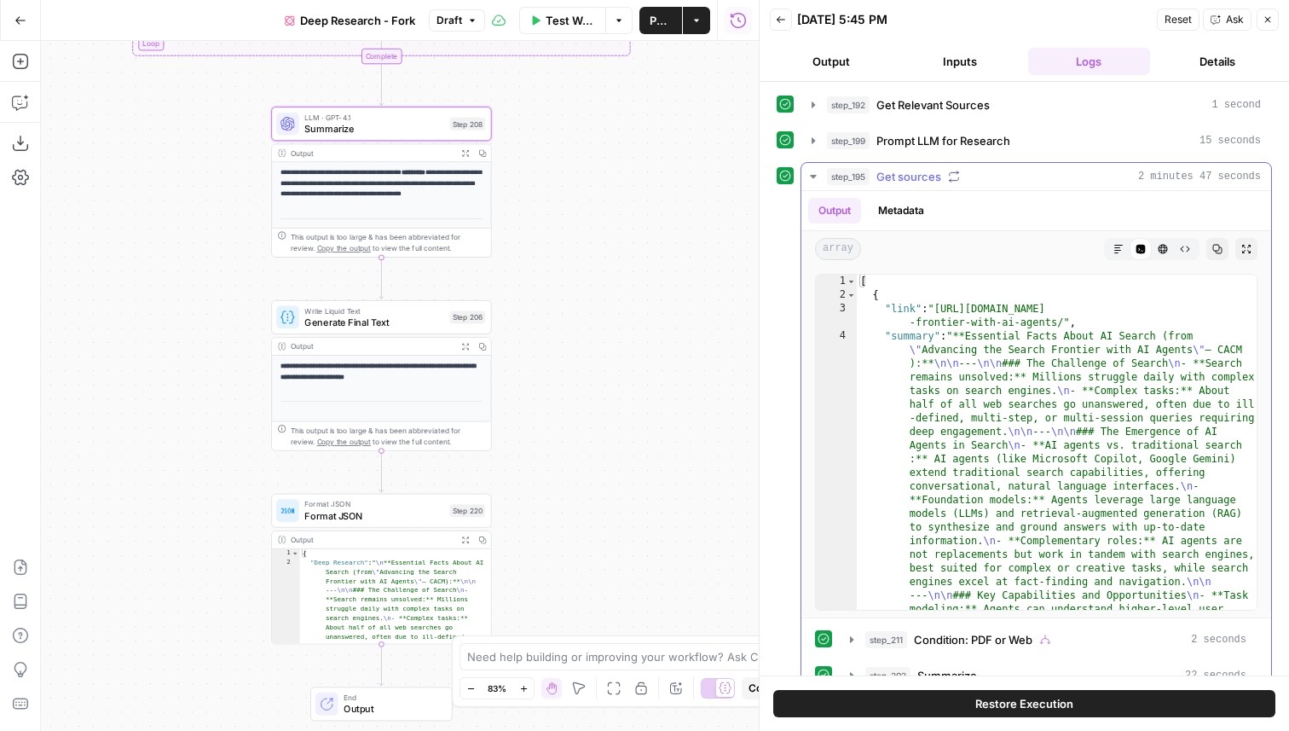
click at [806, 172] on button "step_195 Get sources 2 minutes 47 seconds" at bounding box center [1036, 176] width 470 height 27
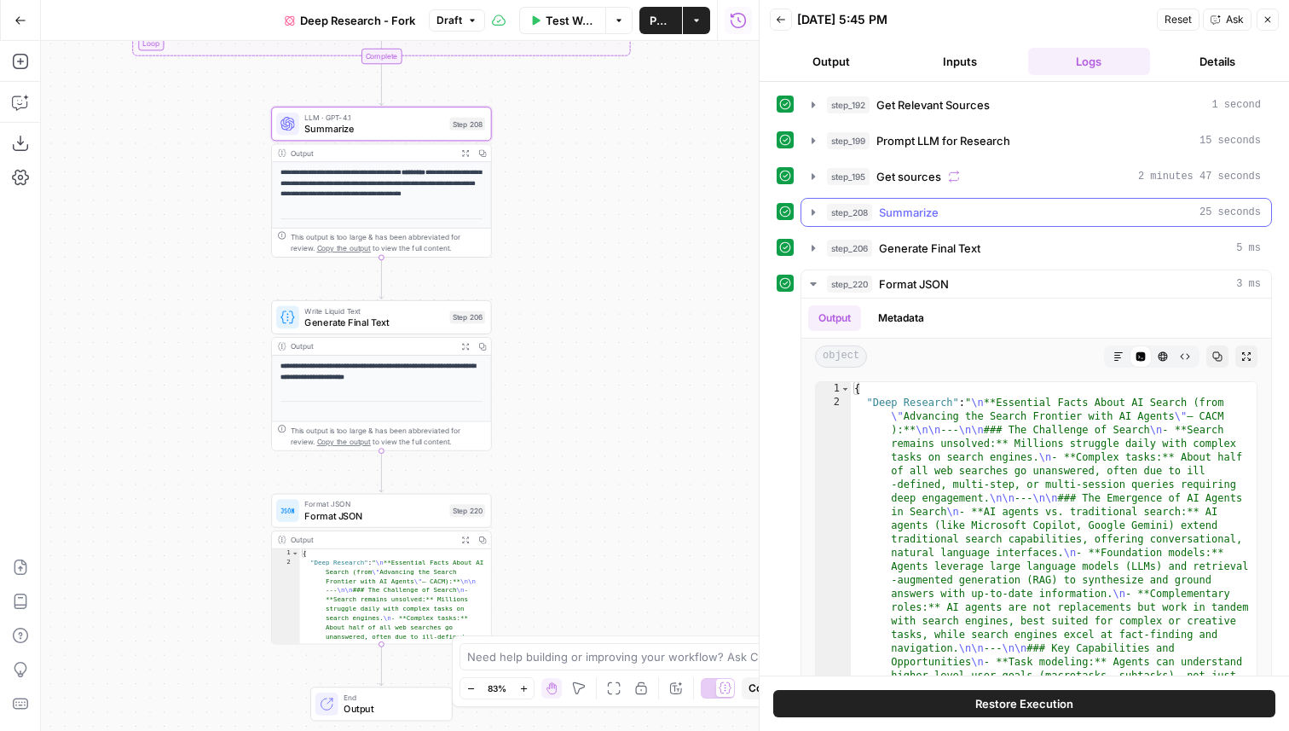
click at [811, 206] on icon "button" at bounding box center [814, 212] width 14 height 14
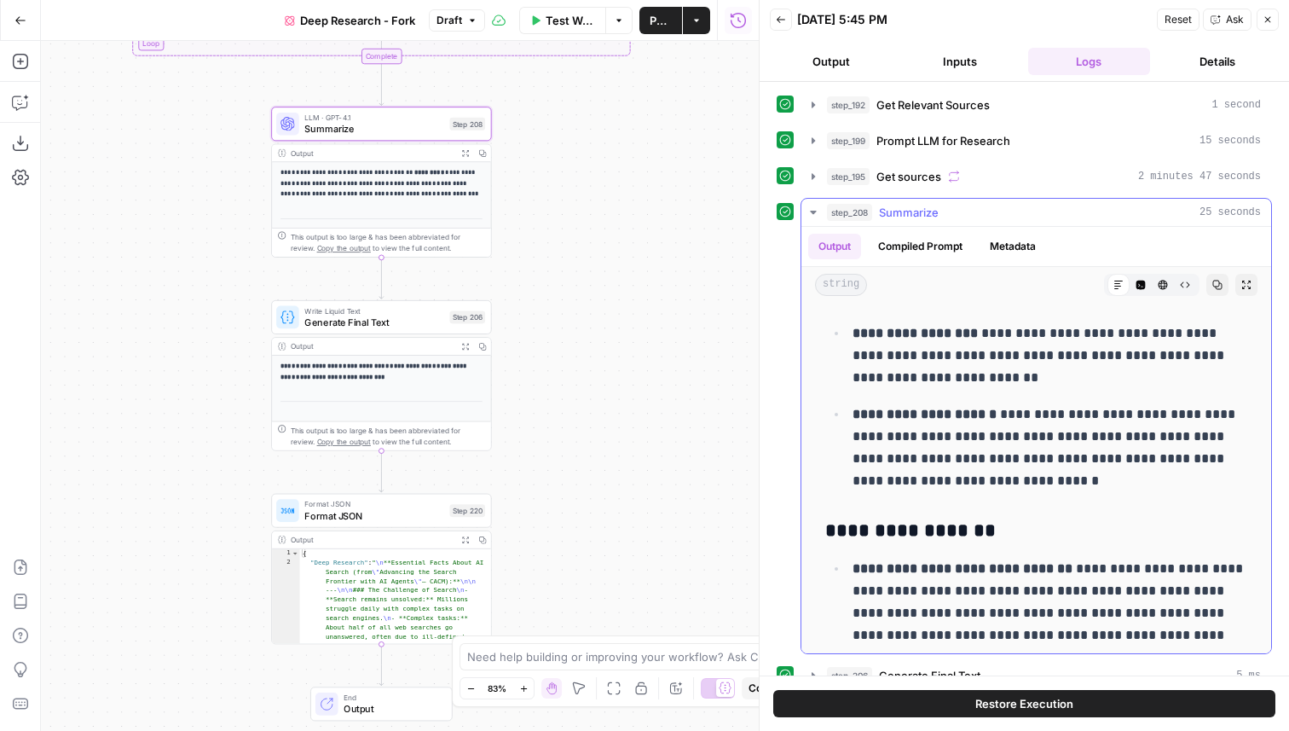
scroll to position [1739, 0]
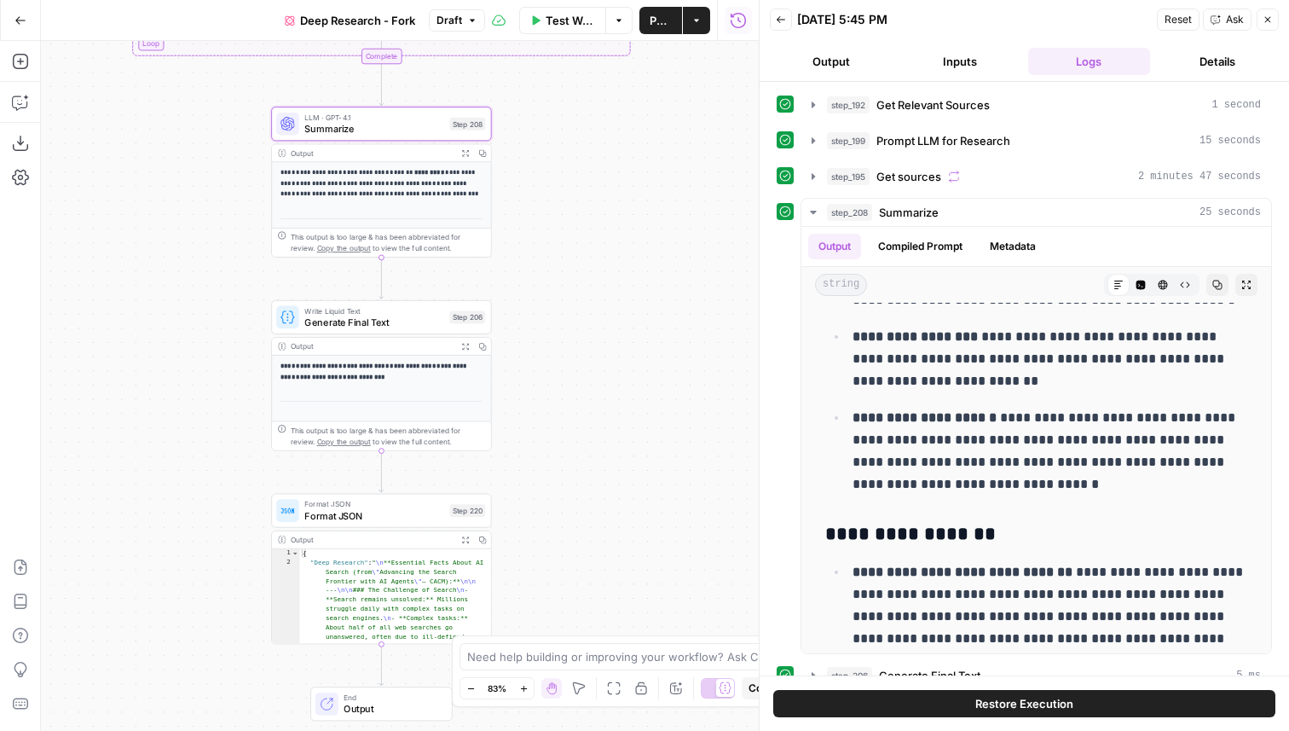
click at [397, 325] on span "Generate Final Text" at bounding box center [373, 322] width 139 height 14
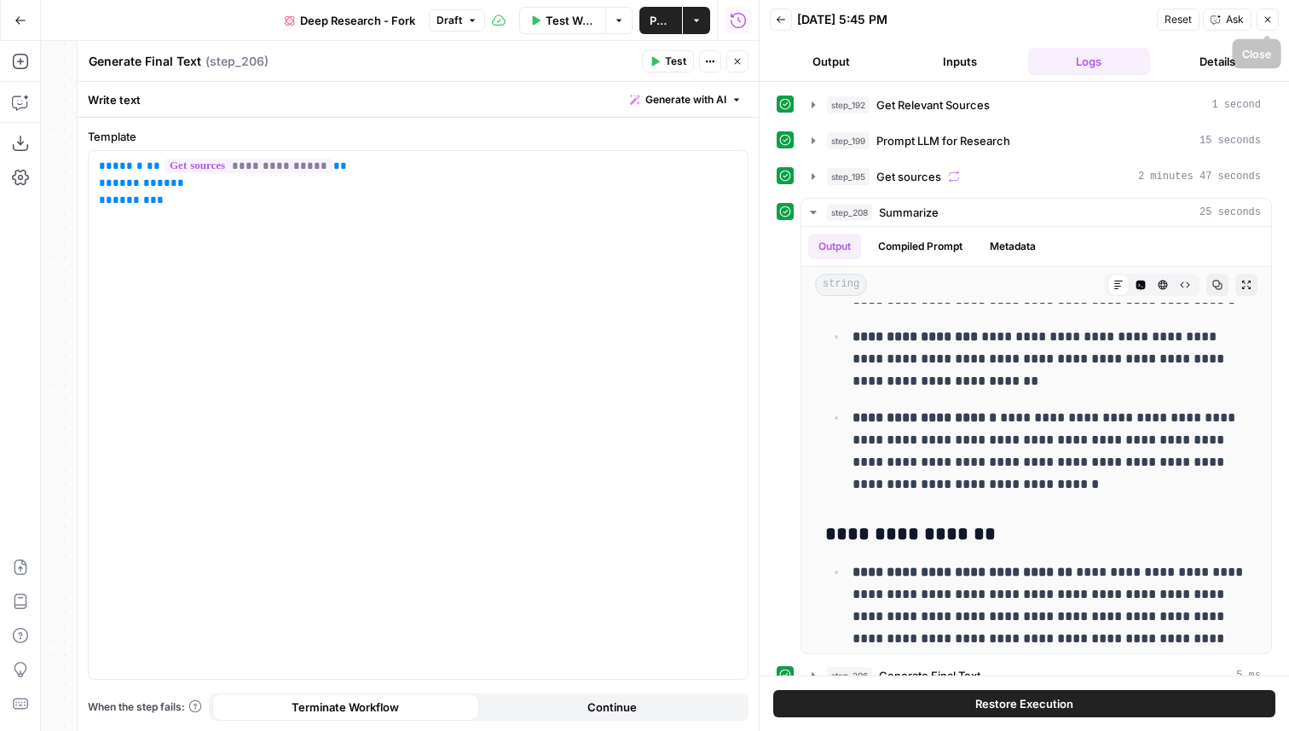
click at [1269, 19] on icon "button" at bounding box center [1268, 19] width 10 height 10
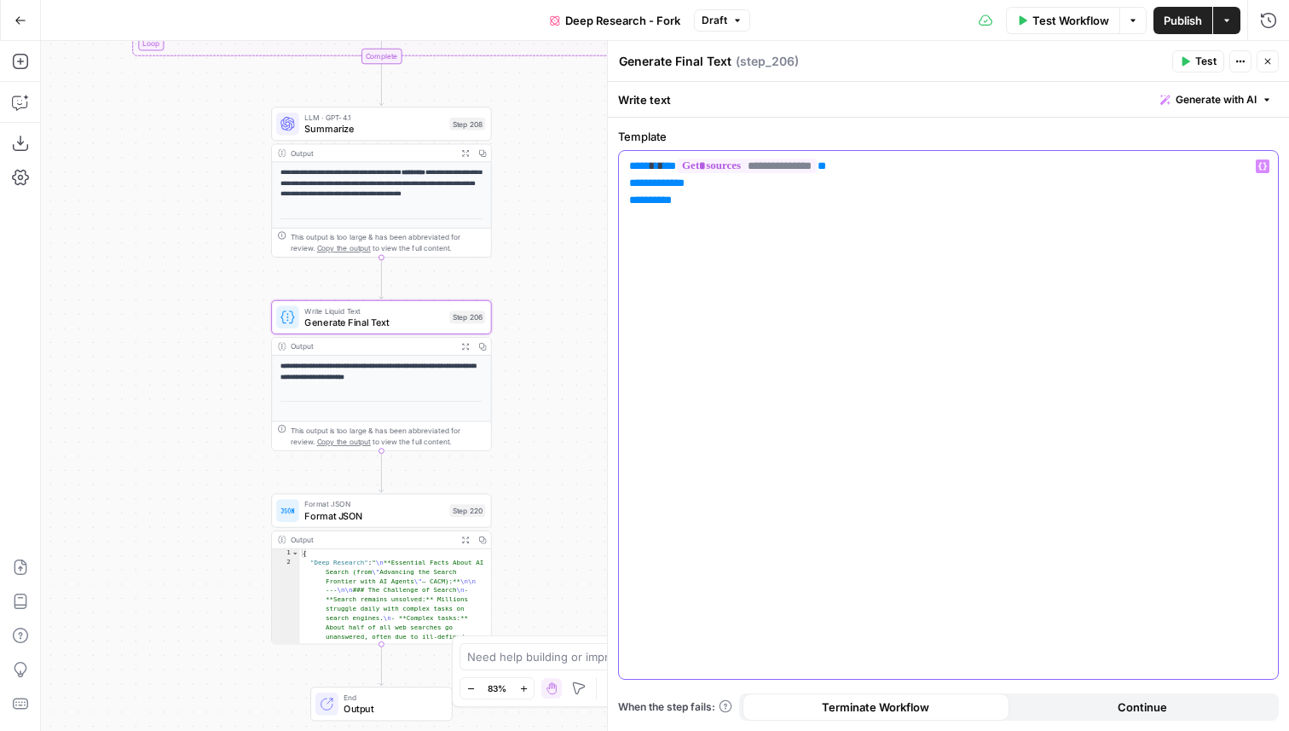
drag, startPoint x: 644, startPoint y: 169, endPoint x: 628, endPoint y: 169, distance: 15.3
click at [629, 169] on span "**" at bounding box center [633, 165] width 9 height 11
click at [638, 167] on span "**" at bounding box center [633, 165] width 9 height 11
click at [1273, 59] on button "Close" at bounding box center [1268, 61] width 22 height 22
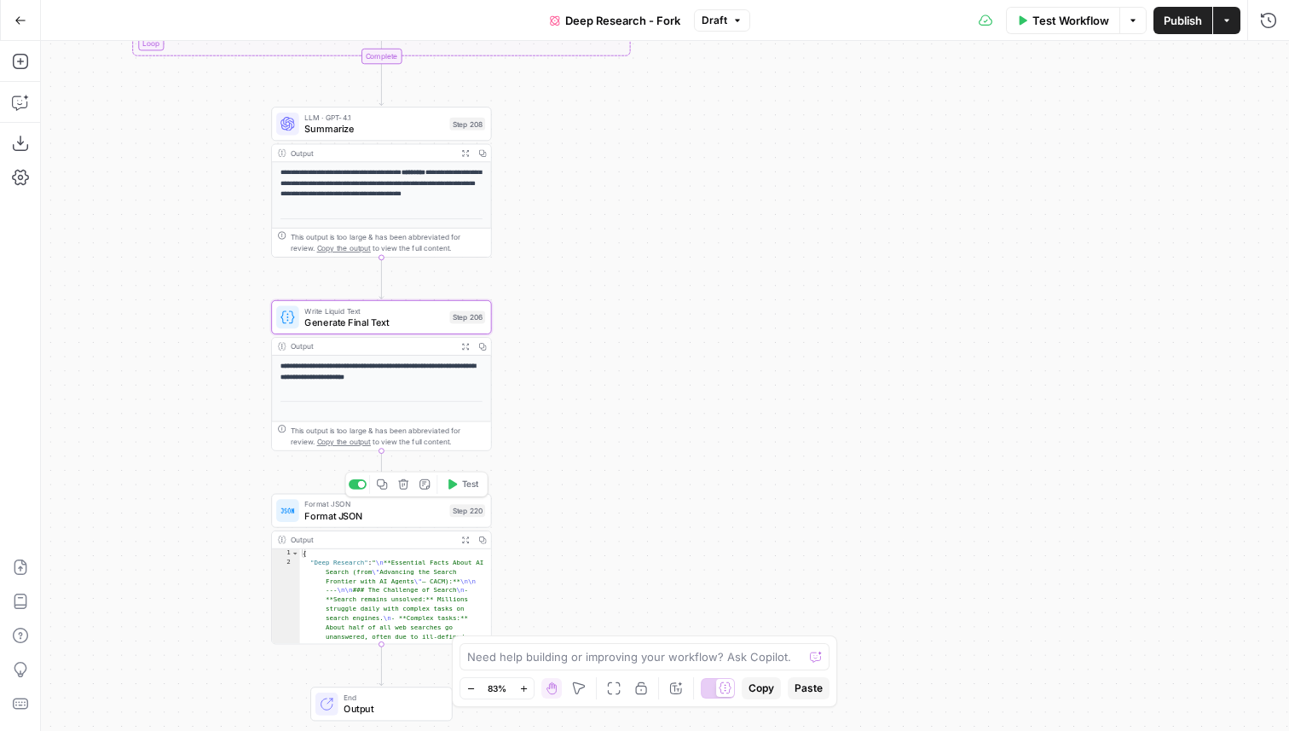
click at [437, 518] on span "Format JSON" at bounding box center [373, 515] width 139 height 14
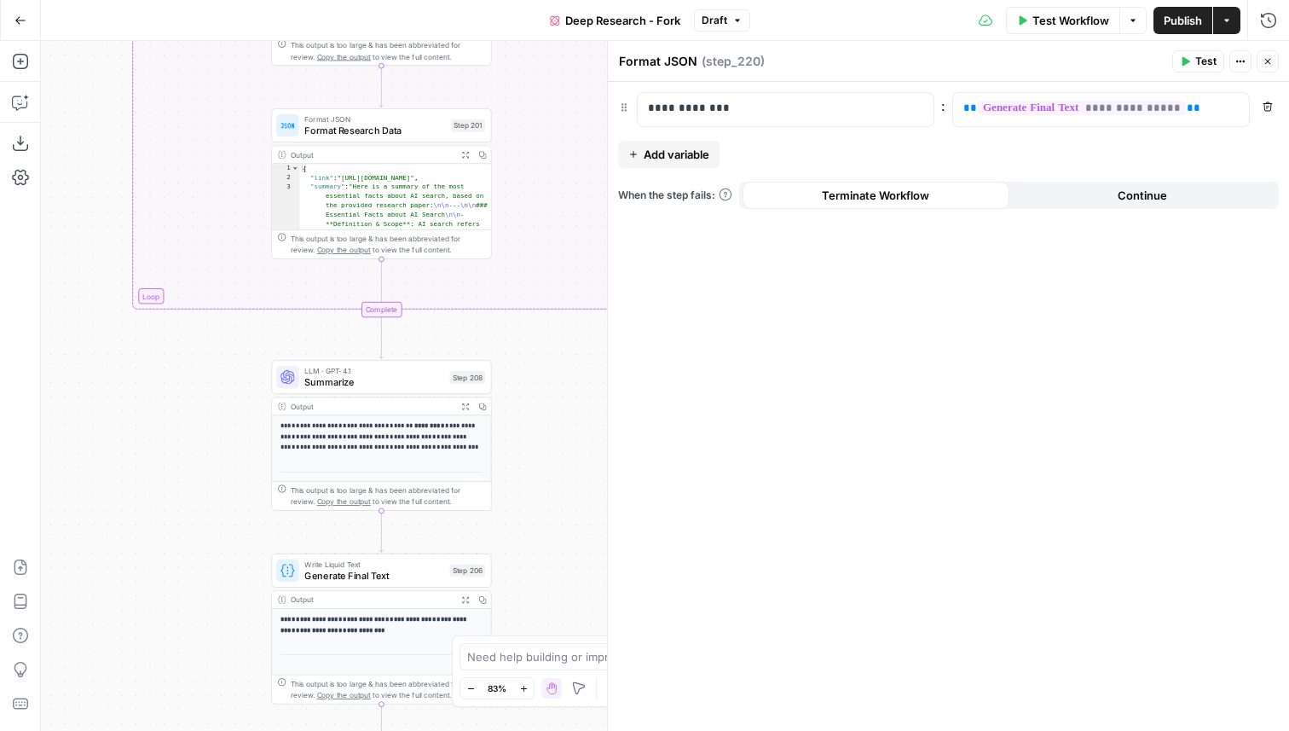
drag, startPoint x: 564, startPoint y: 145, endPoint x: 558, endPoint y: 458, distance: 313.0
click at [558, 458] on div "true false Workflow Set Inputs Inputs LLM · GPT-4.1 Get Relevant Sources Step 1…" at bounding box center [665, 386] width 1248 height 690
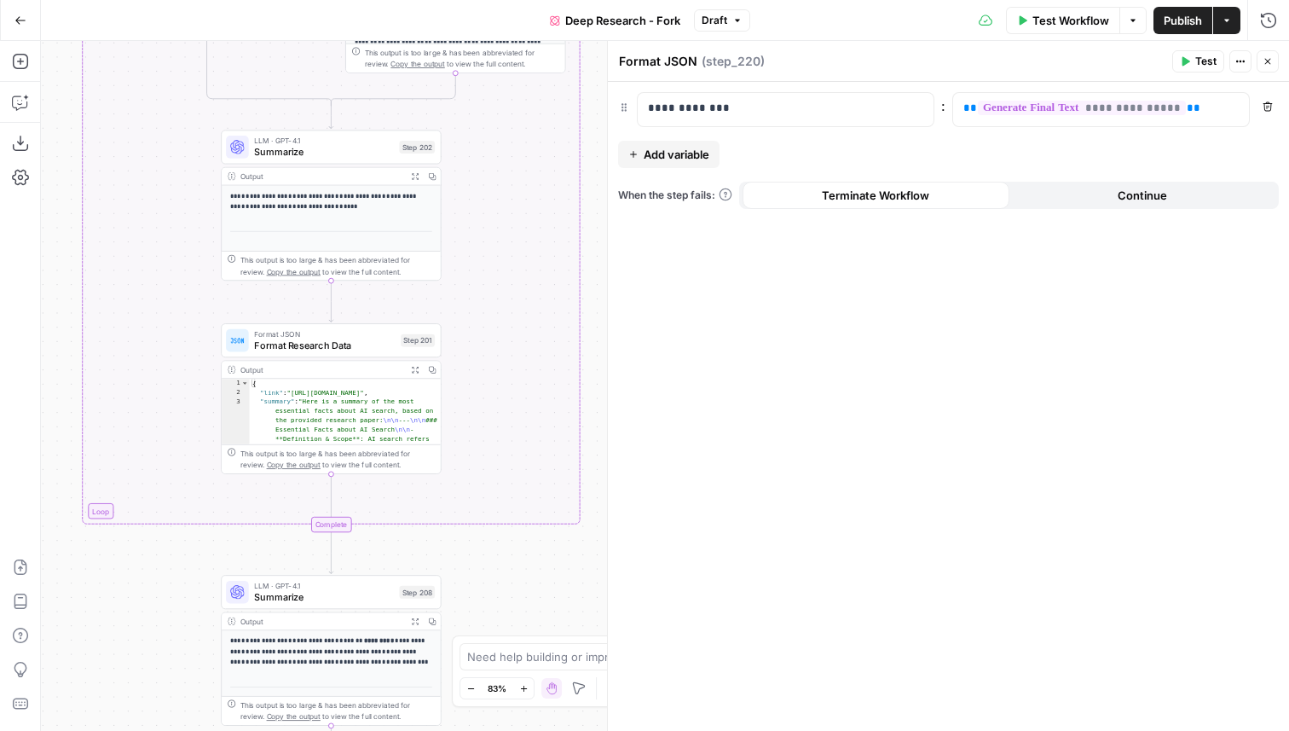
drag, startPoint x: 549, startPoint y: 396, endPoint x: 504, endPoint y: 540, distance: 150.2
click at [504, 551] on div "true false Workflow Set Inputs Inputs LLM · GPT-4.1 Get Relevant Sources Step 1…" at bounding box center [665, 386] width 1248 height 690
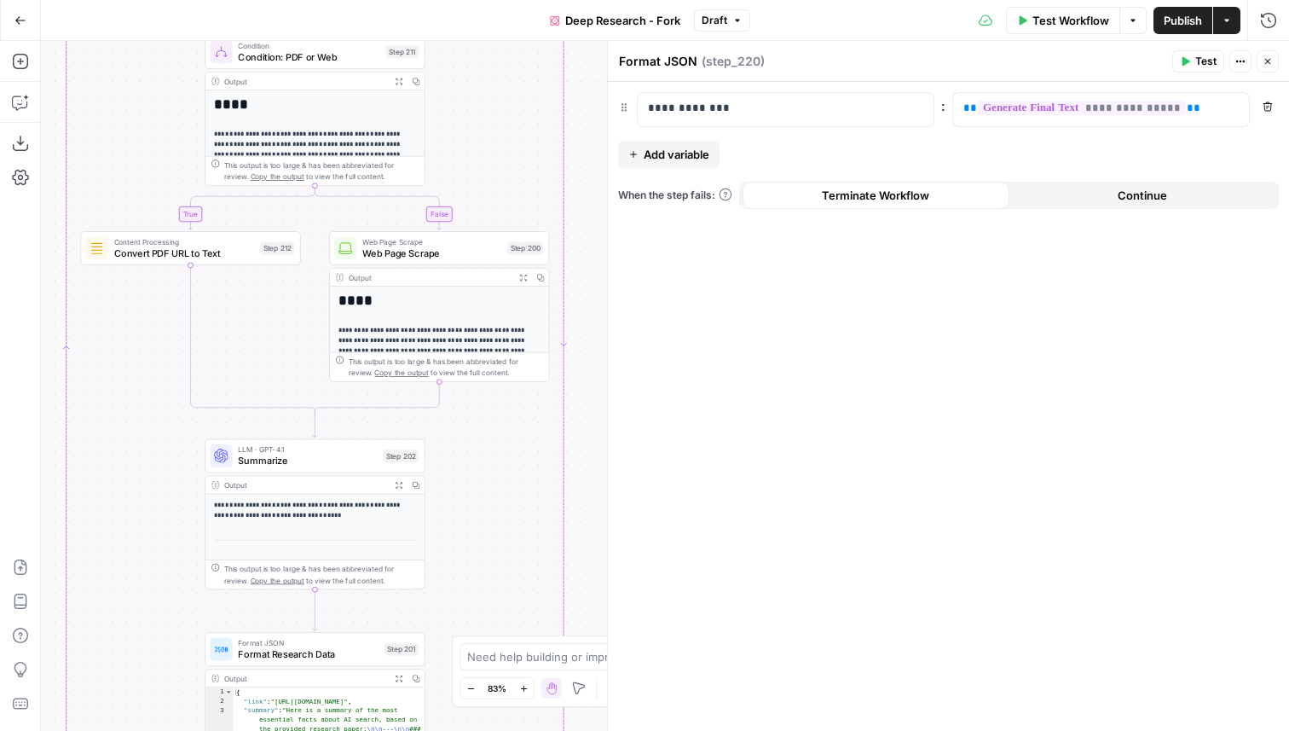
drag, startPoint x: 587, startPoint y: 254, endPoint x: 570, endPoint y: 565, distance: 311.7
click at [570, 565] on div "true false Workflow Set Inputs Inputs LLM · GPT-4.1 Get Relevant Sources Step 1…" at bounding box center [665, 386] width 1248 height 690
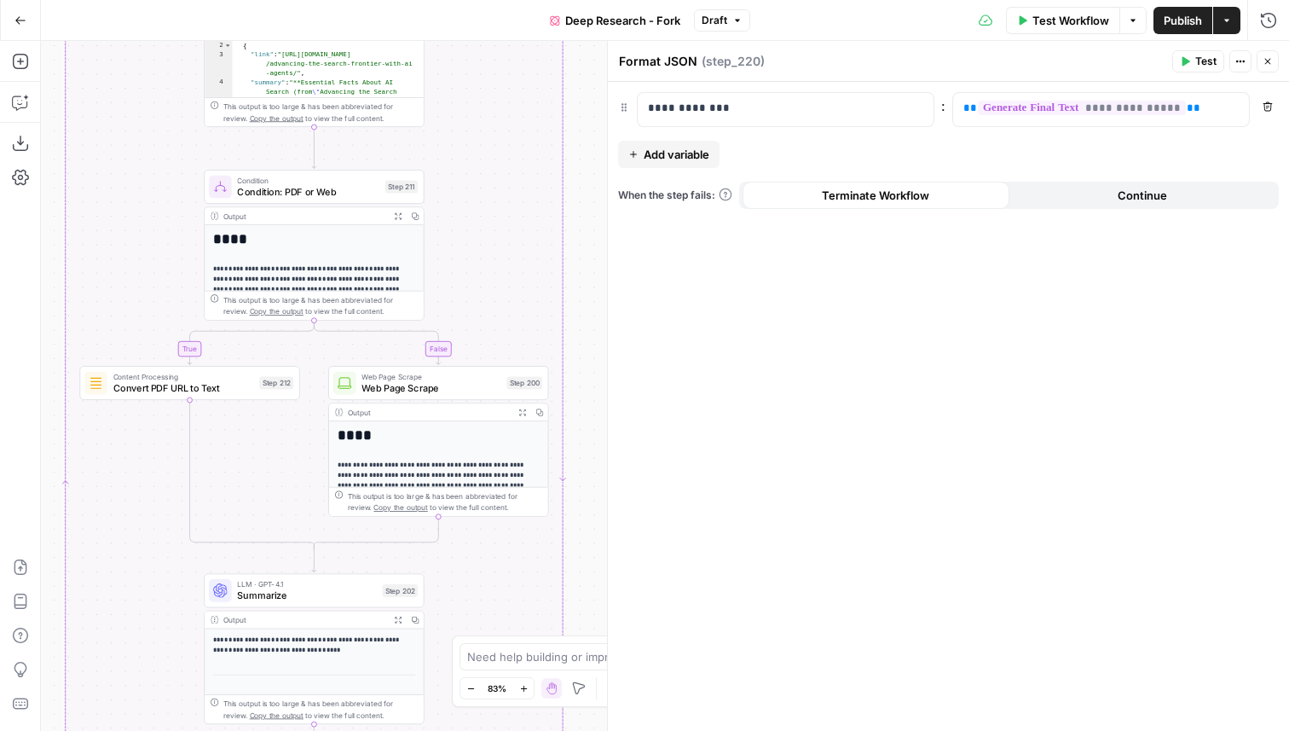
drag, startPoint x: 578, startPoint y: 250, endPoint x: 579, endPoint y: 564, distance: 313.7
click at [579, 562] on div "true false Workflow Set Inputs Inputs LLM · GPT-4.1 Get Relevant Sources Step 1…" at bounding box center [665, 386] width 1248 height 690
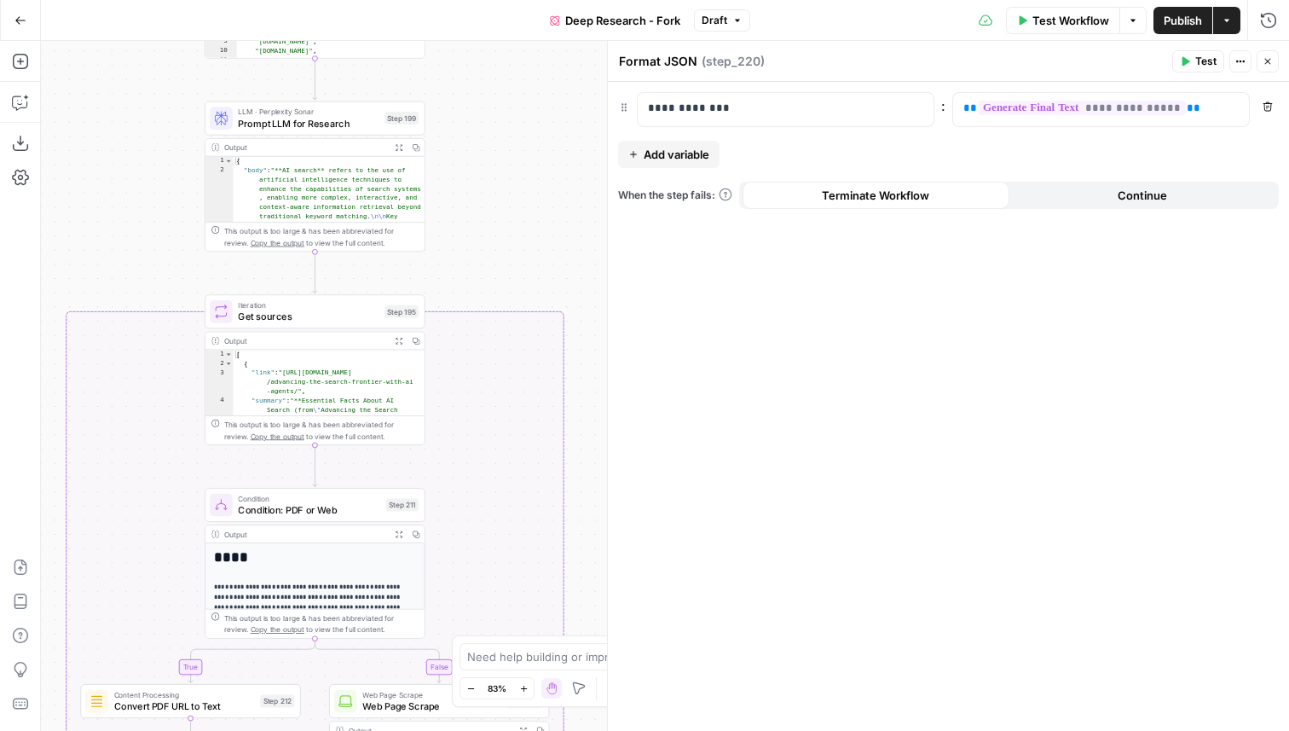
drag, startPoint x: 578, startPoint y: 251, endPoint x: 588, endPoint y: 526, distance: 275.6
click at [589, 526] on div "true false Workflow Set Inputs Inputs LLM · GPT-4.1 Get Relevant Sources Step 1…" at bounding box center [665, 386] width 1248 height 690
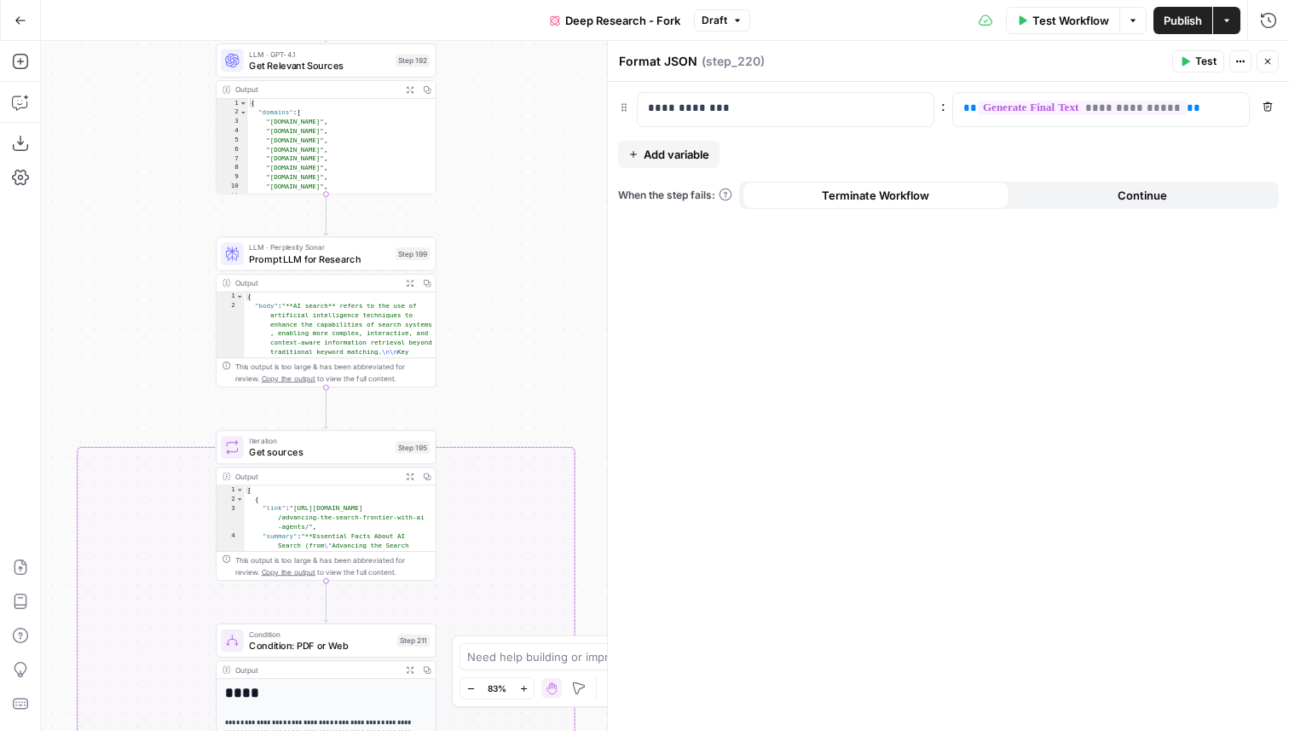
click at [649, 150] on span "Add variable" at bounding box center [677, 154] width 66 height 17
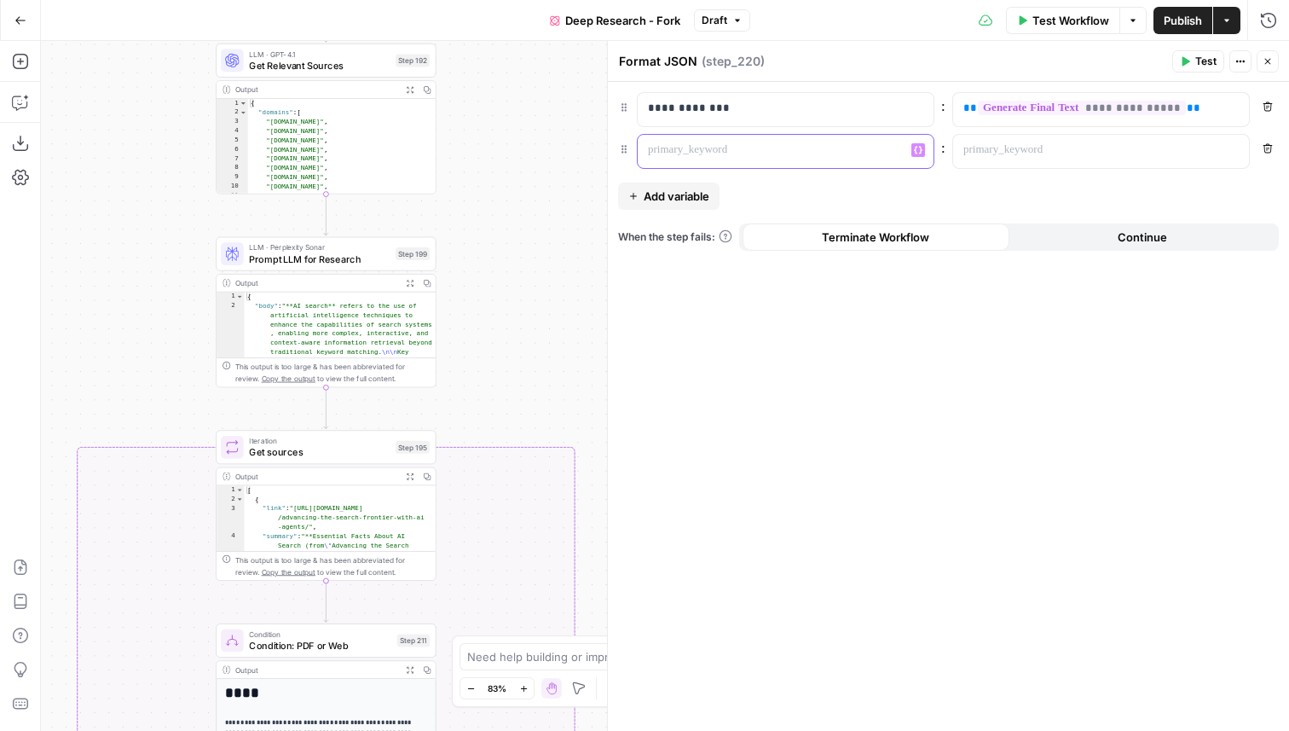
click at [736, 151] on p at bounding box center [772, 150] width 248 height 17
click at [839, 413] on div "**********" at bounding box center [948, 406] width 681 height 649
click at [1275, 64] on button "Close" at bounding box center [1268, 61] width 22 height 22
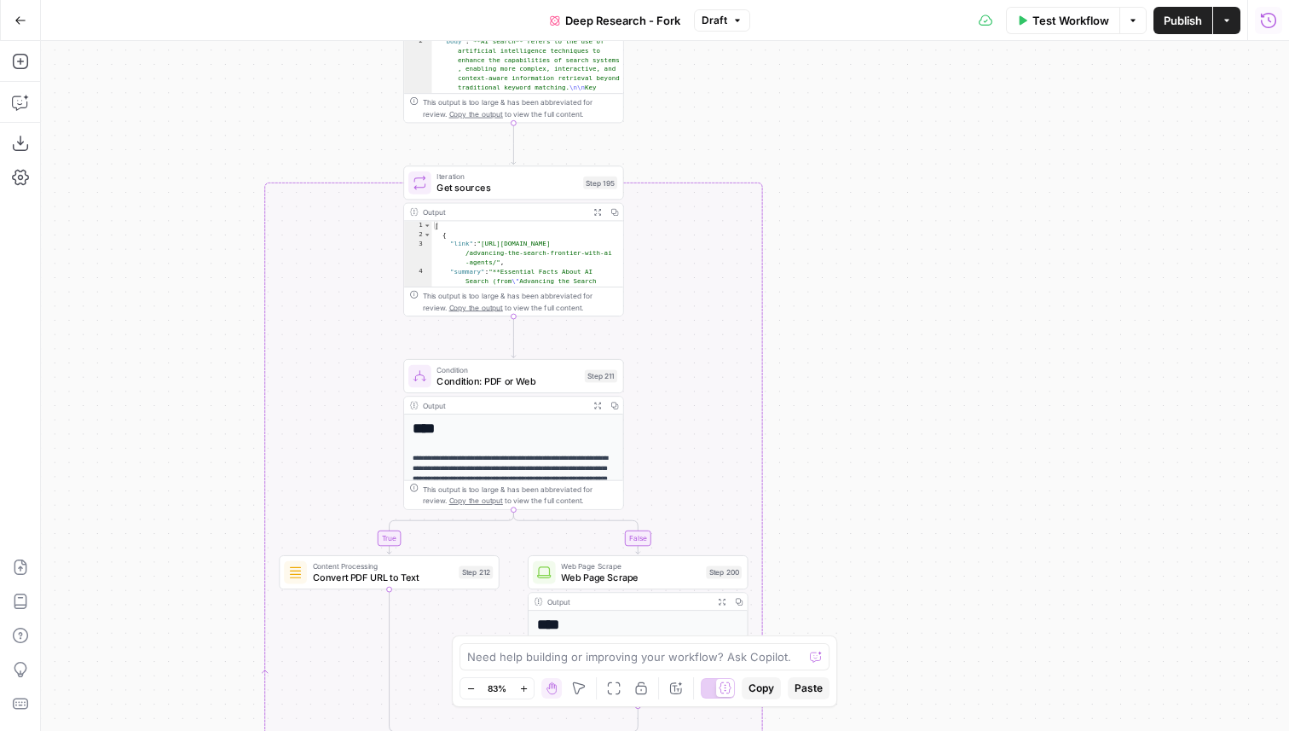
drag, startPoint x: 615, startPoint y: 535, endPoint x: 809, endPoint y: 258, distance: 338.5
click at [811, 258] on div "true false Workflow Set Inputs Inputs LLM · GPT-4.1 Get Relevant Sources Step 1…" at bounding box center [665, 386] width 1248 height 690
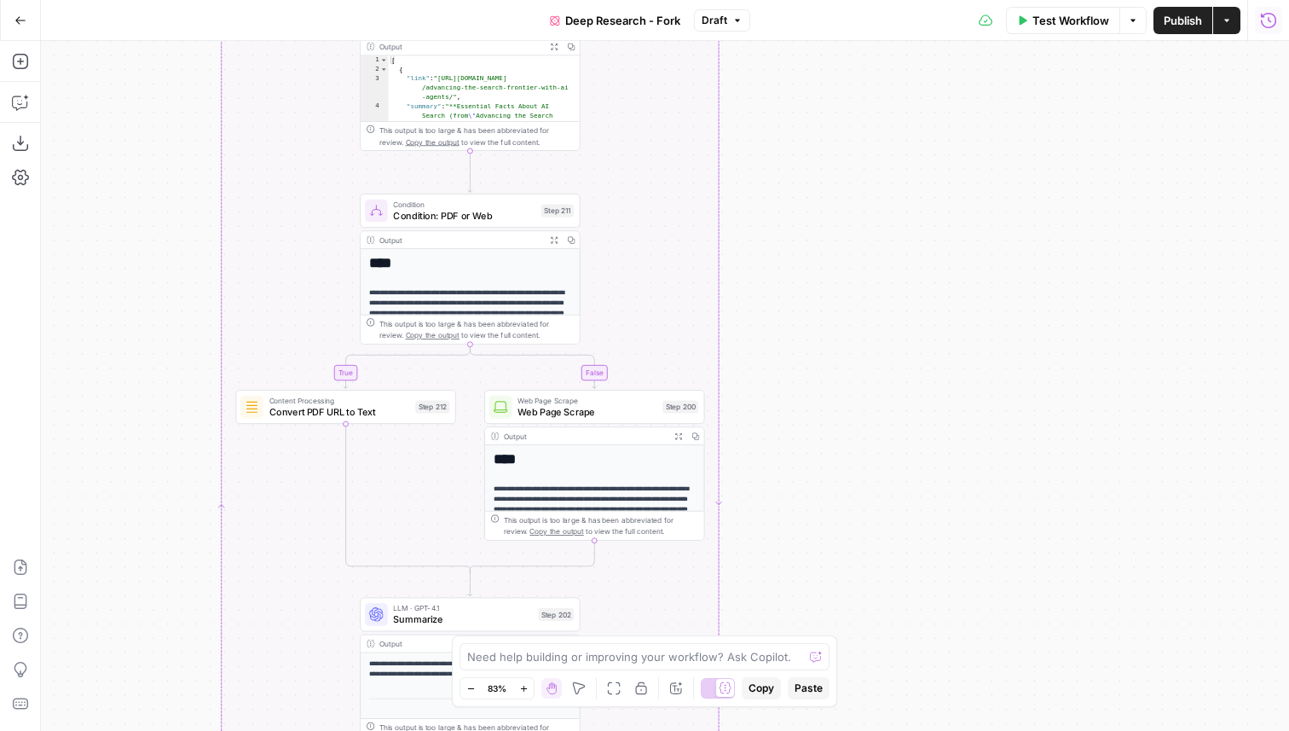
drag, startPoint x: 848, startPoint y: 409, endPoint x: 722, endPoint y: -1, distance: 429.1
click at [722, 0] on div "Go Back Deep Research - Fork Draft Test Workflow Options Publish Actions Run Hi…" at bounding box center [644, 365] width 1289 height 731
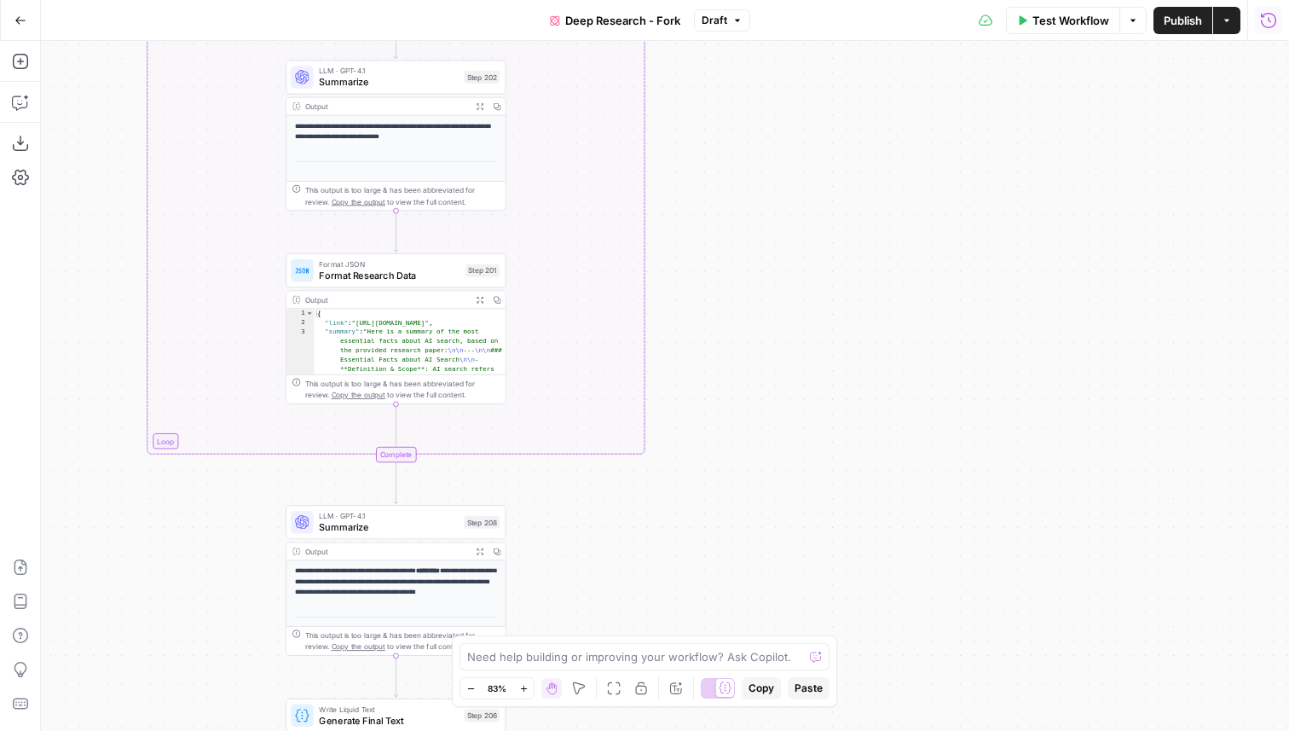
drag, startPoint x: 742, startPoint y: 408, endPoint x: 738, endPoint y: 66, distance: 342.7
click at [738, 66] on div "true false Workflow Set Inputs Inputs LLM · GPT-4.1 Get Relevant Sources Step 1…" at bounding box center [665, 386] width 1248 height 690
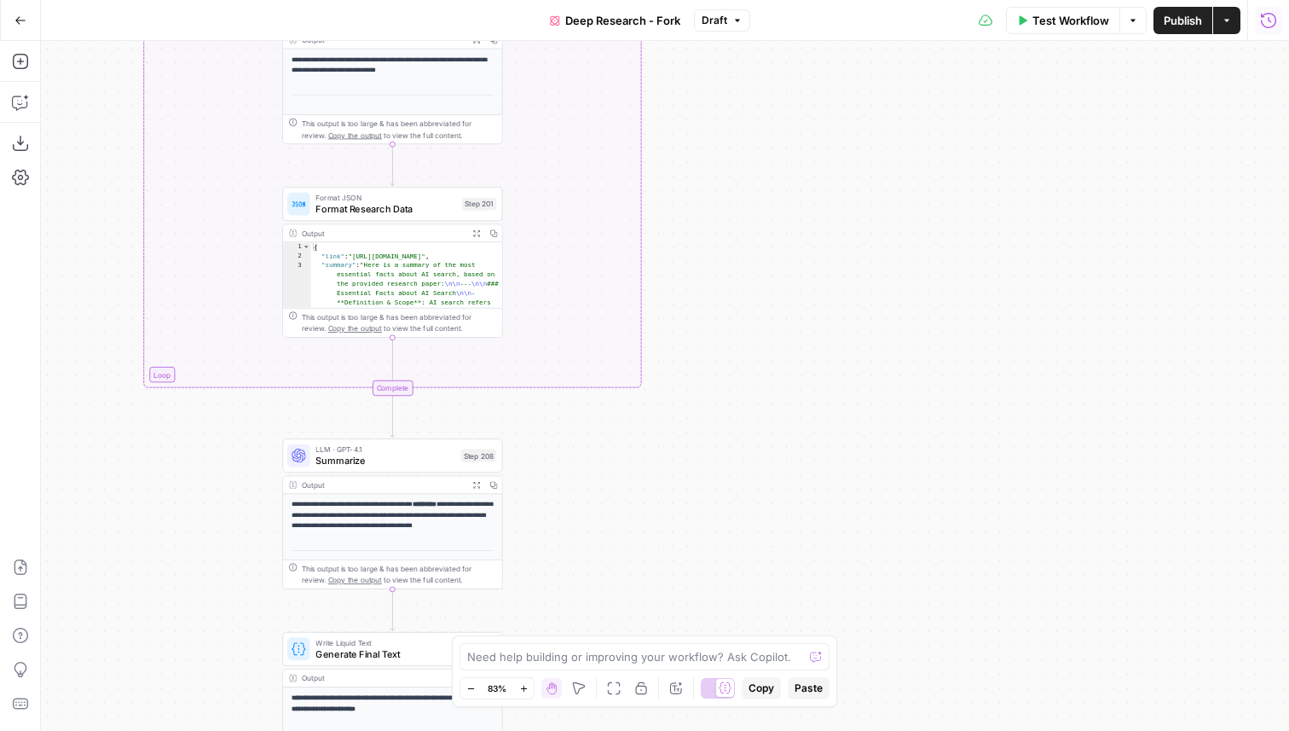
scroll to position [0, 0]
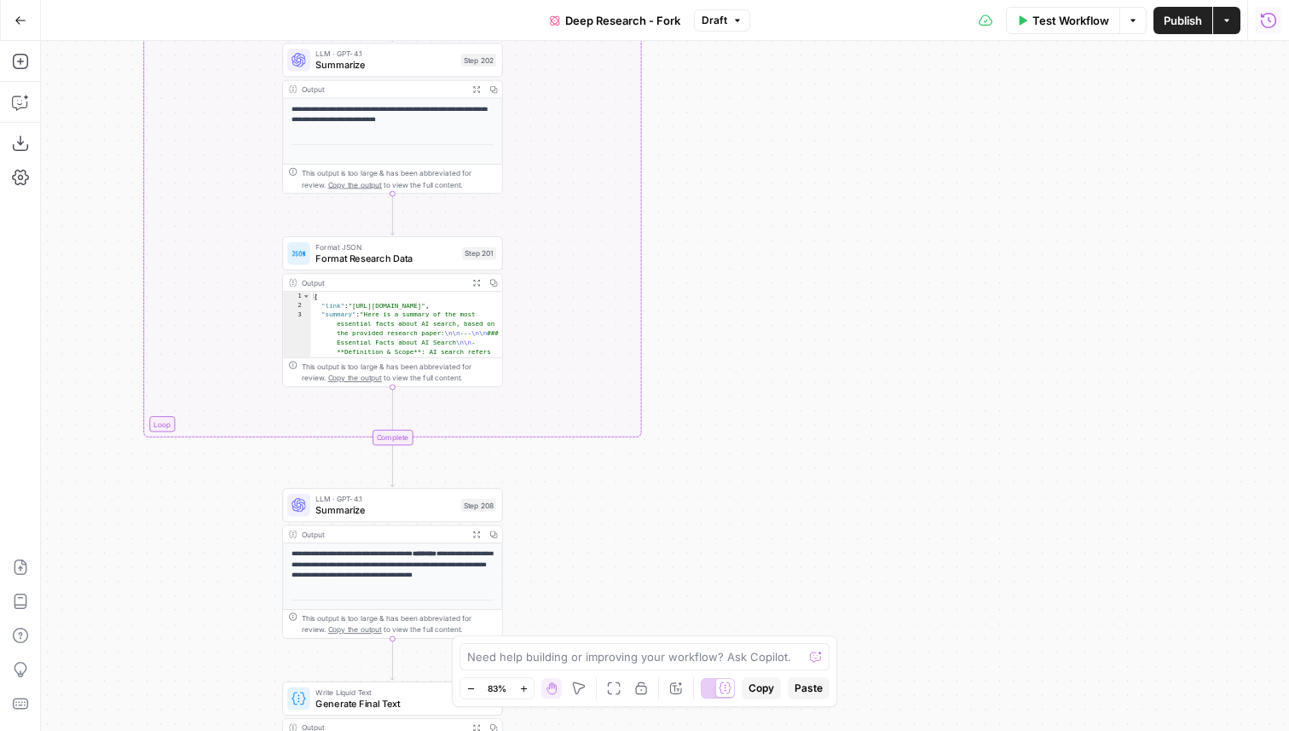
drag, startPoint x: 669, startPoint y: 147, endPoint x: 669, endPoint y: 489, distance: 341.9
click at [669, 489] on div "true false Workflow Set Inputs Inputs LLM · GPT-4.1 Get Relevant Sources Step 1…" at bounding box center [665, 386] width 1248 height 690
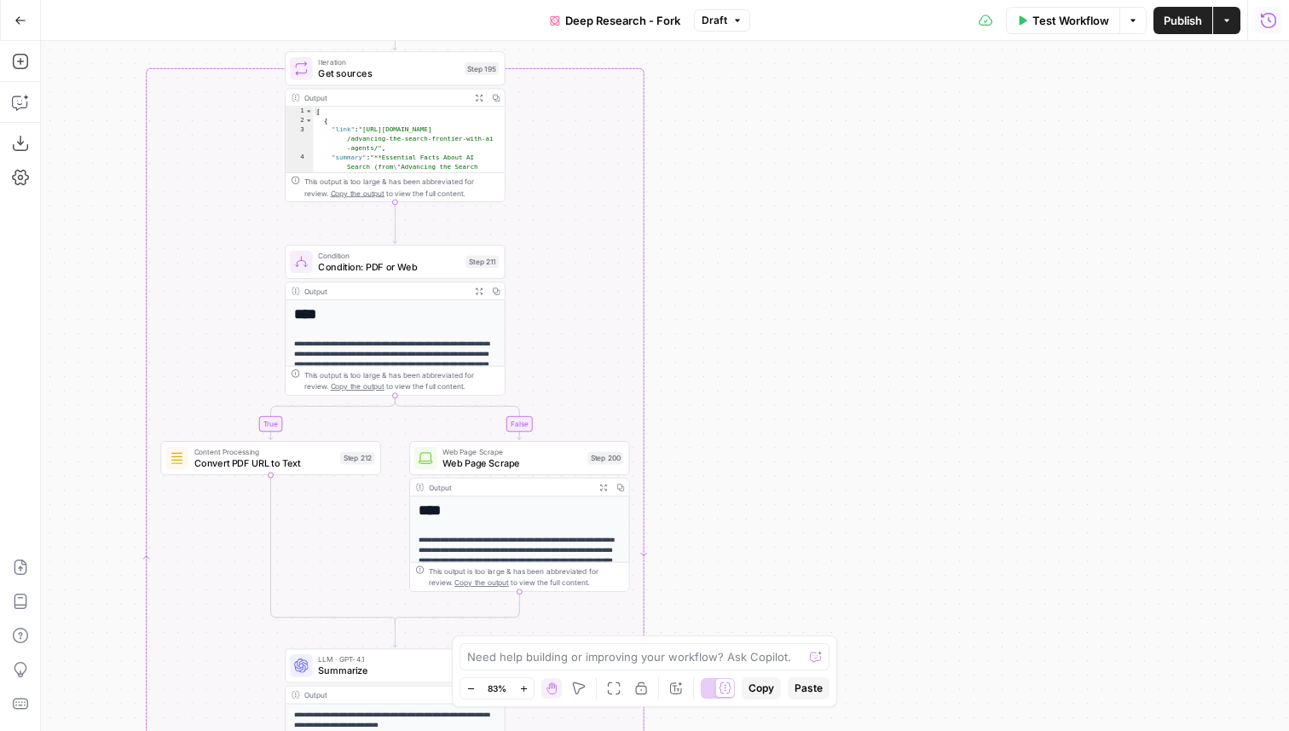
drag, startPoint x: 697, startPoint y: 173, endPoint x: 699, endPoint y: 497, distance: 324.0
click at [699, 492] on div "true false Workflow Set Inputs Inputs LLM · GPT-4.1 Get Relevant Sources Step 1…" at bounding box center [665, 386] width 1248 height 690
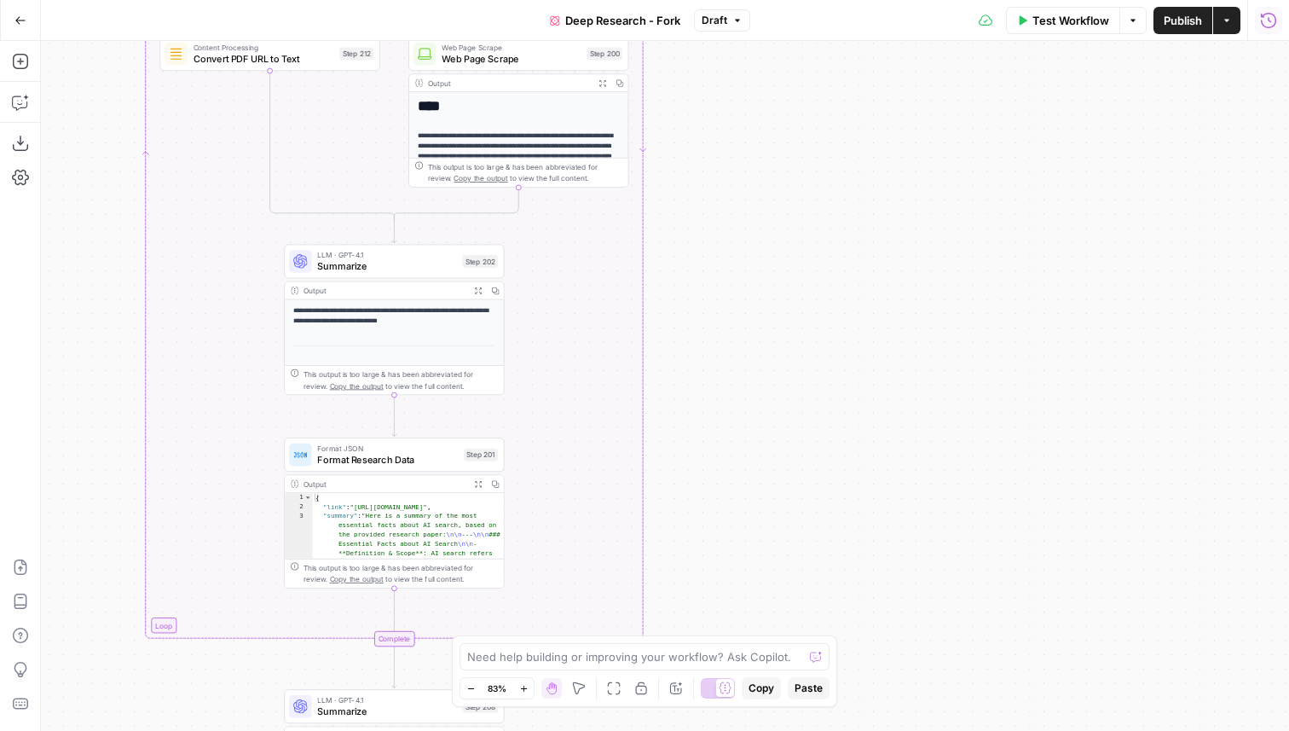
drag, startPoint x: 762, startPoint y: 396, endPoint x: 762, endPoint y: 4, distance: 392.2
click at [762, 6] on div "Go Back Deep Research - Fork Draft Test Workflow Options Publish Actions Run Hi…" at bounding box center [644, 365] width 1289 height 731
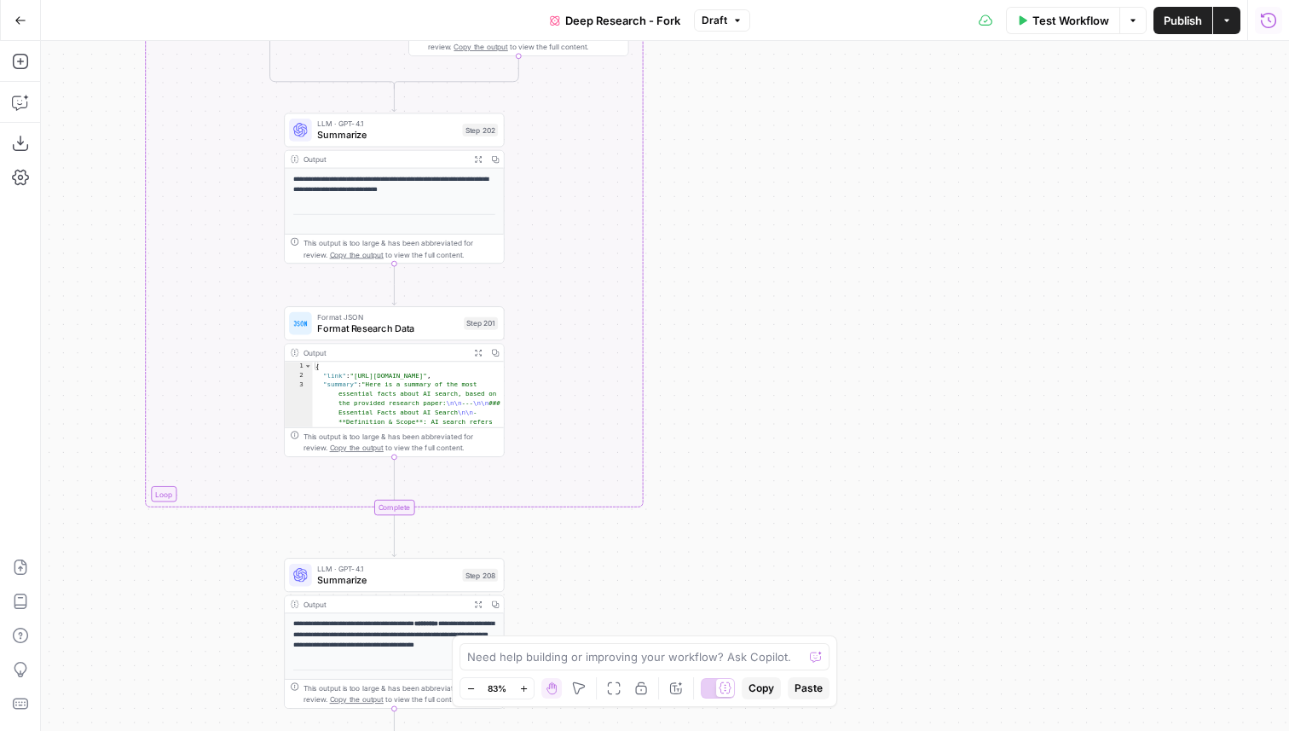
drag, startPoint x: 736, startPoint y: 437, endPoint x: 736, endPoint y: 32, distance: 405.0
click at [736, 32] on div "Go Back Deep Research - Fork Draft Test Workflow Options Publish Actions Run Hi…" at bounding box center [644, 365] width 1289 height 731
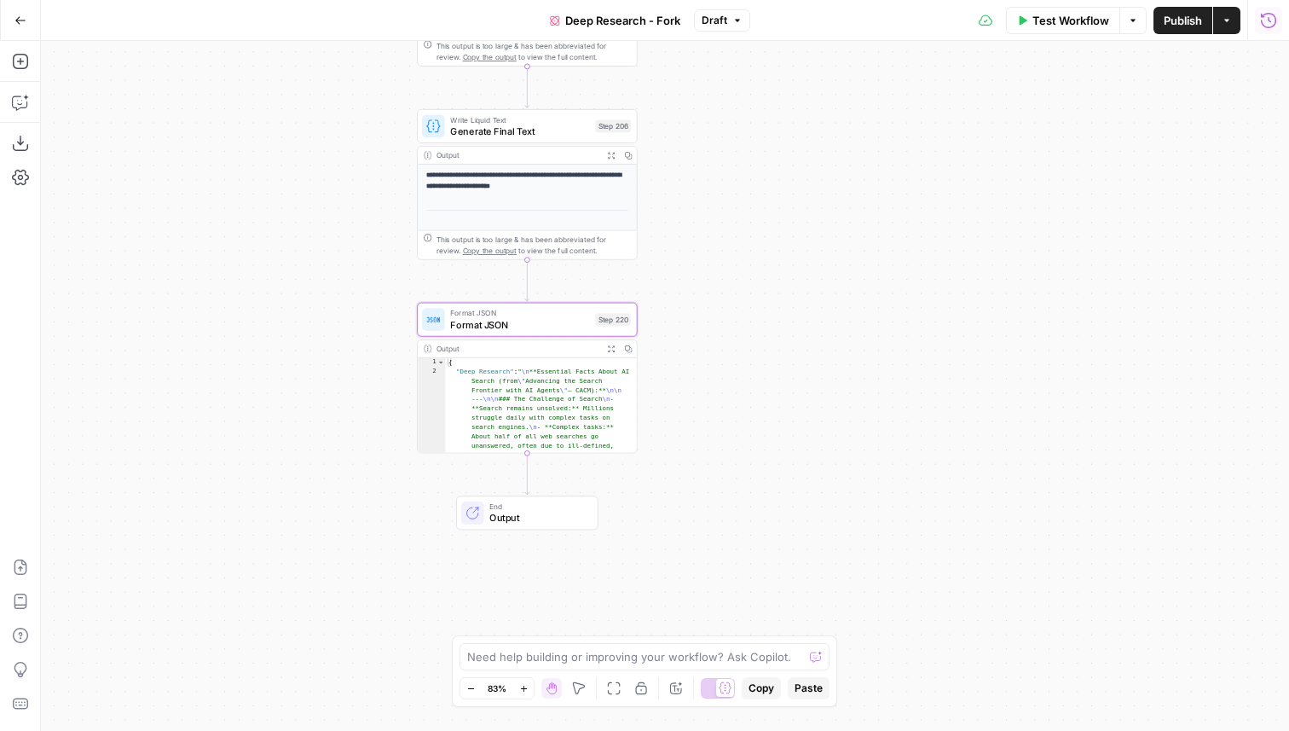
drag, startPoint x: 646, startPoint y: 540, endPoint x: 804, endPoint y: 202, distance: 372.6
click at [804, 202] on div "true false Workflow Set Inputs Inputs LLM · GPT-4.1 Get Relevant Sources Step 1…" at bounding box center [665, 386] width 1248 height 690
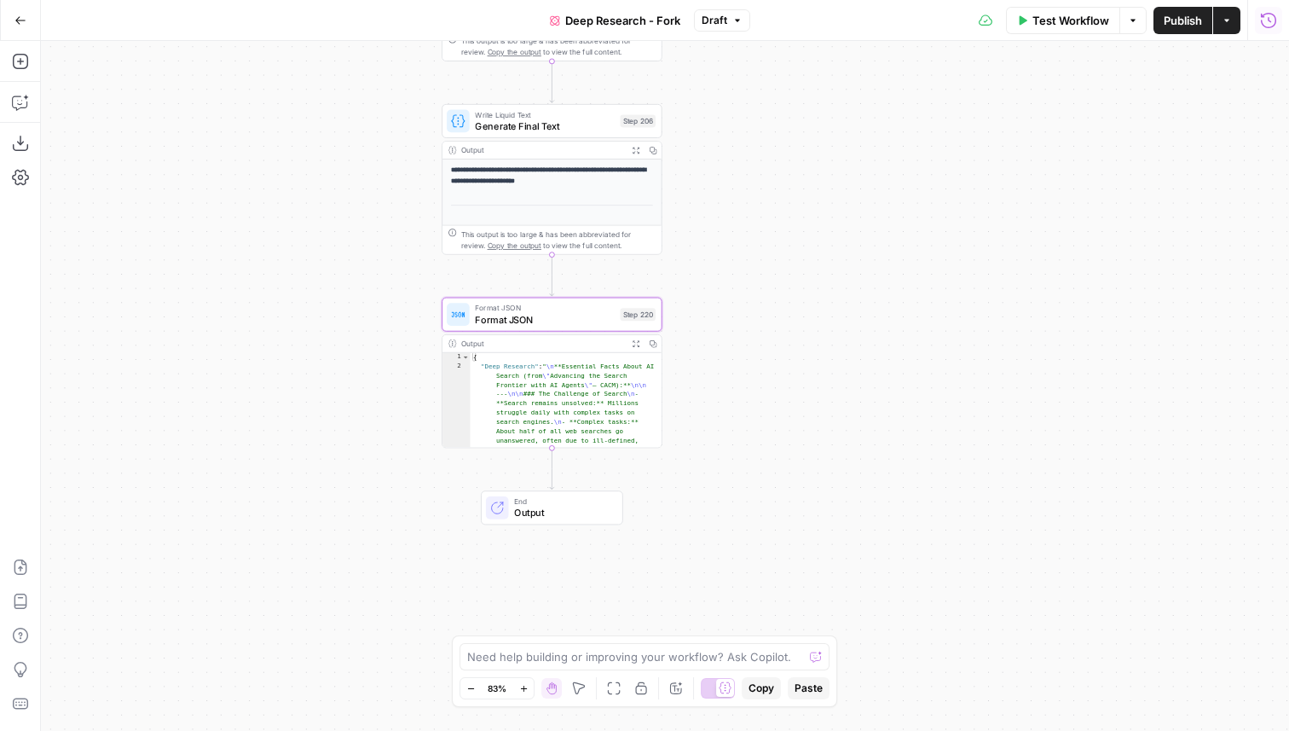
click at [41, 72] on div "true false Workflow Set Inputs Inputs LLM · GPT-4.1 Get Relevant Sources Step 1…" at bounding box center [665, 386] width 1248 height 690
click at [24, 70] on button "Add Steps" at bounding box center [20, 61] width 27 height 27
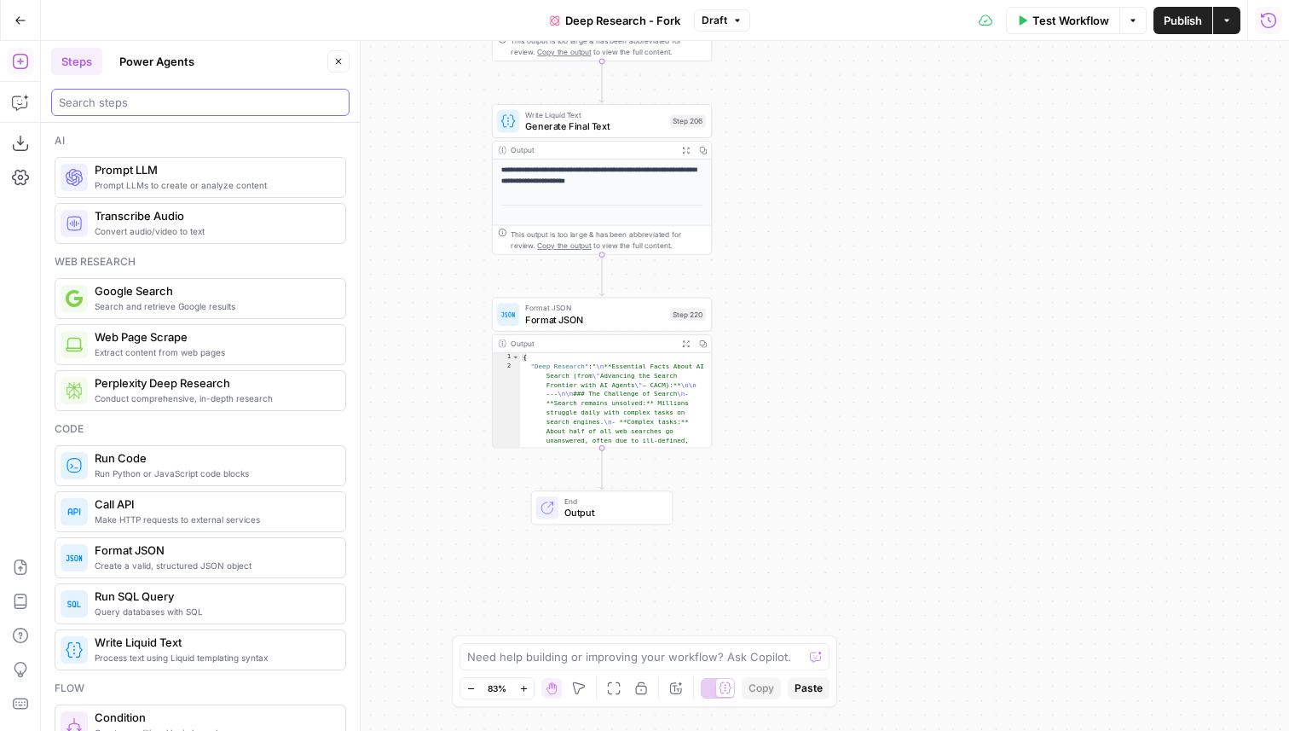
click at [86, 109] on input "search" at bounding box center [200, 102] width 283 height 17
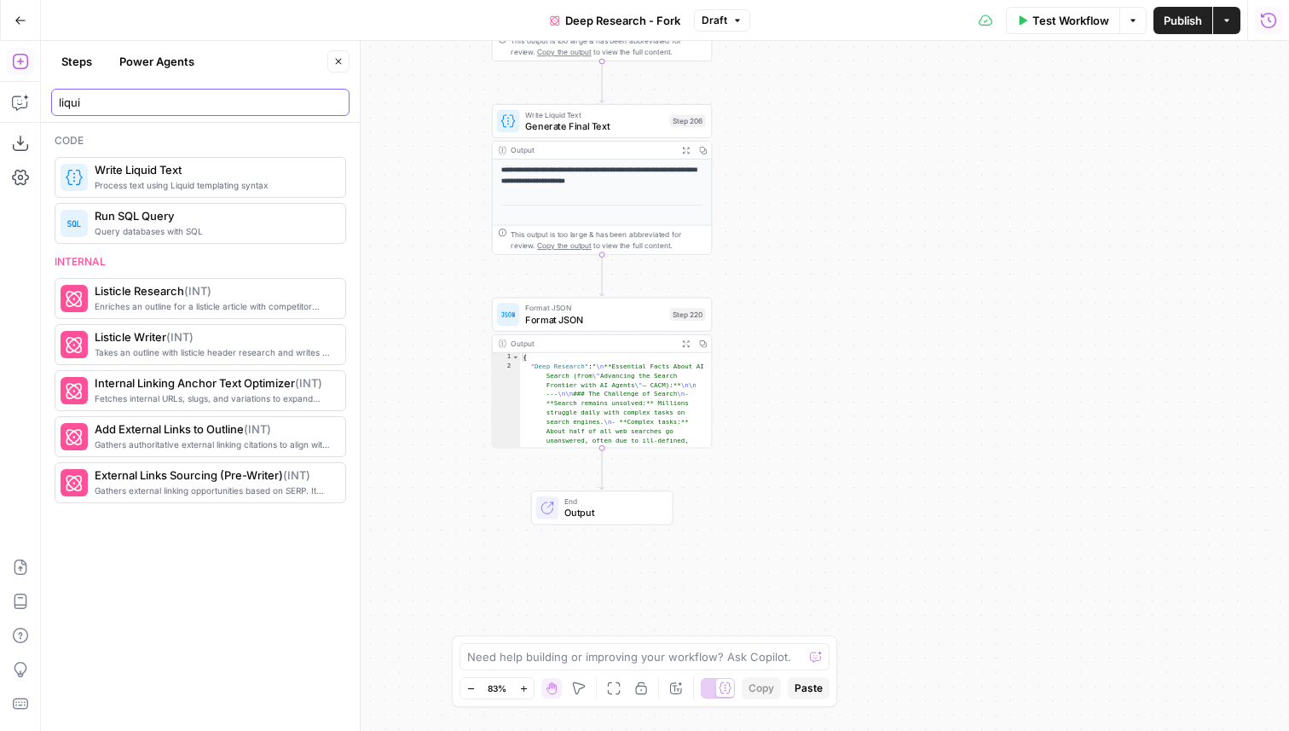
type input "liqui"
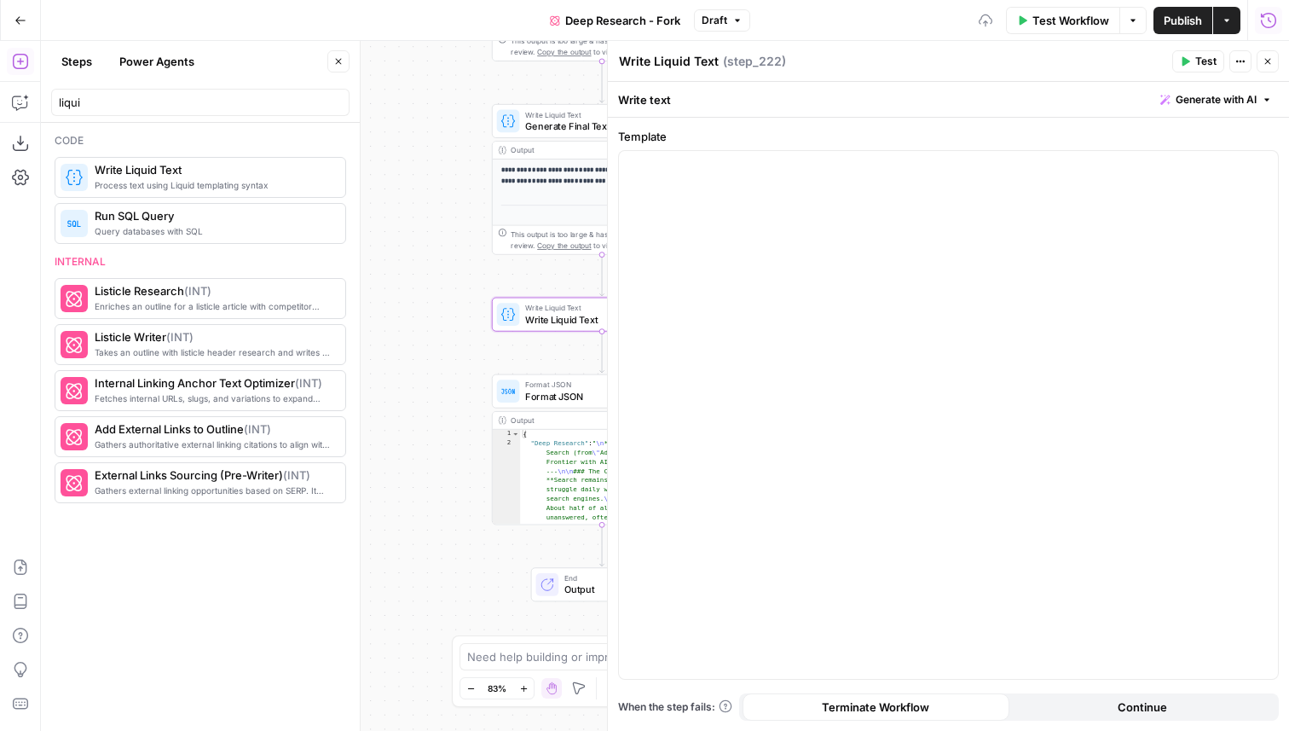
click at [336, 61] on icon "button" at bounding box center [338, 61] width 10 height 10
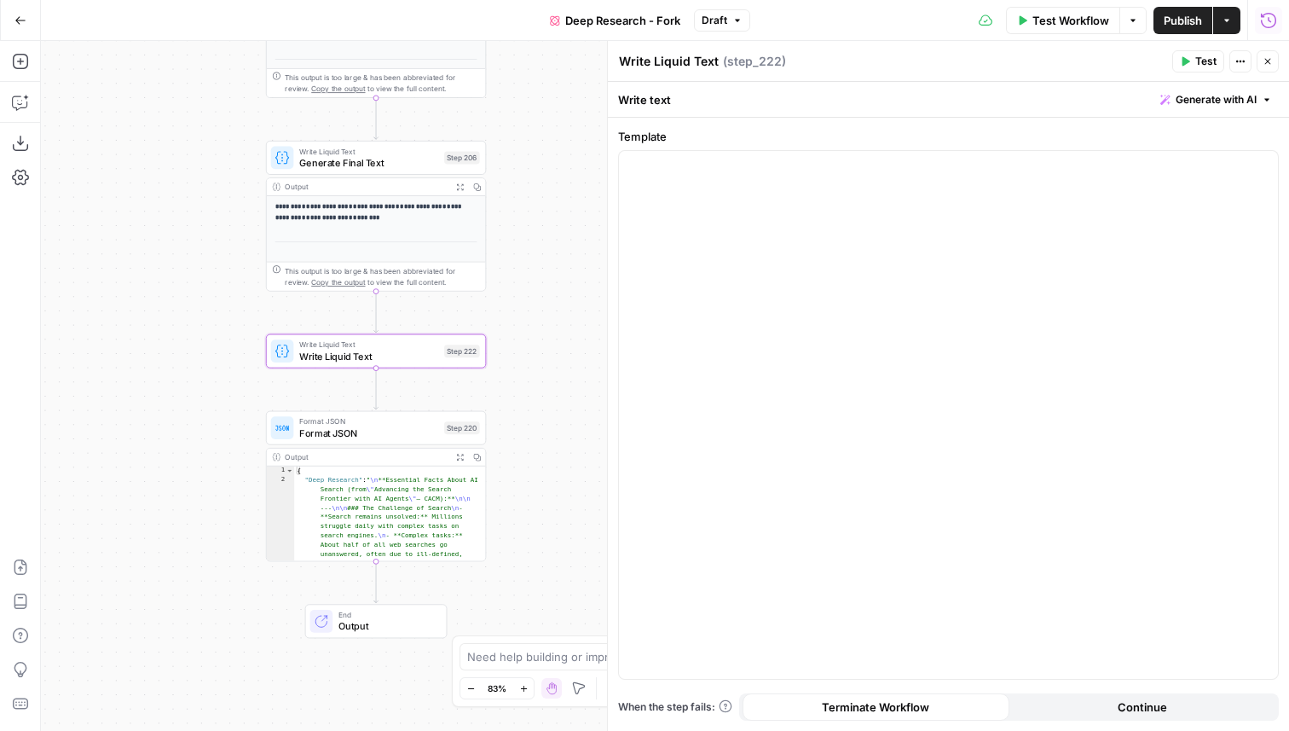
drag, startPoint x: 402, startPoint y: 354, endPoint x: 175, endPoint y: 389, distance: 229.5
click at [175, 389] on div "true false Workflow Set Inputs Inputs LLM · GPT-4.1 Get Relevant Sources Step 1…" at bounding box center [665, 386] width 1248 height 690
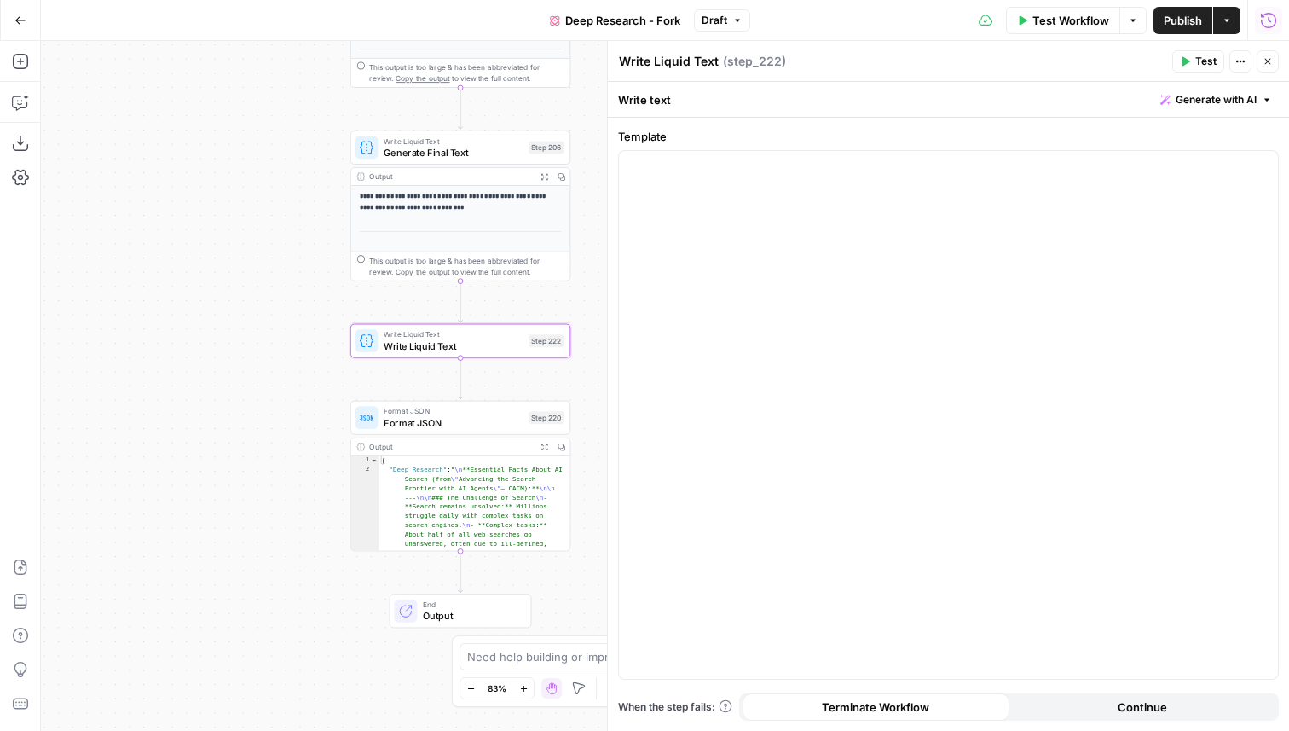
drag, startPoint x: 133, startPoint y: 290, endPoint x: 217, endPoint y: 281, distance: 84.8
click at [217, 281] on div "true false Workflow Set Inputs Inputs LLM · GPT-4.1 Get Relevant Sources Step 1…" at bounding box center [665, 386] width 1248 height 690
click at [12, 100] on icon "button" at bounding box center [19, 103] width 14 height 14
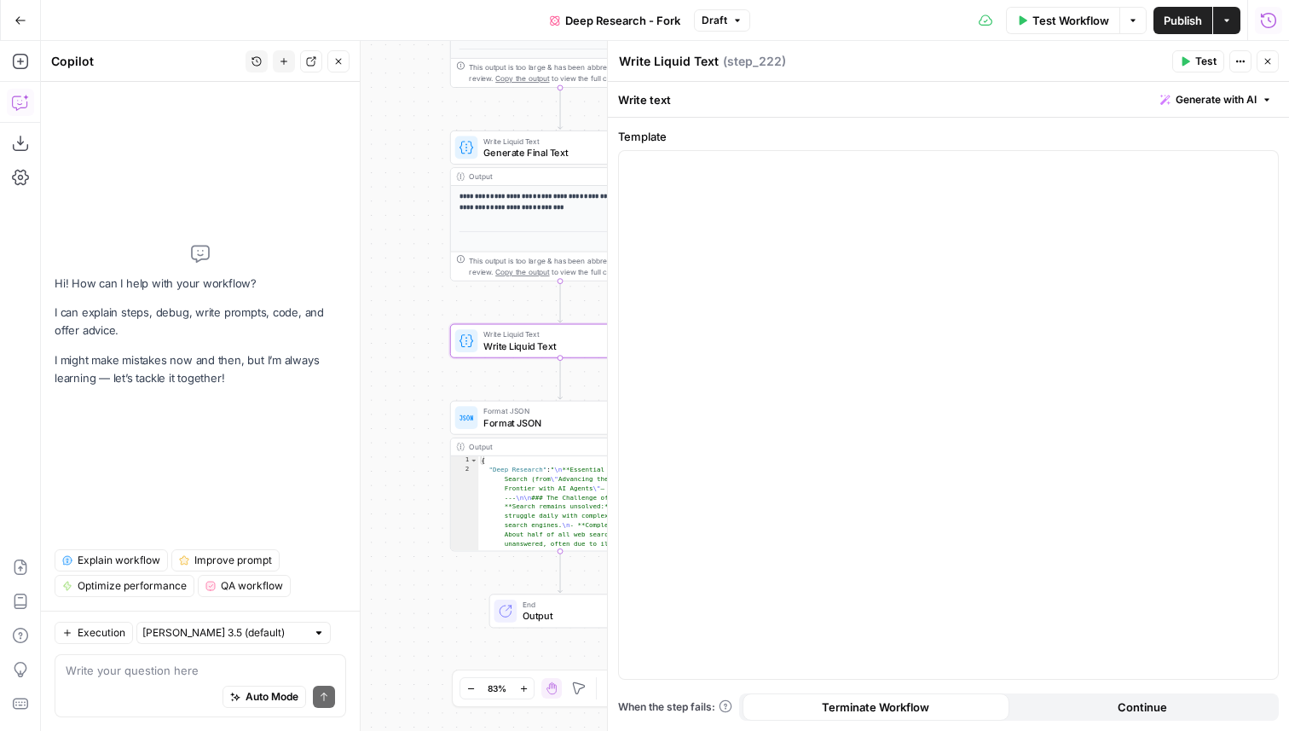
drag, startPoint x: 415, startPoint y: 243, endPoint x: 342, endPoint y: 238, distance: 73.5
click at [342, 239] on body "Cohort 5 New Home Browse Insights Opportunities Your Data Flightpath Recent Gri…" at bounding box center [644, 365] width 1289 height 731
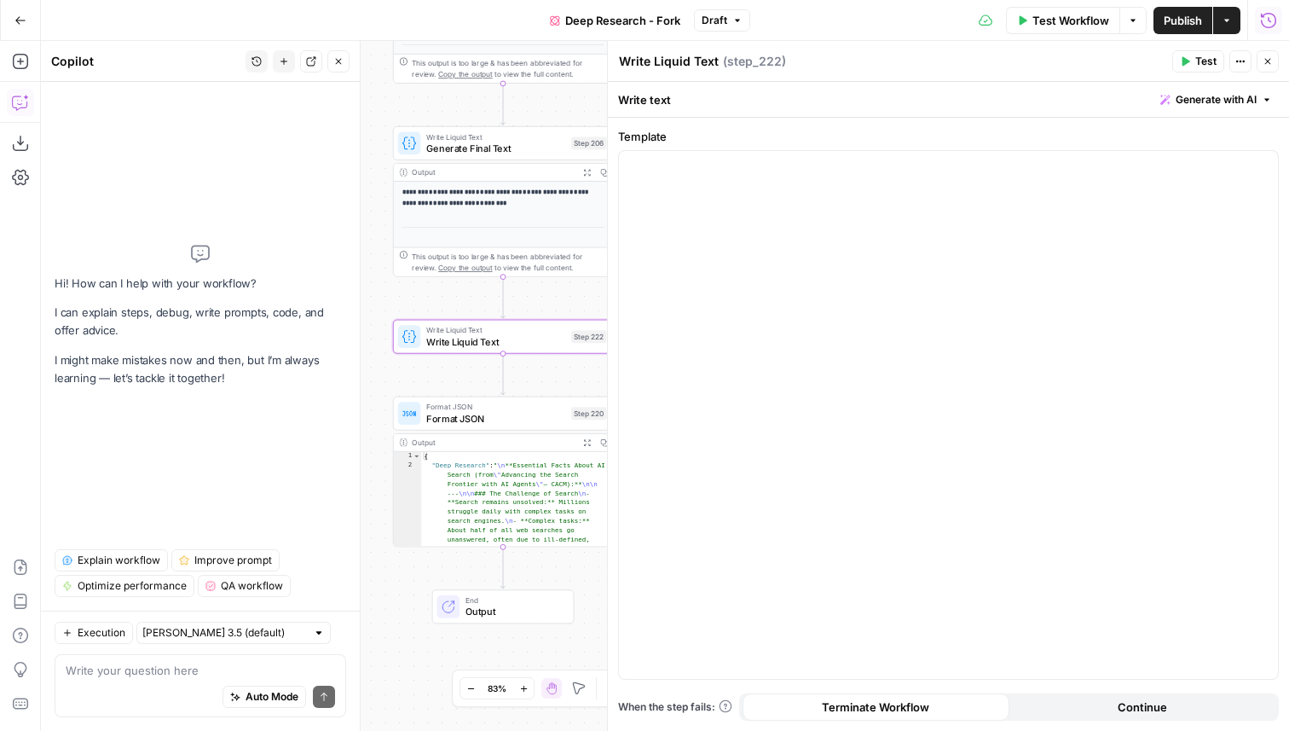
click at [113, 686] on div "Auto Mode Send" at bounding box center [200, 698] width 269 height 38
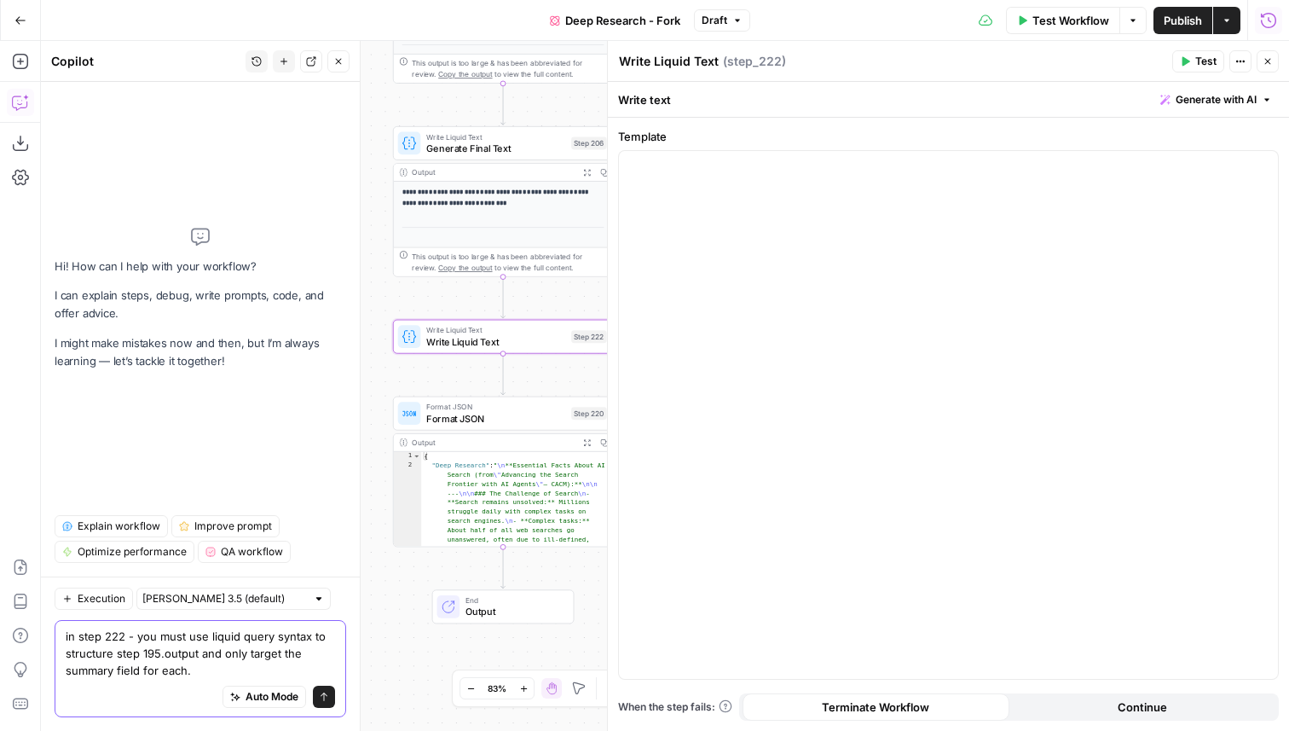
type textarea "in step 222 - you must use liquid query syntax to structure step 195.output and…"
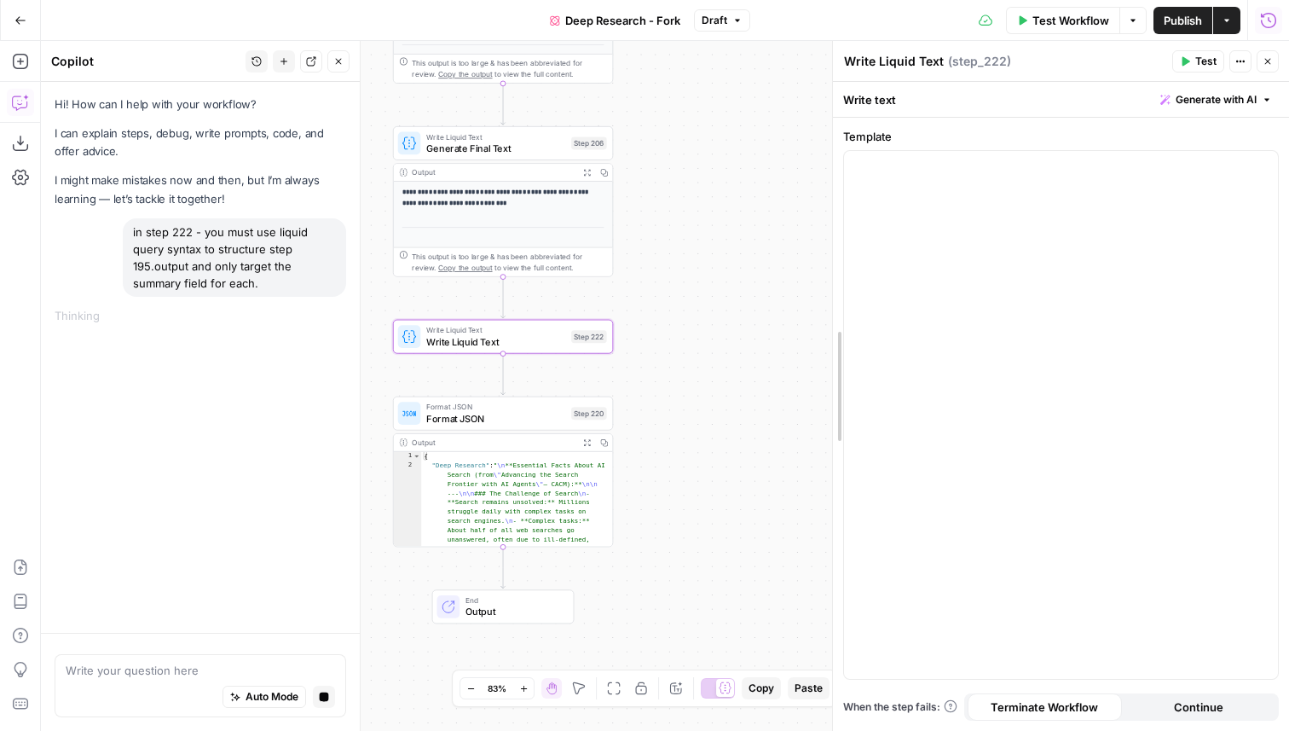
drag, startPoint x: 607, startPoint y: 240, endPoint x: 837, endPoint y: 235, distance: 230.2
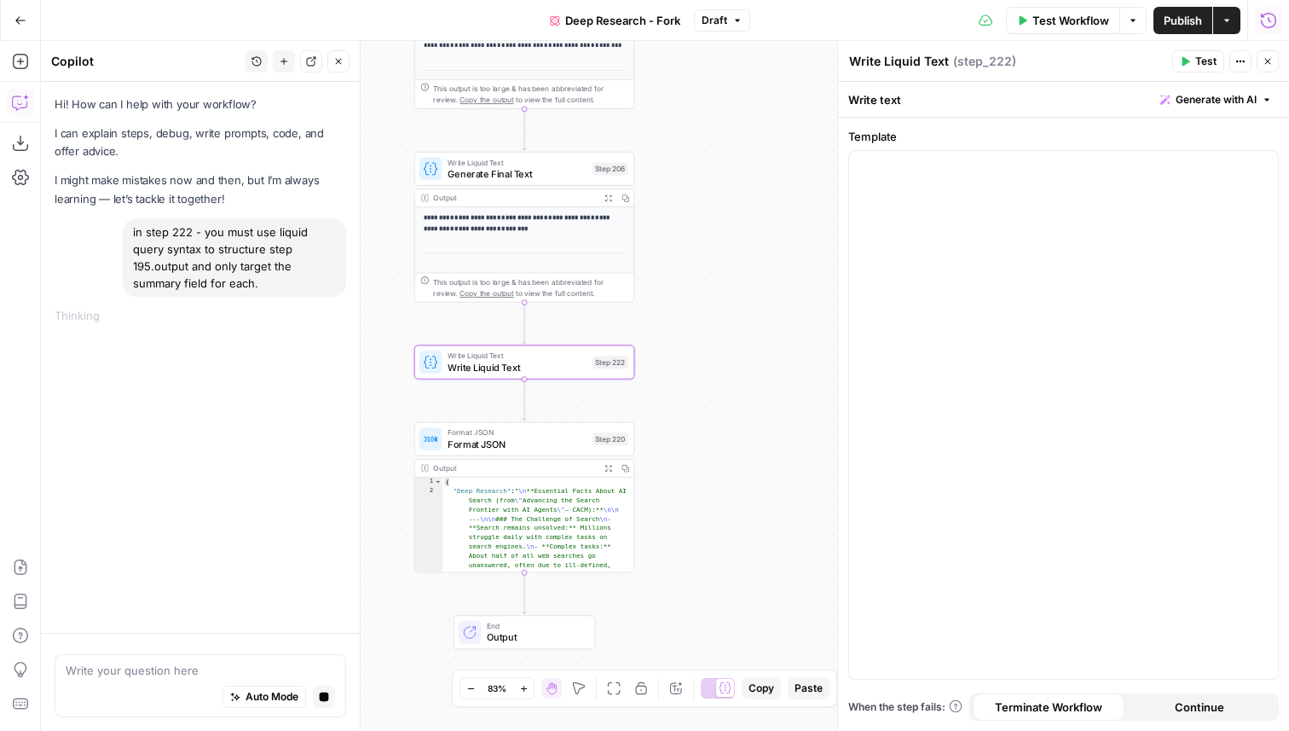
drag, startPoint x: 655, startPoint y: 212, endPoint x: 746, endPoint y: 302, distance: 127.8
click at [746, 302] on div "true false Workflow Set Inputs Inputs LLM · GPT-4.1 Get Relevant Sources Step 1…" at bounding box center [665, 386] width 1248 height 690
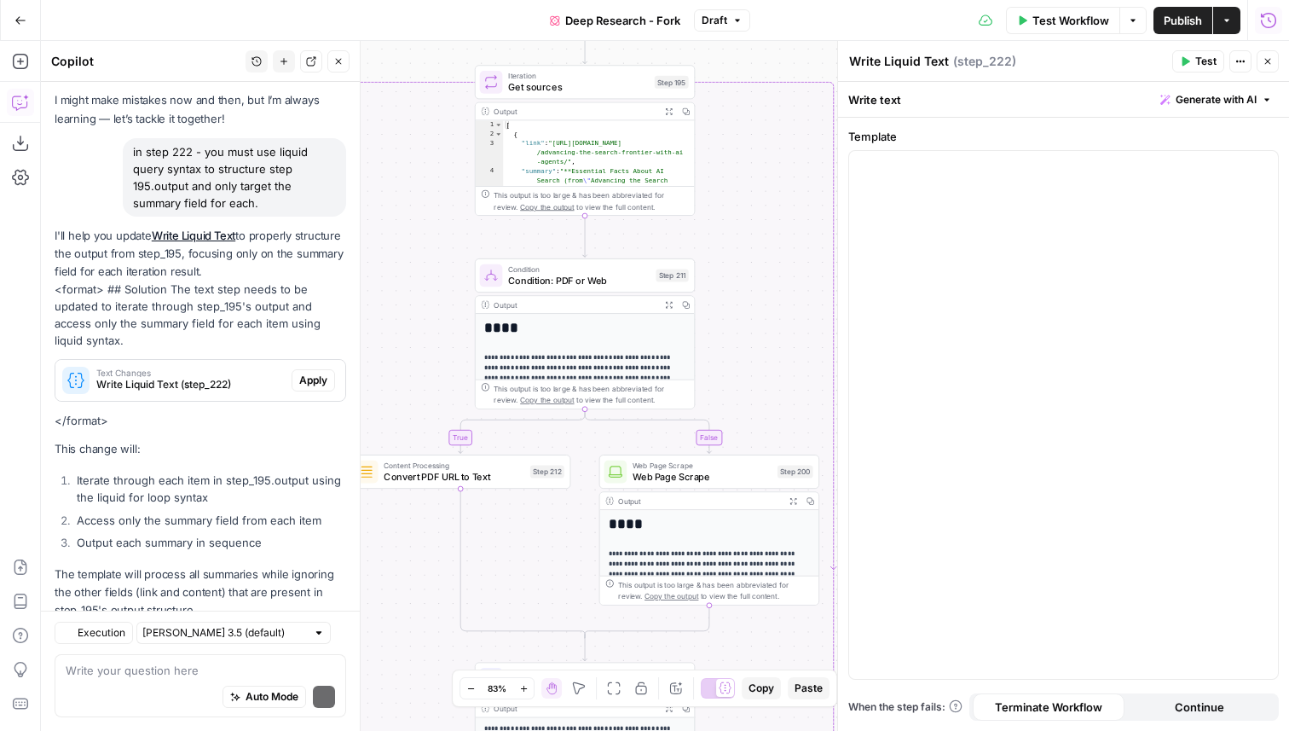
scroll to position [130, 0]
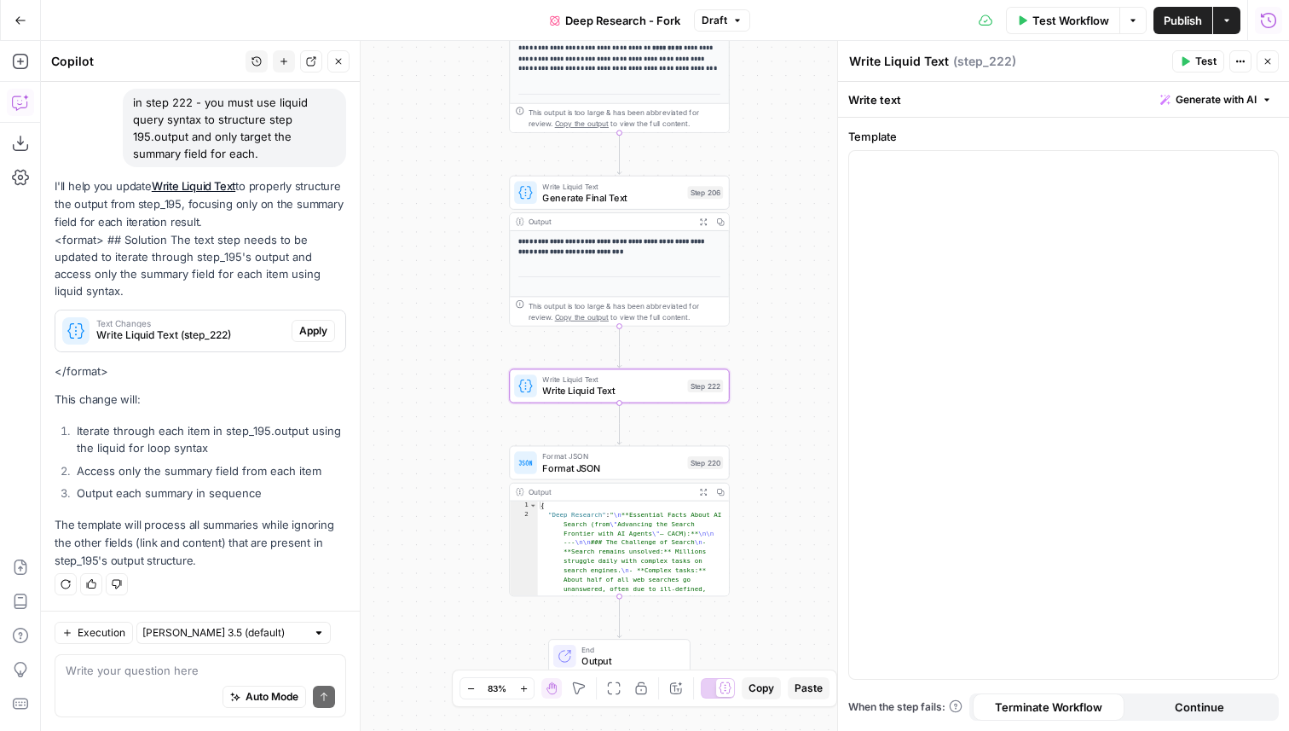
click at [313, 327] on span "Apply" at bounding box center [313, 330] width 28 height 15
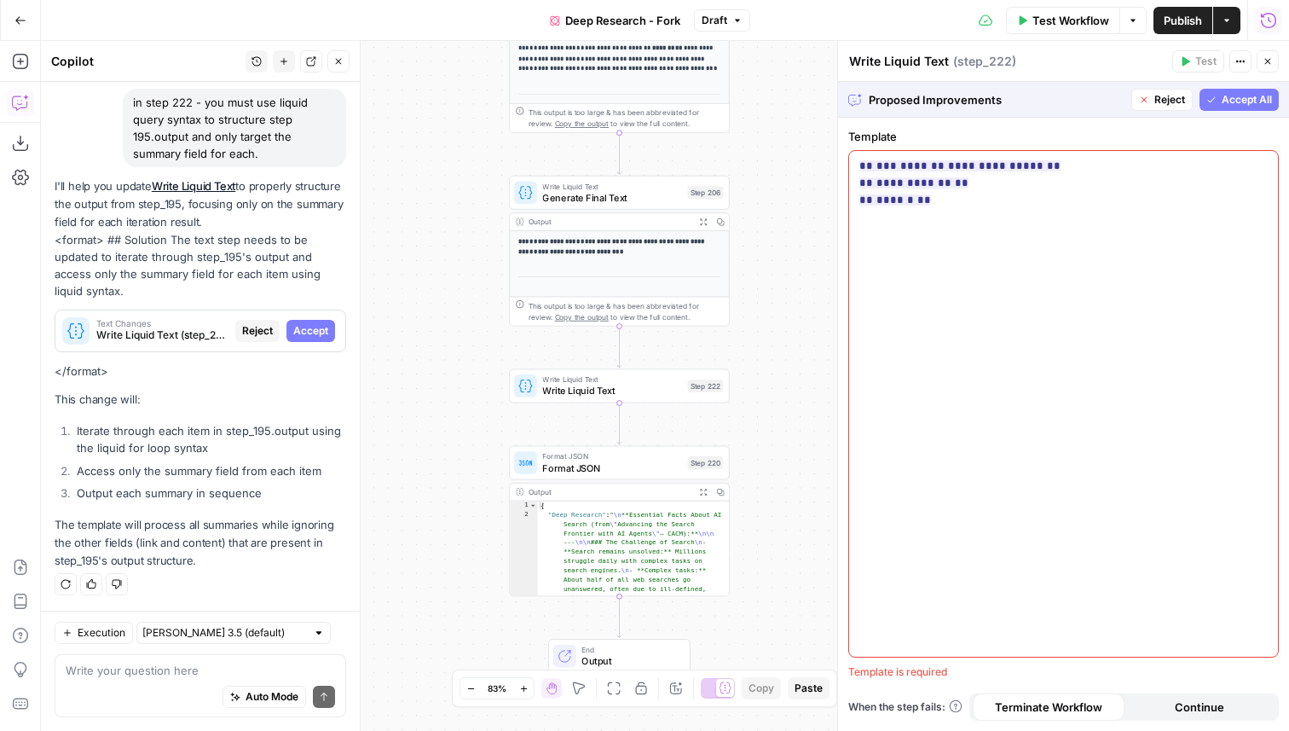
click at [1250, 90] on button "Accept All" at bounding box center [1239, 100] width 79 height 22
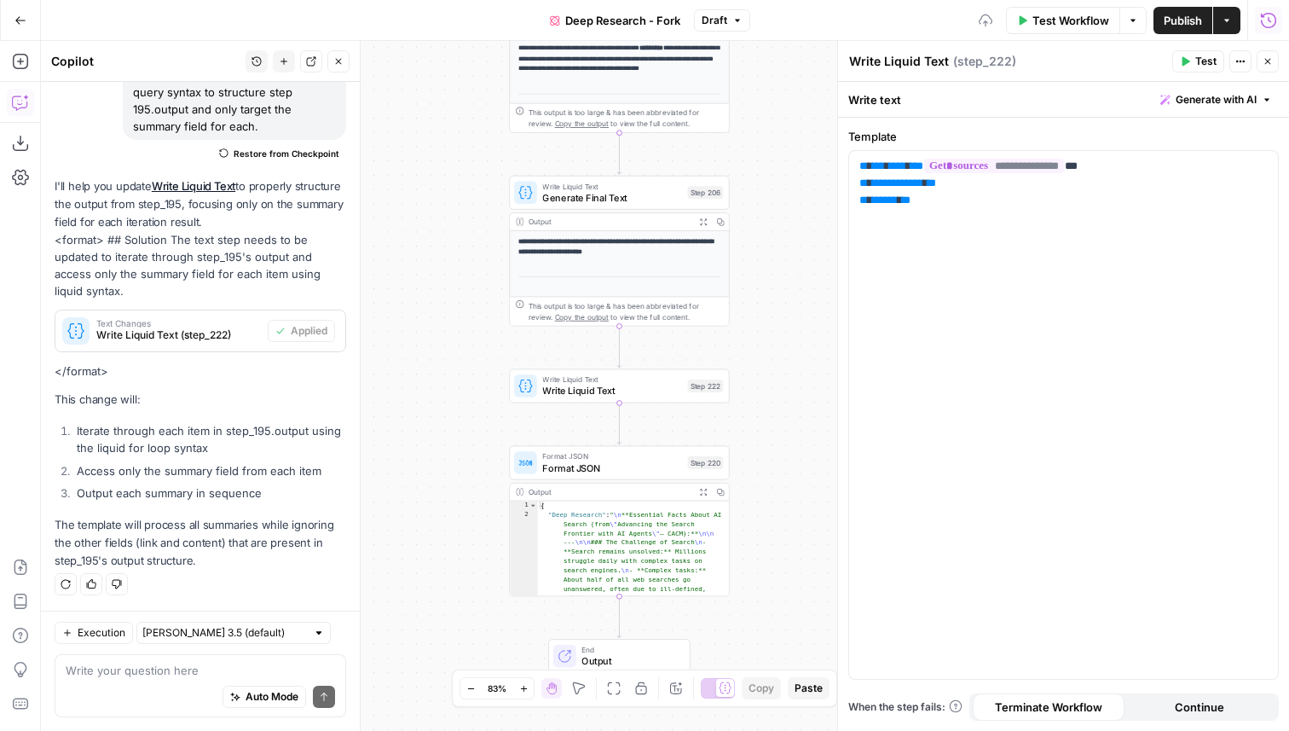
click at [1202, 60] on span "Test" at bounding box center [1205, 61] width 21 height 15
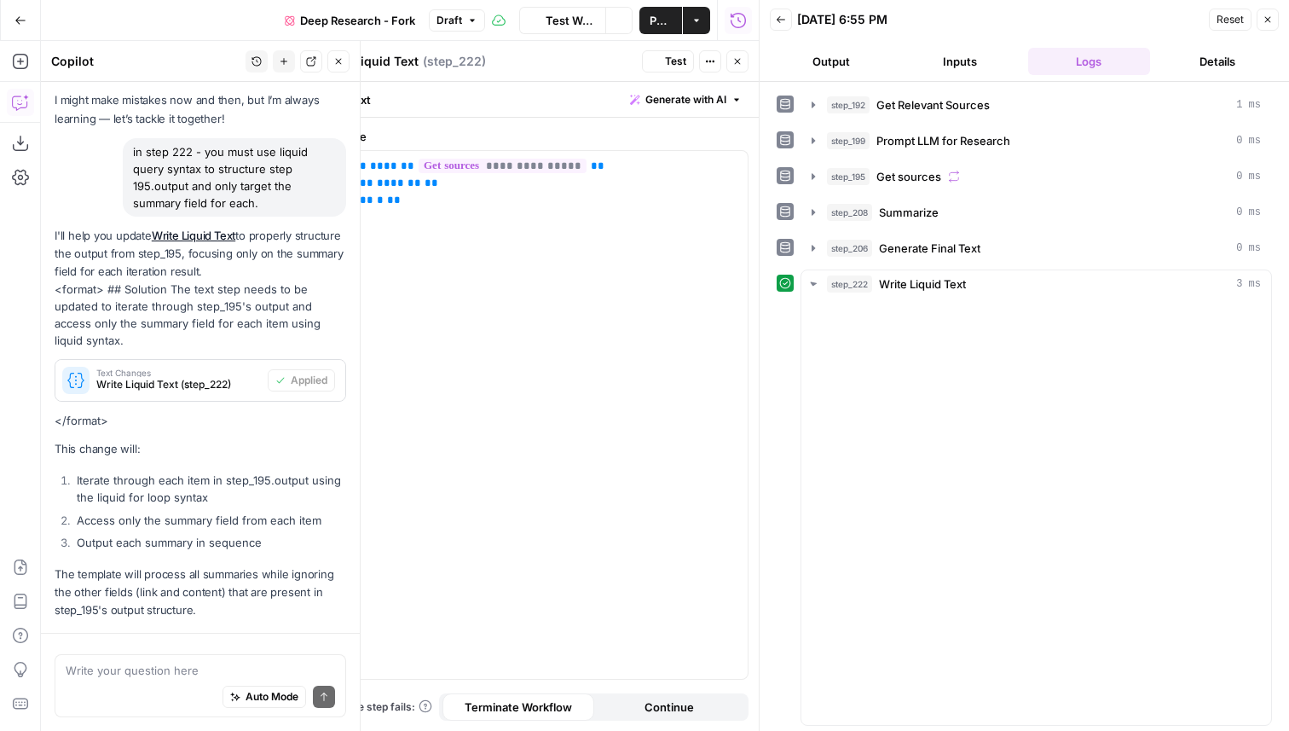
scroll to position [157, 0]
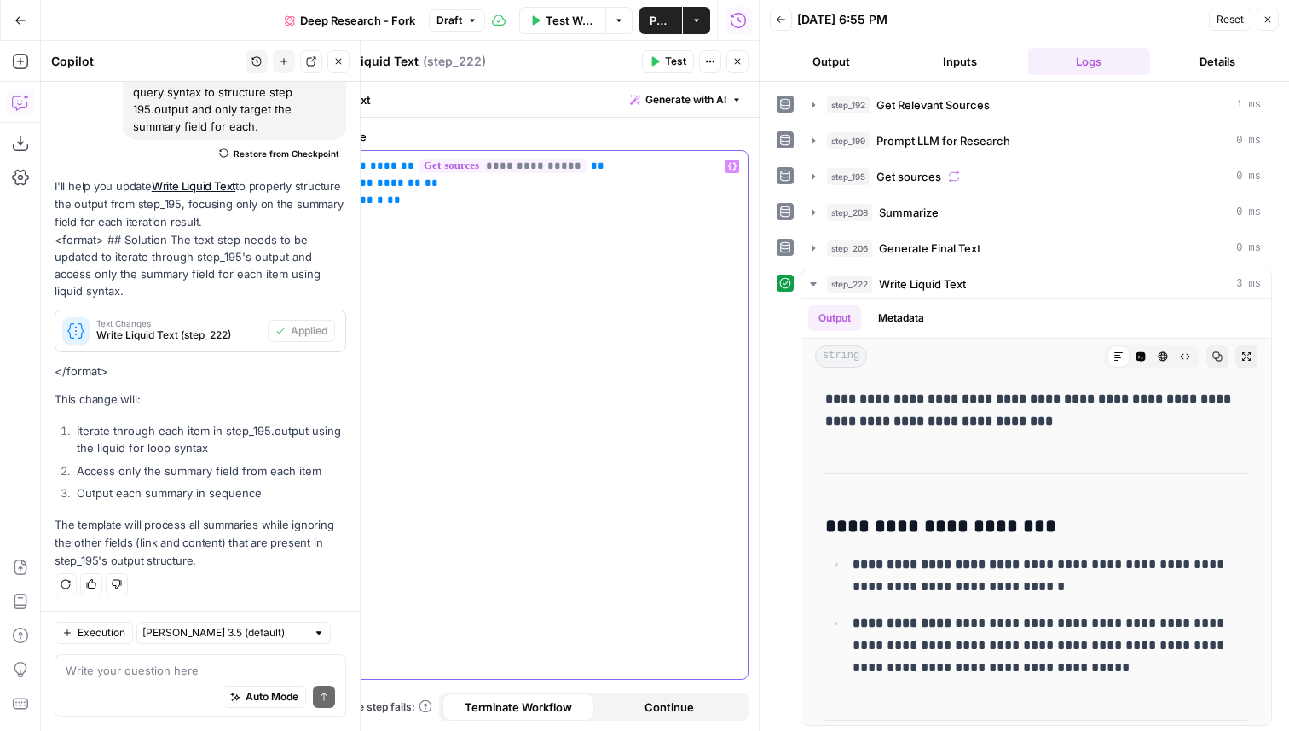
click at [392, 186] on span "**********" at bounding box center [383, 182] width 75 height 11
click at [373, 165] on span "****" at bounding box center [383, 165] width 27 height 11
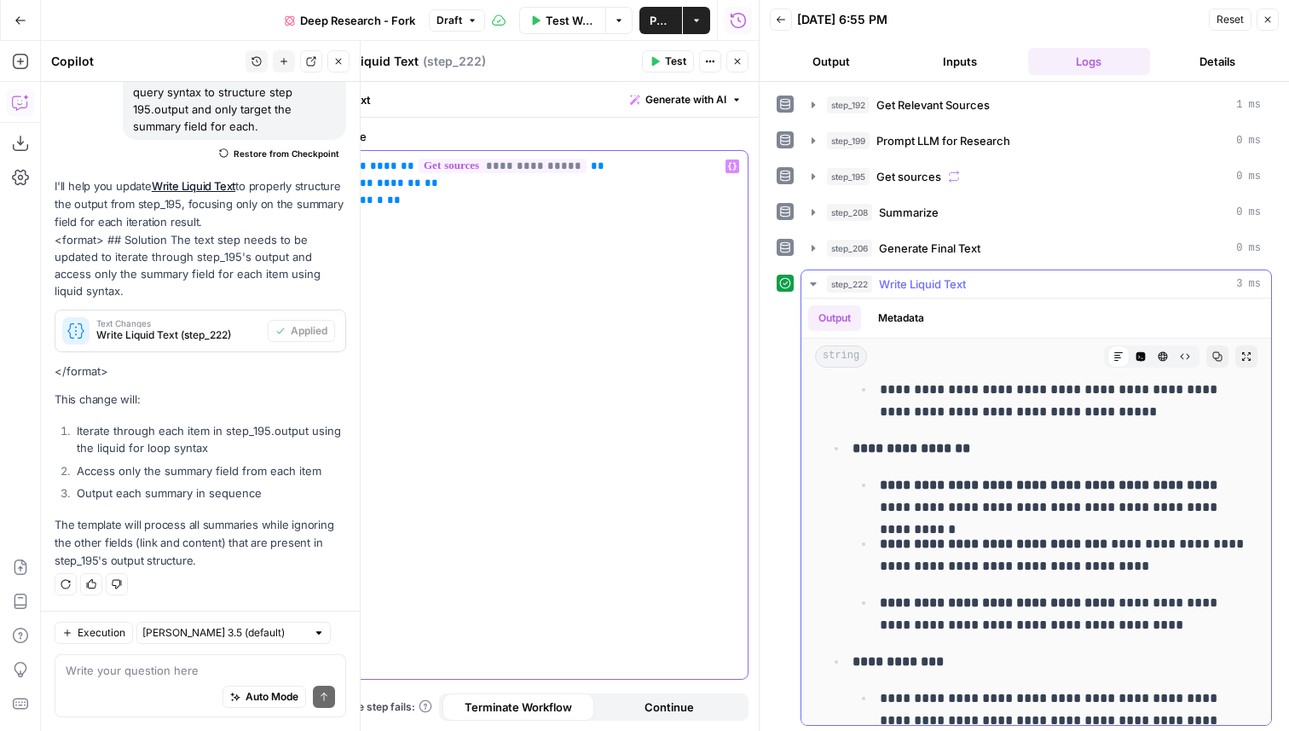
scroll to position [3655, 0]
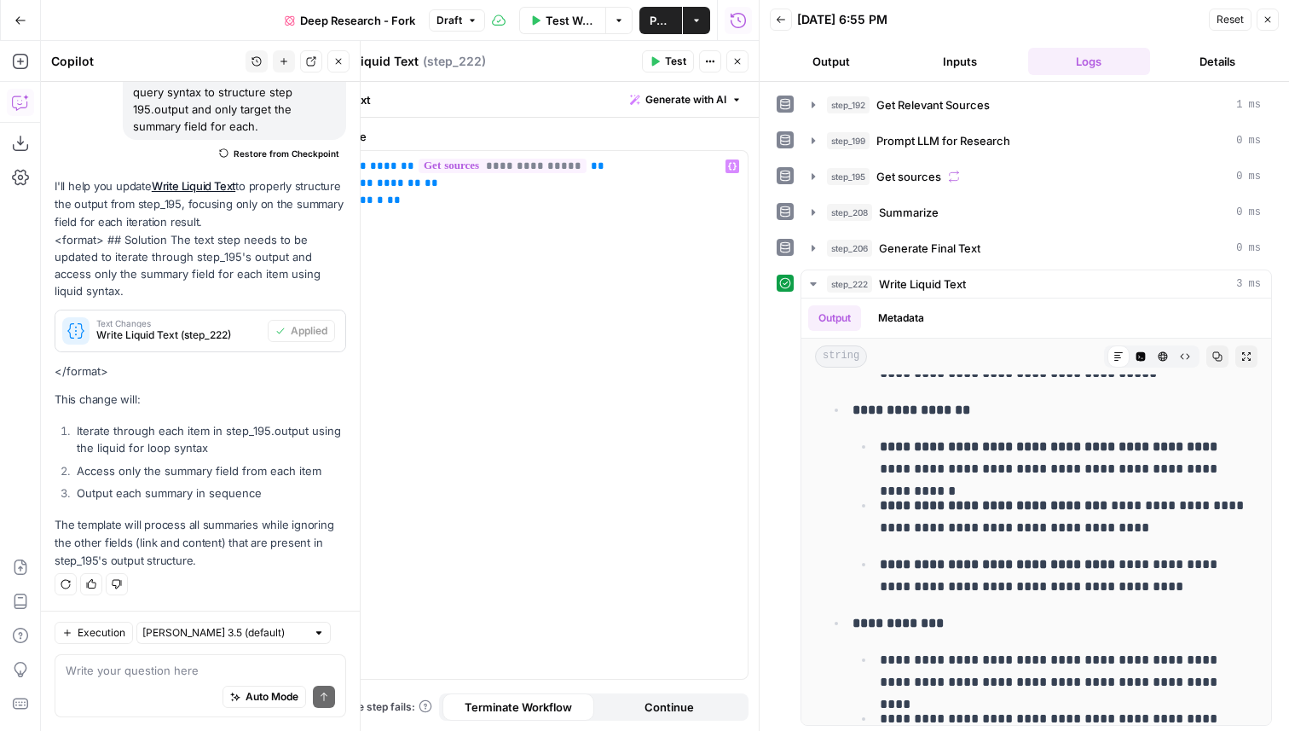
click at [732, 67] on button "Close" at bounding box center [737, 61] width 22 height 22
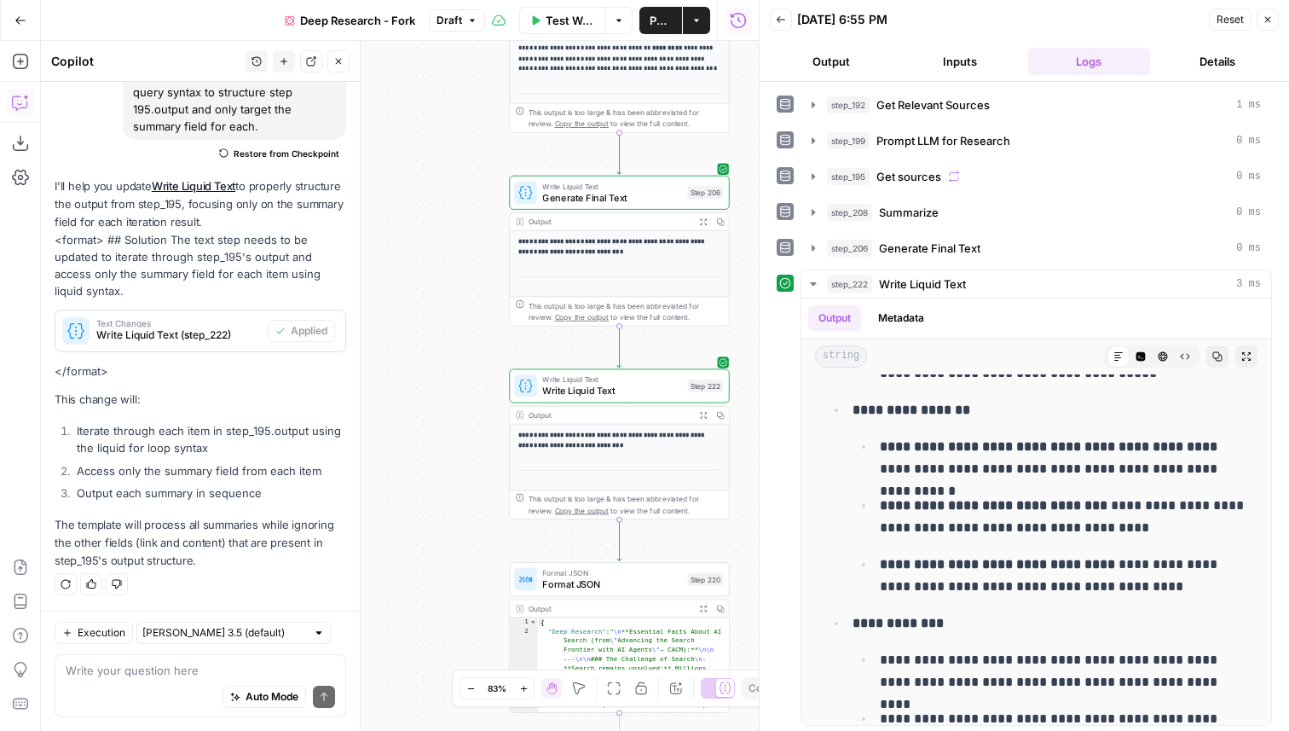
click at [343, 58] on icon "button" at bounding box center [338, 61] width 10 height 10
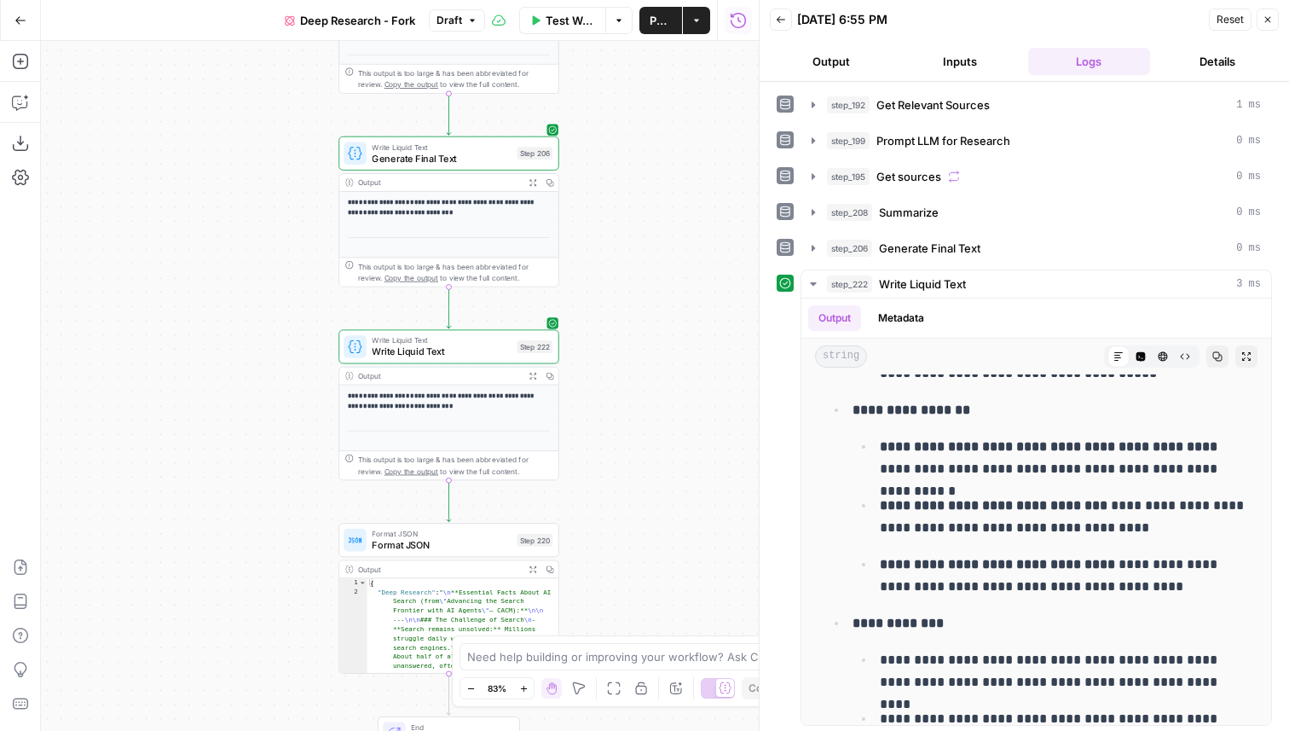
drag, startPoint x: 384, startPoint y: 479, endPoint x: 209, endPoint y: 447, distance: 177.8
click at [209, 447] on div "true false Workflow Set Inputs Inputs LLM · GPT-4.1 Get Relevant Sources Step 1…" at bounding box center [400, 386] width 718 height 690
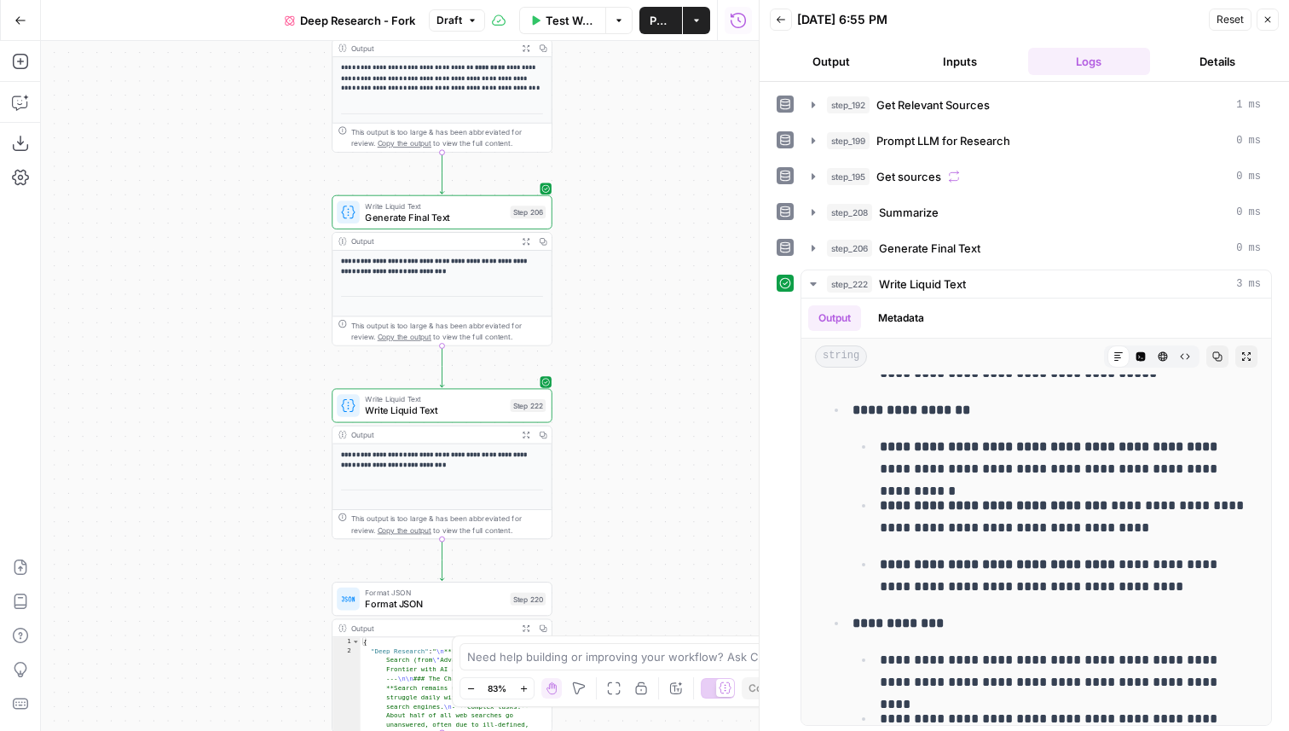
drag, startPoint x: 645, startPoint y: 246, endPoint x: 641, endPoint y: 444, distance: 198.7
click at [641, 444] on div "true false Workflow Set Inputs Inputs LLM · GPT-4.1 Get Relevant Sources Step 1…" at bounding box center [400, 386] width 718 height 690
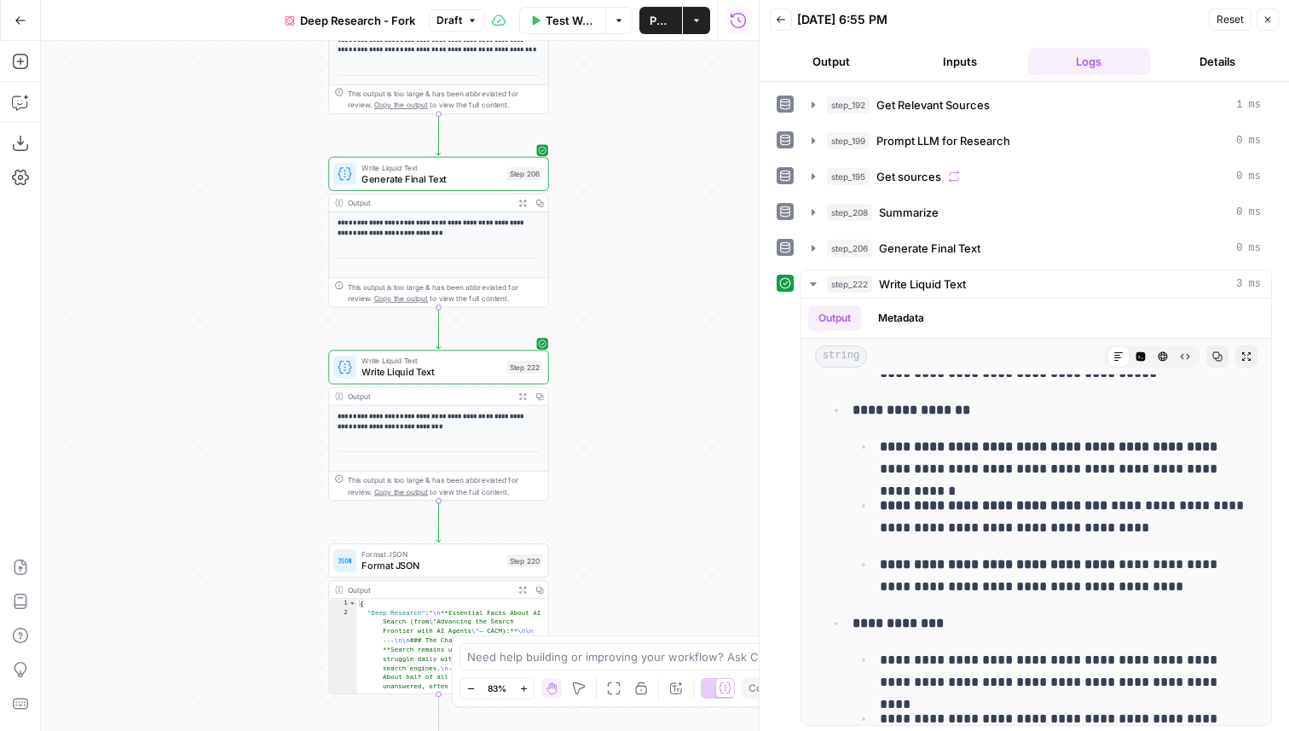
drag, startPoint x: 607, startPoint y: 509, endPoint x: 607, endPoint y: 324, distance: 185.0
click at [607, 324] on div "true false Workflow Set Inputs Inputs LLM · GPT-4.1 Get Relevant Sources Step 1…" at bounding box center [400, 386] width 718 height 690
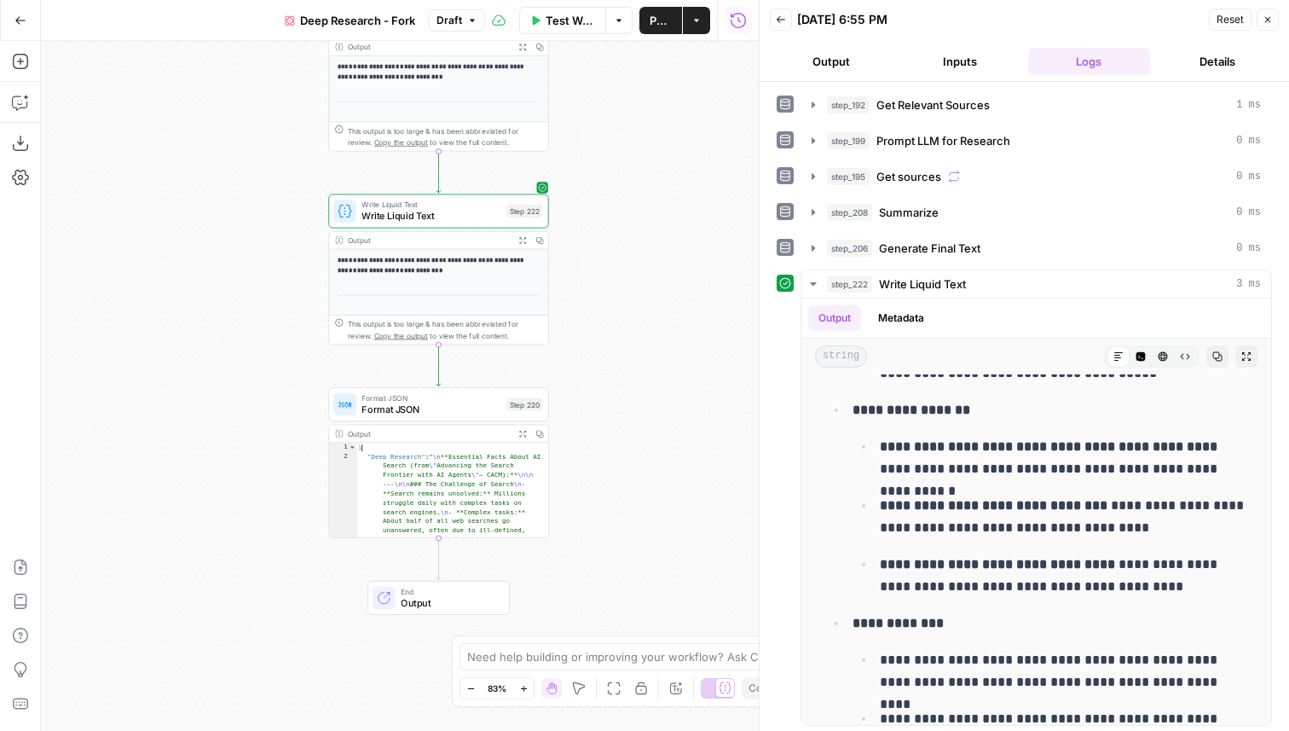
drag, startPoint x: 606, startPoint y: 518, endPoint x: 603, endPoint y: 354, distance: 164.6
click at [603, 354] on div "true false Workflow Set Inputs Inputs LLM · GPT-4.1 Get Relevant Sources Step 1…" at bounding box center [400, 386] width 718 height 690
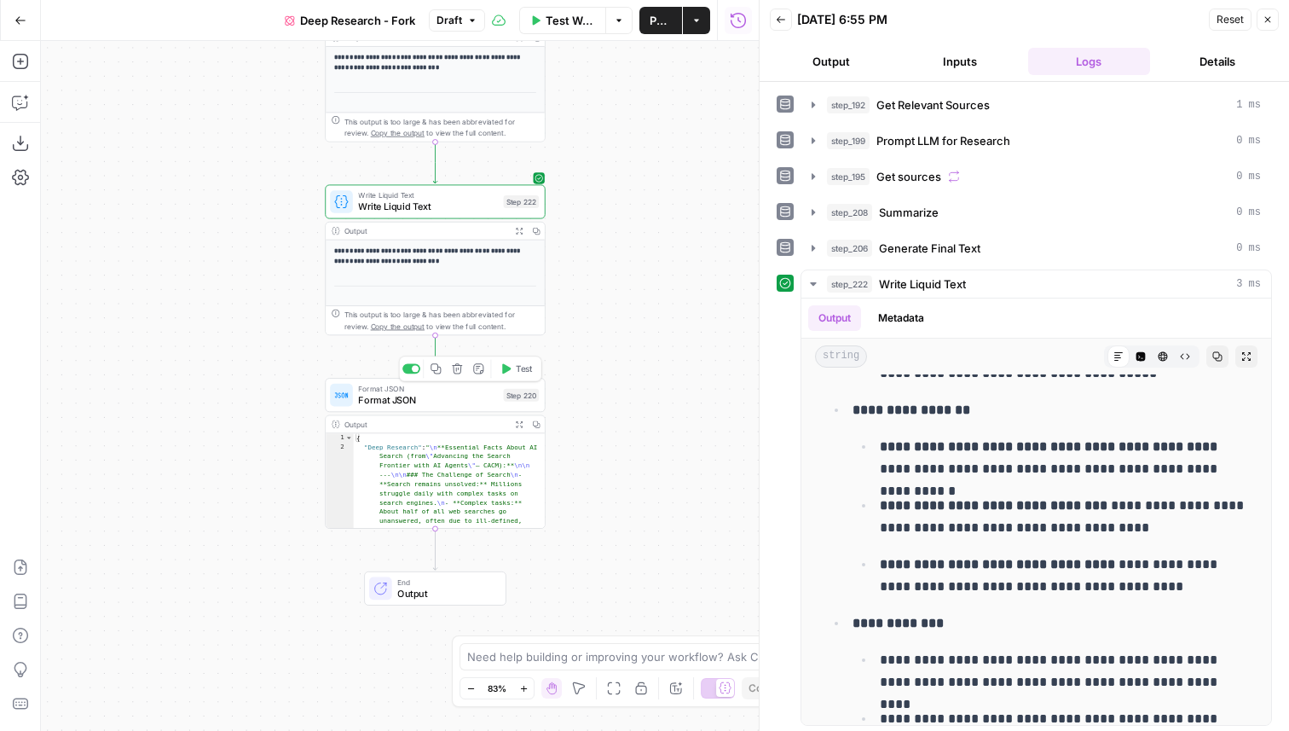
click at [463, 400] on span "Format JSON" at bounding box center [427, 400] width 139 height 14
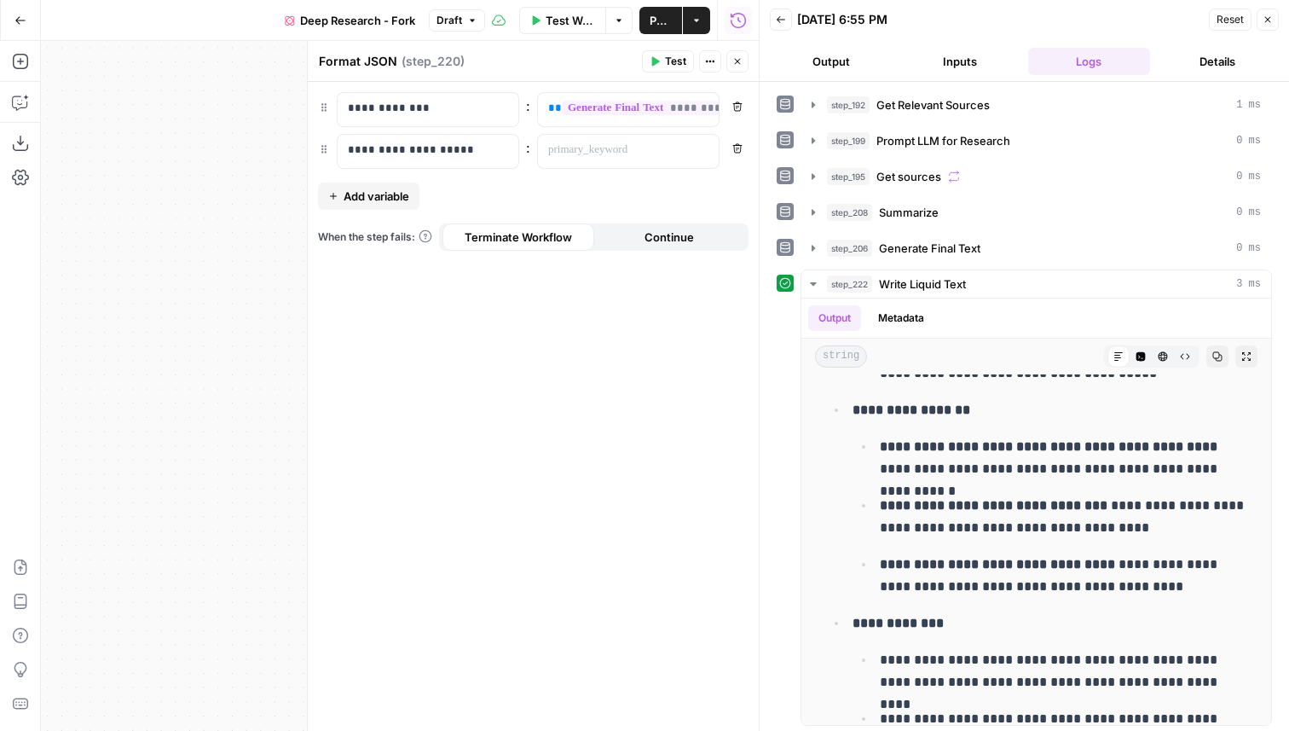
click at [742, 59] on icon "button" at bounding box center [737, 61] width 10 height 10
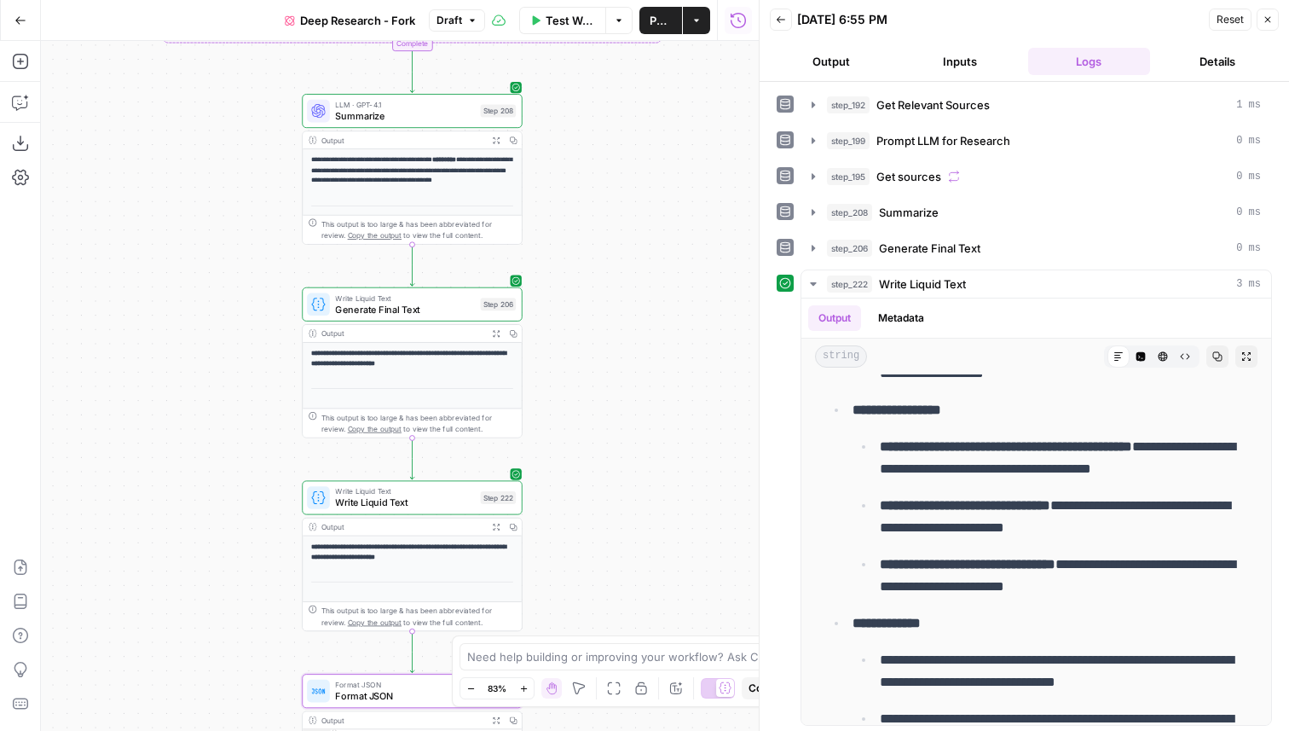
drag, startPoint x: 623, startPoint y: 217, endPoint x: 597, endPoint y: 590, distance: 373.5
click at [599, 591] on div "true false Workflow Set Inputs Inputs LLM · GPT-4.1 Get Relevant Sources Step 1…" at bounding box center [400, 386] width 718 height 690
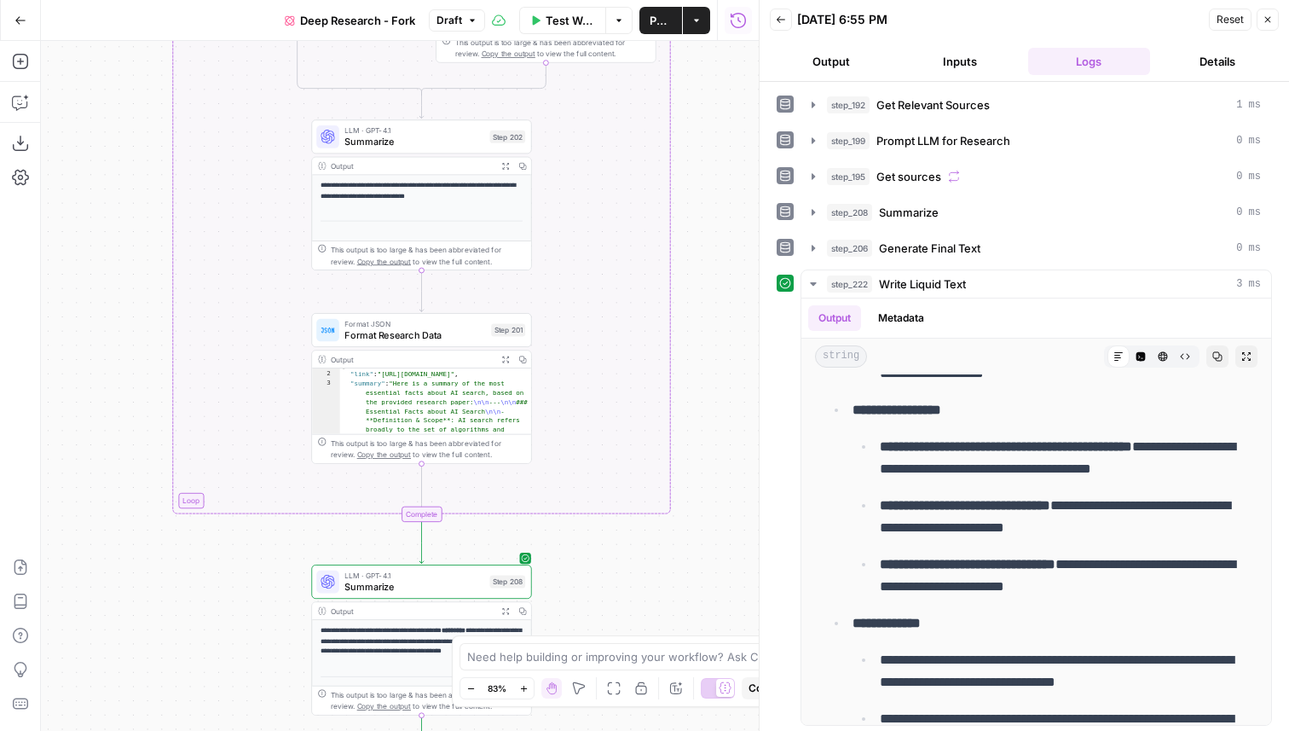
drag, startPoint x: 604, startPoint y: 189, endPoint x: 615, endPoint y: 583, distance: 394.0
click at [615, 582] on div "true false Workflow Set Inputs Inputs LLM · GPT-4.1 Get Relevant Sources Step 1…" at bounding box center [400, 386] width 718 height 690
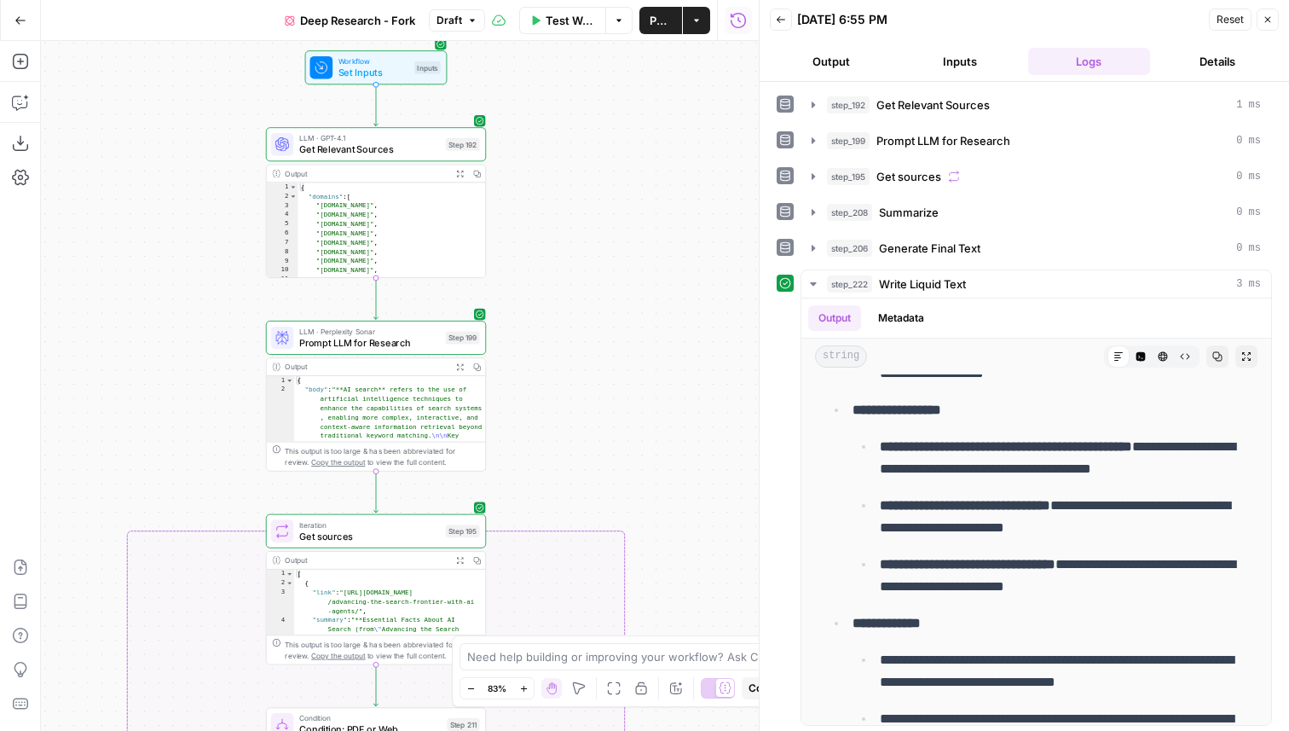
click at [388, 341] on span "Prompt LLM for Research" at bounding box center [369, 342] width 141 height 14
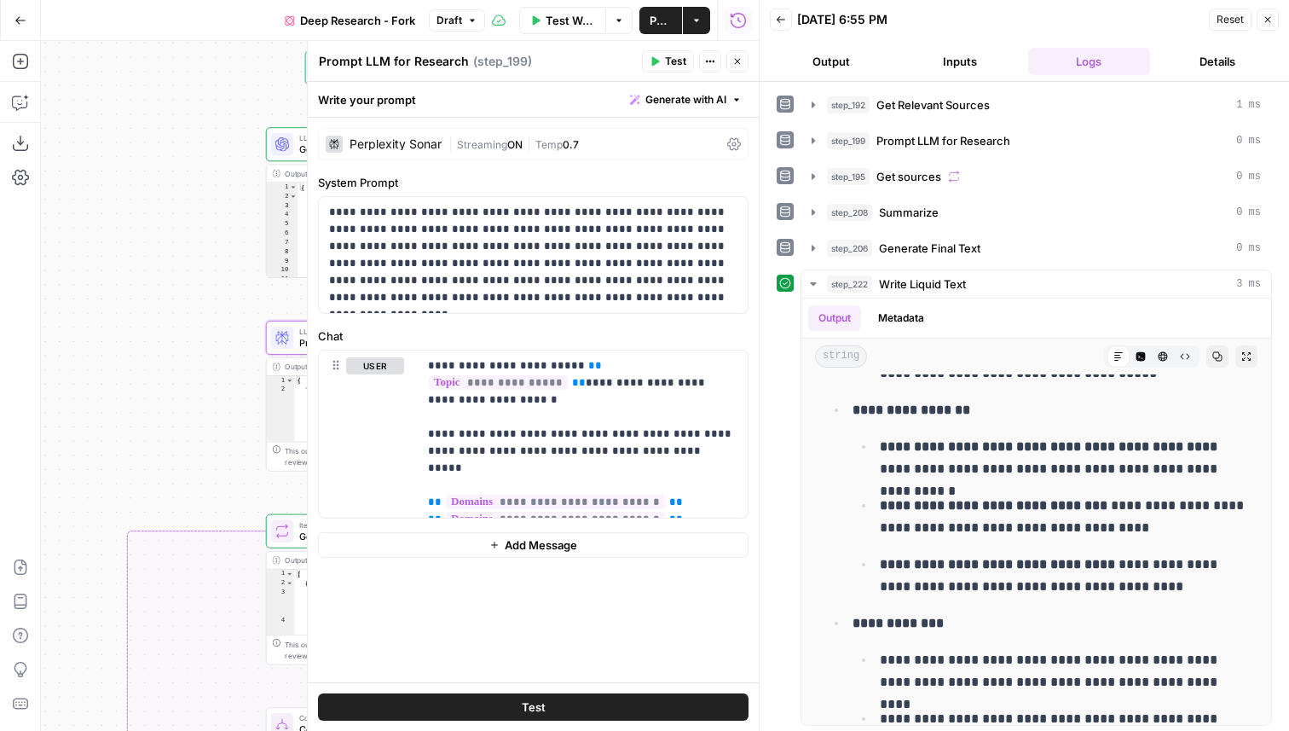
click at [1259, 20] on button "Close" at bounding box center [1268, 20] width 22 height 22
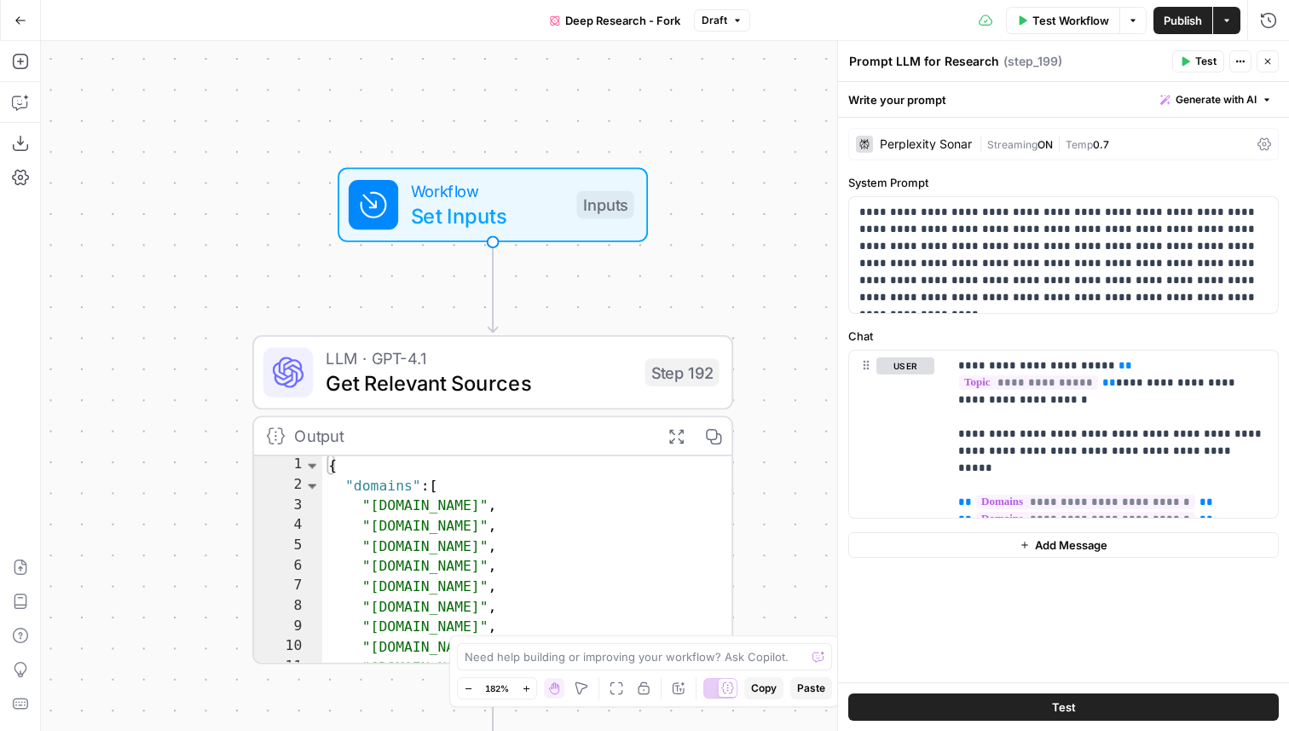
drag, startPoint x: 412, startPoint y: 257, endPoint x: 922, endPoint y: 598, distance: 612.9
click at [928, 598] on body "Cohort 5 New Home Browse Insights Opportunities Your Data Flightpath Recent Gri…" at bounding box center [644, 365] width 1289 height 731
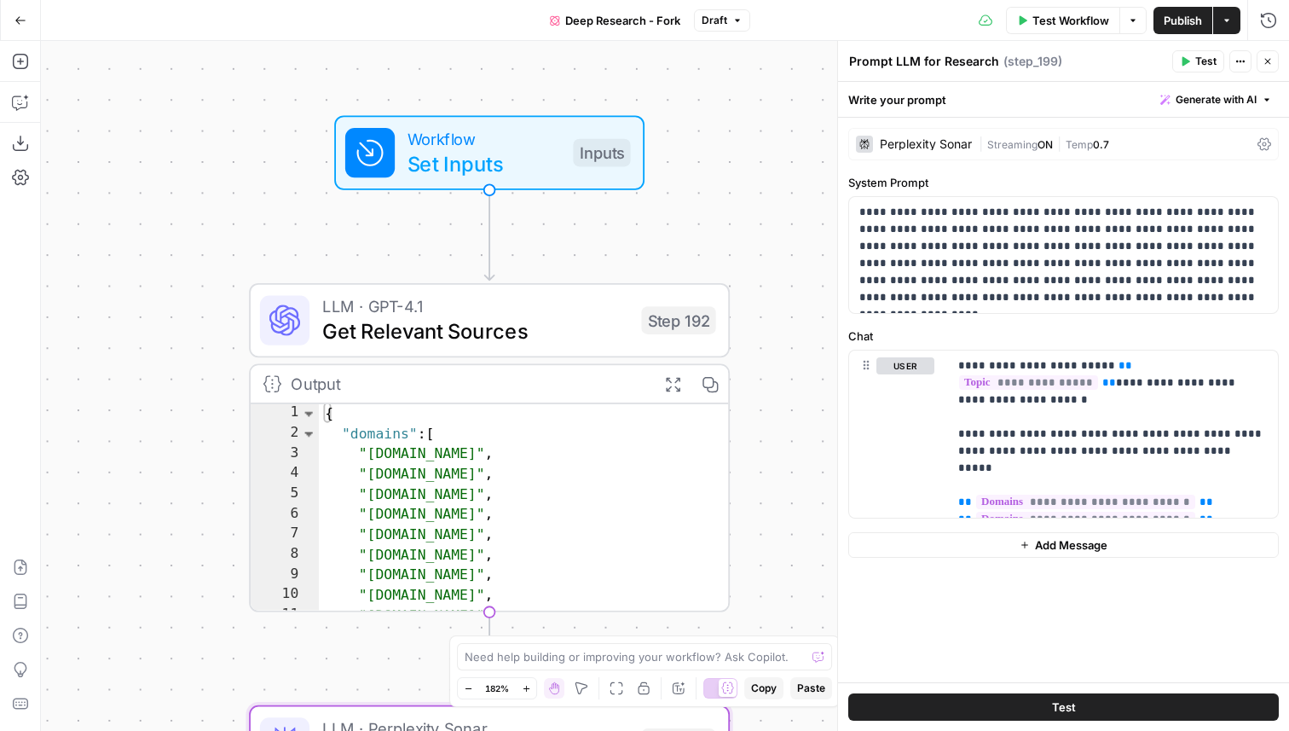
drag, startPoint x: 796, startPoint y: 450, endPoint x: 793, endPoint y: 329, distance: 121.1
click at [793, 327] on div "true false Workflow Set Inputs Inputs LLM · GPT-4.1 Get Relevant Sources Step 1…" at bounding box center [665, 386] width 1248 height 690
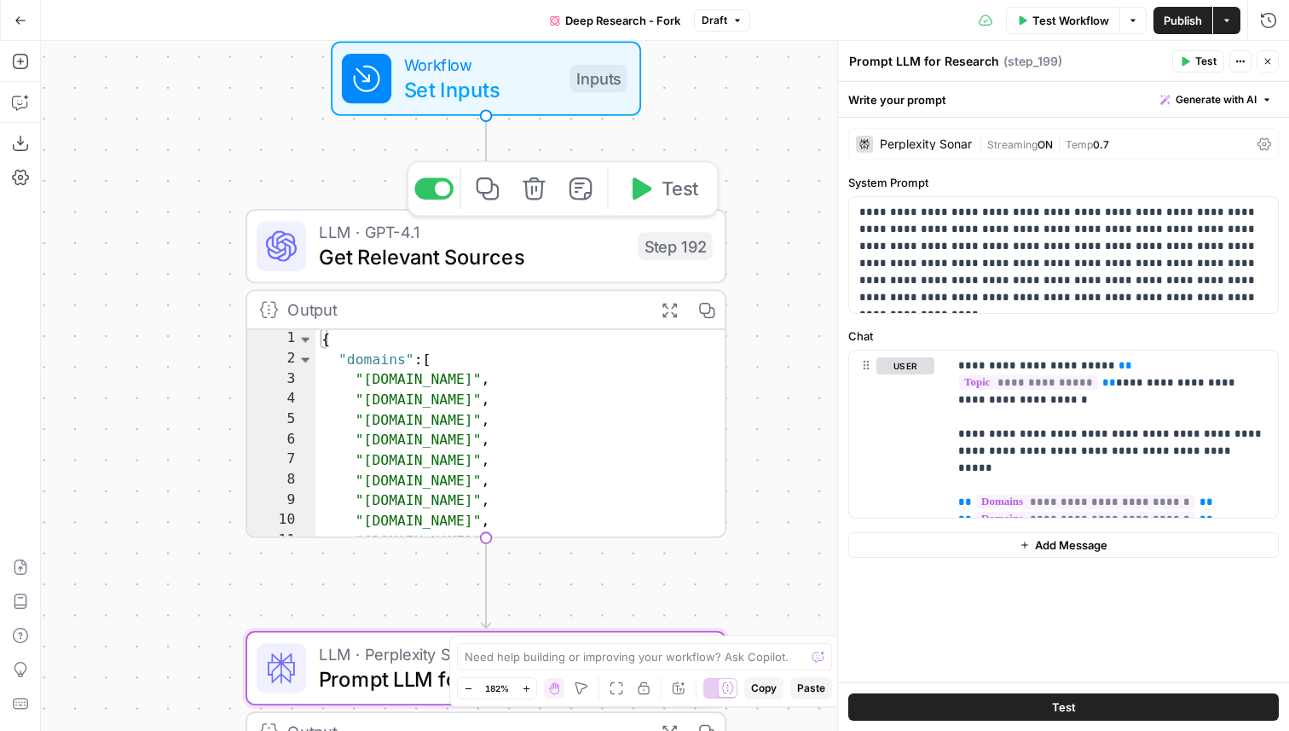
click at [567, 263] on span "Get Relevant Sources" at bounding box center [472, 256] width 307 height 31
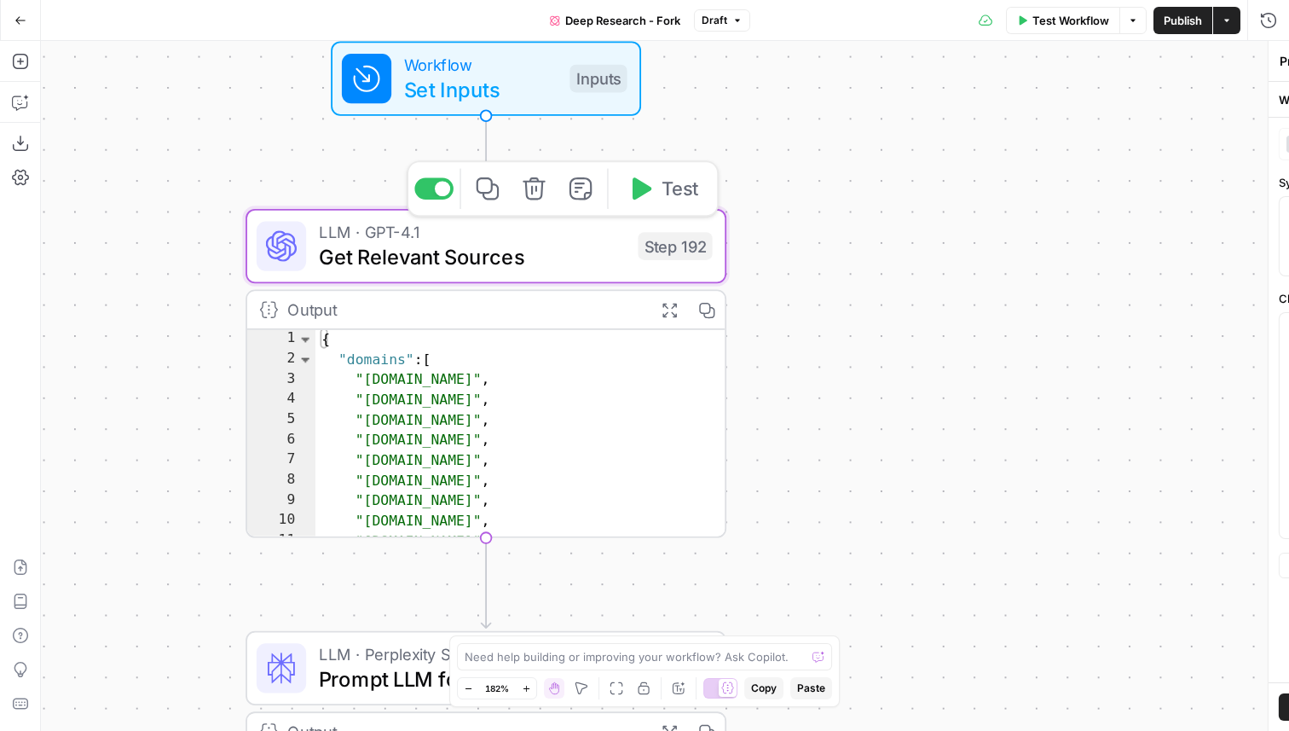
type textarea "Get Relevant Sources"
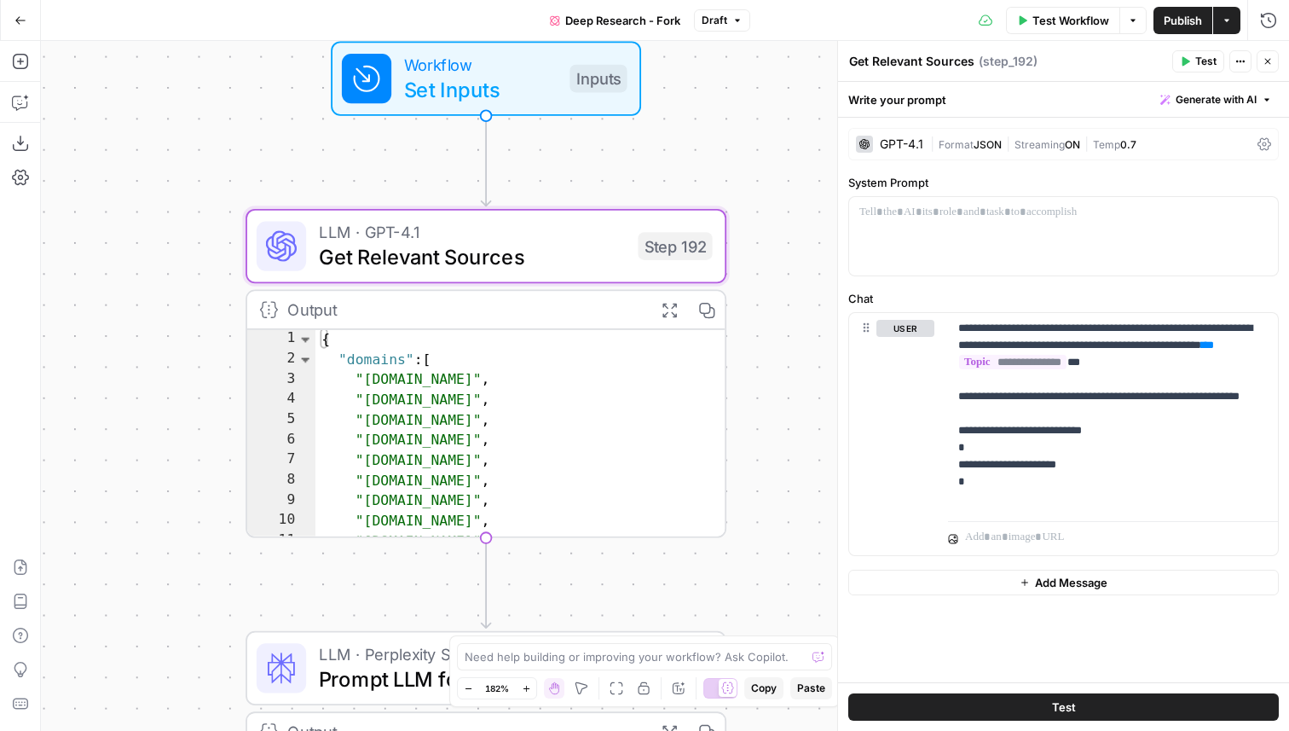
click at [1271, 63] on icon "button" at bounding box center [1268, 61] width 10 height 10
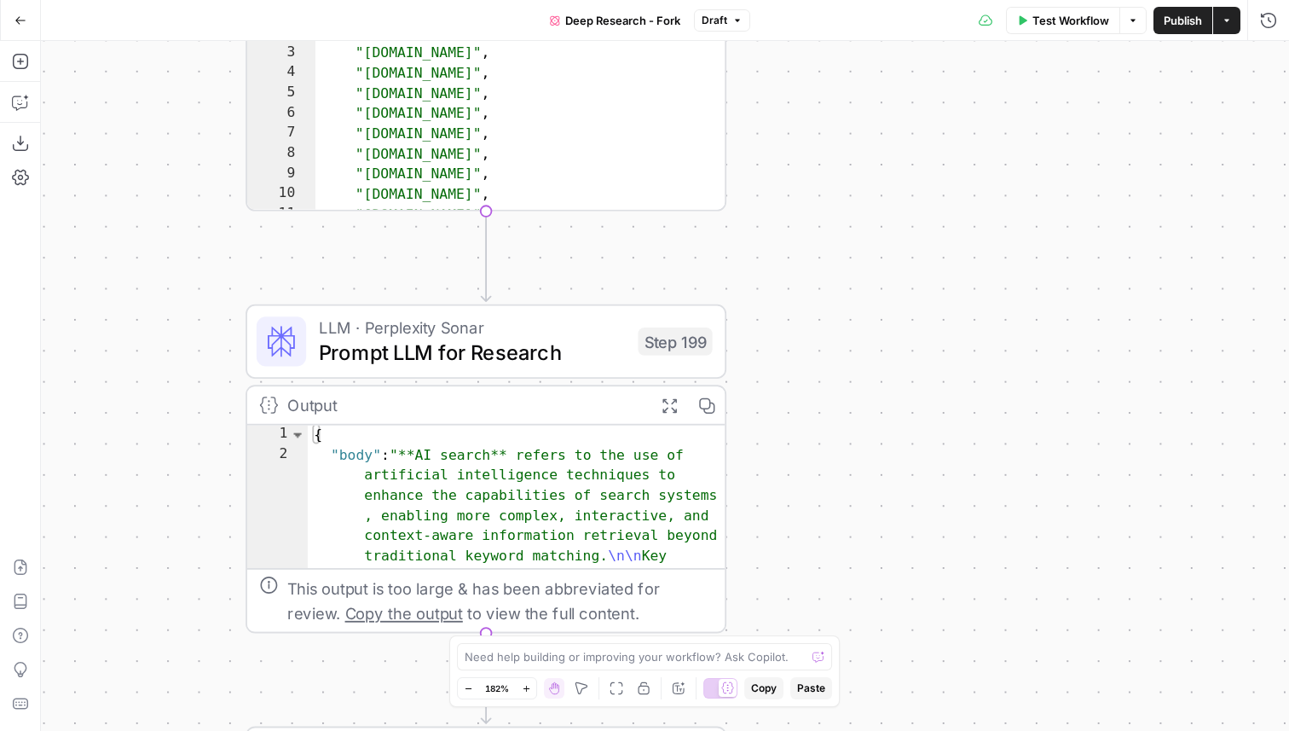
drag, startPoint x: 841, startPoint y: 405, endPoint x: 837, endPoint y: 36, distance: 369.2
click at [837, 36] on div "Go Back Deep Research - Fork Draft Test Workflow Options Publish Actions Run Hi…" at bounding box center [644, 365] width 1289 height 731
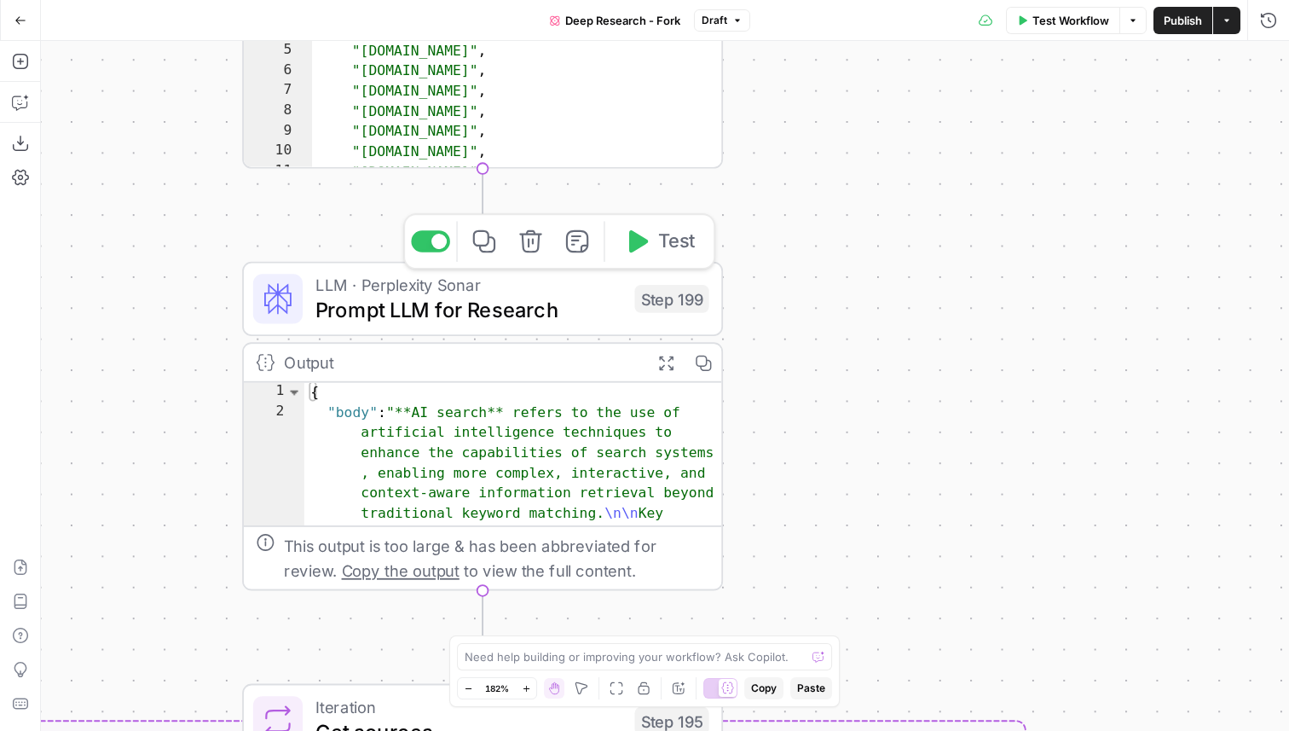
click at [537, 309] on span "Prompt LLM for Research" at bounding box center [468, 309] width 307 height 31
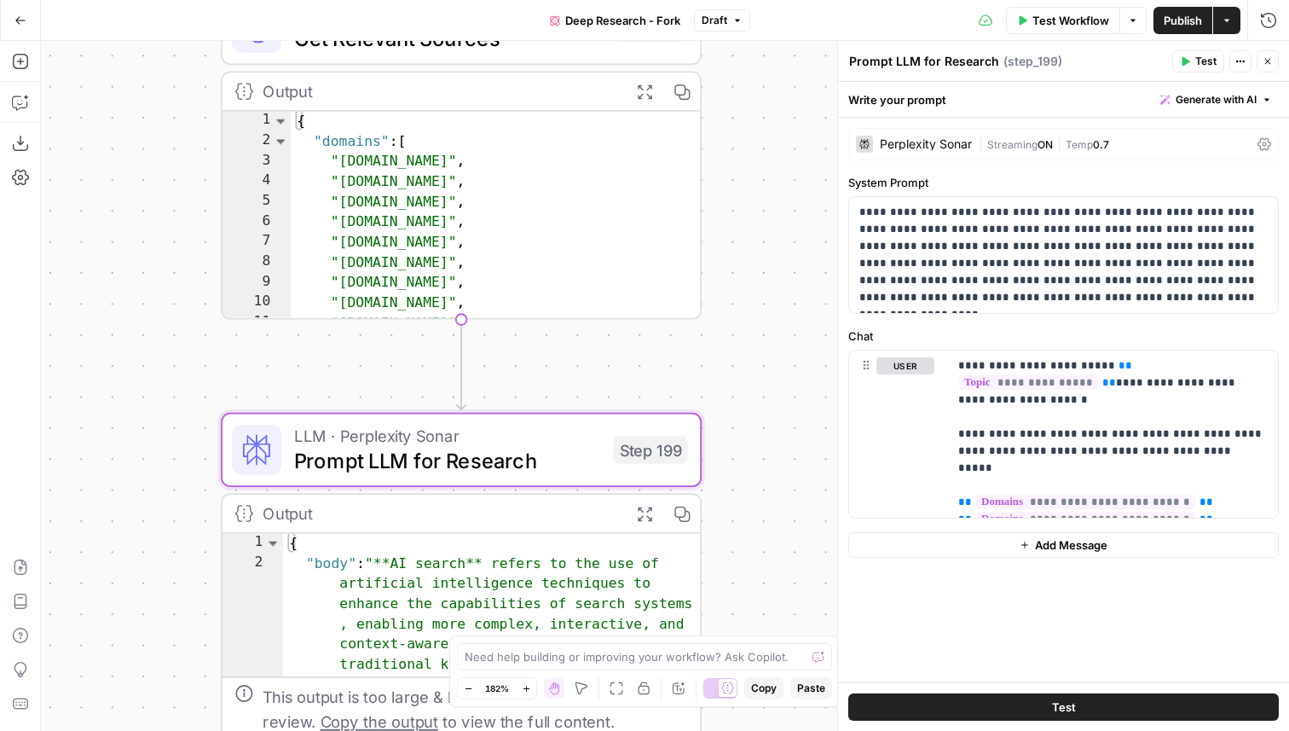
drag, startPoint x: 750, startPoint y: 205, endPoint x: 728, endPoint y: 356, distance: 153.4
click at [728, 356] on div "true false Workflow Set Inputs Inputs LLM · GPT-4.1 Get Relevant Sources Step 1…" at bounding box center [665, 386] width 1248 height 690
click at [921, 616] on div "**********" at bounding box center [1063, 400] width 451 height 564
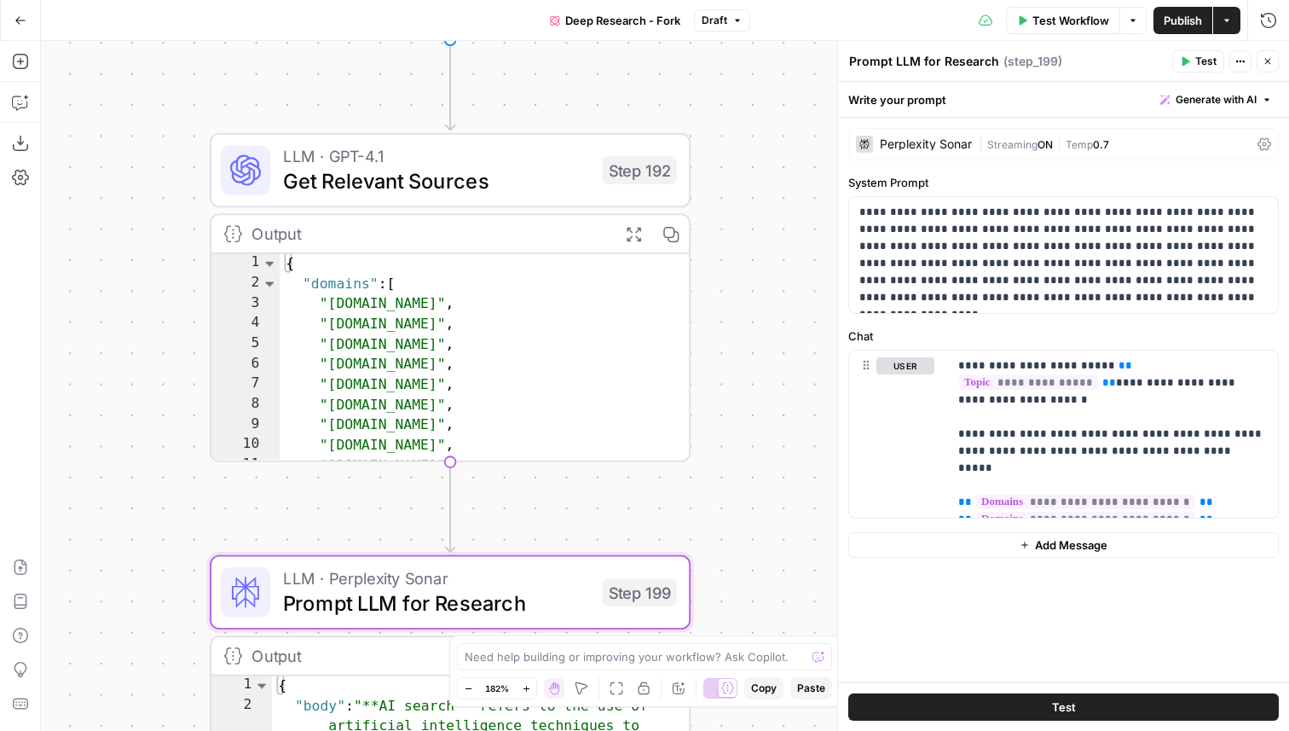
drag, startPoint x: 755, startPoint y: 151, endPoint x: 740, endPoint y: 292, distance: 142.4
click at [741, 292] on div "true false Workflow Set Inputs Inputs LLM · GPT-4.1 Get Relevant Sources Step 1…" at bounding box center [665, 386] width 1248 height 690
click at [527, 182] on span "Get Relevant Sources" at bounding box center [432, 180] width 307 height 31
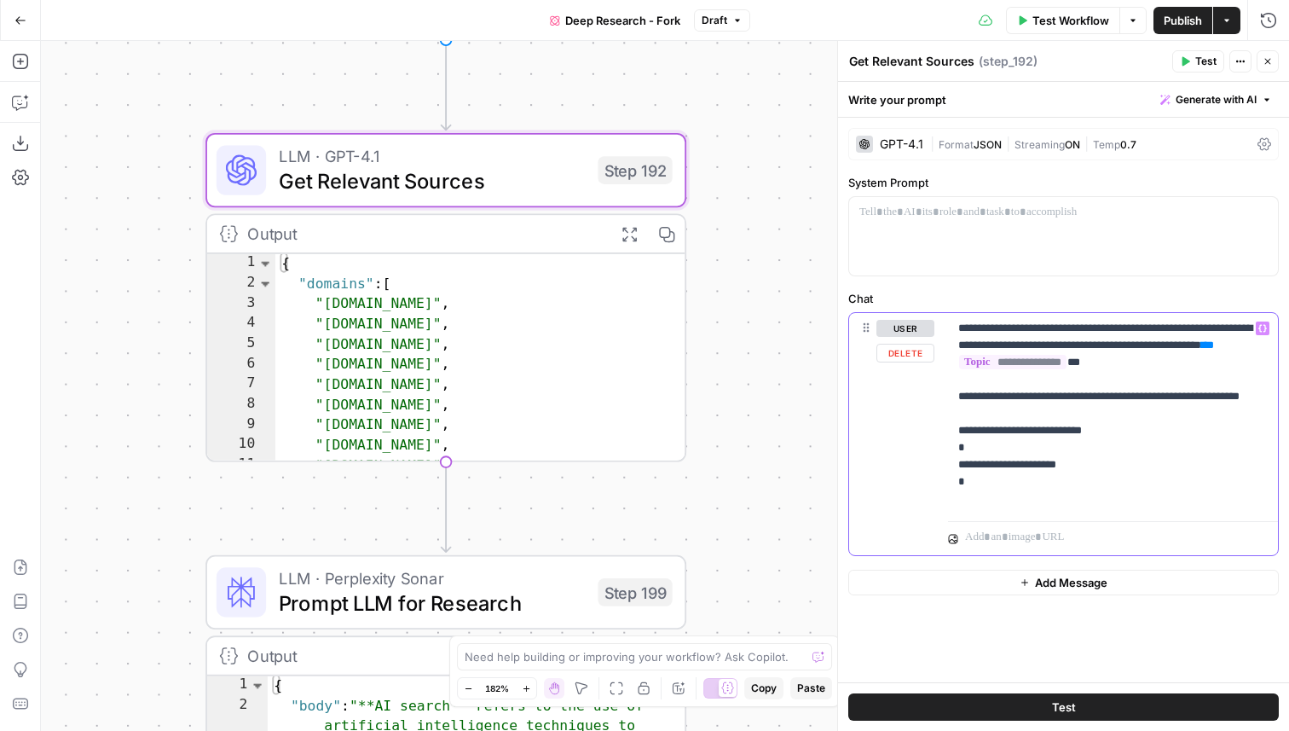
click at [1017, 487] on p "**********" at bounding box center [1112, 414] width 309 height 188
click at [1082, 485] on p "**********" at bounding box center [1112, 414] width 309 height 188
click at [1006, 480] on p "**********" at bounding box center [1112, 414] width 309 height 188
drag, startPoint x: 1085, startPoint y: 487, endPoint x: 1028, endPoint y: 487, distance: 57.1
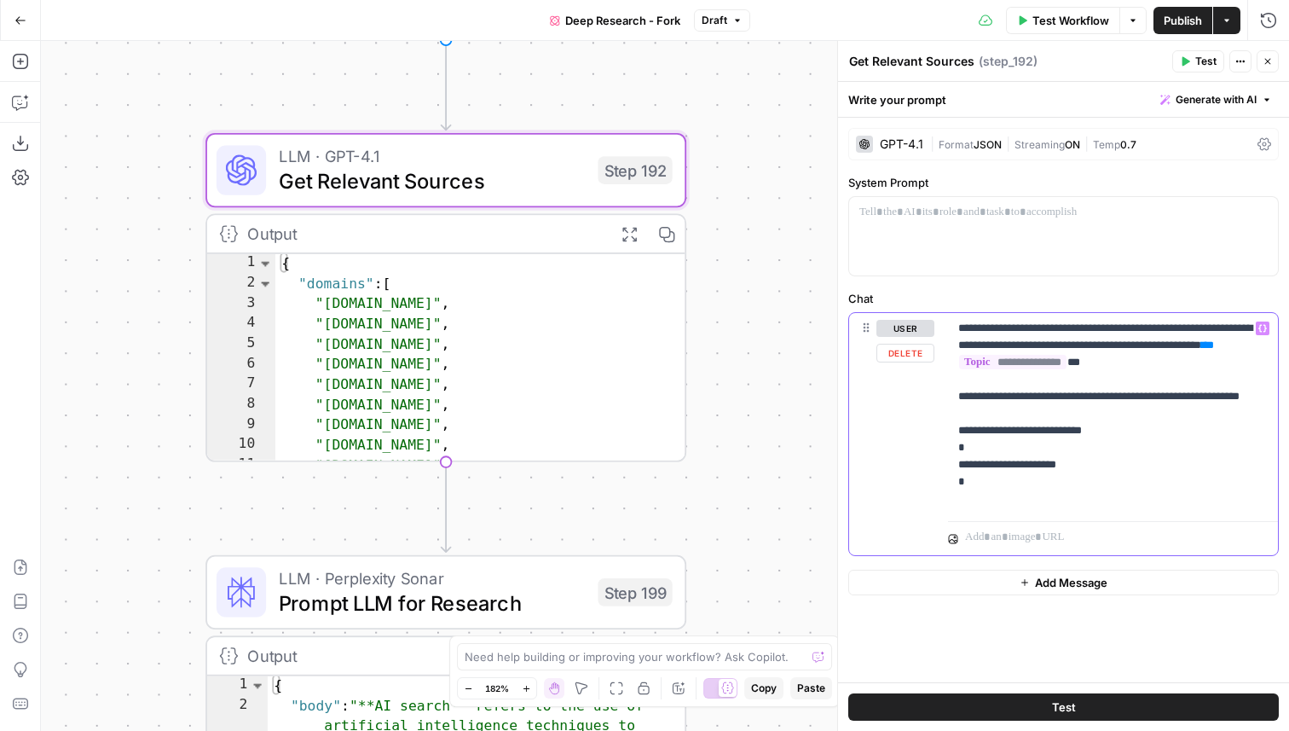
click at [1028, 487] on p "**********" at bounding box center [1112, 414] width 309 height 188
click at [494, 585] on span "LLM · Perplexity Sonar" at bounding box center [432, 577] width 307 height 25
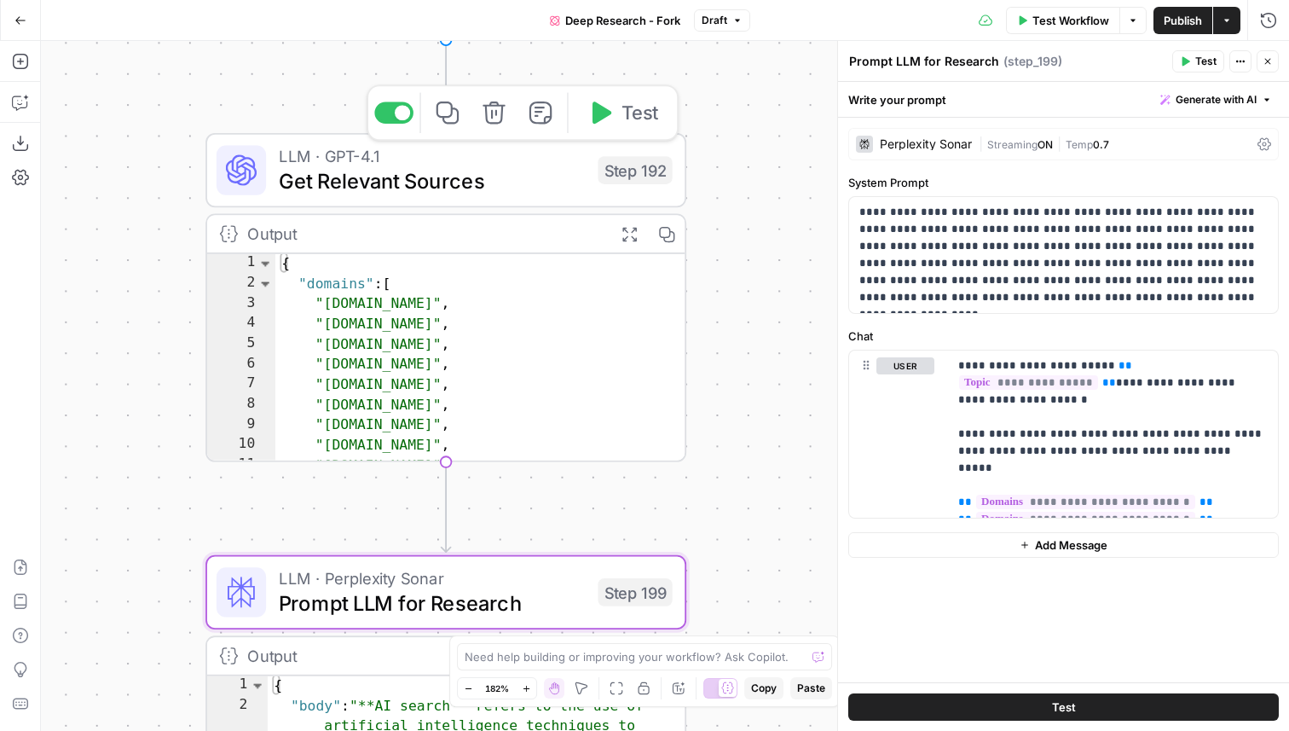
click at [506, 181] on span "Get Relevant Sources" at bounding box center [432, 180] width 307 height 31
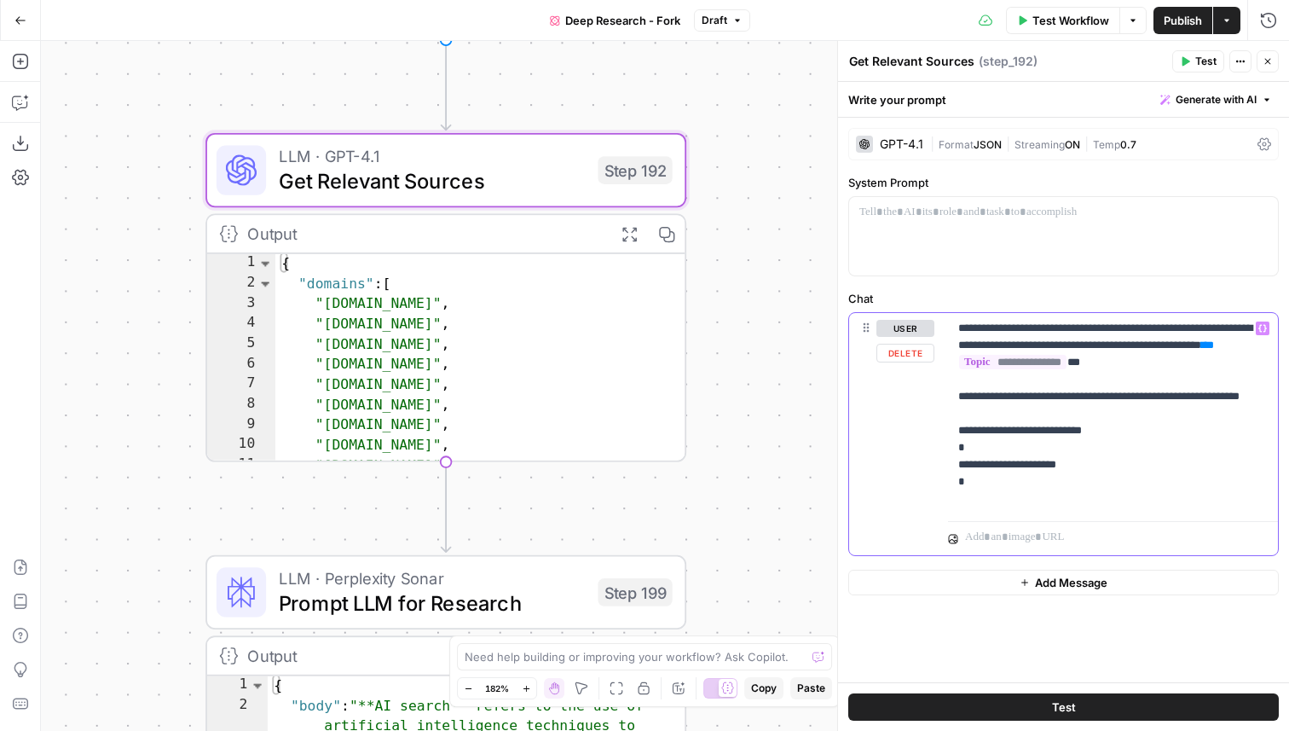
click at [1102, 450] on p "**********" at bounding box center [1112, 414] width 309 height 188
click at [978, 145] on span "JSON" at bounding box center [988, 144] width 28 height 13
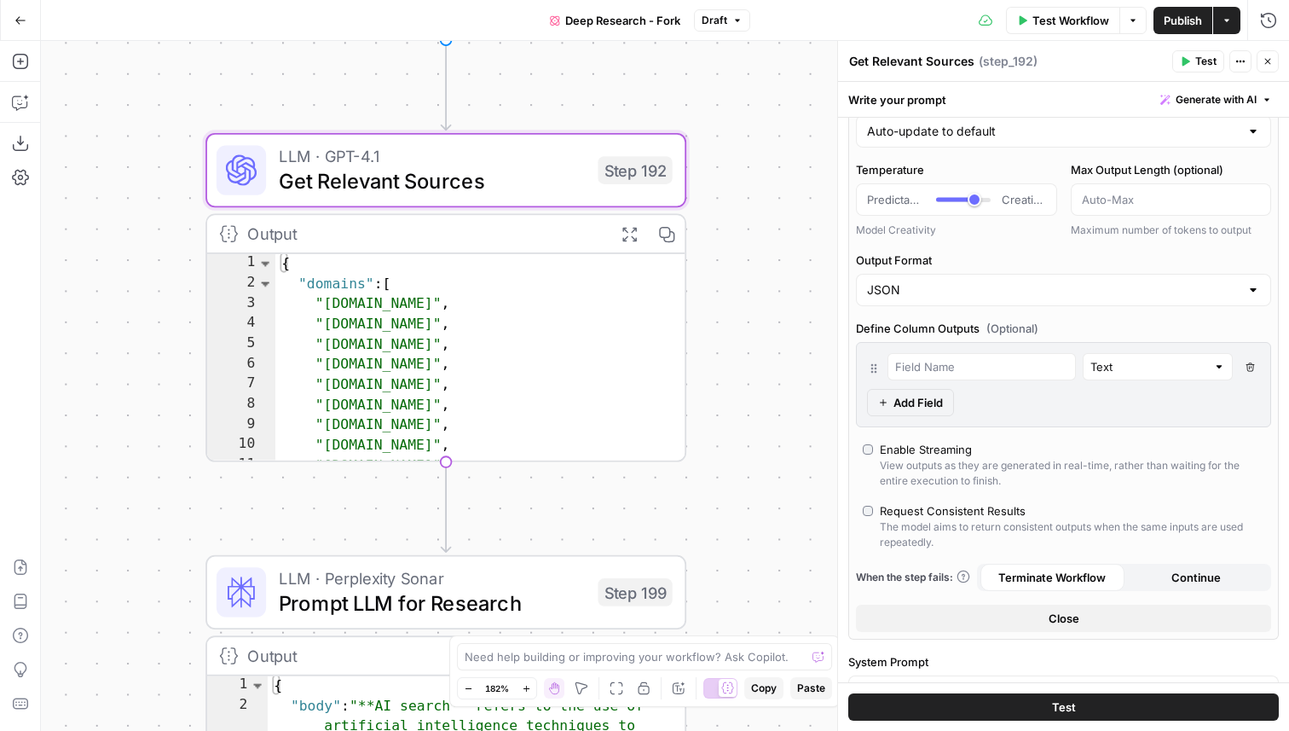
scroll to position [124, 0]
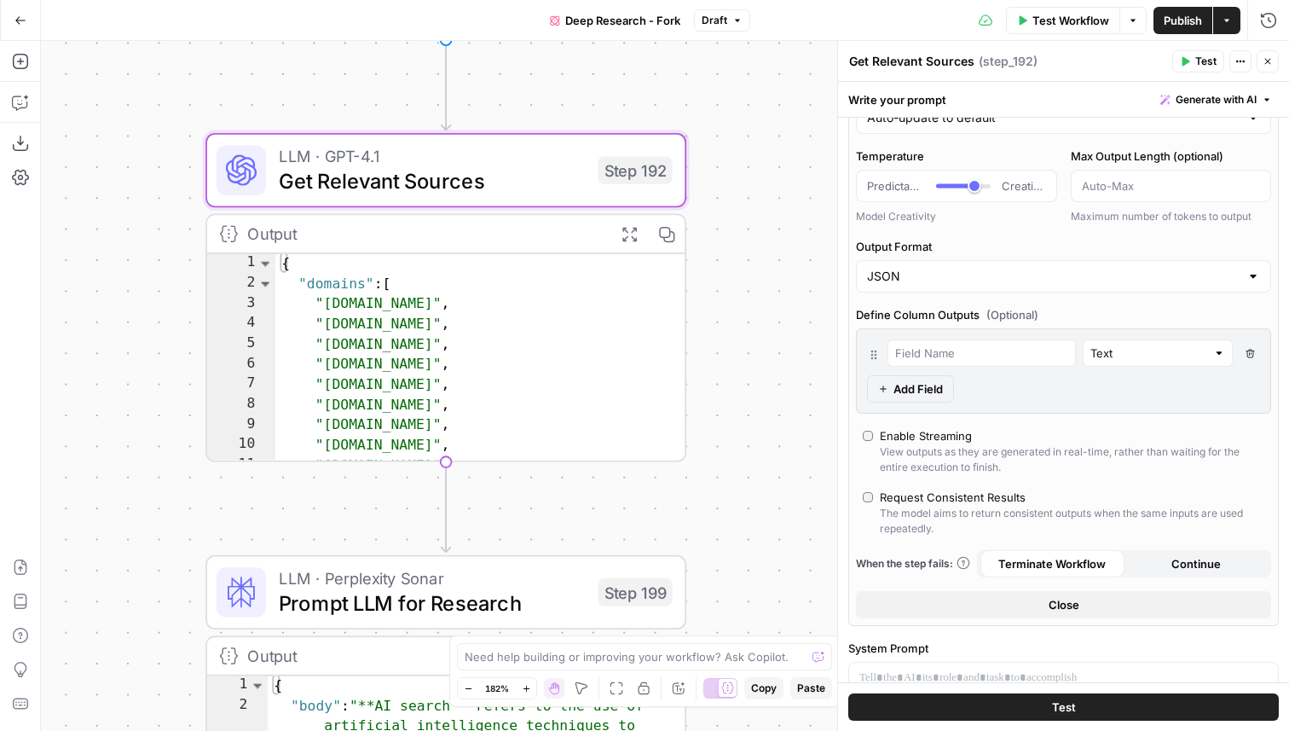
click at [974, 602] on button "Close" at bounding box center [1063, 604] width 415 height 27
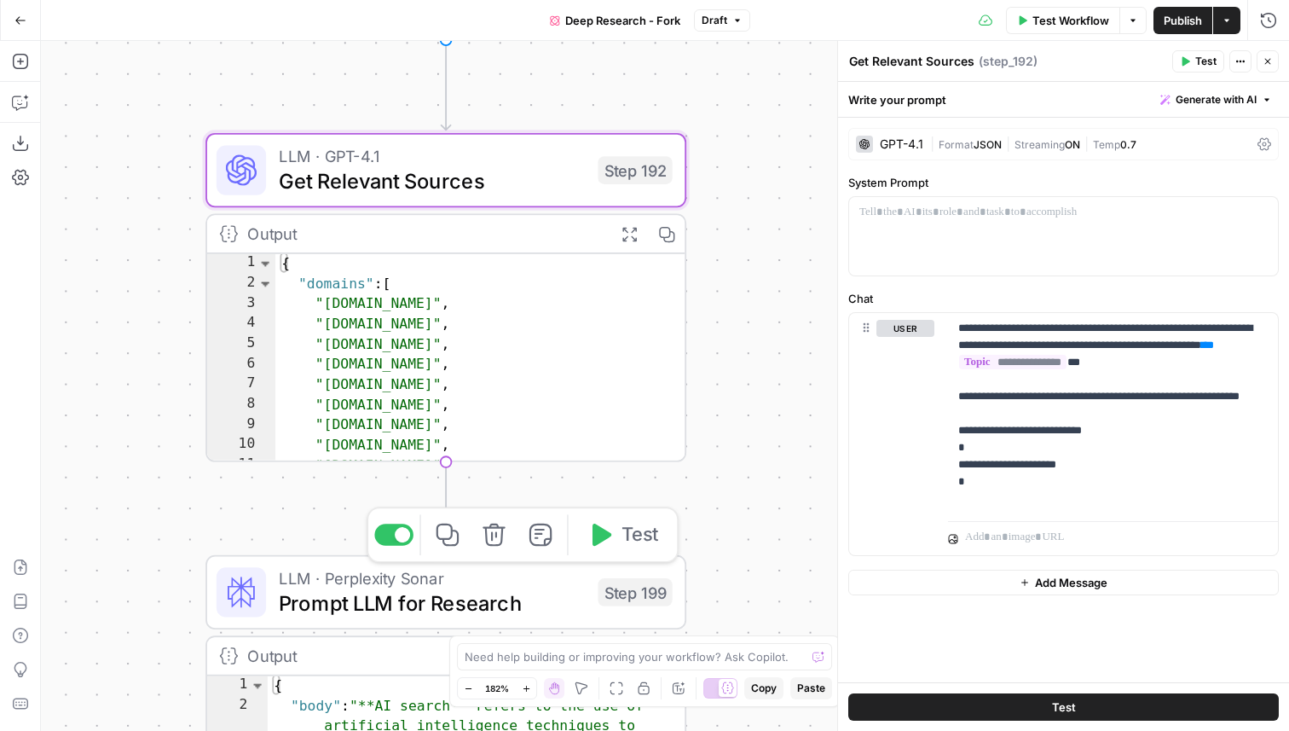
click at [462, 596] on span "Prompt LLM for Research" at bounding box center [432, 602] width 307 height 31
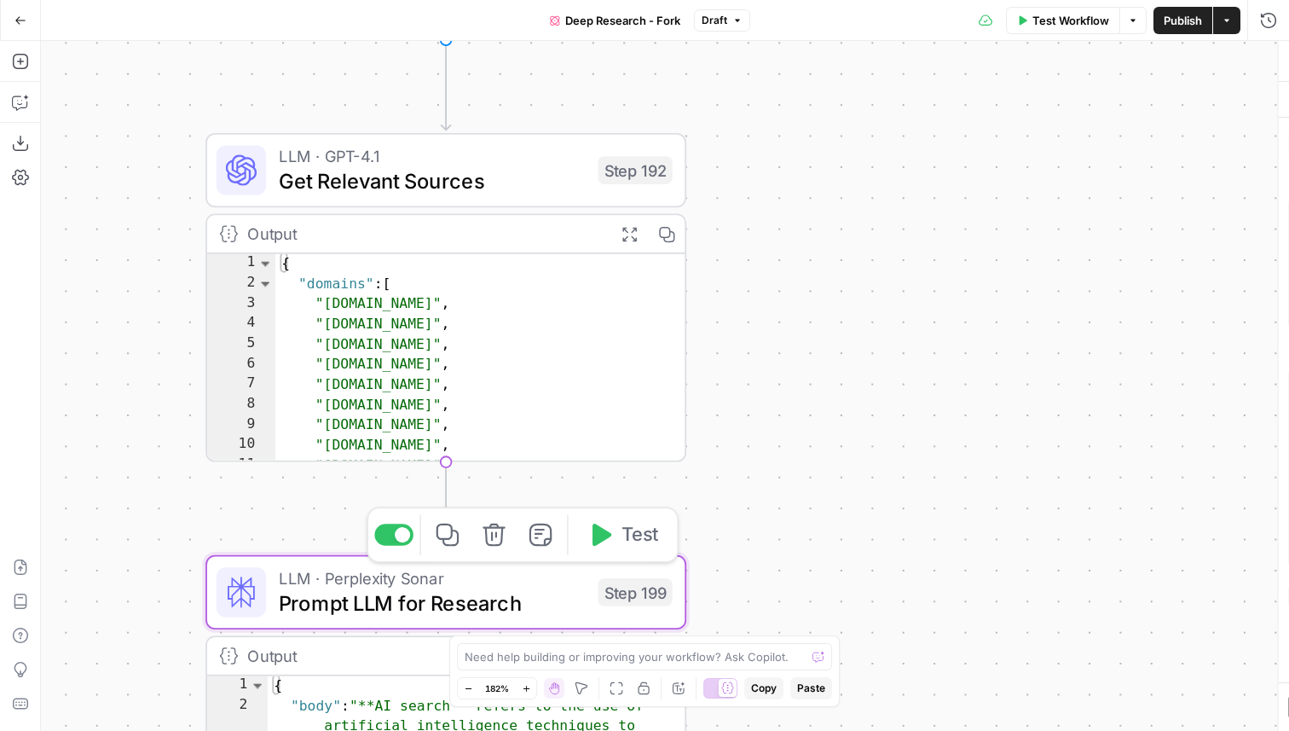
type textarea "Prompt LLM for Research"
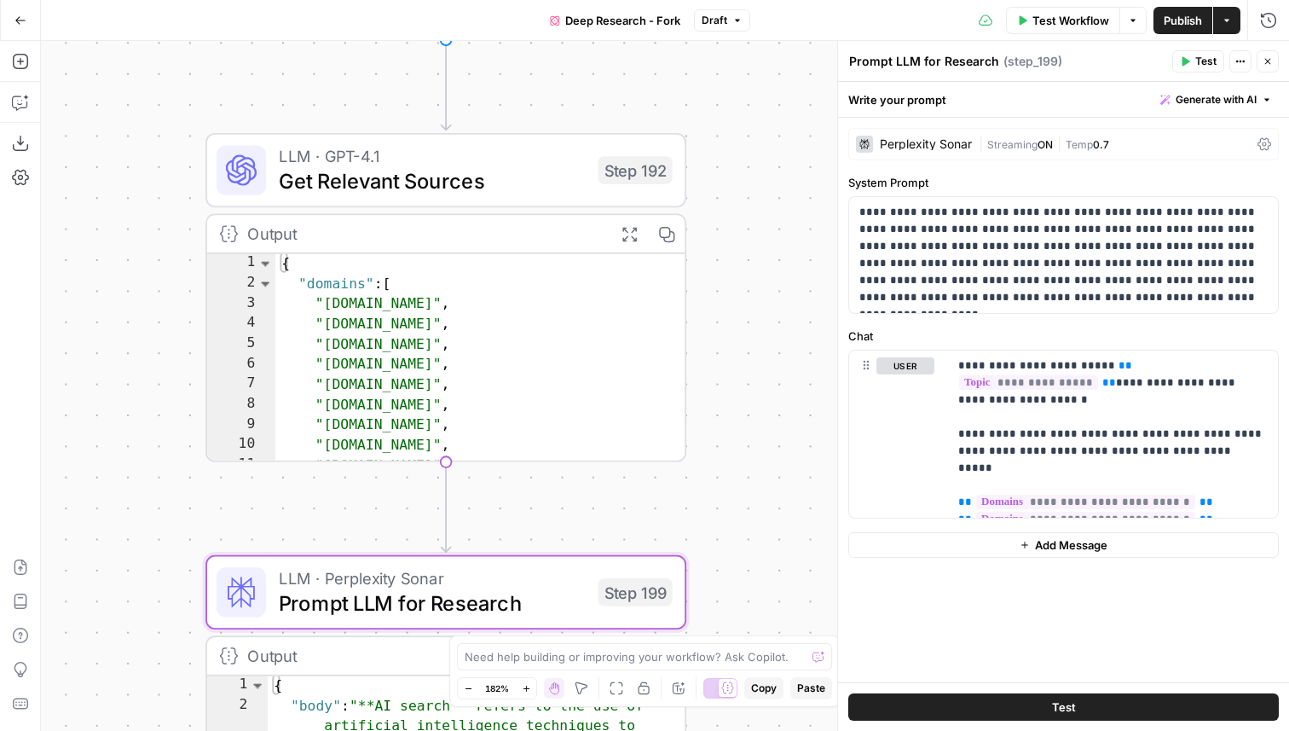
click at [861, 612] on div "**********" at bounding box center [1063, 400] width 451 height 564
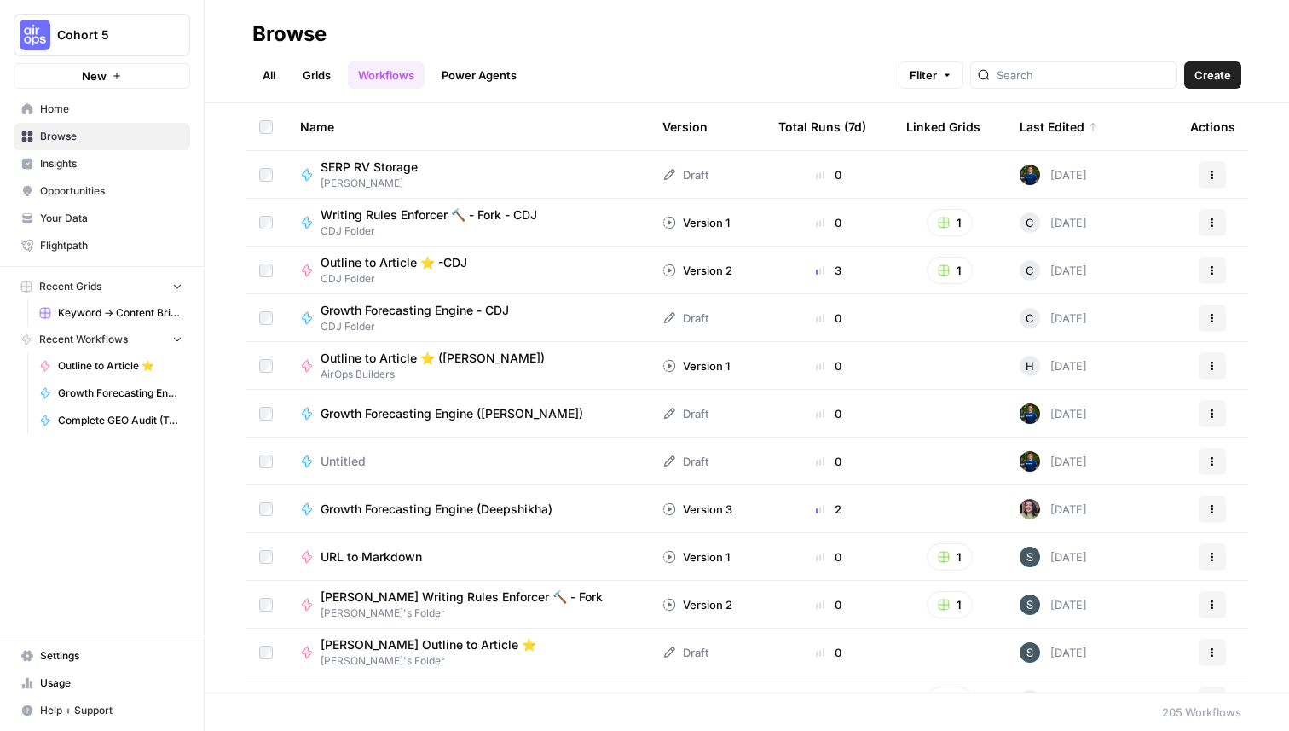
click at [84, 29] on span "Cohort 5" at bounding box center [108, 34] width 103 height 17
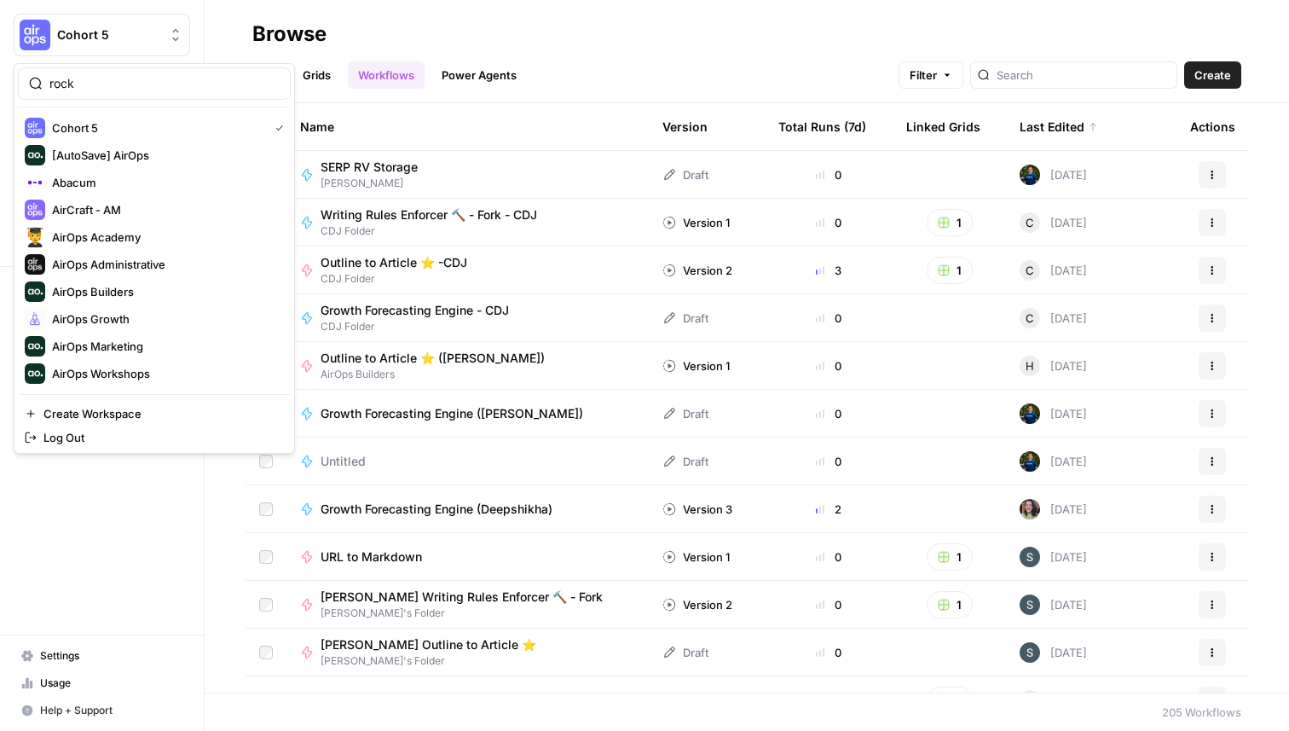
type input "rock"
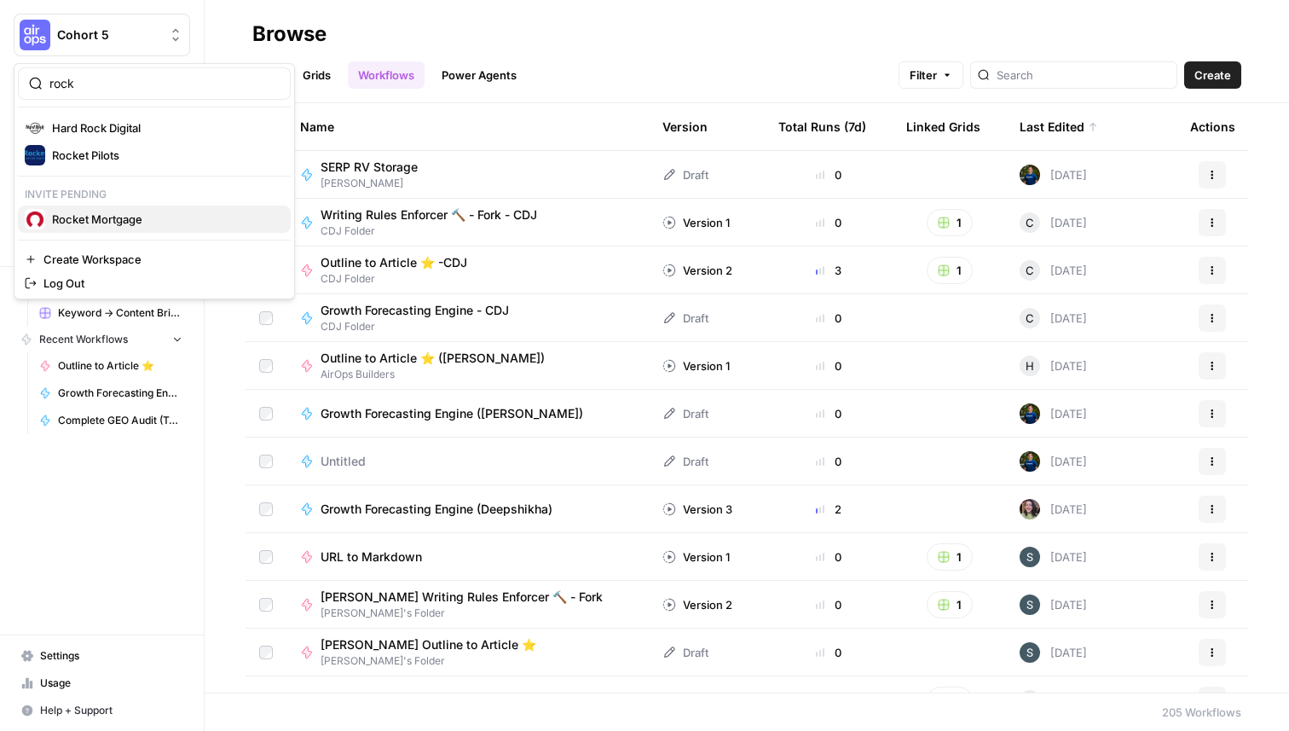
click at [155, 223] on span "Rocket Mortgage" at bounding box center [164, 219] width 225 height 17
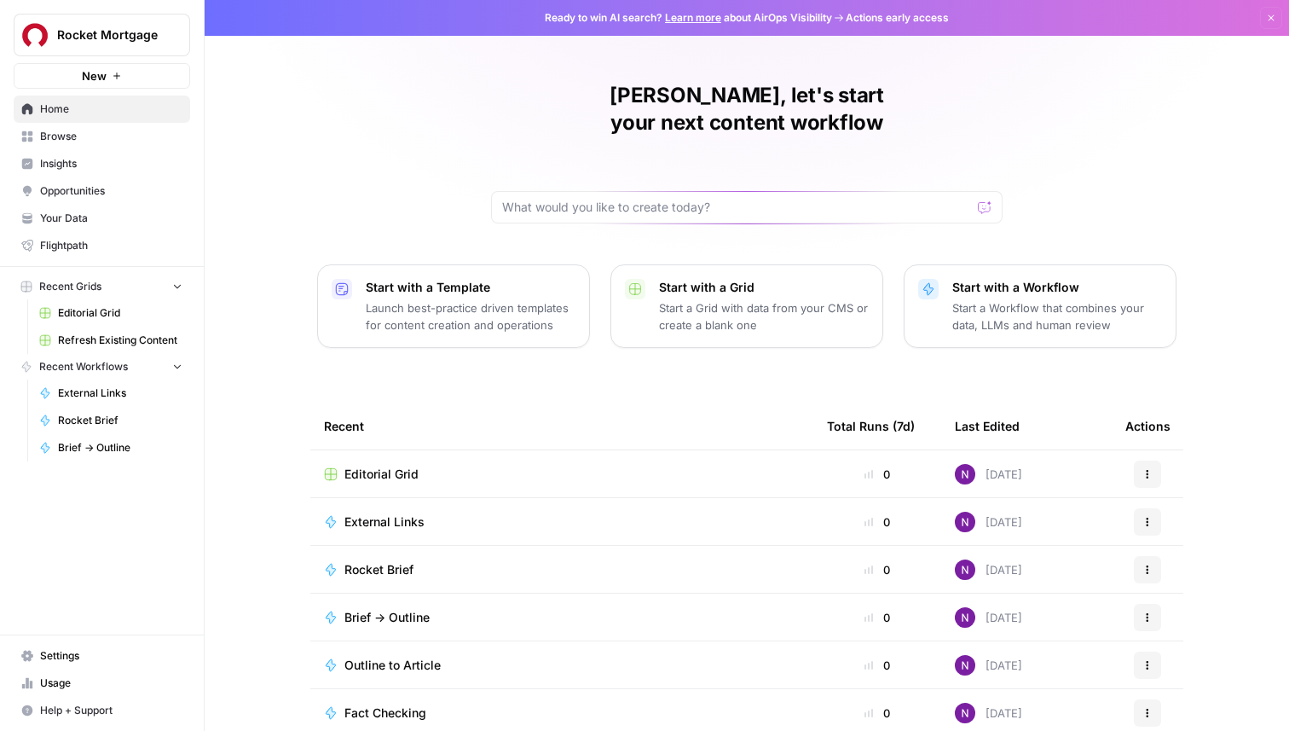
click at [95, 130] on span "Browse" at bounding box center [111, 136] width 142 height 15
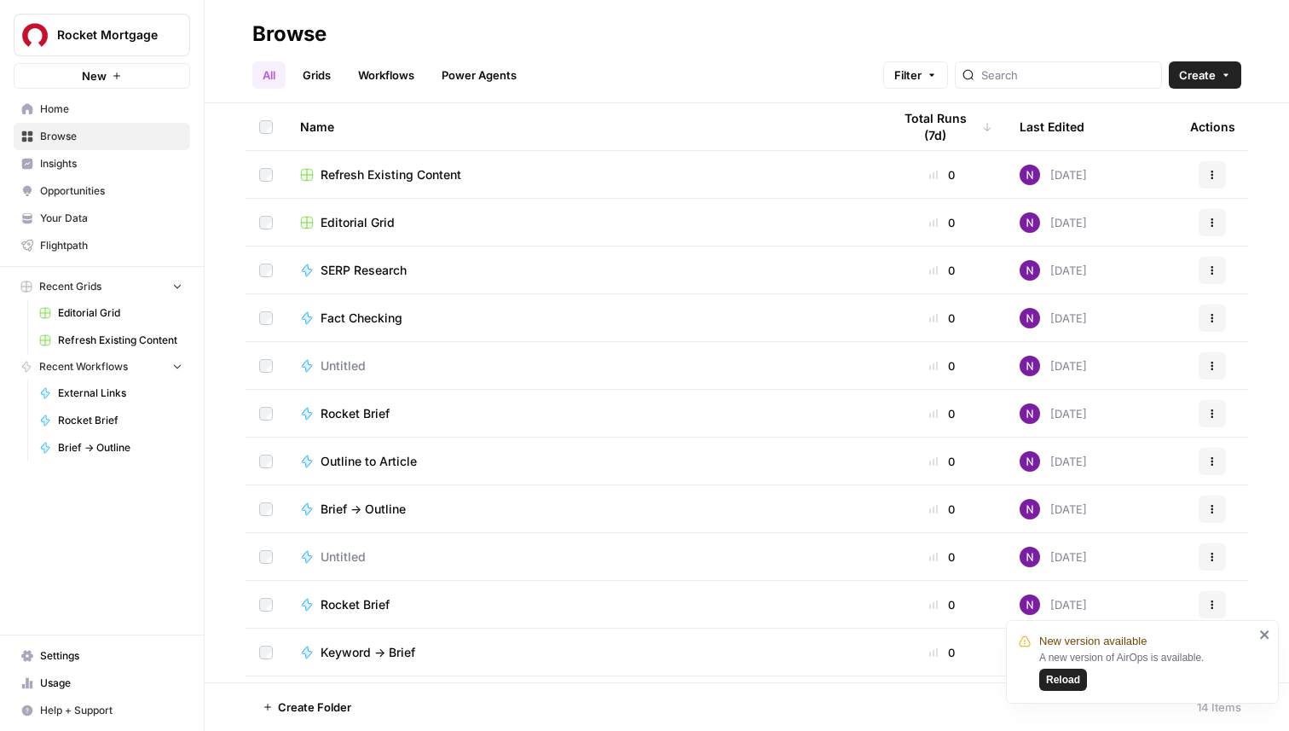
click at [84, 309] on span "Editorial Grid" at bounding box center [120, 312] width 124 height 15
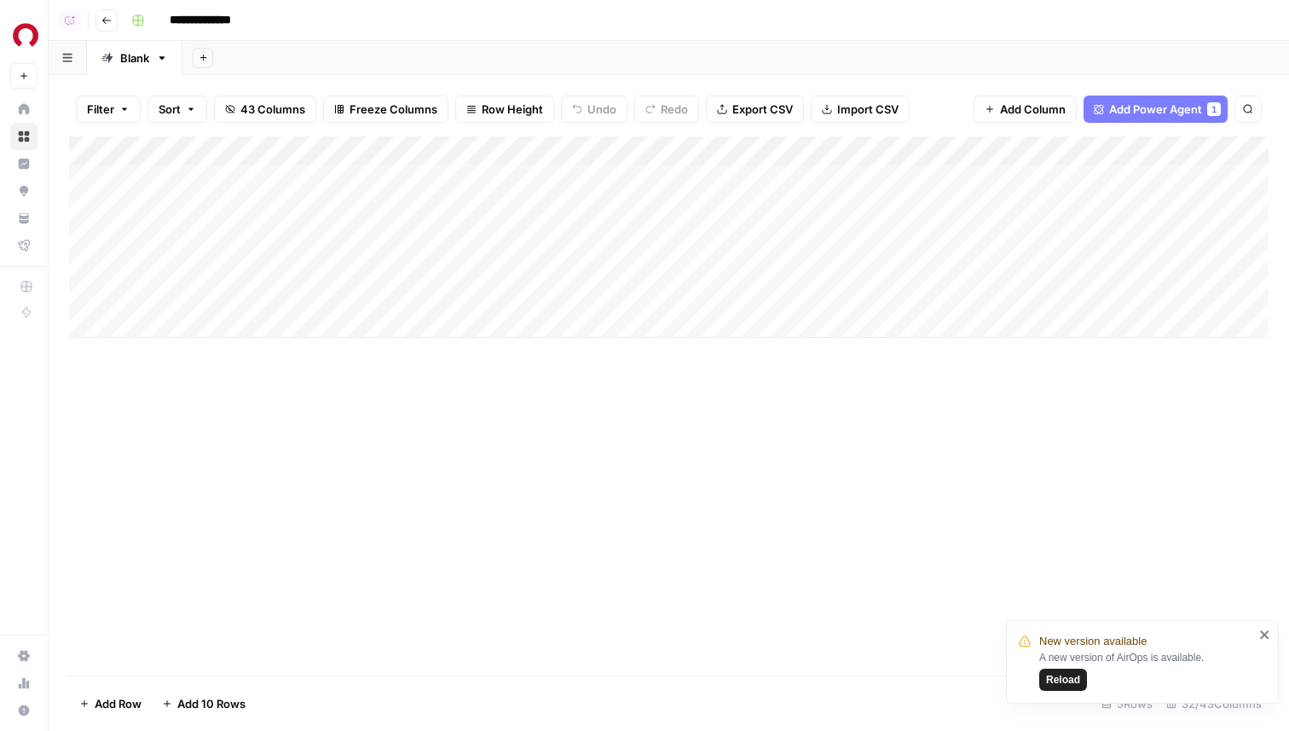
click at [504, 17] on div "**********" at bounding box center [698, 20] width 1148 height 27
